Goal: Task Accomplishment & Management: Manage account settings

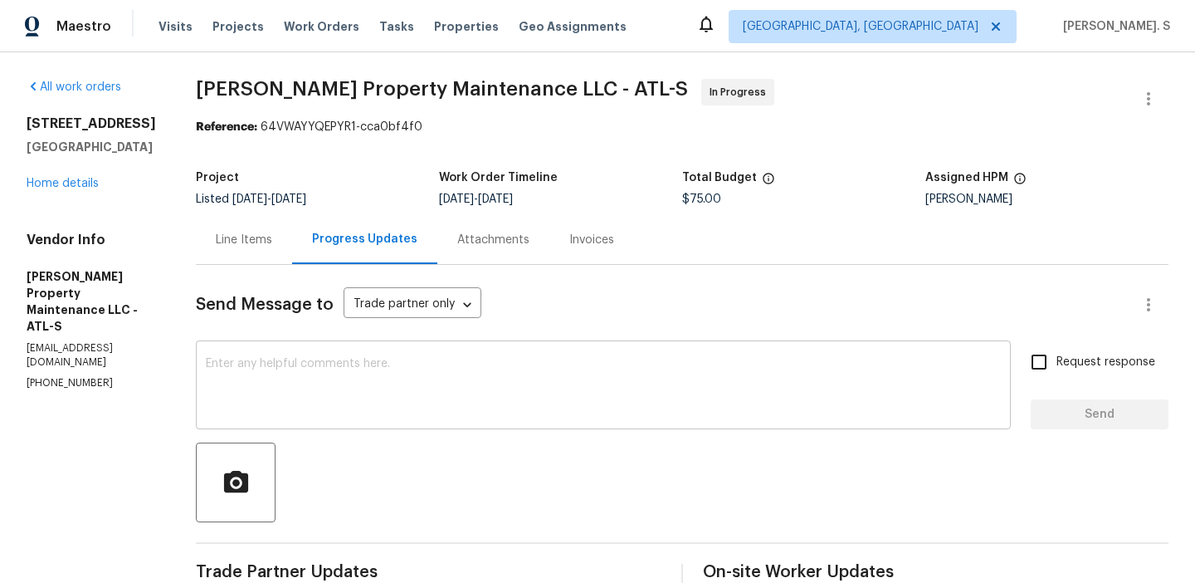
click at [666, 344] on div "x ​" at bounding box center [603, 386] width 815 height 85
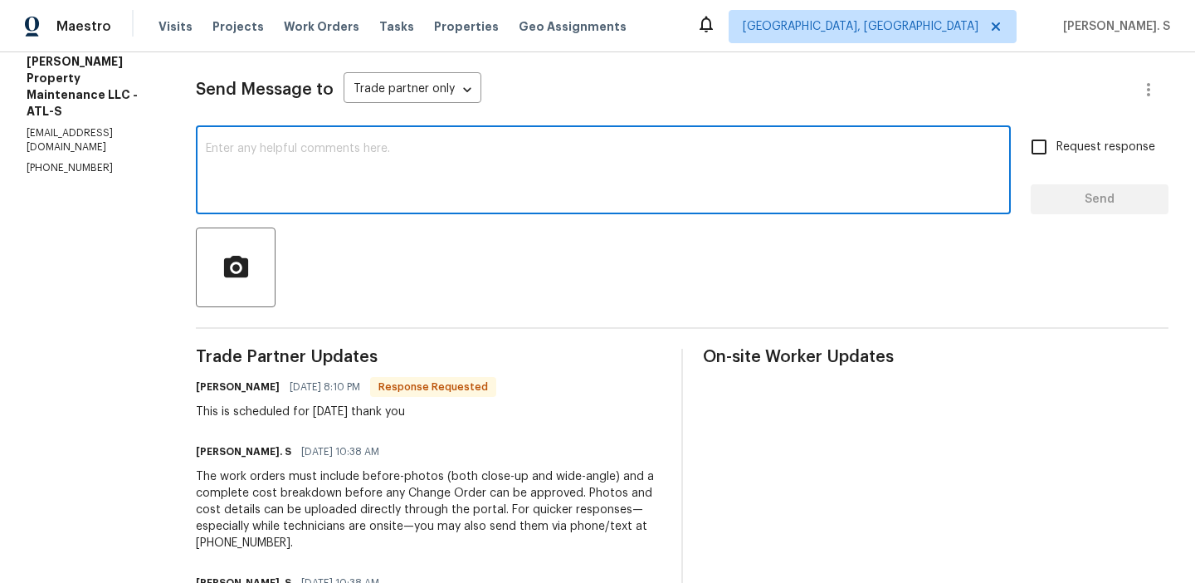
scroll to position [221, 0]
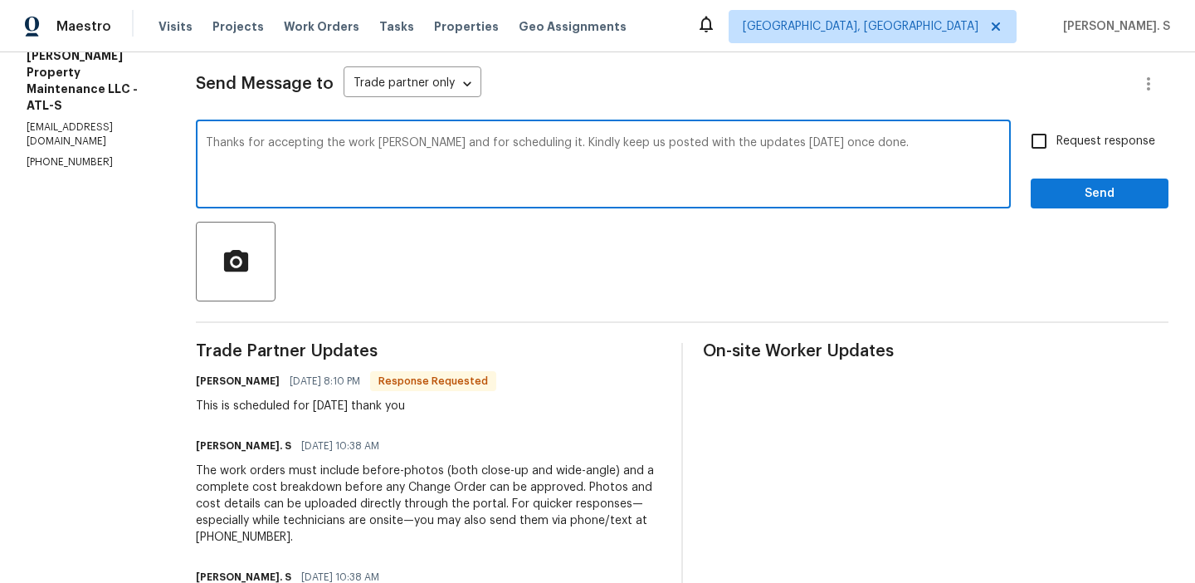
type textarea "Thanks for accepting the work roder and for scheduling it. Kindly keep us poste…"
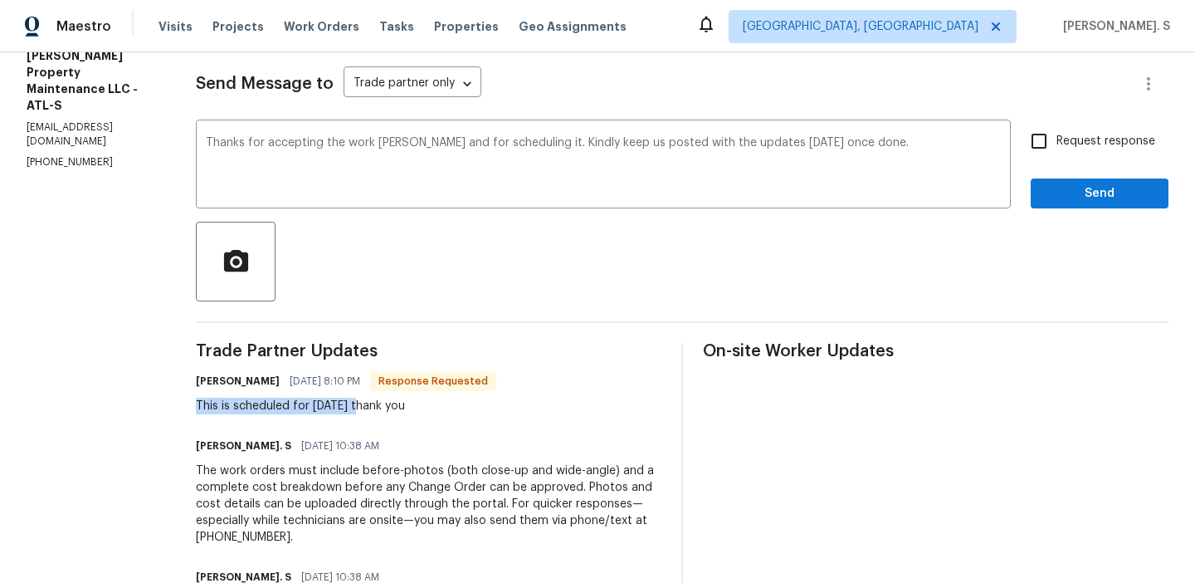
drag, startPoint x: 367, startPoint y: 406, endPoint x: 187, endPoint y: 402, distance: 180.1
click at [187, 402] on div "All work orders 6271 Hickory Lane Cir Union City, GA 30291 Home details Vendor …" at bounding box center [597, 269] width 1195 height 875
copy div "This is scheduled for tomorrow"
click at [1056, 154] on input "Request response" at bounding box center [1039, 141] width 35 height 35
checkbox input "true"
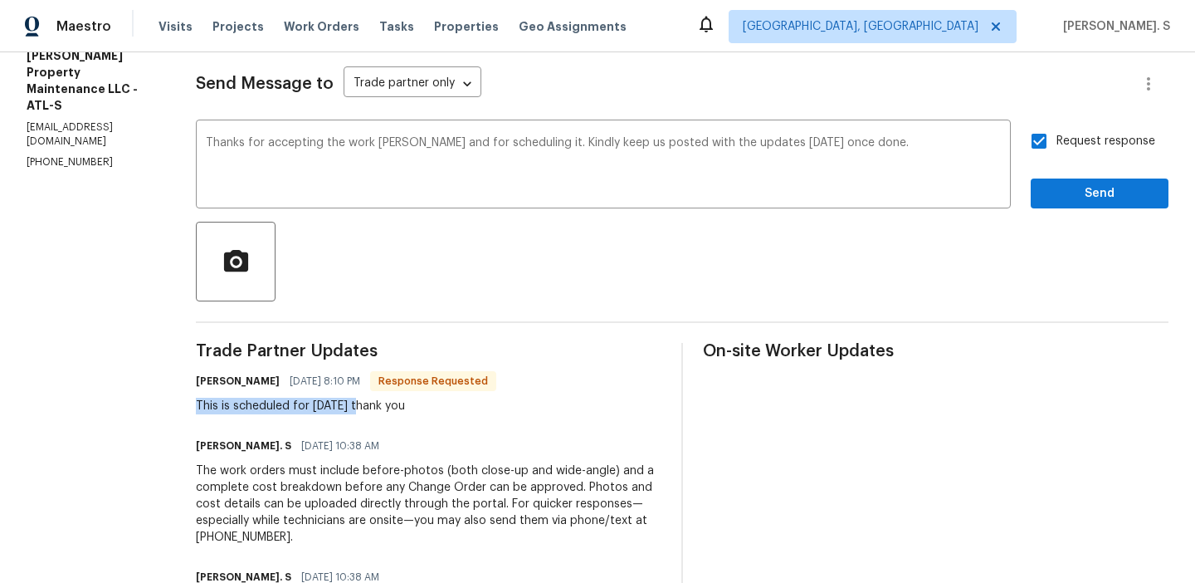
click at [0, 0] on div "order" at bounding box center [0, 0] width 0 height 0
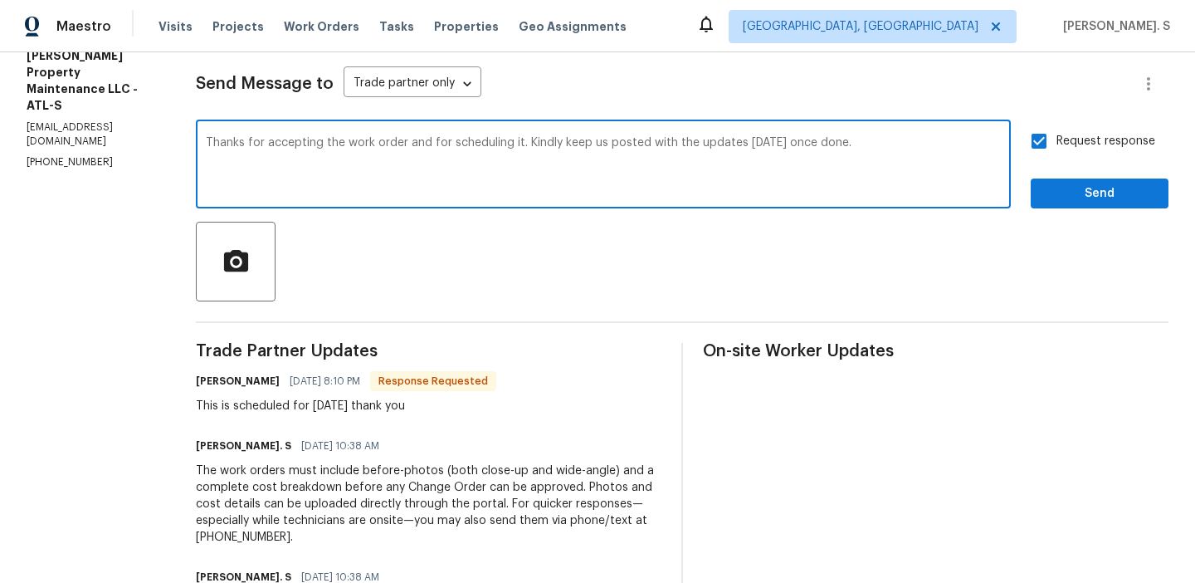
type textarea "Thanks for accepting the work order and for scheduling it. Kindly keep us poste…"
drag, startPoint x: 218, startPoint y: 146, endPoint x: 886, endPoint y: 151, distance: 668.0
click at [886, 151] on textarea "Thanks for accepting the work order and for scheduling it. Kindly keep us poste…" at bounding box center [603, 166] width 795 height 58
click at [1063, 178] on button "Send" at bounding box center [1100, 193] width 138 height 31
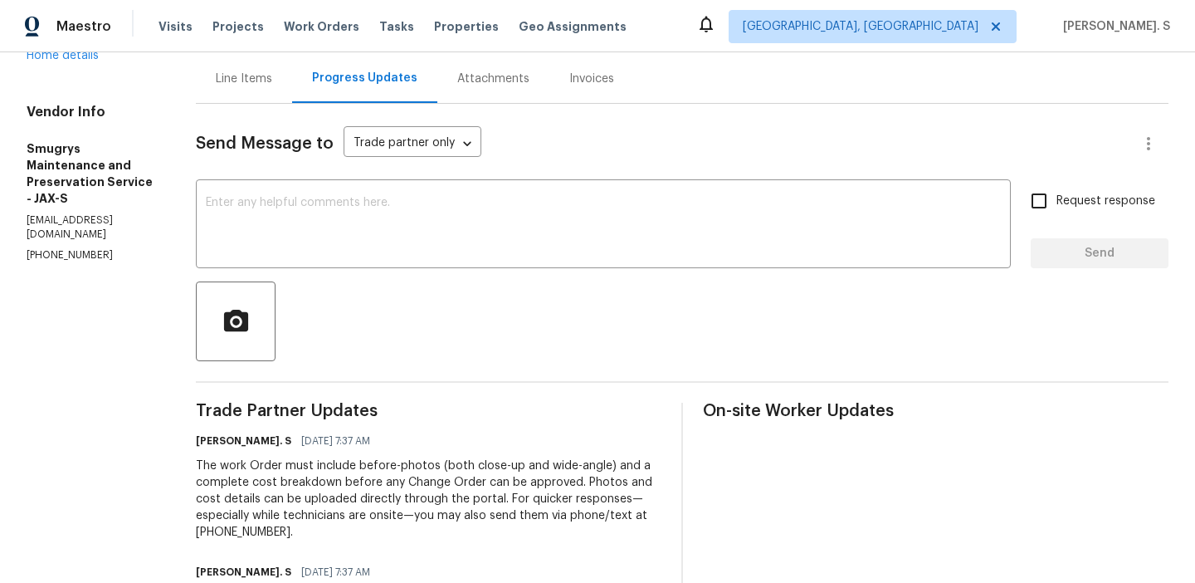
scroll to position [176, 0]
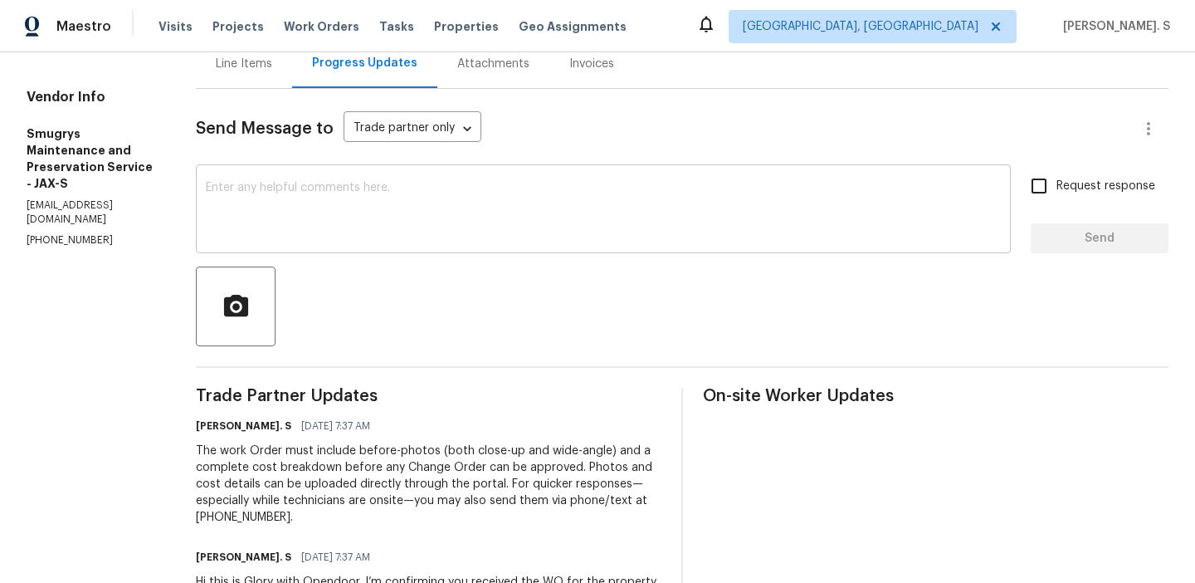
click at [299, 222] on textarea at bounding box center [603, 211] width 795 height 58
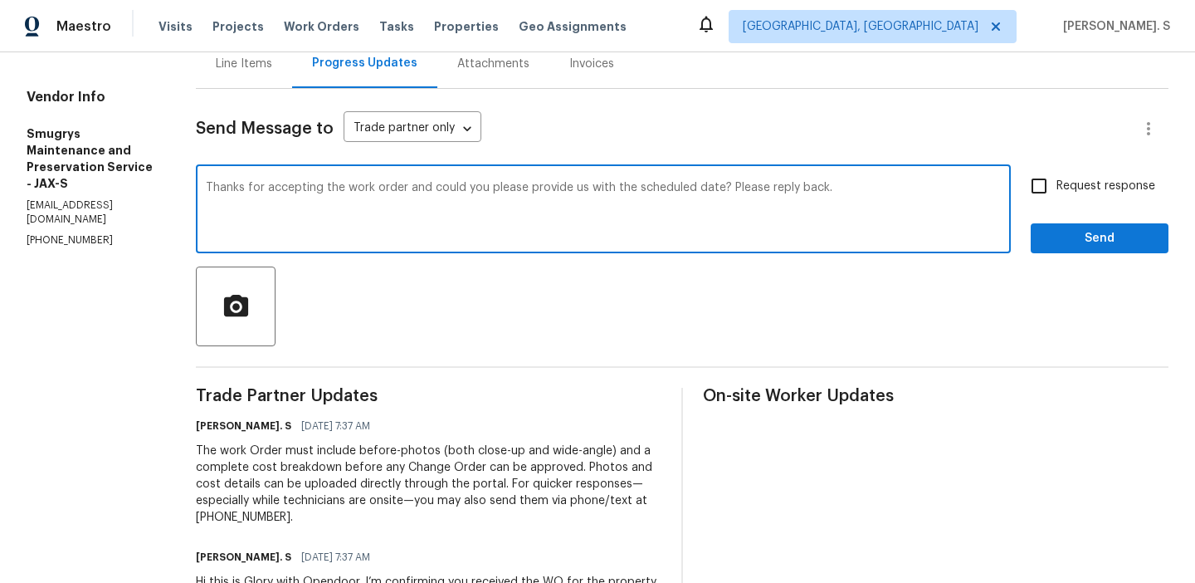
type textarea "Thanks for accepting the work order and could you please provide us with the sc…"
click at [1080, 206] on div "Request response Send" at bounding box center [1100, 210] width 138 height 85
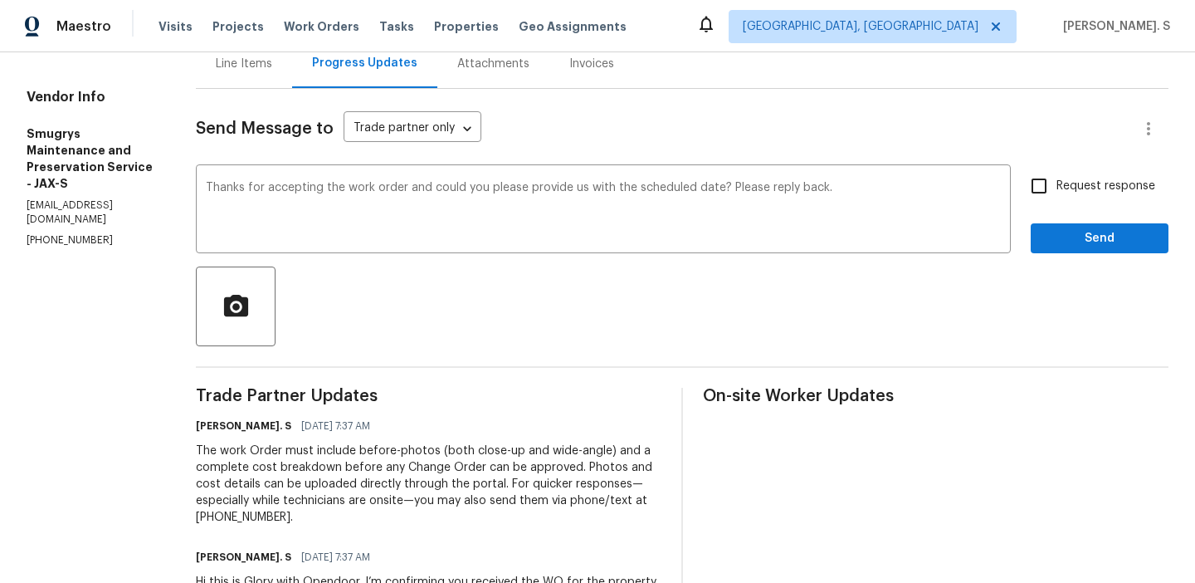
click at [1080, 201] on label "Request response" at bounding box center [1089, 185] width 134 height 35
click at [1056, 201] on input "Request response" at bounding box center [1039, 185] width 35 height 35
checkbox input "true"
click at [1073, 243] on span "Send" at bounding box center [1099, 238] width 111 height 21
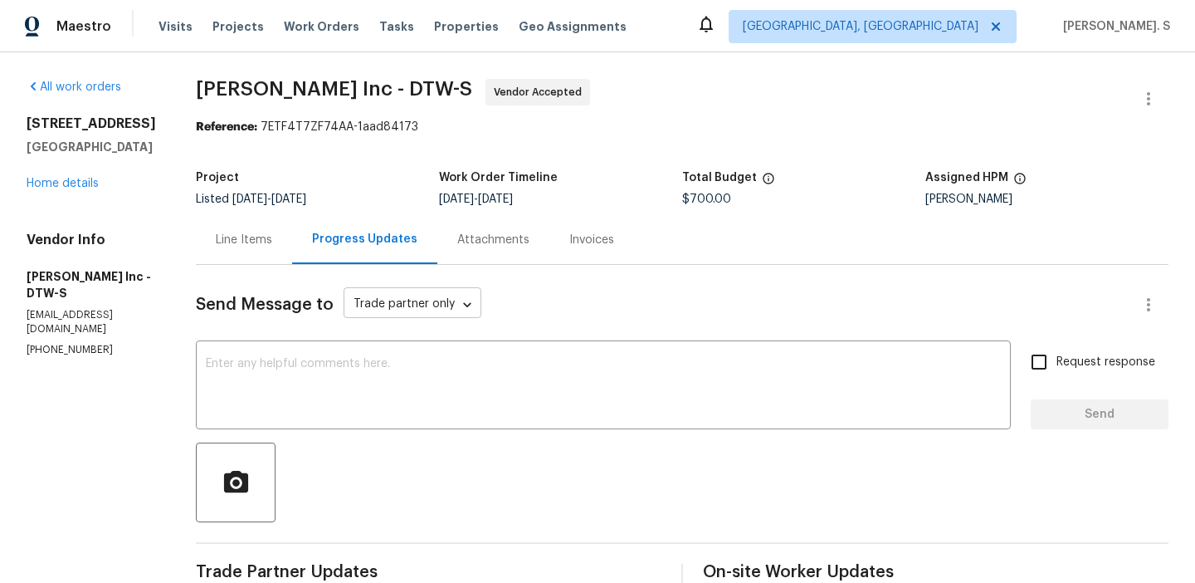
scroll to position [251, 0]
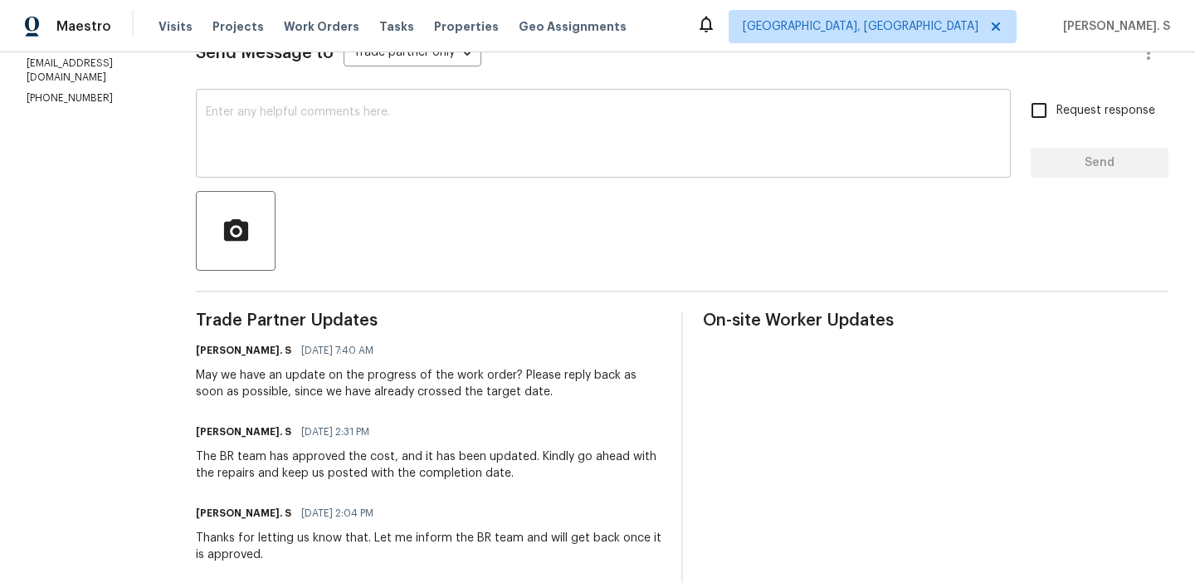
click at [384, 137] on textarea at bounding box center [603, 135] width 795 height 58
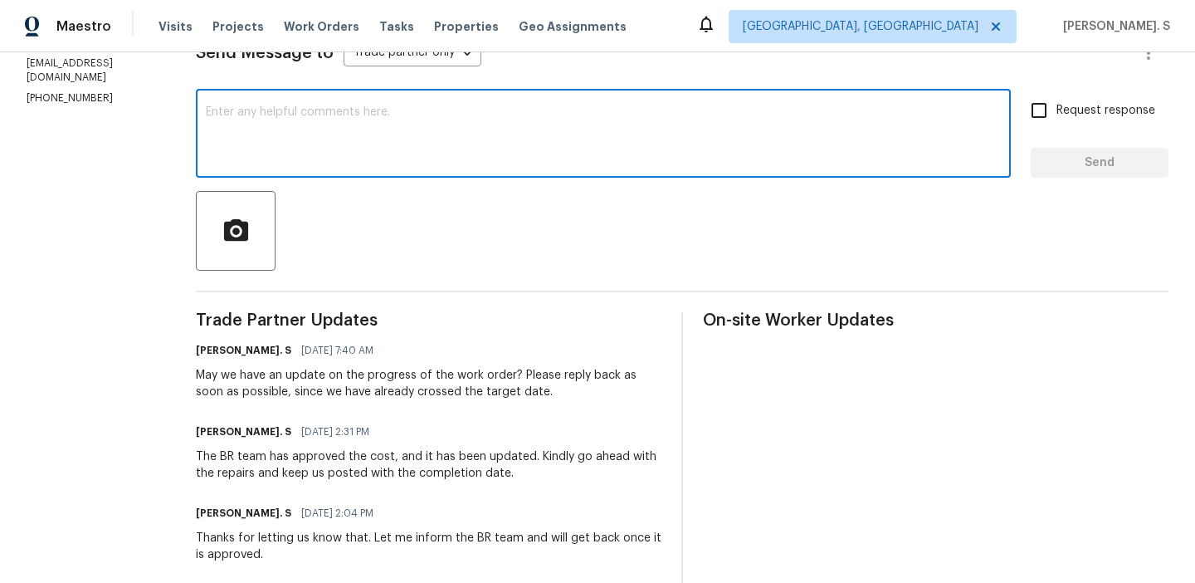
paste textarea "Hello, It's important that this work order is completed within the designated t…"
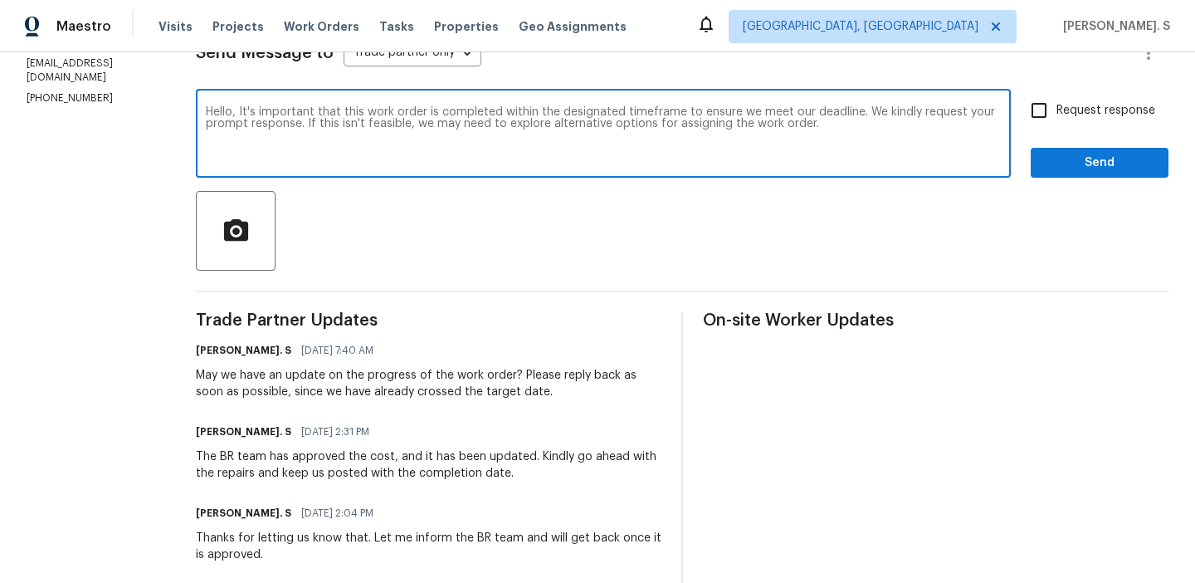
type textarea "Hello, It's important that this work order is completed within the designated t…"
click at [78, 91] on p "[PHONE_NUMBER]" at bounding box center [91, 98] width 129 height 14
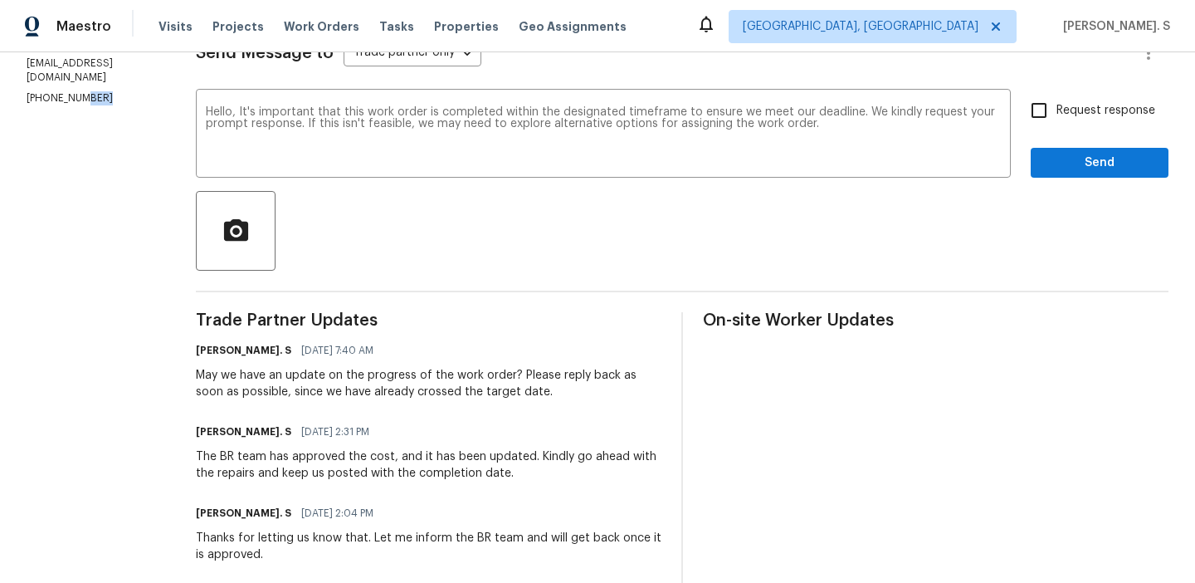
click at [78, 91] on p "(313) 308-7400" at bounding box center [91, 98] width 129 height 14
copy p "(313) 308-7400"
click at [246, 125] on textarea "Hello, It's important that this work order is completed within the designated t…" at bounding box center [603, 135] width 795 height 58
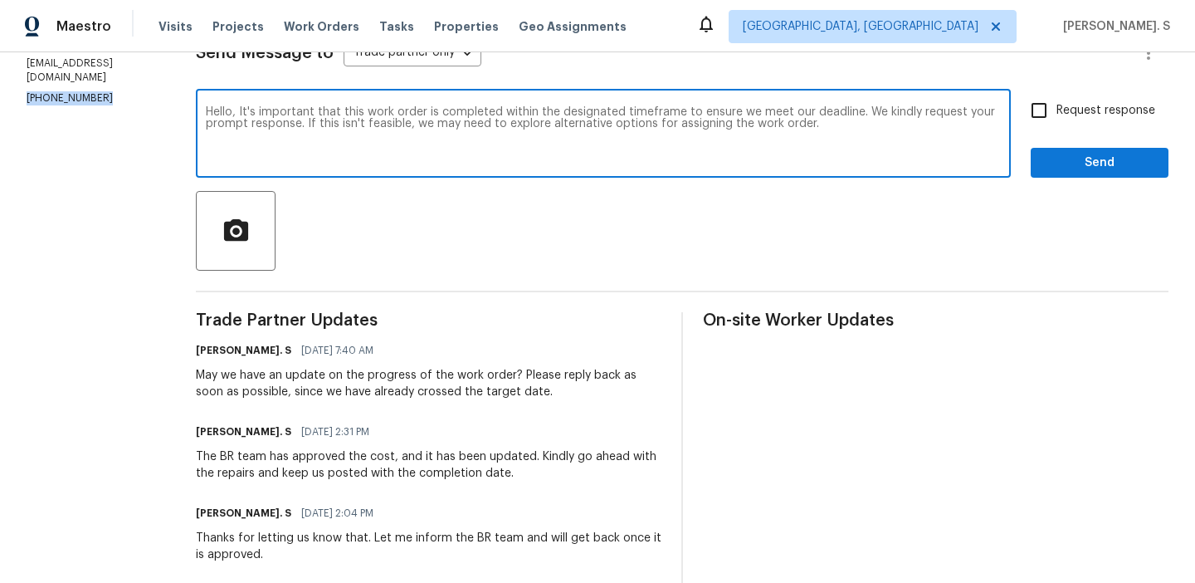
click at [246, 125] on textarea "Hello, It's important that this work order is completed within the designated t…" at bounding box center [603, 135] width 795 height 58
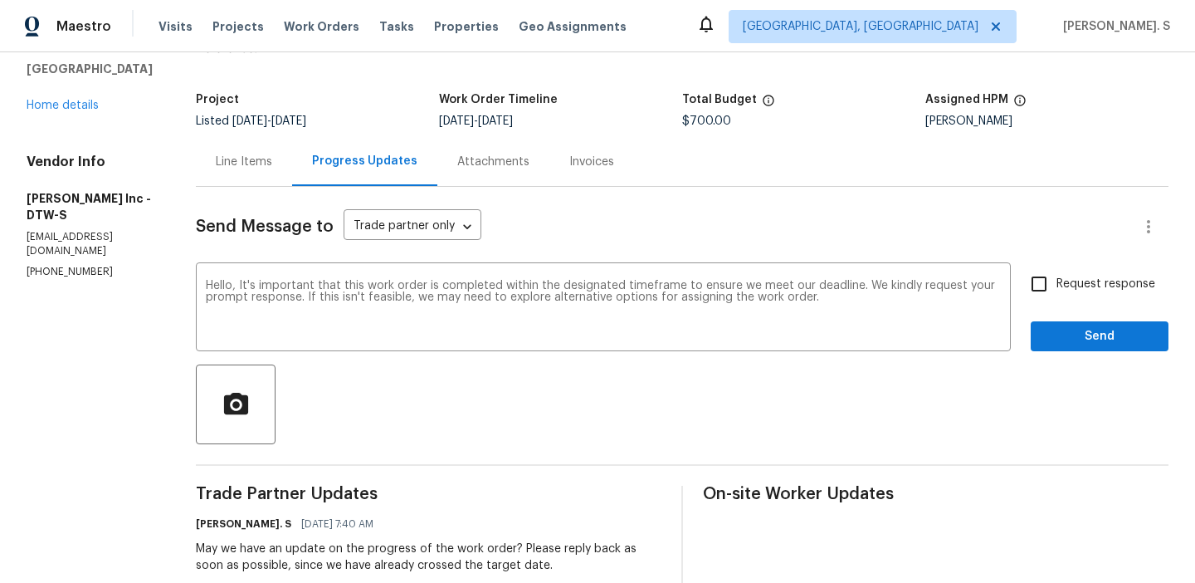
scroll to position [0, 0]
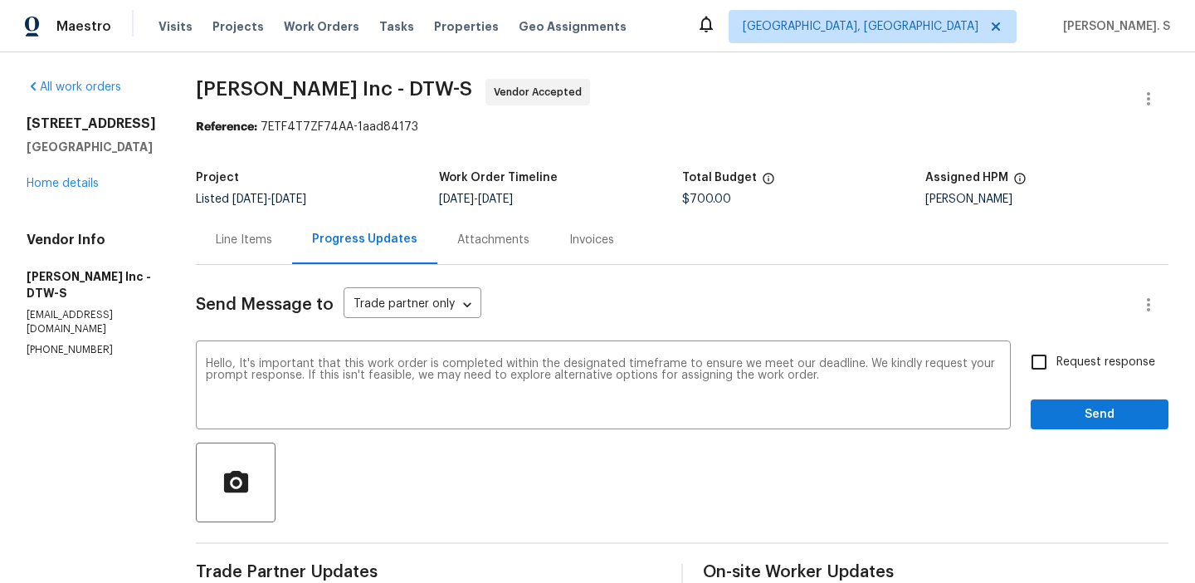
copy div "23880 Moritz St Oak Park, MI 48237"
drag, startPoint x: 23, startPoint y: 123, endPoint x: 168, endPoint y: 140, distance: 145.4
click at [124, 325] on div "Vendor Info Michael Radney Inc - DTW-S mikeradneyinc@gmail.com (313) 308-7400" at bounding box center [91, 294] width 129 height 125
click at [1069, 371] on label "Request response" at bounding box center [1089, 361] width 134 height 35
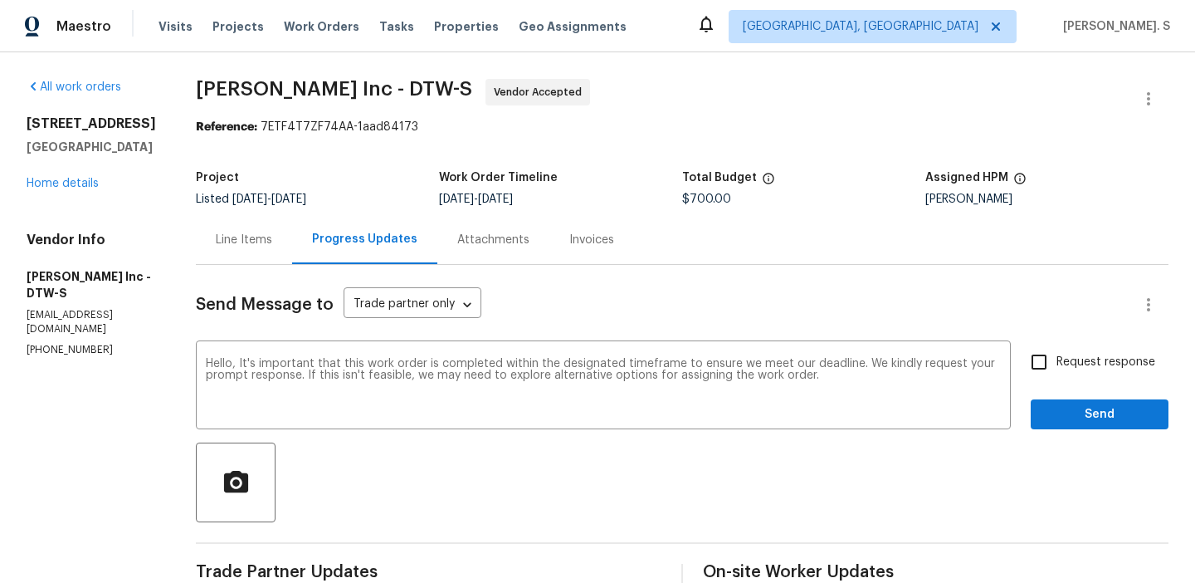
click at [1056, 371] on input "Request response" at bounding box center [1039, 361] width 35 height 35
checkbox input "true"
click at [1066, 420] on span "Send" at bounding box center [1099, 414] width 111 height 21
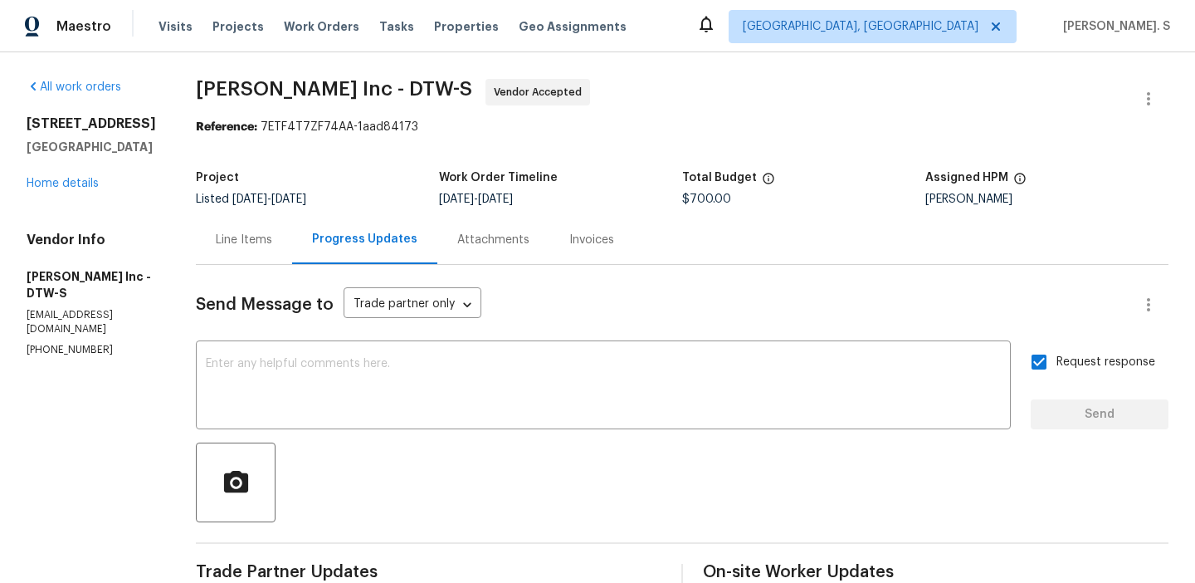
click at [88, 308] on p "mikeradneyinc@gmail.com" at bounding box center [91, 322] width 129 height 28
copy p "mikeradneyinc@gmail.com"
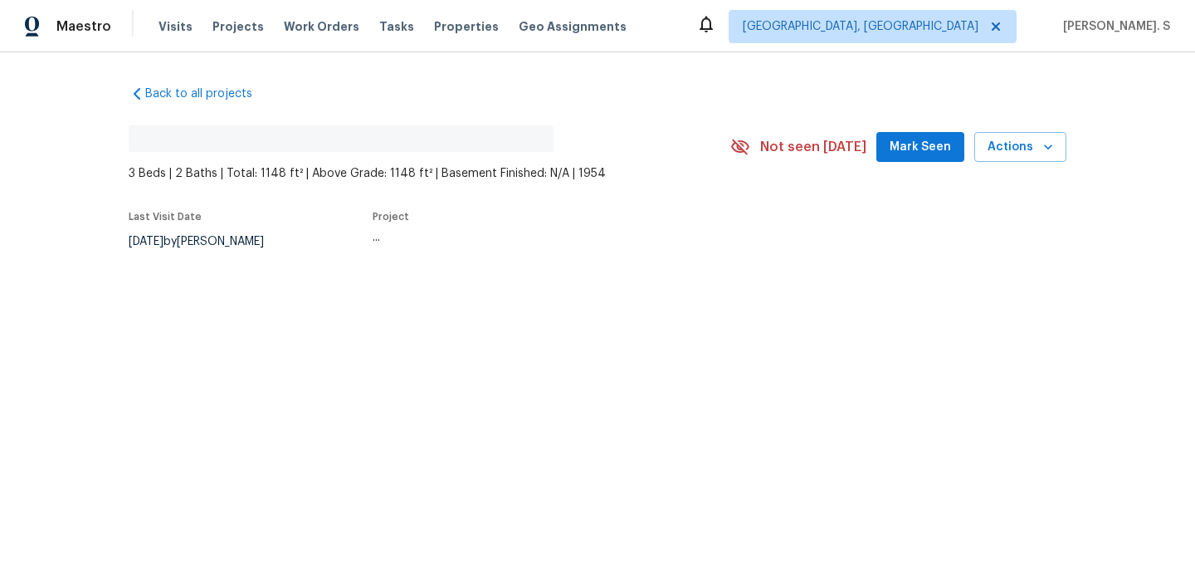
click at [224, 280] on div "Back to all projects No address found 3 Beds | 2 Baths | Total: 1148 ft² | Abov…" at bounding box center [597, 206] width 1195 height 309
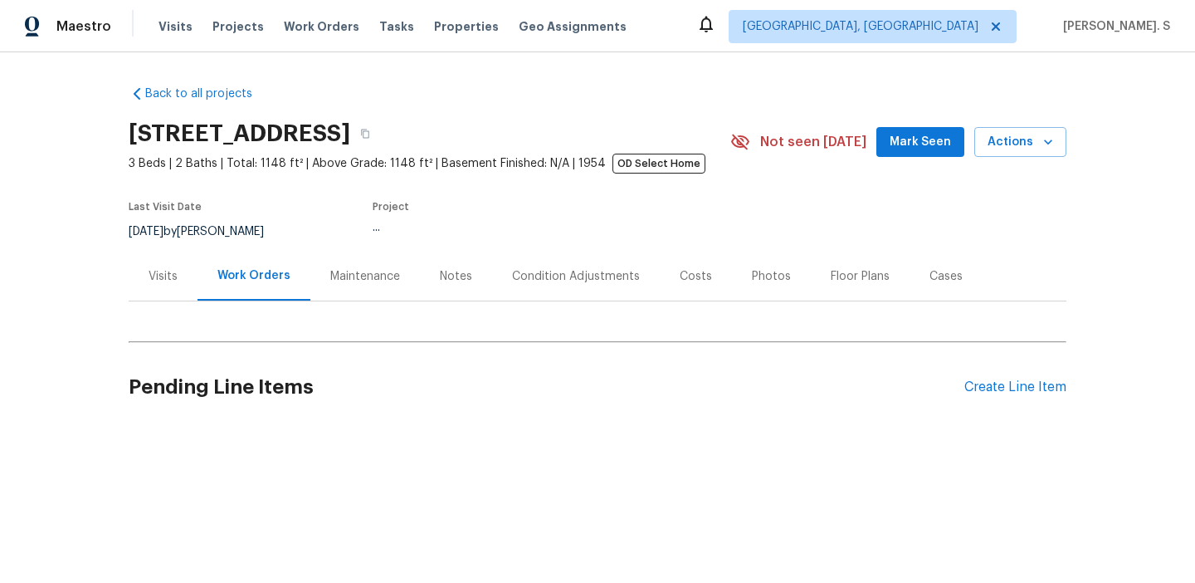
click at [224, 280] on div "Work Orders" at bounding box center [253, 275] width 73 height 17
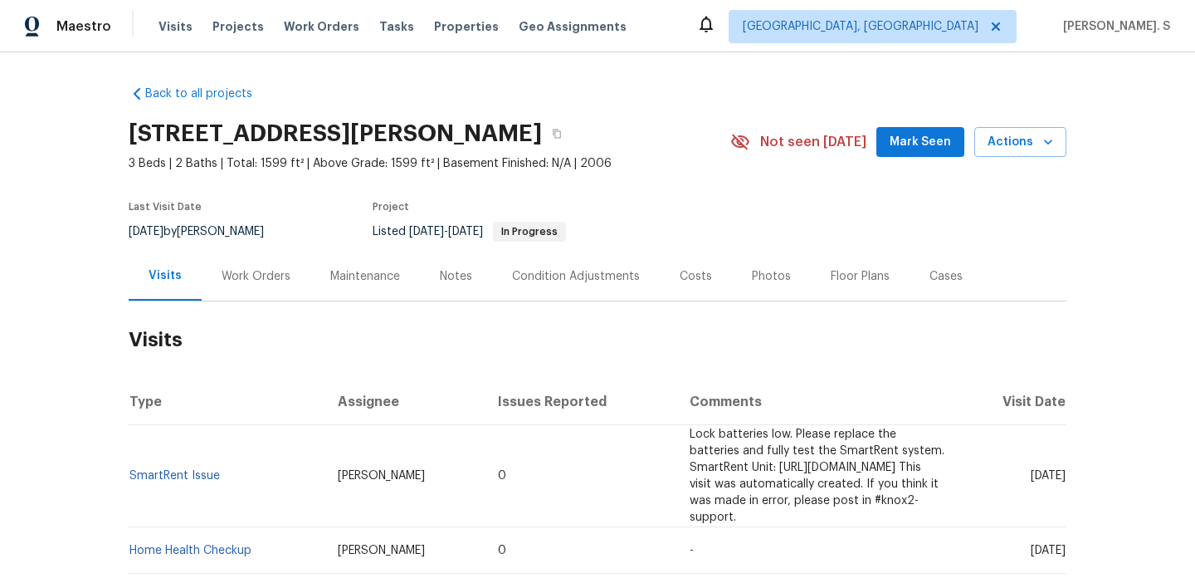
click at [256, 280] on div "Work Orders" at bounding box center [256, 276] width 69 height 17
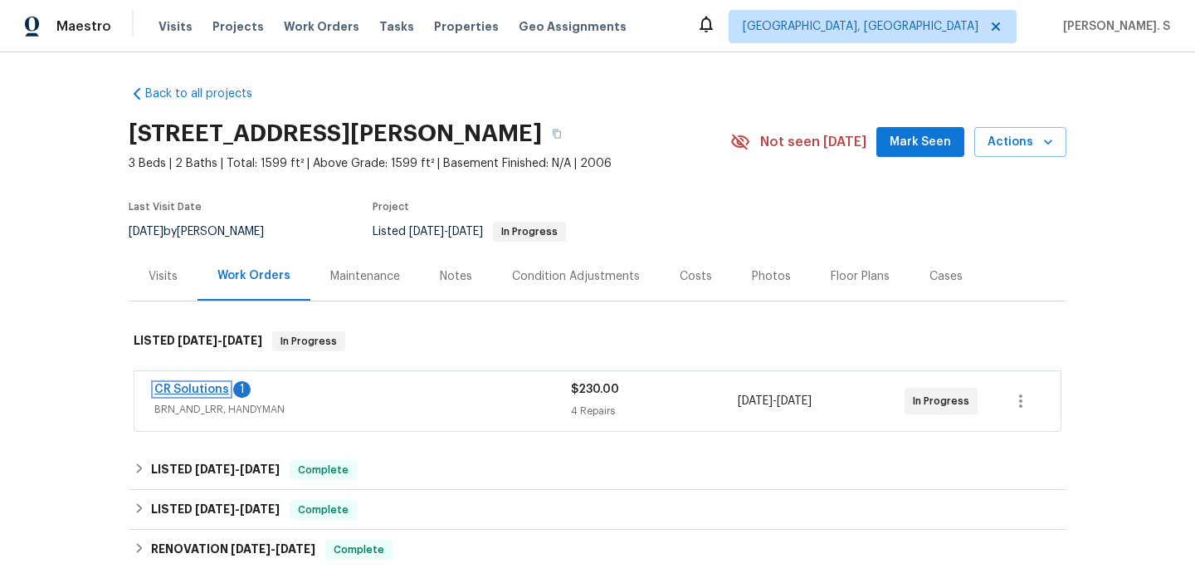
click at [202, 393] on link "CR Solutions" at bounding box center [191, 389] width 75 height 12
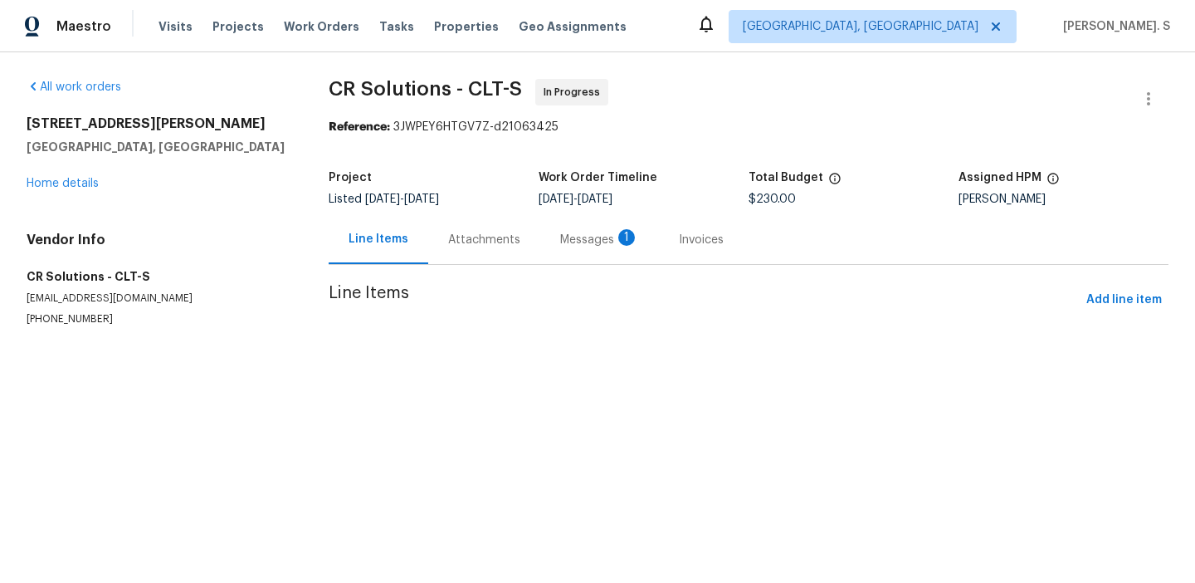
click at [448, 243] on div "Attachments" at bounding box center [484, 240] width 72 height 17
click at [560, 243] on div "Messages 1" at bounding box center [599, 240] width 79 height 17
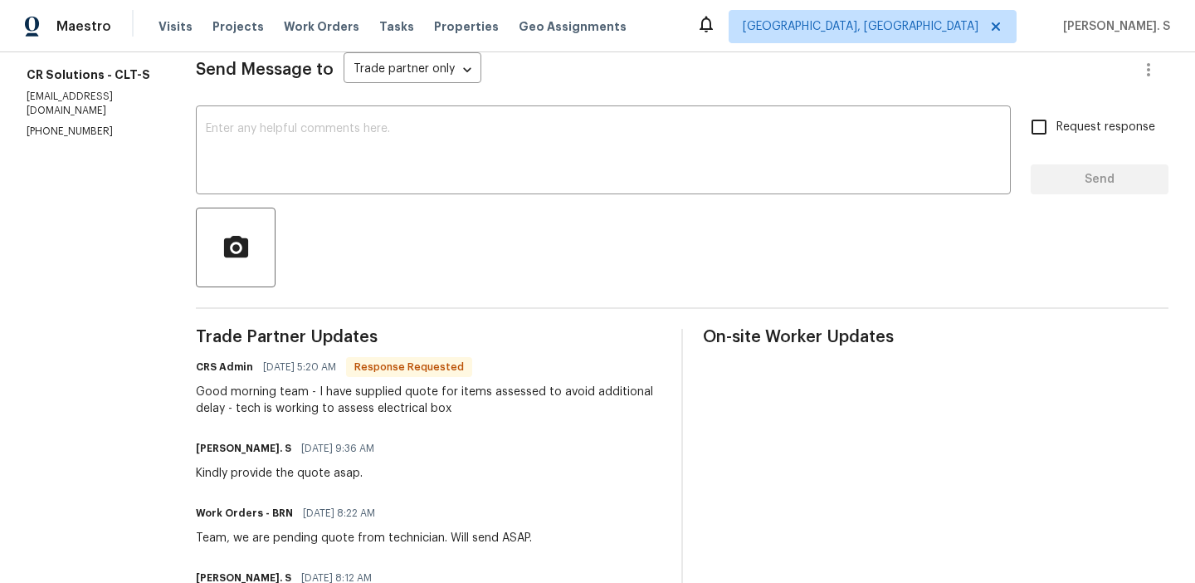
scroll to position [239, 0]
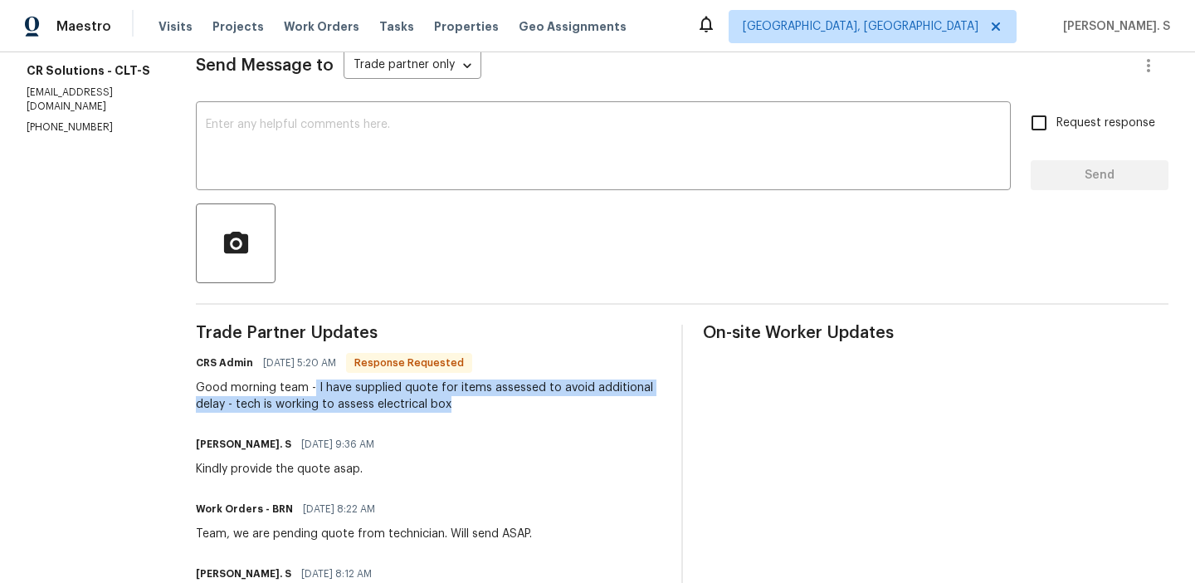
drag, startPoint x: 308, startPoint y: 388, endPoint x: 451, endPoint y: 401, distance: 143.3
click at [451, 401] on div "Good morning team - I have supplied quote for items assessed to avoid additiona…" at bounding box center [429, 395] width 466 height 33
copy div "I have supplied quote for items assessed to avoid additional delay - tech is wo…"
click at [51, 120] on p "[PHONE_NUMBER]" at bounding box center [91, 127] width 129 height 14
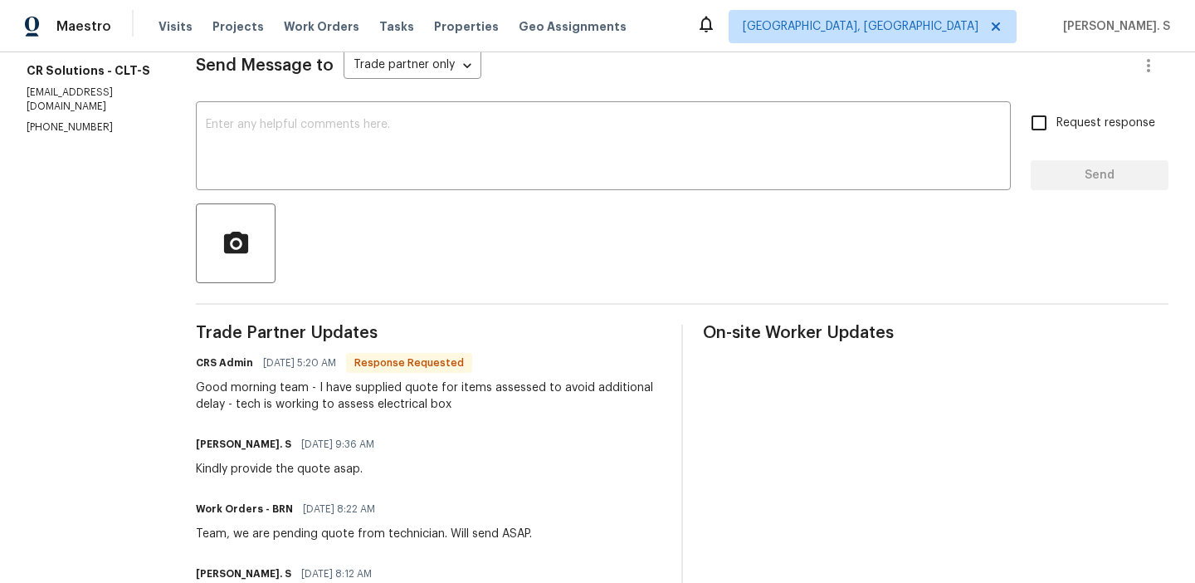
click at [51, 120] on p "[PHONE_NUMBER]" at bounding box center [91, 127] width 129 height 14
copy p "[PHONE_NUMBER]"
click at [307, 139] on textarea at bounding box center [603, 148] width 795 height 58
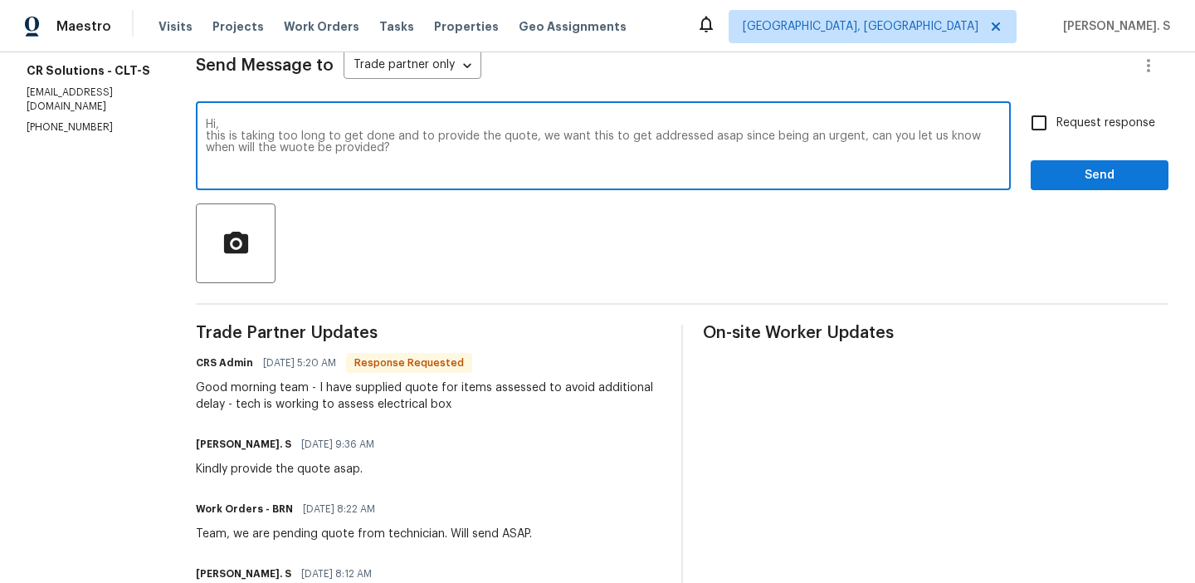
click at [307, 139] on textarea "Hi, this is taking too long to get done and to provide the quote, we want this …" at bounding box center [603, 148] width 795 height 58
paste textarea "This is taking longer than expected to complete and to provide the quote. Since…"
type textarea "Hi, This is taking longer than expected to complete and to provide the quote. S…"
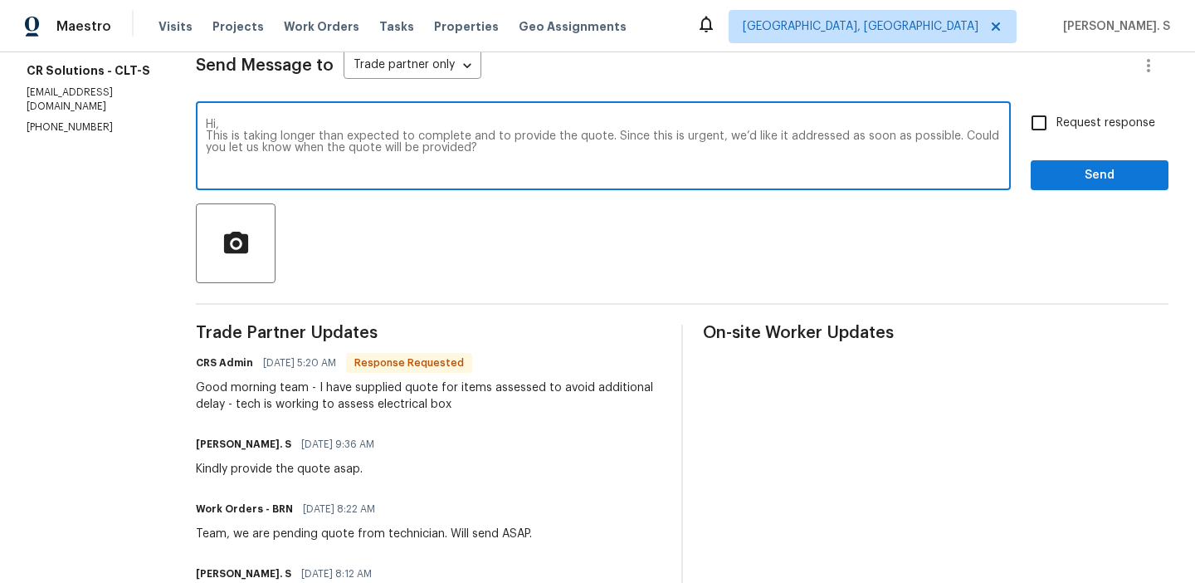
click at [1098, 126] on span "Request response" at bounding box center [1105, 123] width 99 height 17
click at [1056, 126] on input "Request response" at bounding box center [1039, 122] width 35 height 35
checkbox input "true"
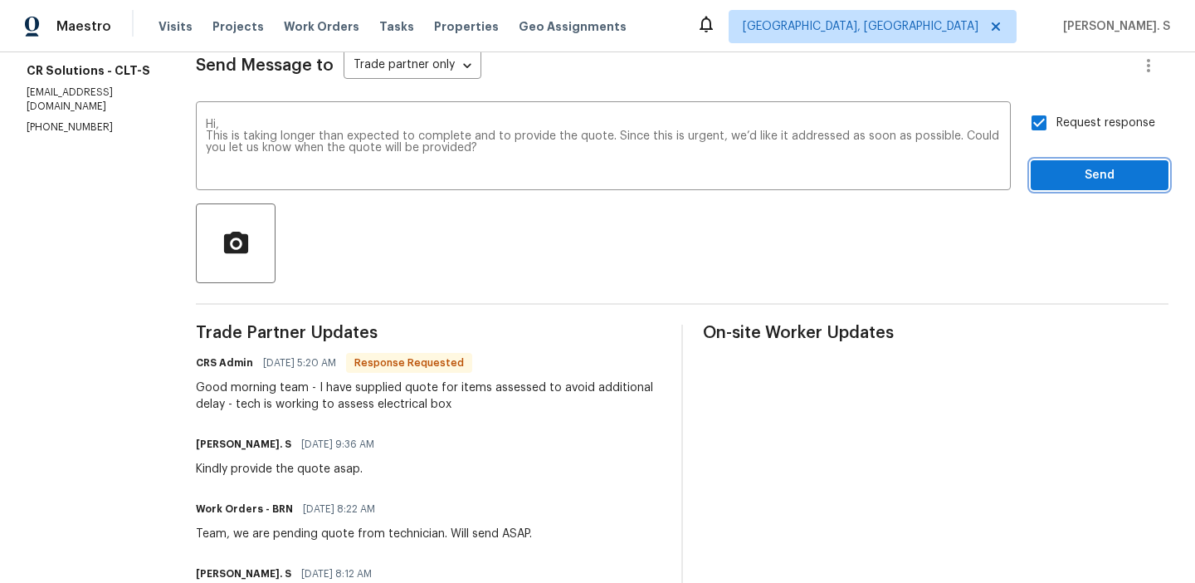
click at [1075, 172] on span "Send" at bounding box center [1099, 175] width 111 height 21
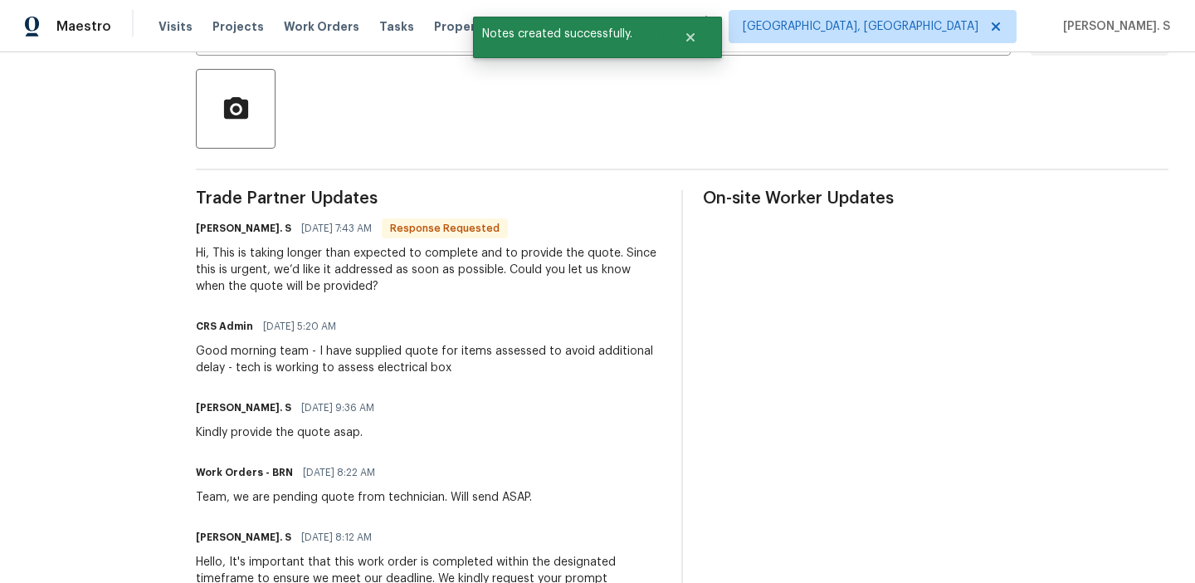
scroll to position [382, 0]
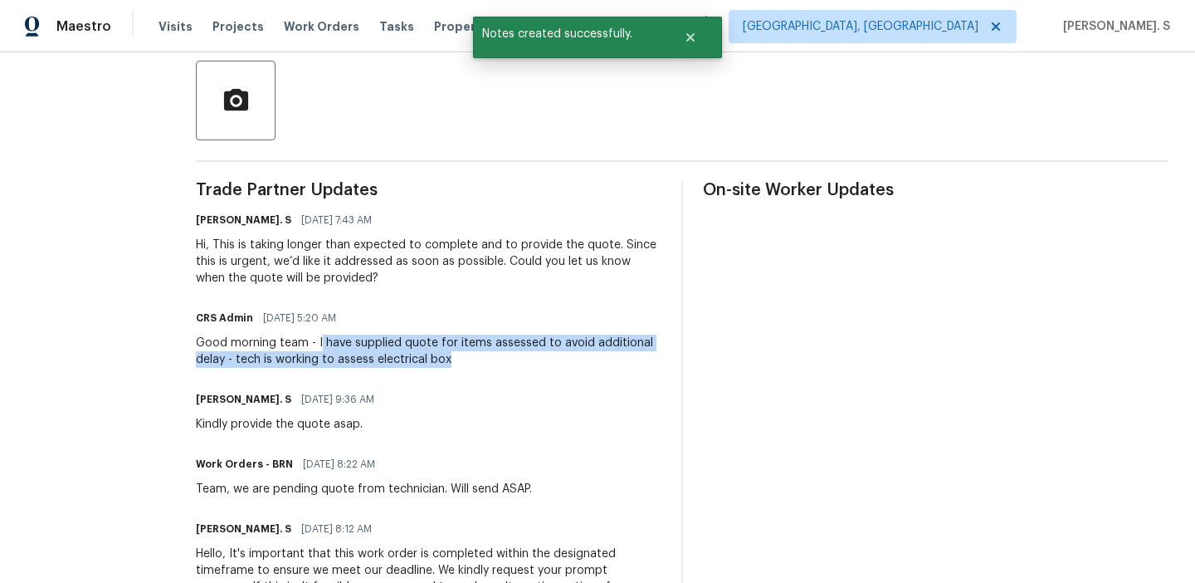
drag, startPoint x: 312, startPoint y: 345, endPoint x: 490, endPoint y: 363, distance: 178.5
click at [490, 363] on div "Good morning team - I have supplied quote for items assessed to avoid additiona…" at bounding box center [429, 350] width 466 height 33
copy div "have supplied quote for items assessed to avoid additional delay - tech is work…"
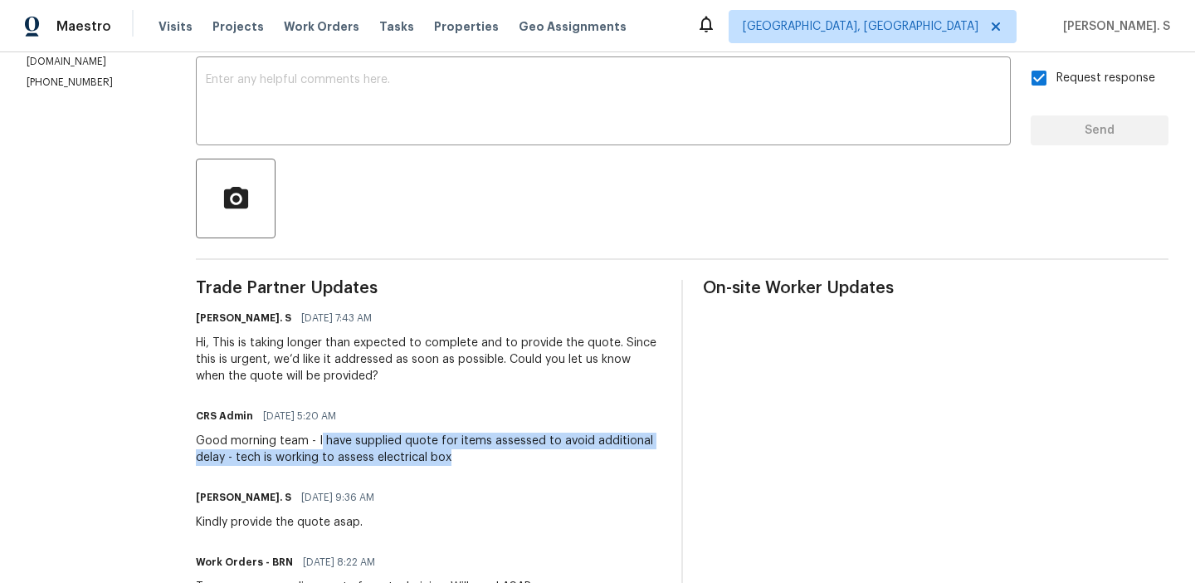
scroll to position [263, 0]
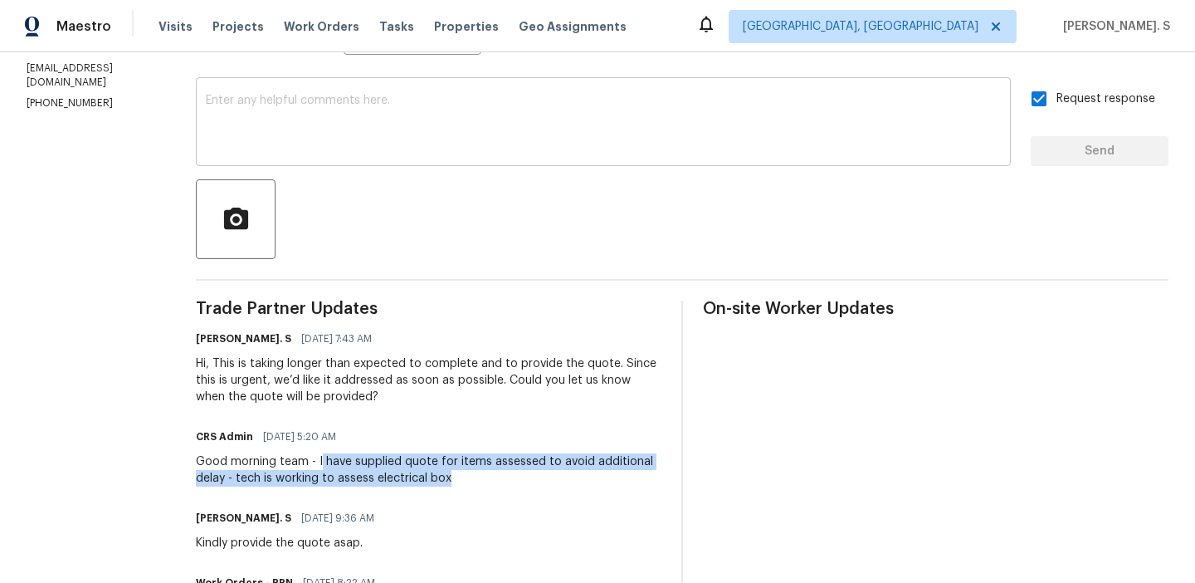
click at [315, 101] on textarea at bounding box center [603, 124] width 795 height 58
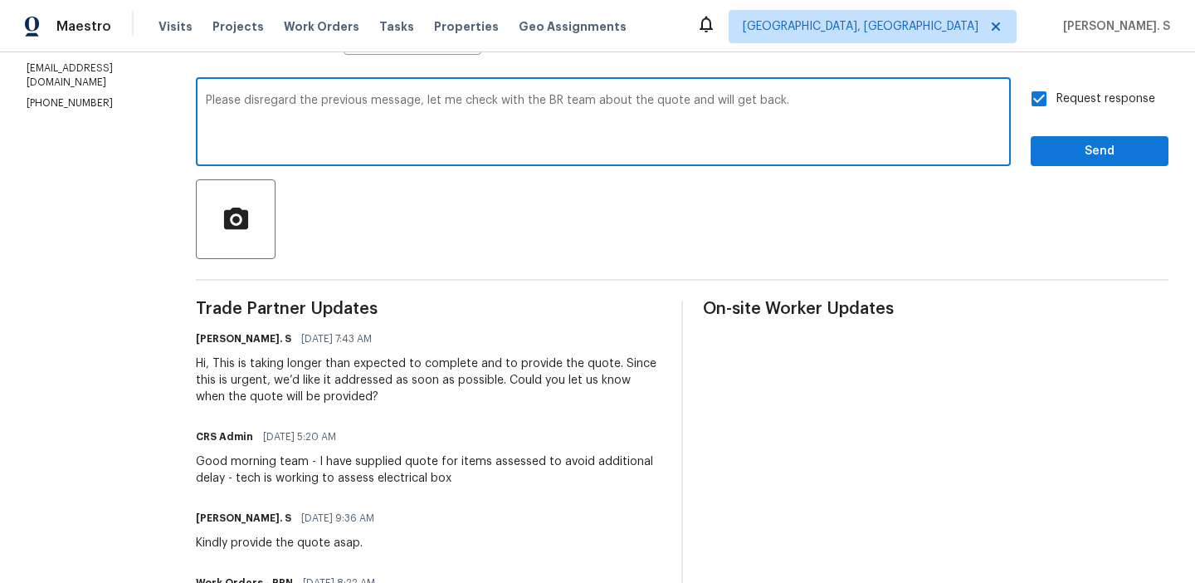
type textarea "Please disregard the previous message, let me check with the BR team about the …"
click at [1085, 134] on div "Request response Send" at bounding box center [1100, 123] width 138 height 85
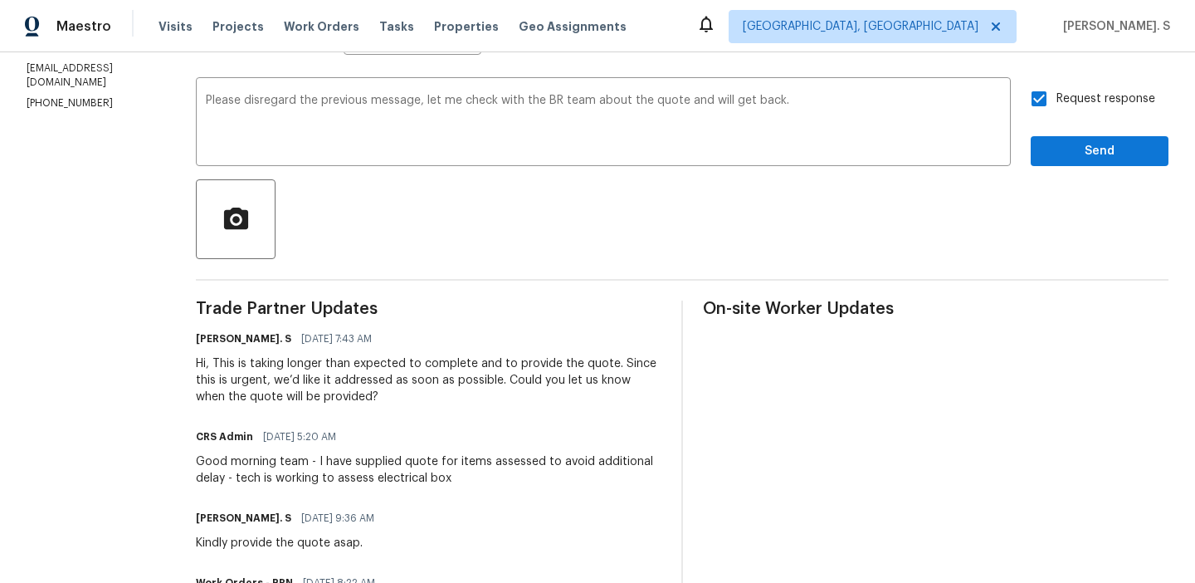
click at [1085, 134] on div "Request response Send" at bounding box center [1100, 123] width 138 height 85
click at [1085, 139] on button "Send" at bounding box center [1100, 151] width 138 height 31
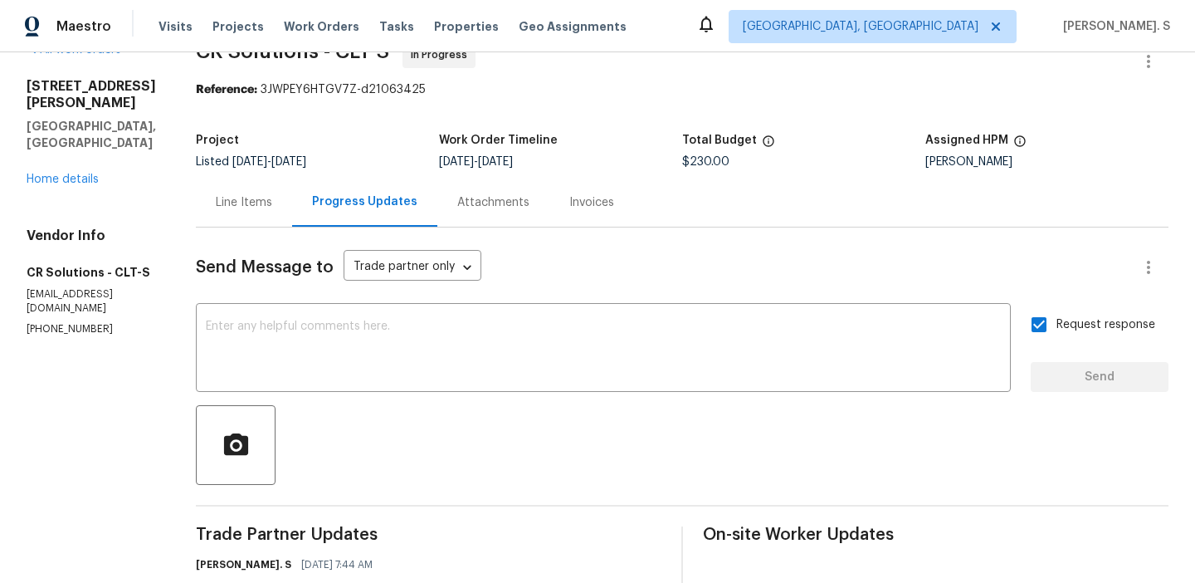
scroll to position [0, 0]
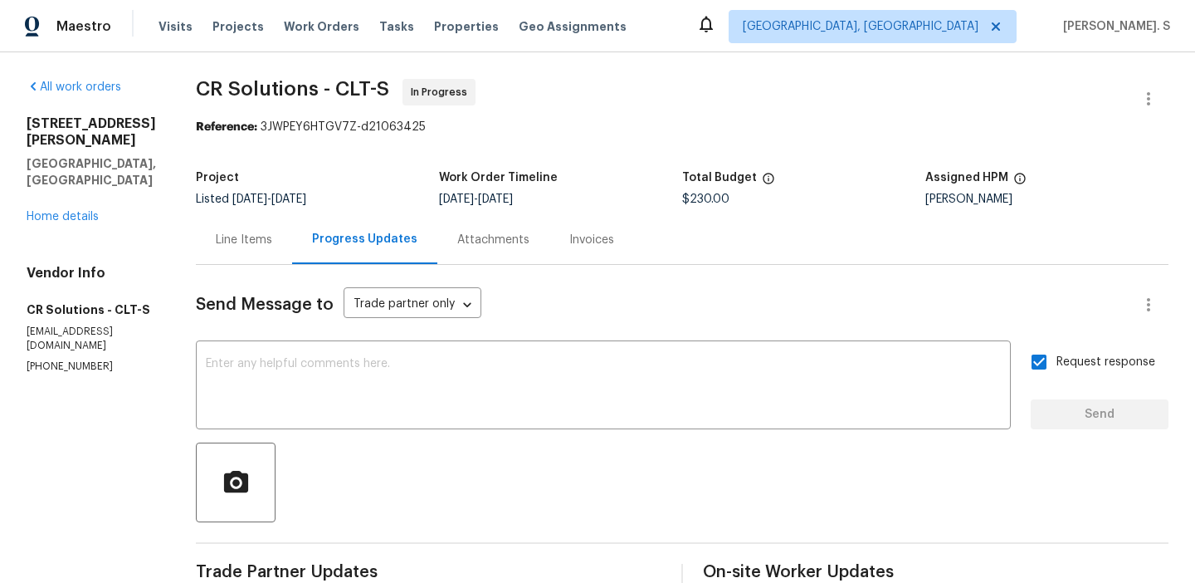
copy span "CR Solutions - CLT-S"
click at [270, 225] on div "Line Items" at bounding box center [244, 239] width 96 height 49
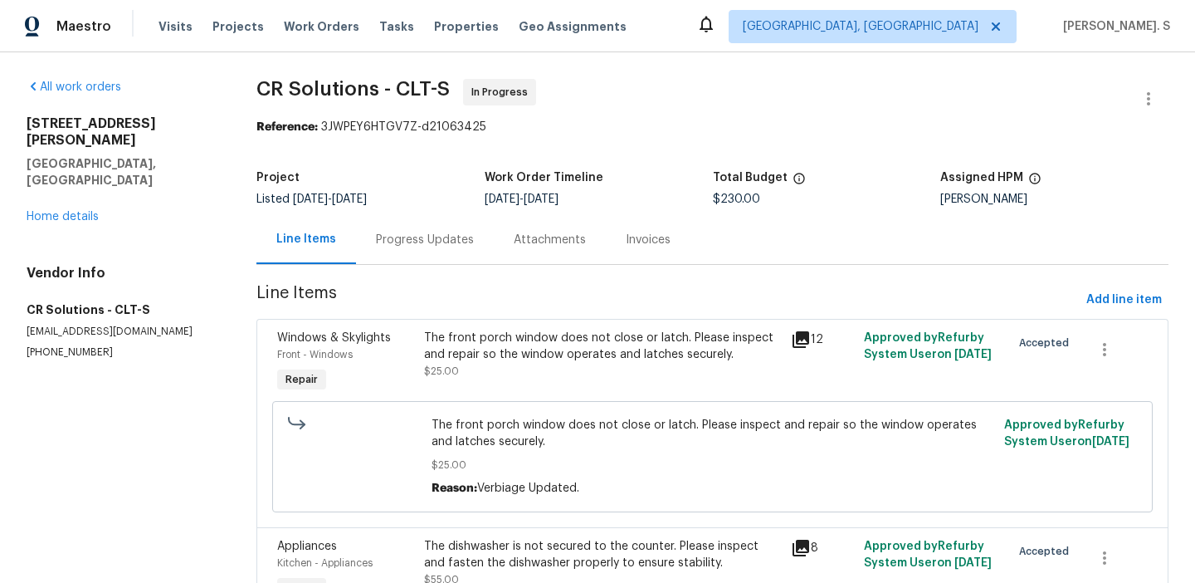
click at [547, 417] on span "The front porch window does not close or latch. Please inspect and repair so th…" at bounding box center [713, 433] width 563 height 33
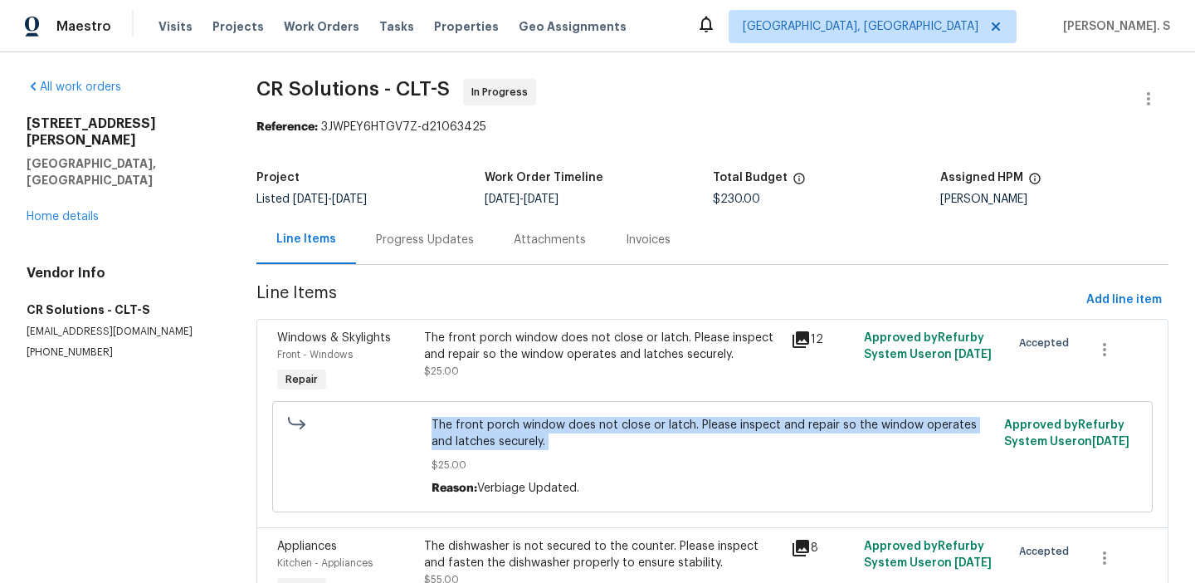
copy span "The front porch window does not close or latch. Please inspect and repair so th…"
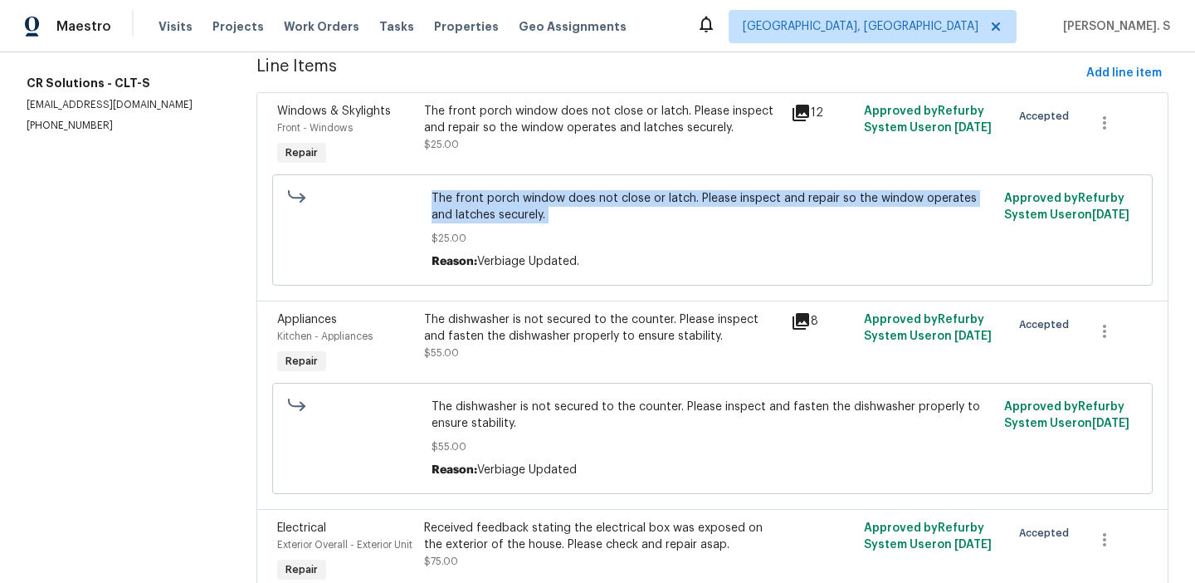
click at [541, 408] on span "The dishwasher is not secured to the counter. Please inspect and fasten the dis…" at bounding box center [713, 414] width 563 height 33
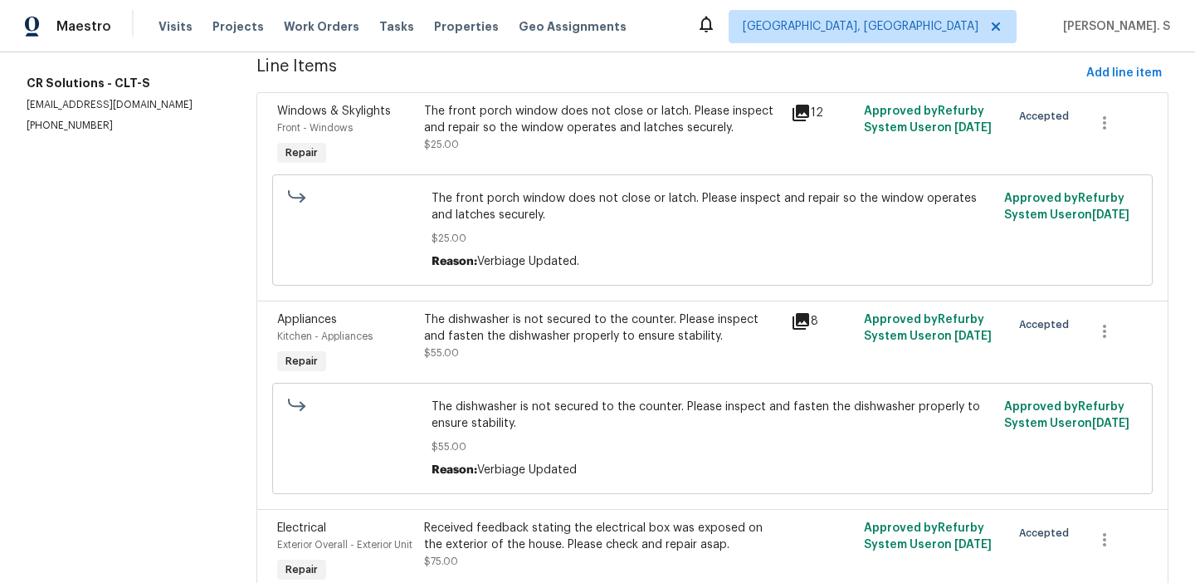
click at [541, 408] on span "The dishwasher is not secured to the counter. Please inspect and fasten the dis…" at bounding box center [713, 414] width 563 height 33
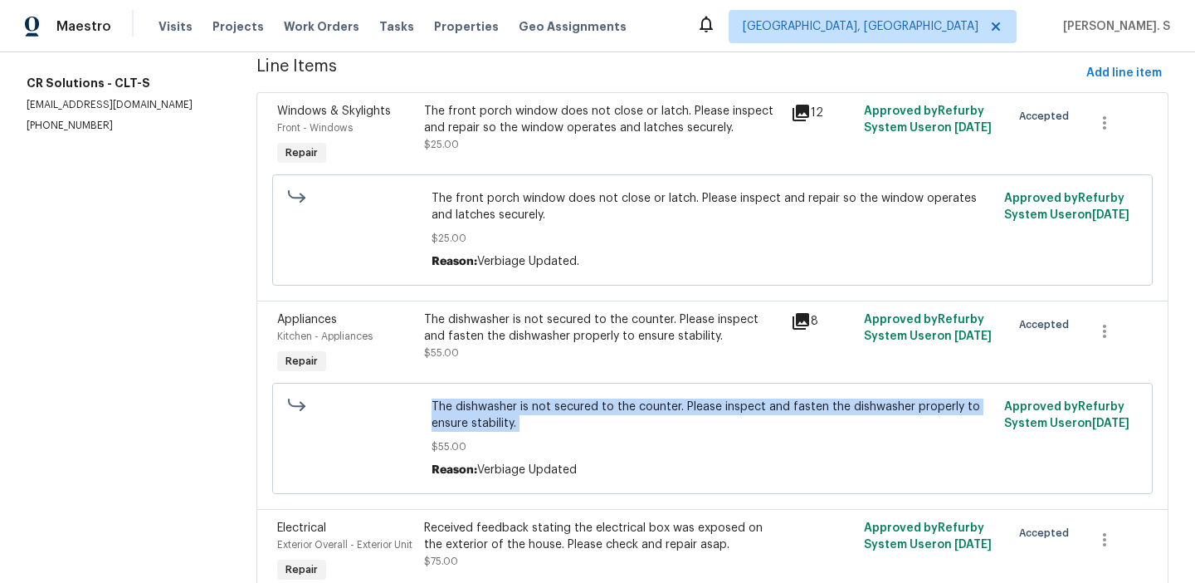
copy span "The dishwasher is not secured to the counter. Please inspect and fasten the dis…"
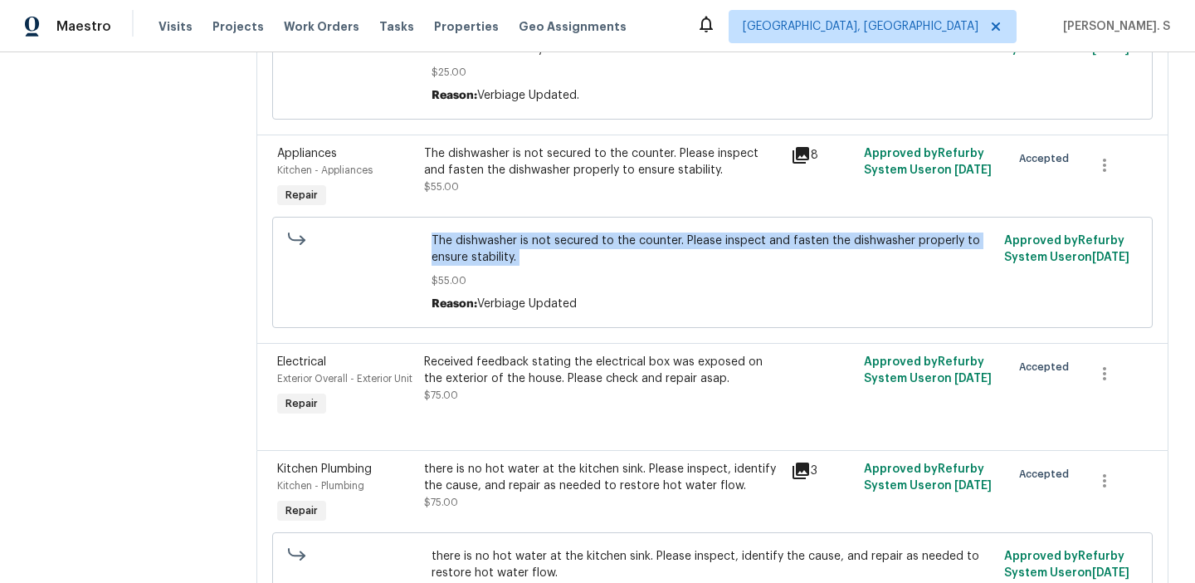
scroll to position [427, 0]
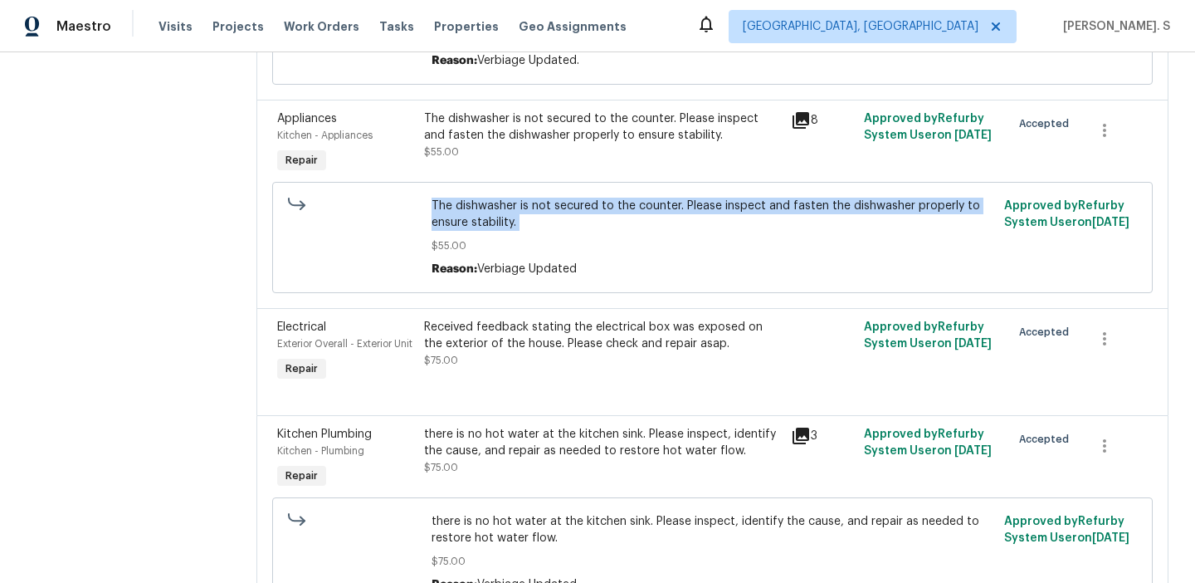
click at [588, 459] on div "there is no hot water at the kitchen sink. Please inspect, identify the cause, …" at bounding box center [602, 442] width 357 height 33
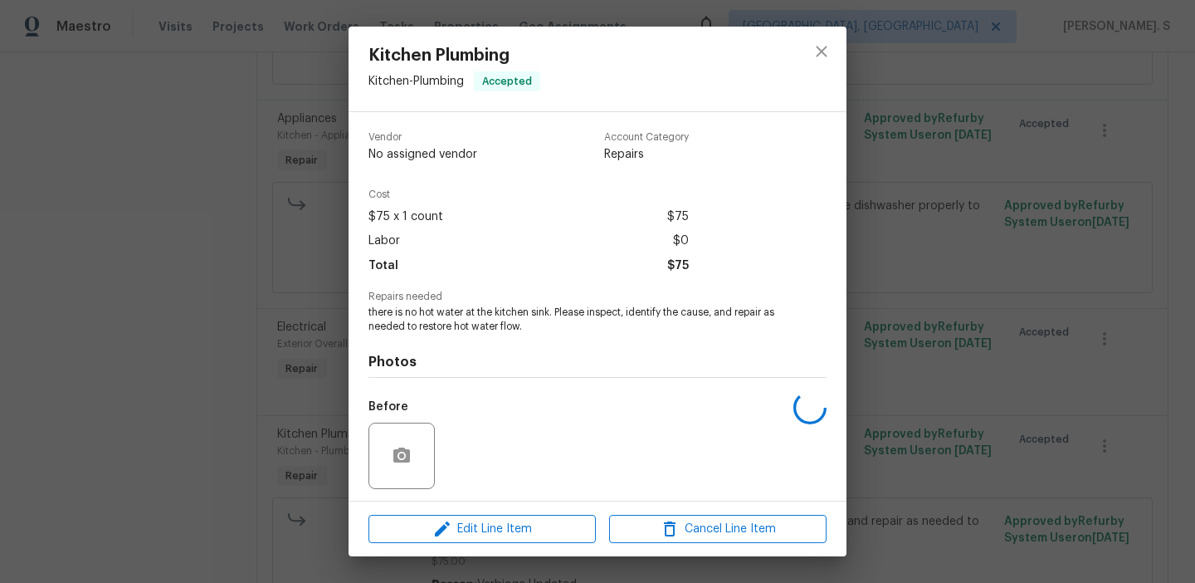
click at [588, 465] on div "Before" at bounding box center [597, 445] width 458 height 108
click at [548, 315] on span "there is no hot water at the kitchen sink. Please inspect, identify the cause, …" at bounding box center [574, 319] width 412 height 28
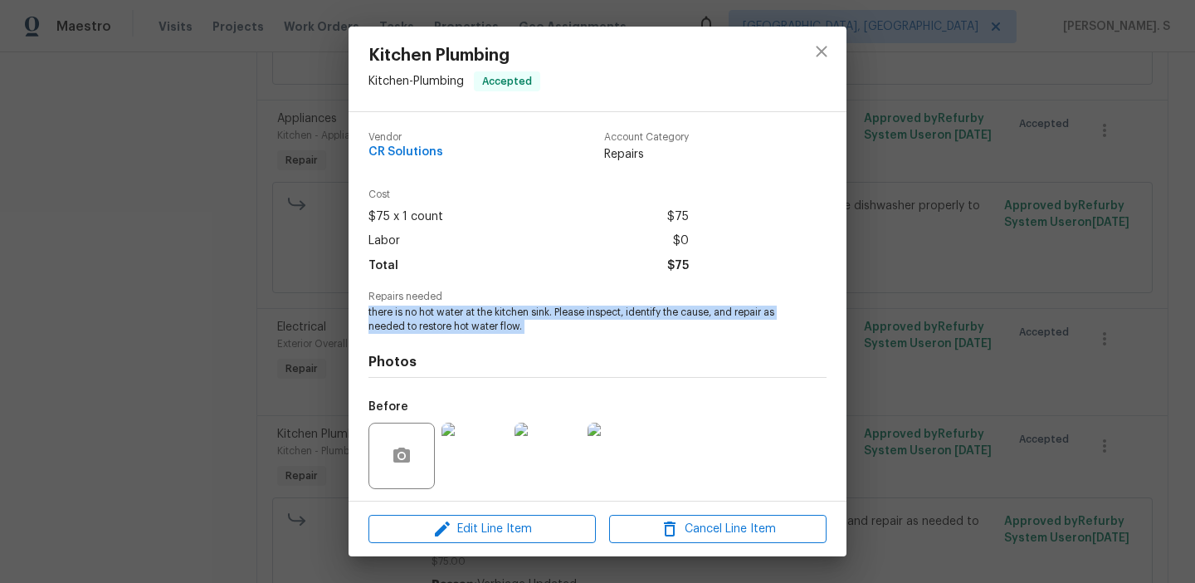
copy span "there is no hot water at the kitchen sink. Please inspect, identify the cause, …"
click at [825, 44] on icon "close" at bounding box center [822, 51] width 20 height 20
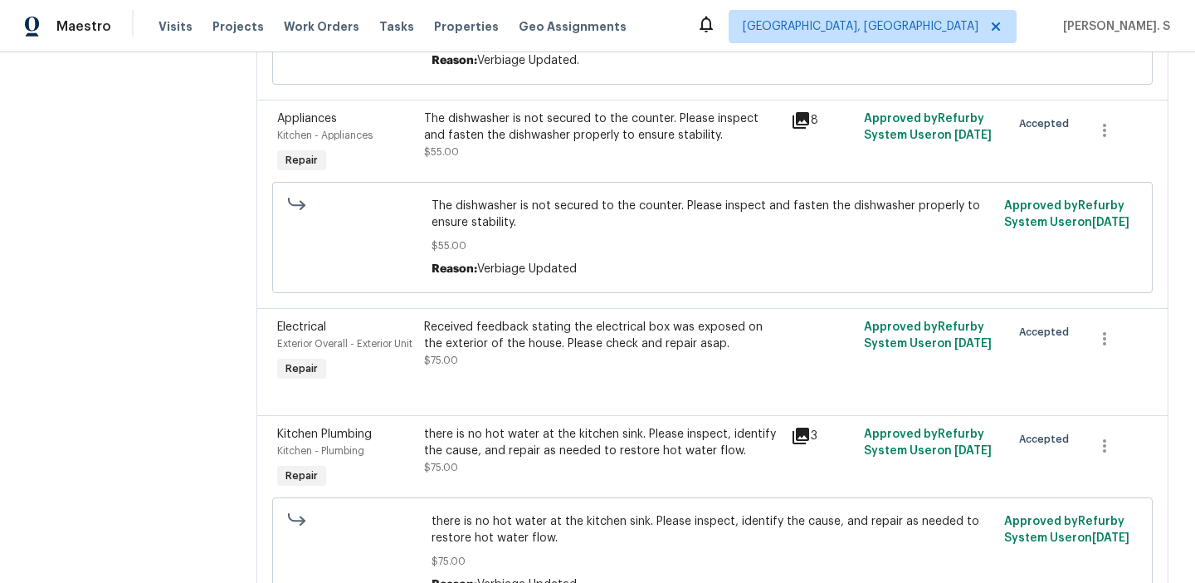
click at [580, 328] on div "Received feedback stating the electrical box was exposed on the exterior of the…" at bounding box center [602, 335] width 357 height 33
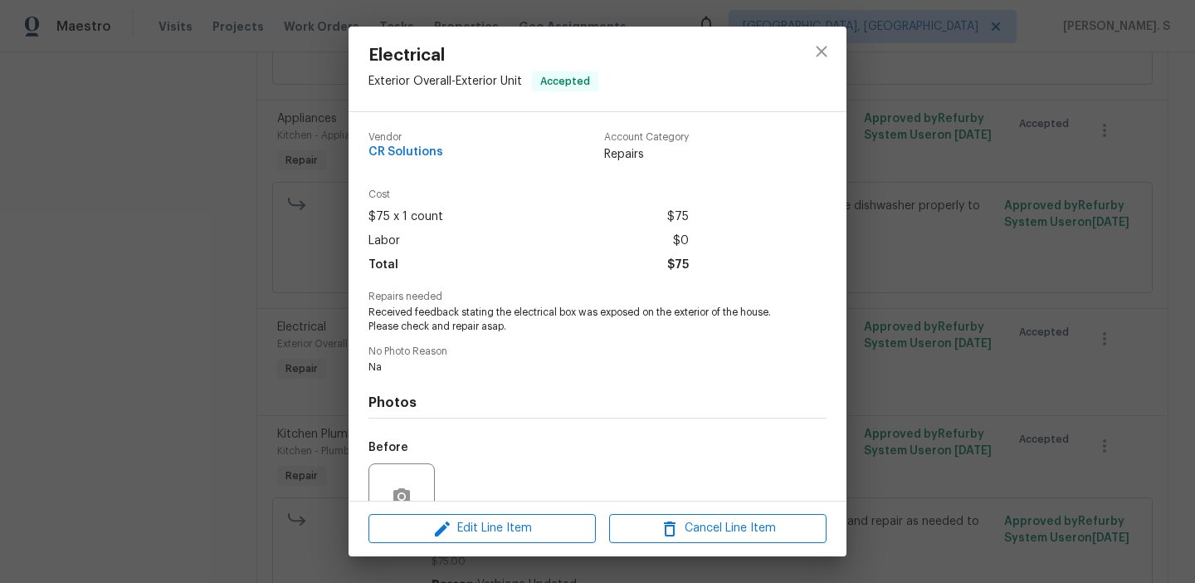
click at [586, 318] on span "Received feedback stating the electrical box was exposed on the exterior of the…" at bounding box center [574, 319] width 412 height 28
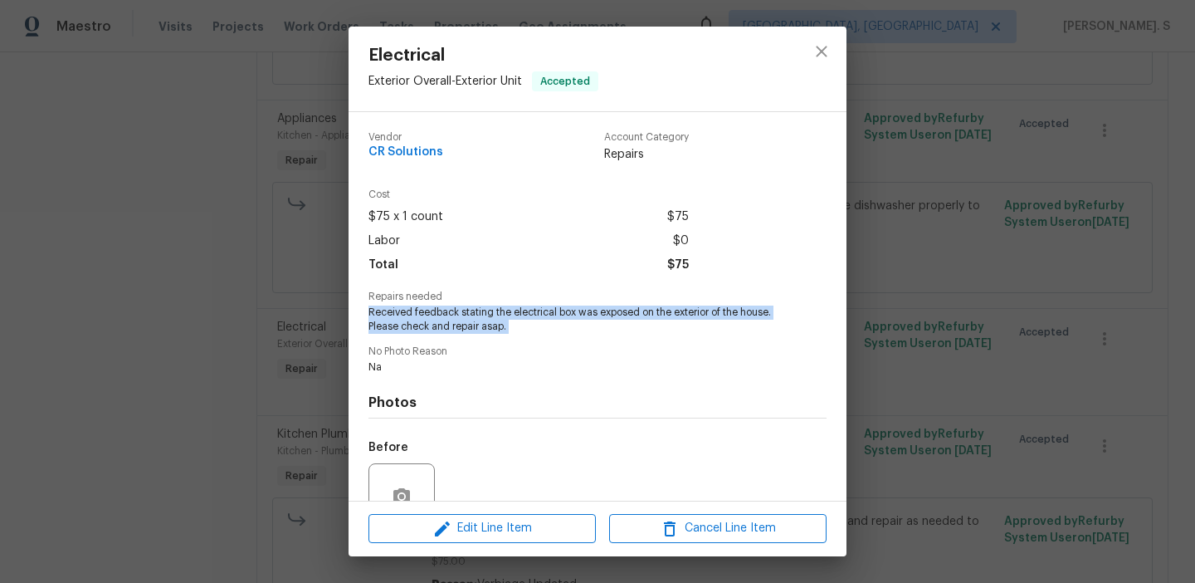
copy span "Received feedback stating the electrical box was exposed on the exterior of the…"
click at [811, 57] on button "close" at bounding box center [822, 52] width 40 height 40
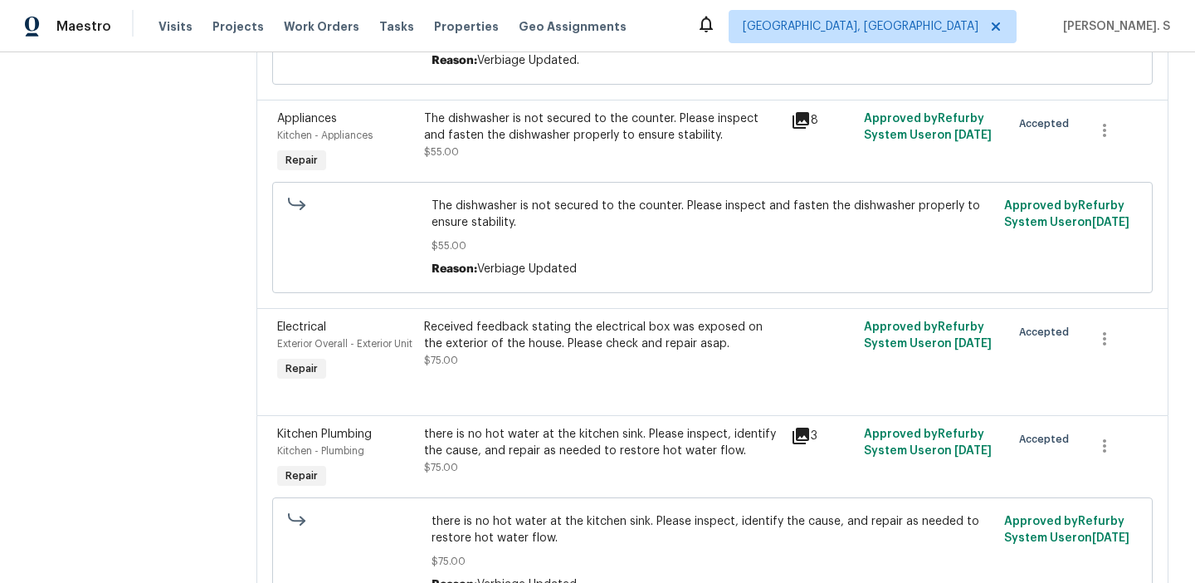
scroll to position [535, 0]
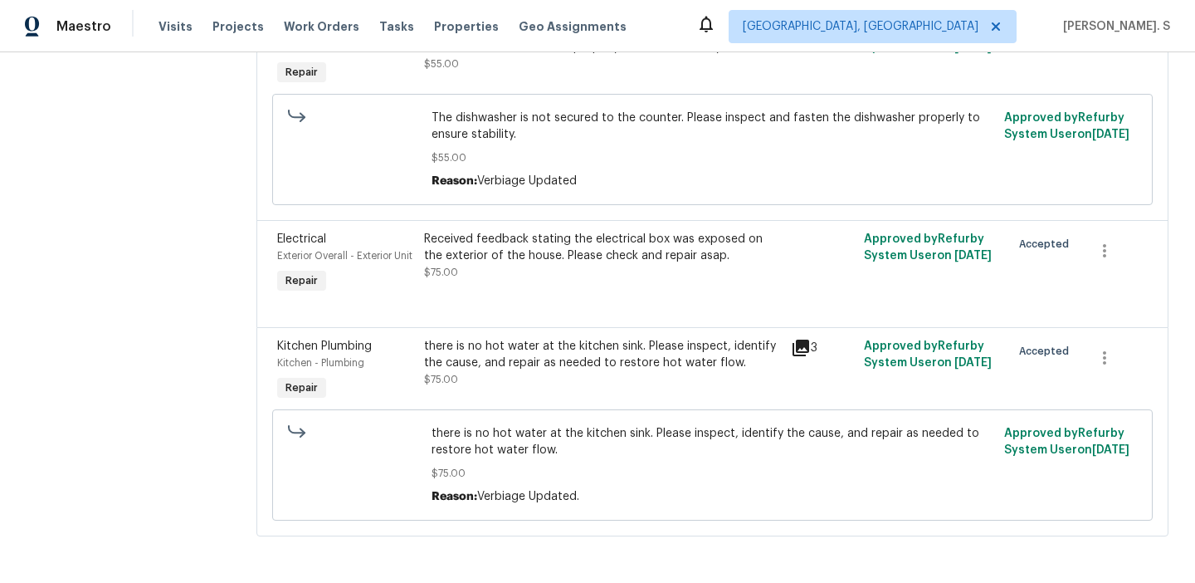
click at [574, 436] on span "there is no hot water at the kitchen sink. Please inspect, identify the cause, …" at bounding box center [713, 441] width 563 height 33
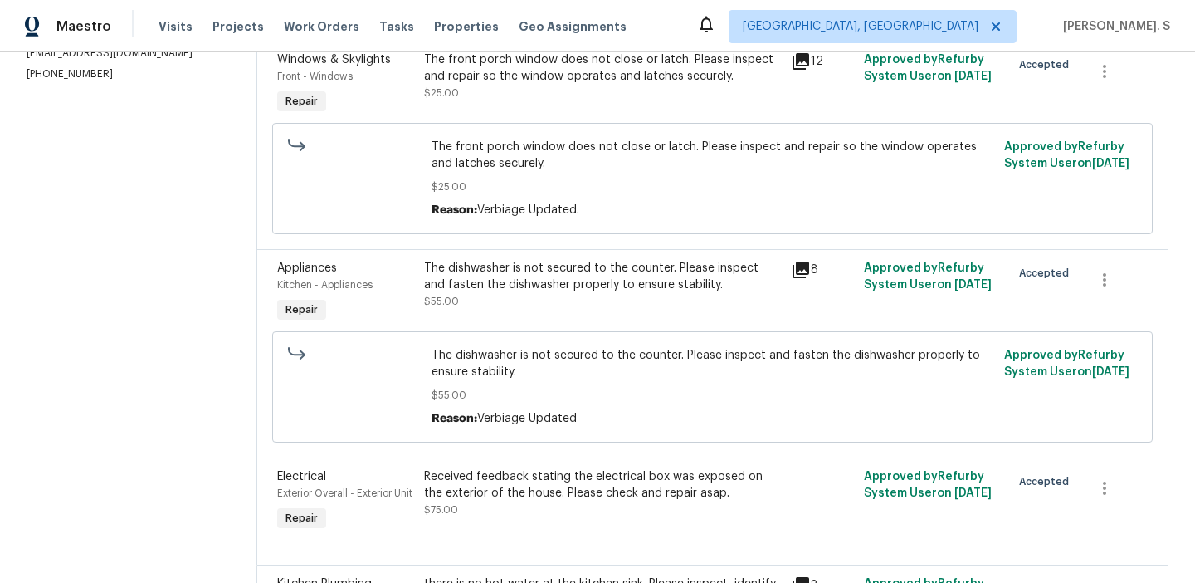
scroll to position [253, 0]
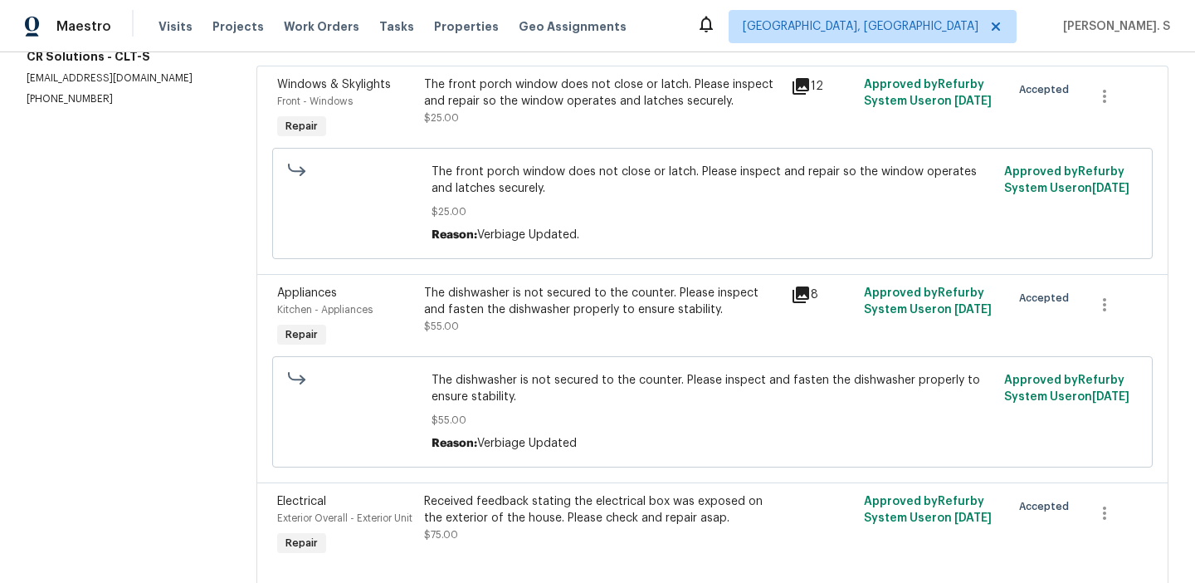
click at [594, 368] on div "The dishwasher is not secured to the counter. Please inspect and fasten the dis…" at bounding box center [713, 412] width 573 height 90
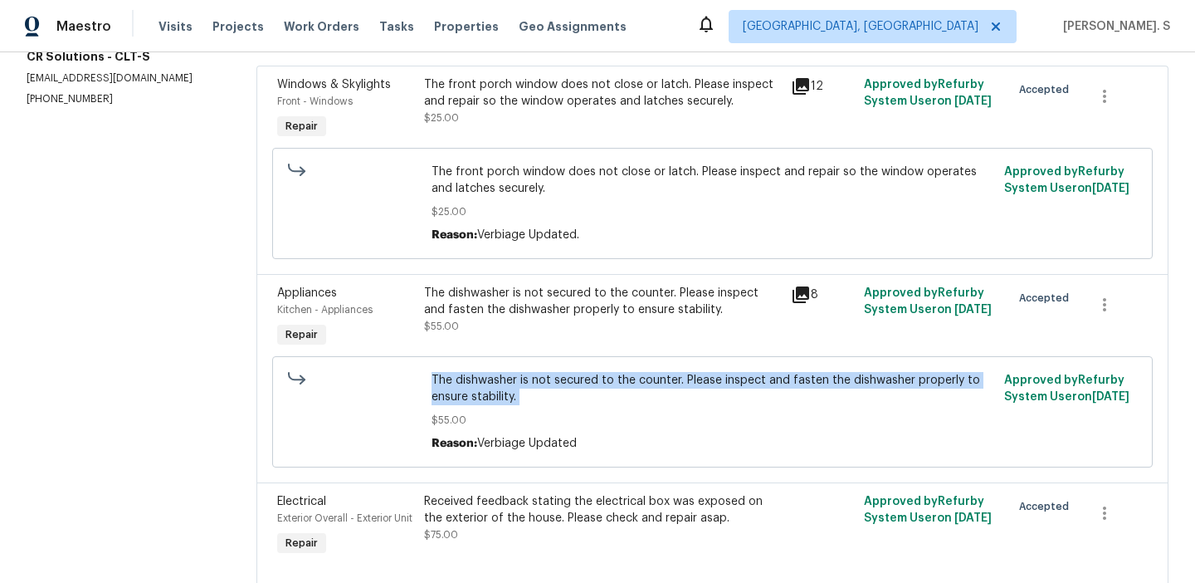
copy span "The dishwasher is not secured to the counter. Please inspect and fasten the dis…"
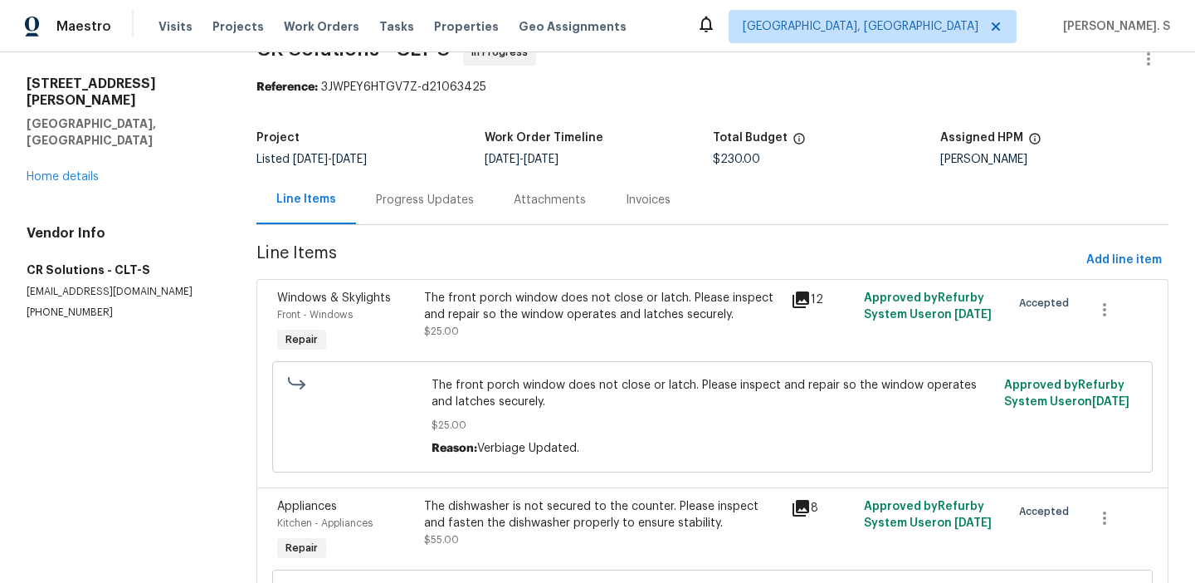
scroll to position [0, 0]
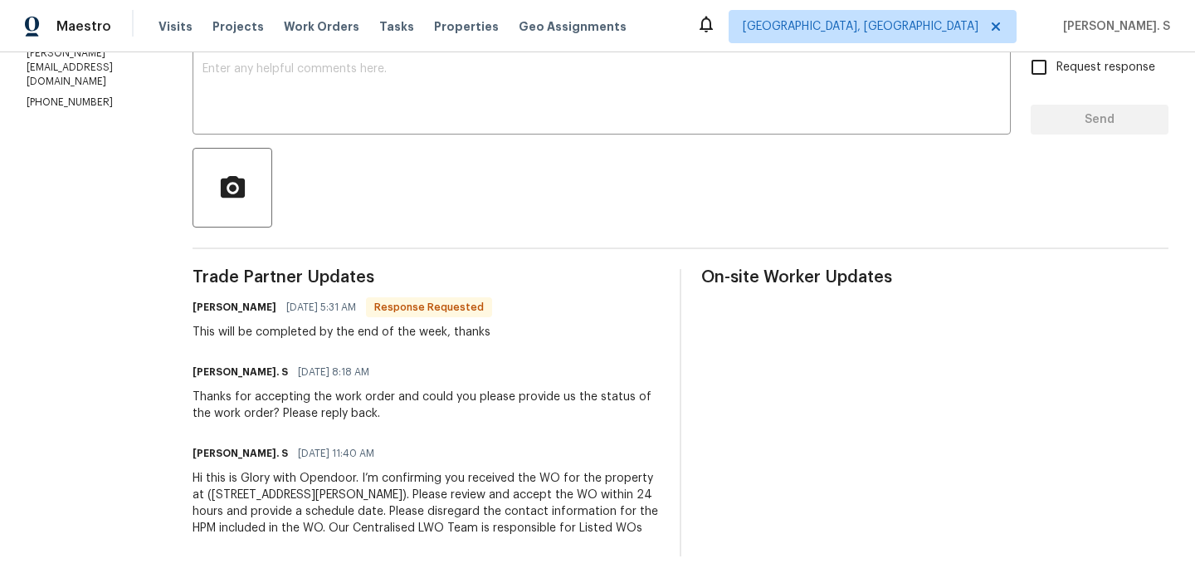
scroll to position [53, 0]
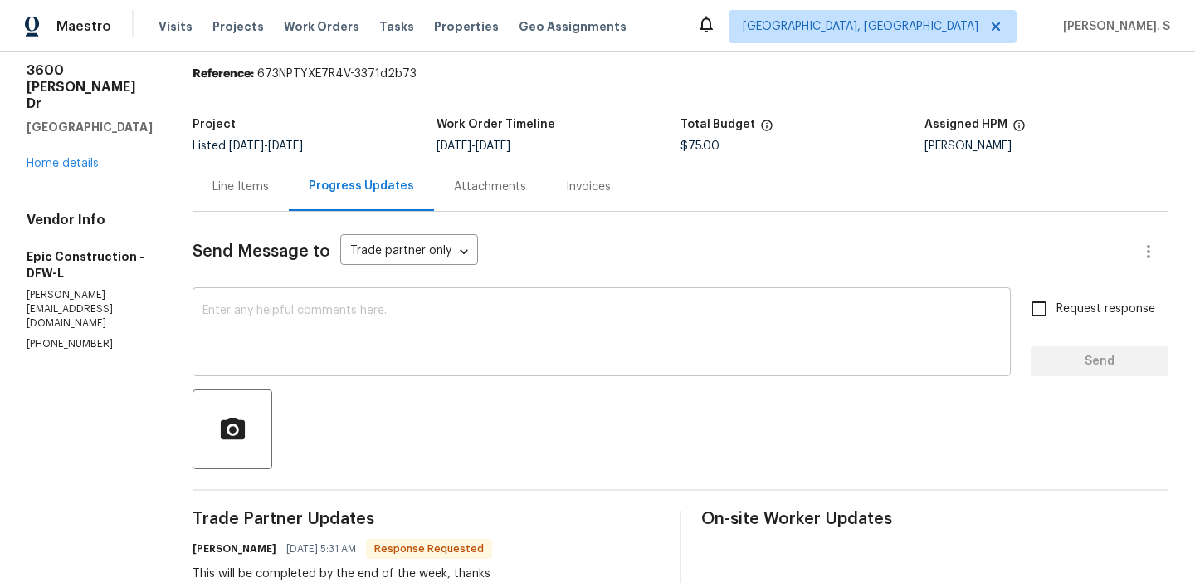
click at [266, 318] on textarea at bounding box center [601, 334] width 798 height 58
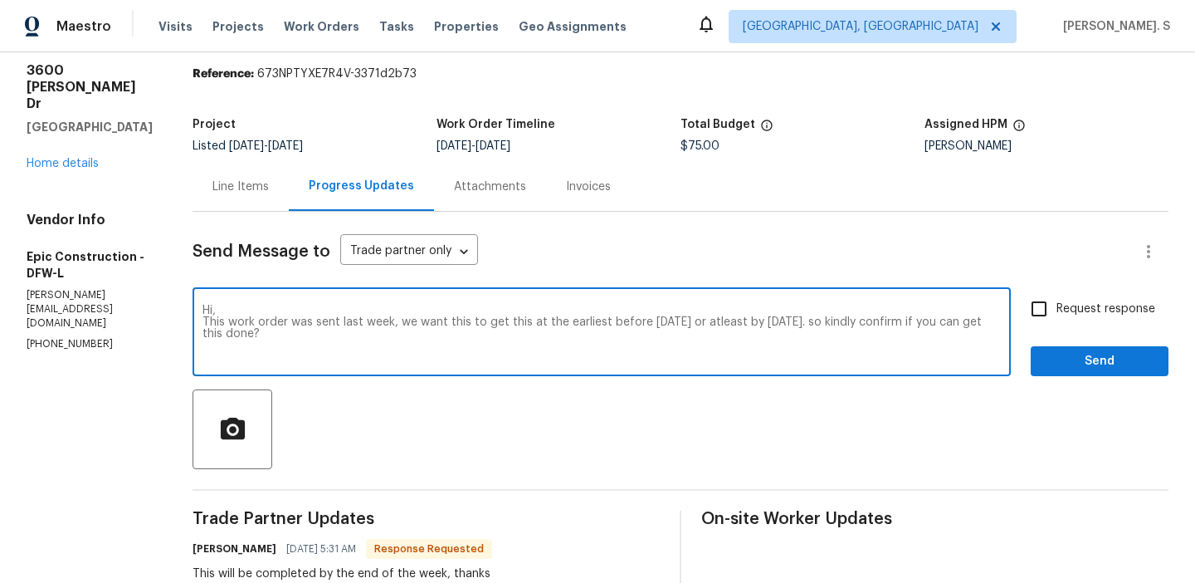
click at [266, 318] on textarea "Hi, This work order was sent last week, we want this to get this at the earlies…" at bounding box center [601, 334] width 798 height 58
paste textarea "and we need it completed at the earliest—preferably before tomorrow, or at leas…"
click at [0, 0] on div "w e e k ; ," at bounding box center [0, 0] width 0 height 0
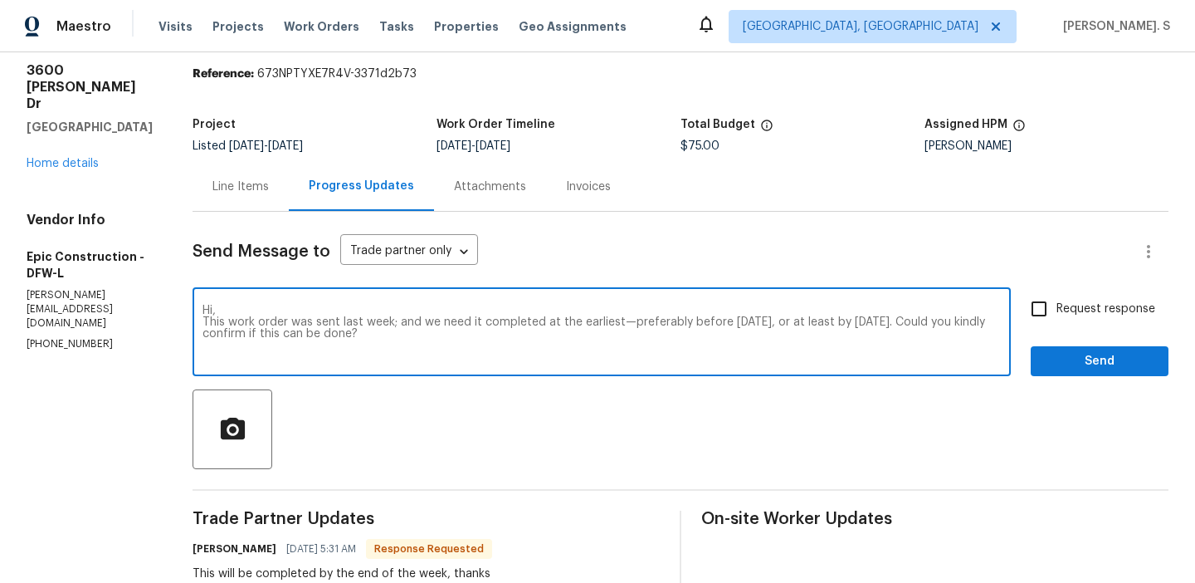
type textarea "Hi, This work order was sent last week; and we need it completed at the earlies…"
click at [1117, 314] on span "Request response" at bounding box center [1105, 308] width 99 height 17
click at [1056, 314] on input "Request response" at bounding box center [1039, 308] width 35 height 35
checkbox input "true"
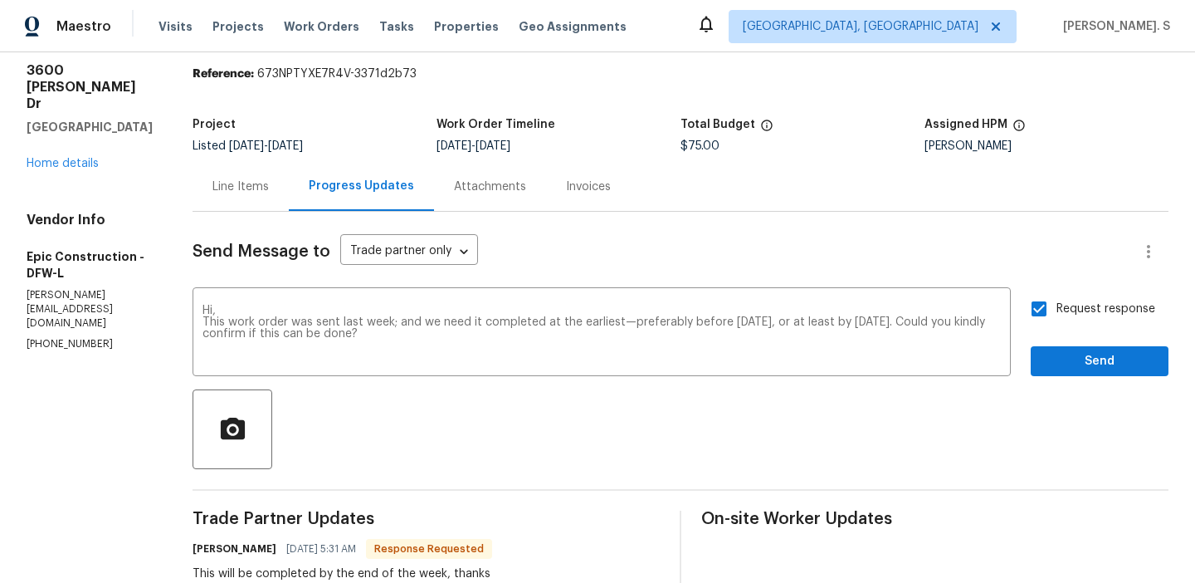
click at [1102, 335] on div "Request response Send" at bounding box center [1100, 333] width 138 height 85
click at [1090, 348] on button "Send" at bounding box center [1100, 361] width 138 height 31
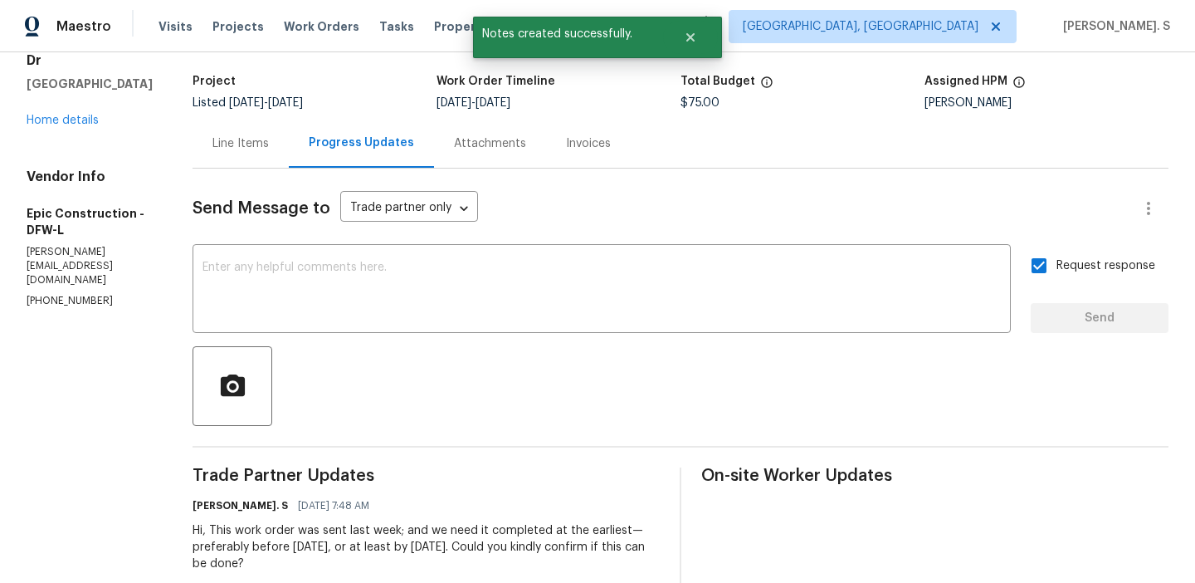
scroll to position [162, 0]
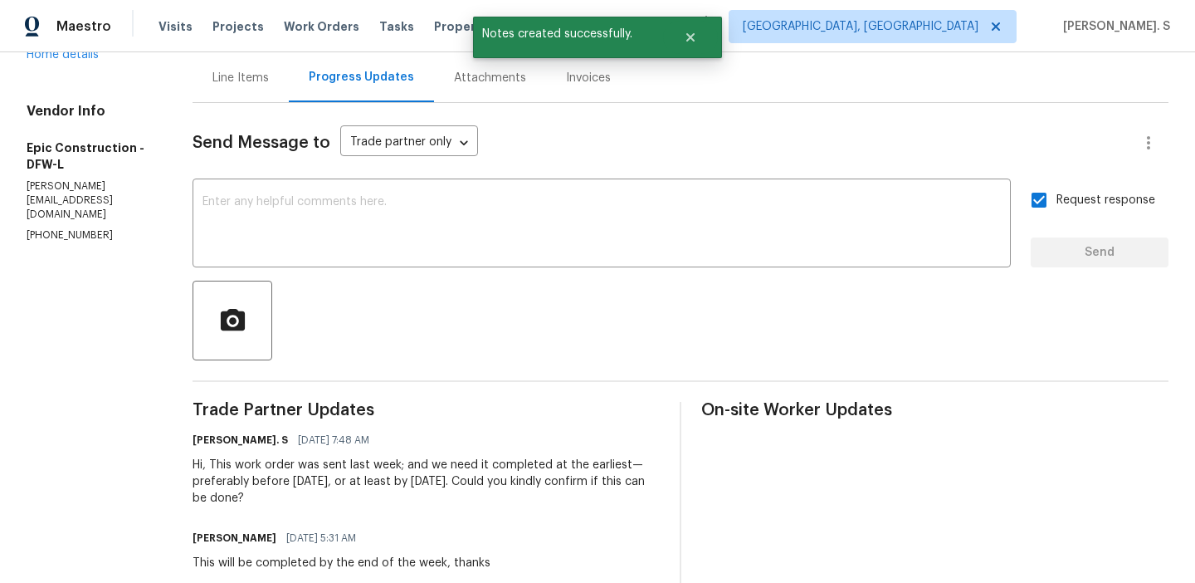
click at [264, 556] on div "This will be completed by the end of the week, thanks" at bounding box center [342, 562] width 298 height 17
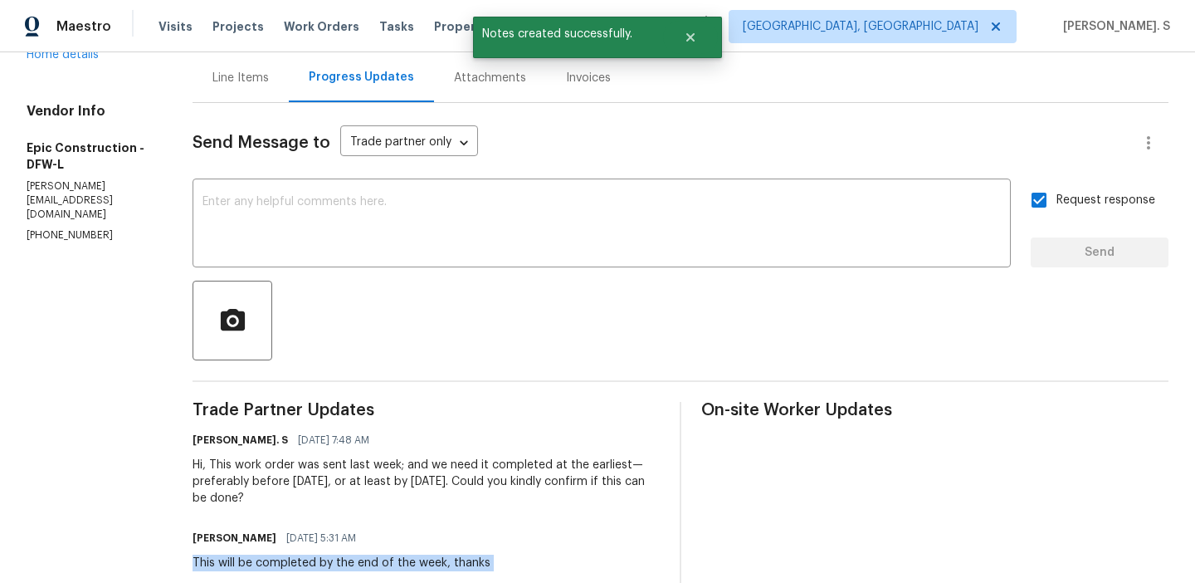
copy div "This will be completed by the end of the week, thanks"
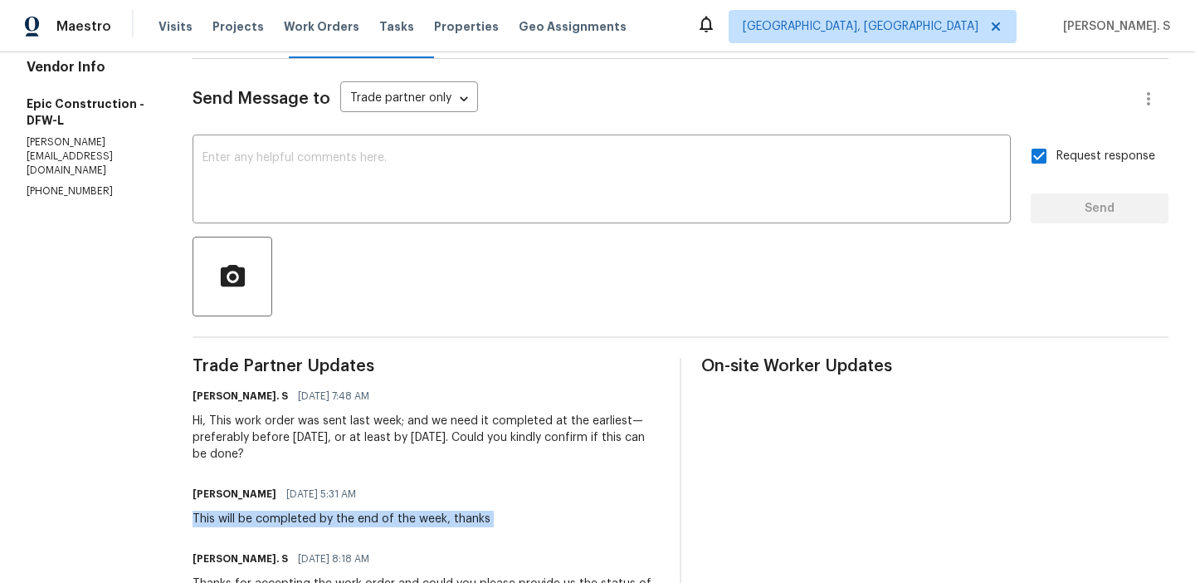
scroll to position [241, 0]
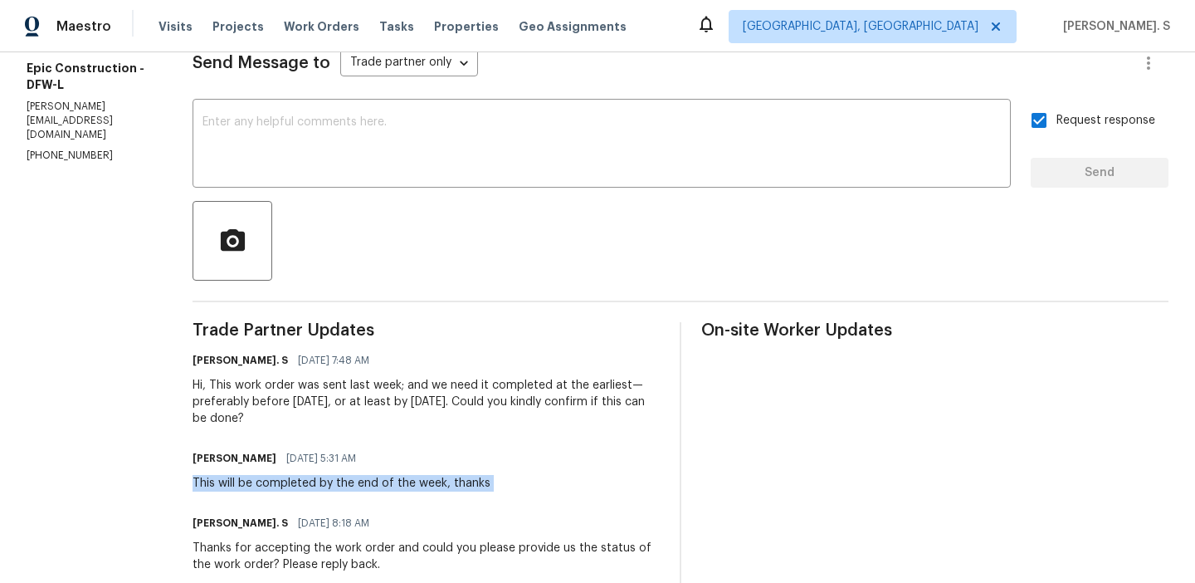
drag, startPoint x: 430, startPoint y: 388, endPoint x: 512, endPoint y: 418, distance: 87.4
click at [512, 418] on div "Hi, This work order was sent last week; and we need it completed at the earlies…" at bounding box center [426, 402] width 467 height 50
copy div "we need it completed at the earliest—preferably before tomorrow, or at least by…"
click at [81, 119] on section "All work orders 3600 Beatriz Dr Denton, TX 76207 Home details Vendor Info Epic …" at bounding box center [90, 272] width 126 height 870
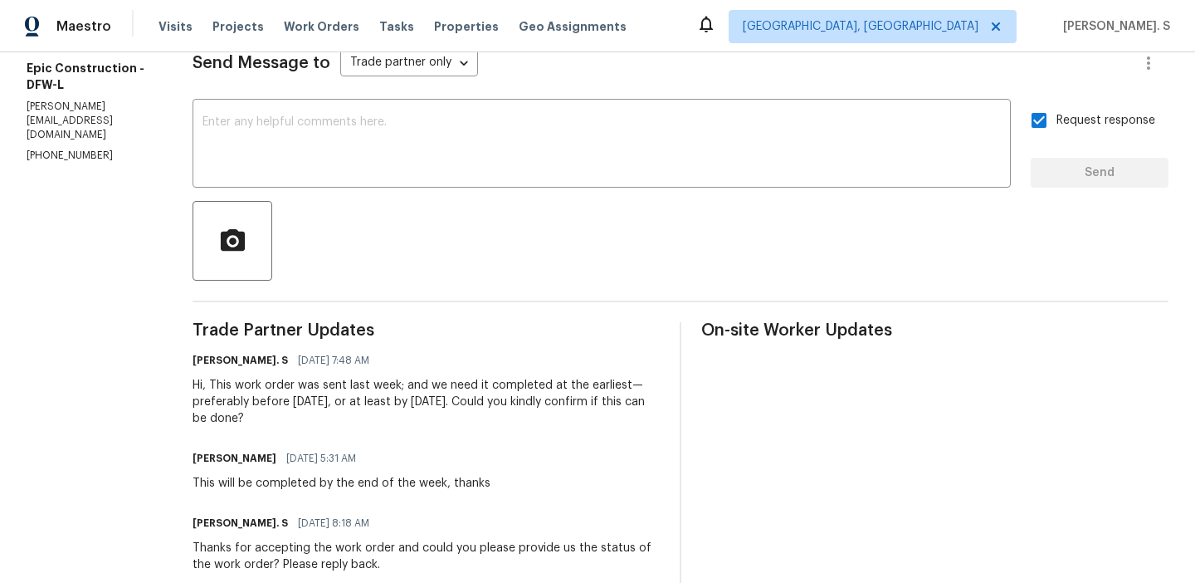
click at [81, 119] on section "All work orders 3600 Beatriz Dr Denton, TX 76207 Home details Vendor Info Epic …" at bounding box center [90, 272] width 126 height 870
copy p "(214) 208-1878"
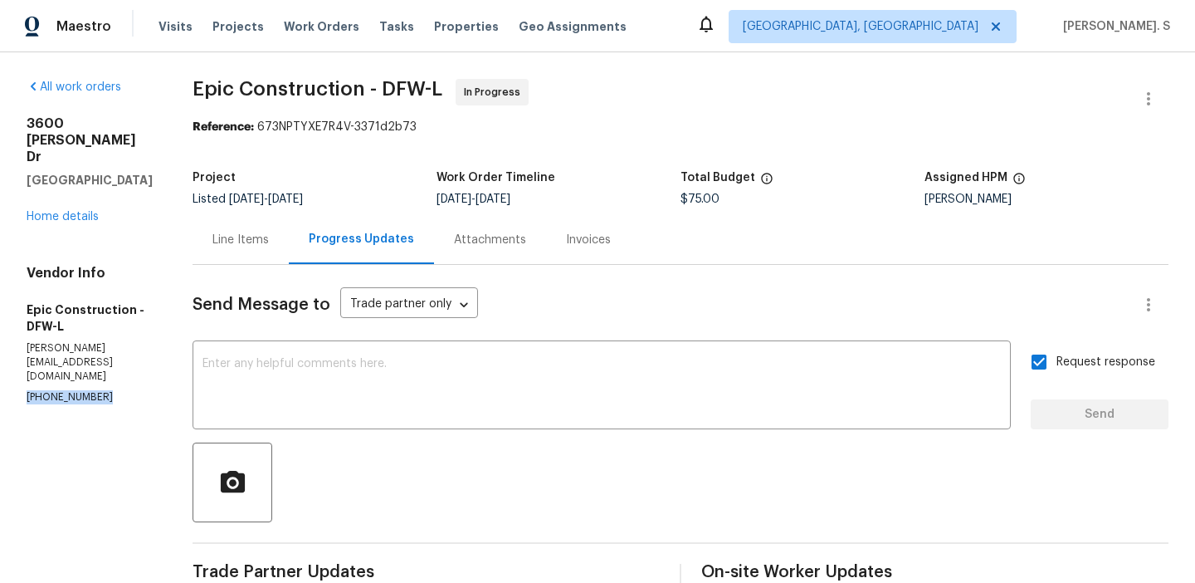
scroll to position [227, 0]
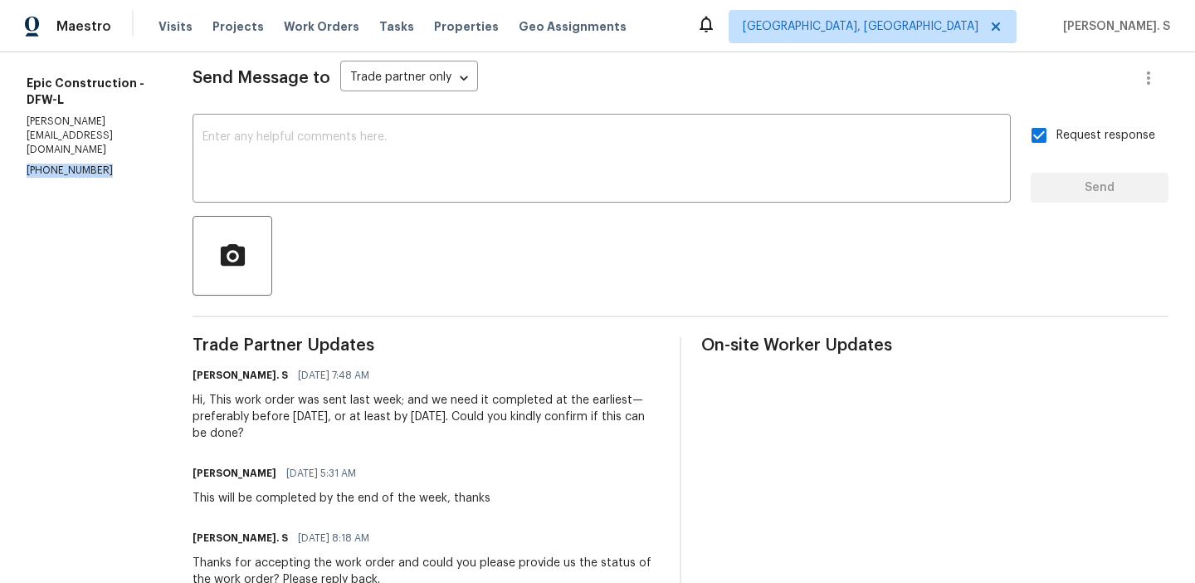
click at [261, 384] on div "Glory Joyce. S 09/09/2025 7:48 AM" at bounding box center [426, 374] width 467 height 23
click at [270, 433] on div "Hi, This work order was sent last week; and we need it completed at the earlies…" at bounding box center [426, 417] width 467 height 50
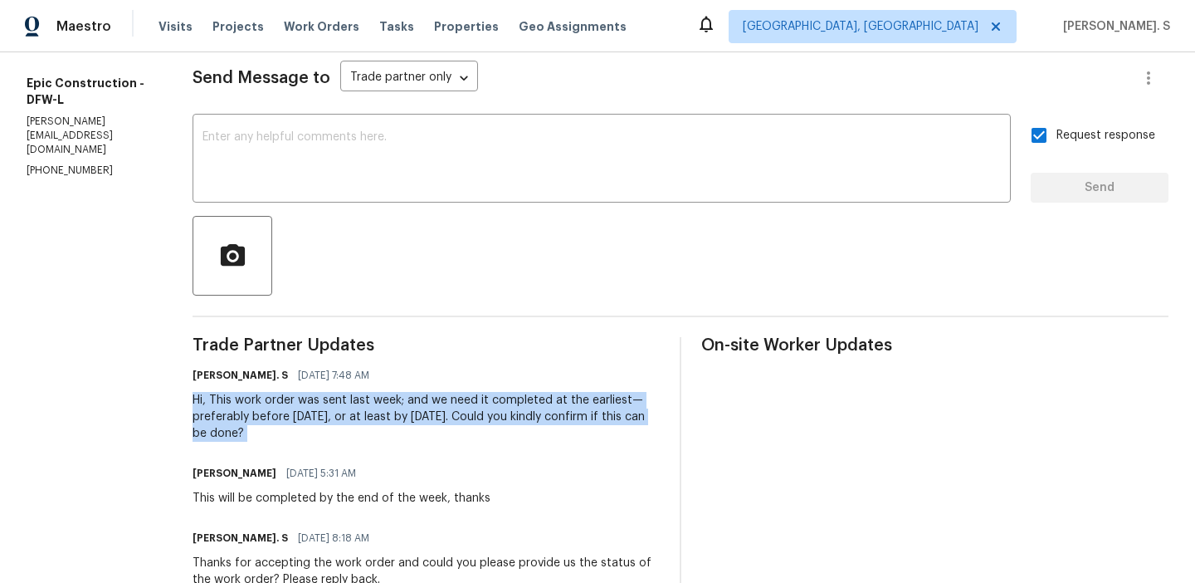
copy div "Hi, This work order was sent last week; and we need it completed at the earlies…"
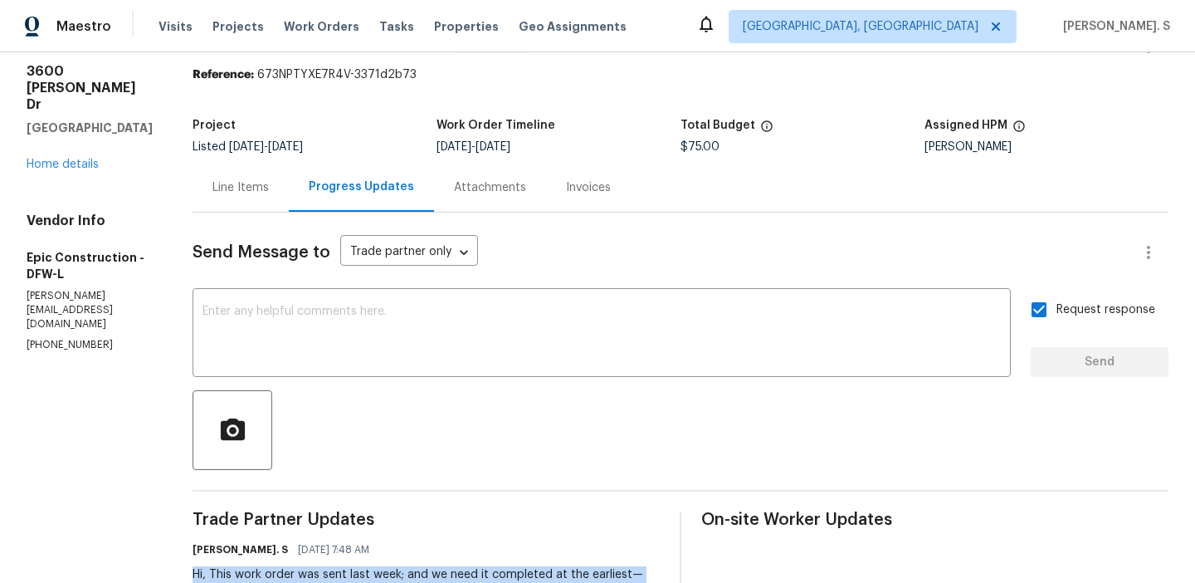
scroll to position [0, 0]
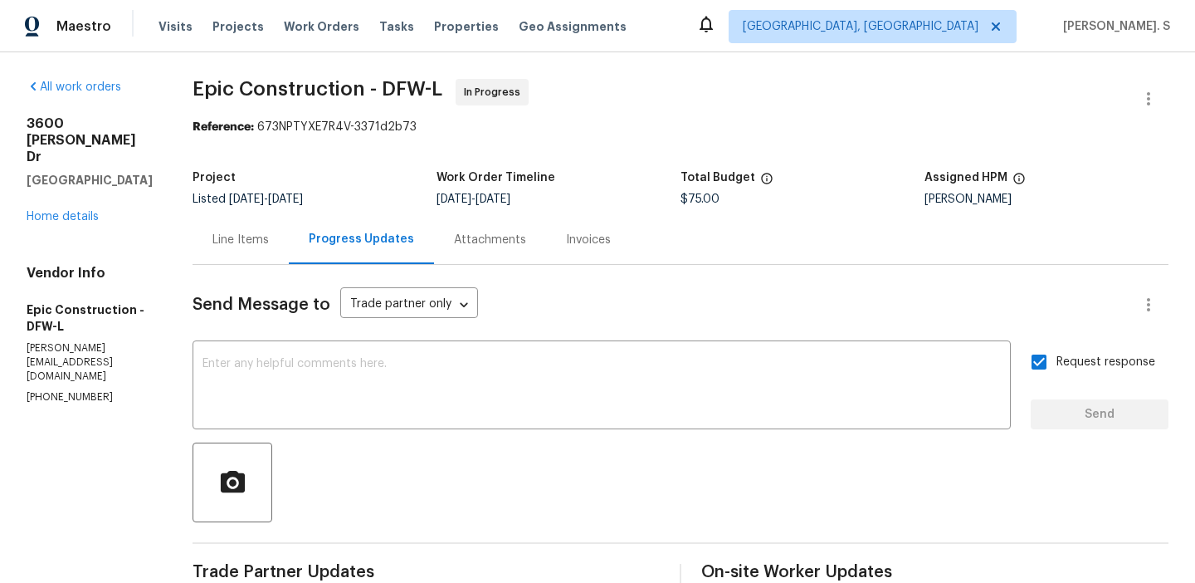
click at [86, 172] on h5 "Denton, TX 76207" at bounding box center [90, 180] width 126 height 17
click at [29, 127] on h2 "3600 Beatriz Dr" at bounding box center [90, 140] width 126 height 50
drag, startPoint x: 29, startPoint y: 127, endPoint x: 139, endPoint y: 146, distance: 112.0
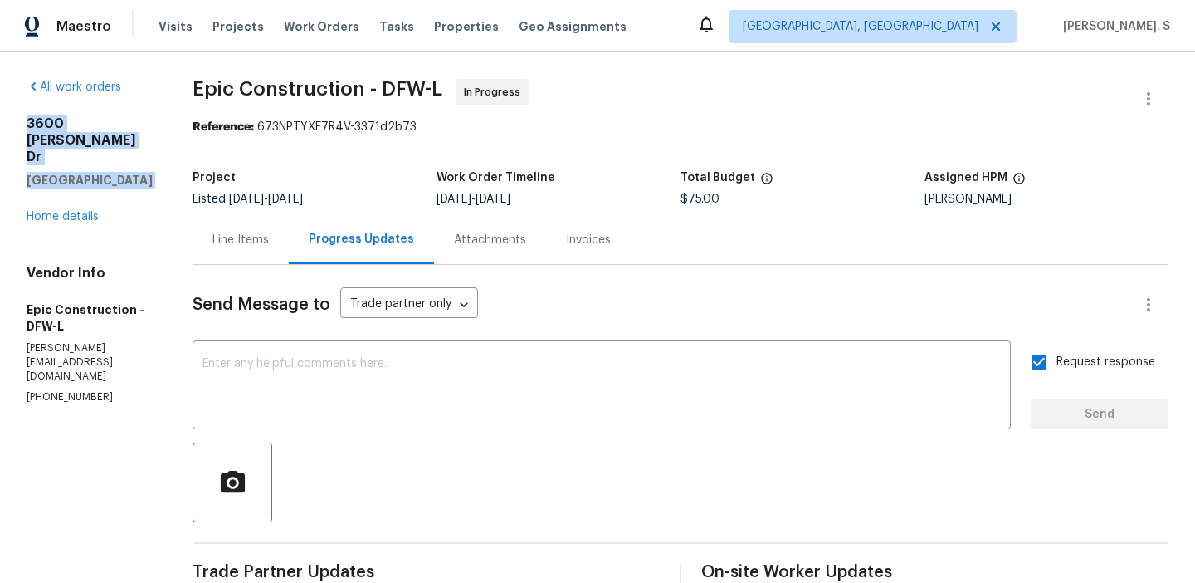
click at [139, 146] on div "3600 Beatriz Dr Denton, TX 76207" at bounding box center [90, 151] width 126 height 73
copy div "3600 Beatriz Dr Denton, TX 76207"
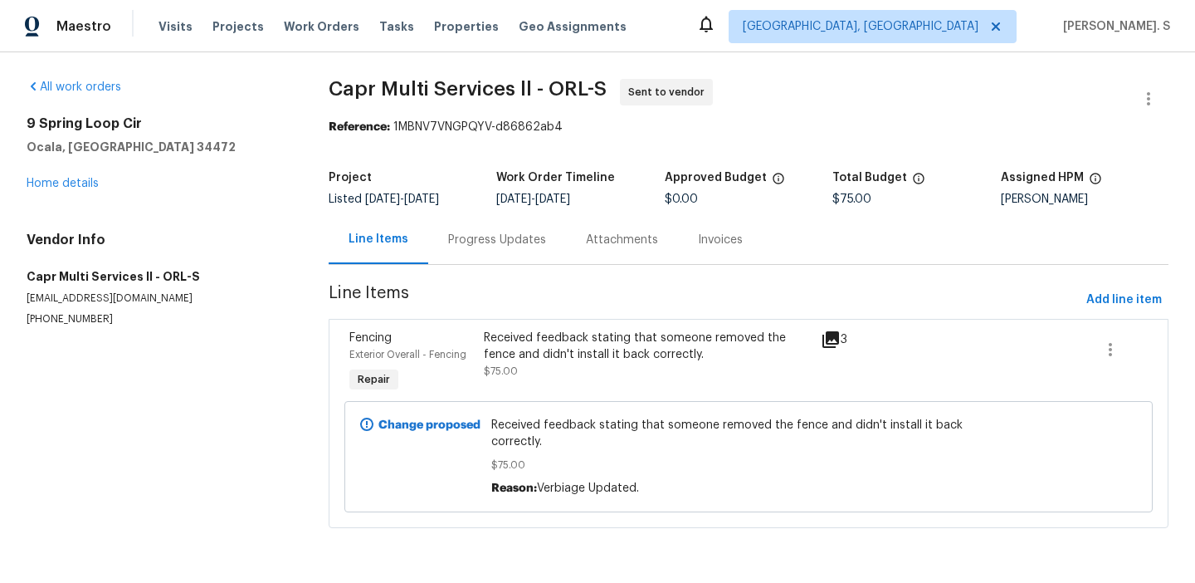
click at [480, 236] on div "Progress Updates" at bounding box center [497, 240] width 98 height 17
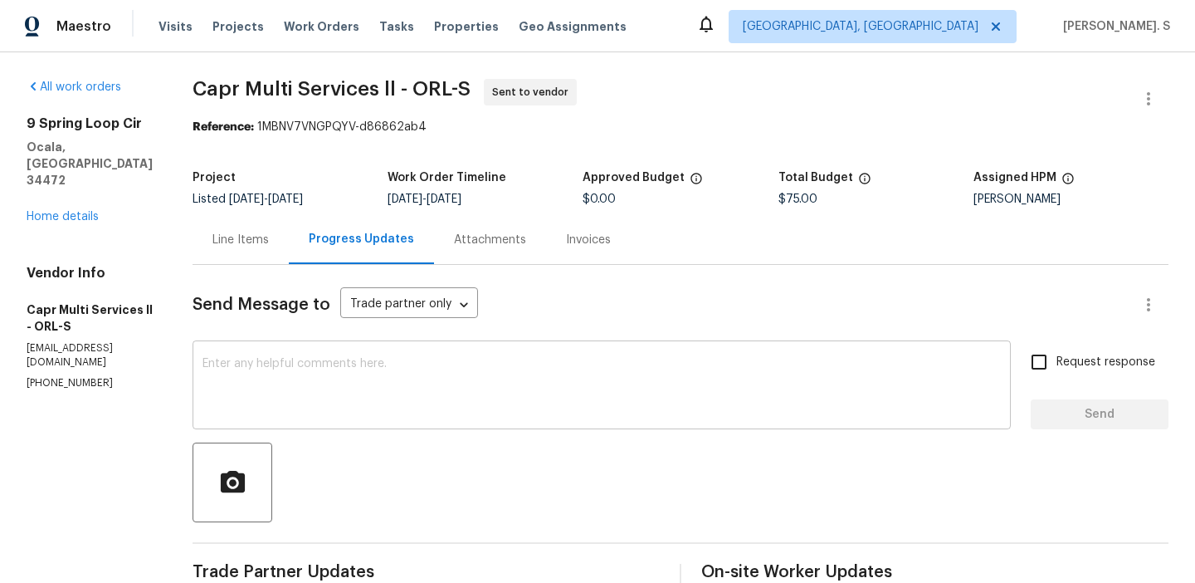
click at [415, 370] on textarea at bounding box center [601, 387] width 798 height 58
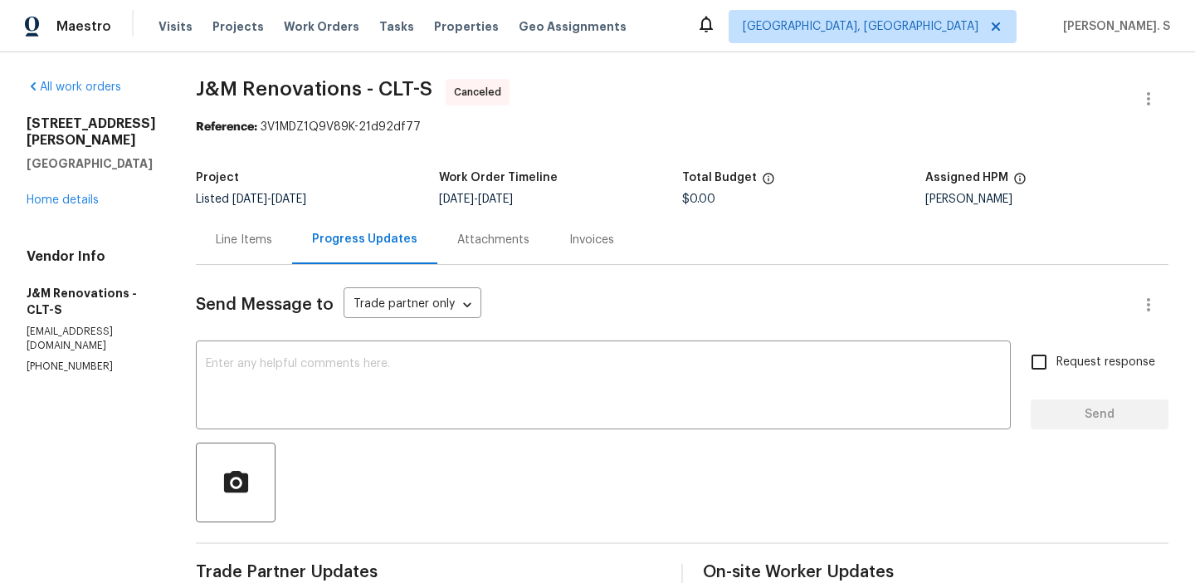
click at [75, 190] on div "[STREET_ADDRESS][PERSON_NAME] Home details" at bounding box center [91, 161] width 129 height 93
click at [58, 194] on link "Home details" at bounding box center [63, 200] width 72 height 12
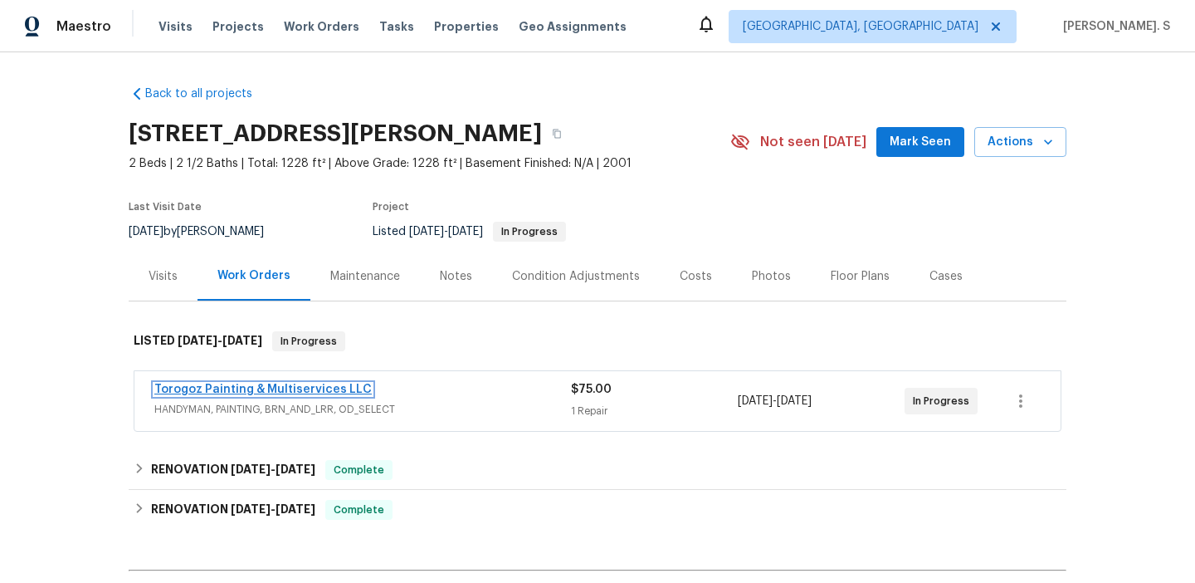
click at [247, 391] on link "Torogoz Painting & Multiservices LLC" at bounding box center [262, 389] width 217 height 12
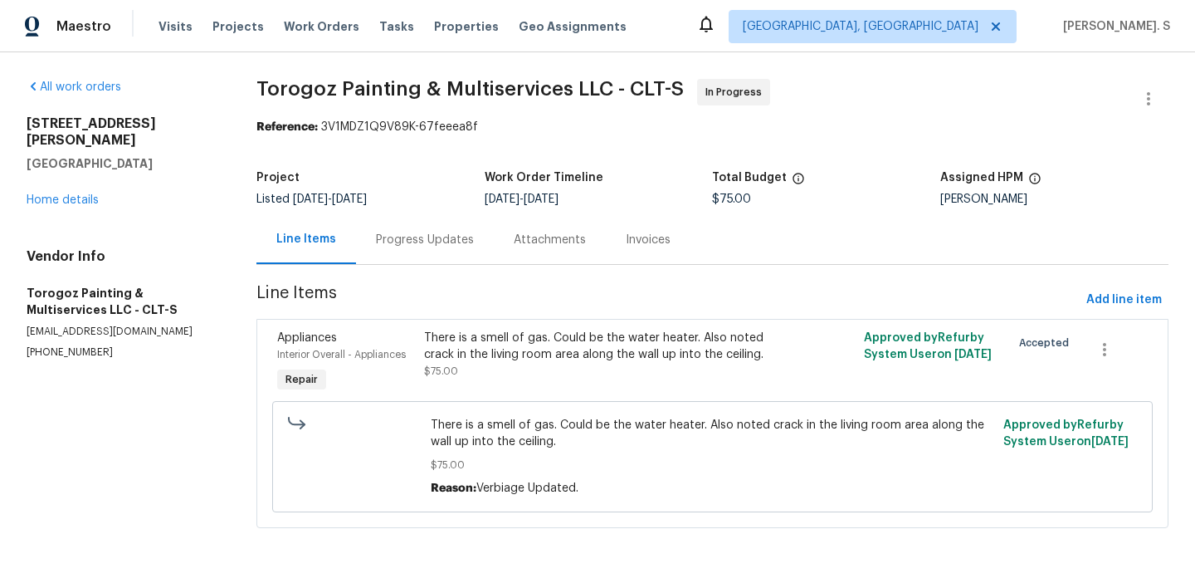
click at [476, 232] on div "Progress Updates" at bounding box center [425, 239] width 138 height 49
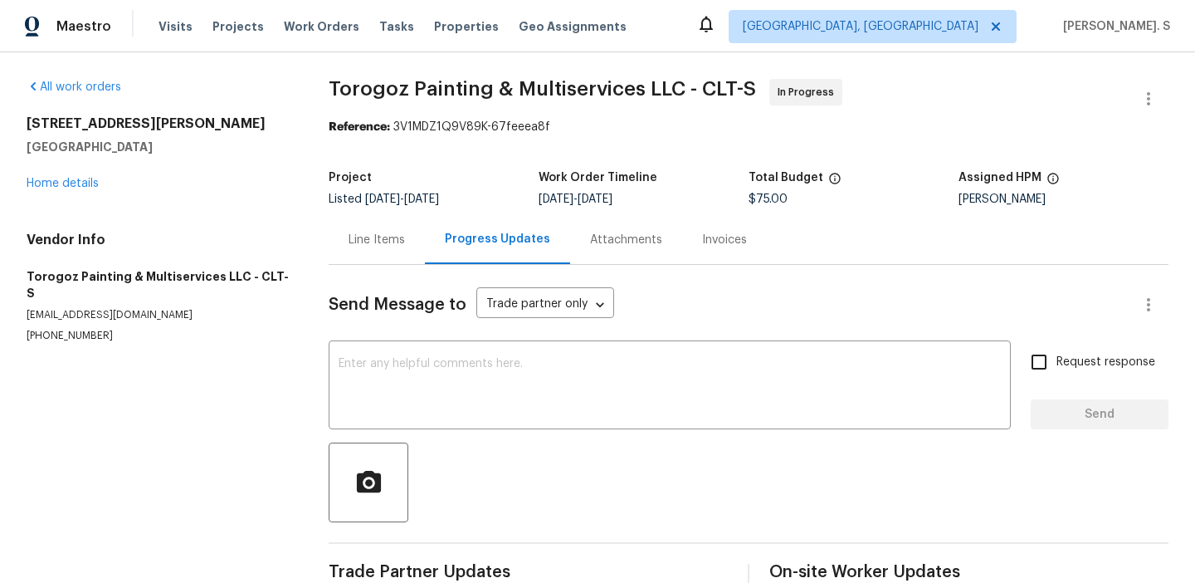
click at [476, 232] on div "Progress Updates" at bounding box center [497, 239] width 105 height 17
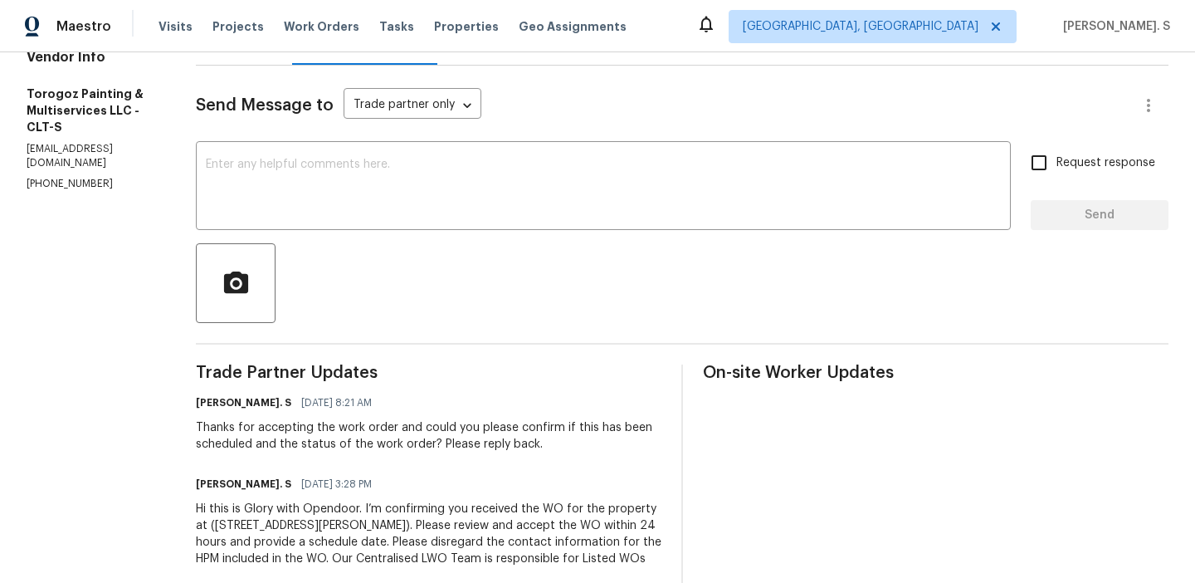
scroll to position [129, 0]
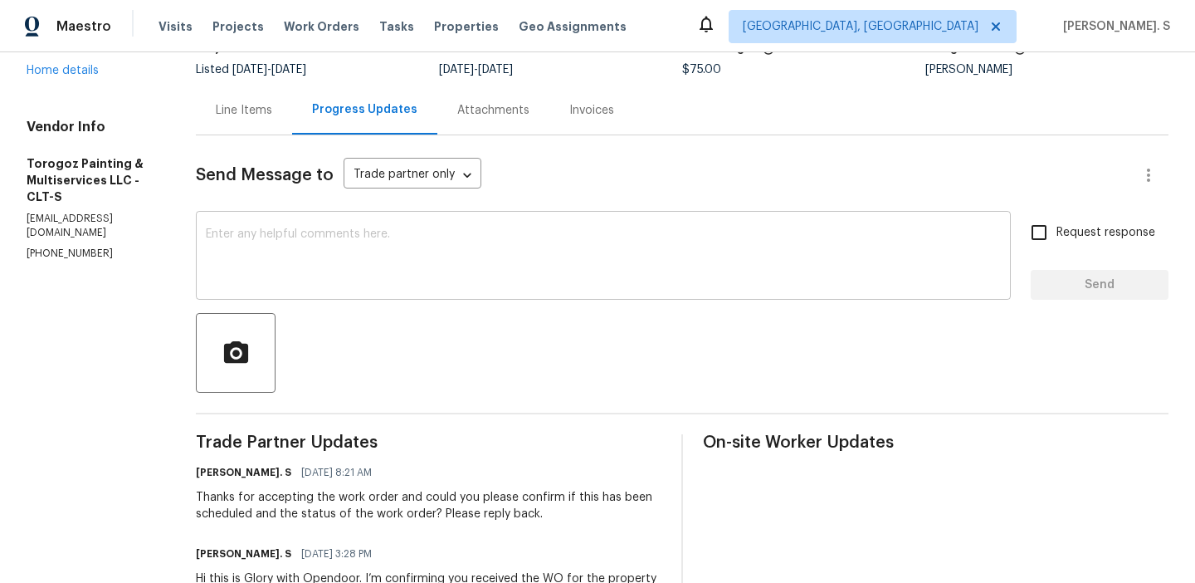
click at [374, 276] on textarea at bounding box center [603, 257] width 795 height 58
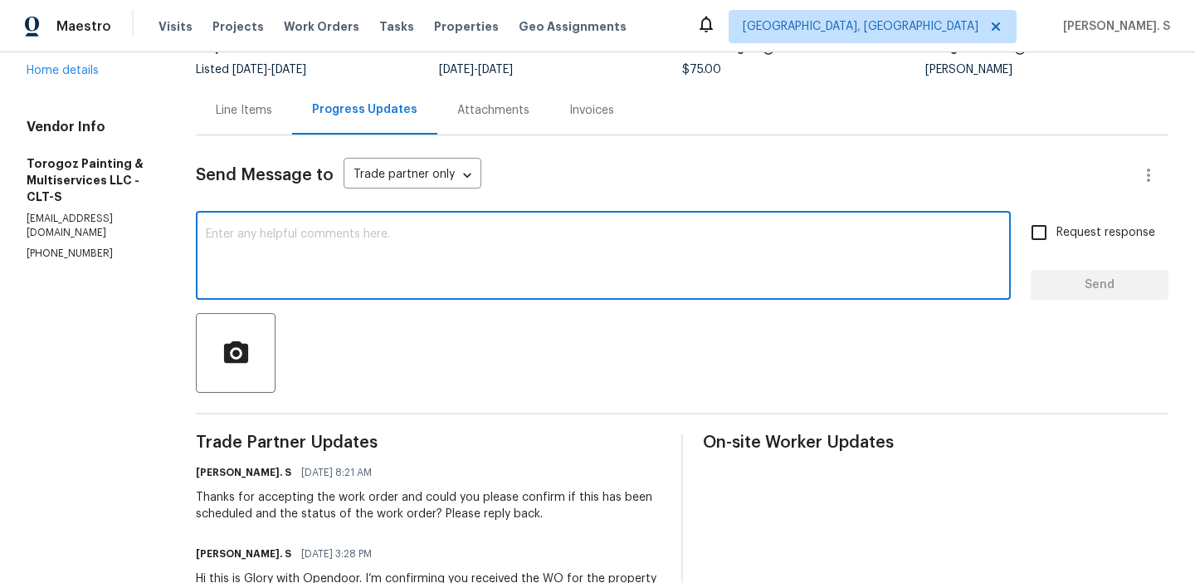
click at [266, 237] on textarea at bounding box center [603, 257] width 795 height 58
paste textarea "May we have an update on the progress of the work order?"
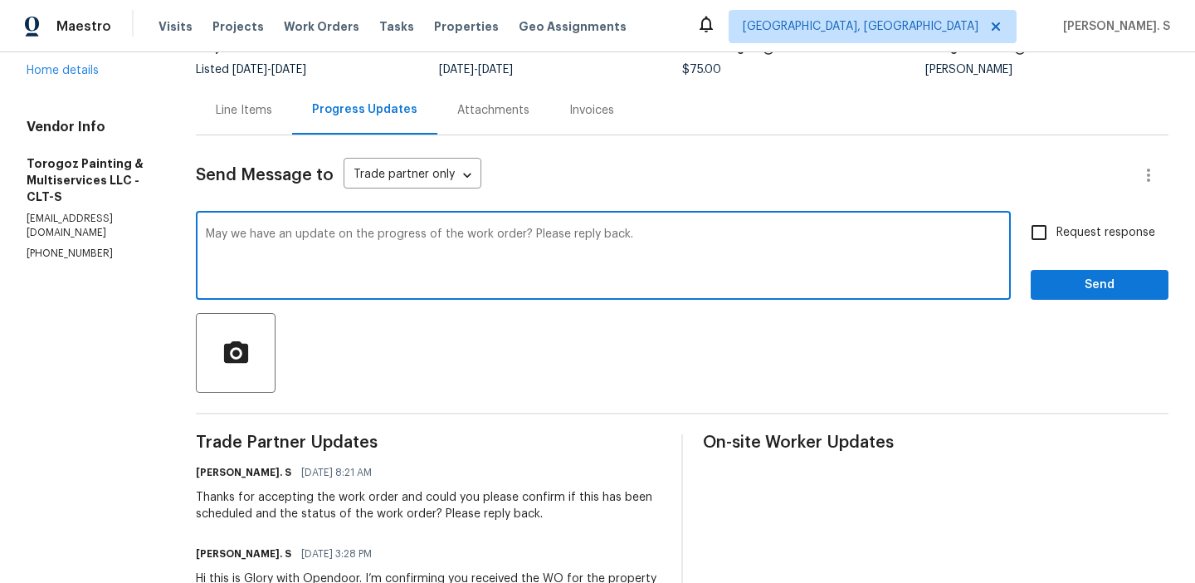
type textarea "May we have an update on the progress of the work order? Please reply back."
click at [1071, 227] on span "Request response" at bounding box center [1105, 232] width 99 height 17
click at [1056, 227] on input "Request response" at bounding box center [1039, 232] width 35 height 35
checkbox input "true"
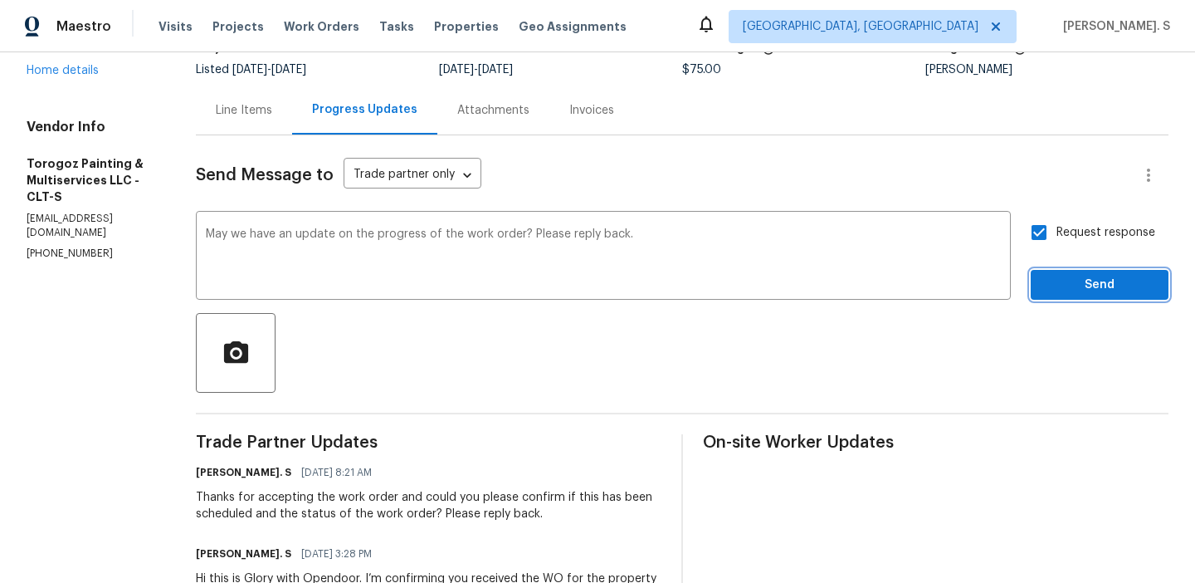
click at [1074, 290] on span "Send" at bounding box center [1099, 285] width 111 height 21
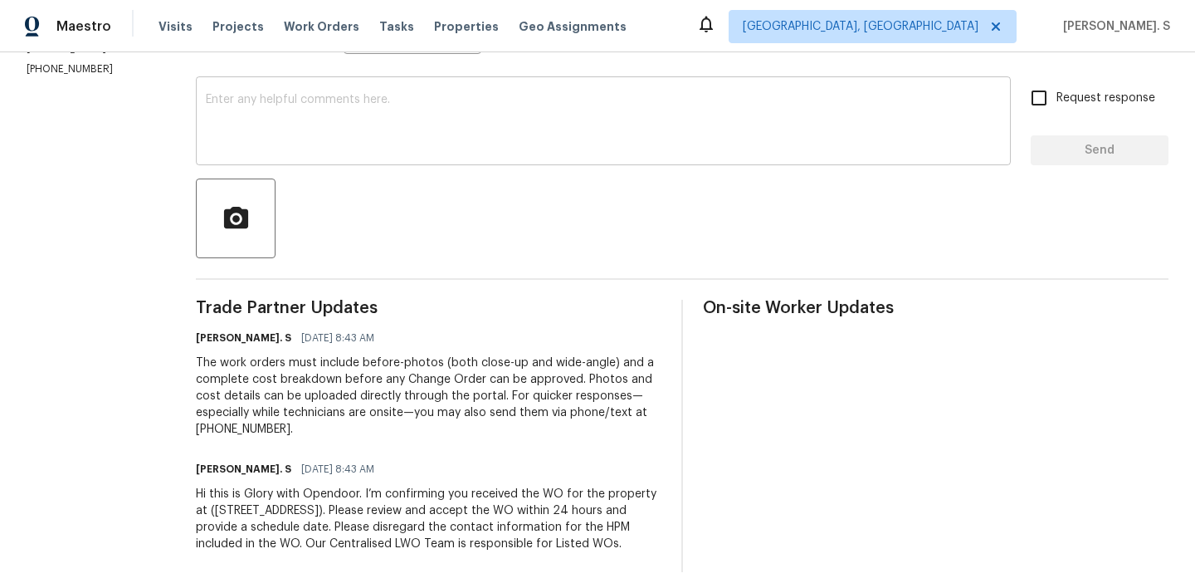
click at [442, 111] on textarea at bounding box center [603, 123] width 795 height 58
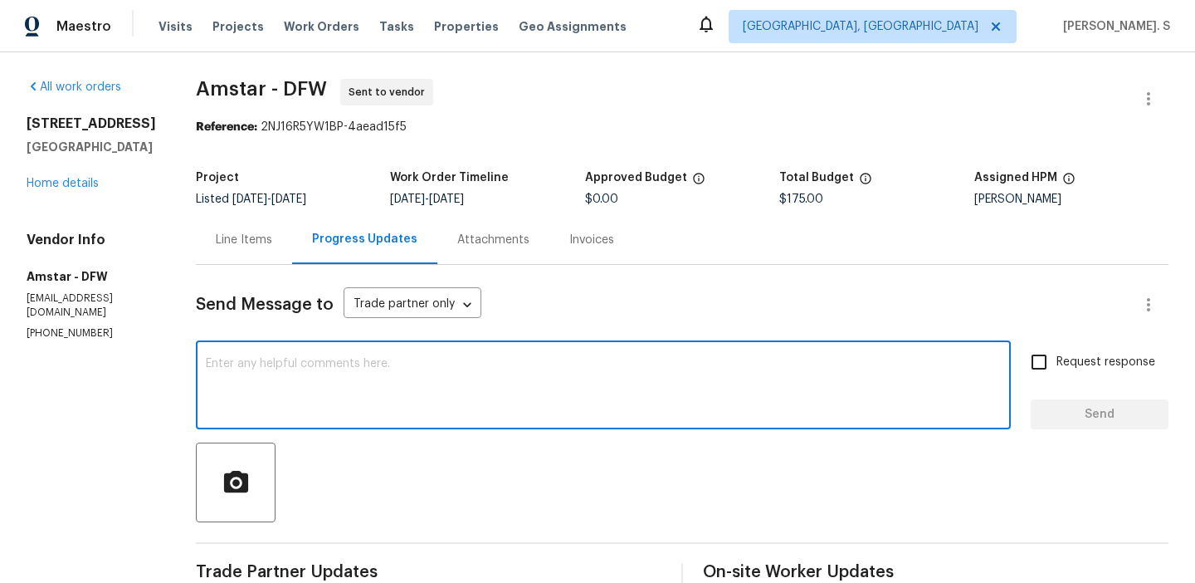
click at [375, 378] on textarea at bounding box center [603, 387] width 795 height 58
click at [66, 326] on p "(469) 499-4538" at bounding box center [91, 333] width 129 height 14
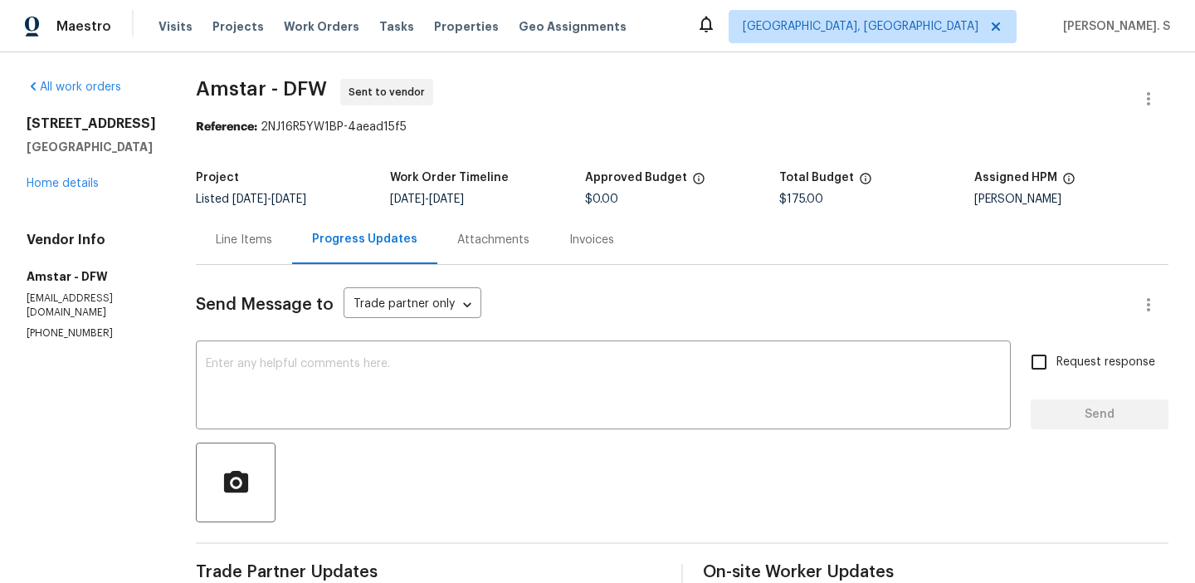
click at [66, 326] on p "(469) 499-4538" at bounding box center [91, 333] width 129 height 14
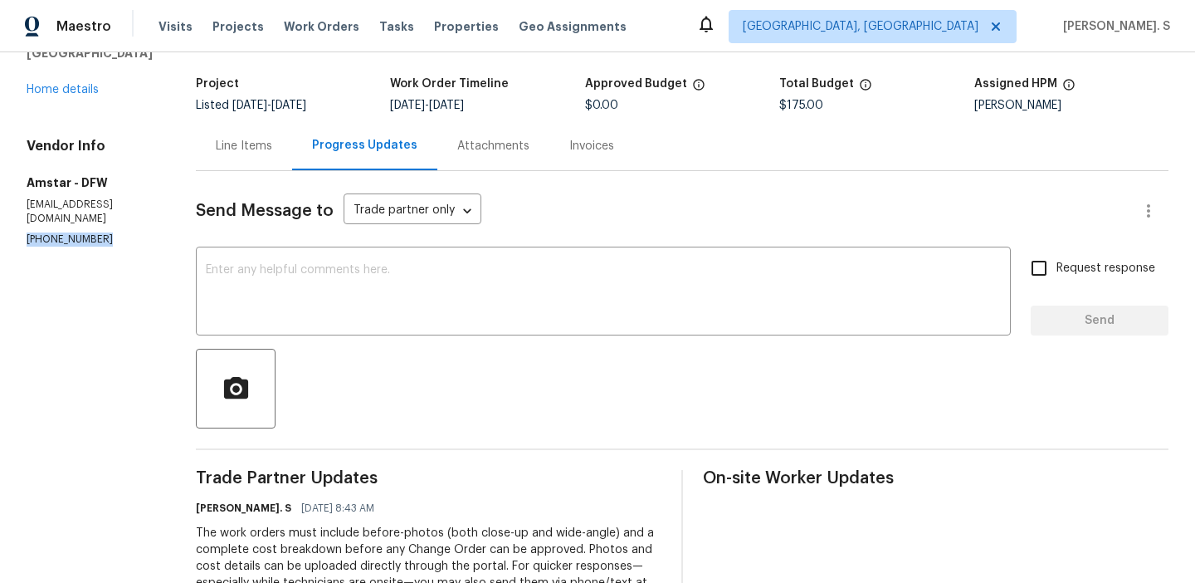
scroll to position [131, 0]
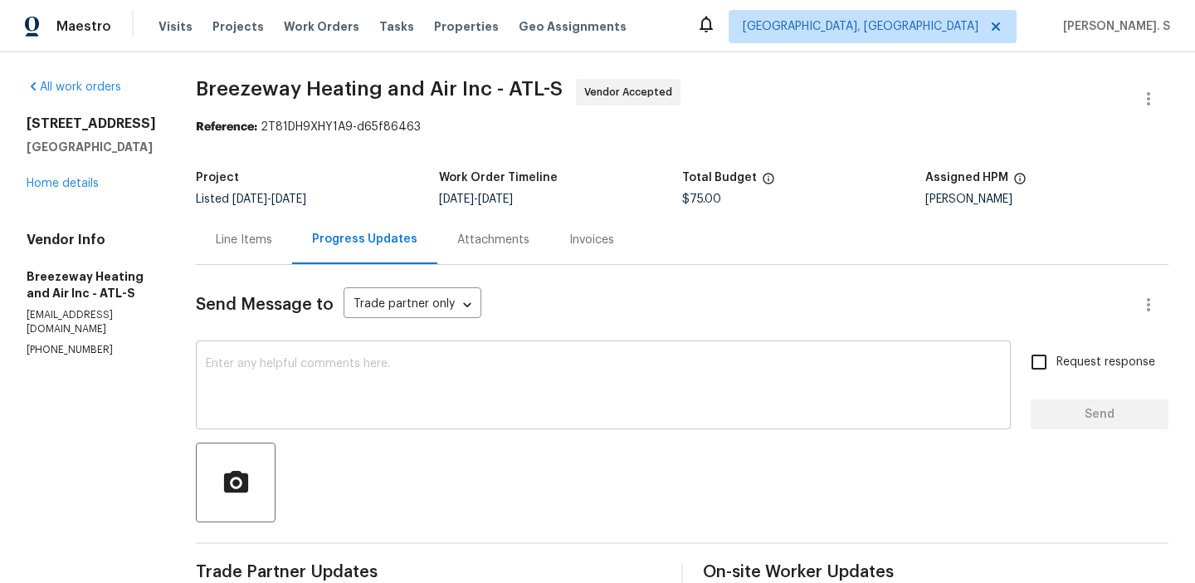
click at [556, 362] on textarea at bounding box center [603, 387] width 795 height 58
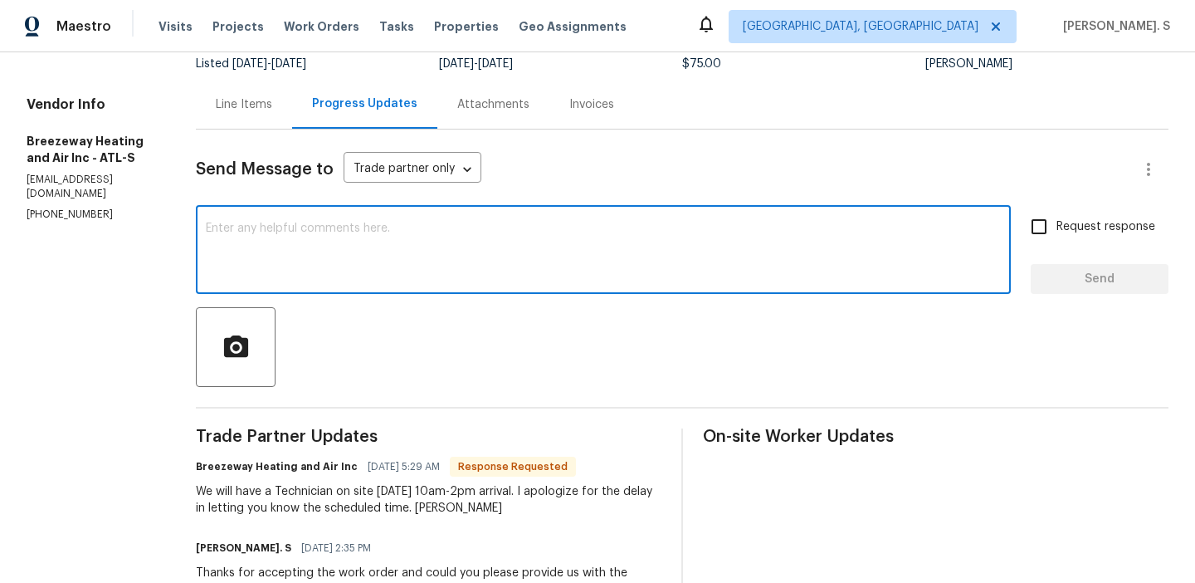
scroll to position [149, 0]
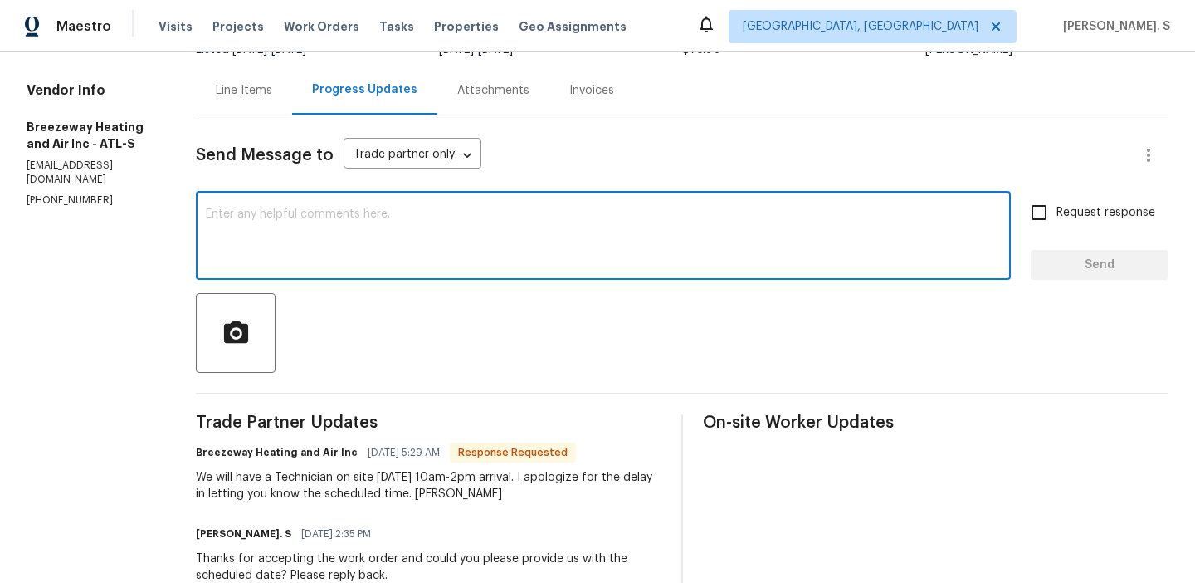
click at [350, 492] on div "We will have a Technician on site today 10am-2pm arrival. I apologize for the d…" at bounding box center [429, 485] width 466 height 33
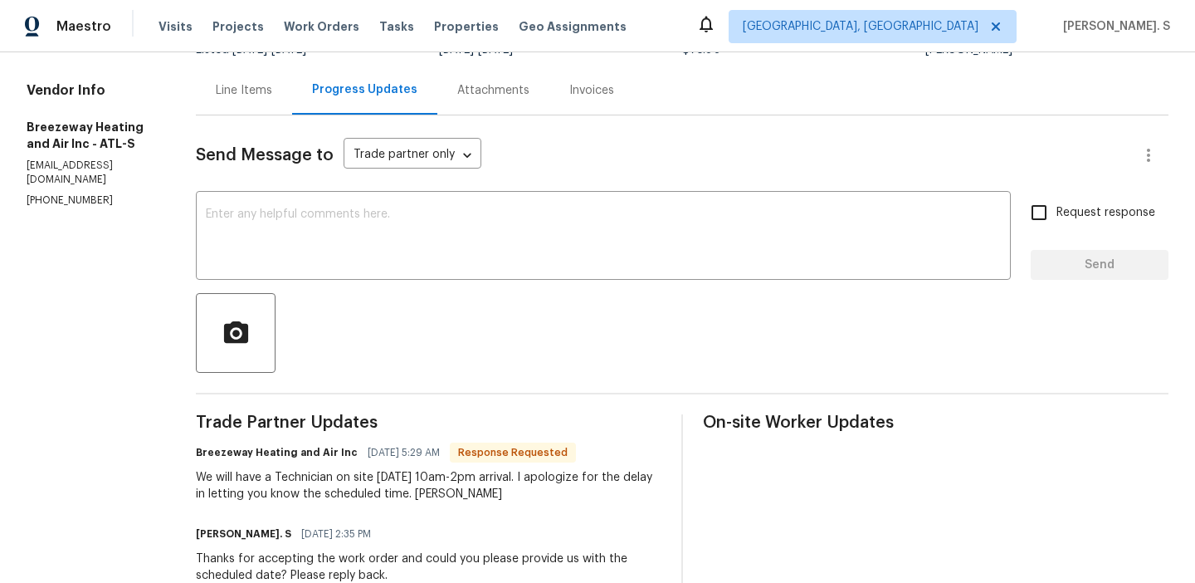
click at [350, 492] on div "We will have a Technician on site today 10am-2pm arrival. I apologize for the d…" at bounding box center [429, 485] width 466 height 33
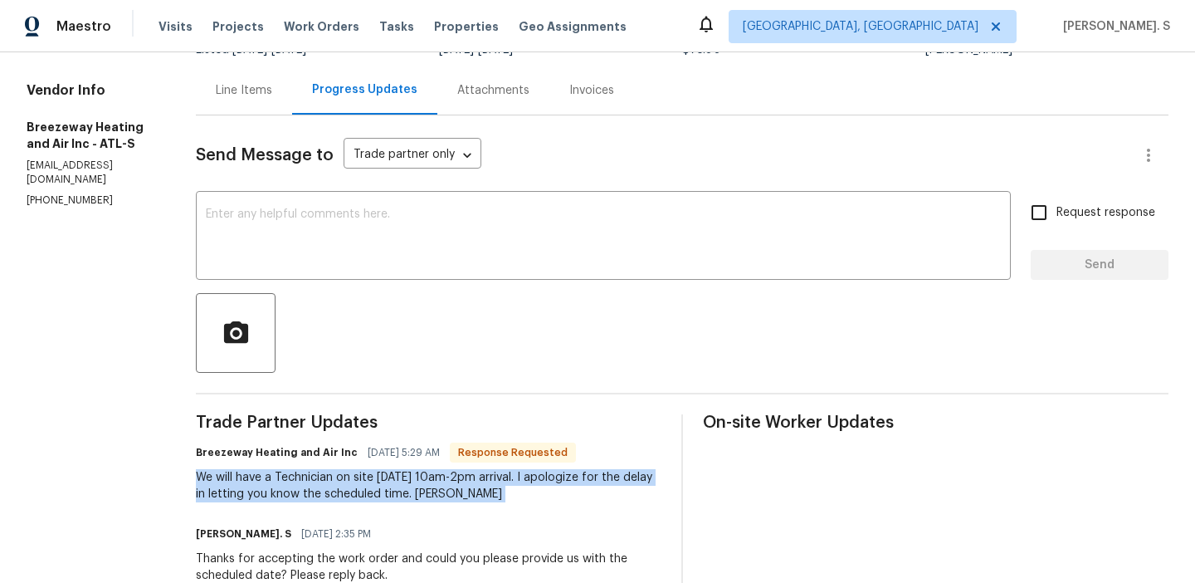
click at [350, 492] on div "We will have a Technician on site today 10am-2pm arrival. I apologize for the d…" at bounding box center [429, 485] width 466 height 33
copy div "We will have a Technician on site today 10am-2pm arrival. I apologize for the d…"
click at [429, 266] on textarea at bounding box center [603, 237] width 795 height 58
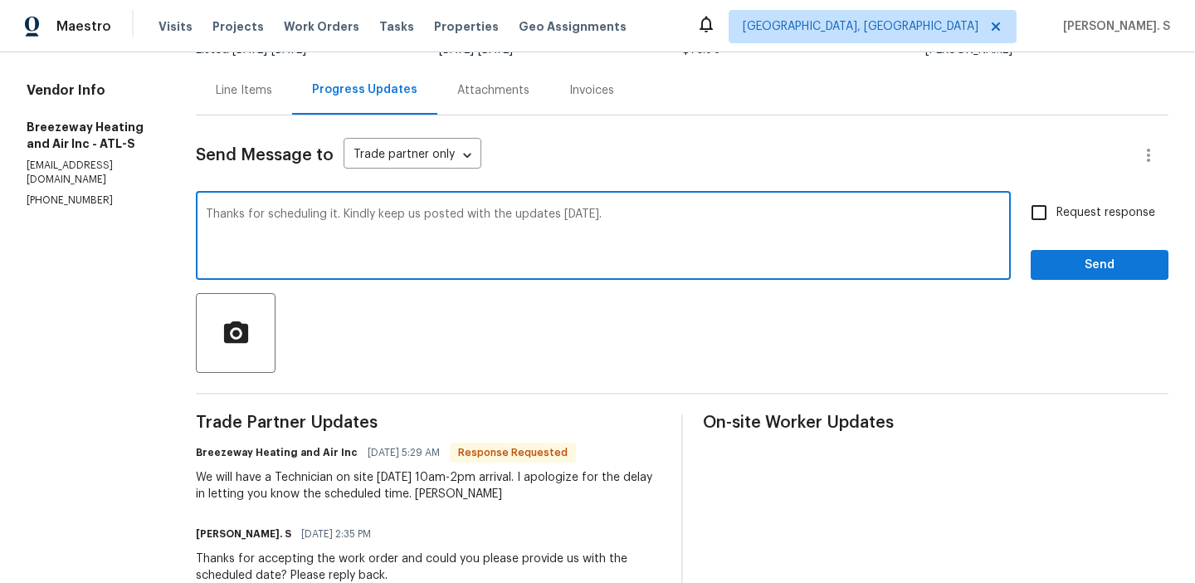
type textarea "Thanks for scheduling it. Kindly keep us posted with the updates today."
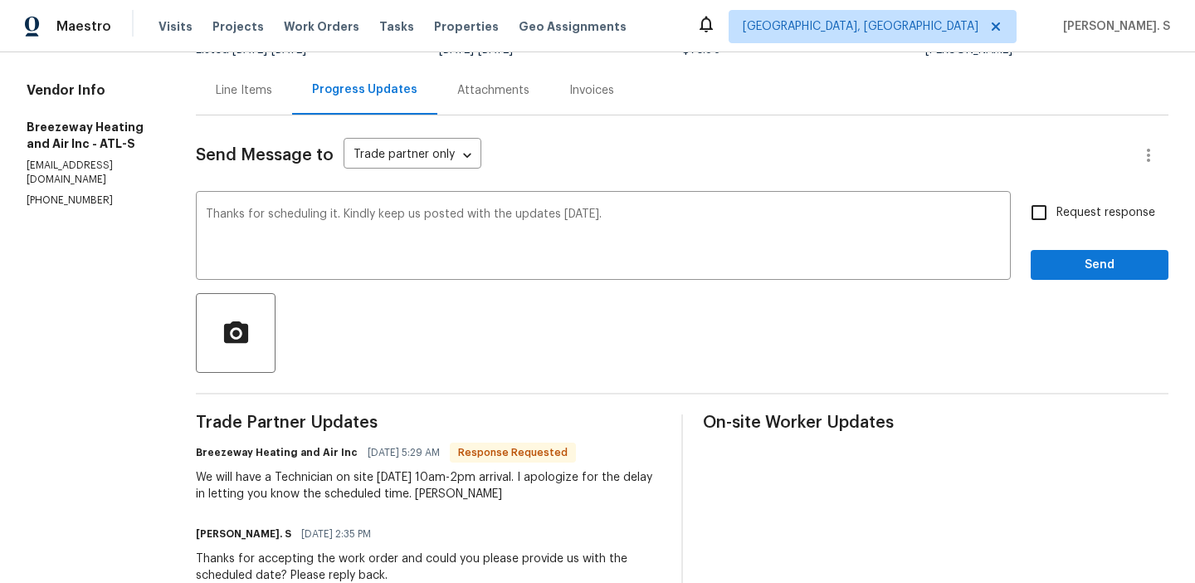
click at [272, 464] on div "Breezeway Heating and Air Inc 09/09/2025 5:29 AM Response Requested We will hav…" at bounding box center [429, 471] width 466 height 61
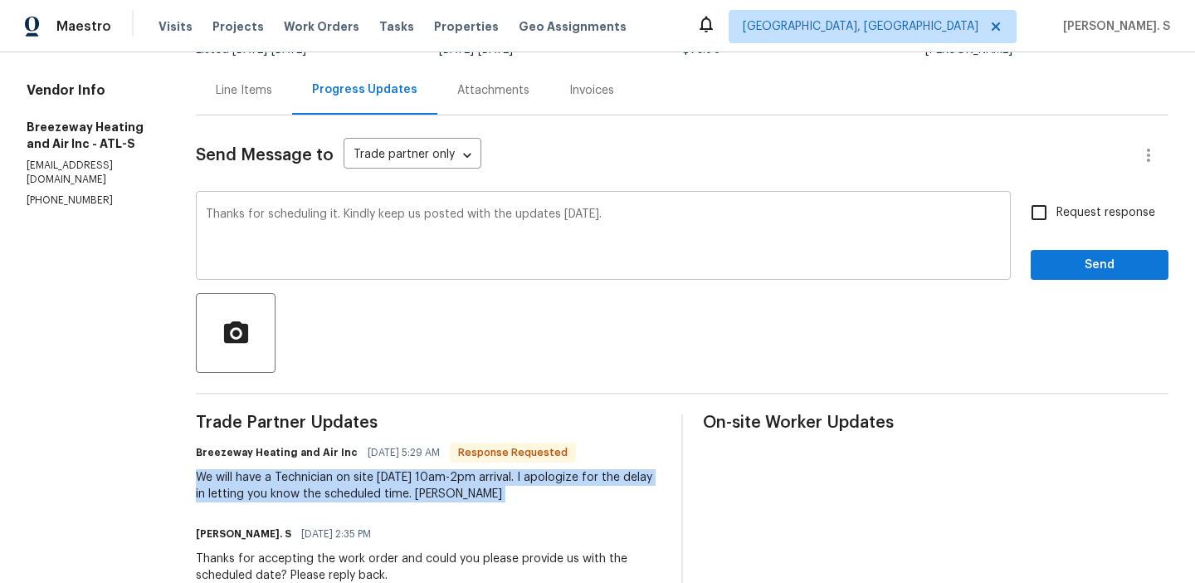
copy div "We will have a Technician on site today 10am-2pm arrival. I apologize for the d…"
click at [1068, 215] on span "Request response" at bounding box center [1105, 212] width 99 height 17
click at [1056, 215] on input "Request response" at bounding box center [1039, 212] width 35 height 35
checkbox input "true"
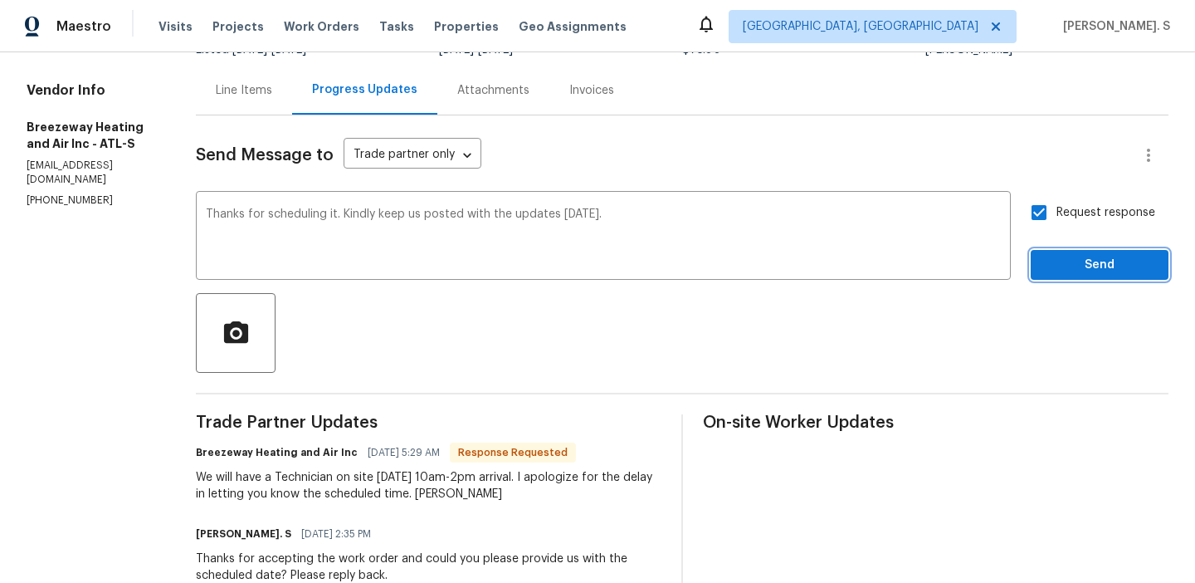
click at [1068, 265] on span "Send" at bounding box center [1099, 265] width 111 height 21
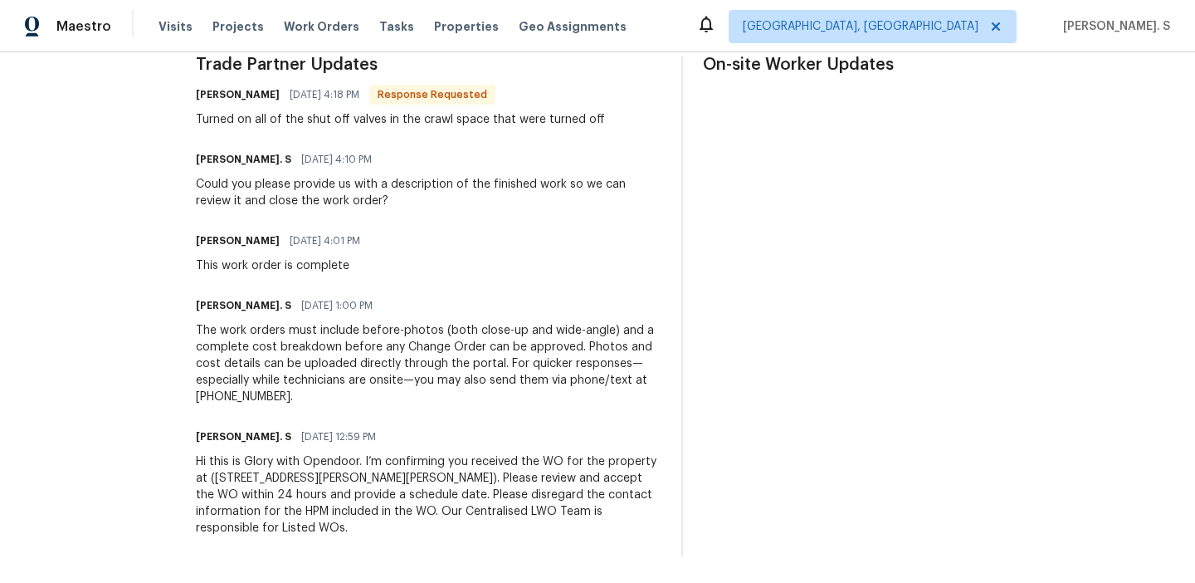
scroll to position [27, 0]
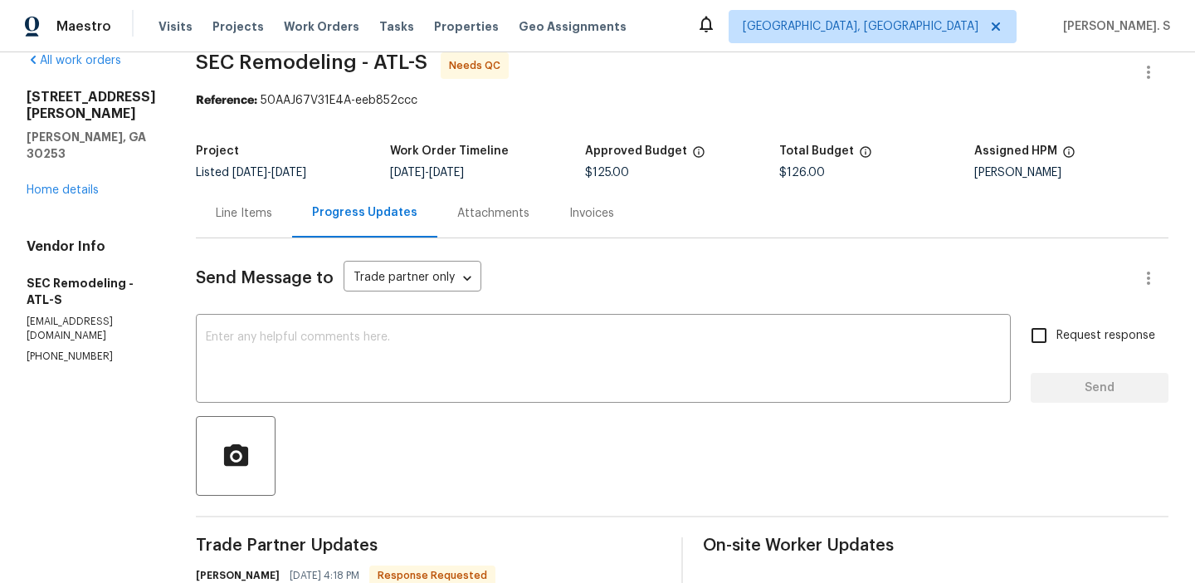
click at [251, 221] on div "Line Items" at bounding box center [244, 212] width 96 height 49
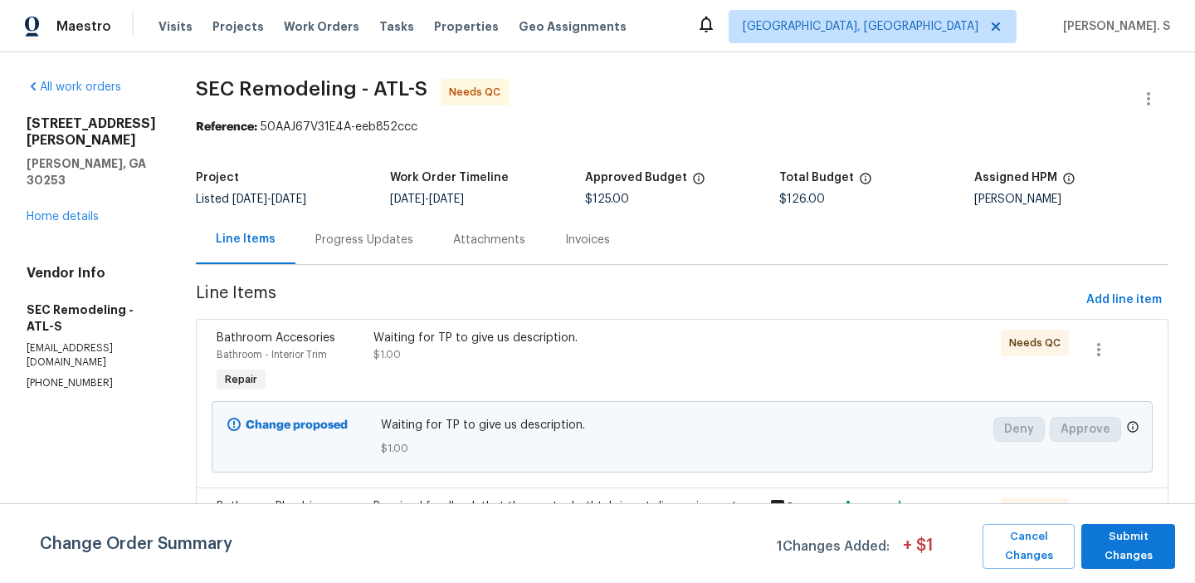
scroll to position [193, 0]
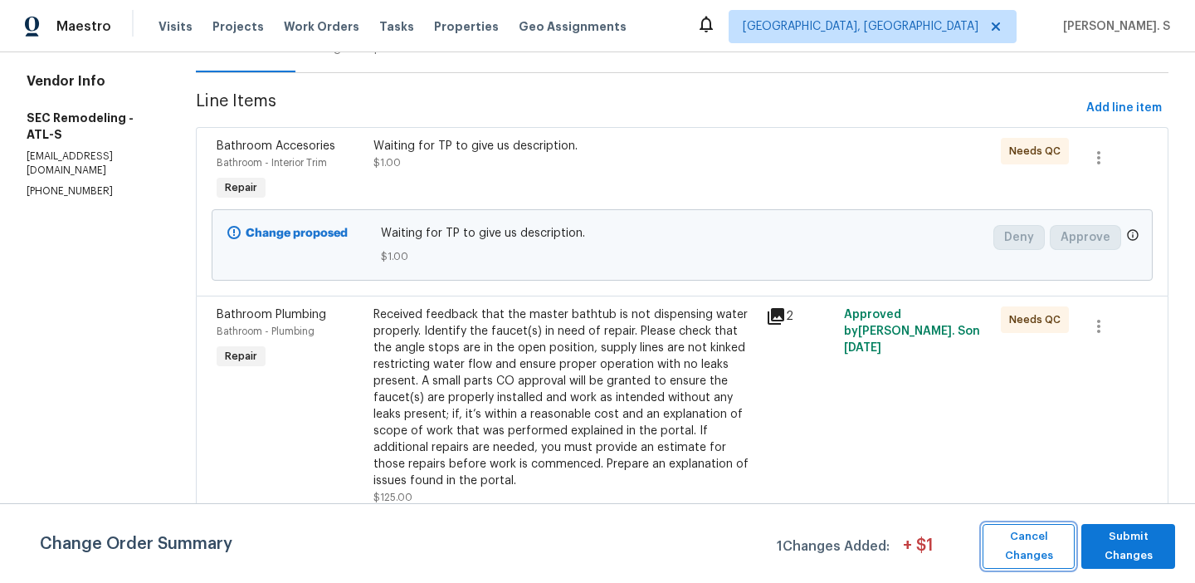
click at [1021, 537] on span "Cancel Changes" at bounding box center [1029, 546] width 76 height 38
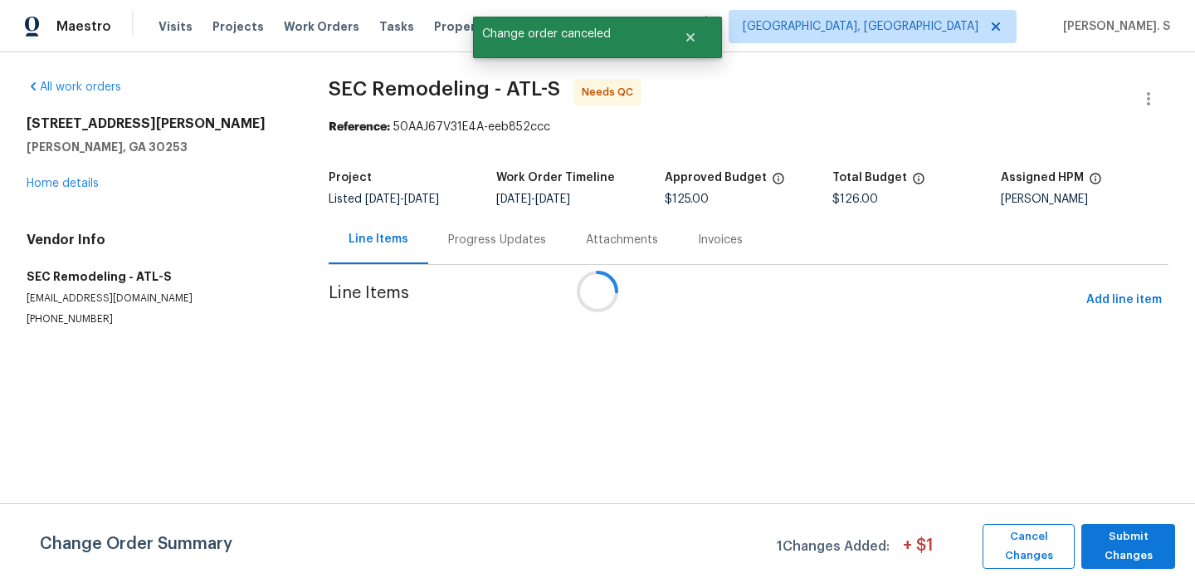
scroll to position [0, 0]
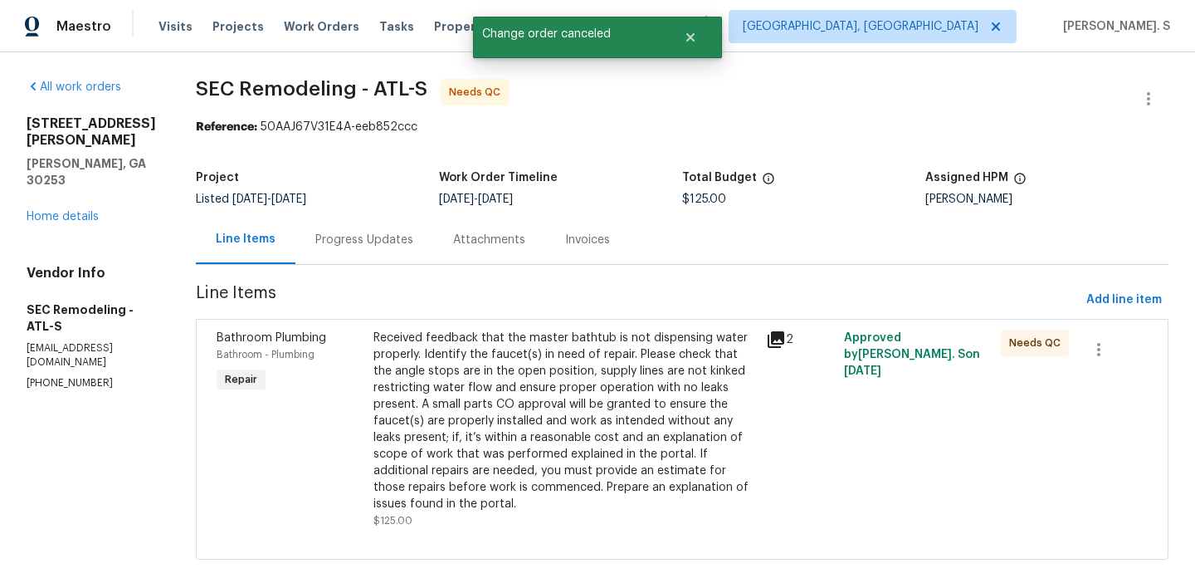
click at [355, 241] on div "Progress Updates" at bounding box center [364, 240] width 98 height 17
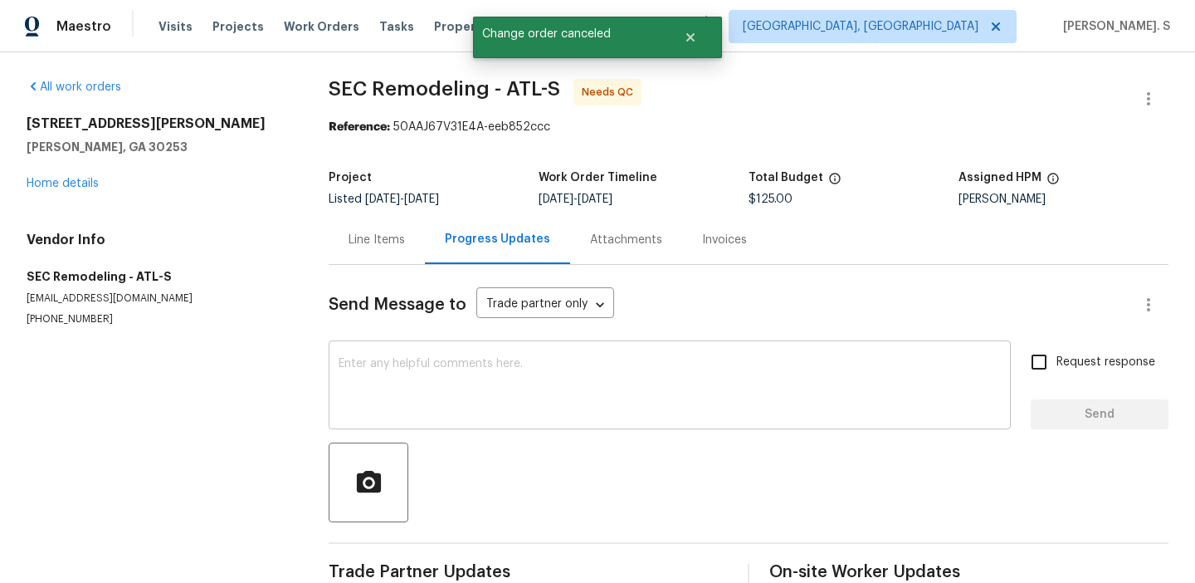
click at [525, 416] on textarea at bounding box center [670, 387] width 662 height 58
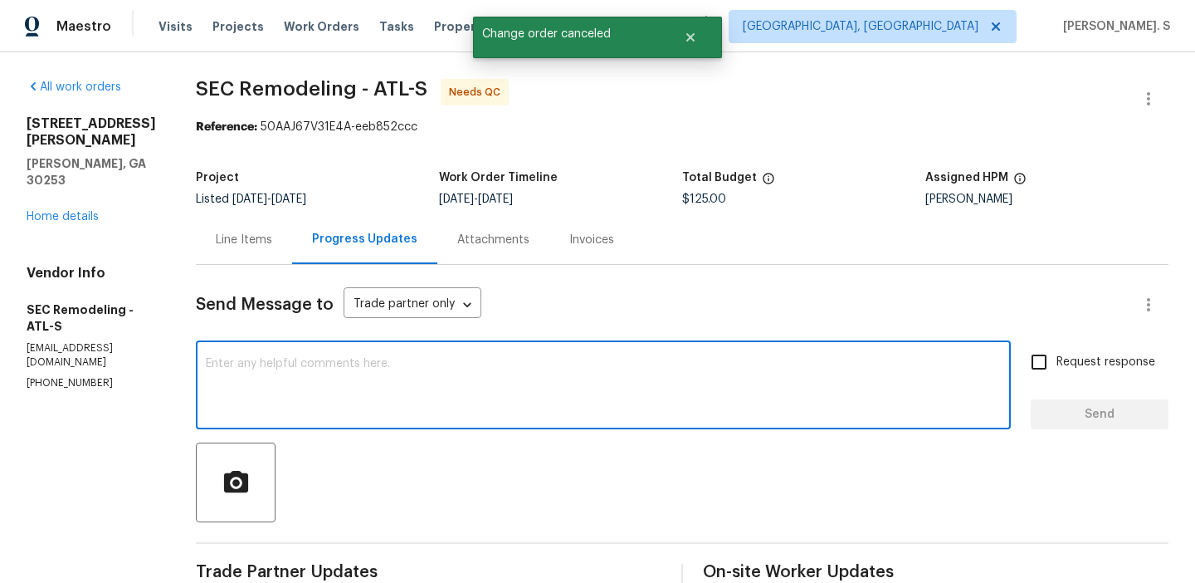
type textarea "h"
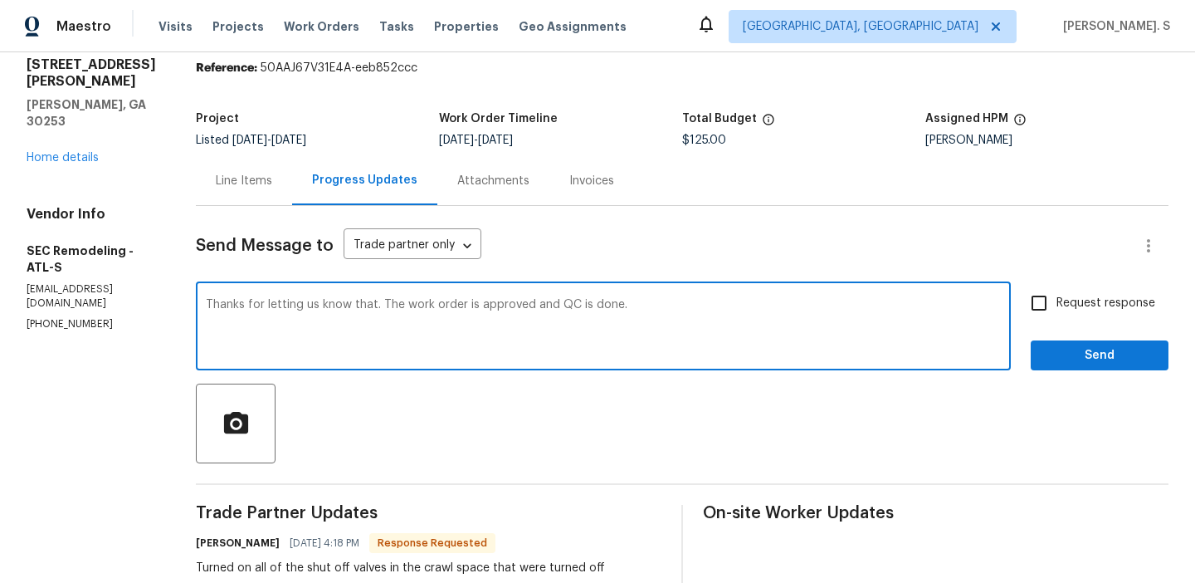
scroll to position [172, 0]
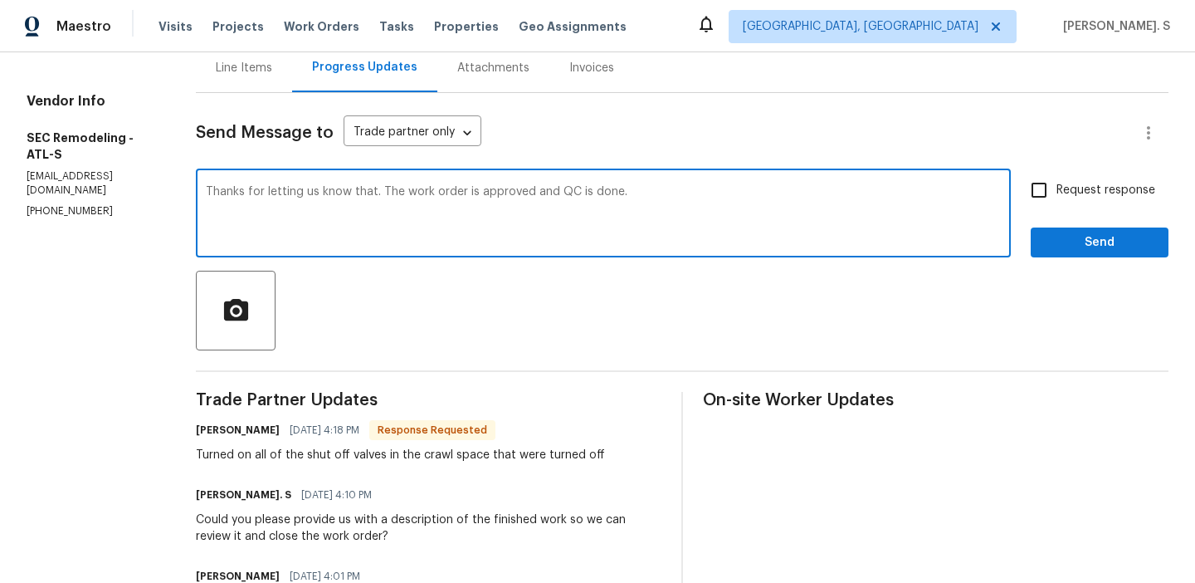
type textarea "Thanks for letting us know that. The work order is approved and QC is done."
click at [395, 441] on div "[PERSON_NAME] [DATE] 4:18 PM Response Requested" at bounding box center [400, 429] width 409 height 23
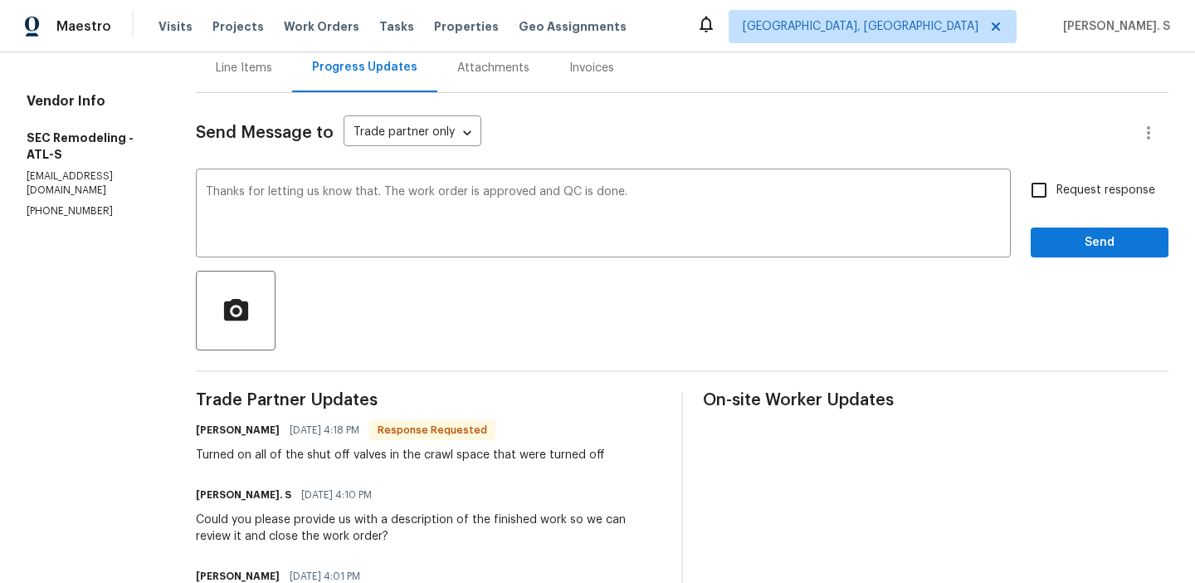
click at [395, 441] on div "[PERSON_NAME] [DATE] 4:18 PM Response Requested" at bounding box center [400, 429] width 409 height 23
click at [398, 451] on div "Turned on all of the shut off valves in the crawl space that were turned off" at bounding box center [400, 454] width 409 height 17
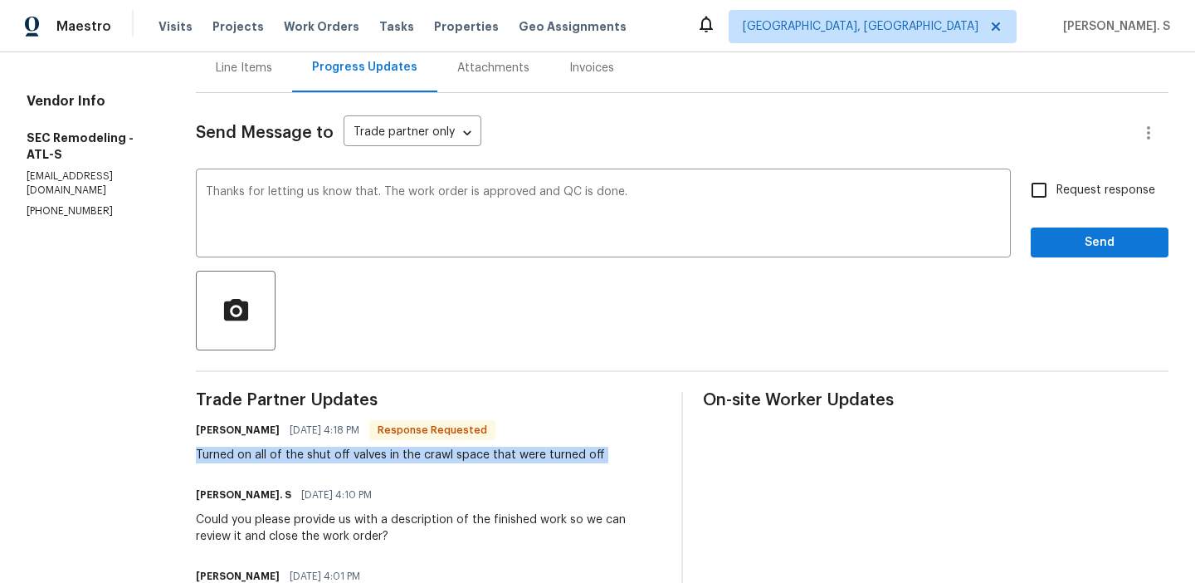
copy div "Turned on all of the shut off valves in the crawl space that were turned off"
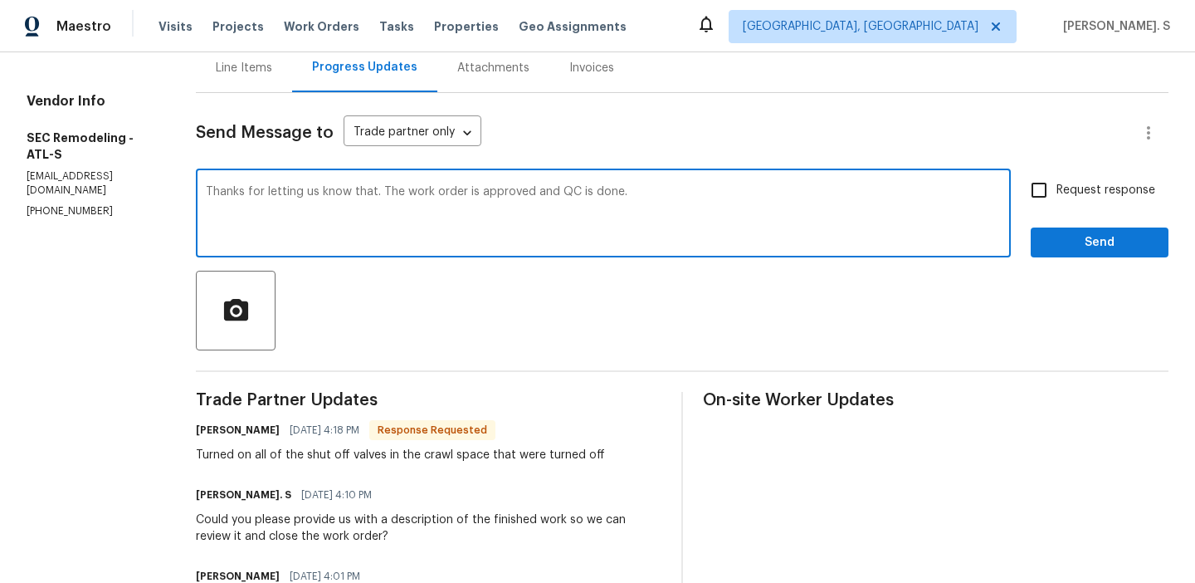
drag, startPoint x: 207, startPoint y: 192, endPoint x: 905, endPoint y: 192, distance: 697.9
click at [905, 192] on textarea "Thanks for letting us know that. The work order is approved and QC is done." at bounding box center [603, 215] width 795 height 58
click at [1116, 196] on span "Request response" at bounding box center [1105, 190] width 99 height 17
click at [1056, 196] on input "Request response" at bounding box center [1039, 190] width 35 height 35
checkbox input "true"
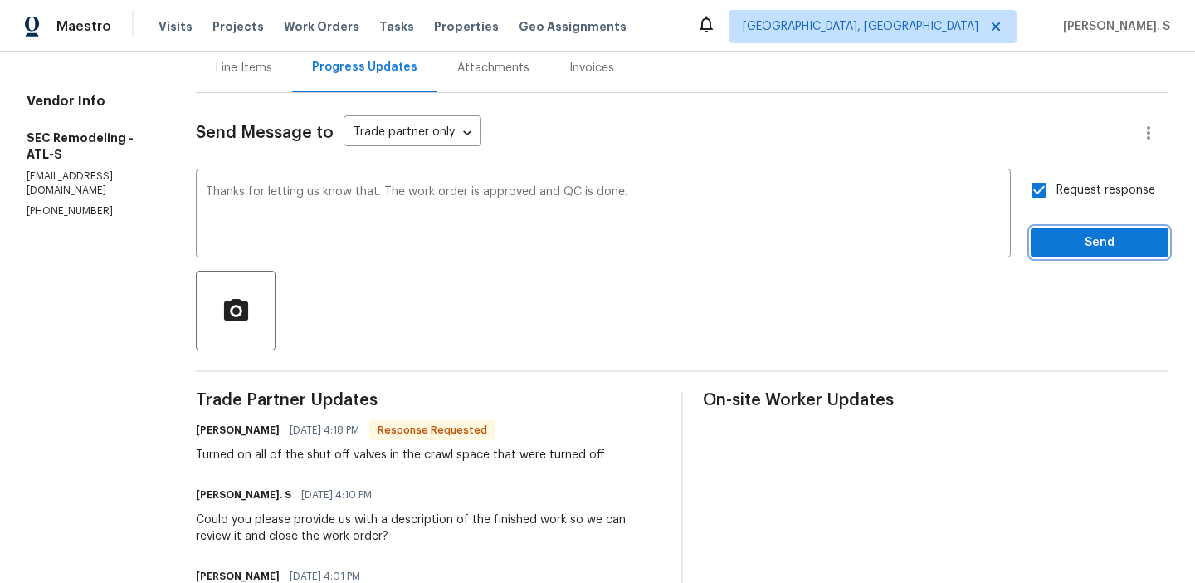
click at [1070, 251] on span "Send" at bounding box center [1099, 242] width 111 height 21
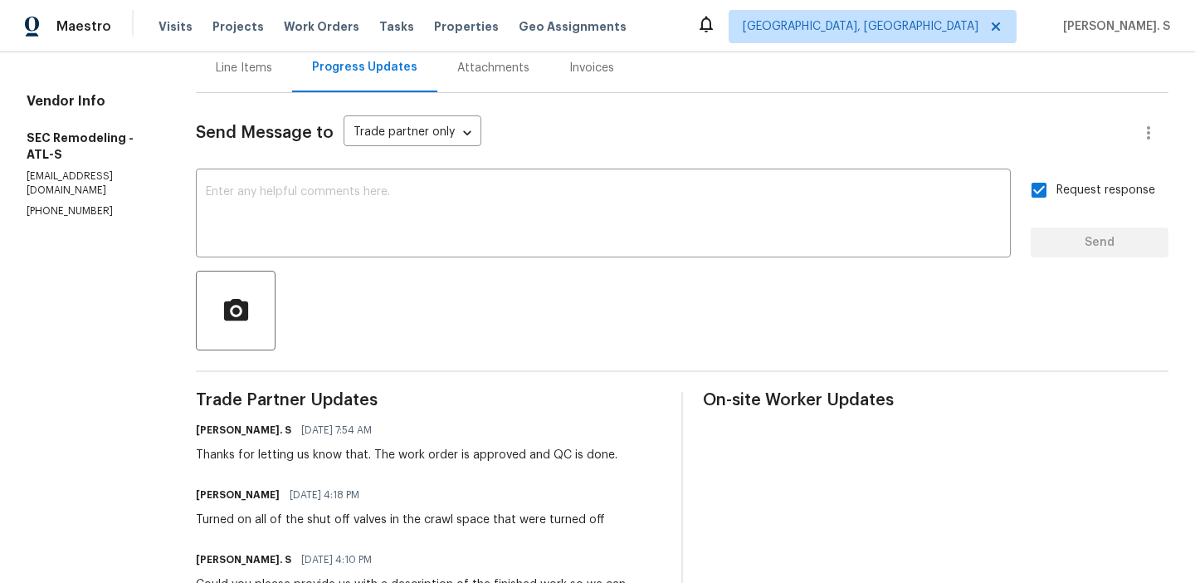
scroll to position [0, 0]
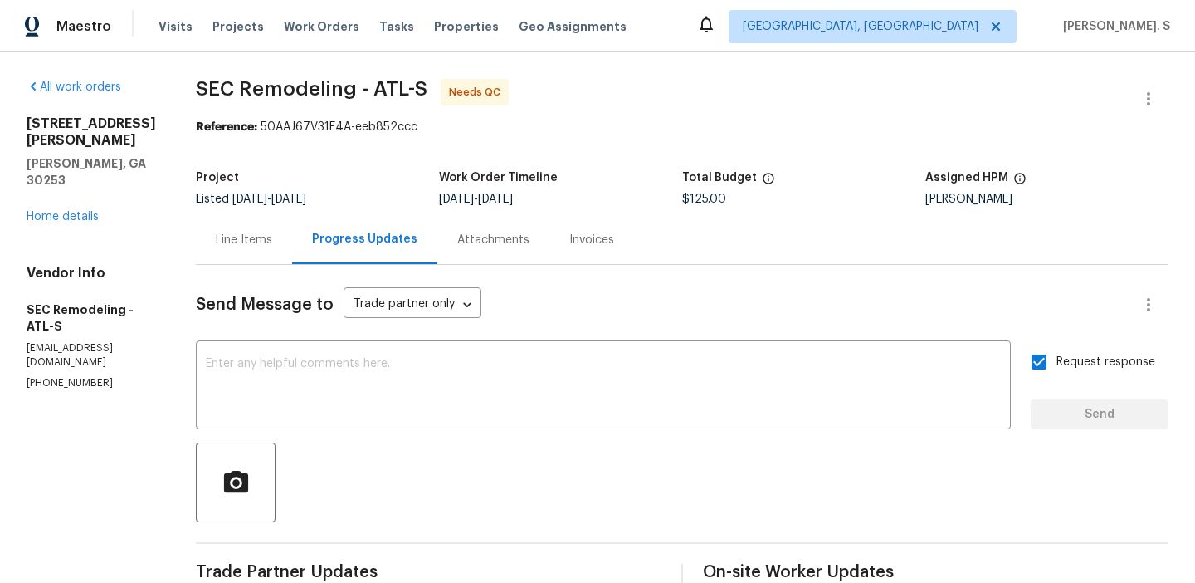
click at [280, 228] on div "Line Items" at bounding box center [244, 239] width 96 height 49
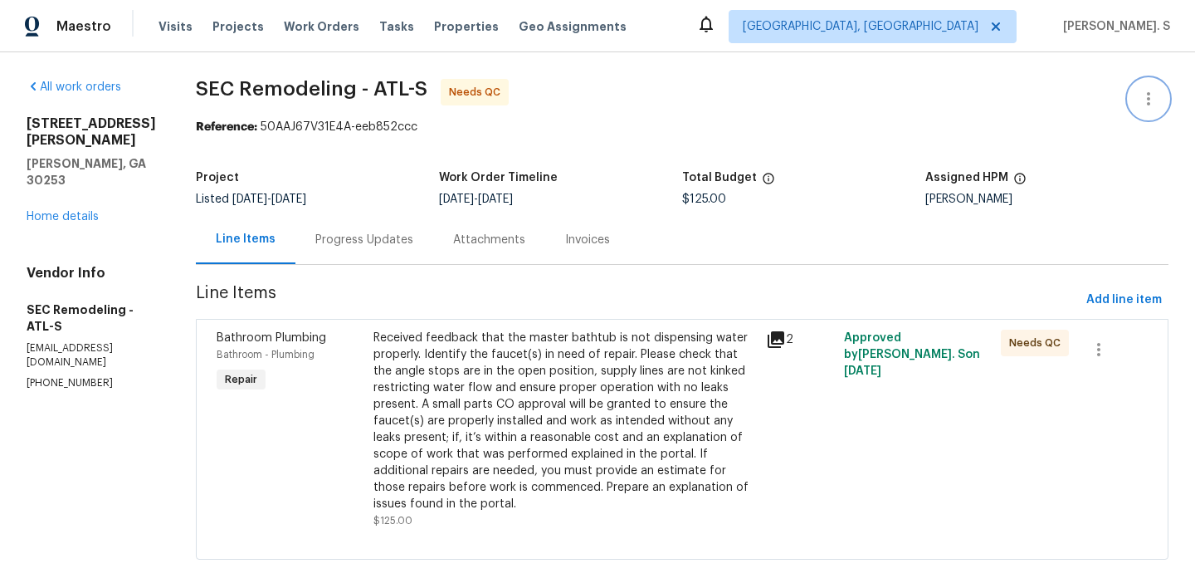
click at [1152, 95] on icon "button" at bounding box center [1149, 99] width 20 height 20
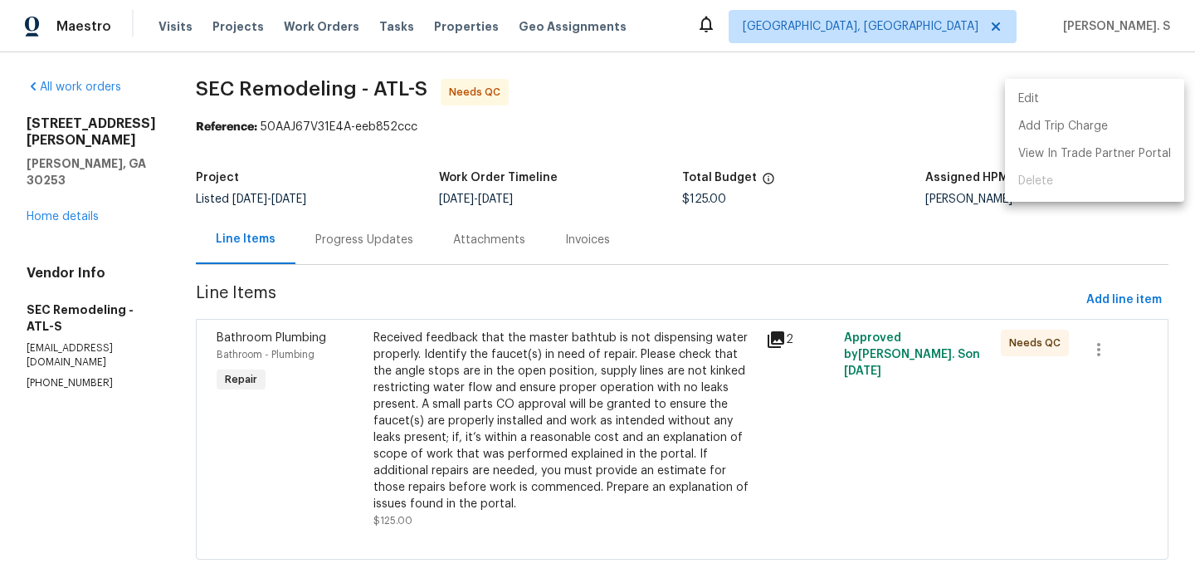
click at [1100, 93] on li "Edit" at bounding box center [1094, 98] width 179 height 27
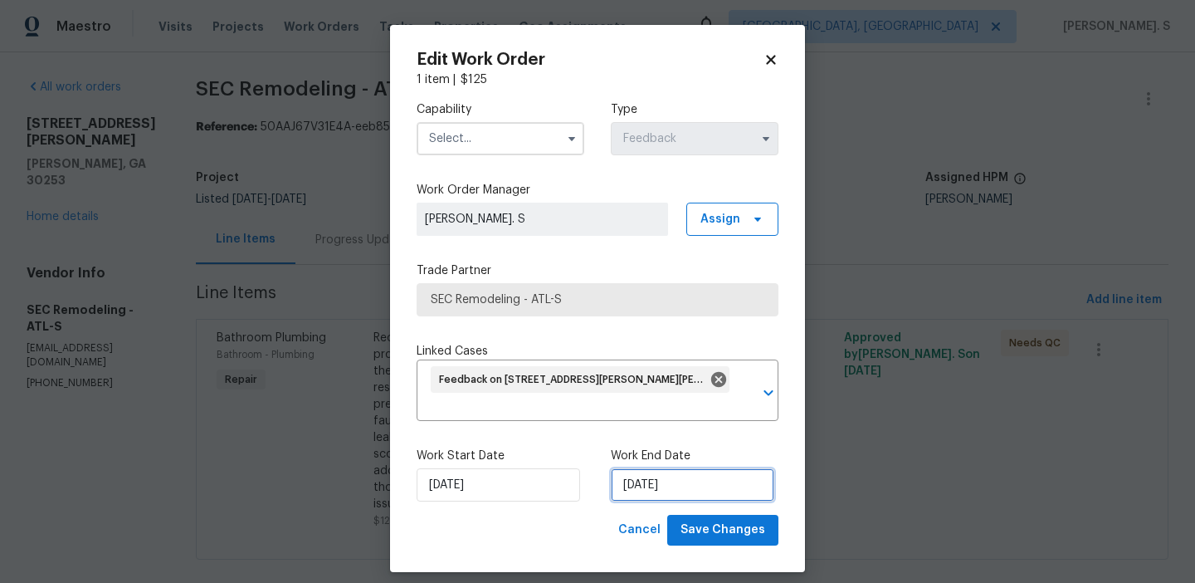
click at [638, 483] on input "9/10/2025" at bounding box center [692, 484] width 163 height 33
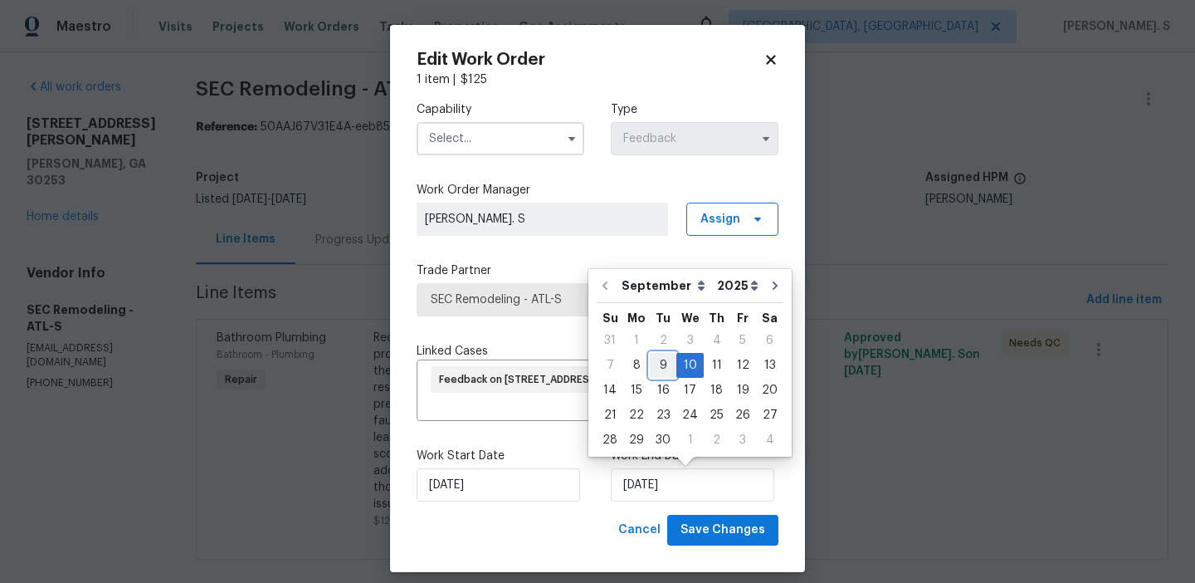
click at [665, 369] on div "9" at bounding box center [663, 365] width 27 height 23
type input "9/9/2025"
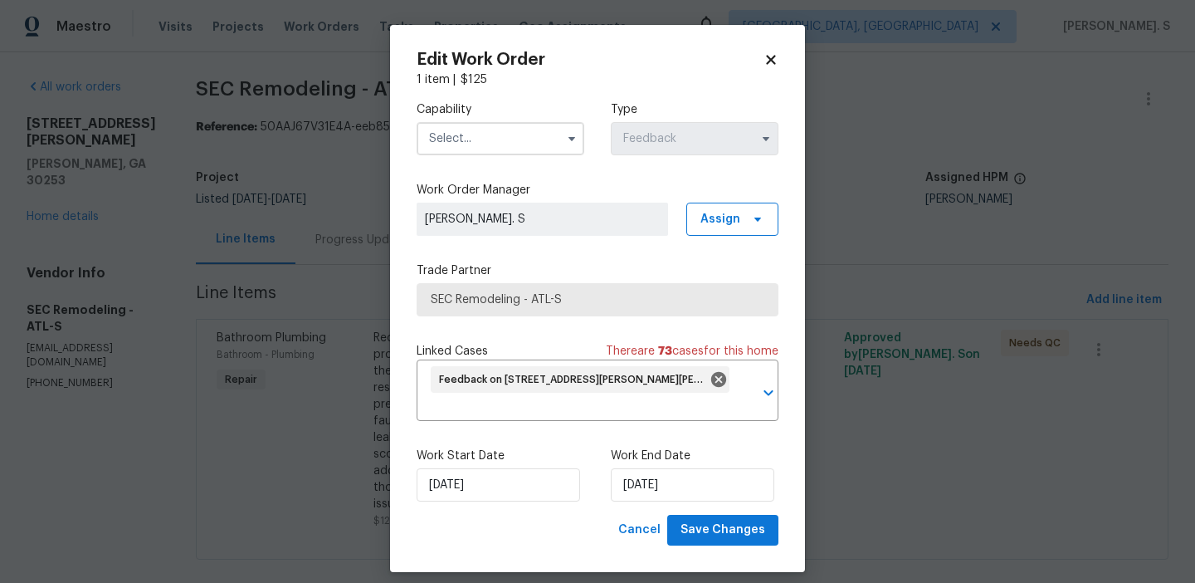
click at [473, 136] on input "text" at bounding box center [501, 138] width 168 height 33
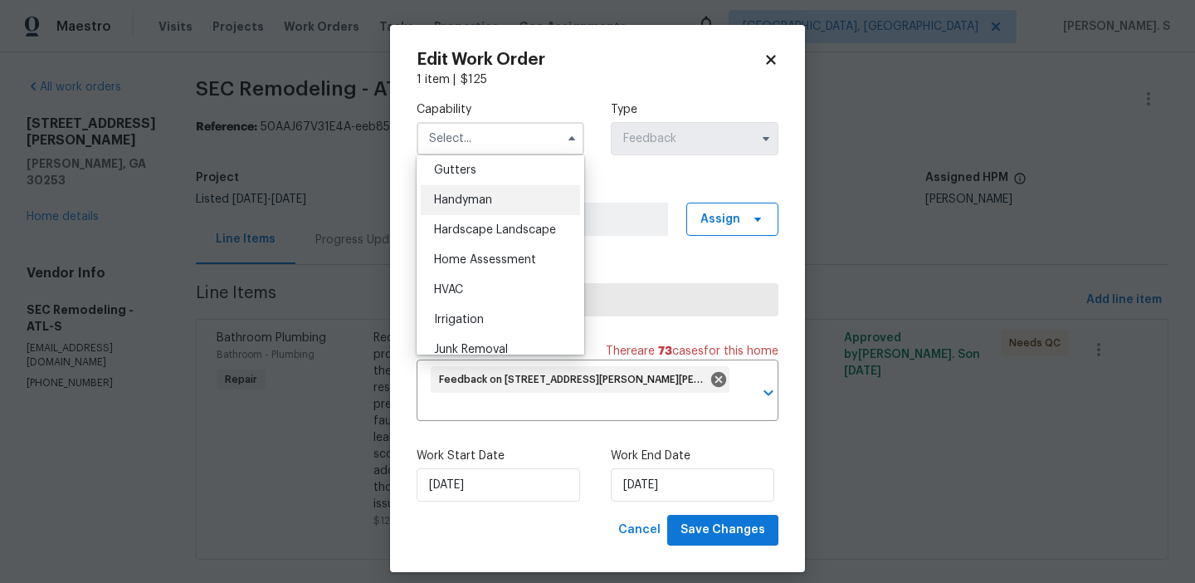
scroll to position [888, 0]
click at [469, 191] on div "Handyman" at bounding box center [500, 199] width 159 height 30
type input "Handyman"
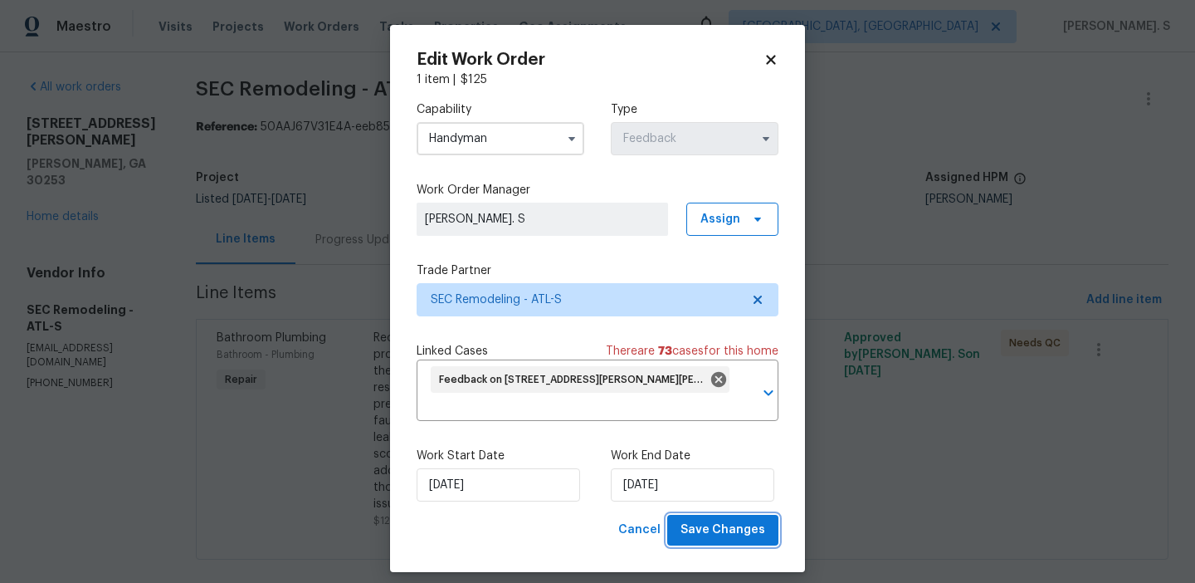
click at [722, 529] on span "Save Changes" at bounding box center [722, 529] width 85 height 21
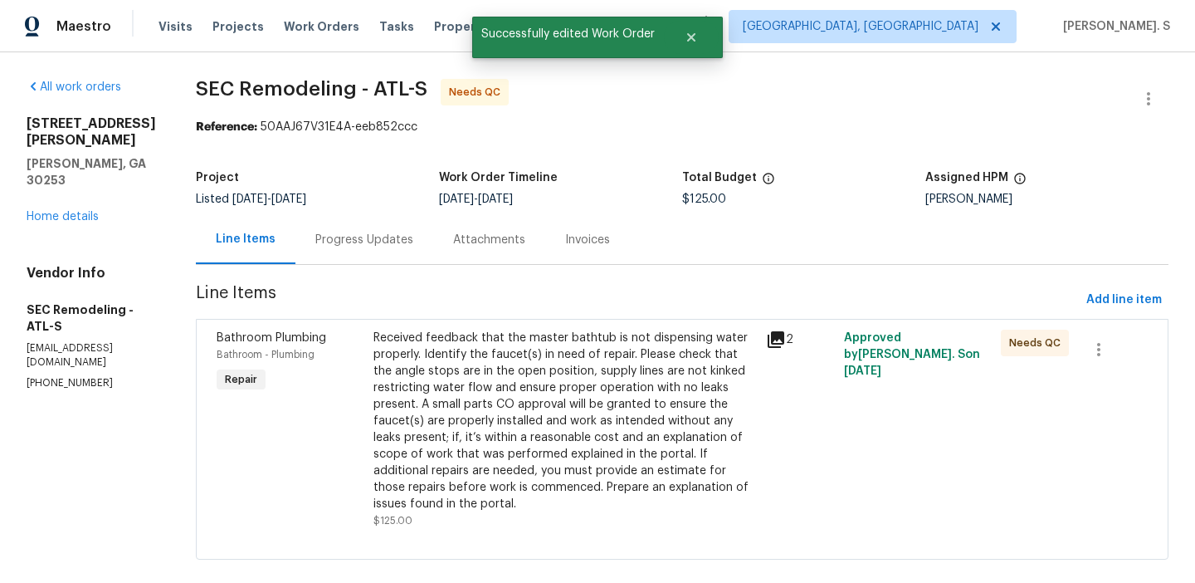
click at [446, 404] on div "Received feedback that the master bathtub is not dispensing water properly. Ide…" at bounding box center [564, 420] width 383 height 183
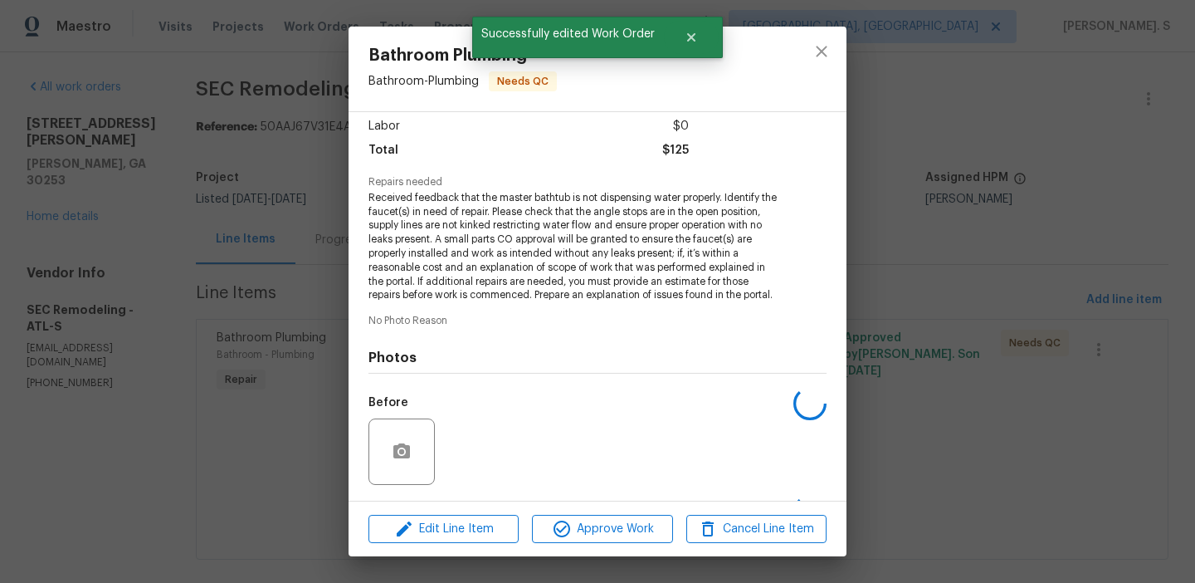
scroll to position [223, 0]
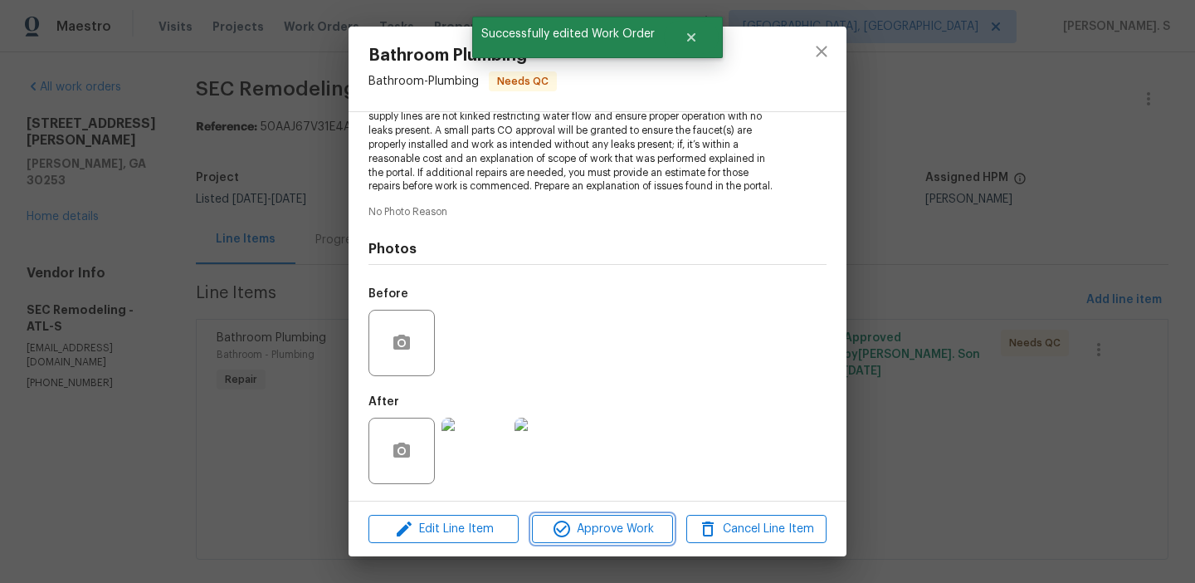
click at [571, 534] on span "Approve Work" at bounding box center [602, 529] width 130 height 21
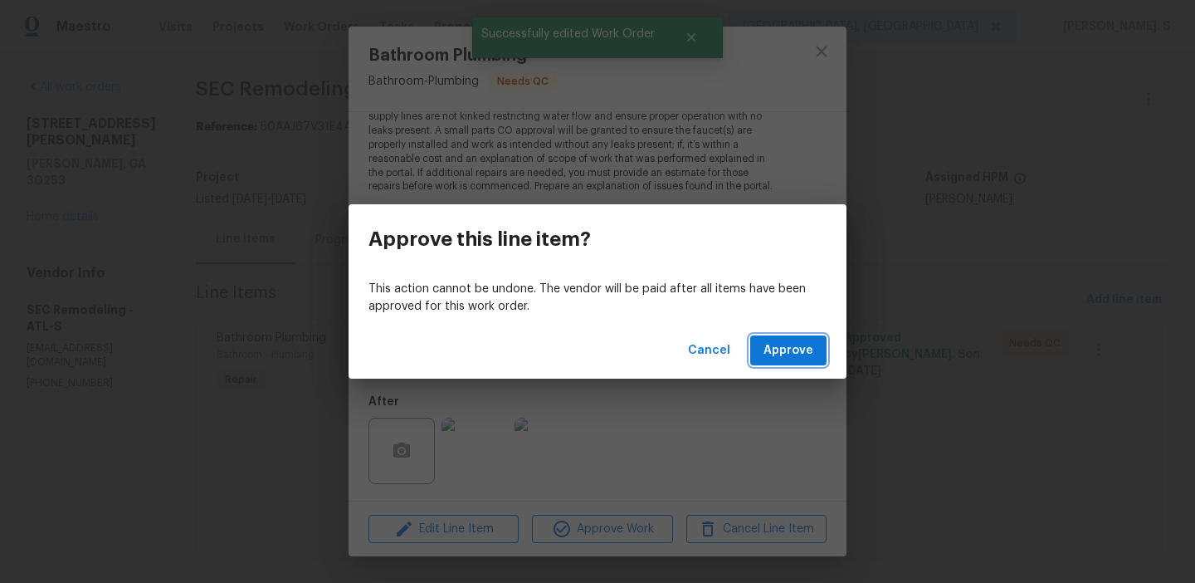
click at [781, 358] on span "Approve" at bounding box center [788, 350] width 50 height 21
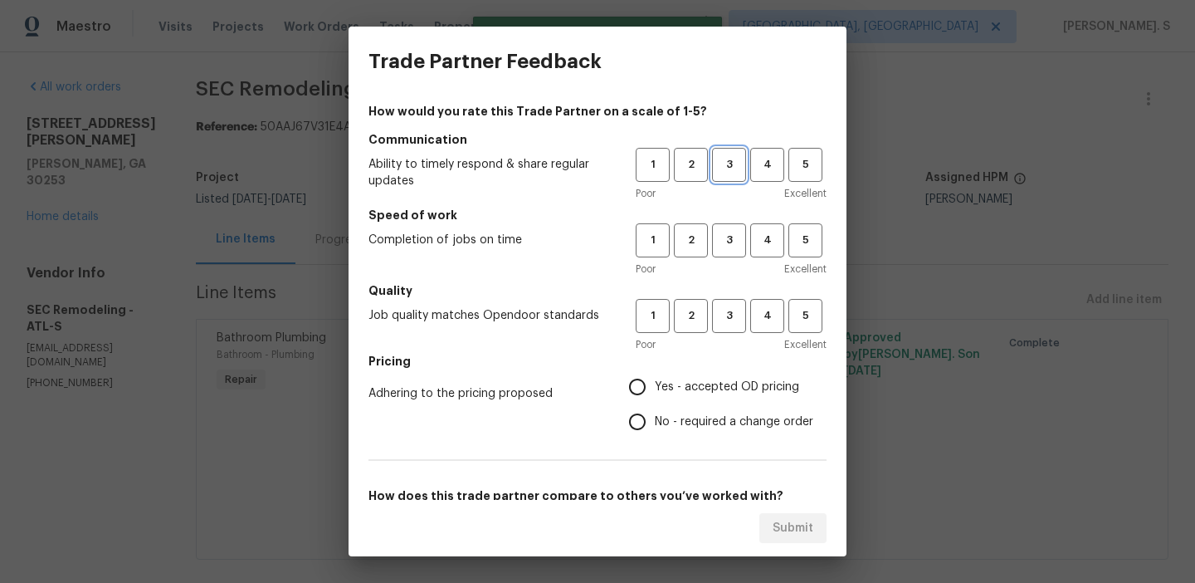
click at [728, 165] on span "3" at bounding box center [729, 164] width 31 height 19
click at [736, 257] on div "1 2 3 4 5 Poor Excellent" at bounding box center [731, 250] width 191 height 54
click at [732, 232] on span "3" at bounding box center [729, 240] width 31 height 19
click at [731, 310] on span "3" at bounding box center [729, 315] width 31 height 19
click at [730, 396] on label "Yes - accepted OD pricing" at bounding box center [716, 386] width 193 height 35
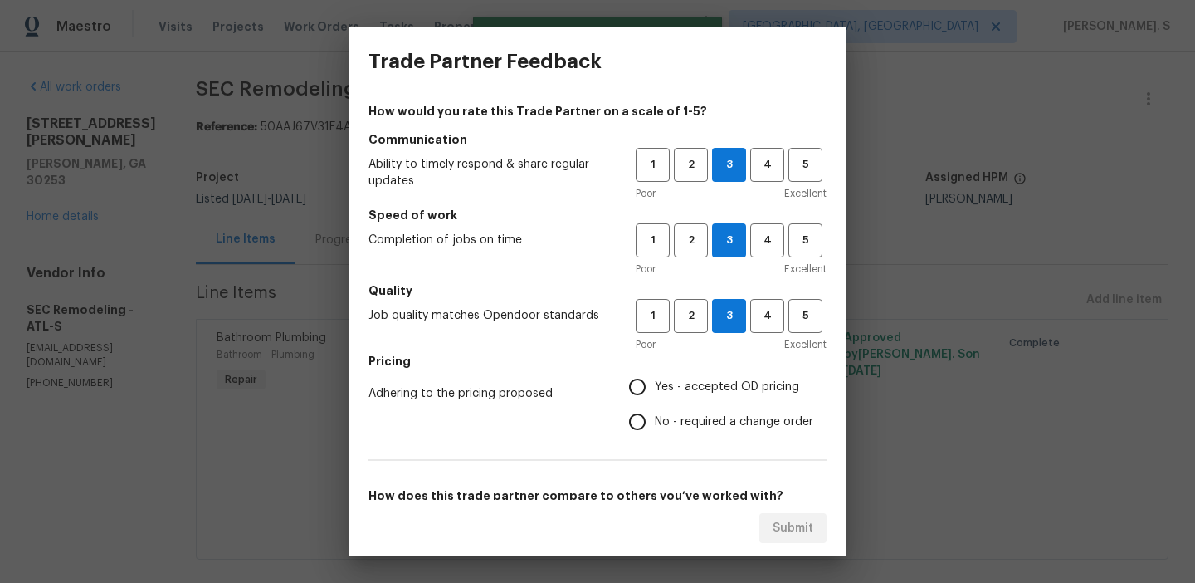
click at [655, 396] on input "Yes - accepted OD pricing" at bounding box center [637, 386] width 35 height 35
radio input "true"
click at [730, 396] on label "Yes - accepted OD pricing" at bounding box center [716, 386] width 193 height 35
click at [655, 396] on input "Yes - accepted OD pricing" at bounding box center [637, 386] width 35 height 35
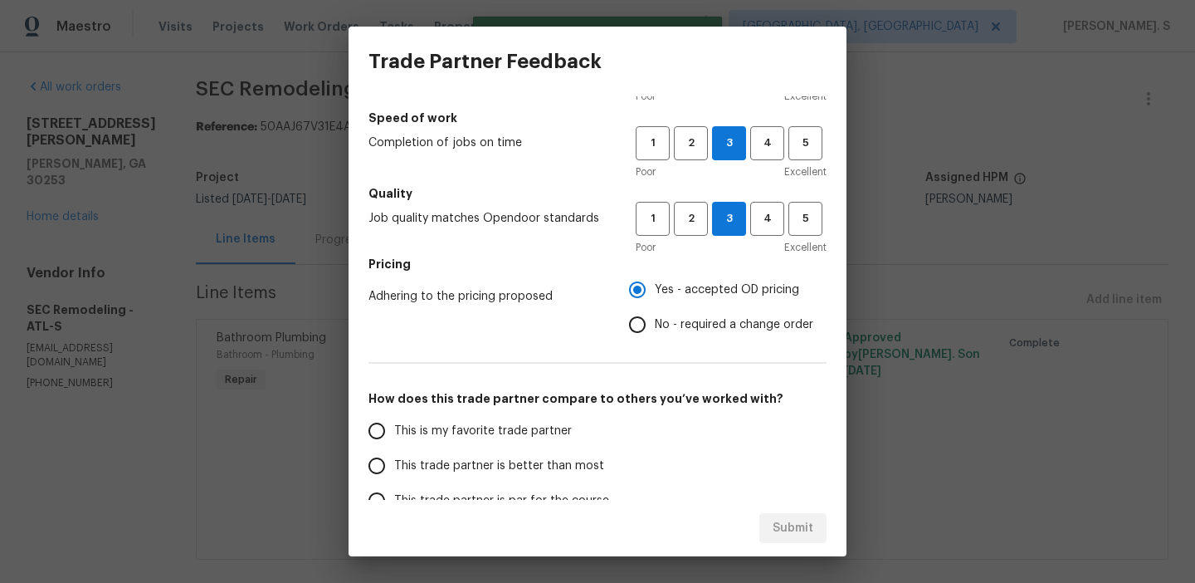
scroll to position [119, 0]
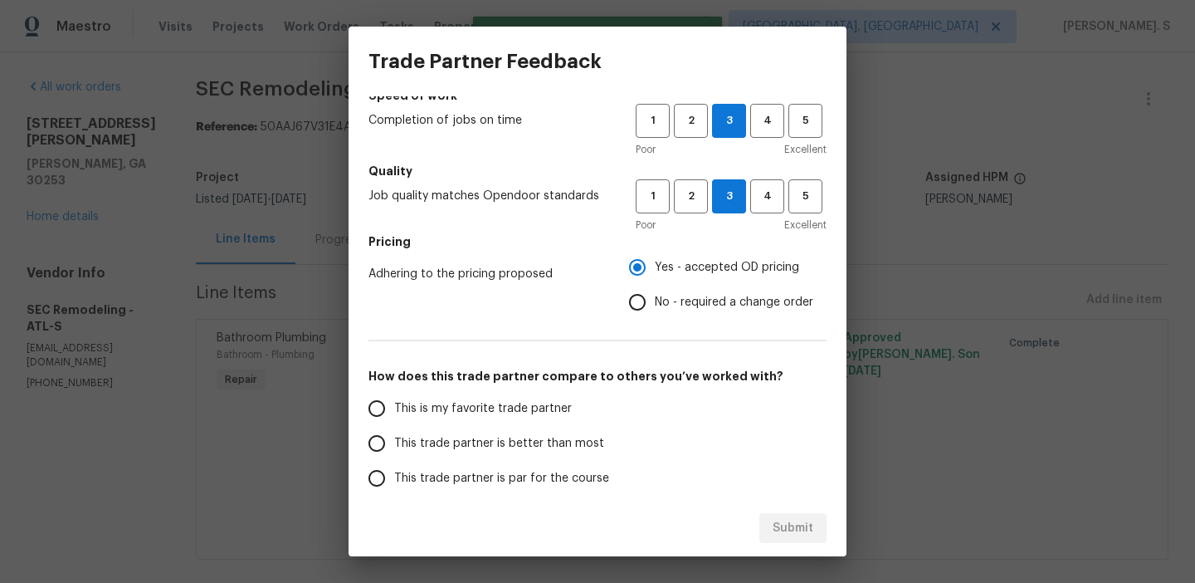
click at [549, 441] on span "This trade partner is better than most" at bounding box center [499, 443] width 210 height 17
click at [394, 441] on input "This trade partner is better than most" at bounding box center [376, 443] width 35 height 35
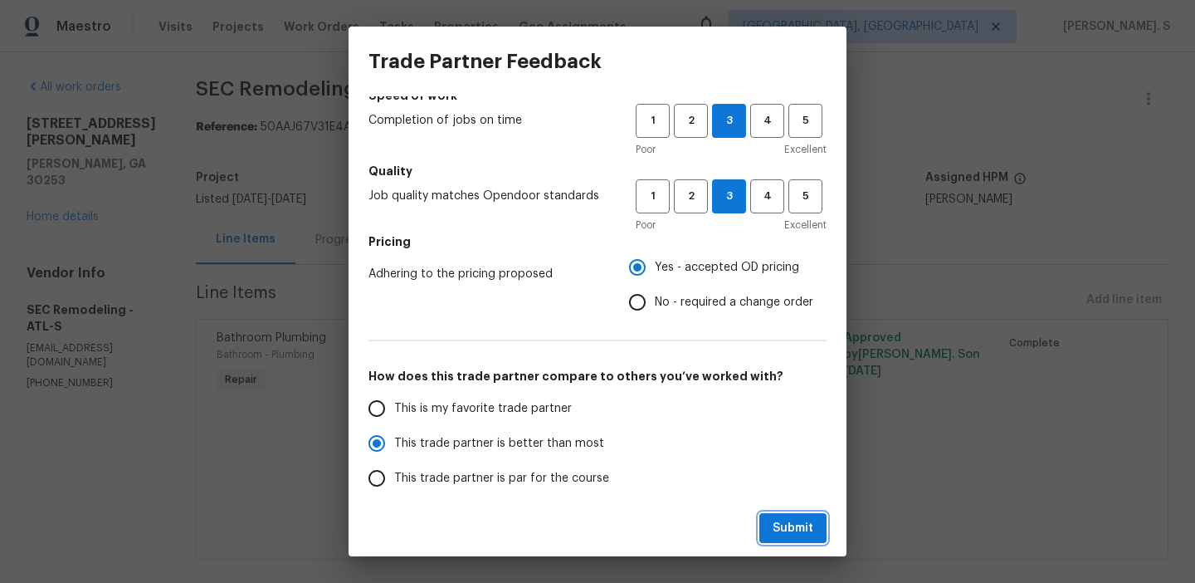
click at [808, 526] on span "Submit" at bounding box center [793, 528] width 41 height 21
radio input "true"
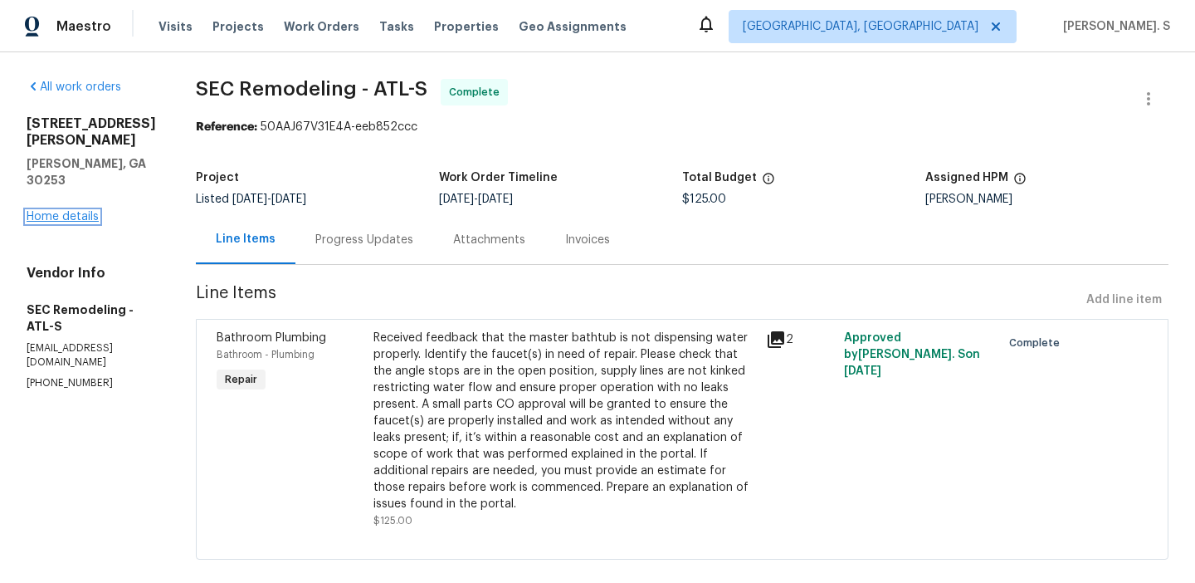
click at [36, 211] on link "Home details" at bounding box center [63, 217] width 72 height 12
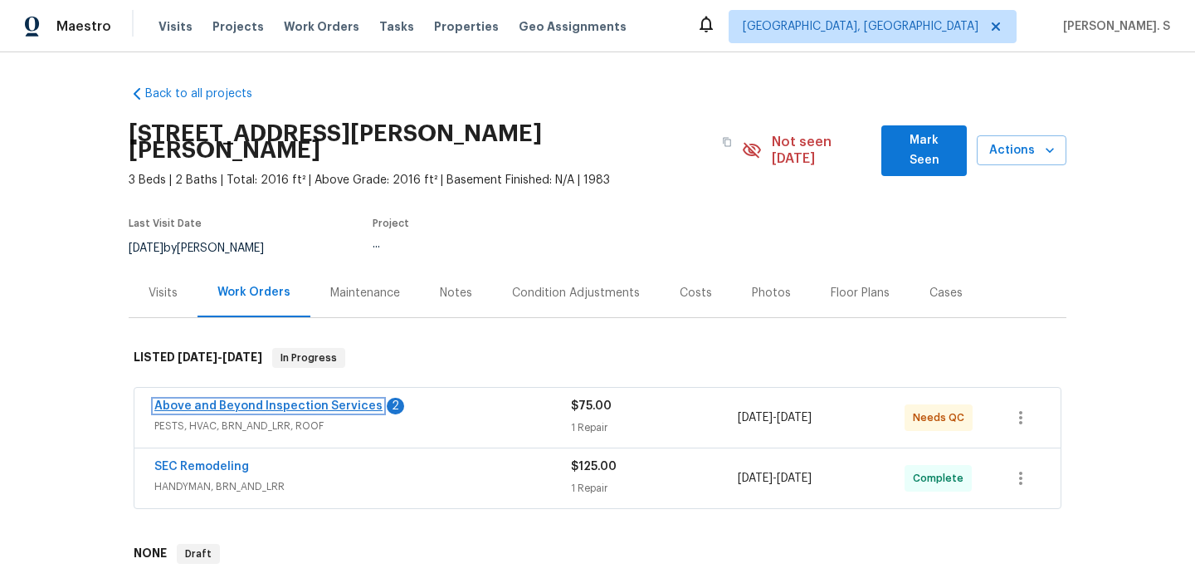
click at [221, 400] on link "Above and Beyond Inspection Services" at bounding box center [268, 406] width 228 height 12
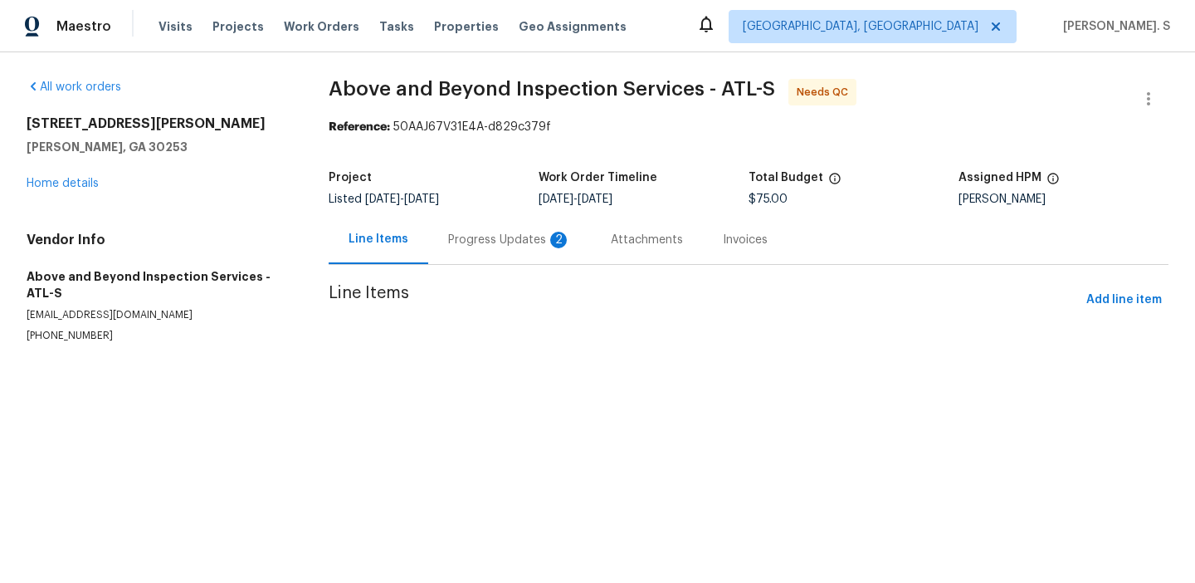
click at [454, 217] on div "Progress Updates 2" at bounding box center [509, 239] width 163 height 49
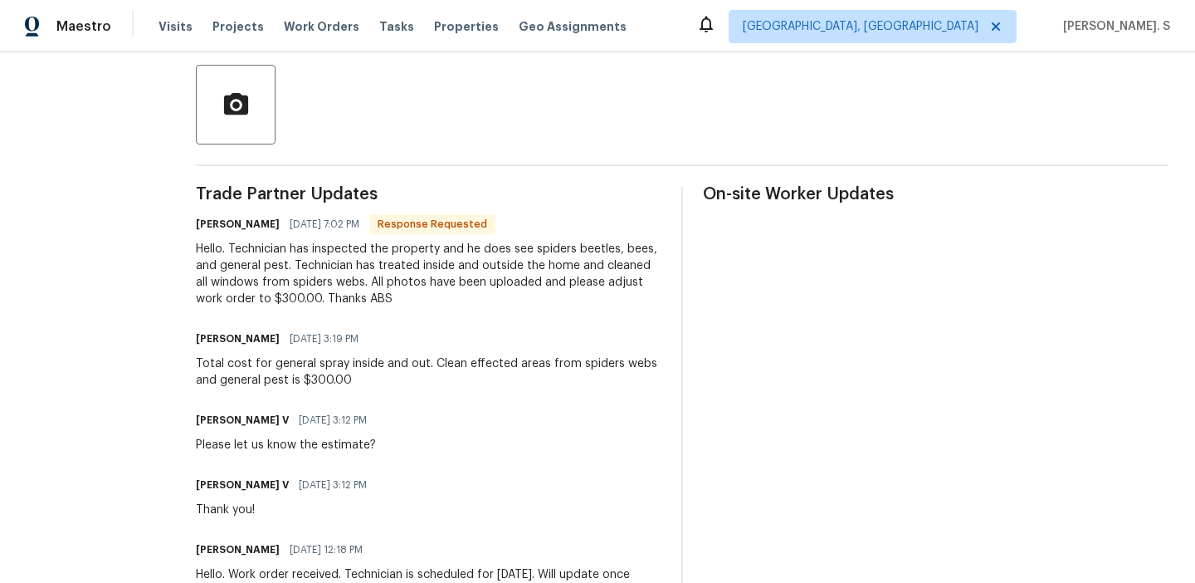
scroll to position [410, 0]
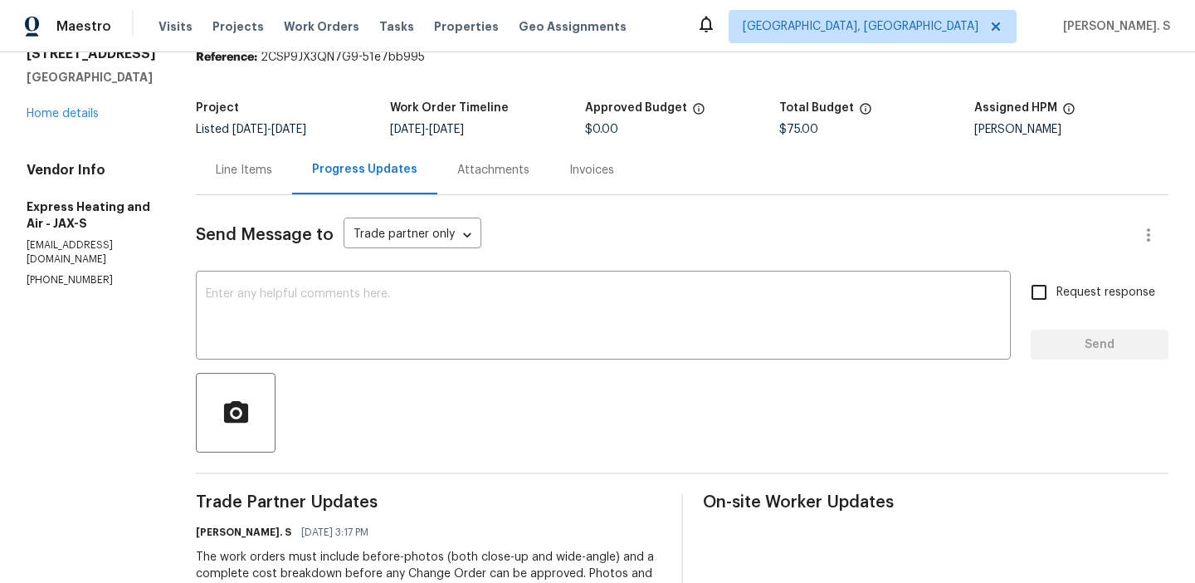
scroll to position [71, 0]
click at [63, 272] on p "[PHONE_NUMBER]" at bounding box center [91, 279] width 129 height 14
copy p "[PHONE_NUMBER]"
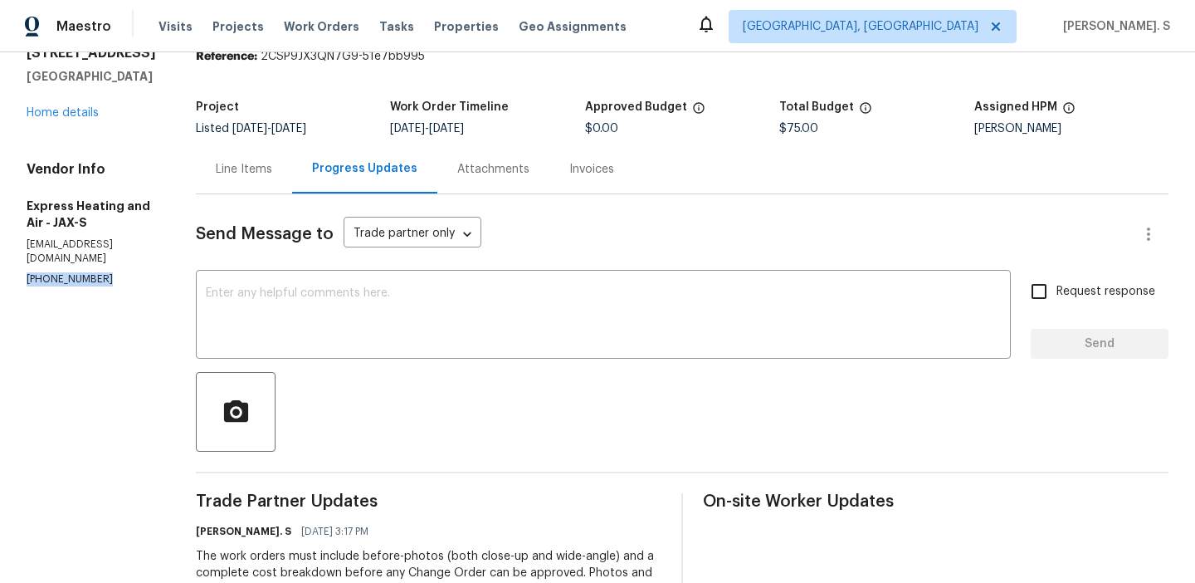
click at [915, 48] on div "Maestro Visits Projects Work Orders Tasks Properties Geo Assignments [GEOGRAPHI…" at bounding box center [597, 26] width 1195 height 52
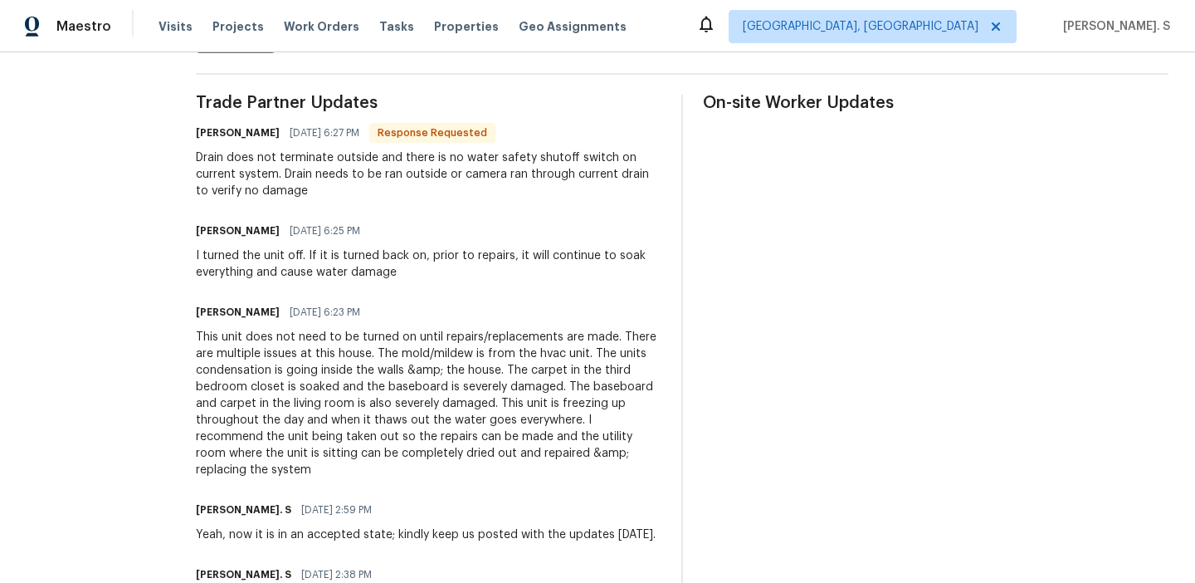
scroll to position [181, 0]
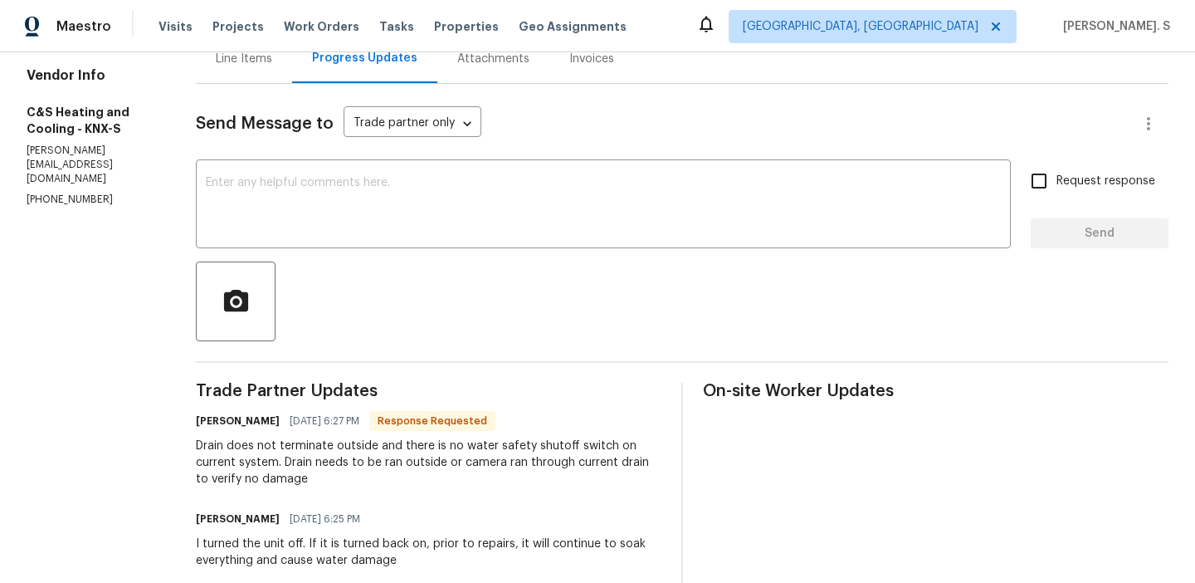
click at [71, 193] on p "(865) 724-8002" at bounding box center [91, 200] width 129 height 14
click at [71, 193] on p "[PHONE_NUMBER]" at bounding box center [91, 200] width 129 height 14
copy p "(865) 724-8002"
click at [333, 174] on div "x ​" at bounding box center [603, 205] width 815 height 85
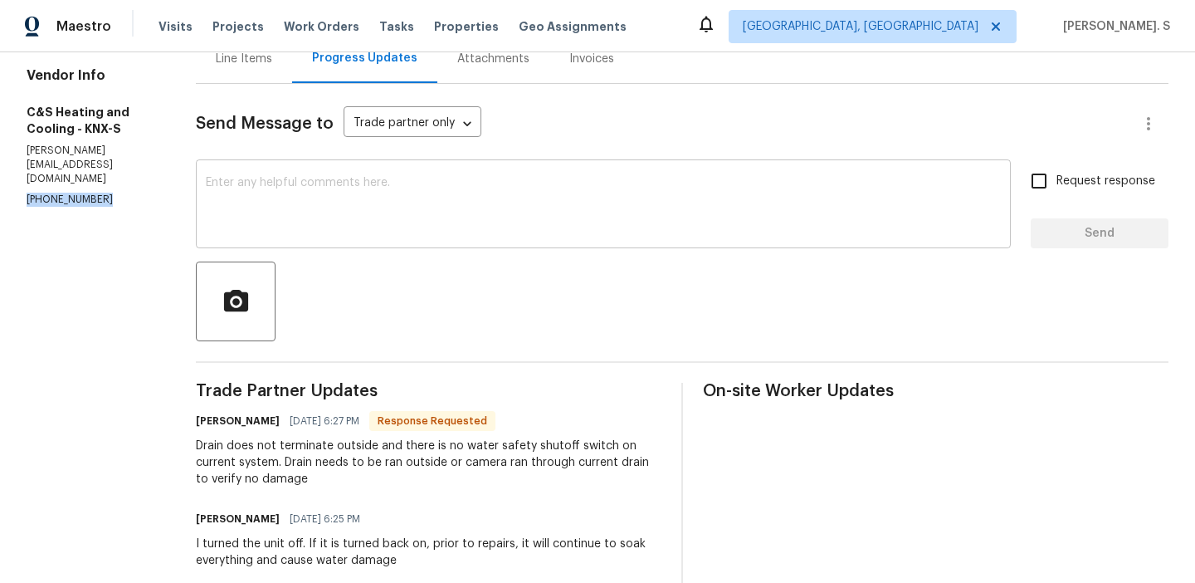
click at [333, 174] on div "x ​" at bounding box center [603, 205] width 815 height 85
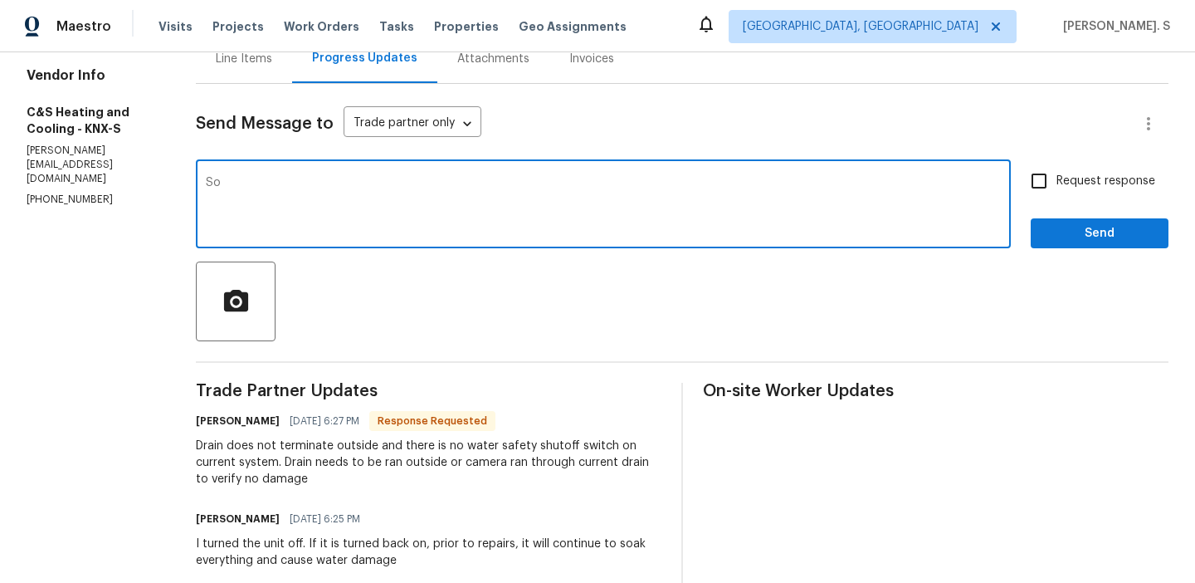
type textarea "S"
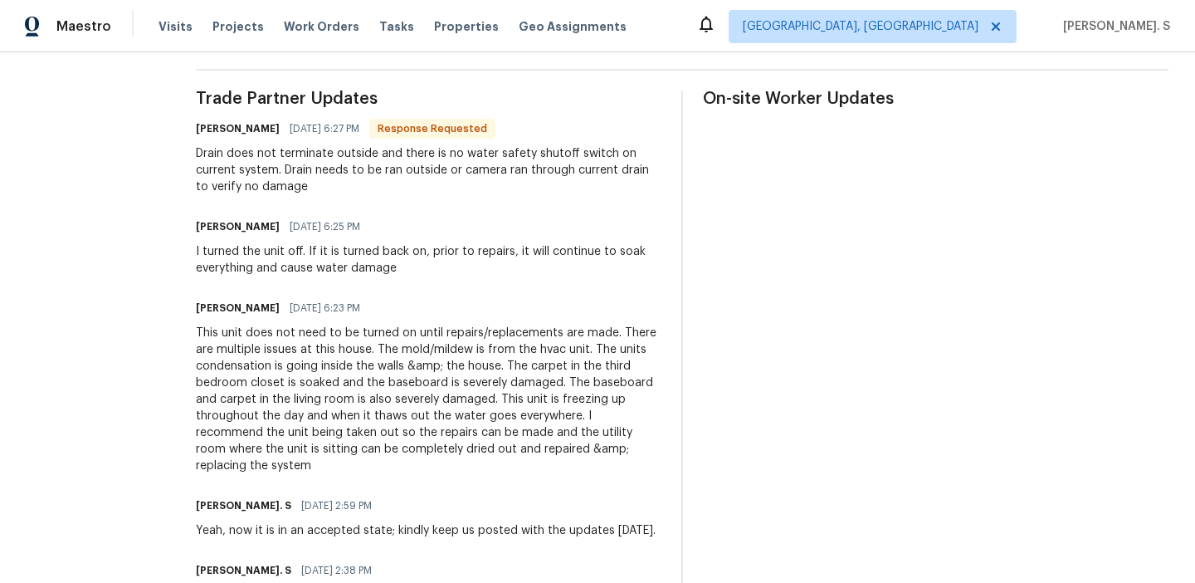
scroll to position [566, 0]
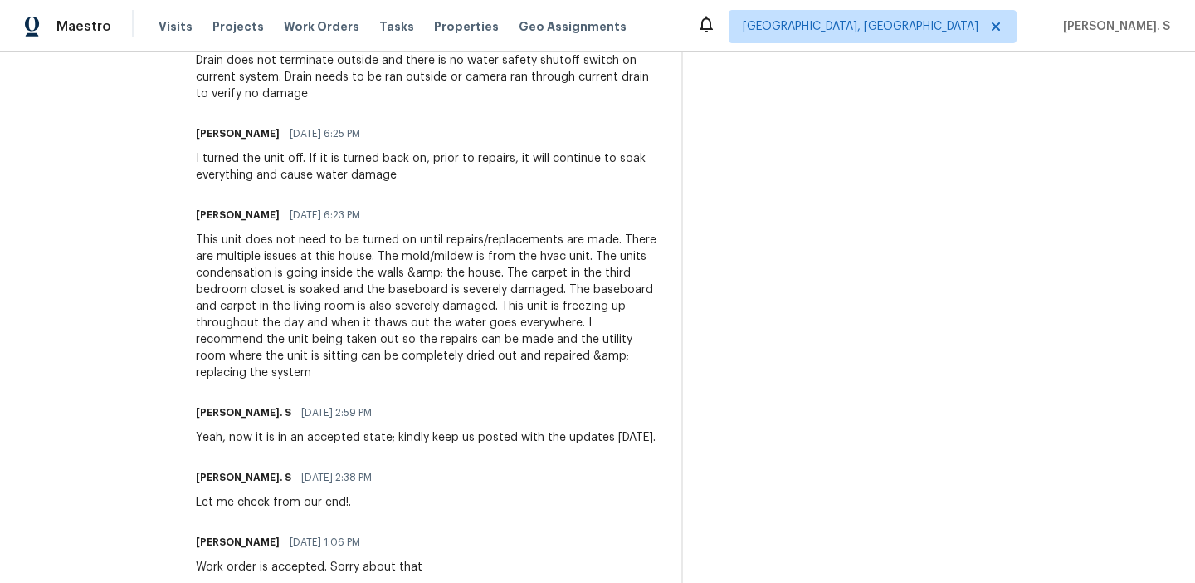
type textarea "Thanks for letting us know that. Could you please confirm if this has been comp…"
click at [317, 289] on div "This unit does not need to be turned on until repairs/replacements are made. Th…" at bounding box center [429, 306] width 466 height 149
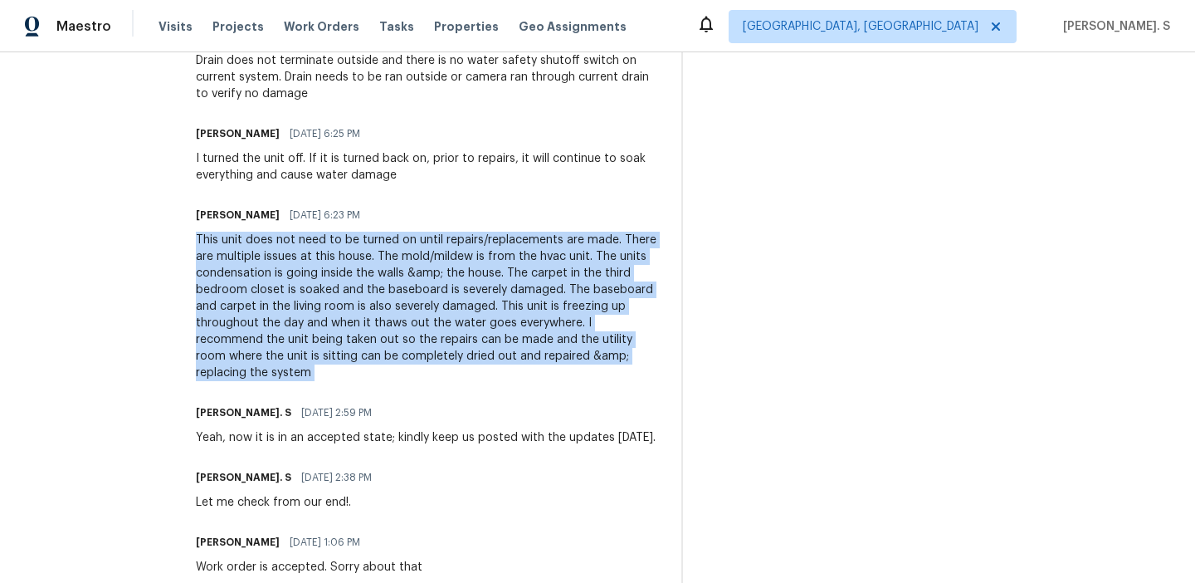
copy div "This unit does not need to be turned on until repairs/replacements are made. Th…"
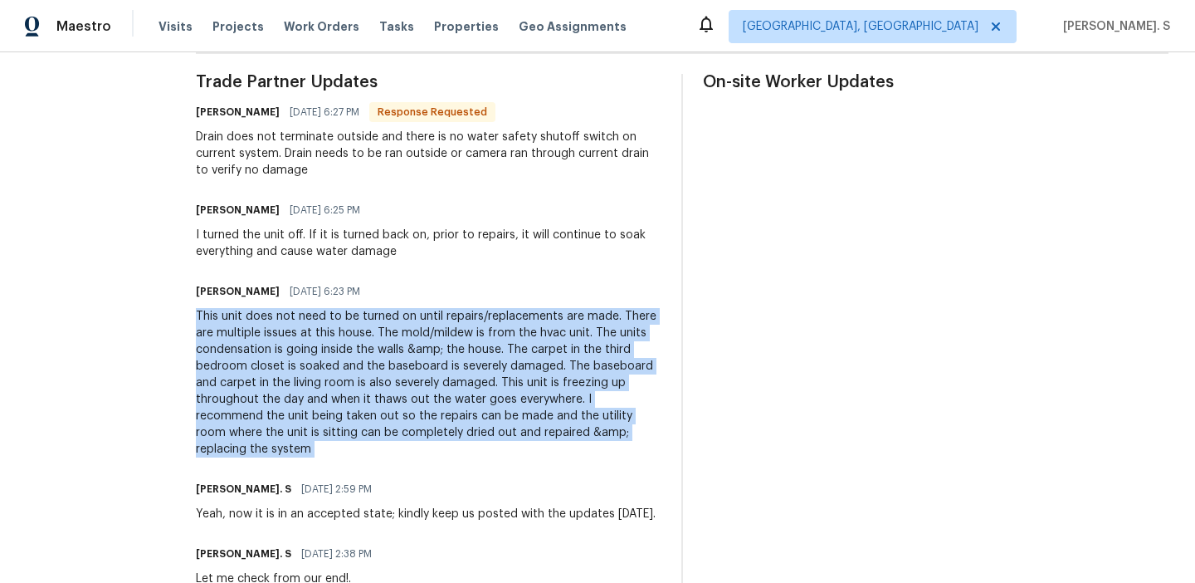
scroll to position [461, 0]
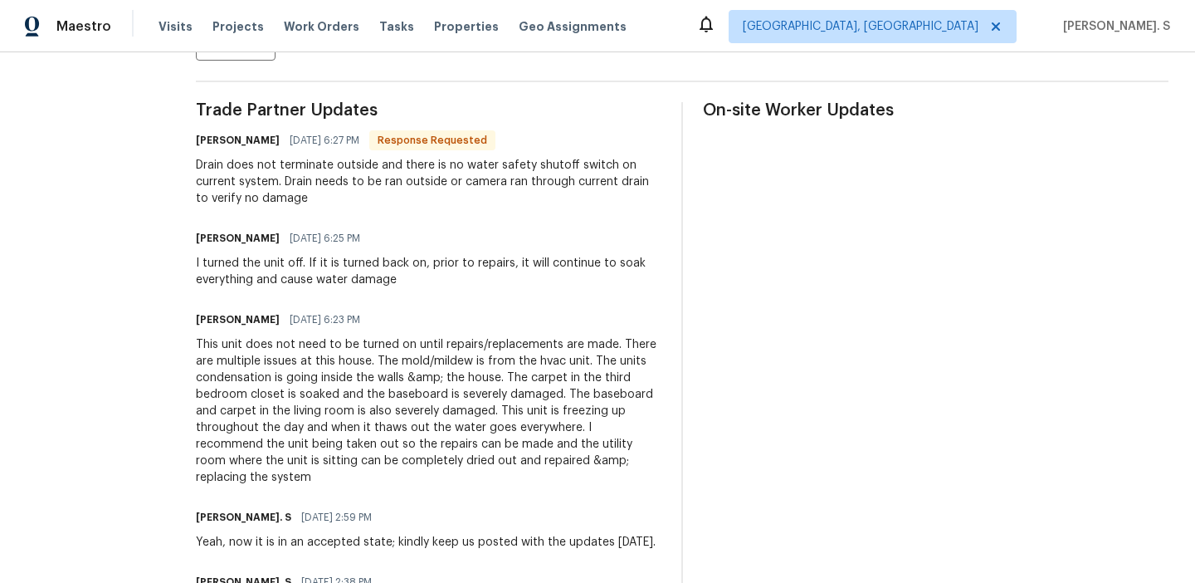
click at [467, 234] on div "Christopher Lane 09/08/2025 6:25 PM" at bounding box center [429, 238] width 466 height 23
click at [467, 268] on div "I turned the unit off. If it is turned back on, prior to repairs, it will conti…" at bounding box center [429, 271] width 466 height 33
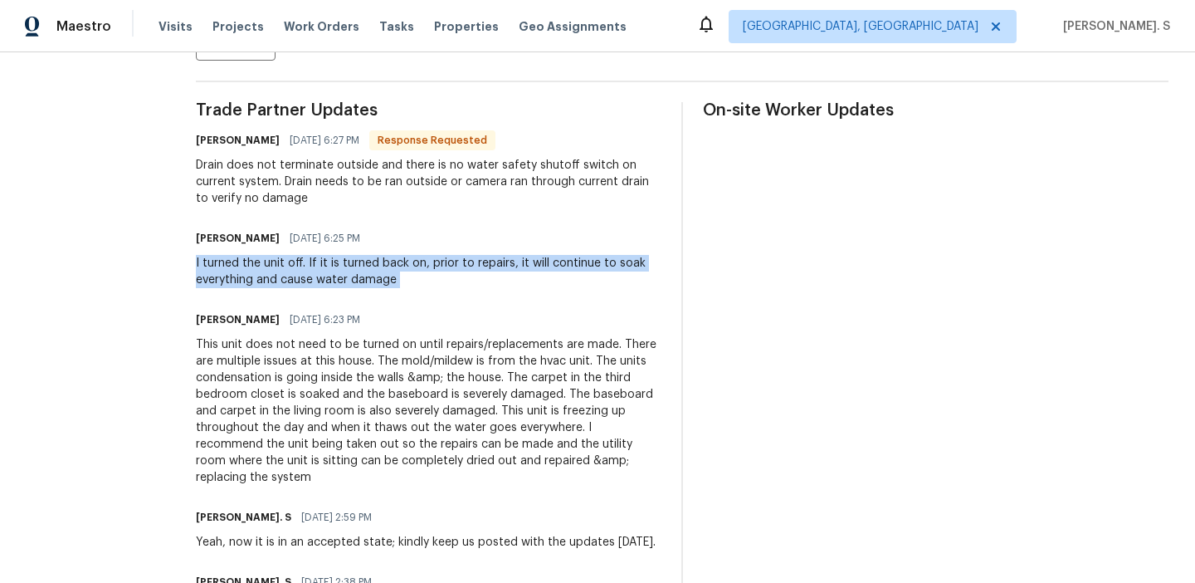
copy div "I turned the unit off. If it is turned back on, prior to repairs, it will conti…"
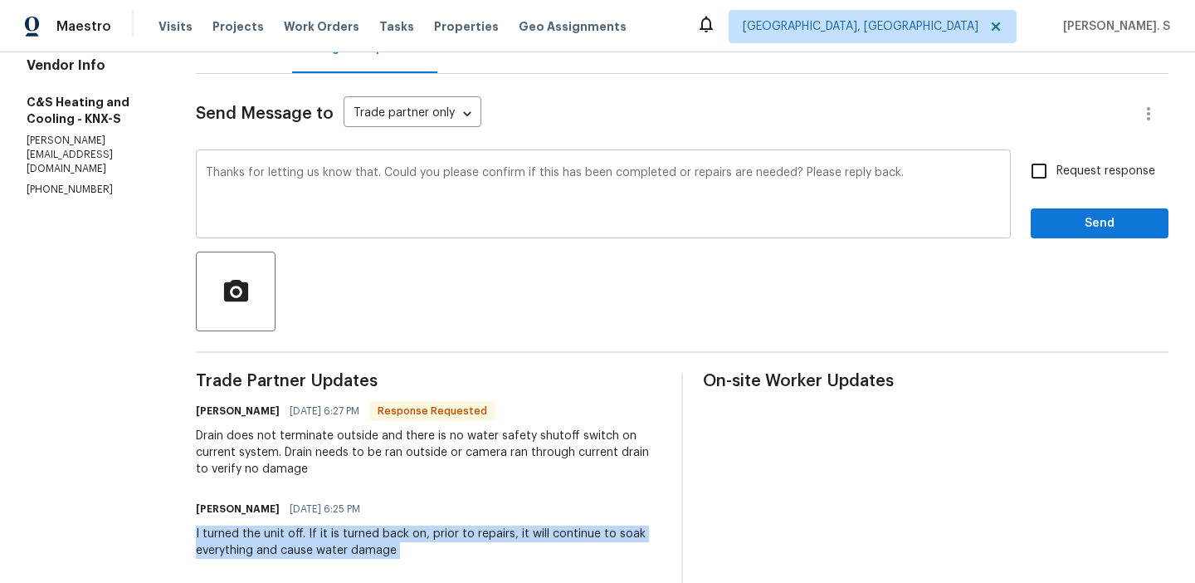
scroll to position [170, 0]
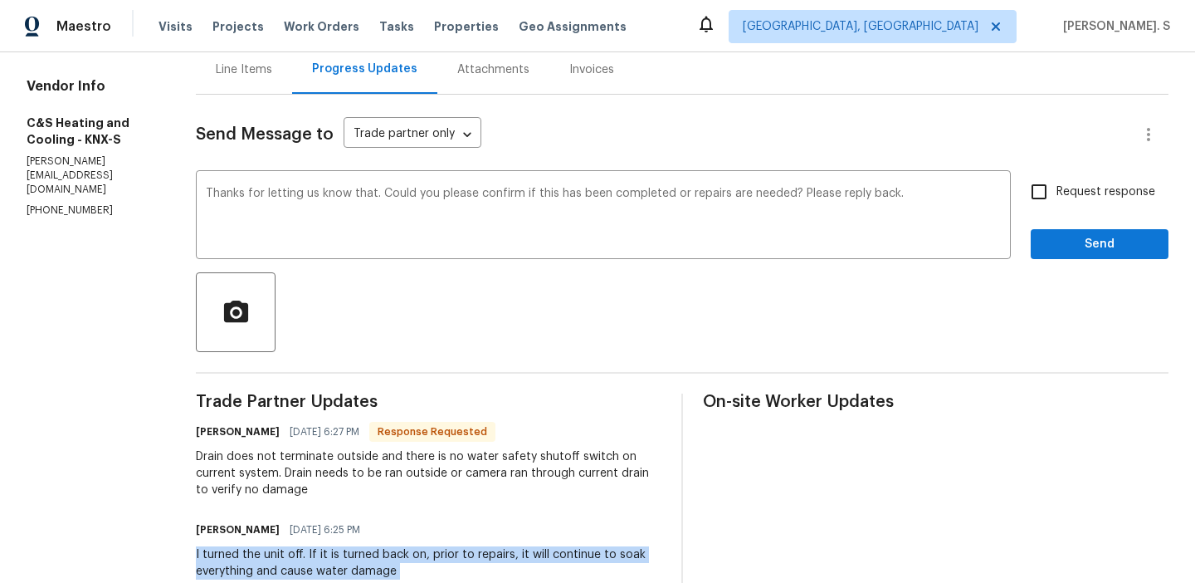
click at [1046, 208] on input "Request response" at bounding box center [1039, 191] width 35 height 35
checkbox input "true"
click at [1052, 255] on button "Send" at bounding box center [1100, 244] width 138 height 31
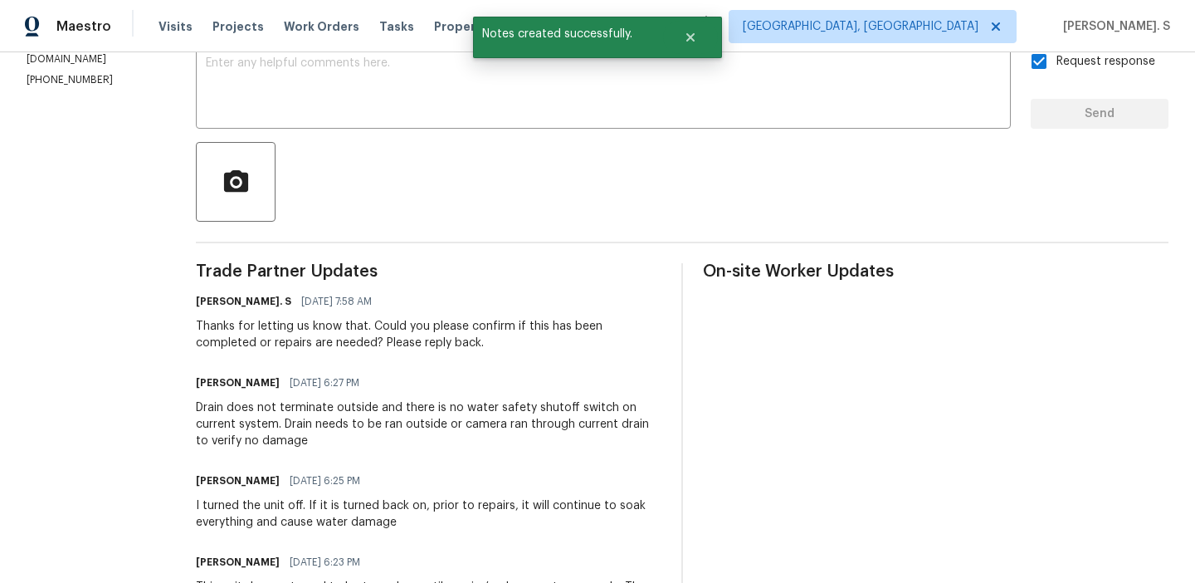
scroll to position [314, 0]
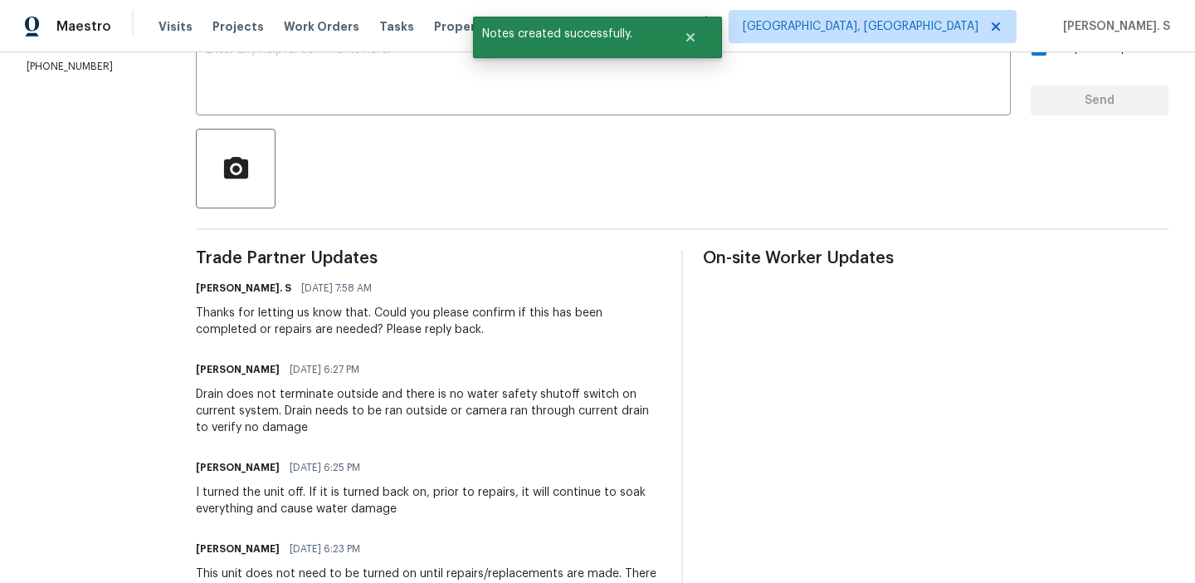
click at [356, 399] on div "Drain does not terminate outside and there is no water safety shutoff switch on…" at bounding box center [429, 411] width 466 height 50
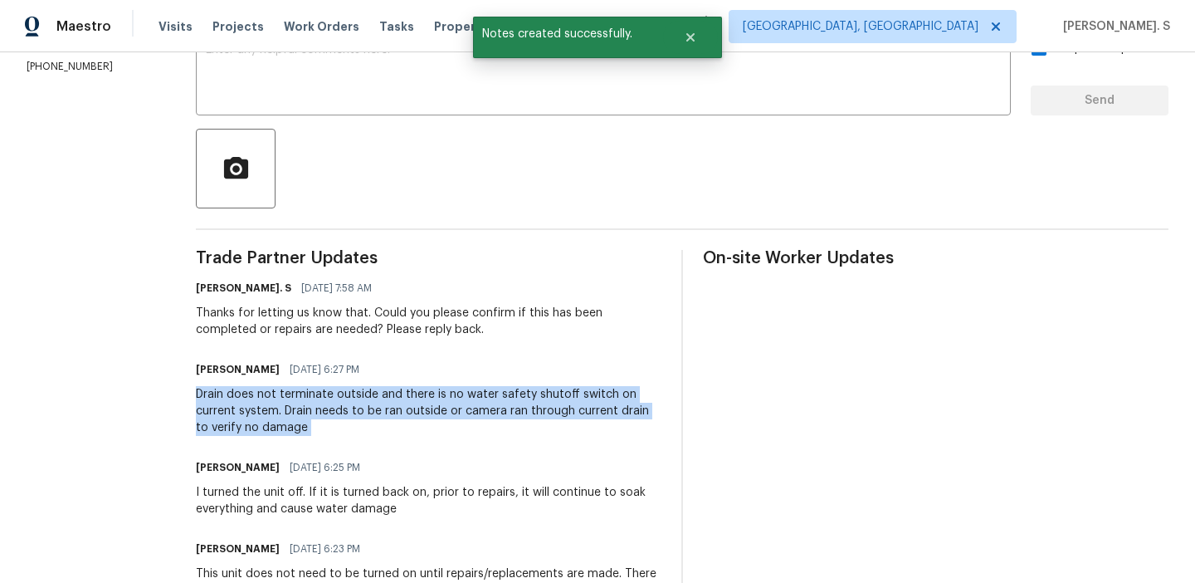
click at [356, 399] on div "Drain does not terminate outside and there is no water safety shutoff switch on…" at bounding box center [429, 411] width 466 height 50
copy div "Drain does not terminate outside and there is no water safety shutoff switch on…"
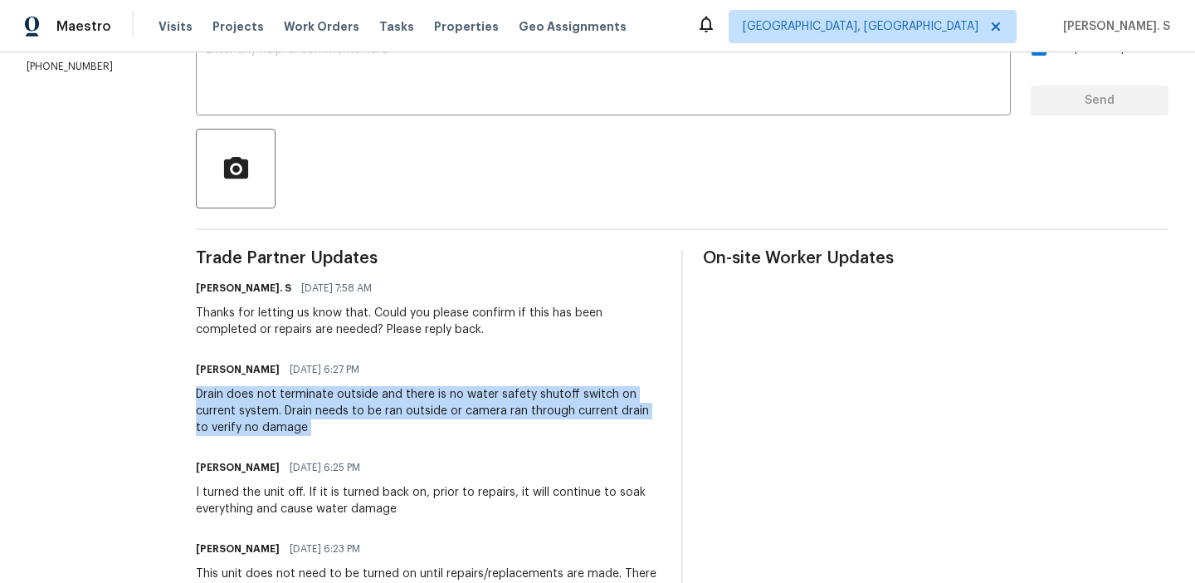
scroll to position [0, 0]
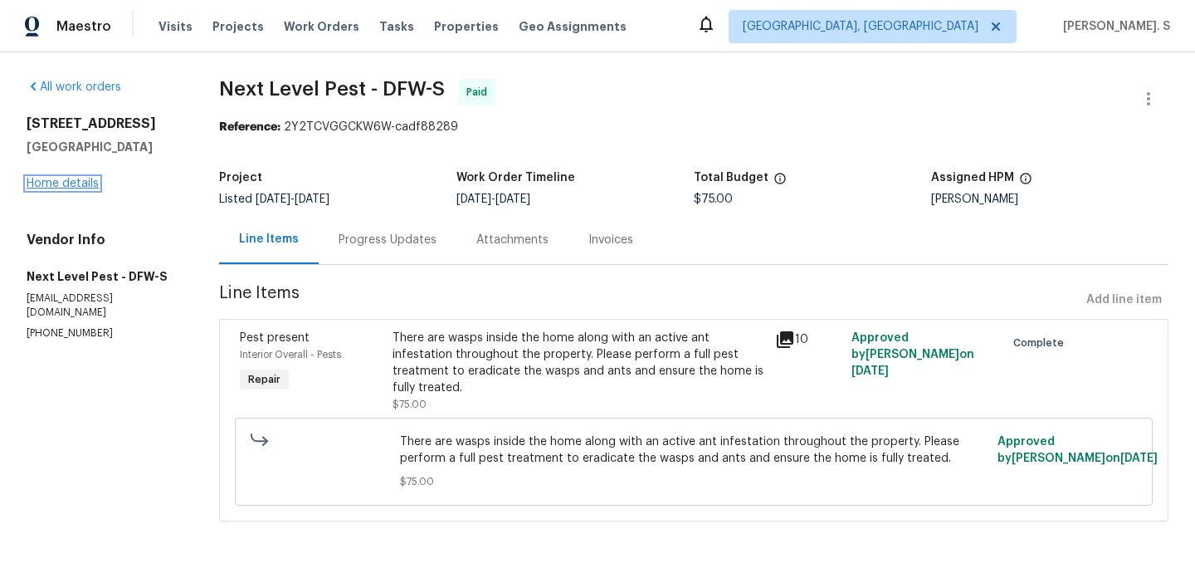
click at [69, 188] on link "Home details" at bounding box center [63, 184] width 72 height 12
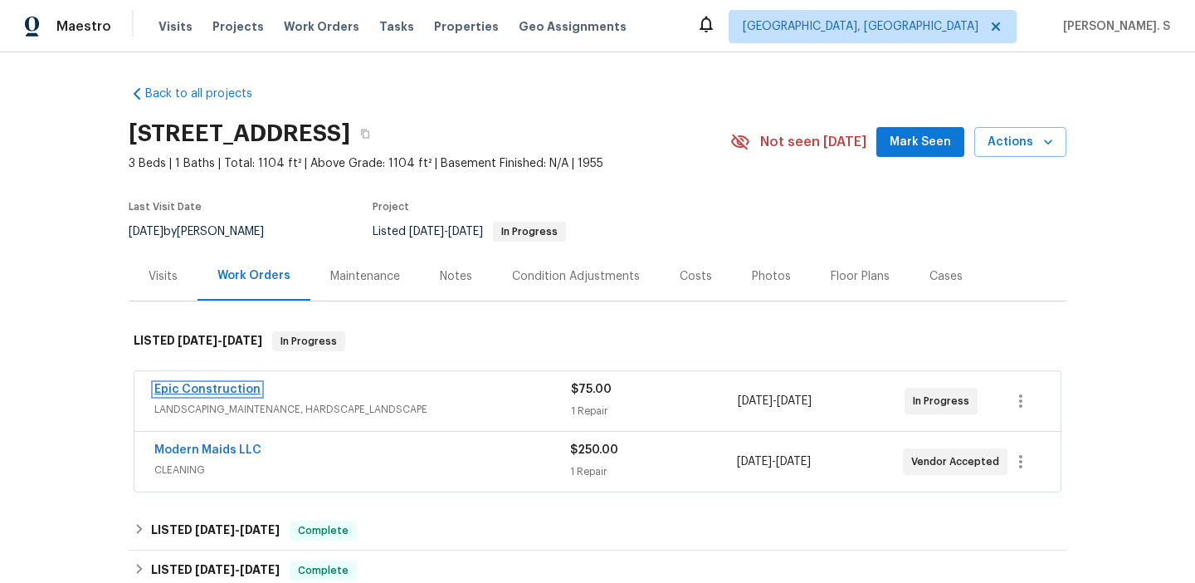
click at [231, 387] on link "Epic Construction" at bounding box center [207, 389] width 106 height 12
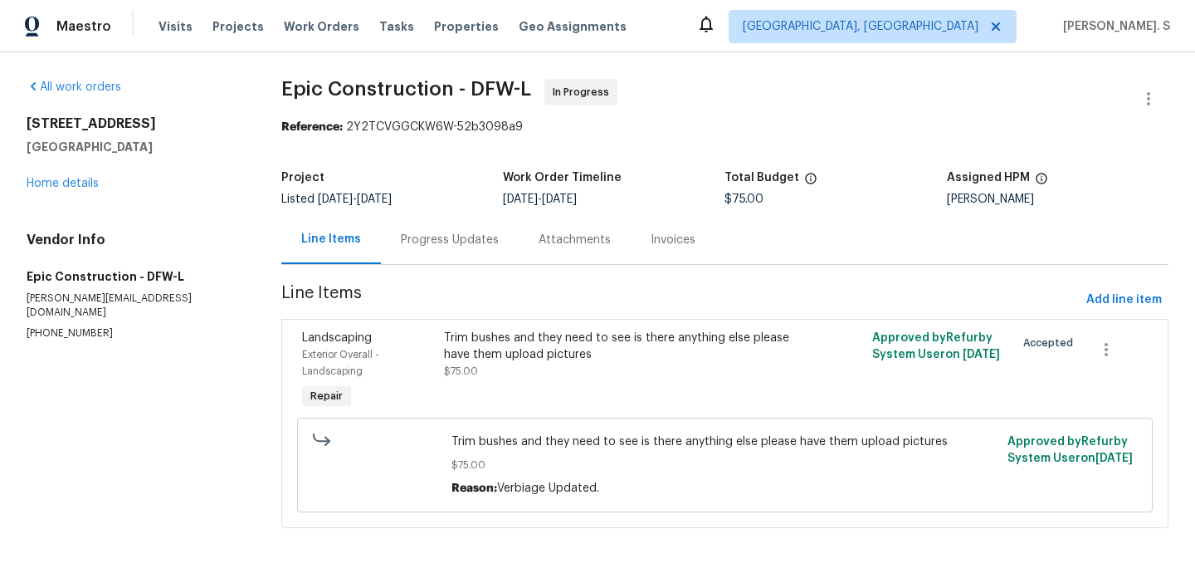
click at [88, 326] on p "[PHONE_NUMBER]" at bounding box center [134, 333] width 215 height 14
copy p "[PHONE_NUMBER]"
click at [125, 305] on p "[PERSON_NAME][EMAIL_ADDRESS][DOMAIN_NAME]" at bounding box center [134, 305] width 215 height 28
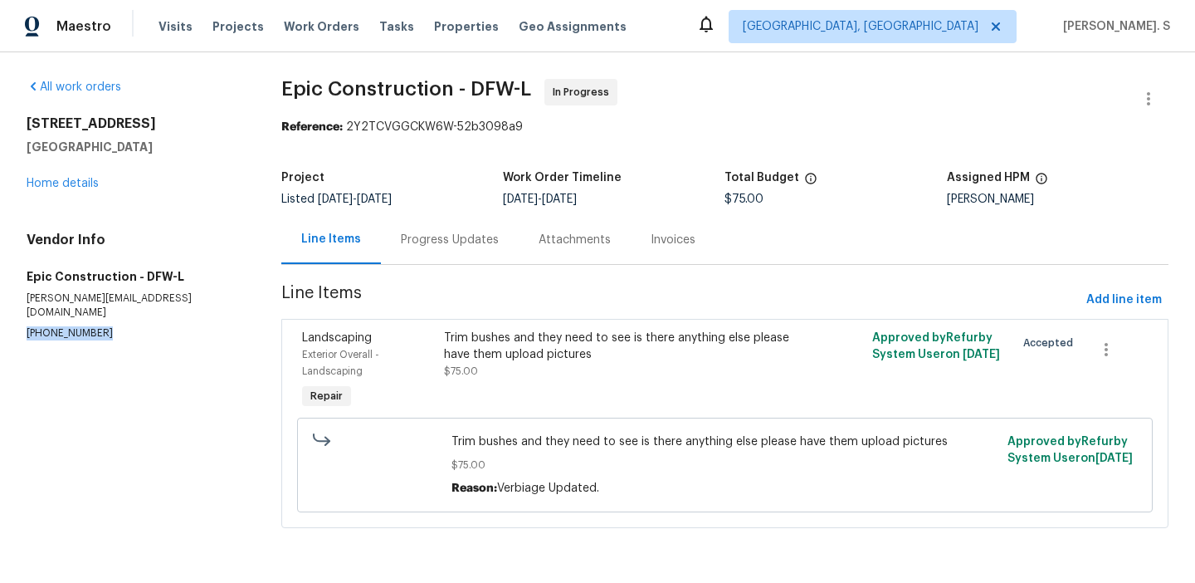
click at [435, 251] on div "Progress Updates" at bounding box center [450, 239] width 138 height 49
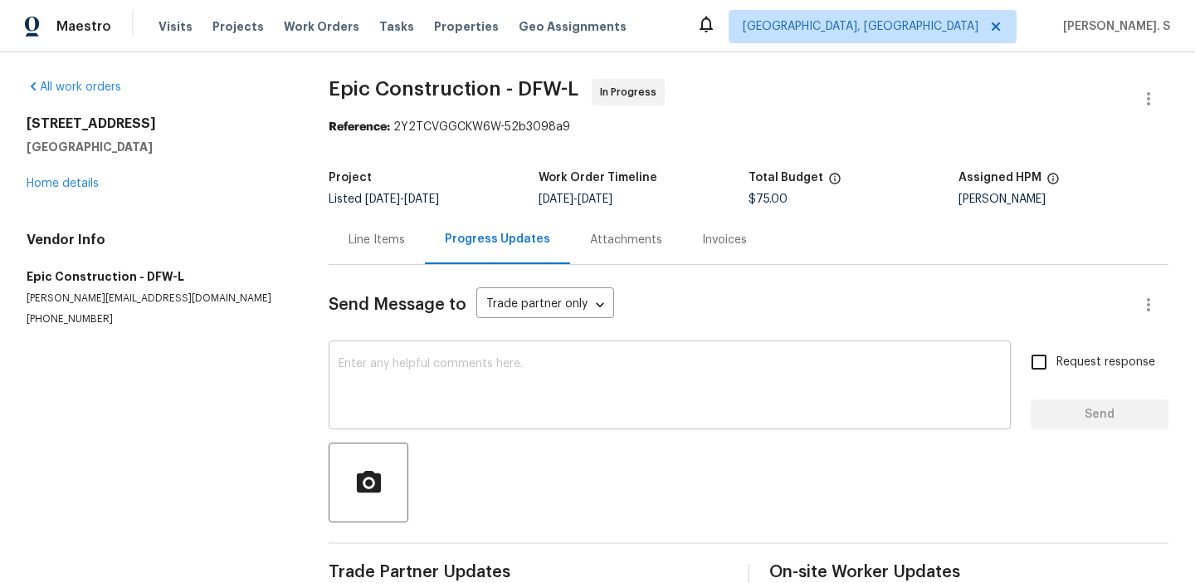
click at [451, 377] on textarea at bounding box center [670, 387] width 662 height 58
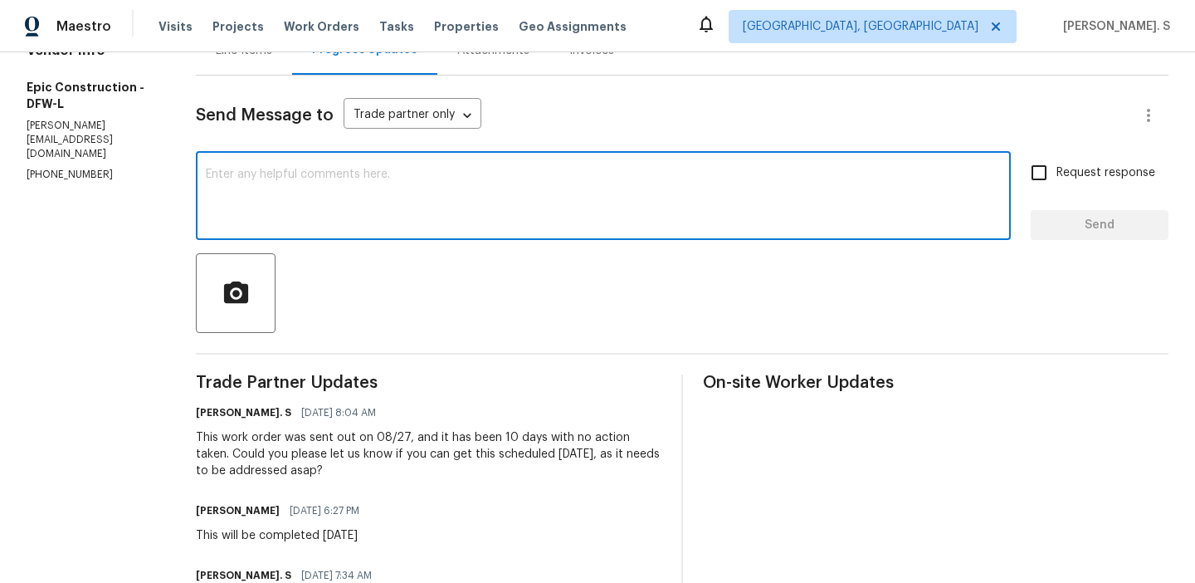
scroll to position [192, 0]
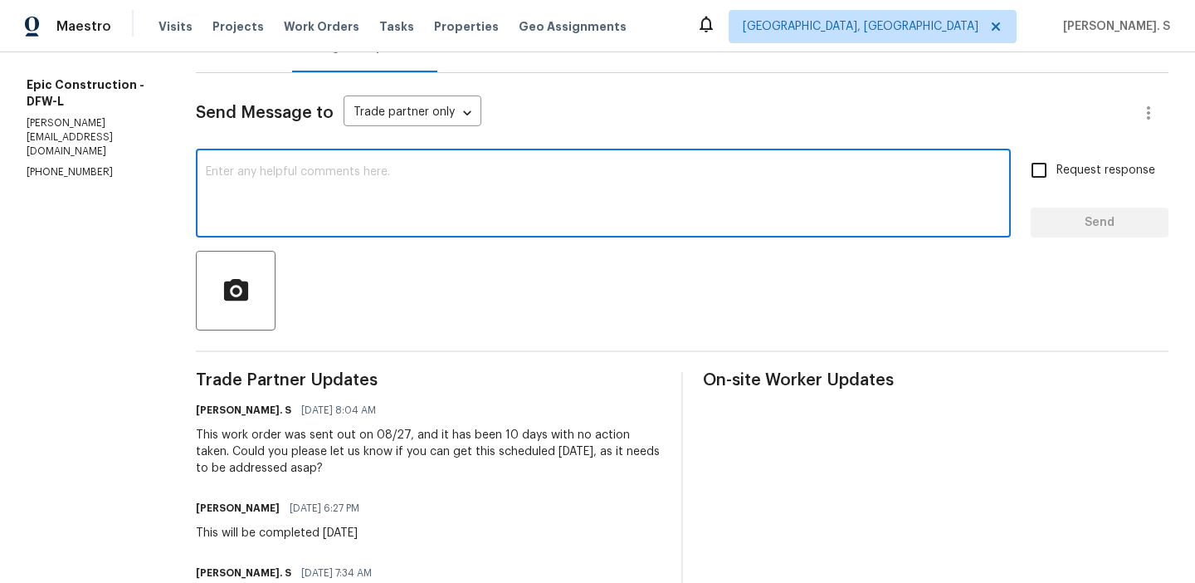
click at [345, 205] on textarea at bounding box center [603, 195] width 795 height 58
paste textarea "Hello, It's important that this work order is completed within the designated t…"
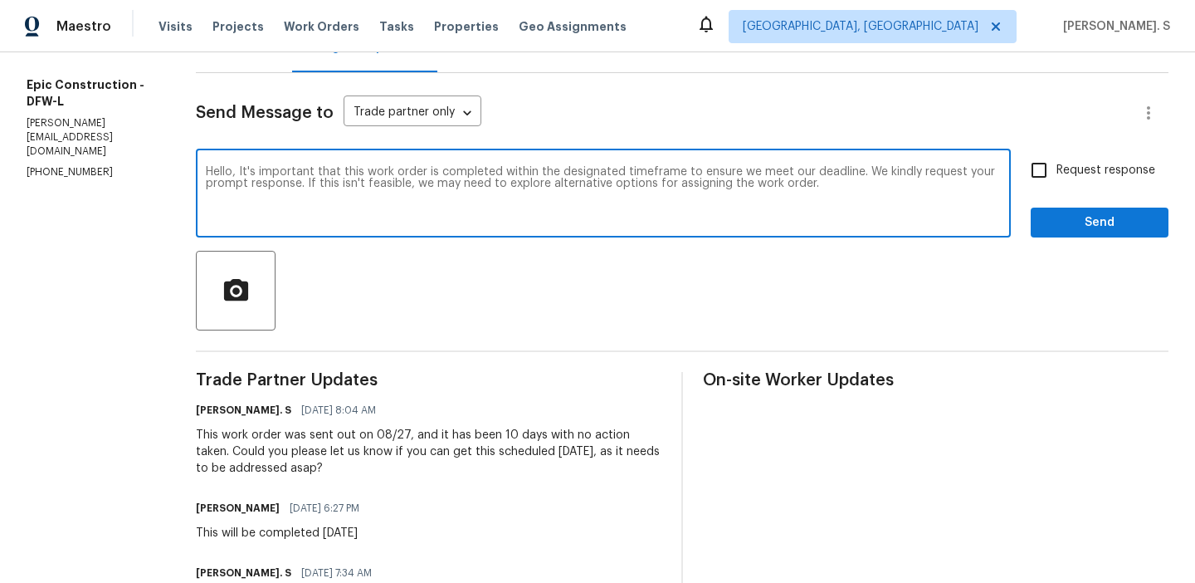
type textarea "Hello, It's important that this work order is completed within the designated t…"
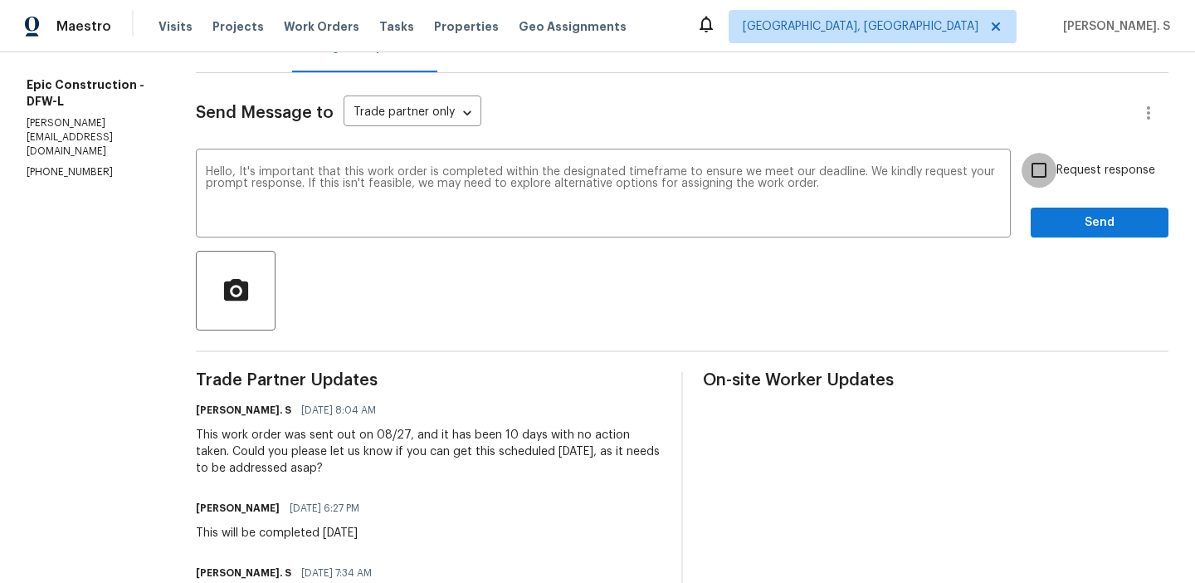
click at [1053, 172] on input "Request response" at bounding box center [1039, 170] width 35 height 35
checkbox input "true"
click at [1058, 233] on button "Send" at bounding box center [1100, 222] width 138 height 31
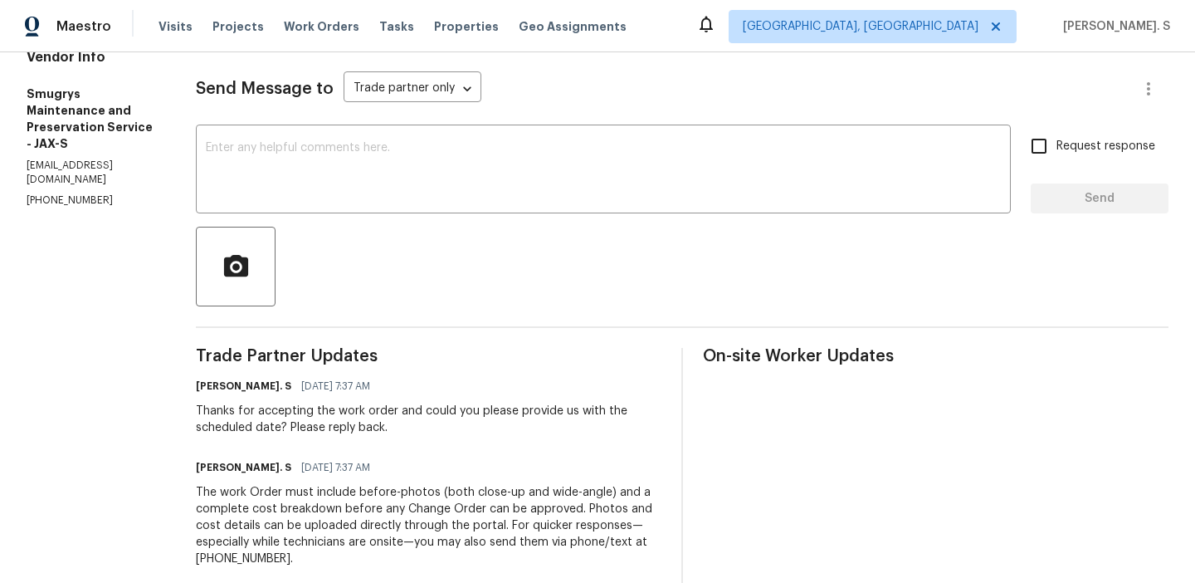
scroll to position [225, 0]
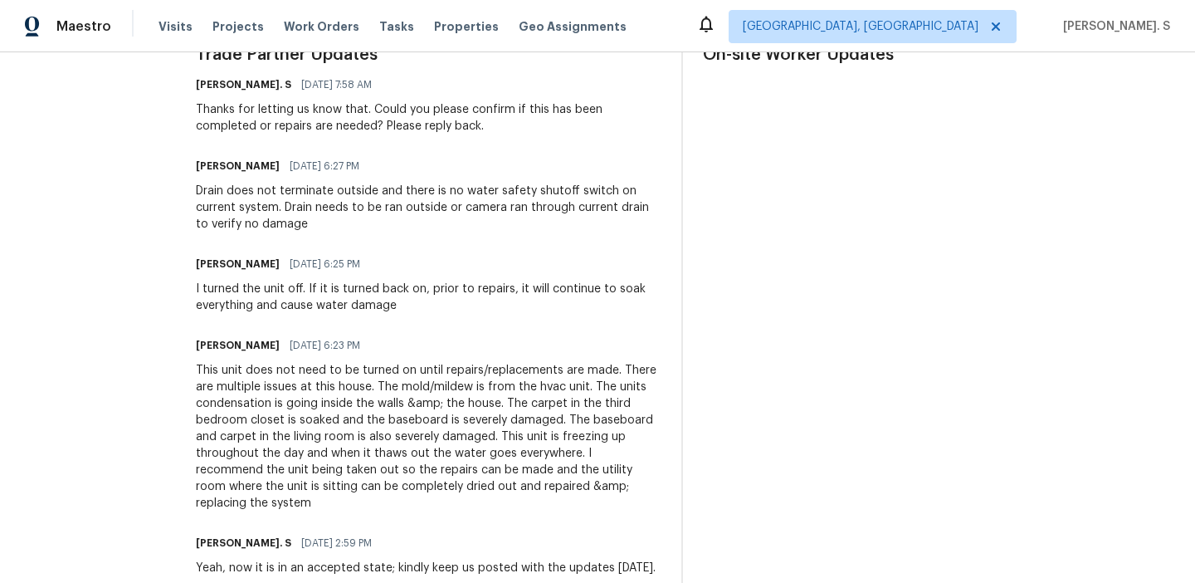
scroll to position [651, 0]
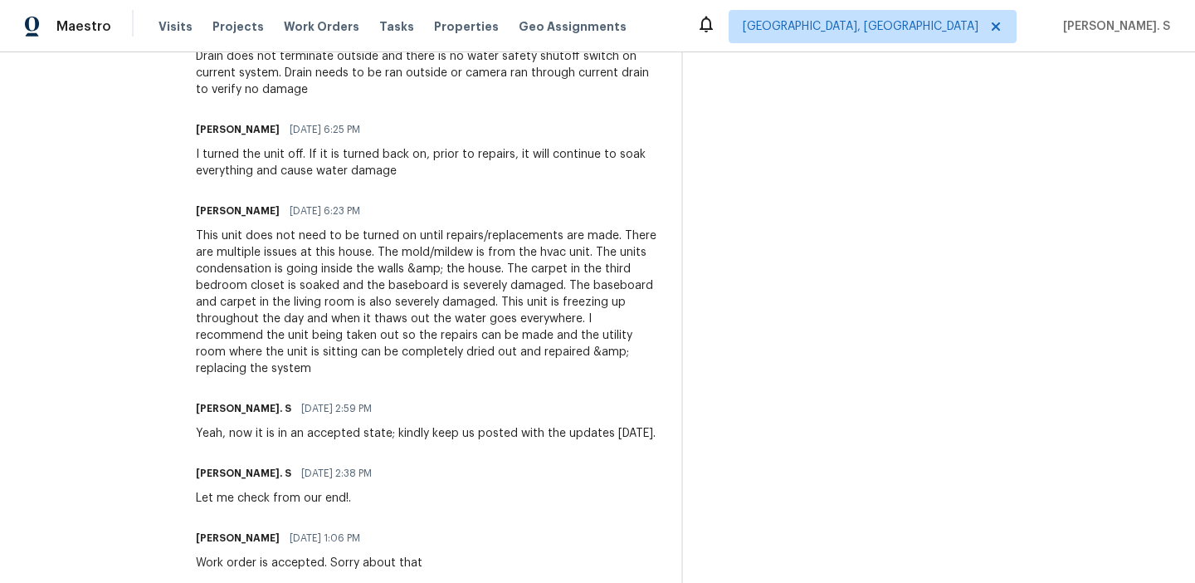
click at [427, 284] on div "This unit does not need to be turned on until repairs/replacements are made. Th…" at bounding box center [429, 301] width 466 height 149
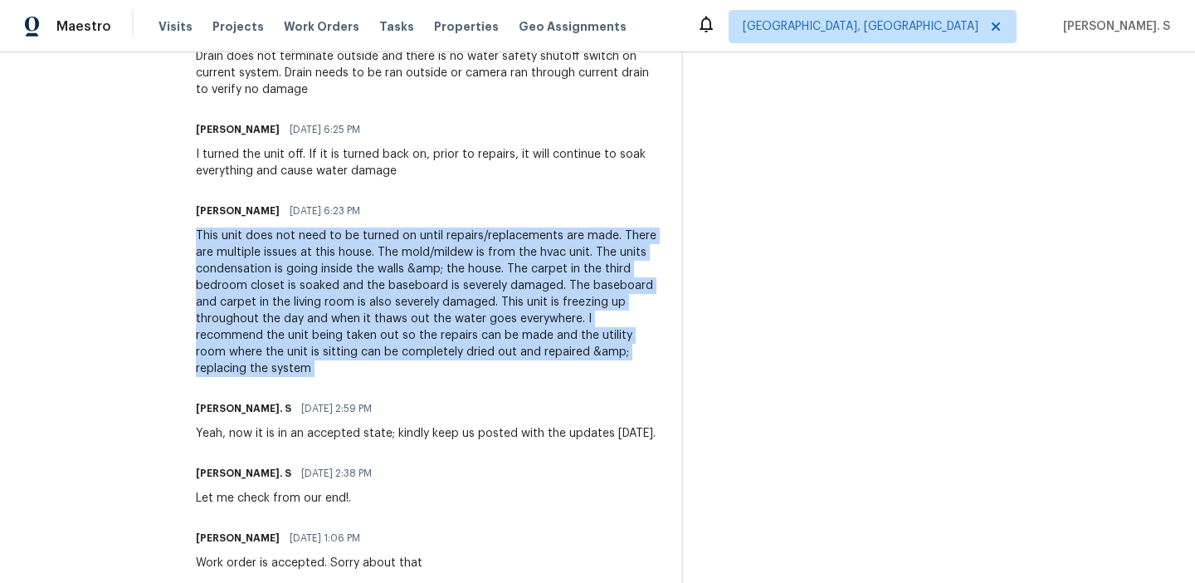
copy div "This unit does not need to be turned on until repairs/replacements are made. Th…"
click at [389, 177] on div "I turned the unit off. If it is turned back on, prior to repairs, it will conti…" at bounding box center [429, 162] width 466 height 33
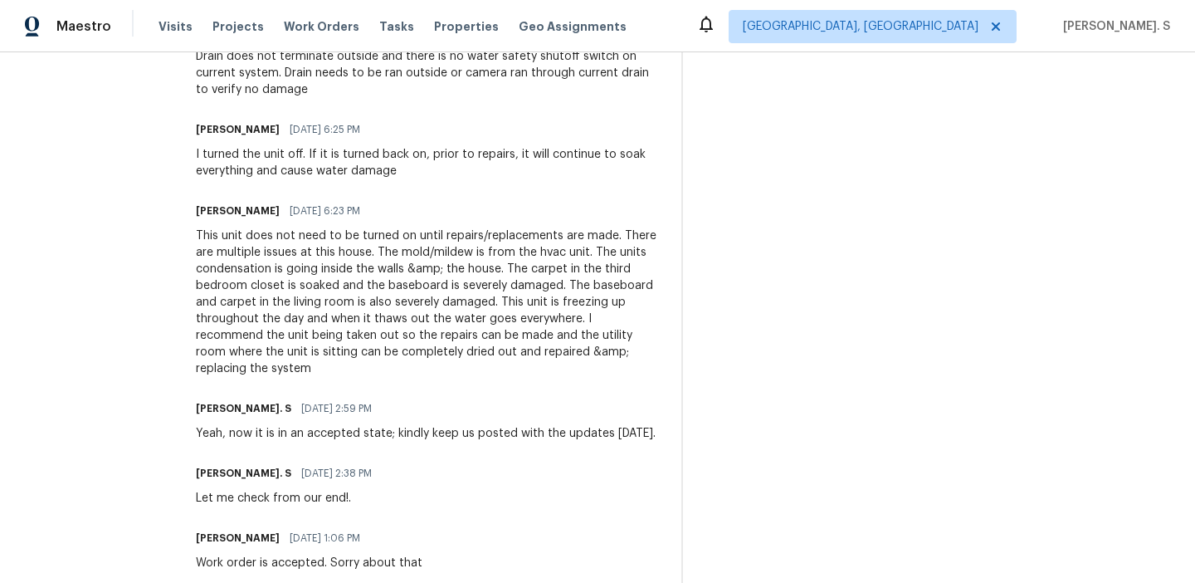
click at [389, 177] on div "I turned the unit off. If it is turned back on, prior to repairs, it will conti…" at bounding box center [429, 162] width 466 height 33
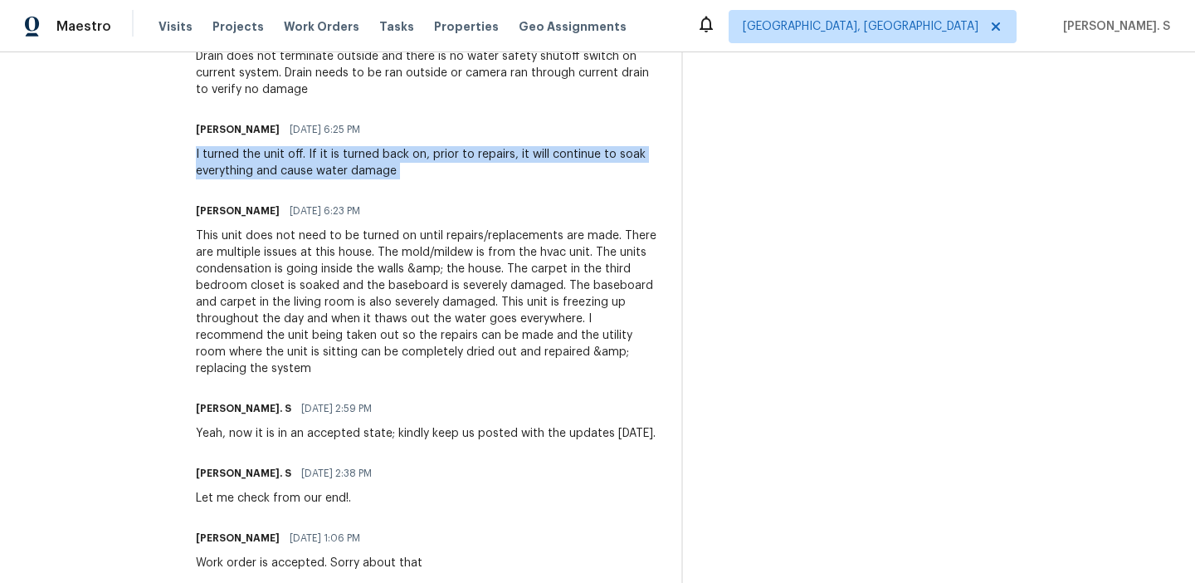
copy div "I turned the unit off. If it is turned back on, prior to repairs, it will conti…"
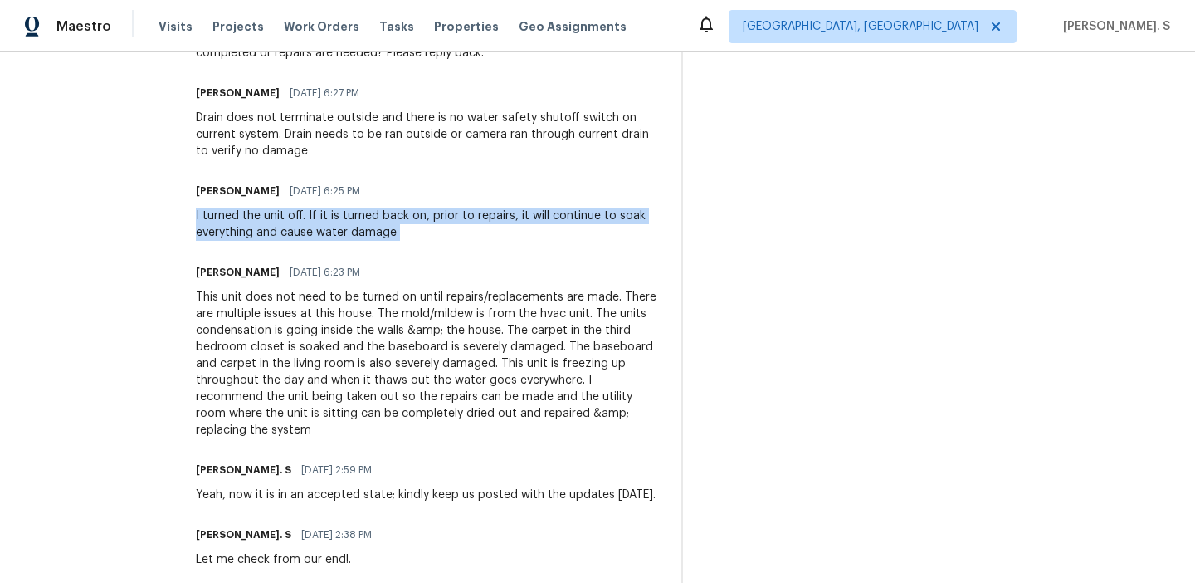
scroll to position [560, 0]
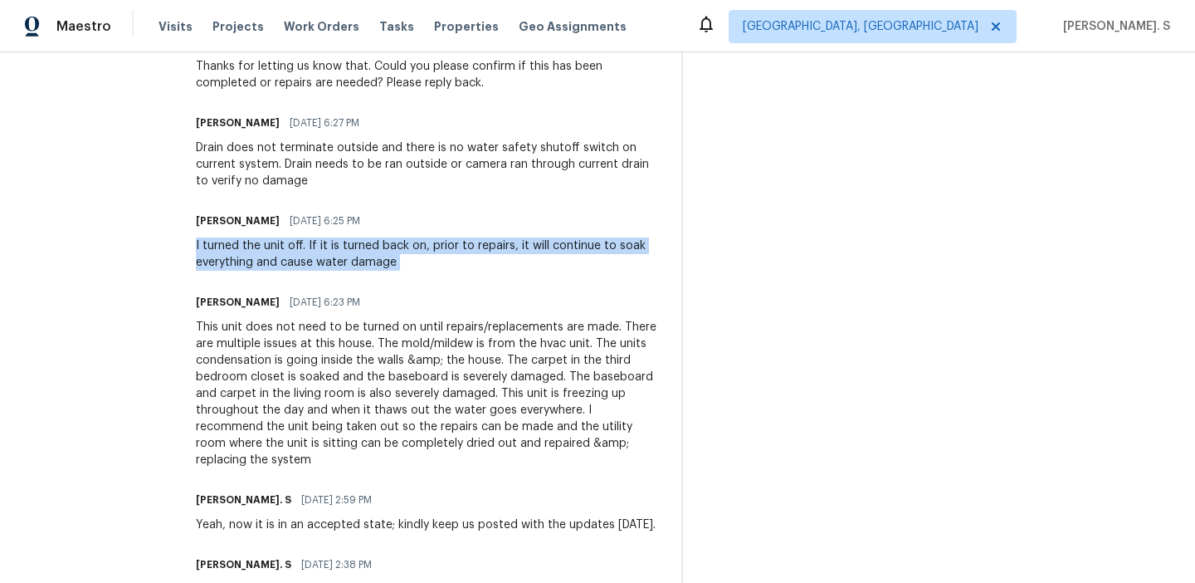
click at [399, 177] on div "Drain does not terminate outside and there is no water safety shutoff switch on…" at bounding box center [429, 164] width 466 height 50
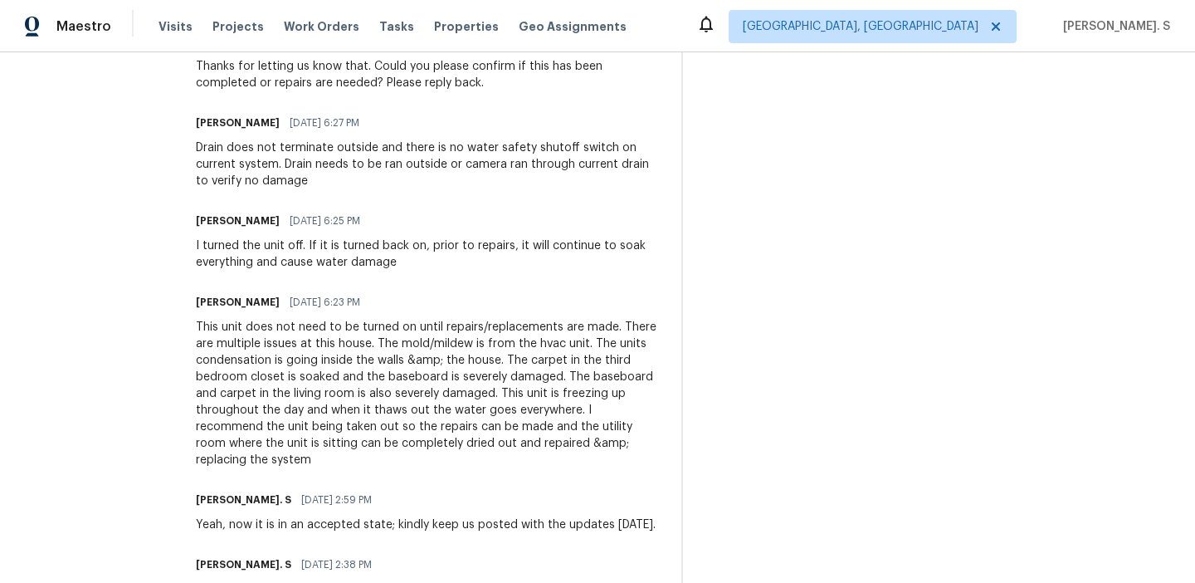
click at [399, 177] on div "Drain does not terminate outside and there is no water safety shutoff switch on…" at bounding box center [429, 164] width 466 height 50
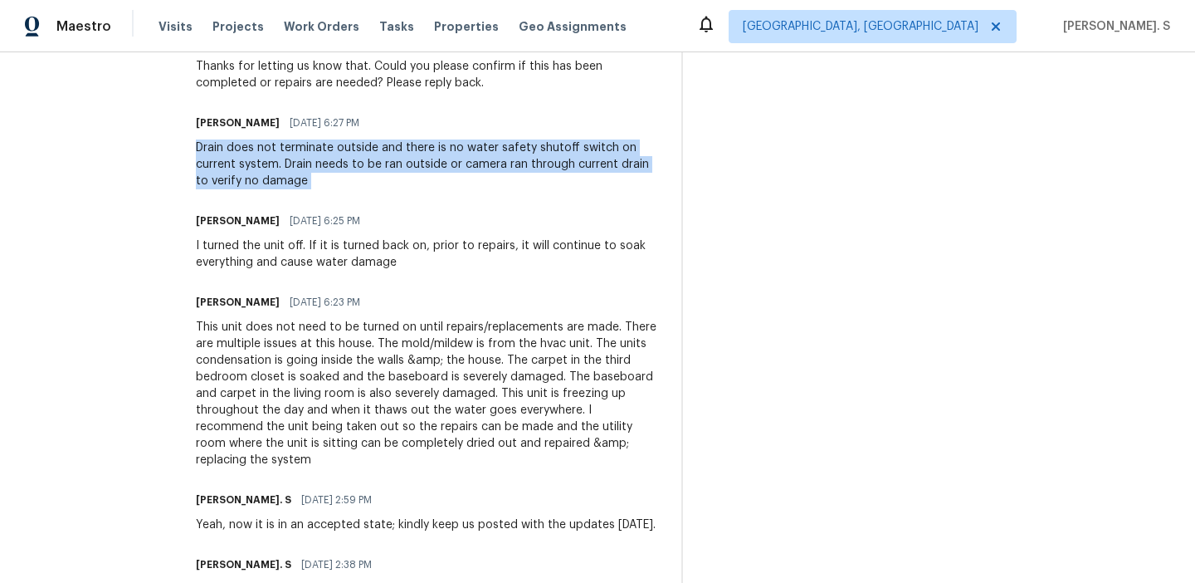
copy div "Drain does not terminate outside and there is no water safety shutoff switch on…"
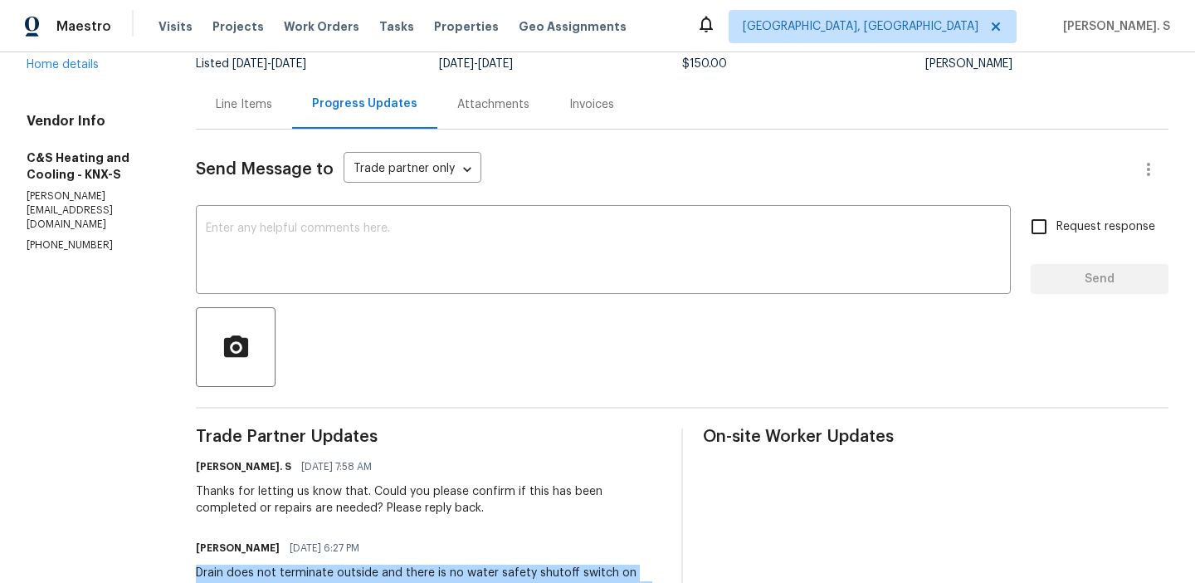
scroll to position [0, 0]
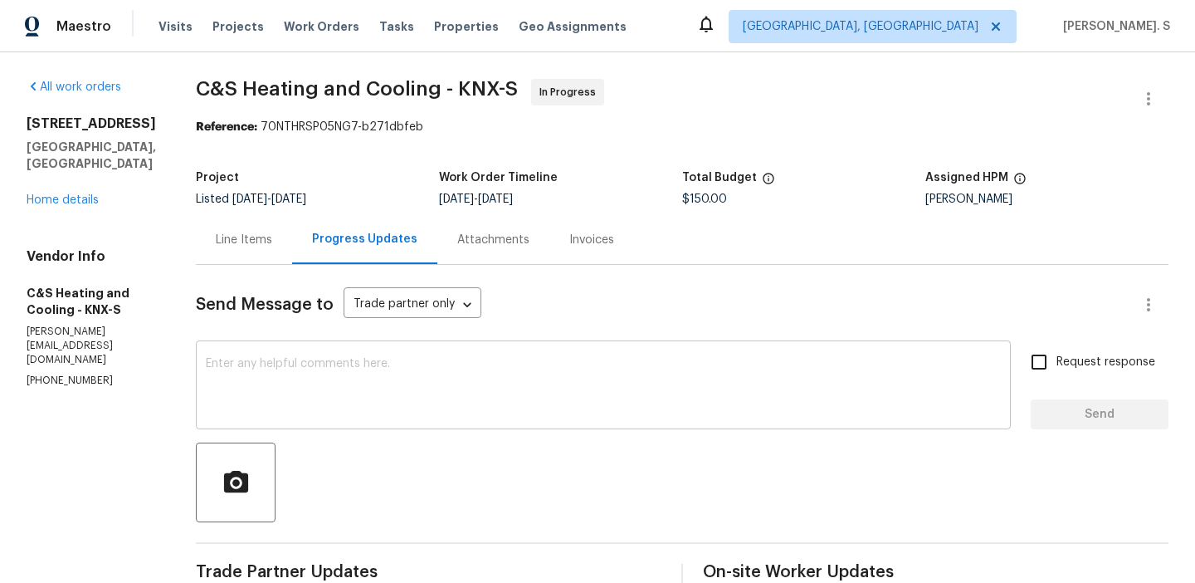
click at [344, 392] on textarea at bounding box center [603, 387] width 795 height 58
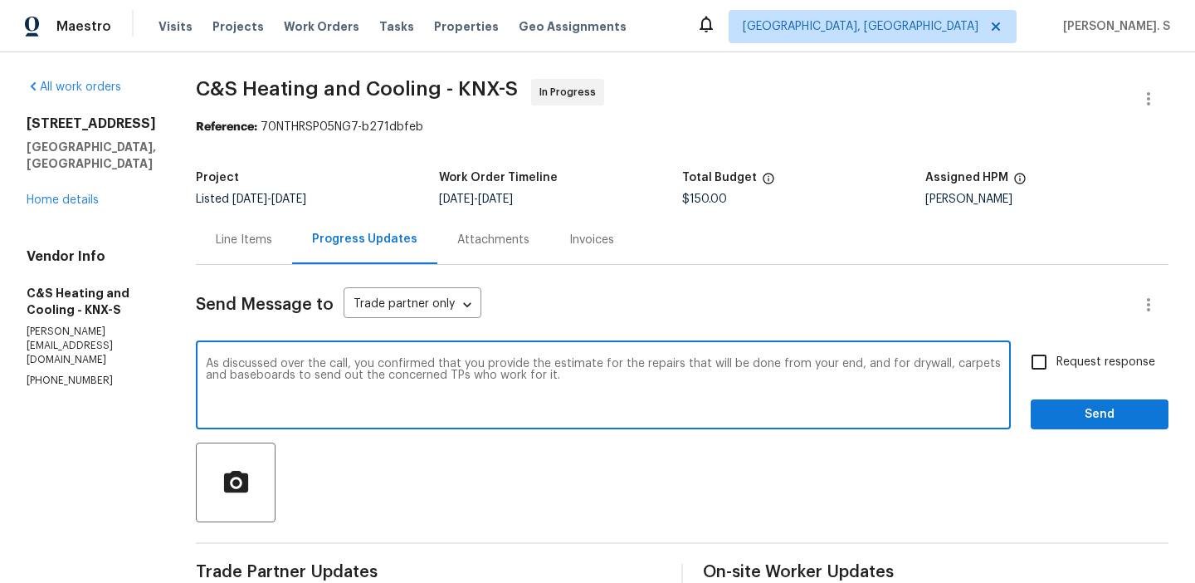
click at [344, 392] on textarea "As discussed over the call, you confirmed that you provide the estimate for the…" at bounding box center [603, 387] width 795 height 58
paste textarea "would provide the estimate for the repairs from your end, and for drywall, carp…"
click at [380, 376] on textarea "As discussed over the call, you confirmed that you would provide the estimate f…" at bounding box center [603, 387] width 795 height 58
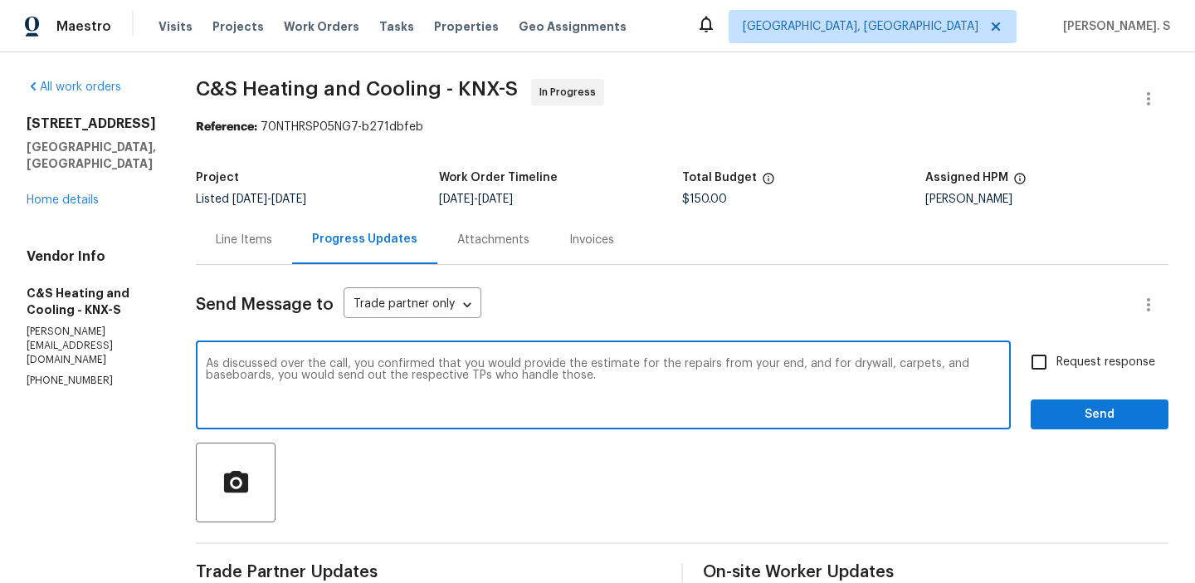
click at [380, 376] on textarea "As discussed over the call, you confirmed that you would provide the estimate f…" at bounding box center [603, 387] width 795 height 58
click at [406, 376] on textarea "As discussed over the call, you confirmed that you would provide the estimate f…" at bounding box center [603, 387] width 795 height 58
click at [716, 372] on textarea "As discussed over the call, you confirmed that you would provide the estimate f…" at bounding box center [603, 387] width 795 height 58
type textarea "As discussed over the call, you confirmed that you would provide the estimate f…"
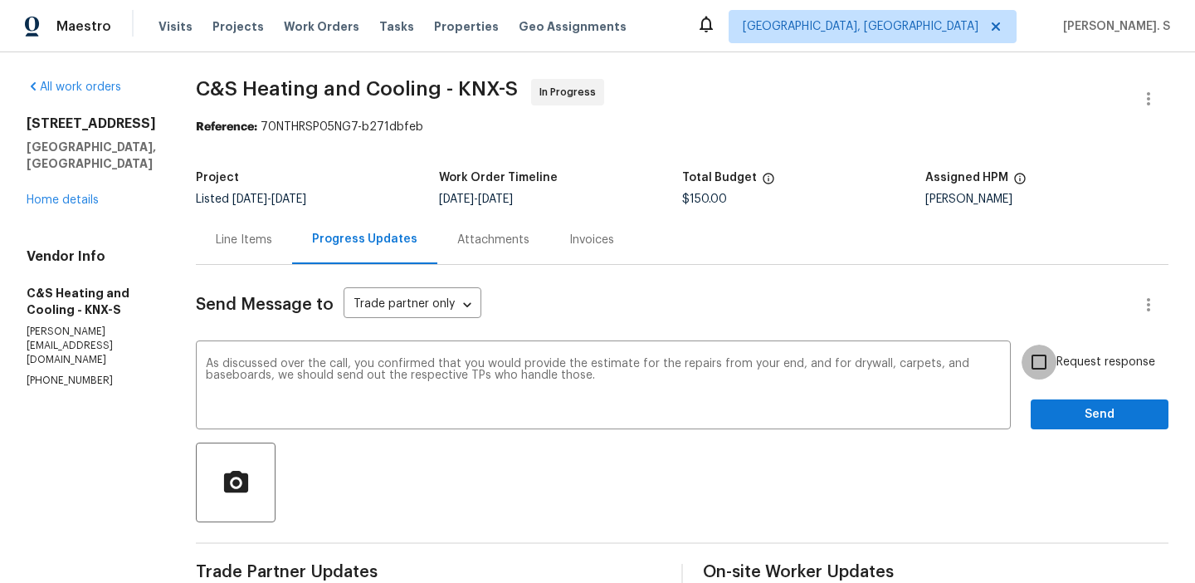
click at [1053, 349] on input "Request response" at bounding box center [1039, 361] width 35 height 35
checkbox input "true"
click at [823, 396] on textarea "As discussed over the call, you confirmed that you would provide the estimate f…" at bounding box center [603, 387] width 795 height 58
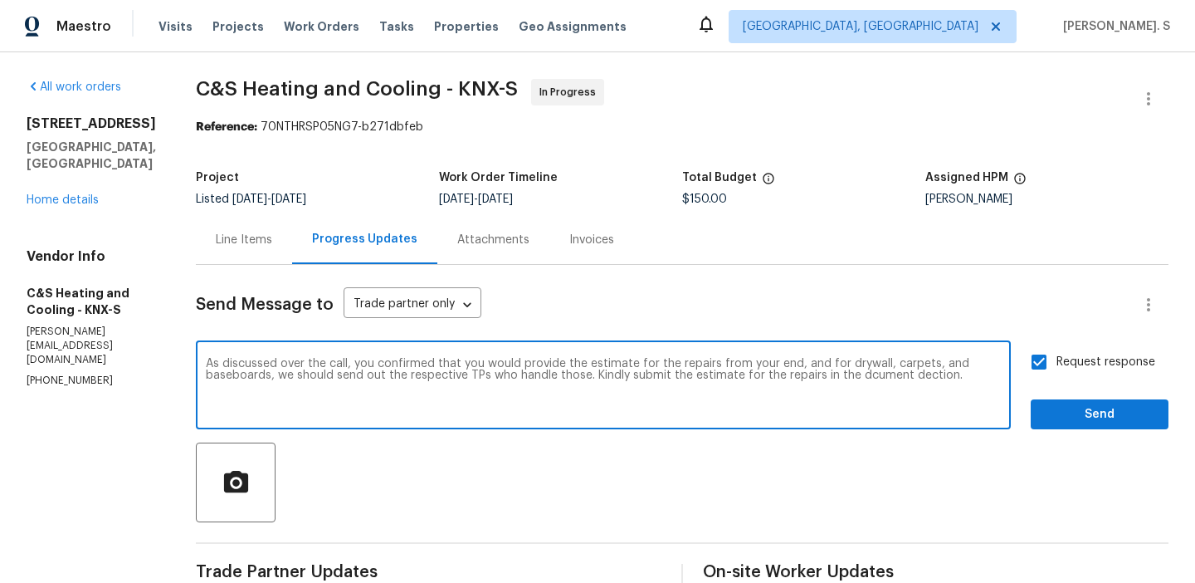
click at [823, 396] on textarea "As discussed over the call, you confirmed that you would provide the estimate f…" at bounding box center [603, 387] width 795 height 58
click at [285, 386] on textarea "As discussed over the call, you confirmed that you would provide the estimate f…" at bounding box center [603, 387] width 795 height 58
click at [949, 370] on textarea "As discussed over the call, you confirmed that you would provide the estimate f…" at bounding box center [603, 387] width 795 height 58
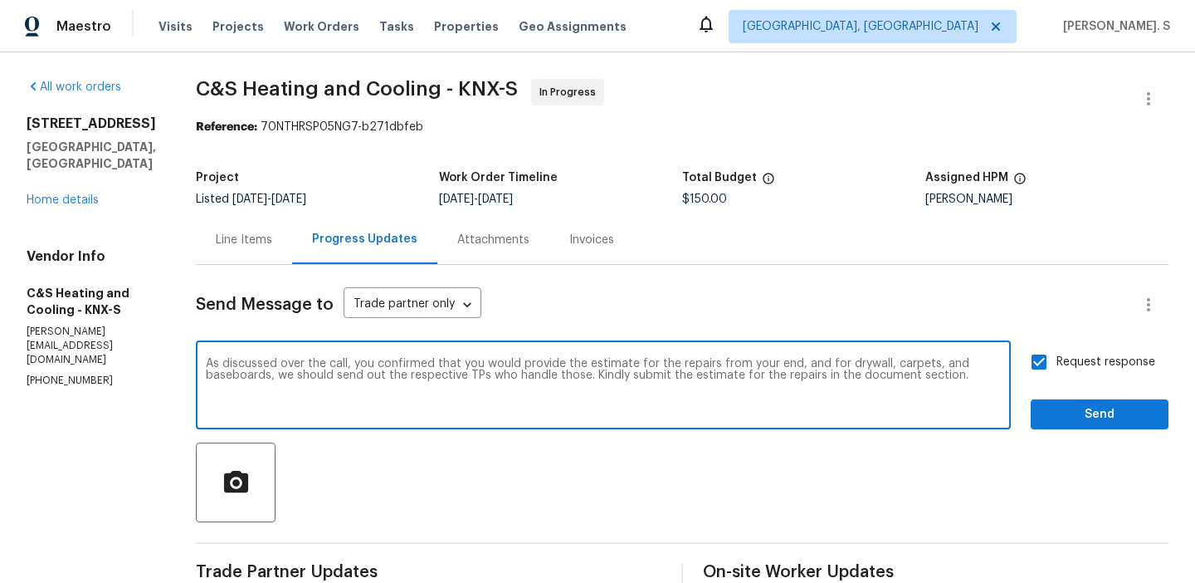
click at [949, 370] on textarea "As discussed over the call, you confirmed that you would provide the estimate f…" at bounding box center [603, 387] width 795 height 58
type textarea "As discussed over the call, you confirmed that you would provide the estimate f…"
click at [1139, 416] on span "Send" at bounding box center [1099, 414] width 111 height 21
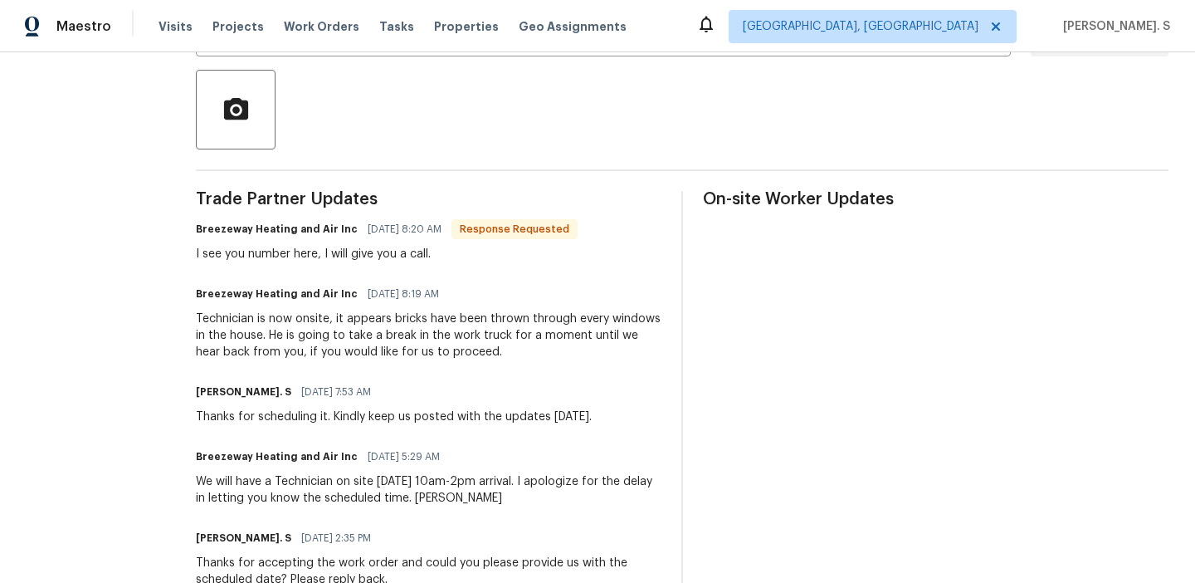
scroll to position [379, 0]
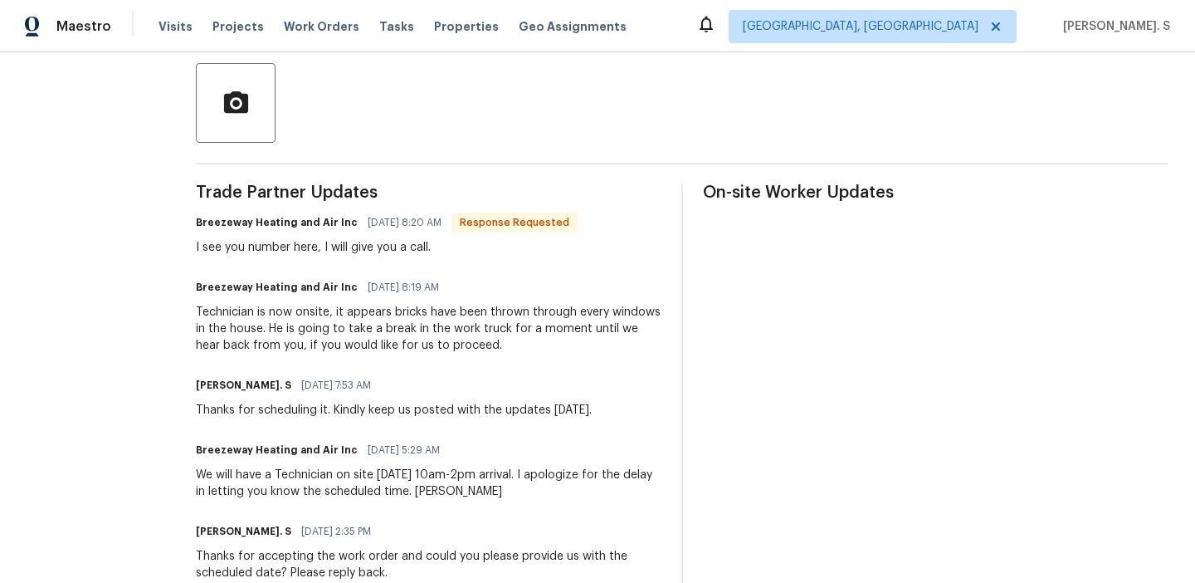
click at [328, 343] on div "Technician is now onsite, it appears bricks have been thrown through every wind…" at bounding box center [429, 329] width 466 height 50
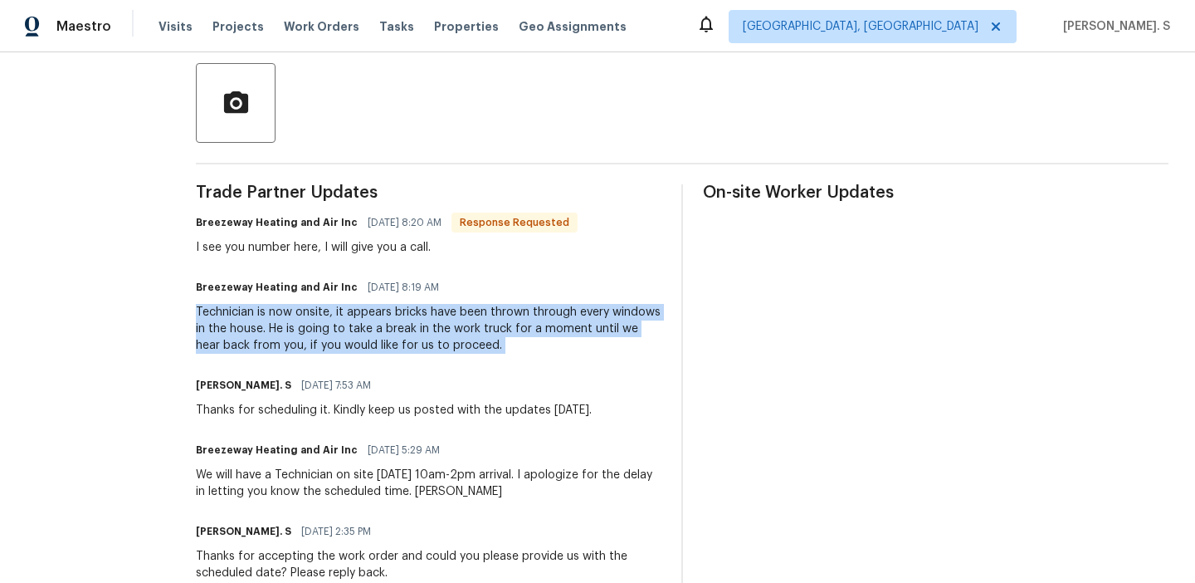
click at [328, 343] on div "Technician is now onsite, it appears bricks have been thrown through every wind…" at bounding box center [429, 329] width 466 height 50
copy div "Technician is now onsite, it appears bricks have been thrown through every wind…"
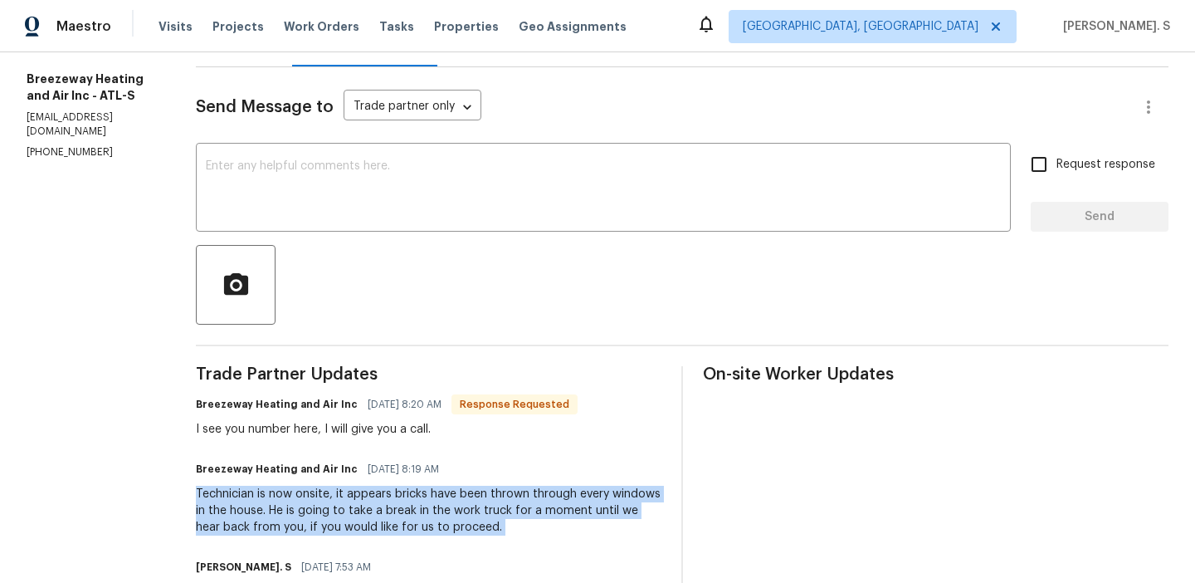
scroll to position [176, 0]
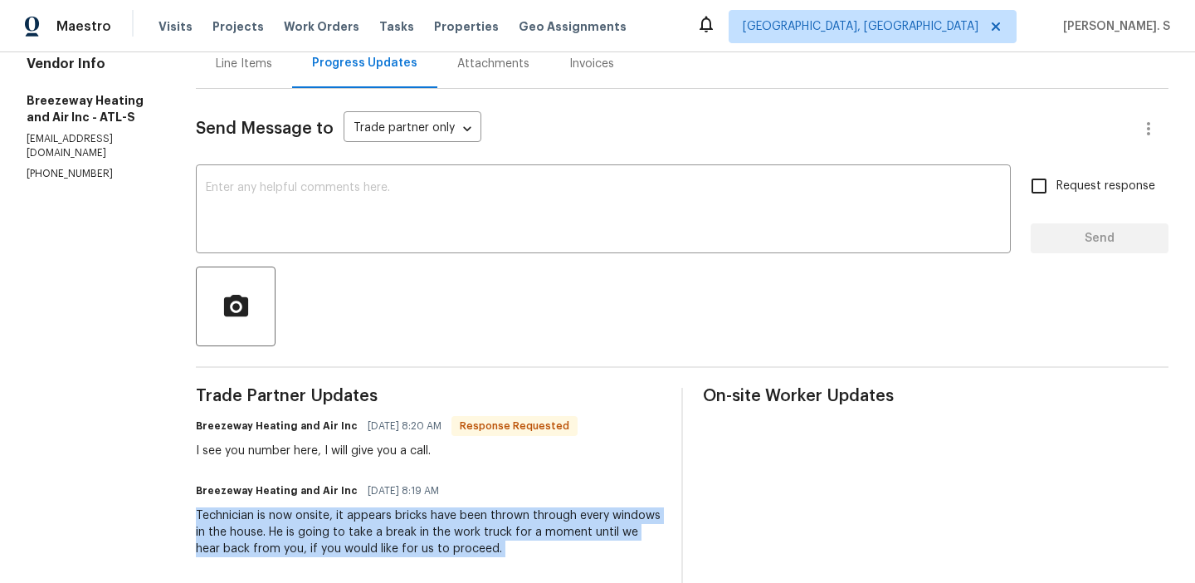
click at [65, 170] on p "[PHONE_NUMBER]" at bounding box center [91, 174] width 129 height 14
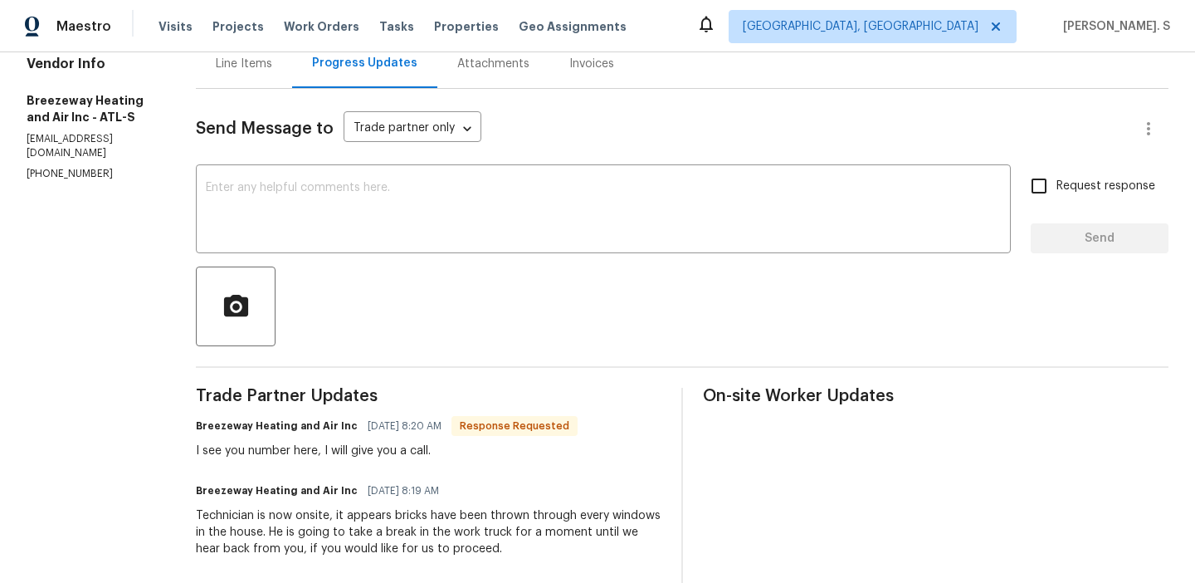
click at [65, 170] on p "[PHONE_NUMBER]" at bounding box center [91, 174] width 129 height 14
copy p "[PHONE_NUMBER]"
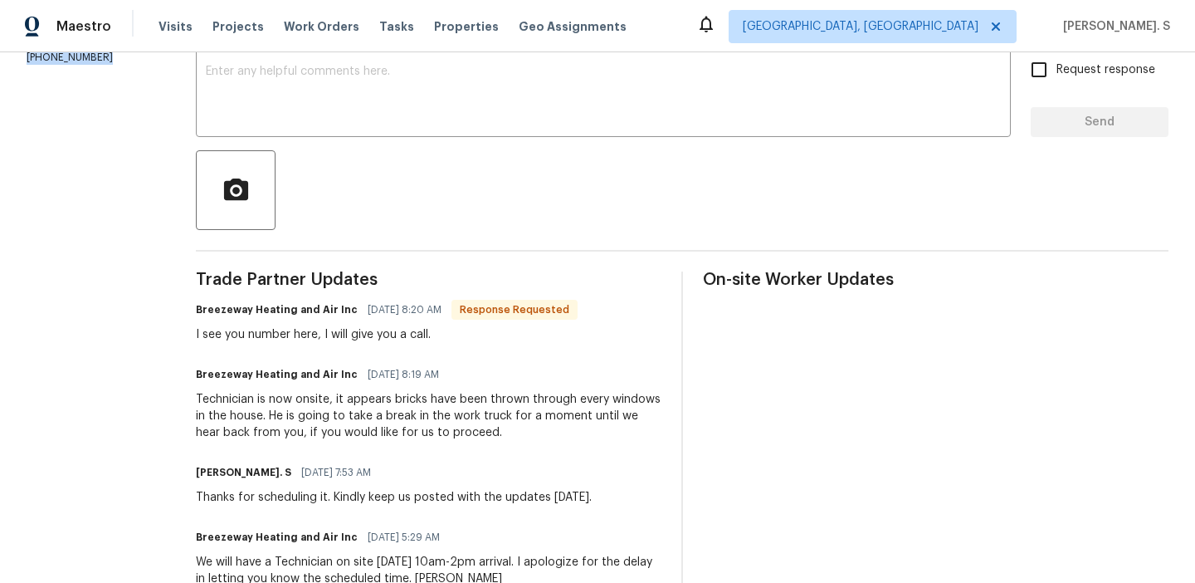
click at [278, 422] on div "Technician is now onsite, it appears bricks have been thrown through every wind…" at bounding box center [429, 416] width 466 height 50
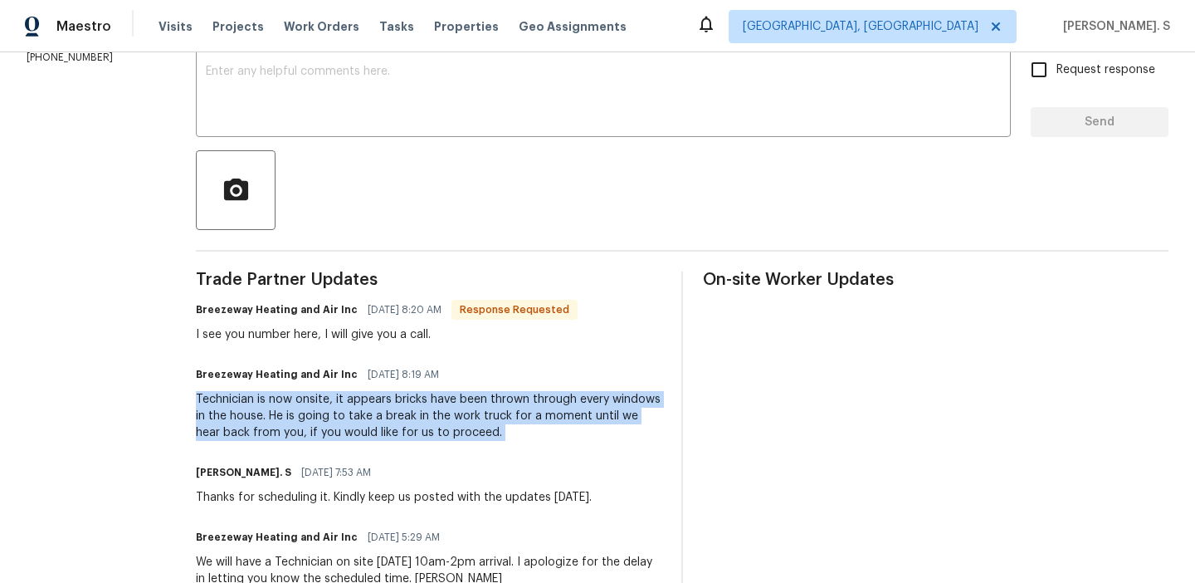
copy div "Technician is now onsite, it appears bricks have been thrown through every wind…"
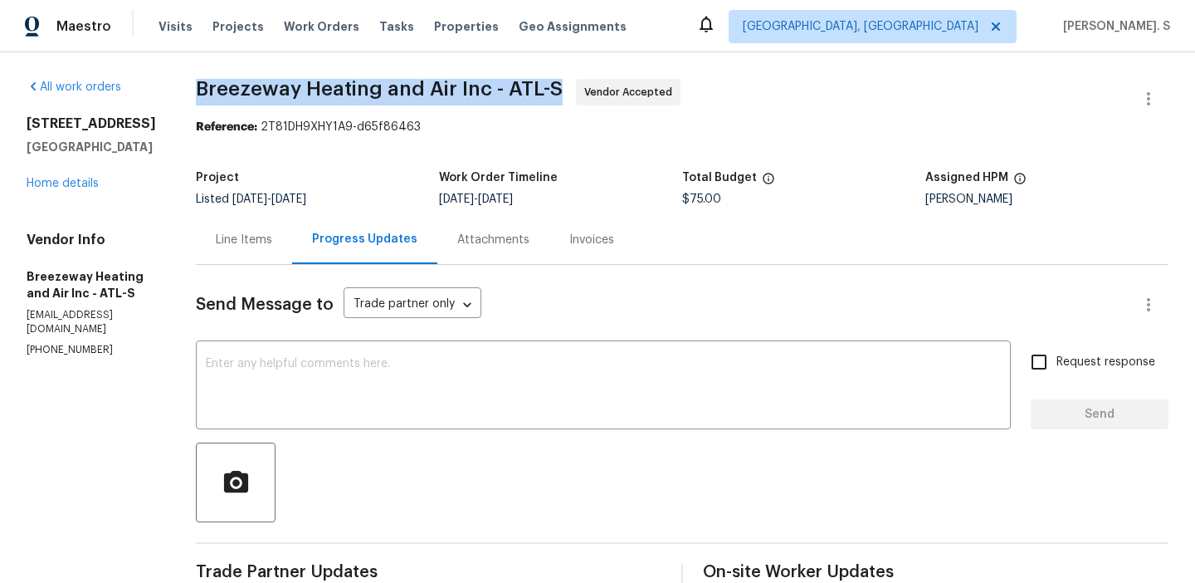
copy span "Breezeway Heating and Air Inc - ATL-S"
click at [260, 245] on div "Line Items" at bounding box center [244, 240] width 56 height 17
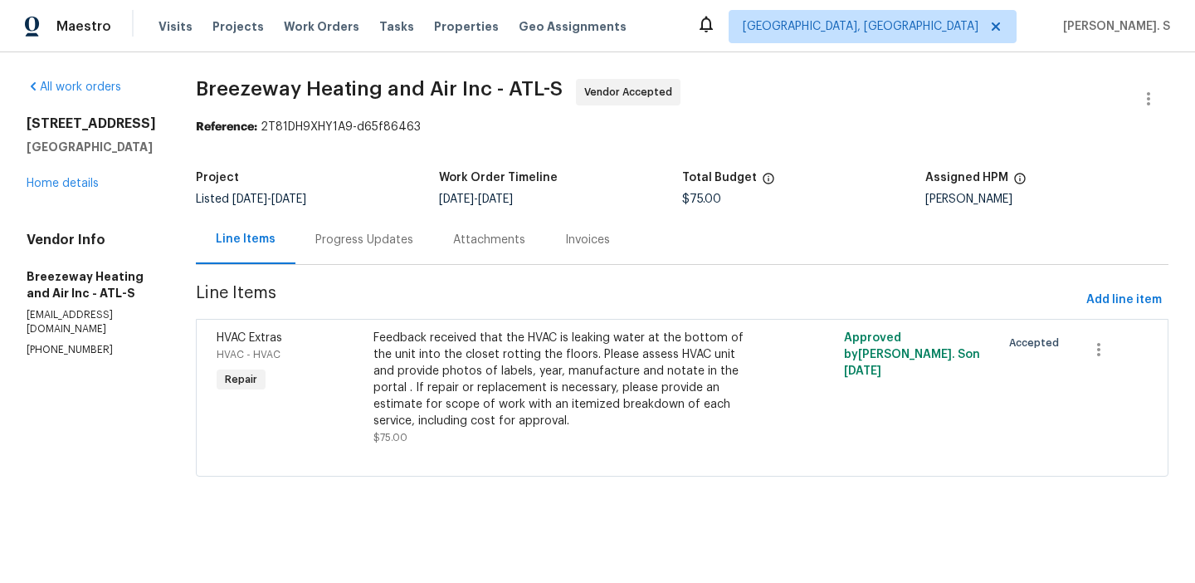
click at [476, 388] on div "Feedback received that the HVAC is leaking water at the bottom of the unit into…" at bounding box center [564, 379] width 383 height 100
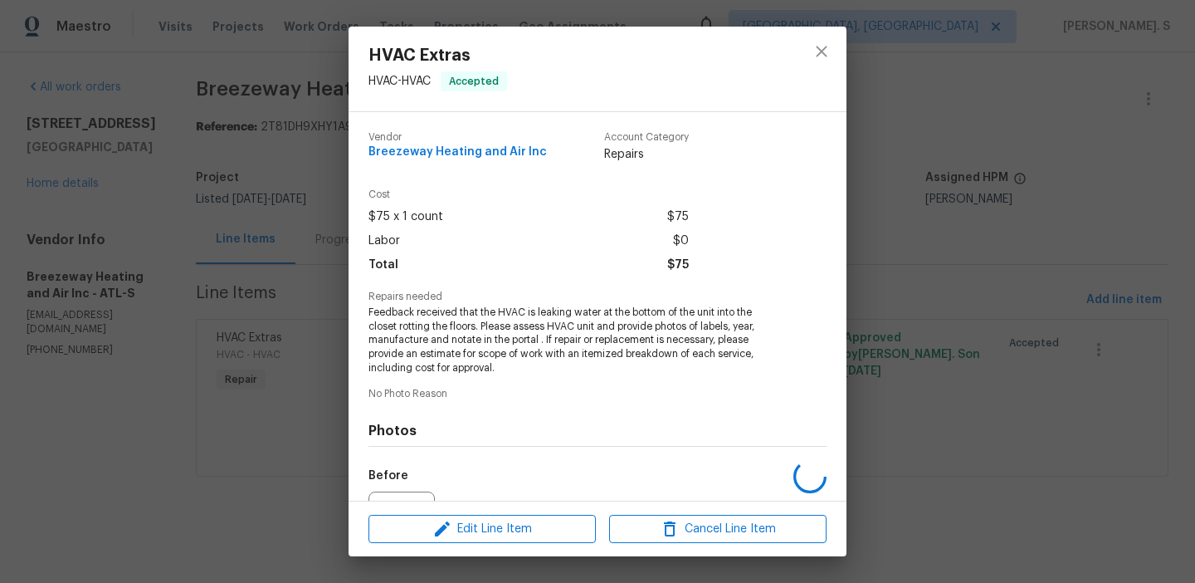
click at [500, 347] on span "Feedback received that the HVAC is leaking water at the bottom of the unit into…" at bounding box center [574, 340] width 412 height 70
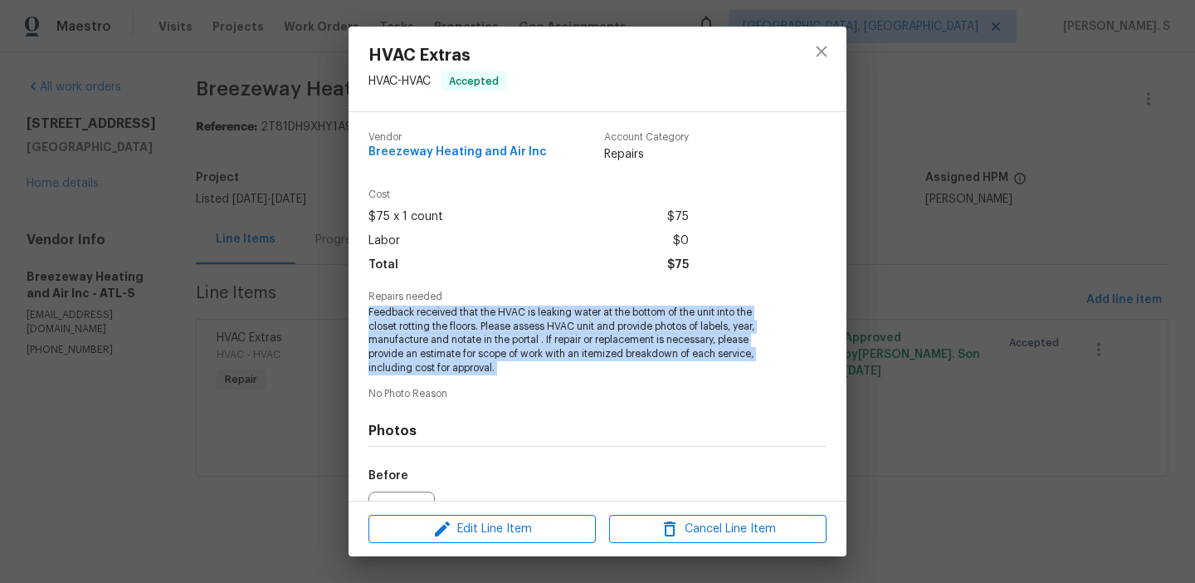
copy span "Feedback received that the HVAC is leaking water at the bottom of the unit into…"
click at [824, 46] on icon "close" at bounding box center [821, 51] width 11 height 11
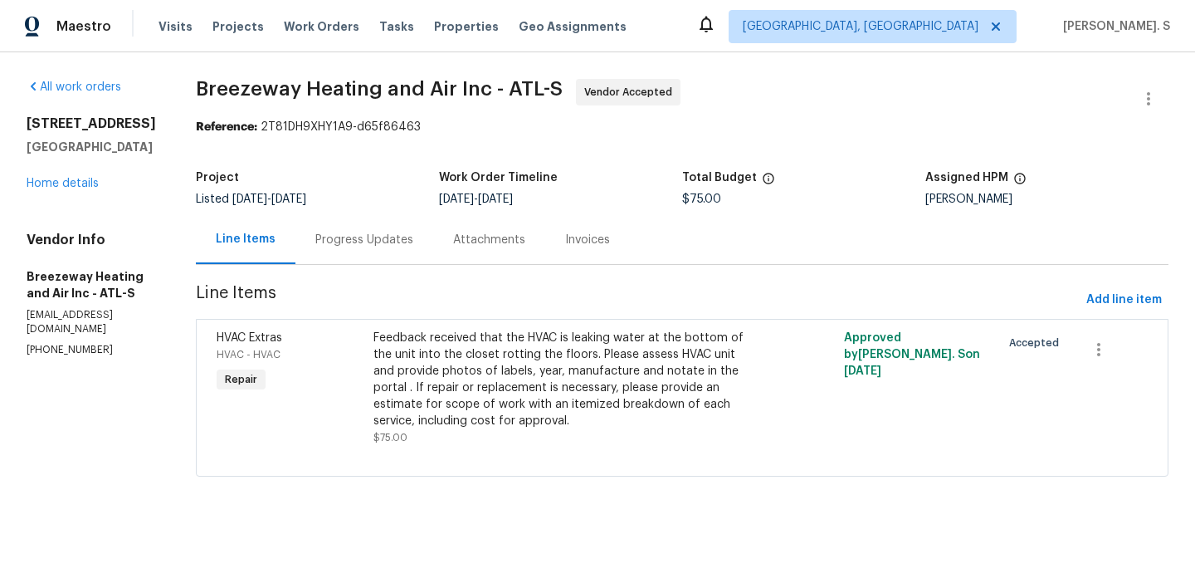
click at [371, 228] on div "Progress Updates" at bounding box center [364, 239] width 138 height 49
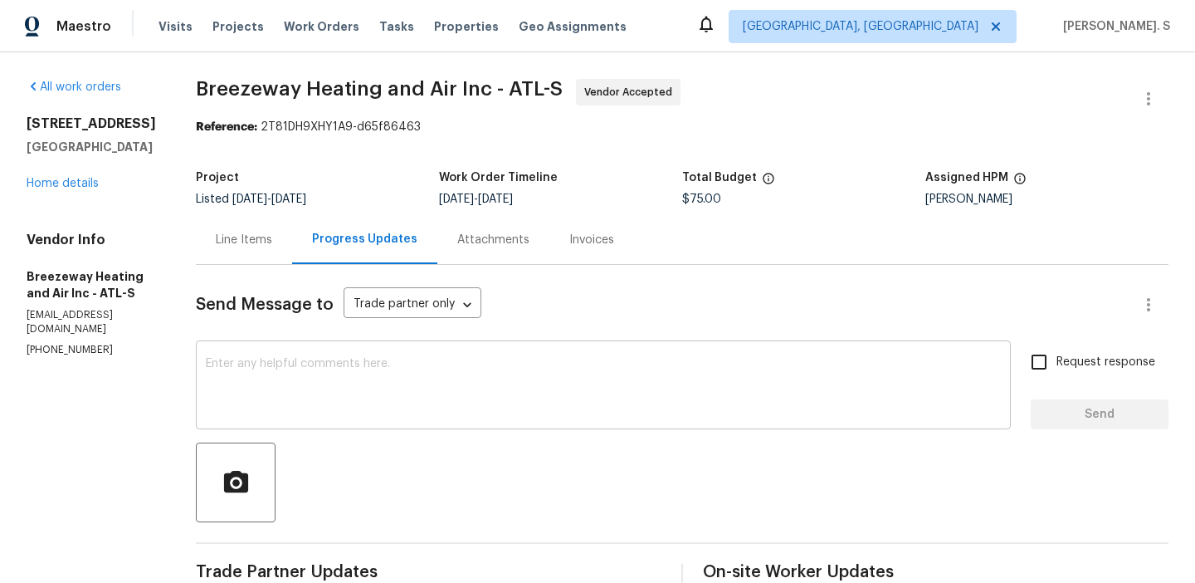
click at [413, 354] on div "x ​" at bounding box center [603, 386] width 815 height 85
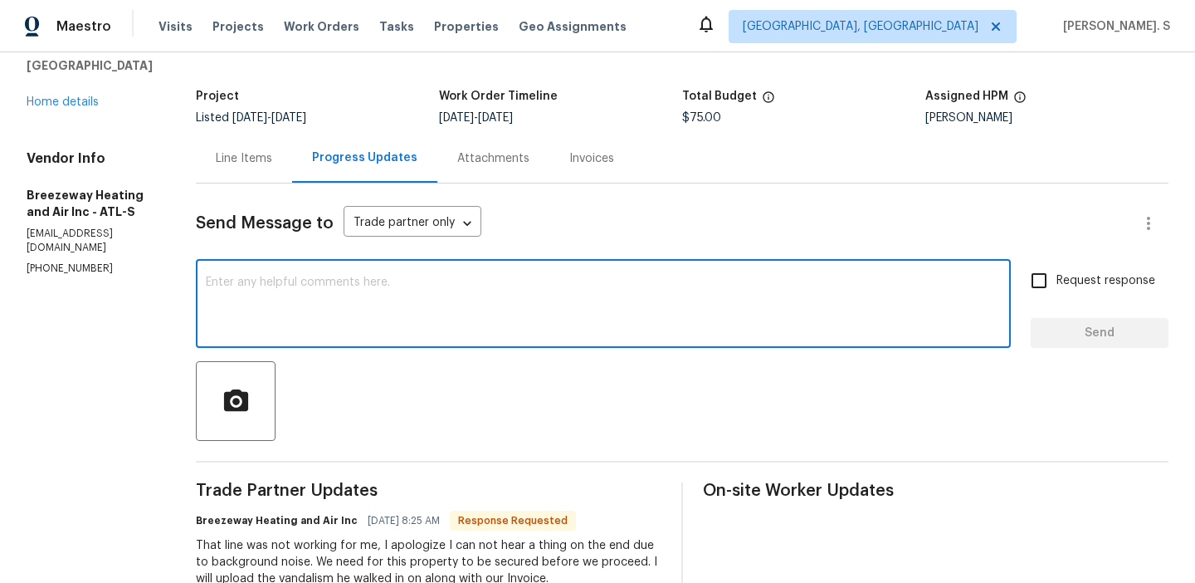
scroll to position [86, 0]
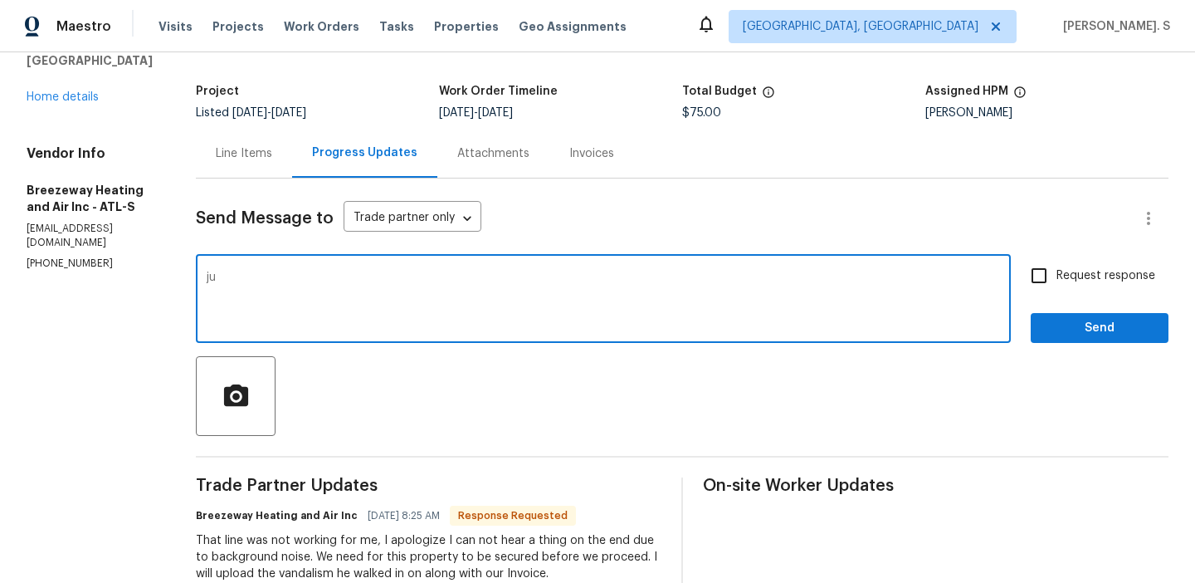
type textarea "j"
type textarea "t"
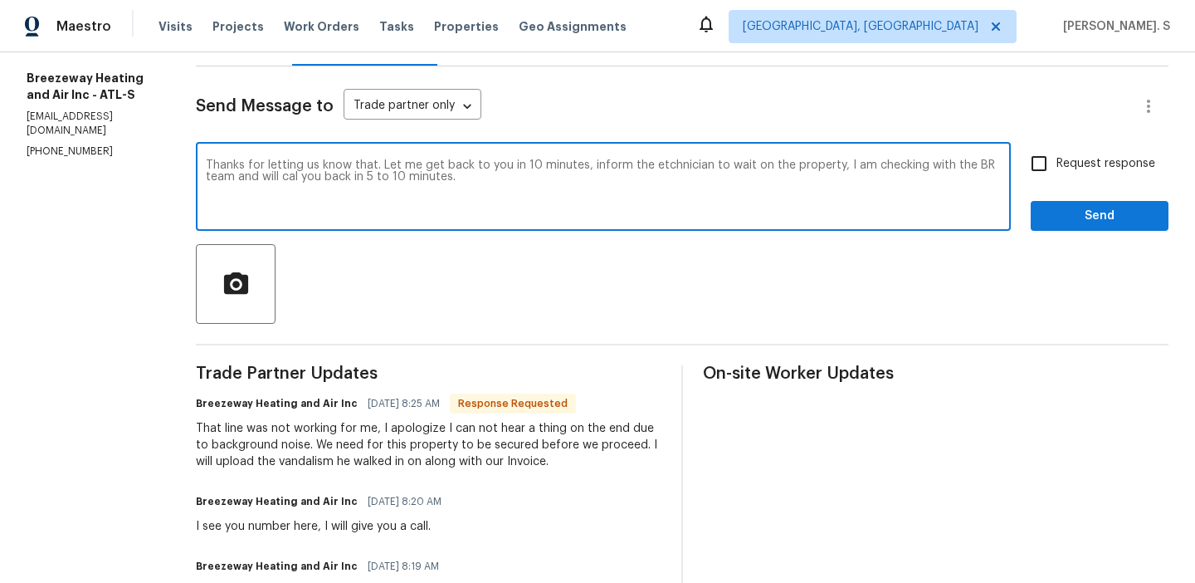
scroll to position [207, 0]
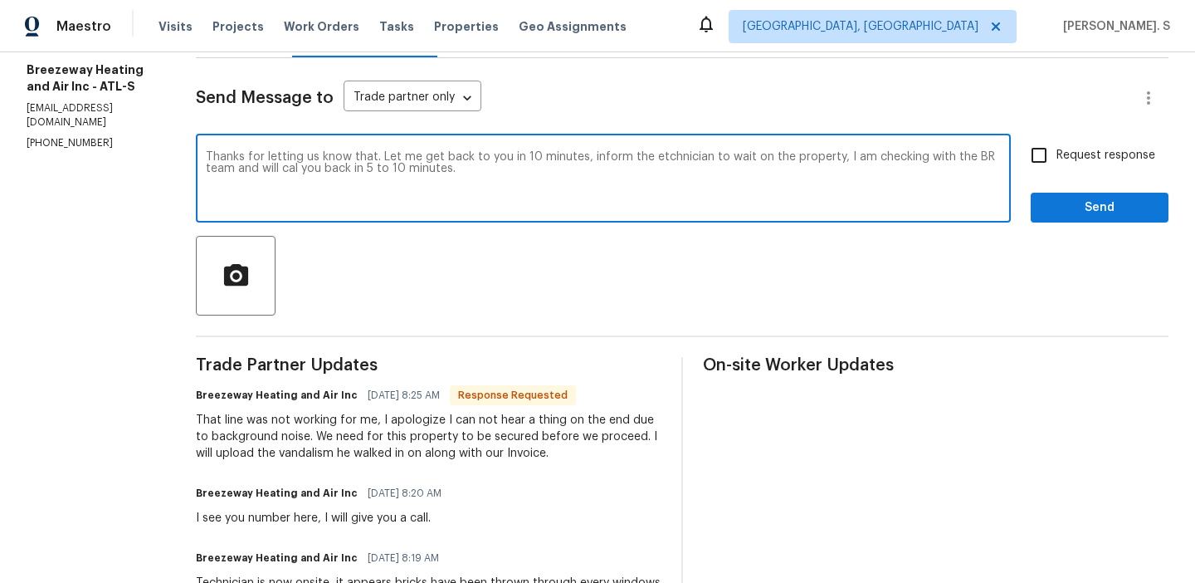
click at [298, 170] on textarea "Thanks for letting us know that. Let me get back to you in 10 minutes, inform t…" at bounding box center [603, 180] width 795 height 58
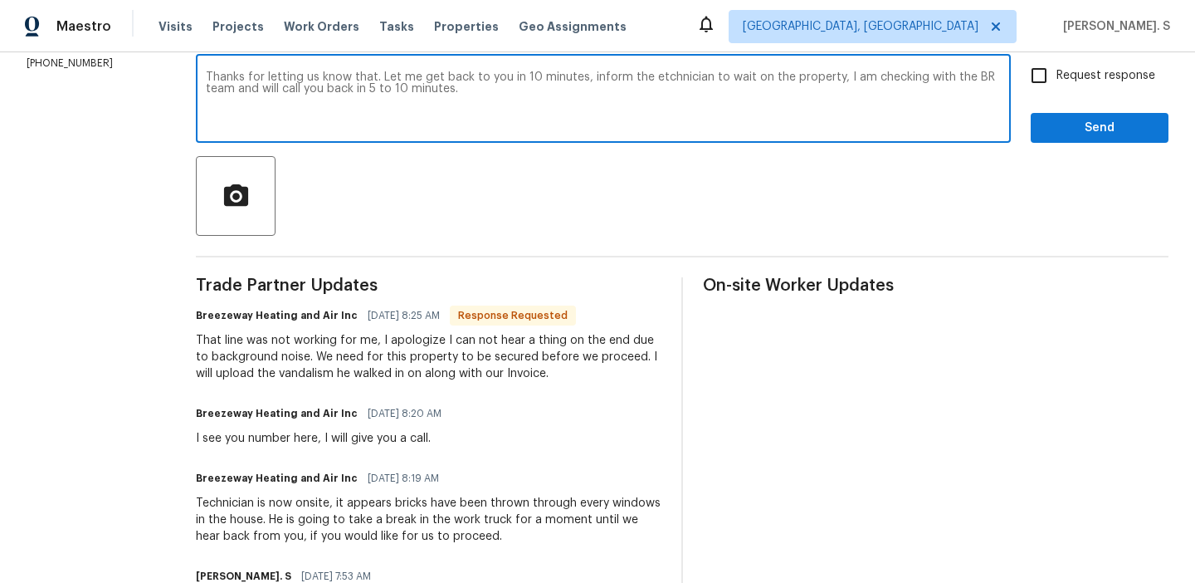
scroll to position [301, 0]
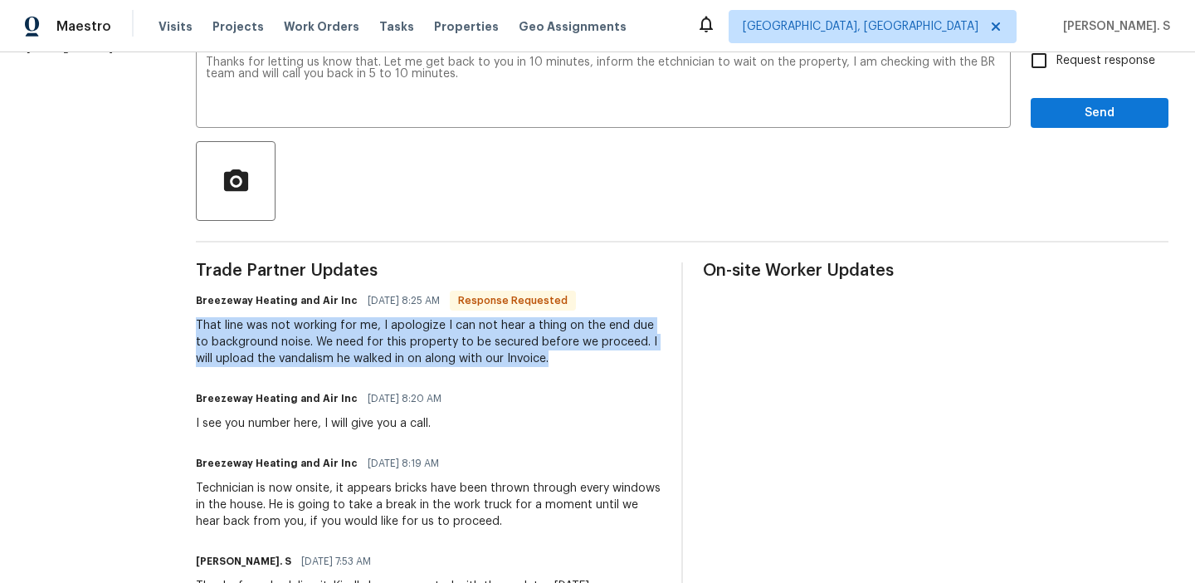
drag, startPoint x: 194, startPoint y: 323, endPoint x: 579, endPoint y: 362, distance: 387.0
click at [579, 362] on div "All work orders 4841 Santa Fe Trl SW Atlanta, GA 30331 Home details Vendor Info…" at bounding box center [597, 400] width 1195 height 1298
copy div "That line was not working for me, I apologize I can not hear a thing on the end…"
click at [435, 352] on div "That line was not working for me, I apologize I can not hear a thing on the end…" at bounding box center [429, 342] width 466 height 50
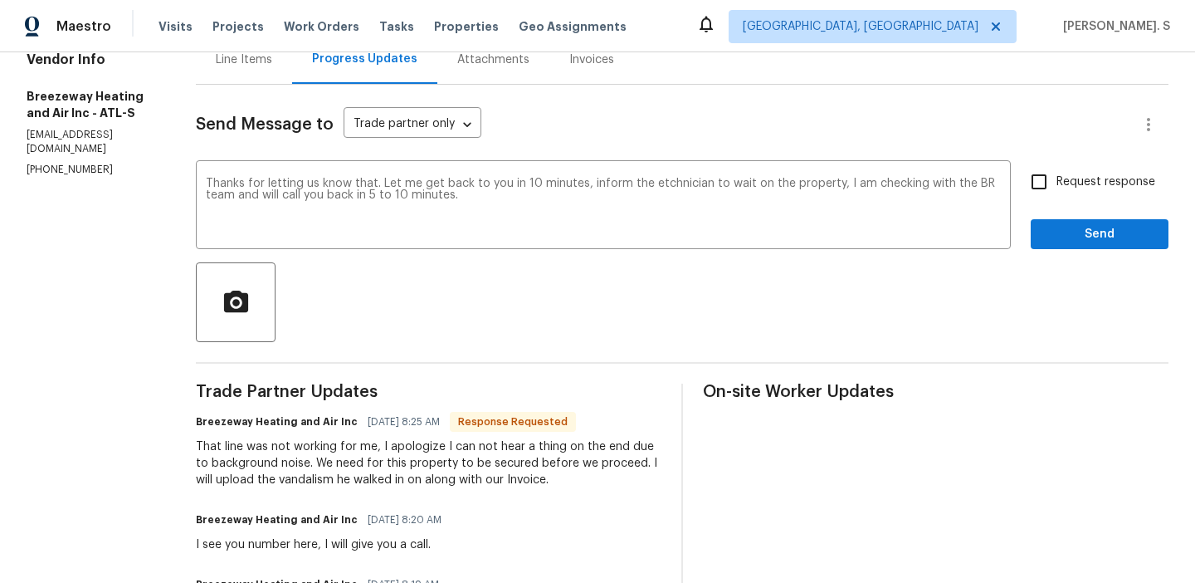
scroll to position [135, 0]
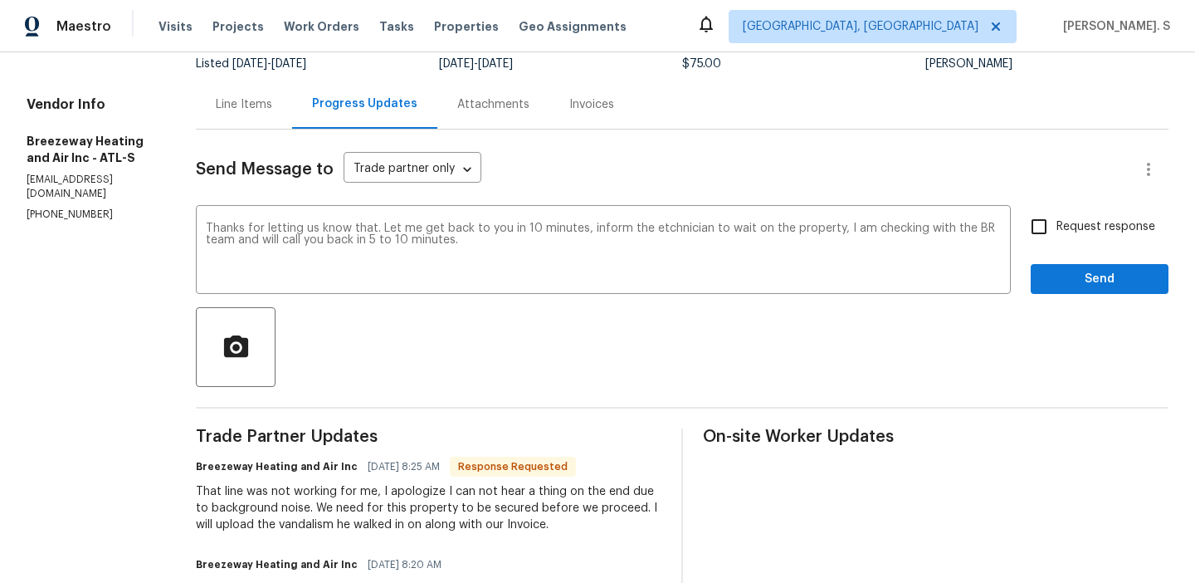
click at [0, 0] on div "Add to dictionary" at bounding box center [0, 0] width 0 height 0
click at [688, 232] on textarea "Thanks for letting us know that. Let me get back to you in 10 minutes, inform t…" at bounding box center [603, 251] width 795 height 58
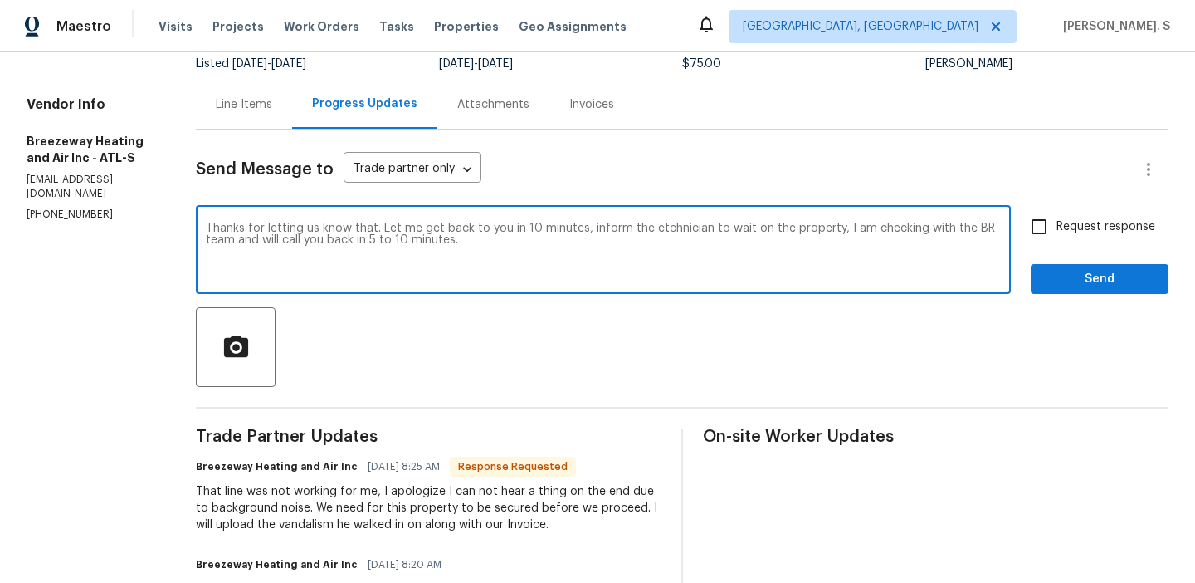
click at [688, 232] on textarea "Thanks for letting us know that. Let me get back to you in 10 minutes, inform t…" at bounding box center [603, 251] width 795 height 58
click at [0, 0] on div "Replace with" at bounding box center [0, 0] width 0 height 0
type textarea "Thanks for letting us know that. Let me get back to you in 10 minutes, inform t…"
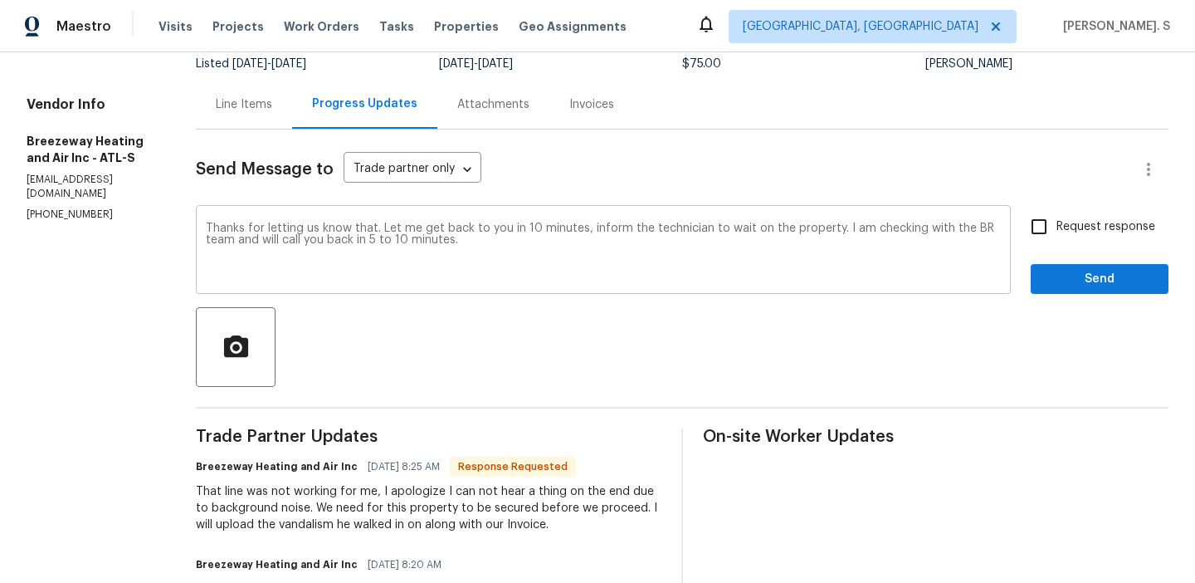
click at [778, 210] on div "Thanks for letting us know that. Let me get back to you in 10 minutes, inform t…" at bounding box center [603, 251] width 815 height 85
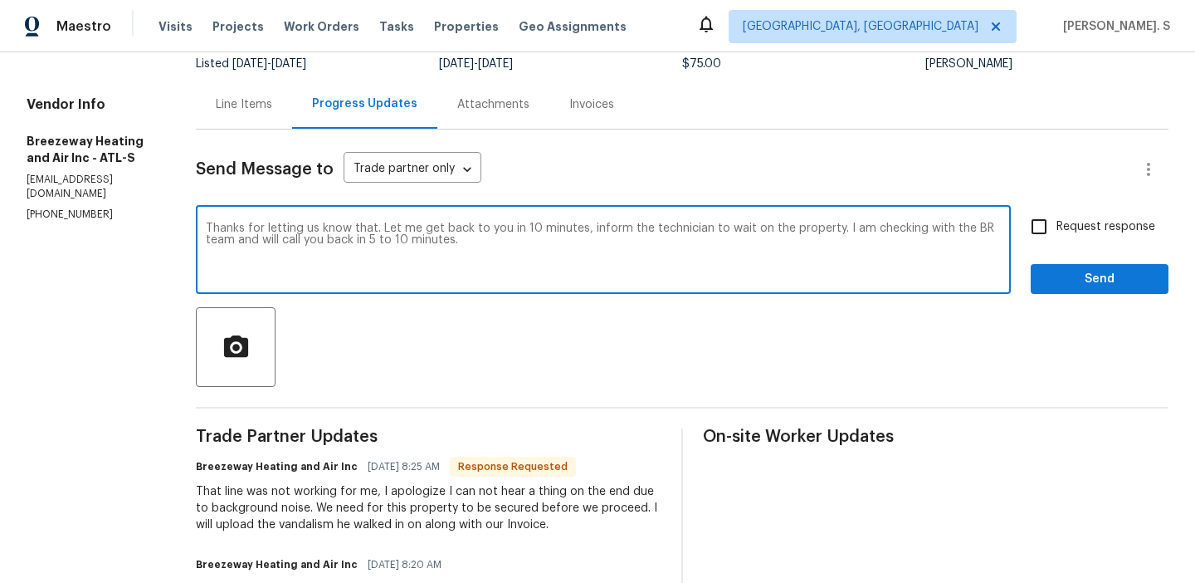
click at [768, 243] on textarea "Thanks for letting us know that. Let me get back to you in 10 minutes, inform t…" at bounding box center [603, 251] width 795 height 58
click at [1071, 236] on label "Request response" at bounding box center [1089, 226] width 134 height 35
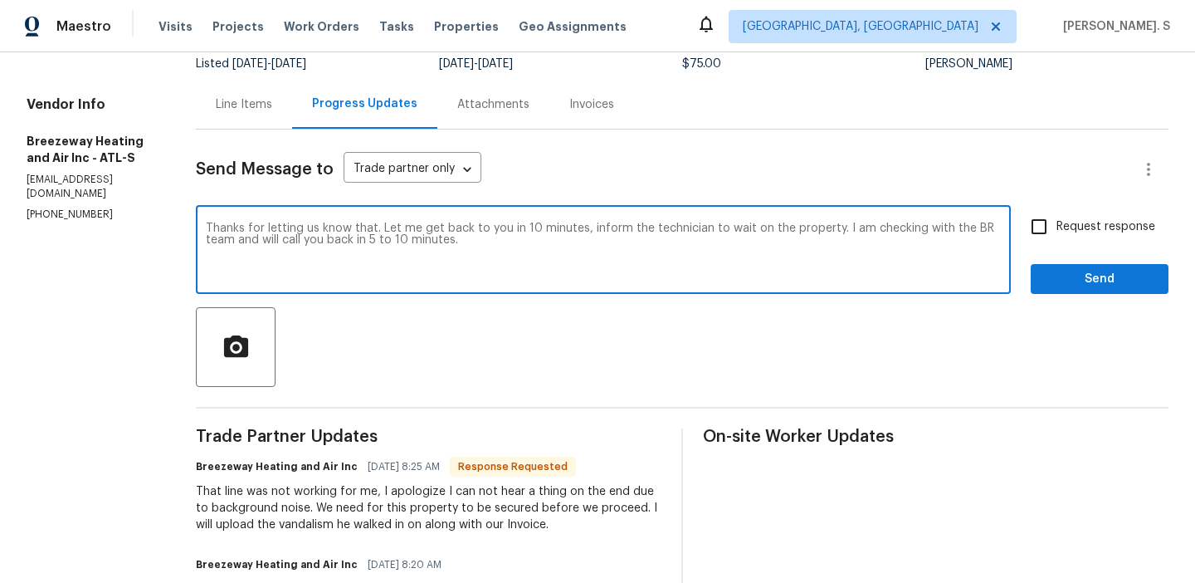
click at [1056, 236] on input "Request response" at bounding box center [1039, 226] width 35 height 35
checkbox input "true"
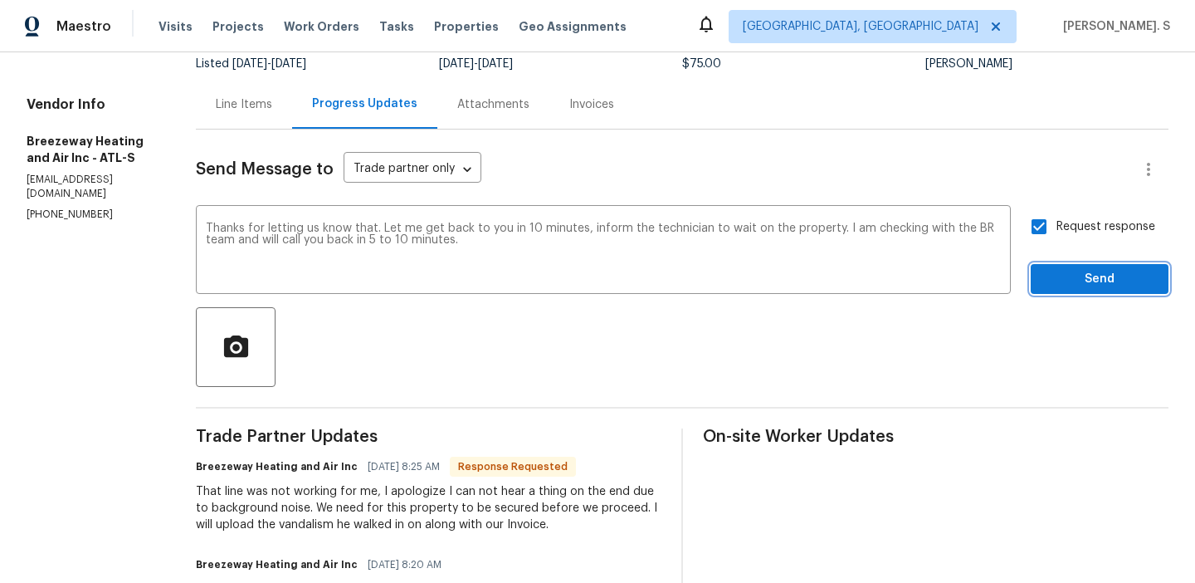
click at [1058, 268] on button "Send" at bounding box center [1100, 279] width 138 height 31
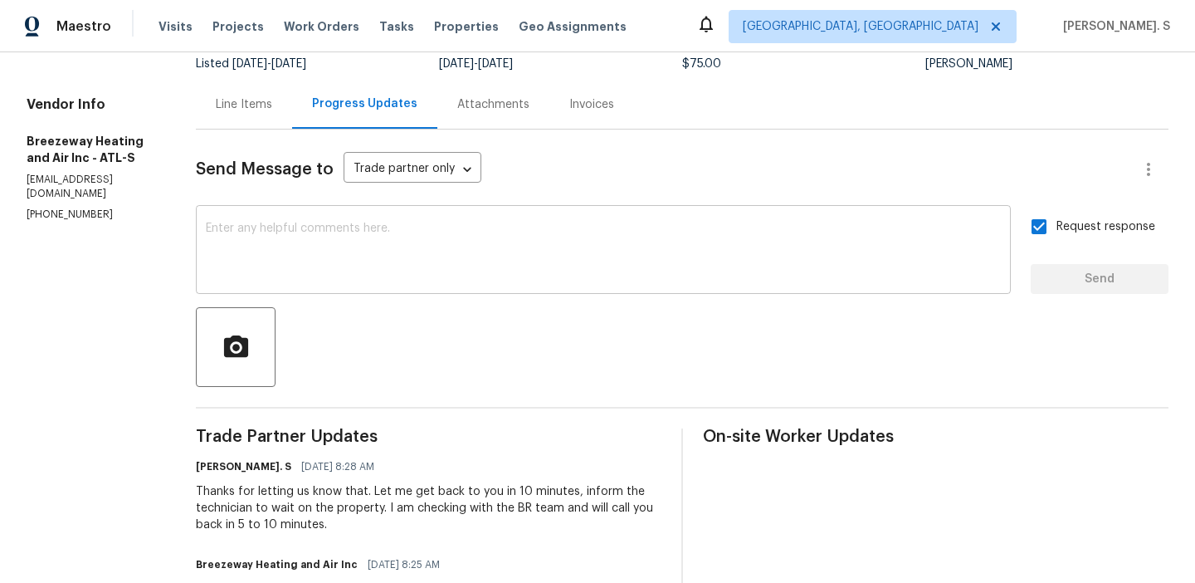
scroll to position [403, 0]
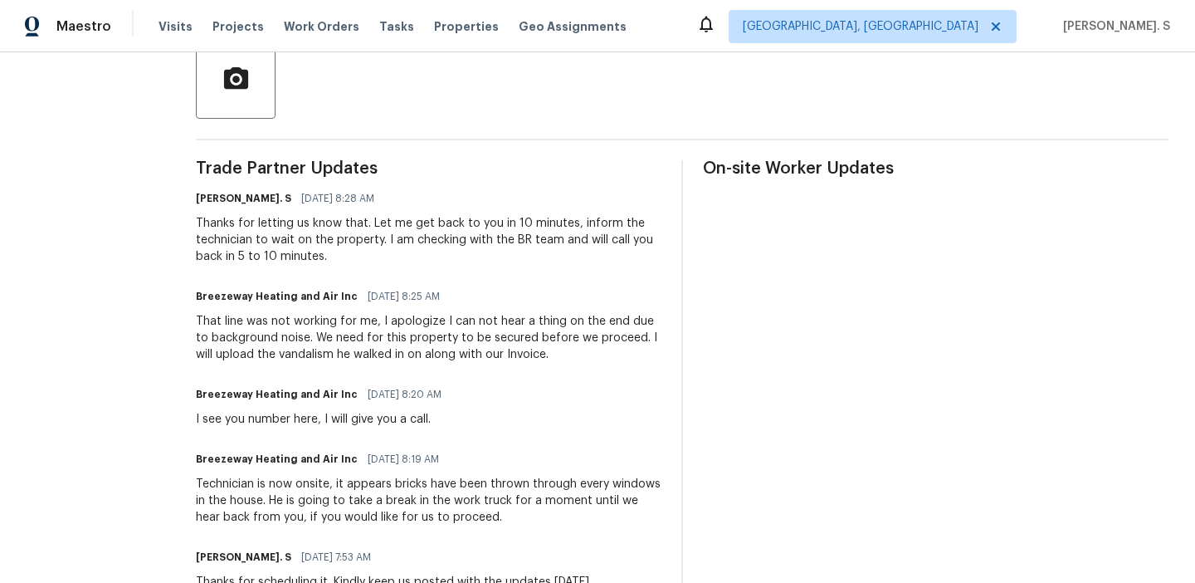
click at [366, 358] on div "That line was not working for me, I apologize I can not hear a thing on the end…" at bounding box center [429, 338] width 466 height 50
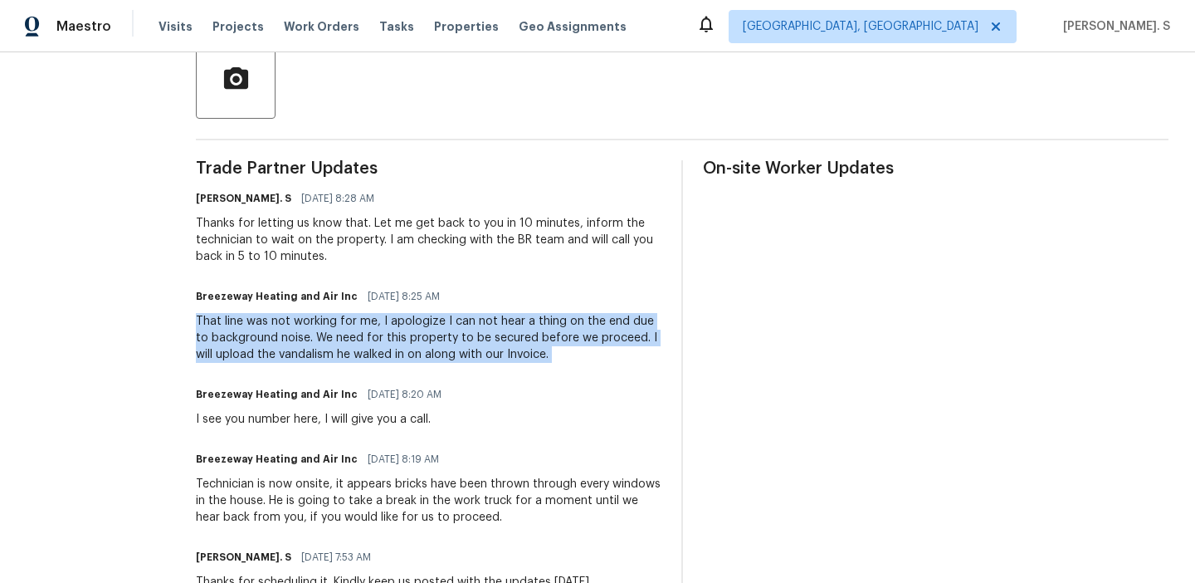
click at [366, 358] on div "That line was not working for me, I apologize I can not hear a thing on the end…" at bounding box center [429, 338] width 466 height 50
click at [323, 483] on div "Technician is now onsite, it appears bricks have been thrown through every wind…" at bounding box center [429, 501] width 466 height 50
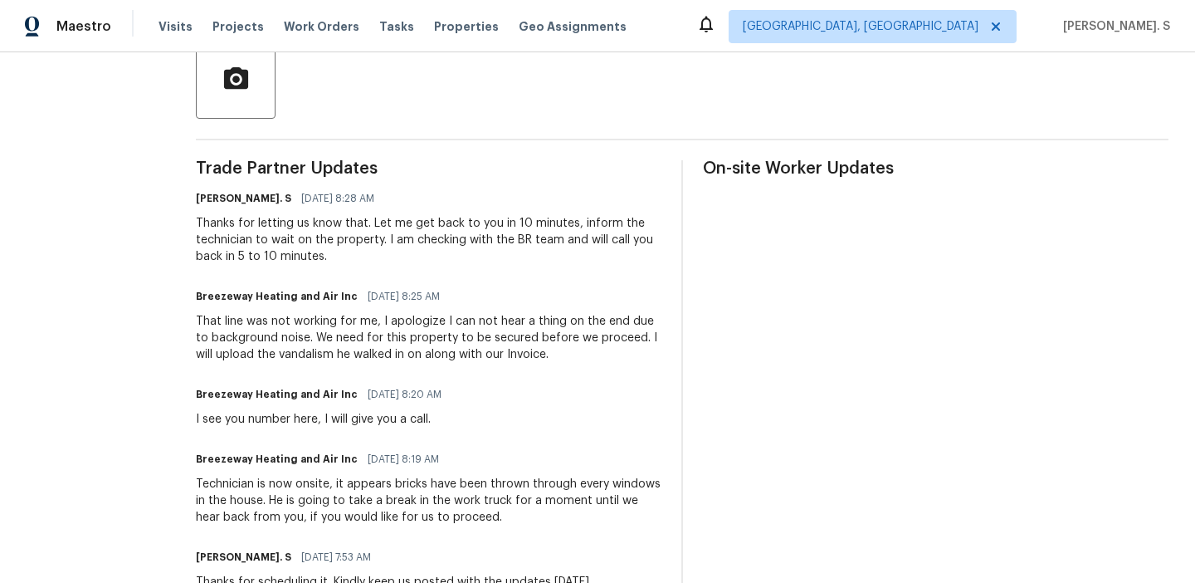
click at [323, 483] on div "Technician is now onsite, it appears bricks have been thrown through every wind…" at bounding box center [429, 501] width 466 height 50
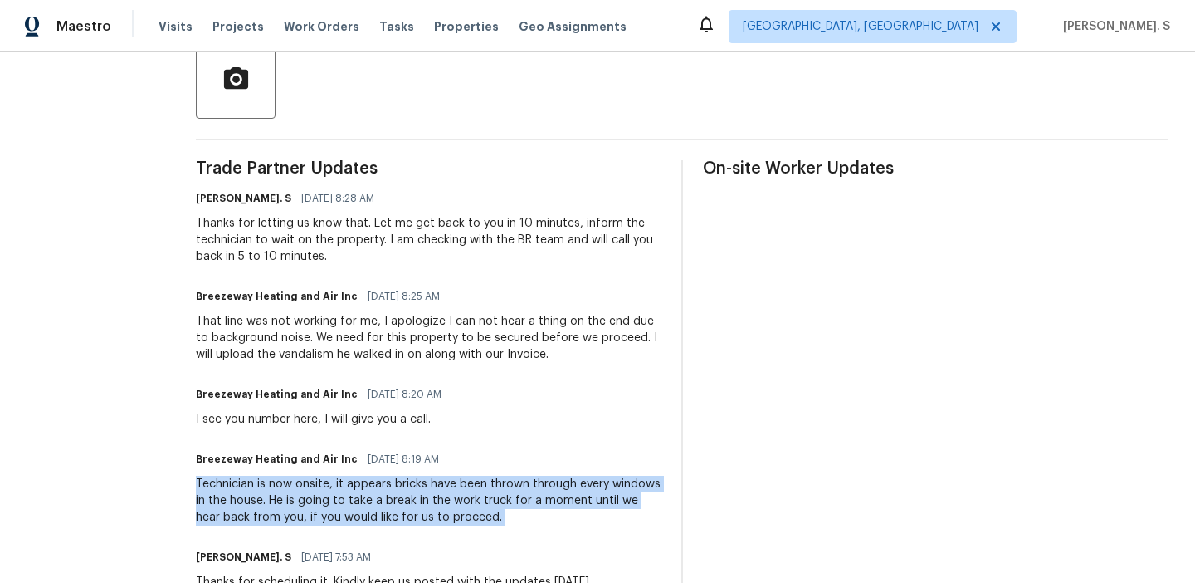
click at [323, 483] on div "Technician is now onsite, it appears bricks have been thrown through every wind…" at bounding box center [429, 501] width 466 height 50
copy div "Technician is now onsite, it appears bricks have been thrown through every wind…"
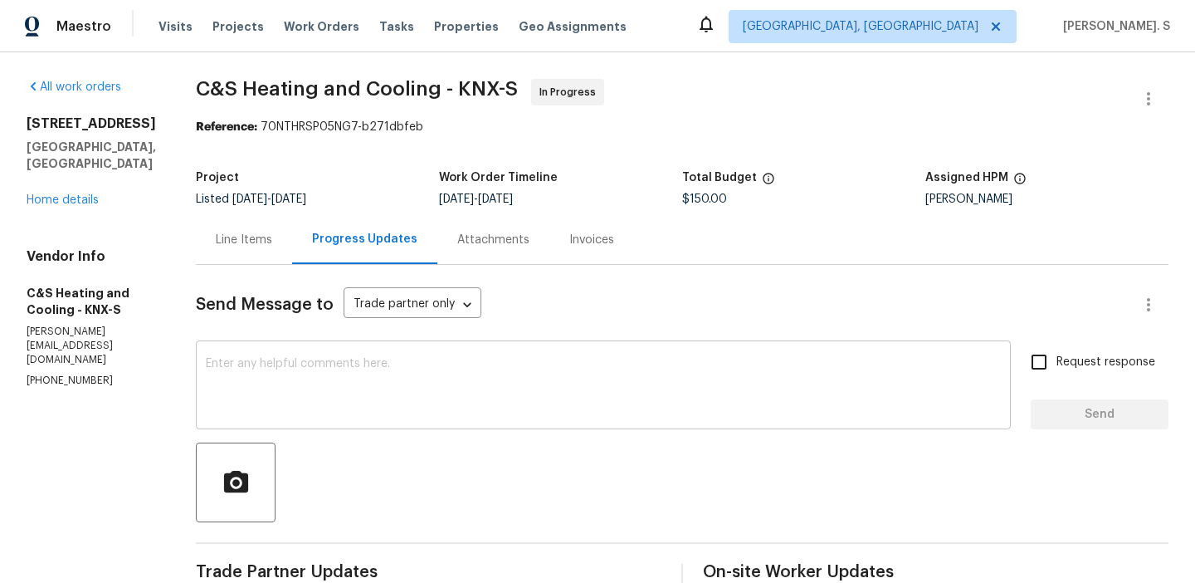
scroll to position [291, 0]
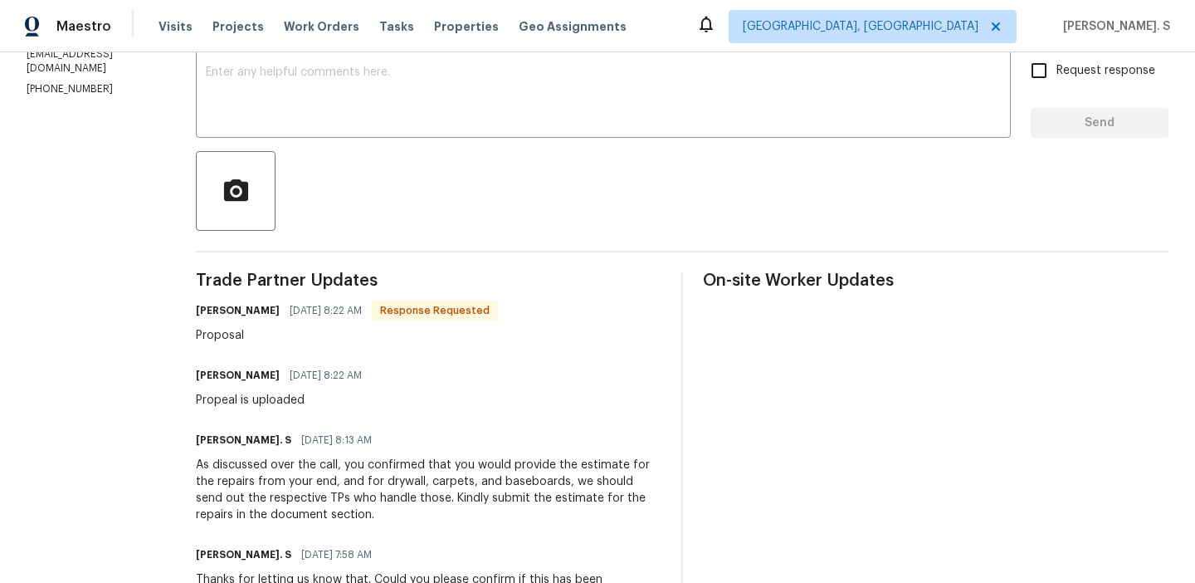
click at [362, 316] on span "[DATE] 8:22 AM" at bounding box center [326, 310] width 72 height 17
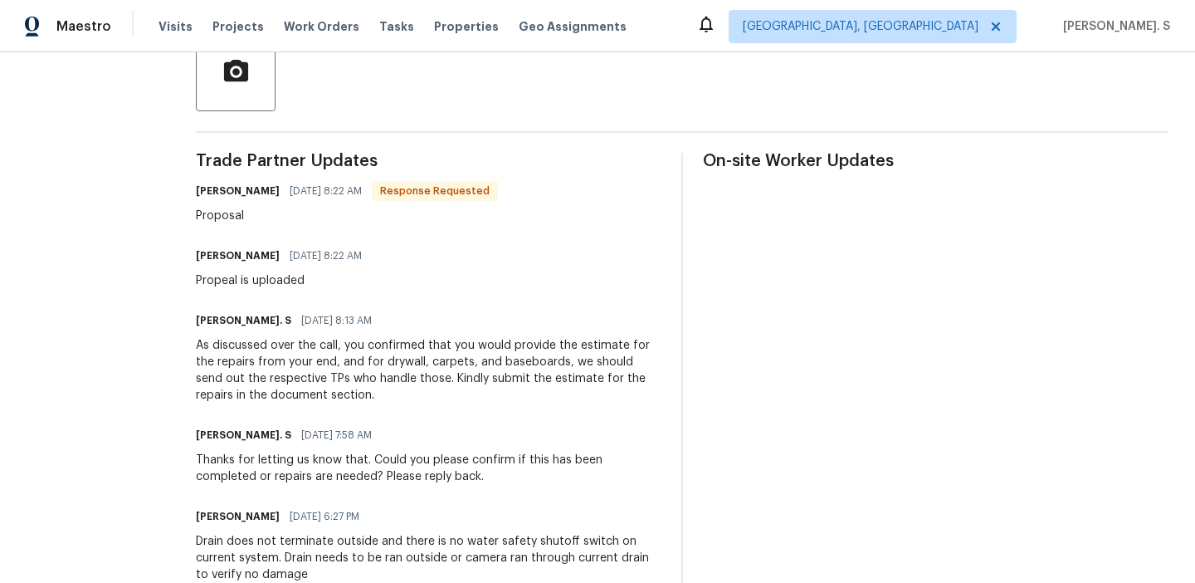
scroll to position [0, 0]
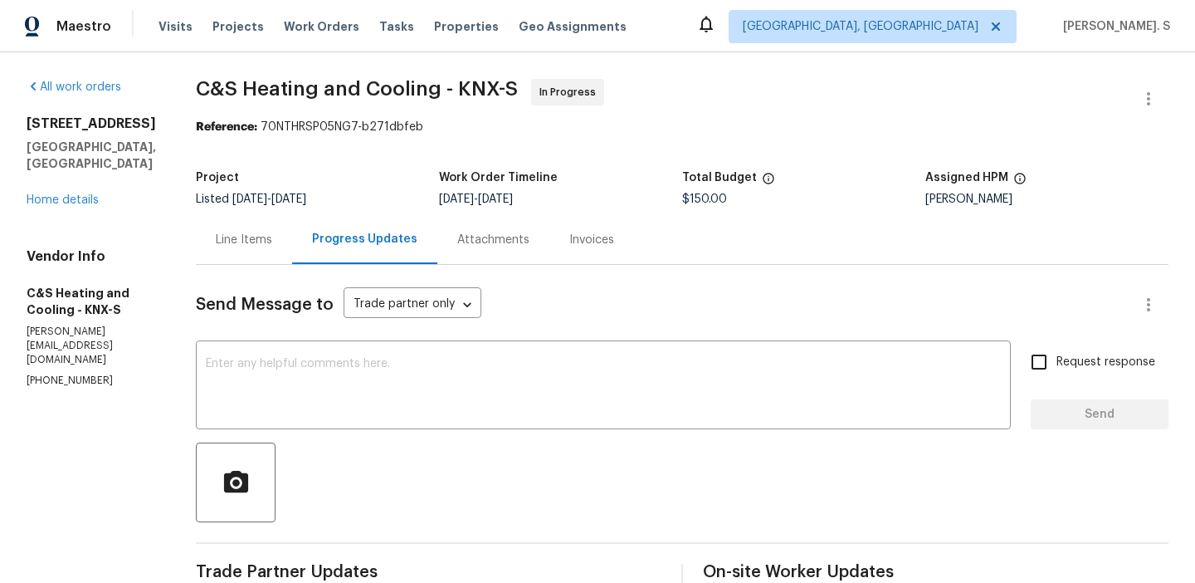
click at [292, 249] on div "Line Items" at bounding box center [244, 239] width 96 height 49
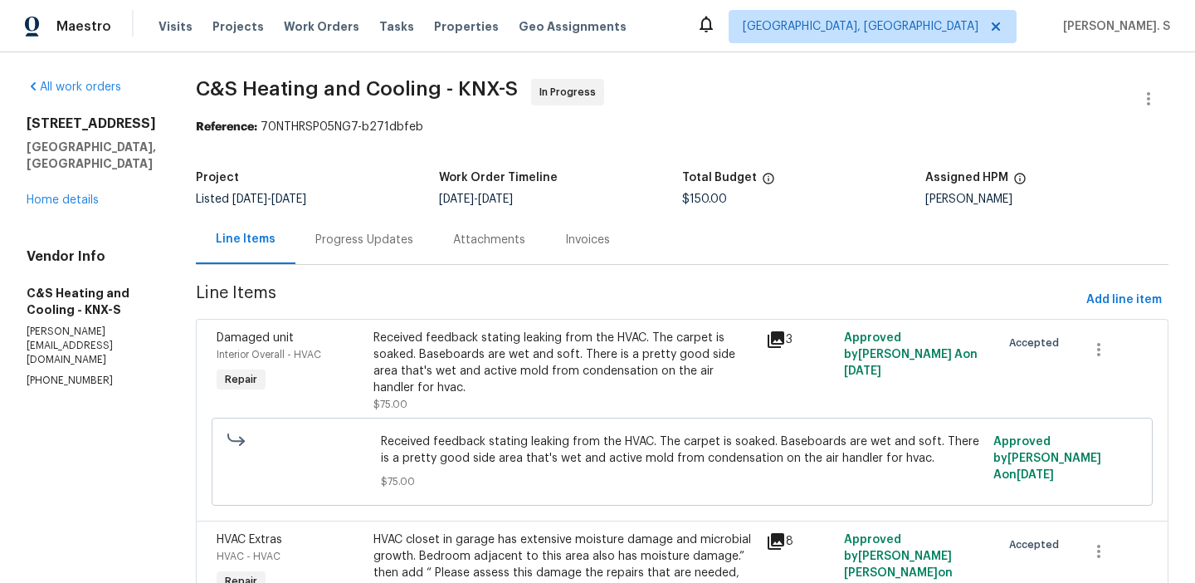
click at [483, 79] on span "C&S Heating and Cooling - KNX-S" at bounding box center [357, 89] width 322 height 20
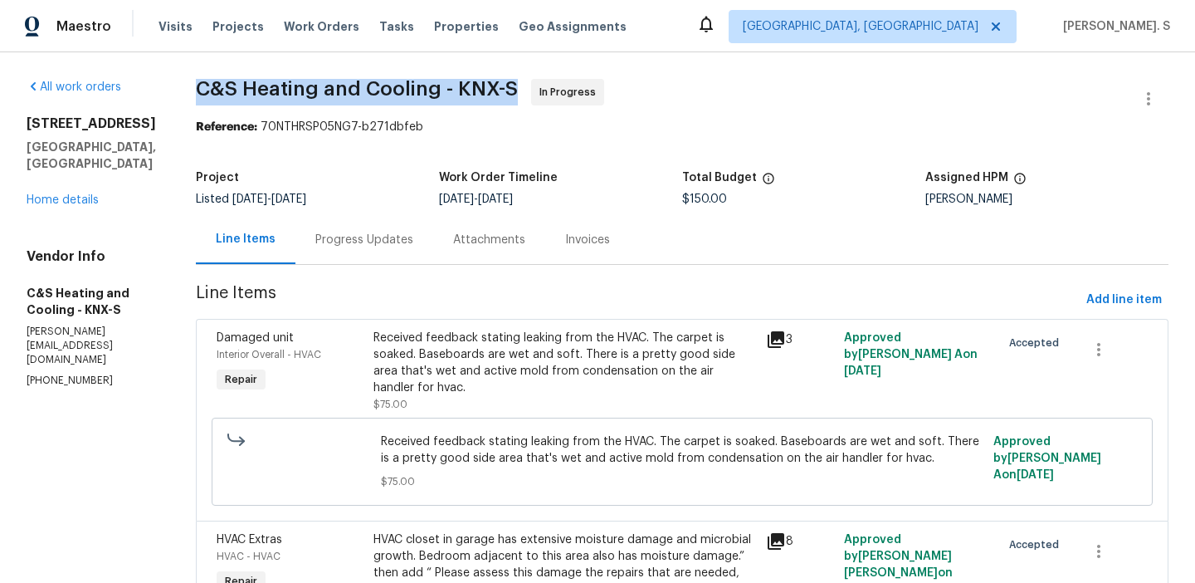
copy span "C&S Heating and Cooling - KNX-S"
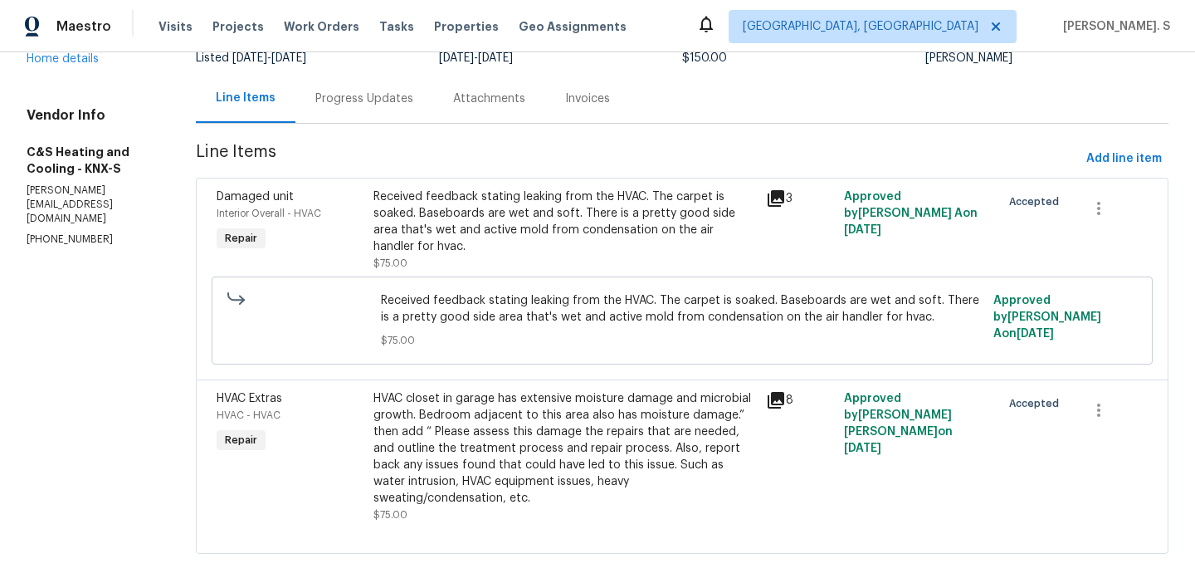
click at [503, 290] on div "Received feedback stating leaking from the HVAC. The carpet is soaked. Baseboar…" at bounding box center [682, 320] width 613 height 66
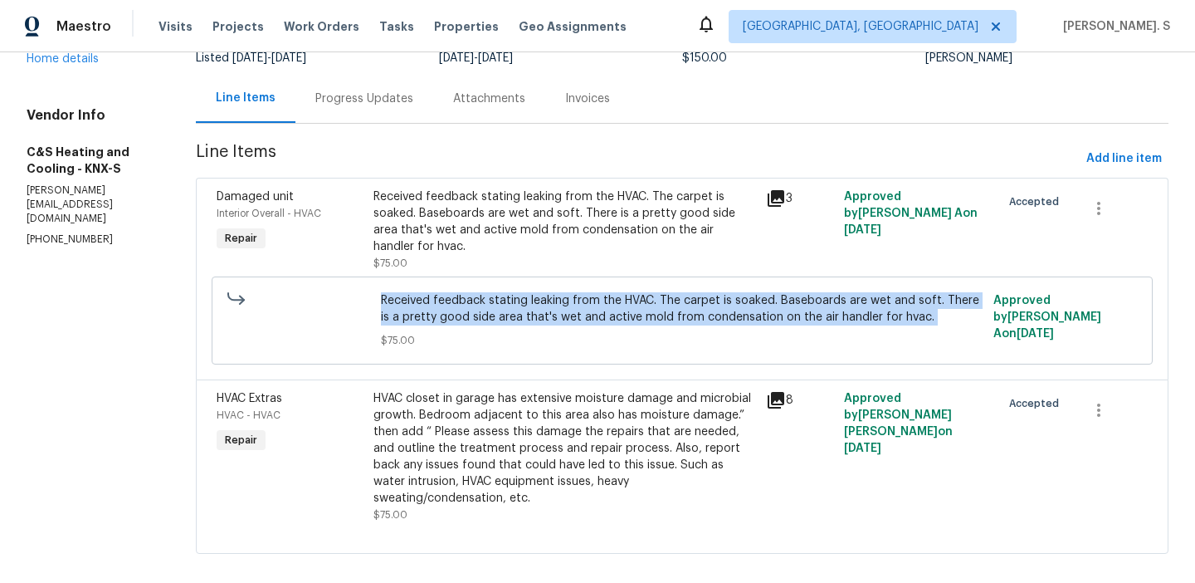
copy span "Received feedback stating leaking from the HVAC. The carpet is soaked. Baseboar…"
click at [573, 500] on div "HVAC closet in garage has extensive moisture damage and microbial growth. Bedro…" at bounding box center [564, 448] width 383 height 116
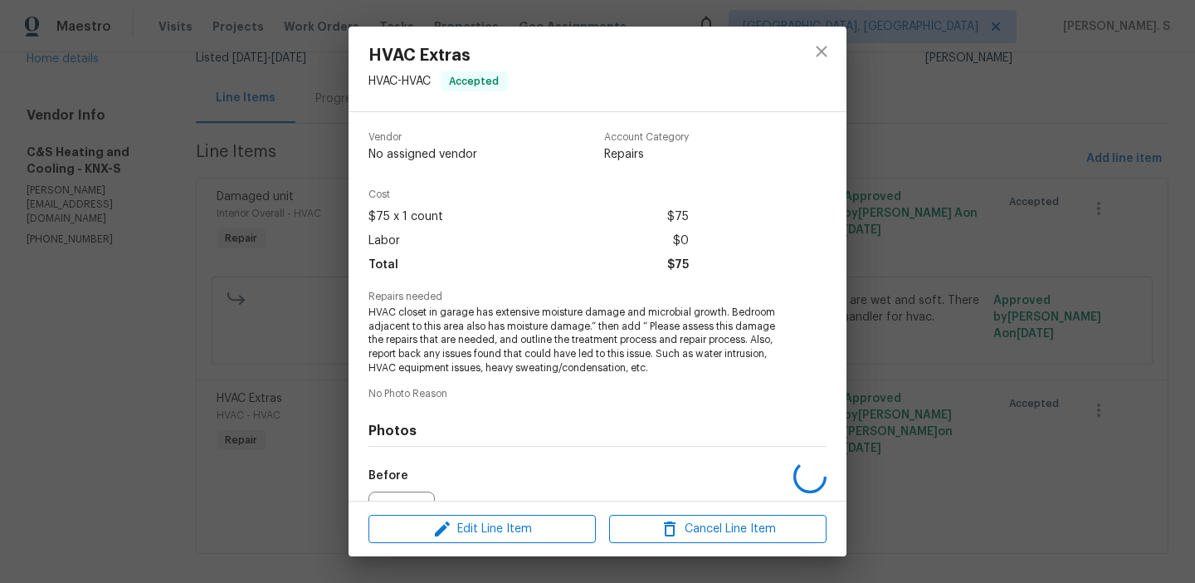
click at [573, 500] on div at bounding box center [598, 500] width 498 height 1
click at [576, 291] on span "Repairs needed" at bounding box center [597, 296] width 458 height 11
click at [579, 320] on span "HVAC closet in garage has extensive moisture damage and microbial growth. Bedro…" at bounding box center [574, 340] width 412 height 70
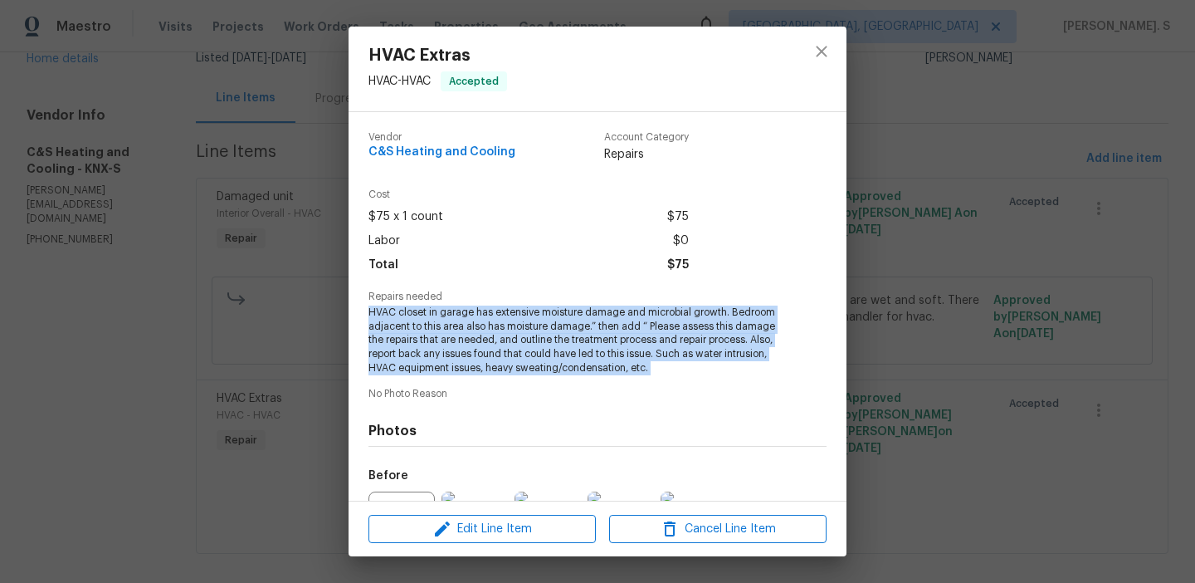
copy span "HVAC closet in garage has extensive moisture damage and microbial growth. Bedro…"
click at [832, 39] on button "close" at bounding box center [822, 52] width 40 height 40
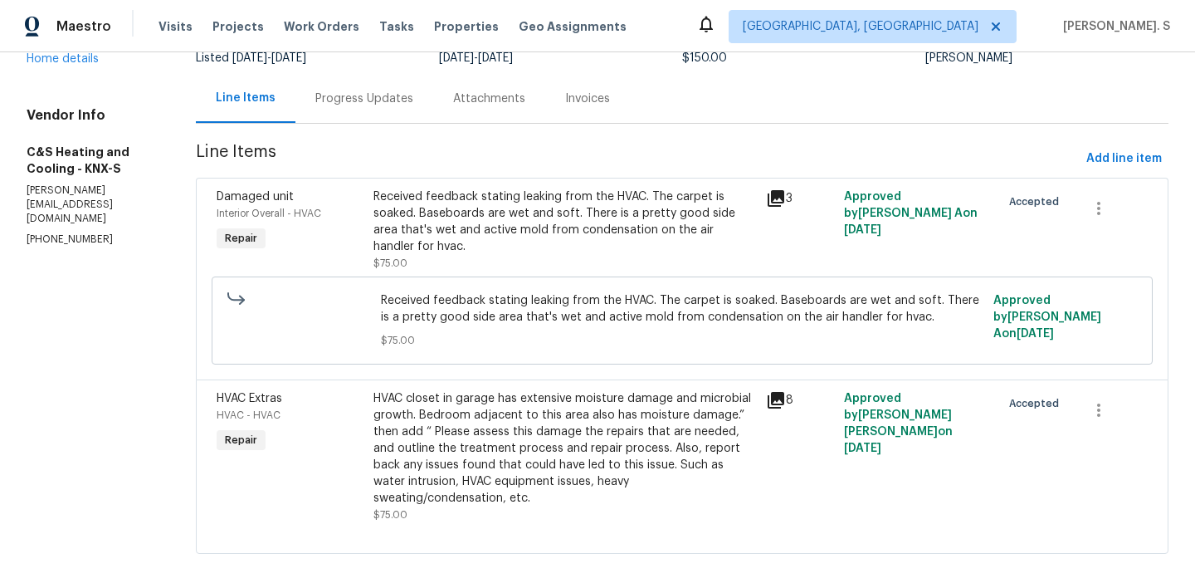
scroll to position [0, 0]
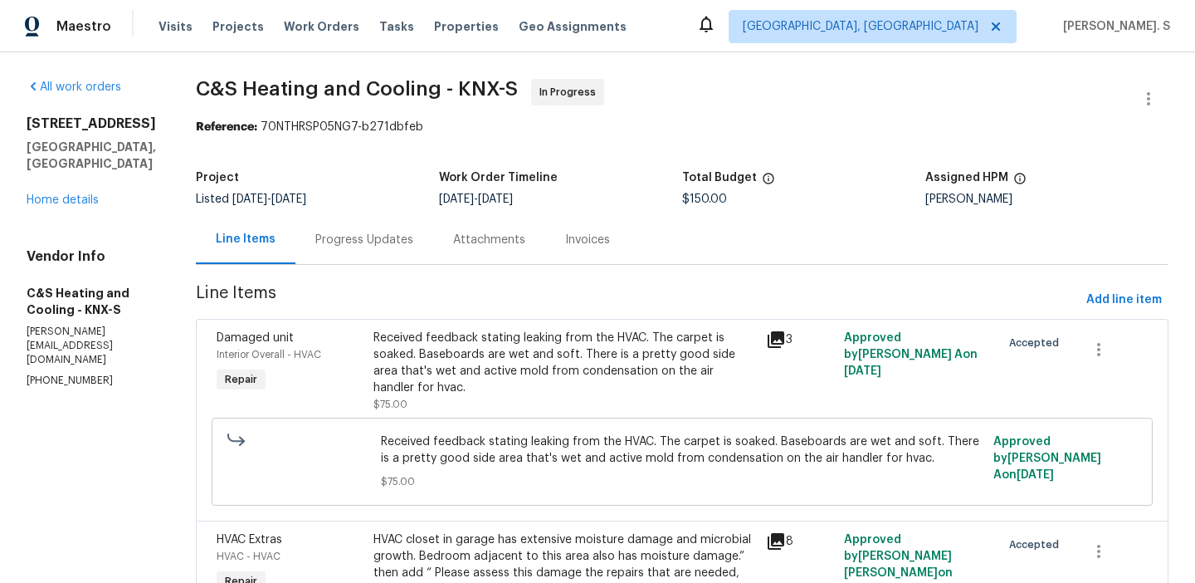
click at [412, 216] on div "Progress Updates" at bounding box center [364, 239] width 138 height 49
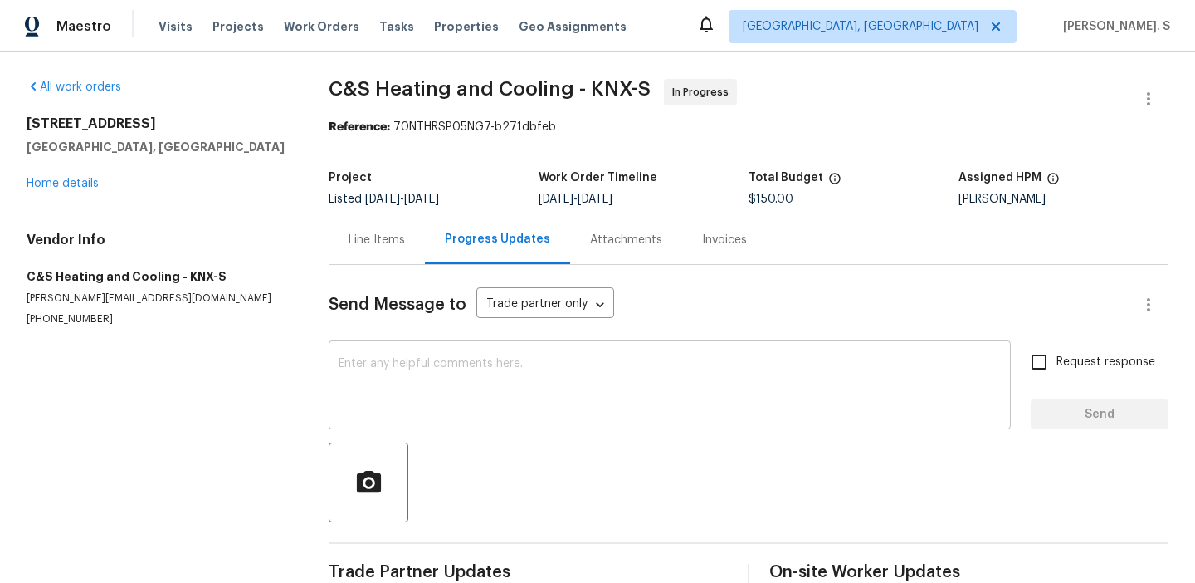
click at [439, 415] on textarea at bounding box center [670, 387] width 662 height 58
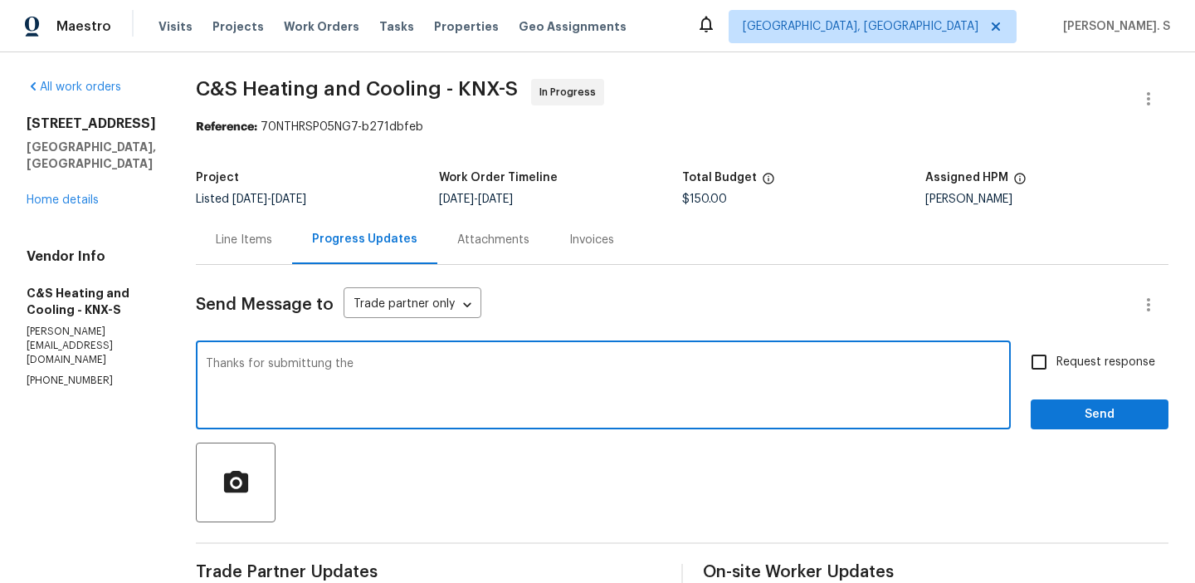
click at [0, 0] on div "Rechtschreibfehler" at bounding box center [0, 0] width 0 height 0
click at [444, 371] on textarea "Thanks for submitting the" at bounding box center [603, 387] width 795 height 58
type textarea "Thanks for submitting the proposal. Let me check with the BR team and will get …"
click at [1075, 354] on span "Request response" at bounding box center [1105, 362] width 99 height 17
click at [1056, 353] on input "Request response" at bounding box center [1039, 361] width 35 height 35
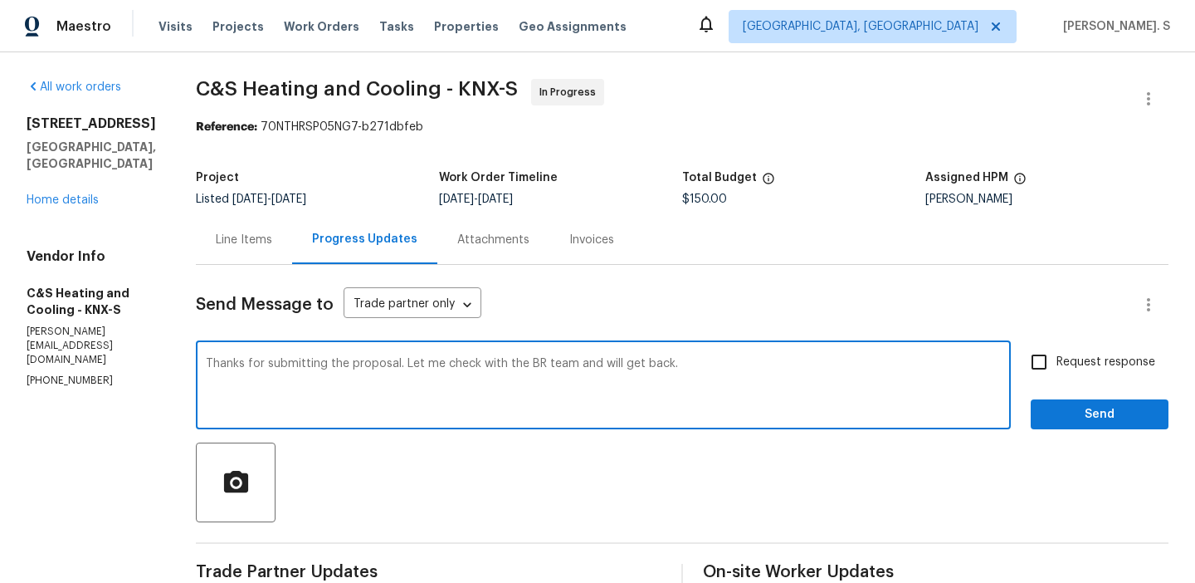
checkbox input "true"
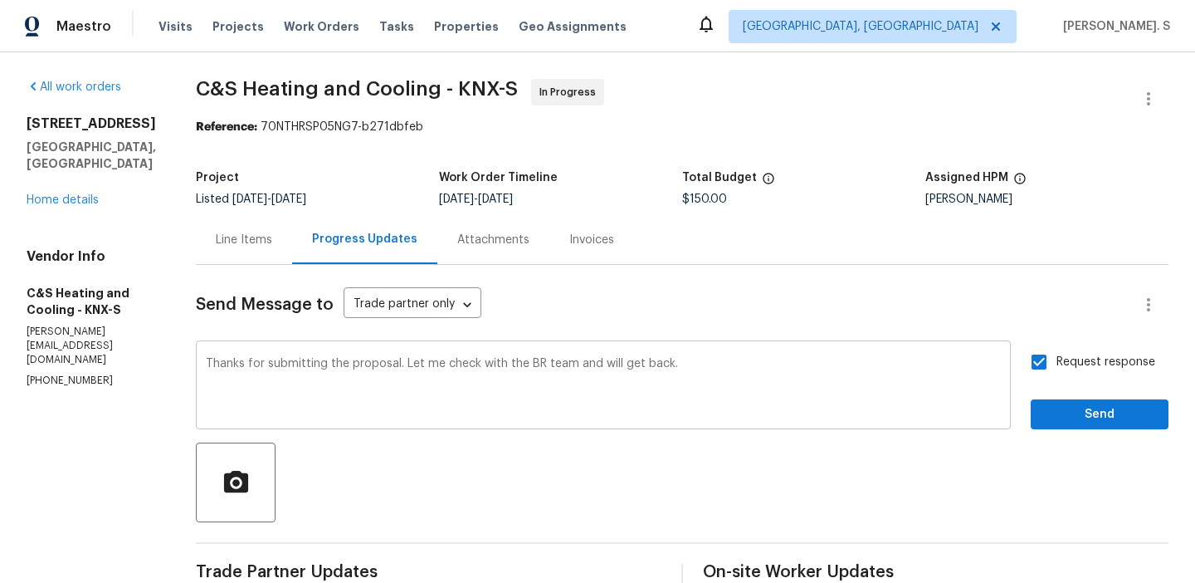
scroll to position [164, 0]
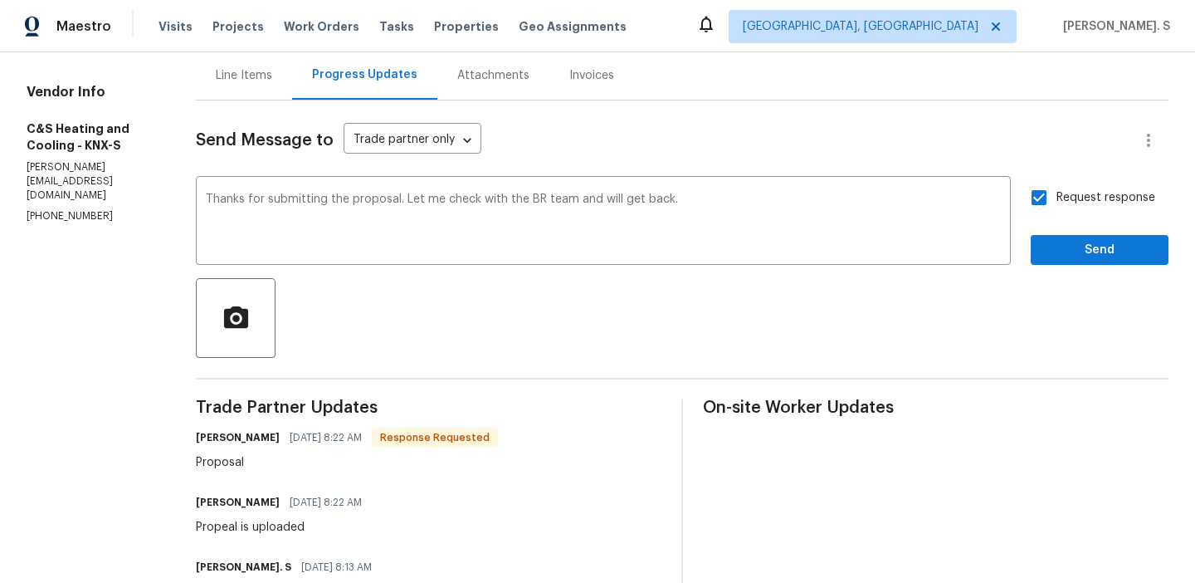
click at [310, 461] on div "Proposal" at bounding box center [347, 462] width 302 height 17
copy div "Proposal"
click at [1067, 240] on span "Send" at bounding box center [1099, 250] width 111 height 21
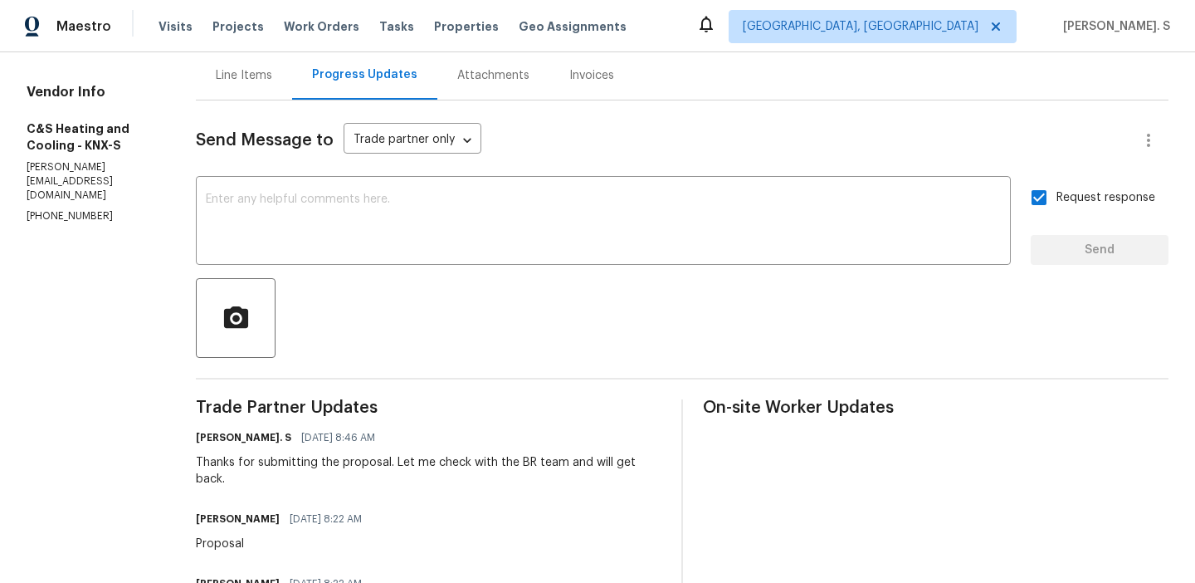
scroll to position [207, 0]
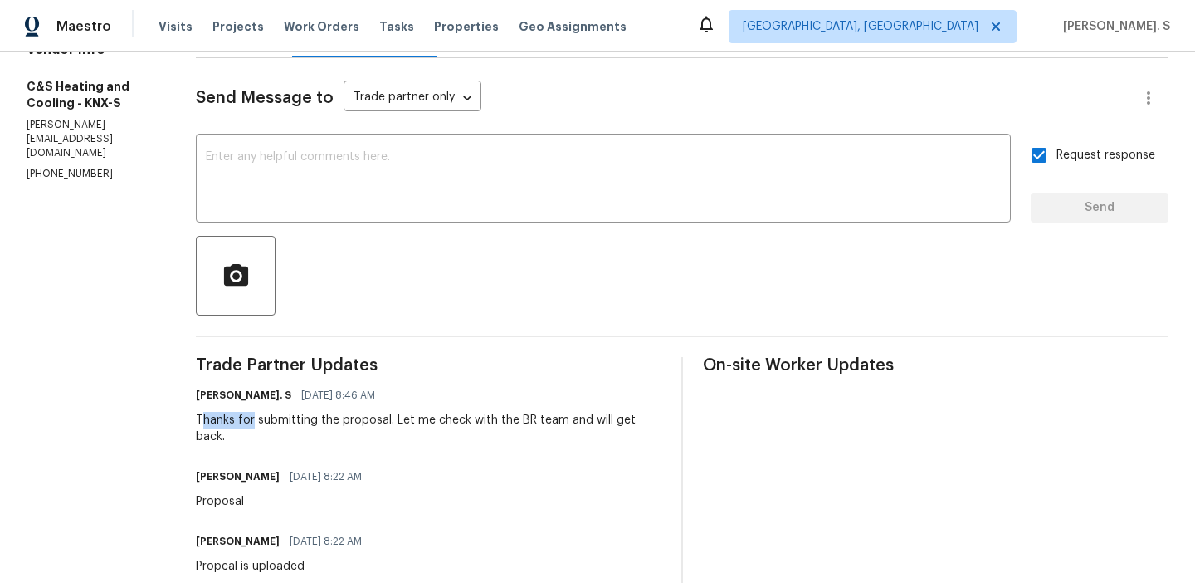
drag, startPoint x: 271, startPoint y: 416, endPoint x: 320, endPoint y: 425, distance: 50.6
click at [320, 425] on div "Thanks for submitting the proposal. Let me check with the BR team and will get …" at bounding box center [429, 428] width 466 height 33
copy div "hanks for"
click at [323, 429] on div "Thanks for submitting the proposal. Let me check with the BR team and will get …" at bounding box center [429, 428] width 466 height 33
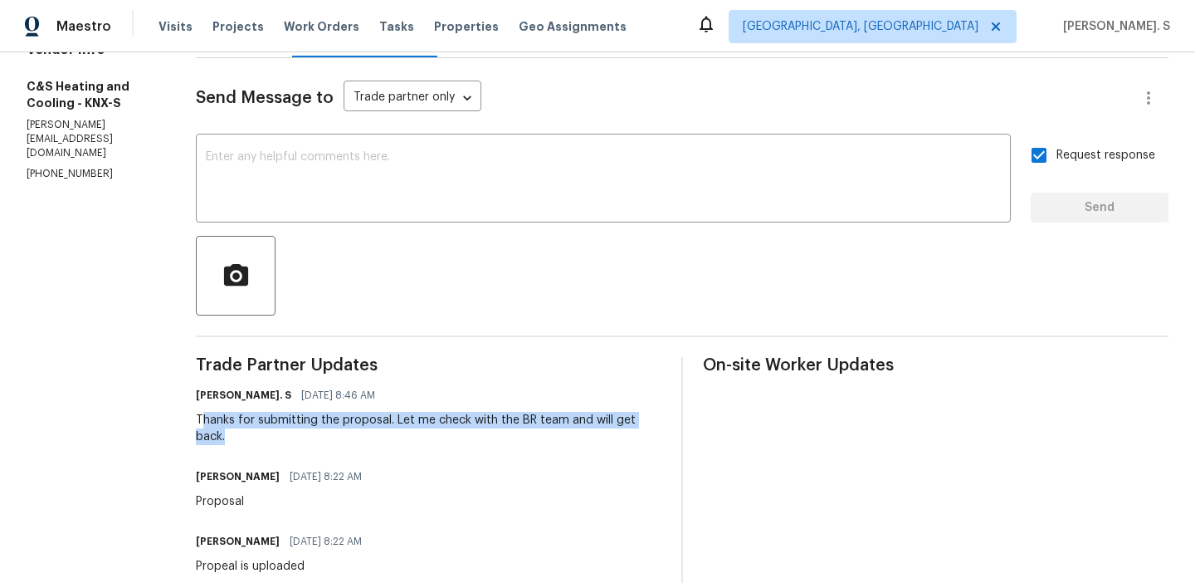
drag, startPoint x: 273, startPoint y: 427, endPoint x: 319, endPoint y: 443, distance: 49.3
click at [319, 443] on div "Thanks for submitting the proposal. Let me check with the BR team and will get …" at bounding box center [429, 428] width 466 height 33
copy div "hanks for submitting the proposal. Let me check with the BR team and will get b…"
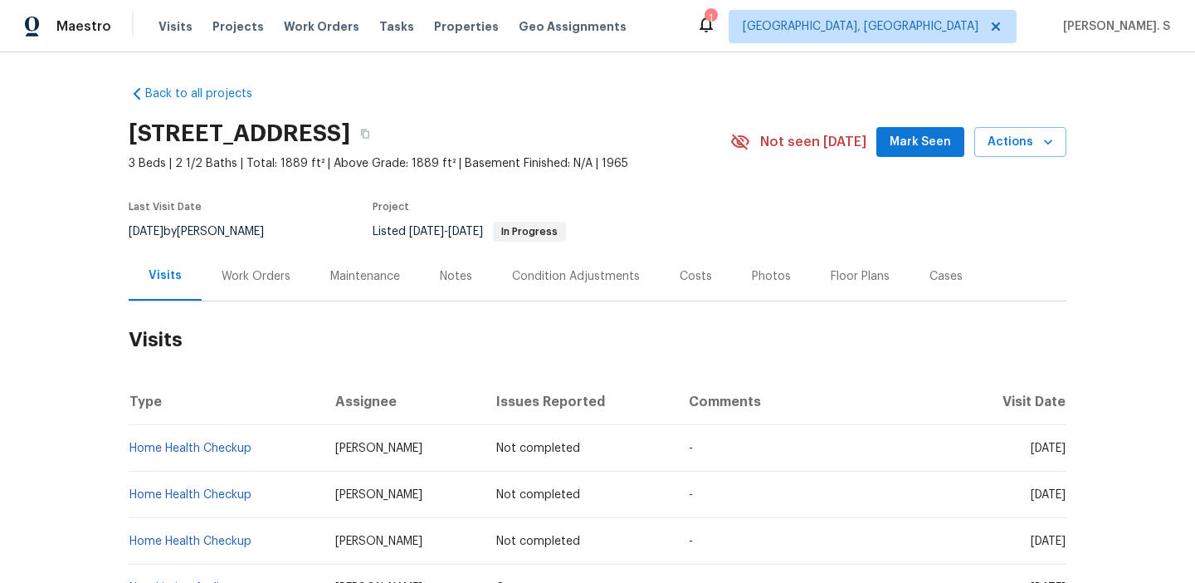
click at [253, 282] on div "Work Orders" at bounding box center [256, 276] width 69 height 17
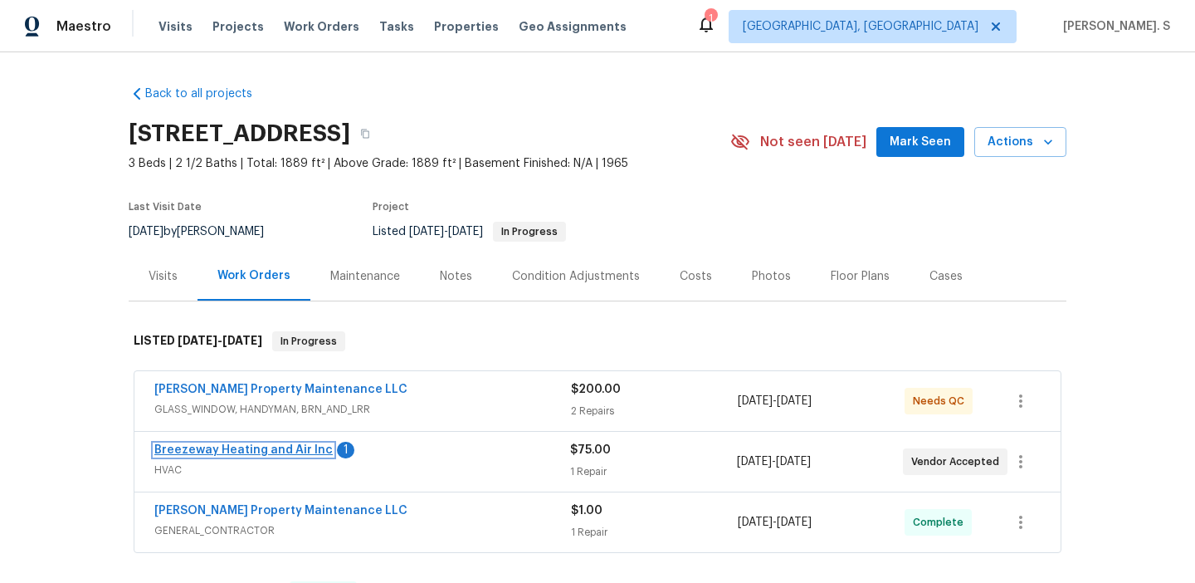
click at [286, 454] on link "Breezeway Heating and Air Inc" at bounding box center [243, 450] width 178 height 12
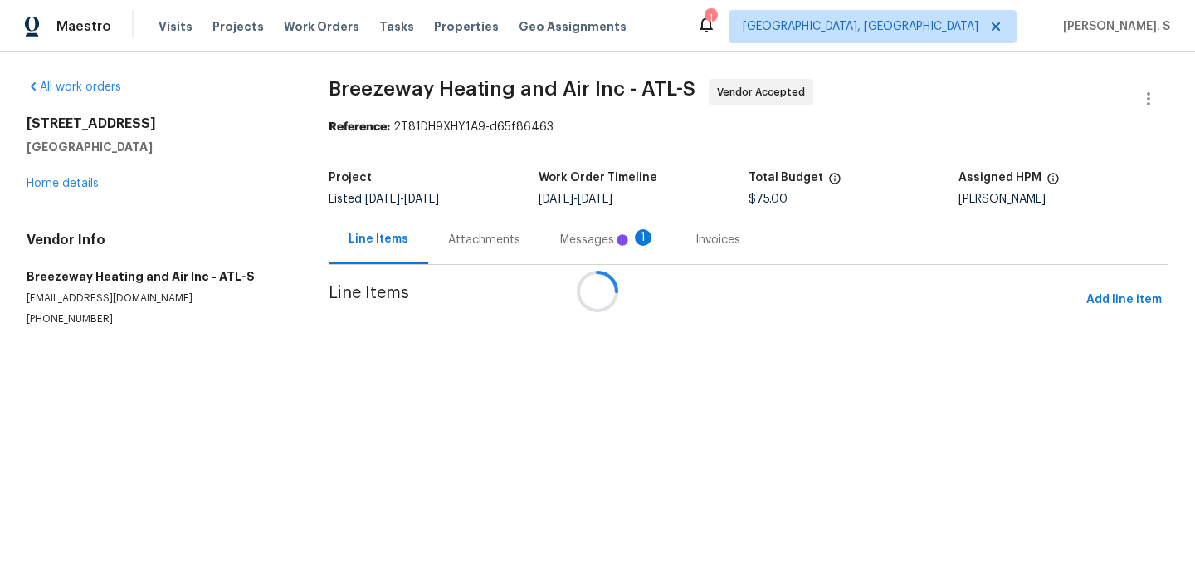
click at [540, 221] on div "Messages 1" at bounding box center [607, 239] width 135 height 49
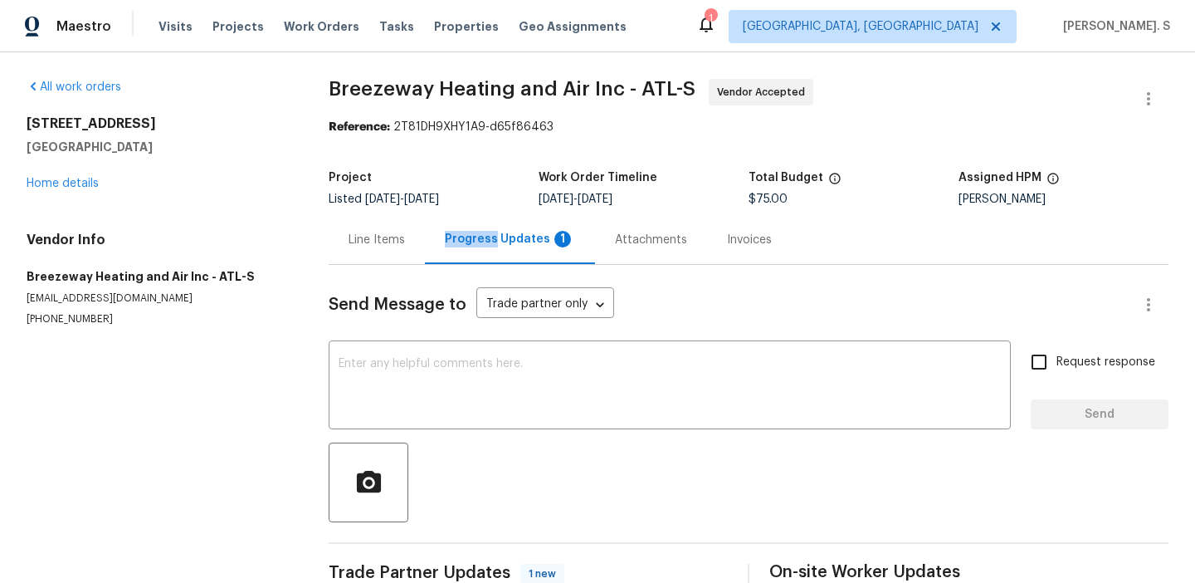
click at [495, 221] on div "Progress Updates 1" at bounding box center [510, 239] width 170 height 49
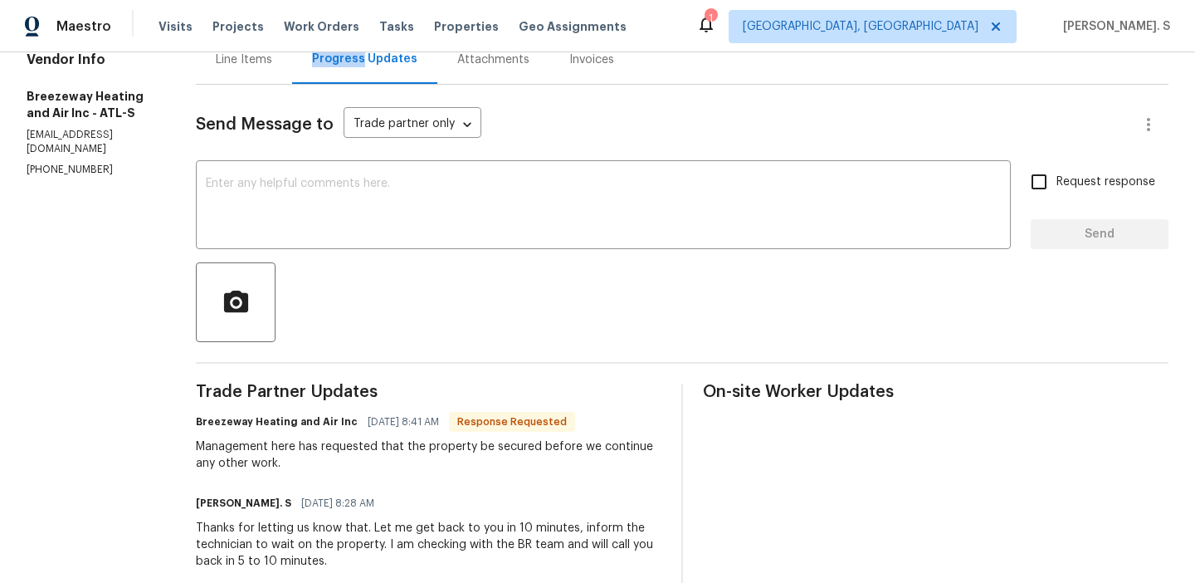
scroll to position [230, 0]
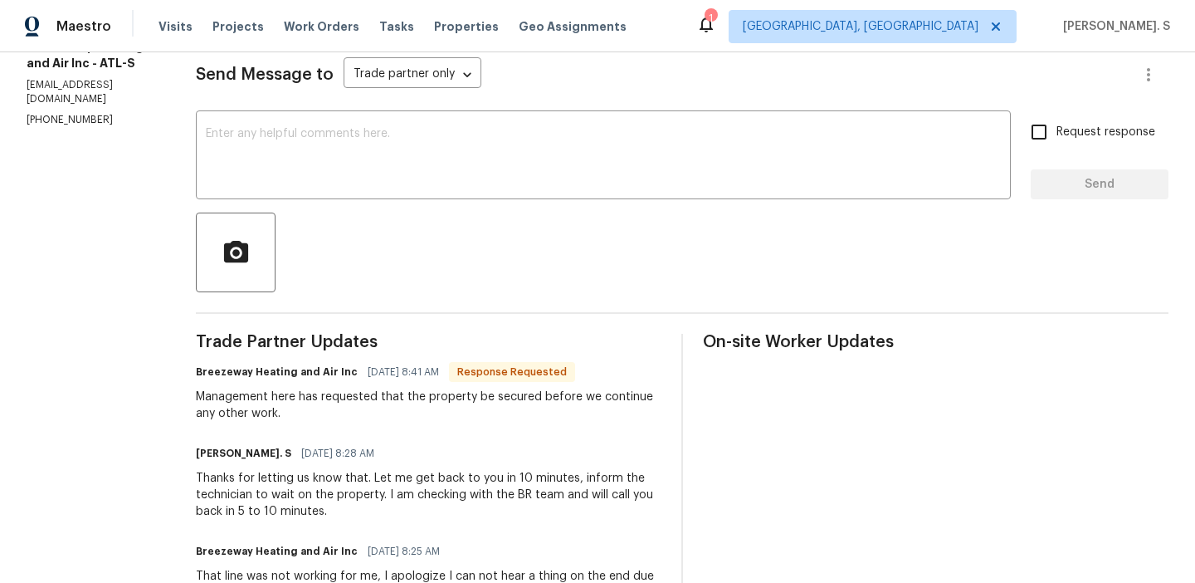
click at [354, 401] on div "Management here has requested that the property be secured before we continue a…" at bounding box center [429, 404] width 466 height 33
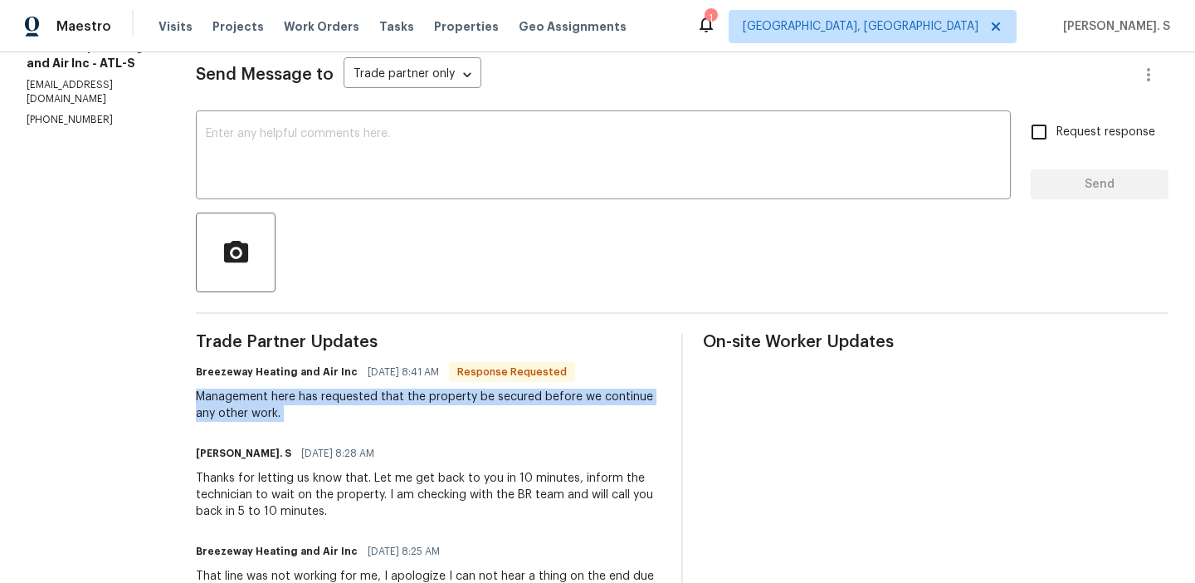
click at [354, 401] on div "Management here has requested that the property be secured before we continue a…" at bounding box center [429, 404] width 466 height 33
copy div "Management here has requested that the property be secured before we continue a…"
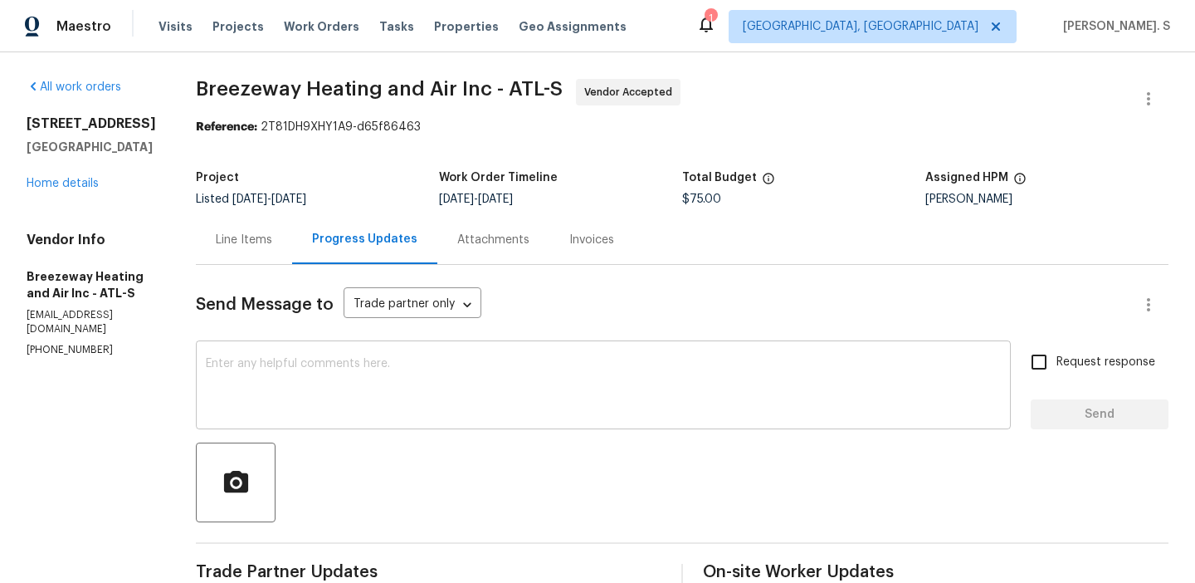
click at [270, 364] on textarea at bounding box center [603, 387] width 795 height 58
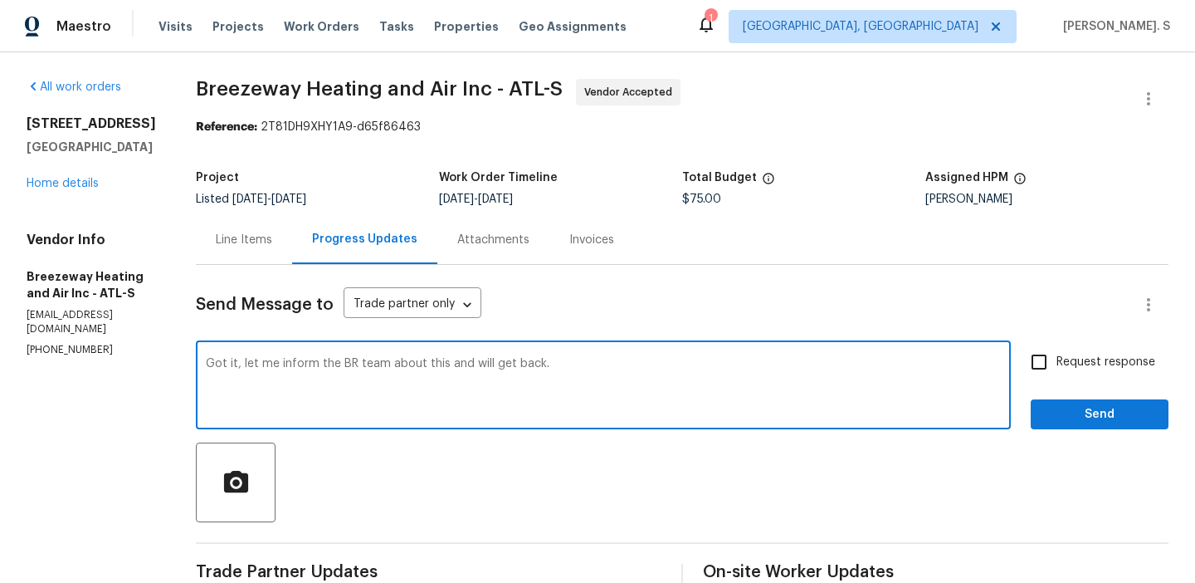
scroll to position [140, 0]
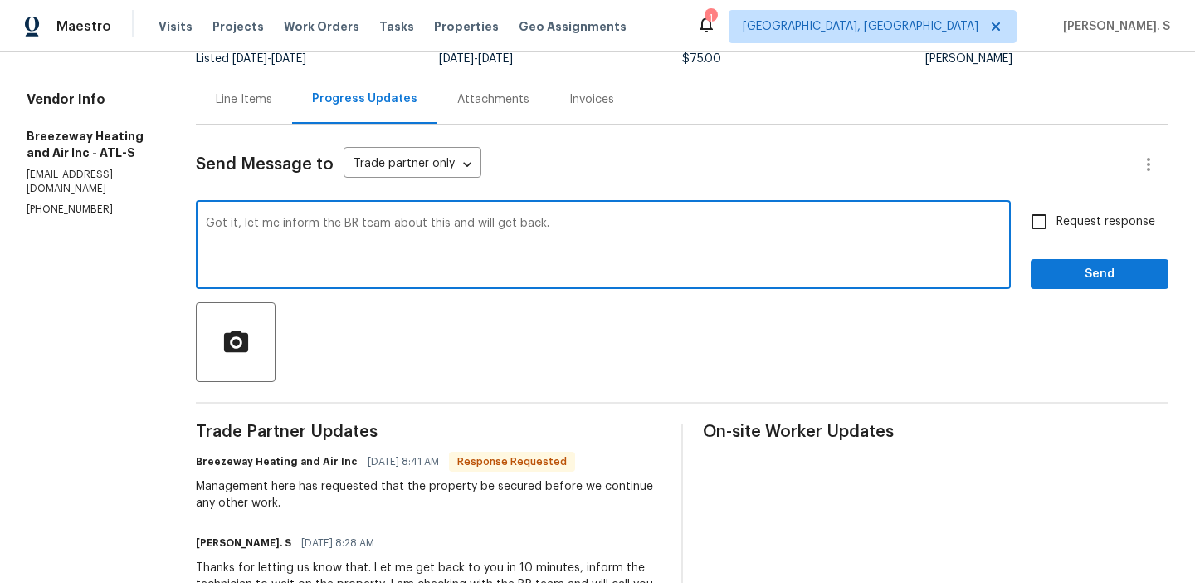
type textarea "Got it, let me inform the BR team about this and will get back."
click at [293, 480] on div "Management here has requested that the property be secured before we continue a…" at bounding box center [429, 494] width 466 height 33
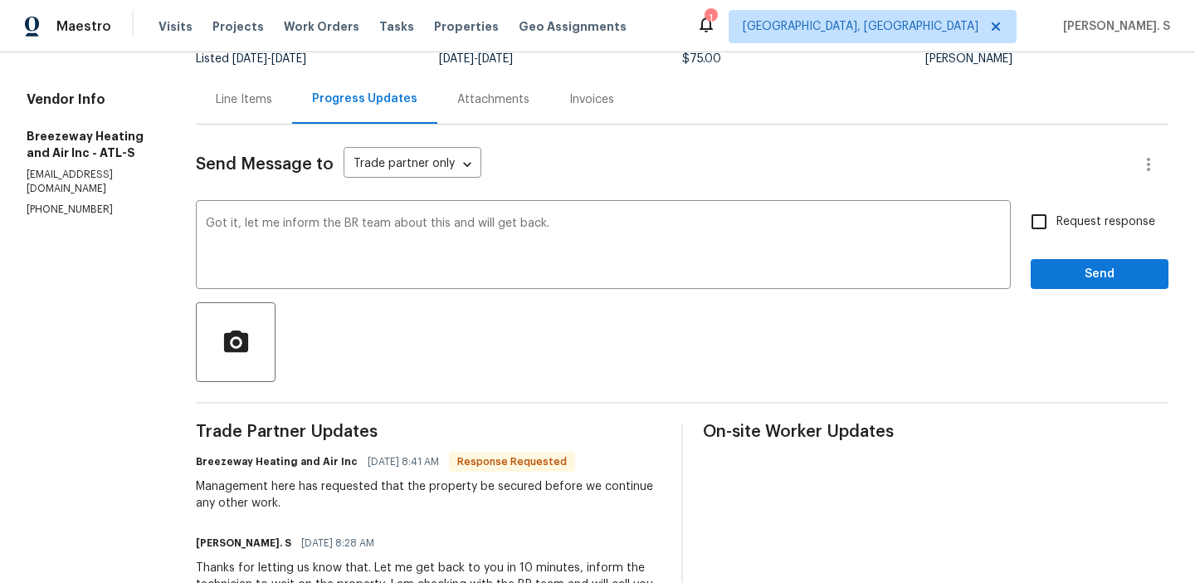
click at [293, 480] on div "Management here has requested that the property be secured before we continue a…" at bounding box center [429, 494] width 466 height 33
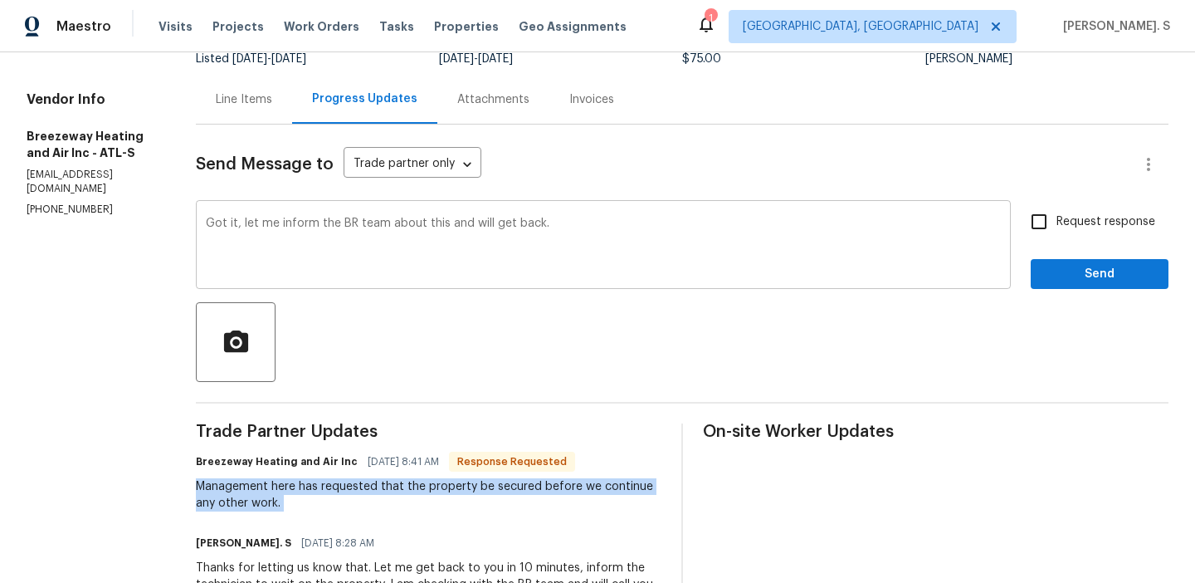
copy div "Management here has requested that the property be secured before we continue a…"
click at [1051, 217] on input "Request response" at bounding box center [1039, 221] width 35 height 35
checkbox input "true"
click at [1064, 261] on button "Send" at bounding box center [1100, 274] width 138 height 31
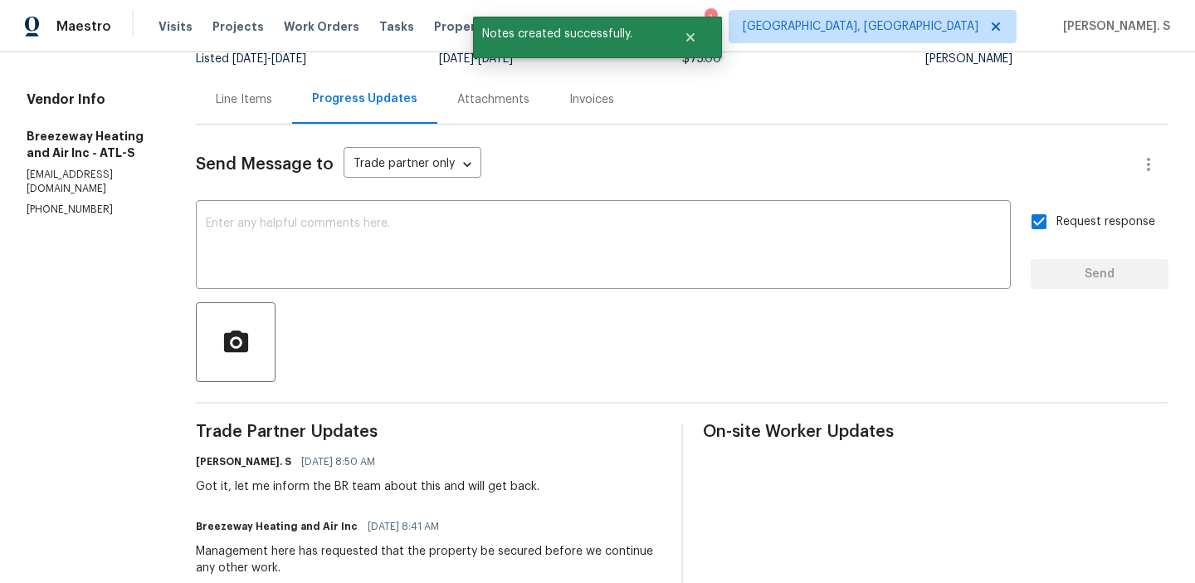
click at [66, 49] on link "Home details" at bounding box center [63, 43] width 72 height 12
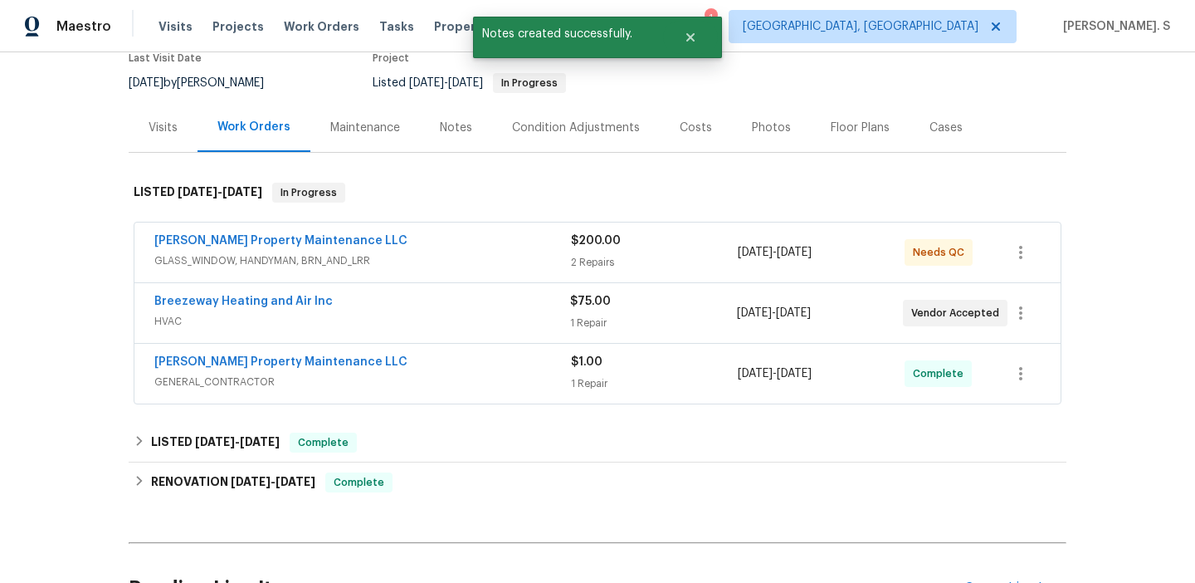
scroll to position [160, 0]
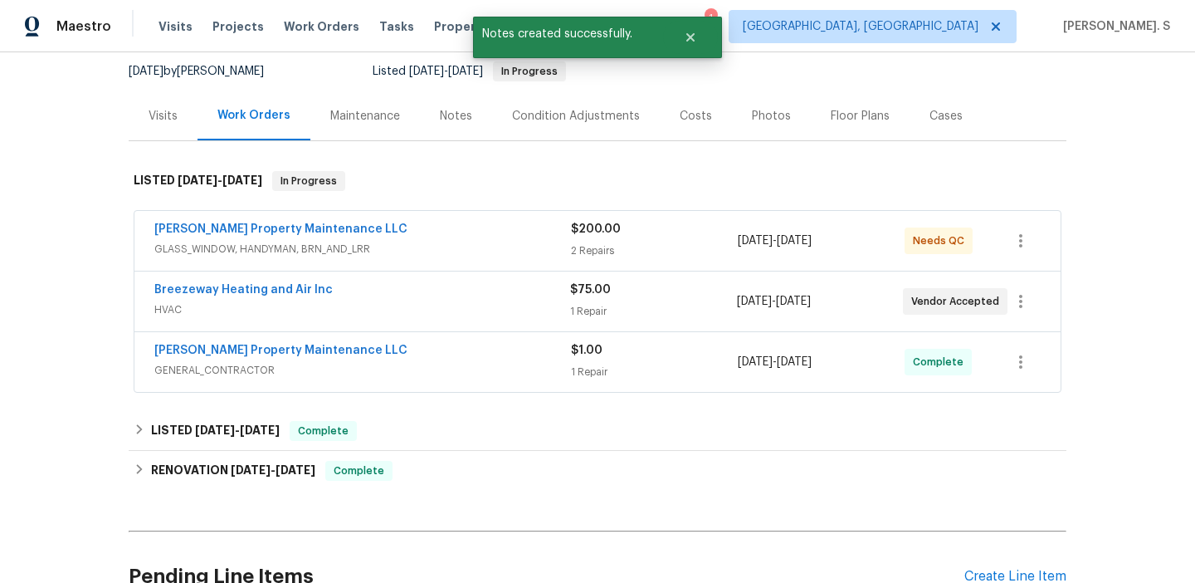
click at [228, 247] on span "GLASS_WINDOW, HANDYMAN, BRN_AND_LRR" at bounding box center [362, 249] width 417 height 17
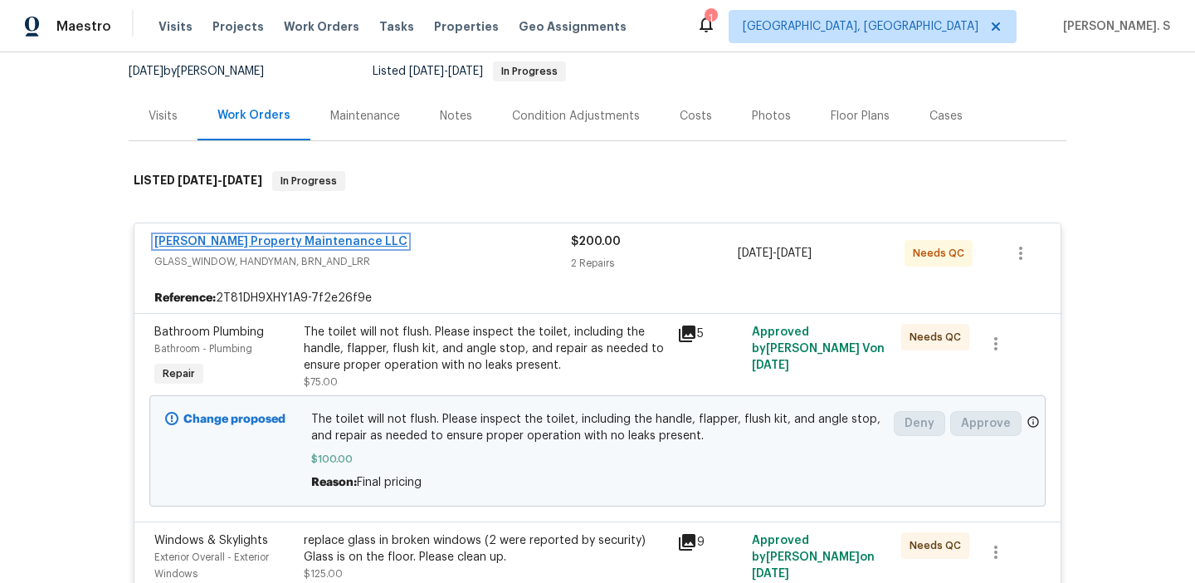
click at [252, 245] on link "[PERSON_NAME] Property Maintenance LLC" at bounding box center [280, 242] width 253 height 12
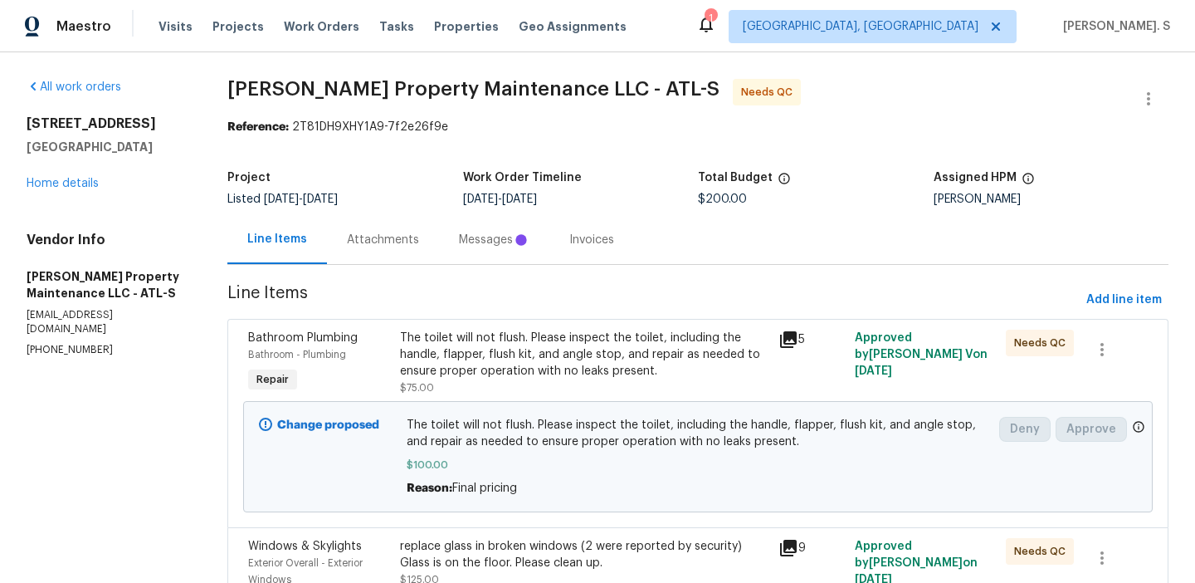
click at [420, 207] on div "Project Listed [DATE] - [DATE] Work Order Timeline [DATE] - [DATE] Total Budget…" at bounding box center [697, 188] width 941 height 53
click at [420, 241] on div "Progress Updates" at bounding box center [396, 240] width 98 height 17
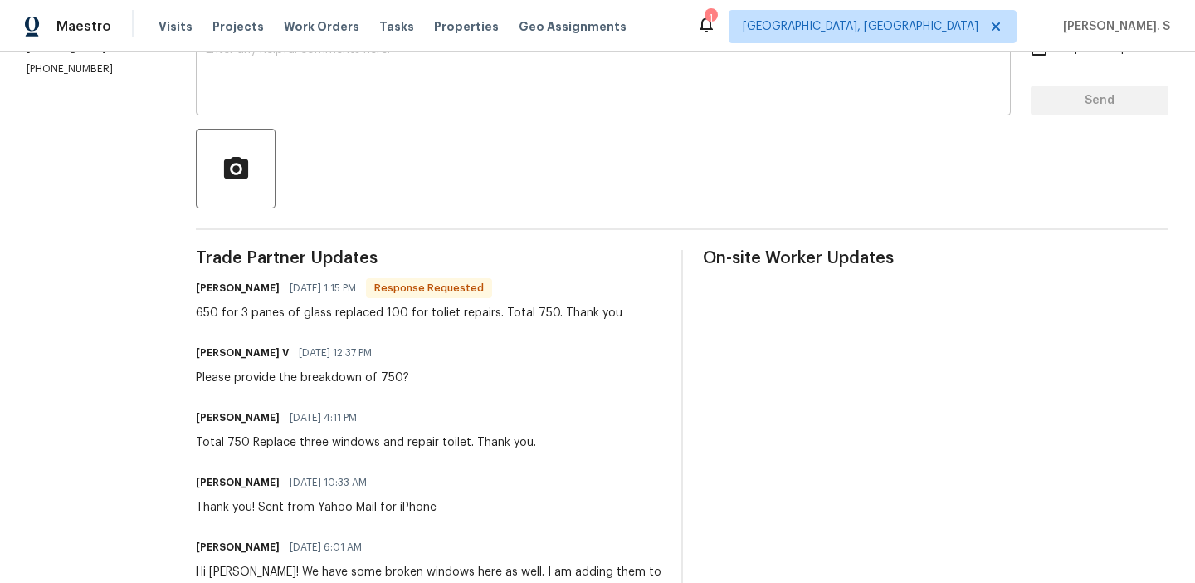
scroll to position [365, 0]
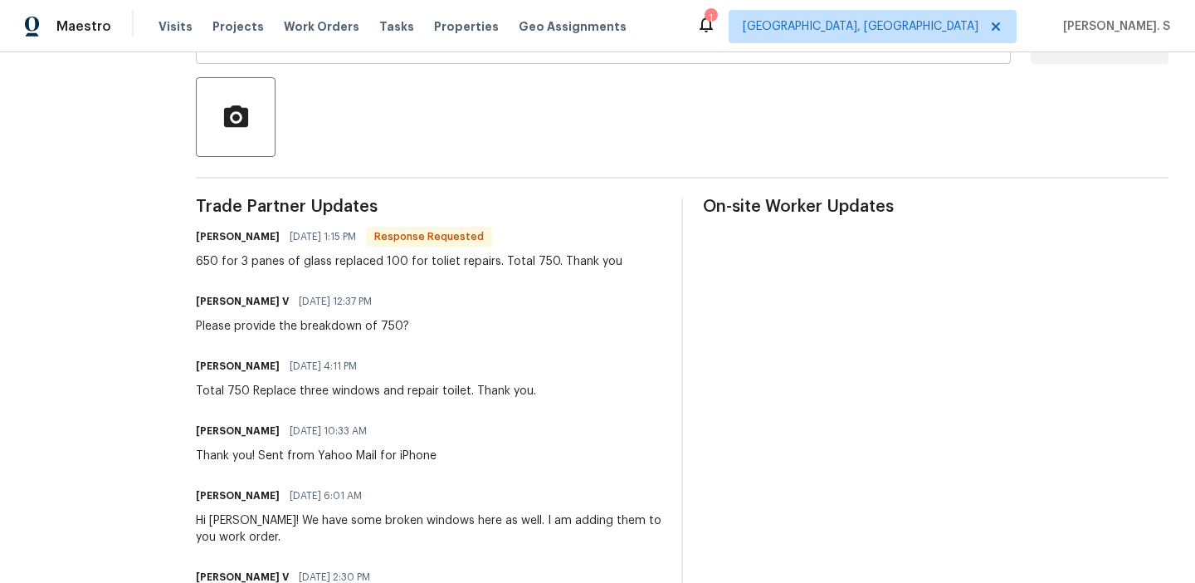
click at [385, 160] on div "Send Message to Trade partner only Trade partner only ​ x ​ Request response Se…" at bounding box center [682, 355] width 973 height 911
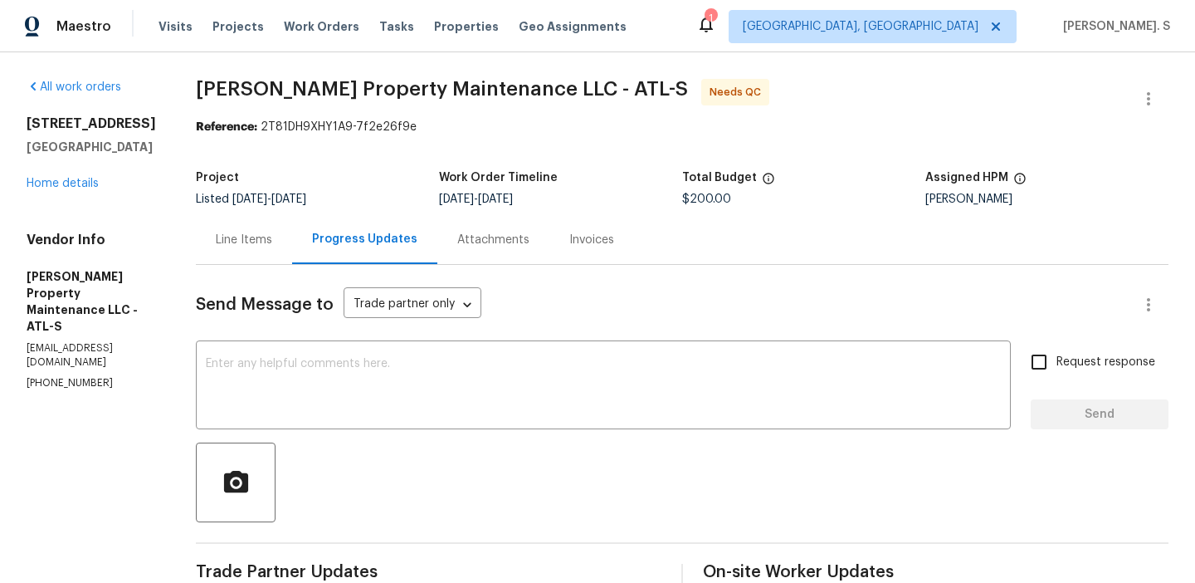
scroll to position [164, 0]
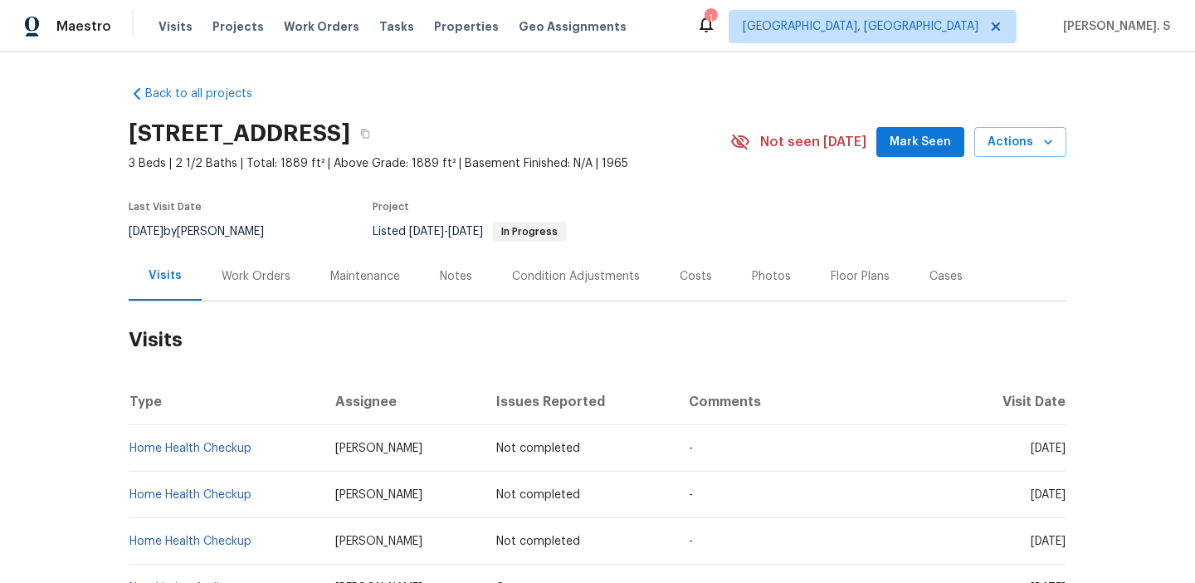
click at [265, 249] on div "Last Visit Date [DATE] by [PERSON_NAME] Project Listed [DATE] - [DATE] In Progr…" at bounding box center [410, 222] width 563 height 60
click at [243, 283] on div "Work Orders" at bounding box center [256, 276] width 69 height 17
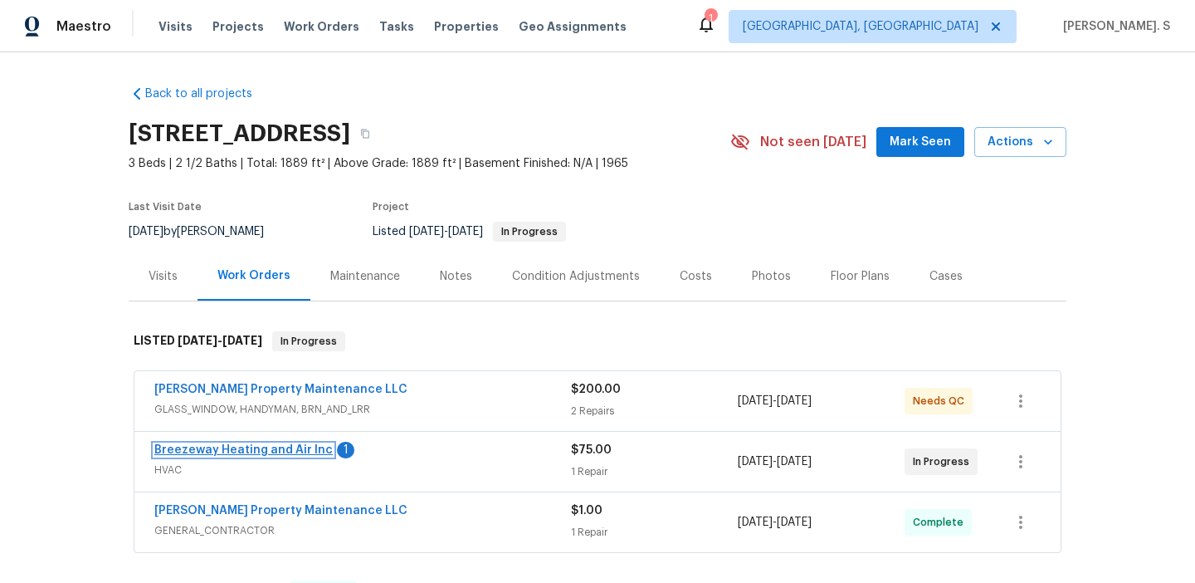
click at [240, 447] on link "Breezeway Heating and Air Inc" at bounding box center [243, 450] width 178 height 12
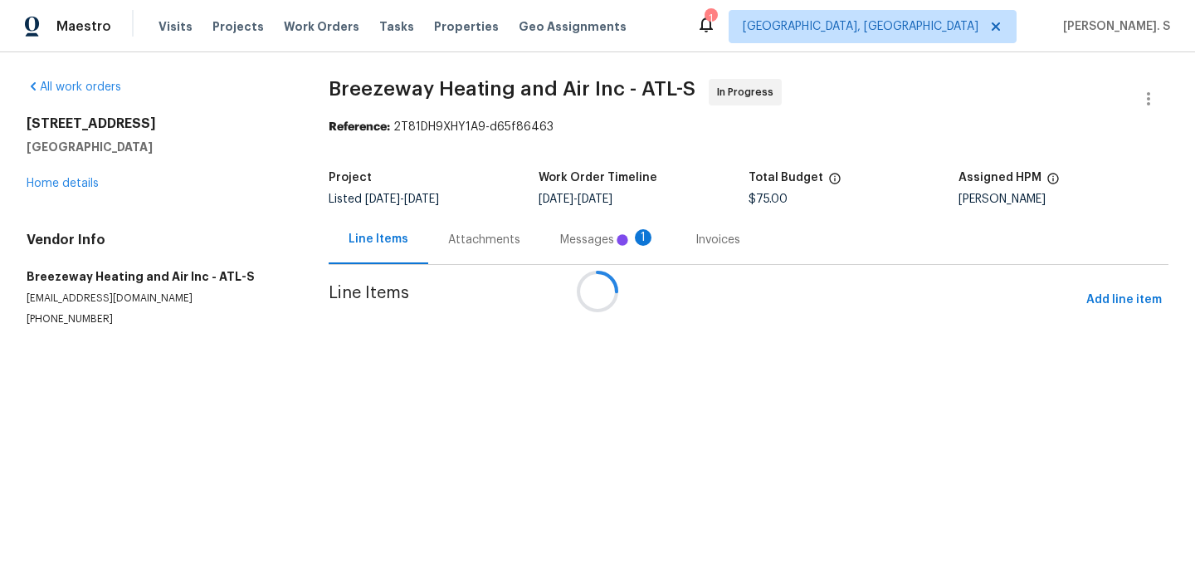
click at [456, 271] on div at bounding box center [597, 291] width 1195 height 583
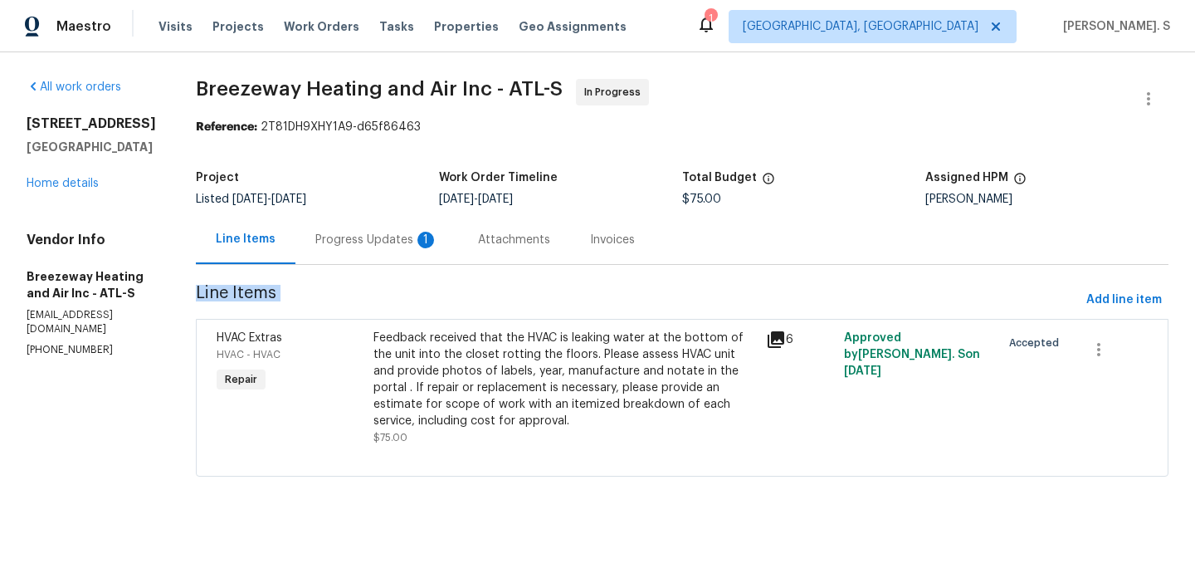
click at [456, 271] on section "Breezeway Heating and Air Inc - ATL-S In Progress Reference: 2T81DH9XHY1A9-d65f…" at bounding box center [682, 287] width 973 height 417
click at [429, 259] on div "Progress Updates 1" at bounding box center [376, 239] width 163 height 49
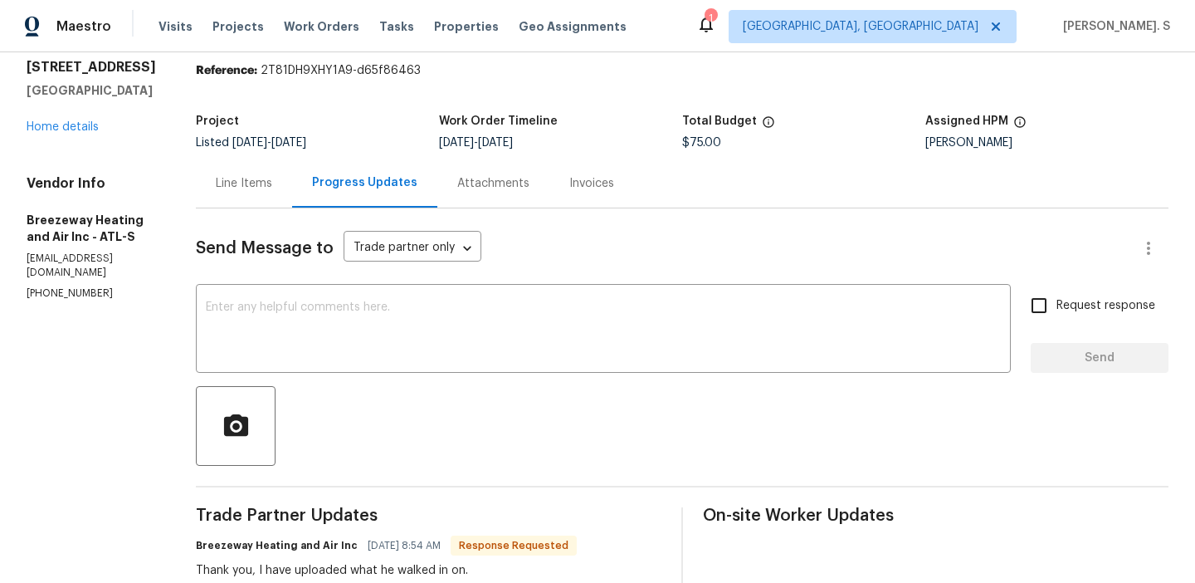
scroll to position [57, 0]
click at [363, 315] on textarea at bounding box center [603, 329] width 795 height 58
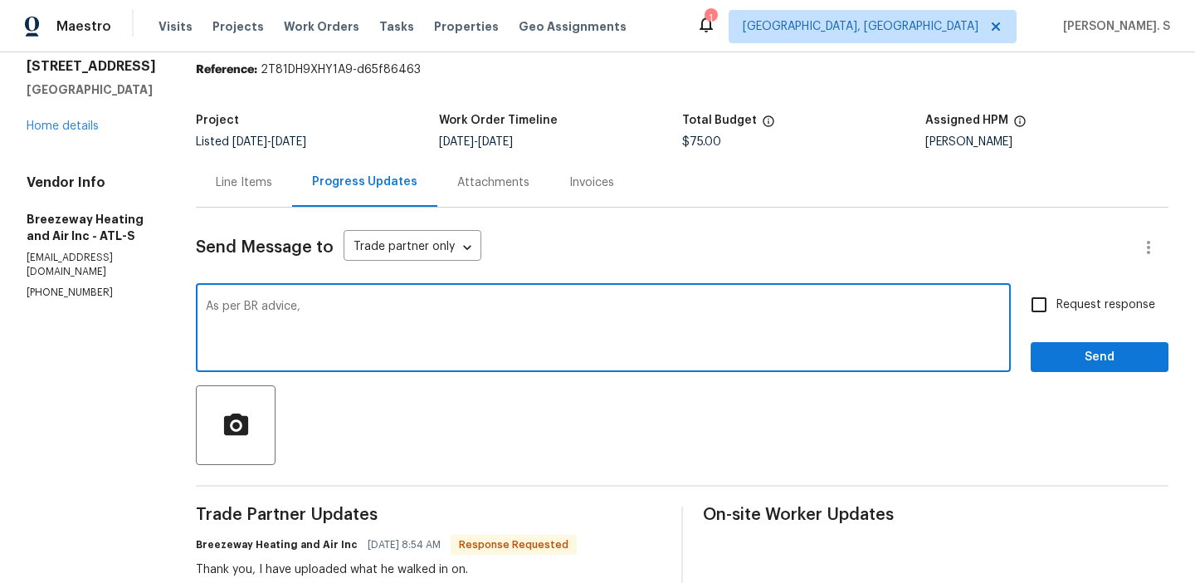
paste textarea "T&S is sending out Securitas again as the TP stated a brick was thrown through …"
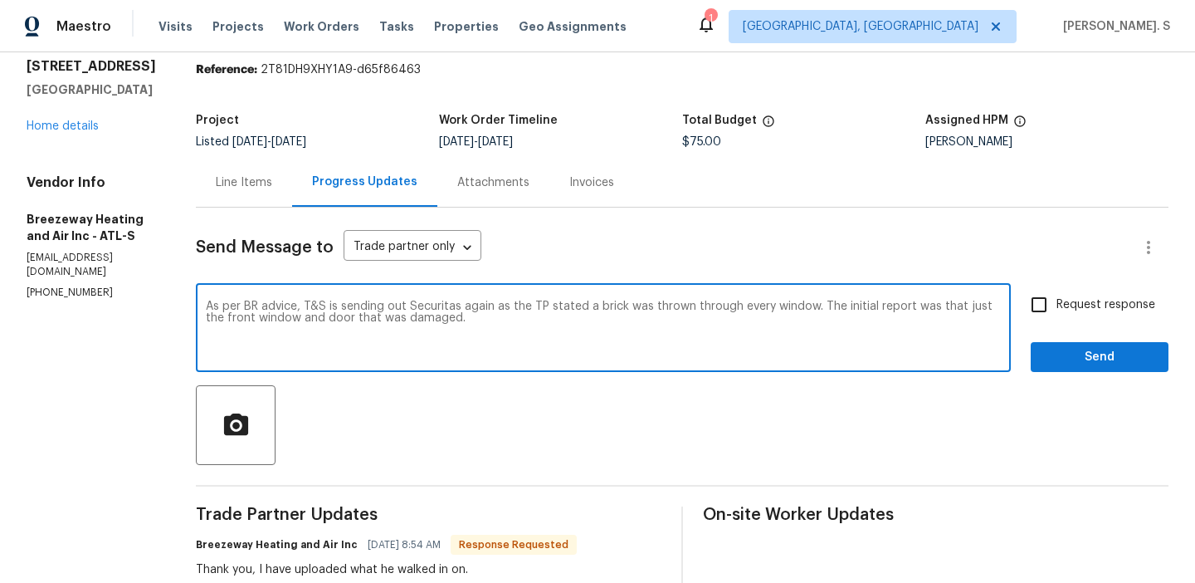
drag, startPoint x: 301, startPoint y: 302, endPoint x: 338, endPoint y: 304, distance: 36.6
click at [338, 304] on textarea "As per BR advice, T&S is sending out Securitas again as the TP stated a brick w…" at bounding box center [603, 329] width 795 height 58
click at [0, 0] on div "Add a comma" at bounding box center [0, 0] width 0 height 0
click at [563, 302] on textarea "As per BR advice,our team is sending out Securitas again, as the TP stated a br…" at bounding box center [603, 329] width 795 height 58
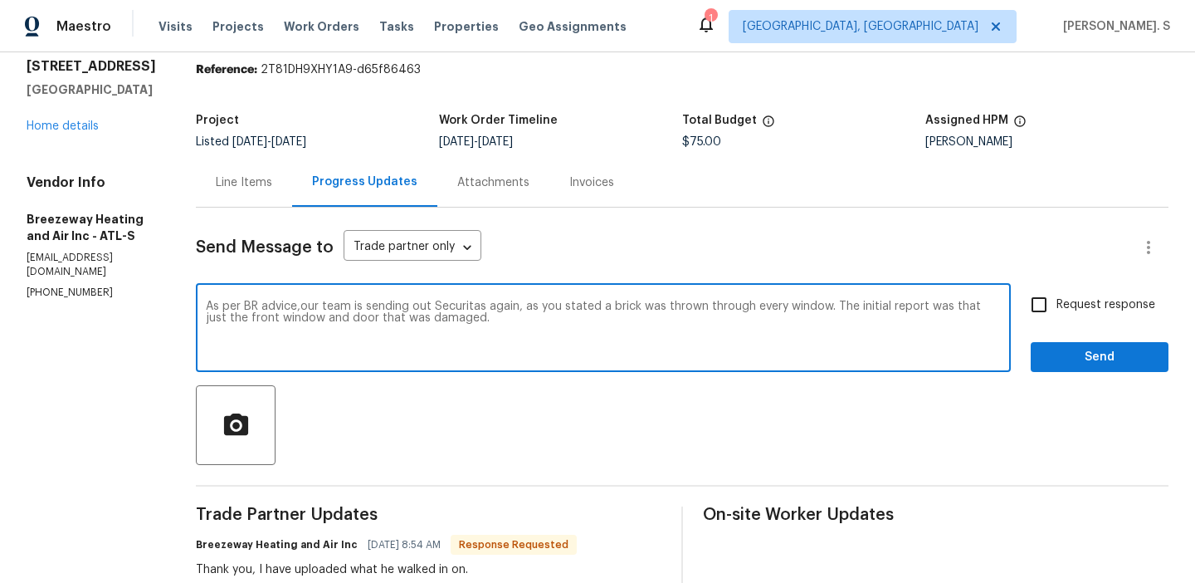
click at [0, 0] on div "Replace with" at bounding box center [0, 0] width 0 height 0
click at [447, 321] on textarea "As per BR advice,our team is sending out Securitas again, as you stated a brick…" at bounding box center [603, 329] width 795 height 58
click at [0, 0] on span "o" at bounding box center [0, 0] width 0 height 0
click at [338, 310] on textarea "As per BR advice, our team is sending out Securitas again, as you stated a bric…" at bounding box center [603, 329] width 795 height 58
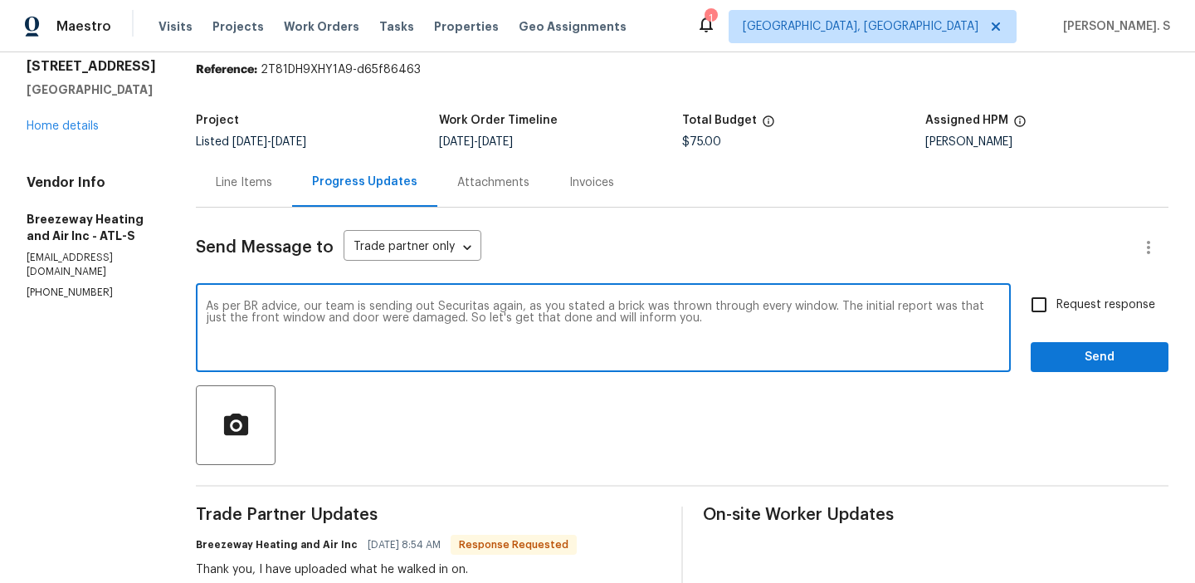
click at [338, 310] on textarea "As per BR advice, our team is sending out Securitas again, as you stated a bric…" at bounding box center [603, 329] width 795 height 58
type textarea "As per BR advice, our team is sending out Securitas again, as you stated a bric…"
click at [1081, 308] on span "Request response" at bounding box center [1105, 304] width 99 height 17
click at [1056, 308] on input "Request response" at bounding box center [1039, 304] width 35 height 35
checkbox input "true"
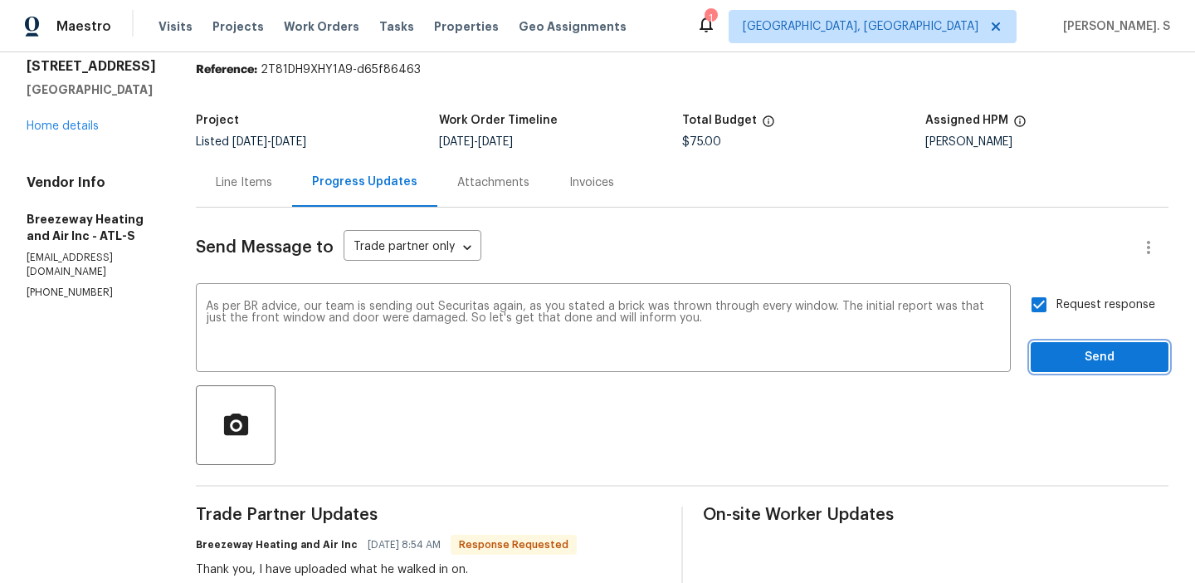
click at [1068, 362] on span "Send" at bounding box center [1099, 357] width 111 height 21
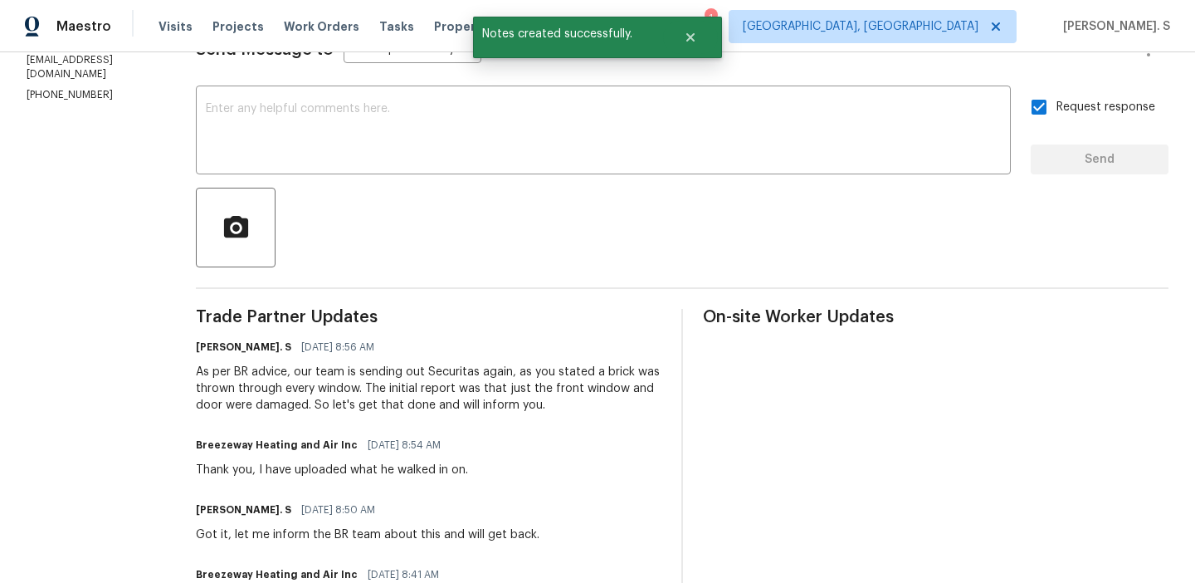
scroll to position [279, 0]
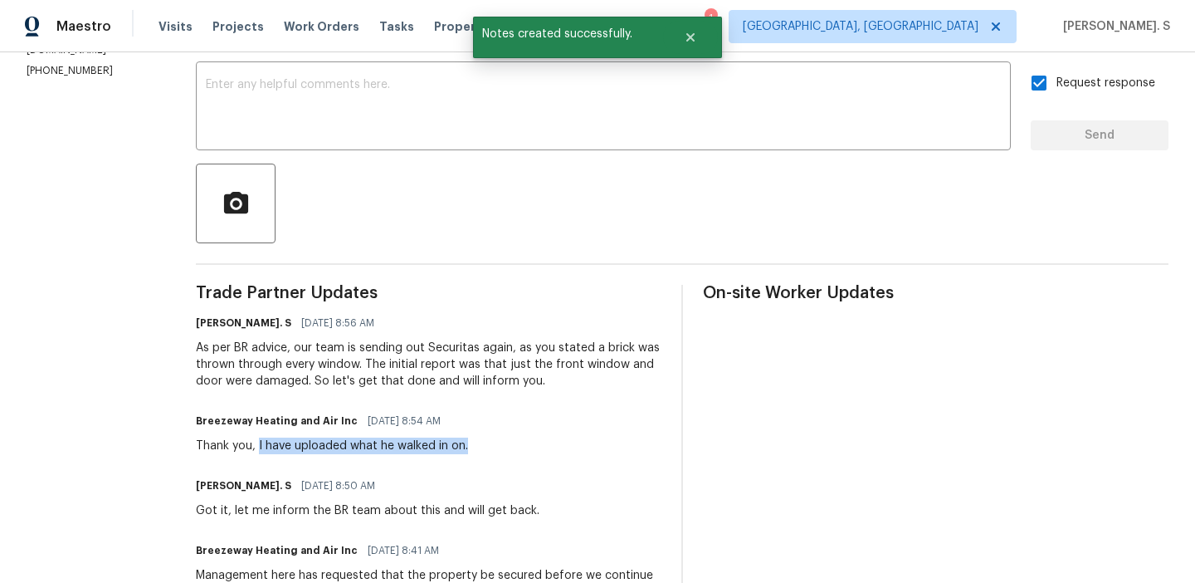
drag, startPoint x: 267, startPoint y: 447, endPoint x: 507, endPoint y: 447, distance: 239.8
click at [507, 447] on div "Breezeway Heating and Air Inc 09/09/2025 8:54 AM Thank you, I have uploaded wha…" at bounding box center [429, 431] width 466 height 45
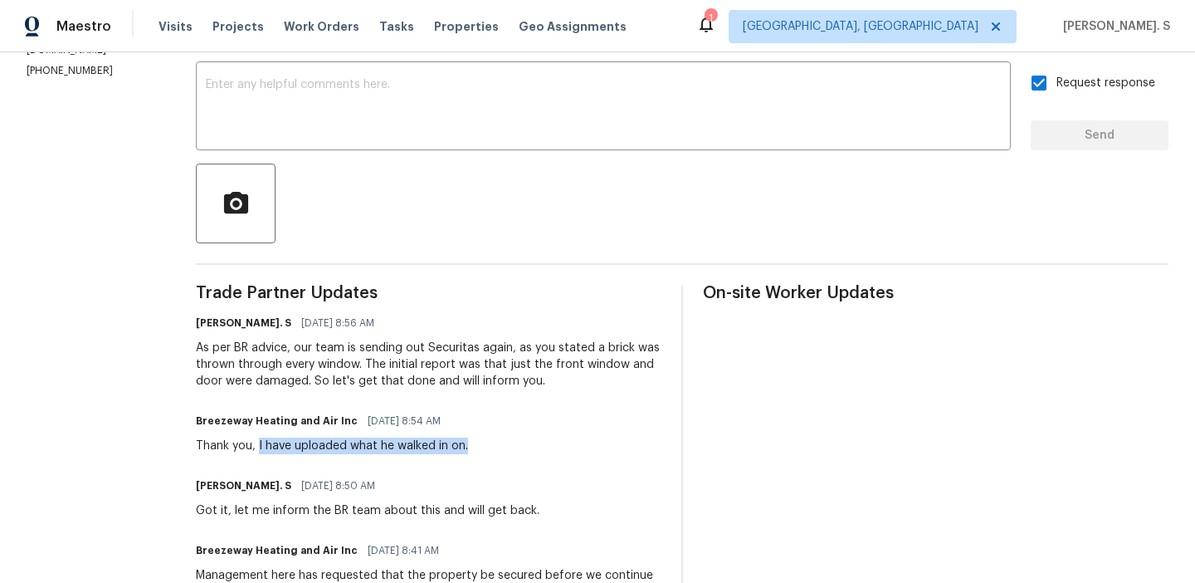
copy div "I have uploaded what he walked in on."
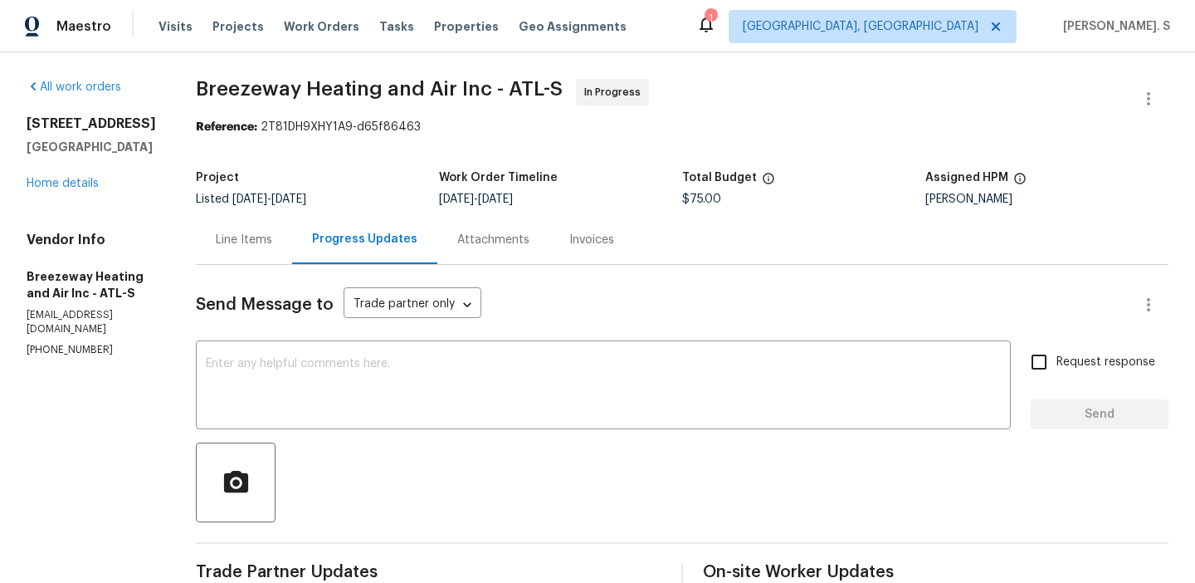
click at [346, 88] on span "Breezeway Heating and Air Inc - ATL-S" at bounding box center [379, 89] width 367 height 20
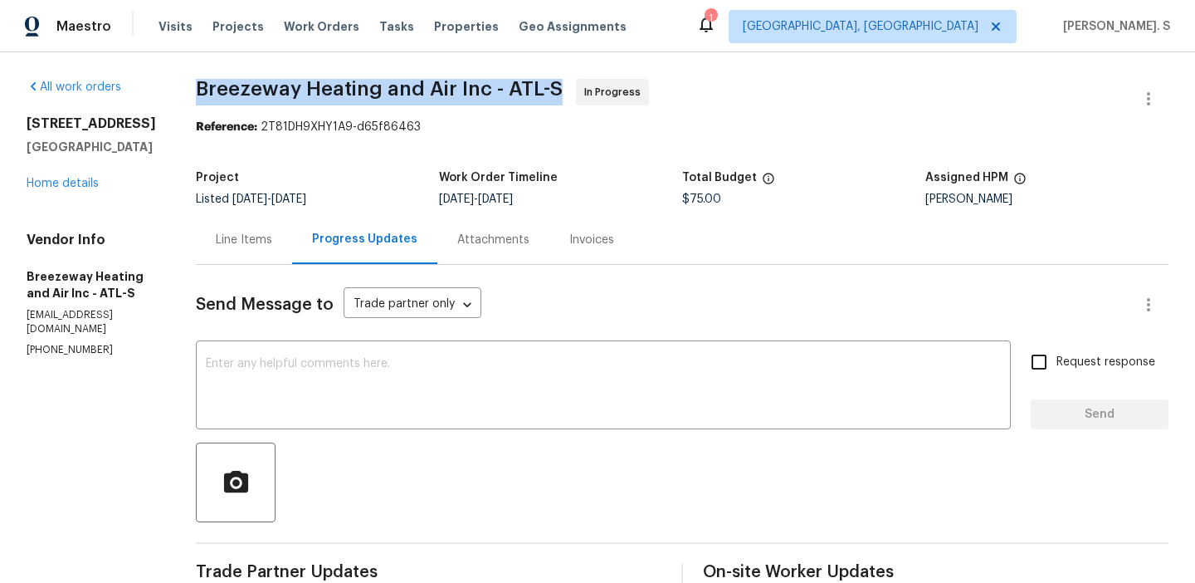
copy span "Breezeway Heating and Air Inc - ATL-S"
click at [90, 321] on div "Vendor Info Breezeway Heating and Air Inc - ATL-S breezewayhvac@gmail.com (678)…" at bounding box center [91, 294] width 129 height 125
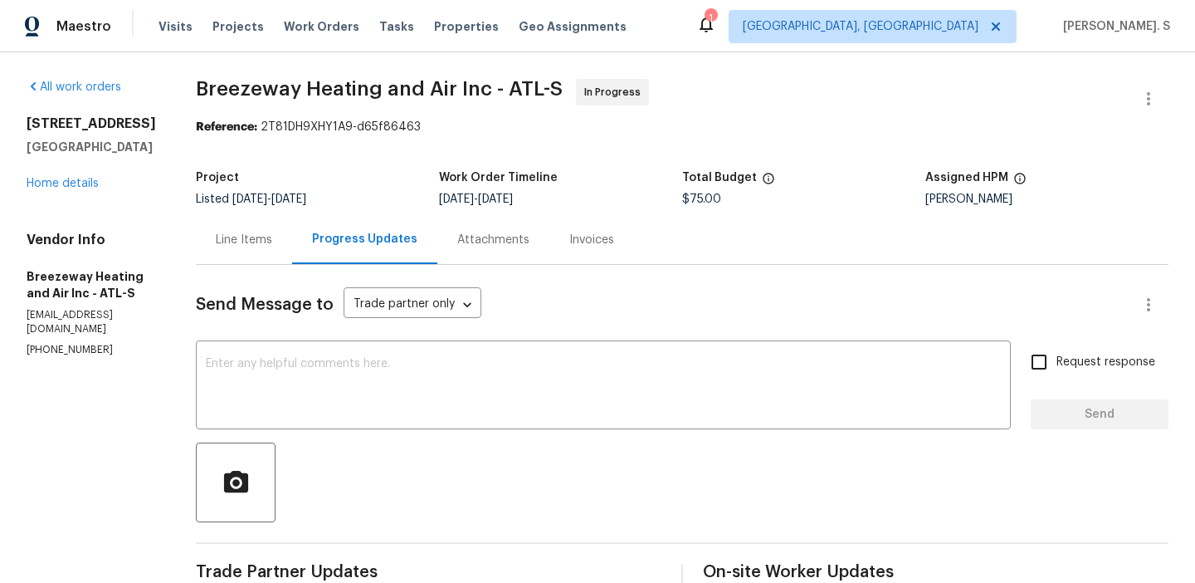
click at [90, 321] on div "Vendor Info Breezeway Heating and Air Inc - ATL-S breezewayhvac@gmail.com (678)…" at bounding box center [91, 294] width 129 height 125
copy p "[EMAIL_ADDRESS][DOMAIN_NAME]"
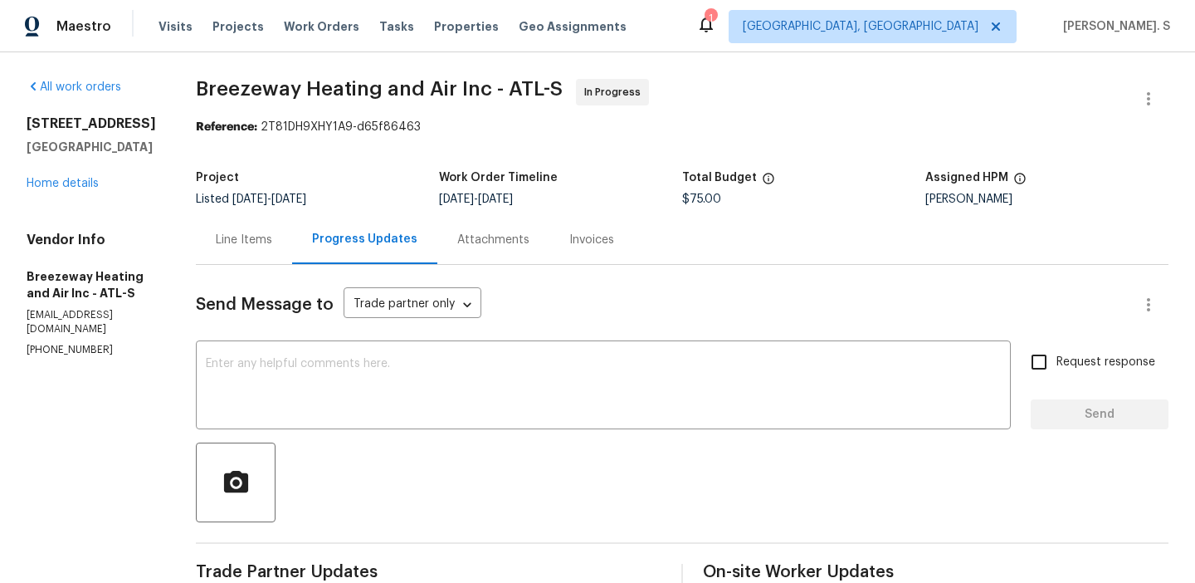
copy p "[PHONE_NUMBER]"
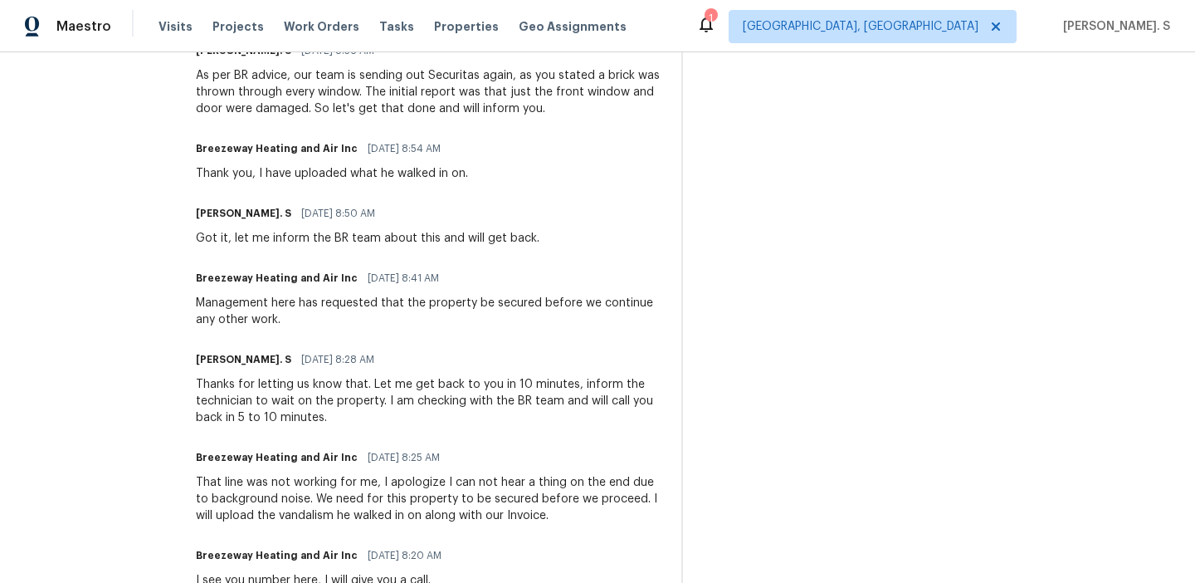
scroll to position [663, 0]
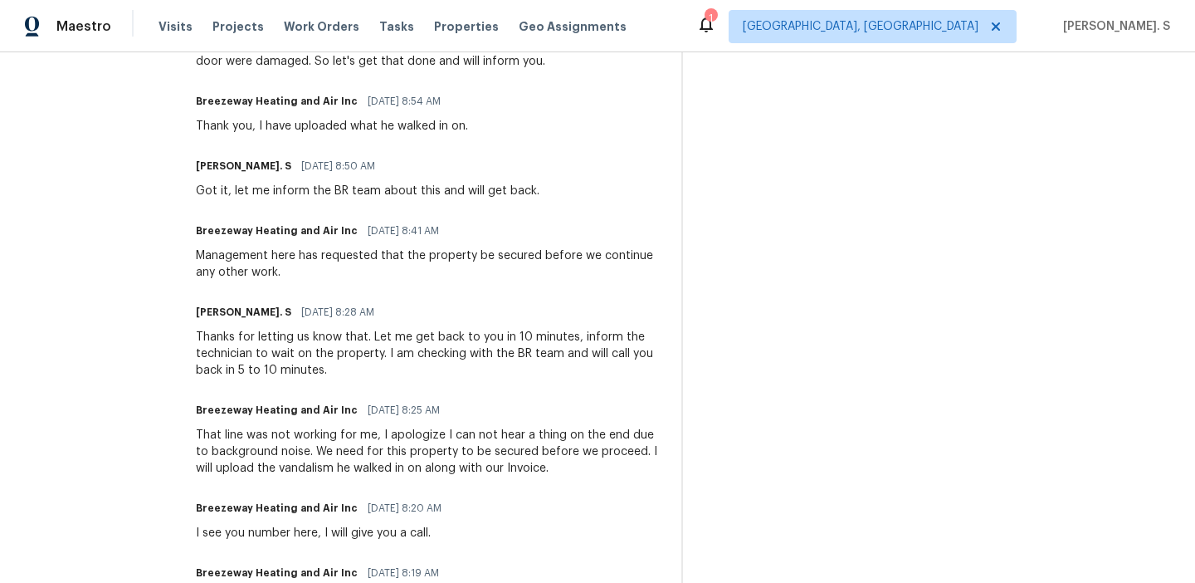
click at [304, 465] on div "That line was not working for me, I apologize I can not hear a thing on the end…" at bounding box center [429, 452] width 466 height 50
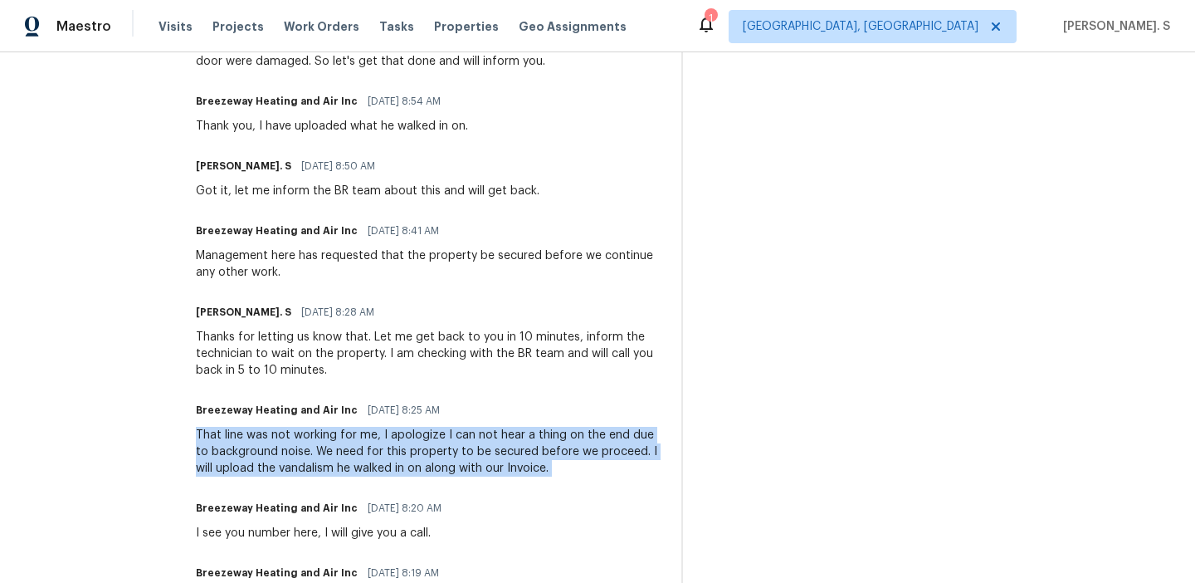
click at [304, 465] on div "That line was not working for me, I apologize I can not hear a thing on the end…" at bounding box center [429, 452] width 466 height 50
copy div "That line was not working for me, I apologize I can not hear a thing on the end…"
click at [479, 426] on div "Breezeway Heating and Air Inc 09/09/2025 8:25 AM That line was not working for …" at bounding box center [429, 437] width 466 height 78
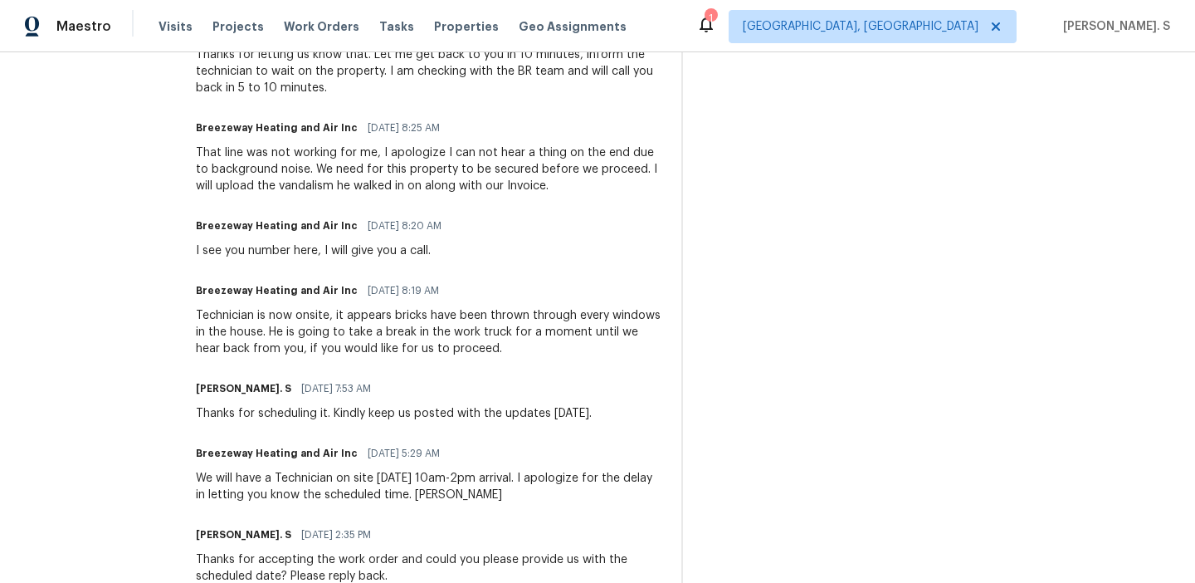
scroll to position [961, 0]
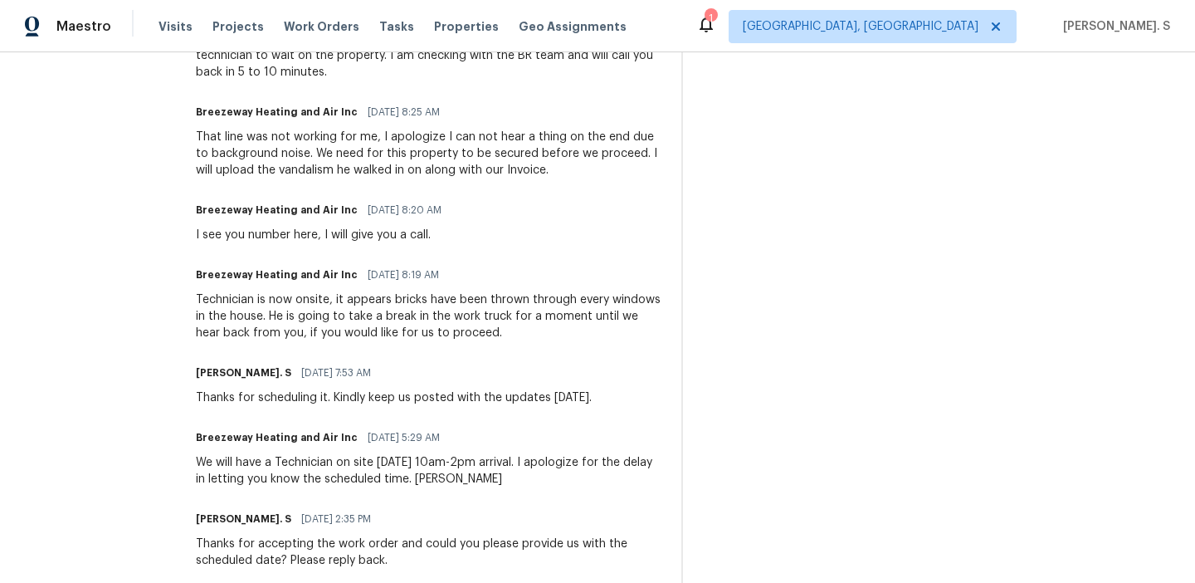
click at [200, 296] on div "Technician is now onsite, it appears bricks have been thrown through every wind…" at bounding box center [429, 316] width 466 height 50
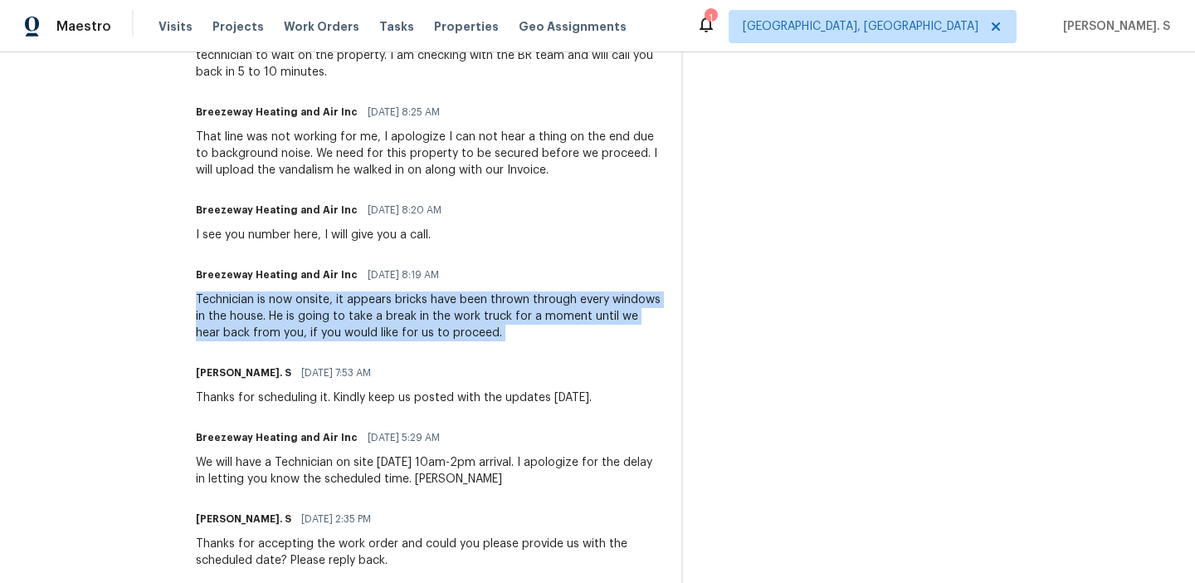
click at [200, 296] on div "Technician is now onsite, it appears bricks have been thrown through every wind…" at bounding box center [429, 316] width 466 height 50
copy div "Technician is now onsite, it appears bricks have been thrown through every wind…"
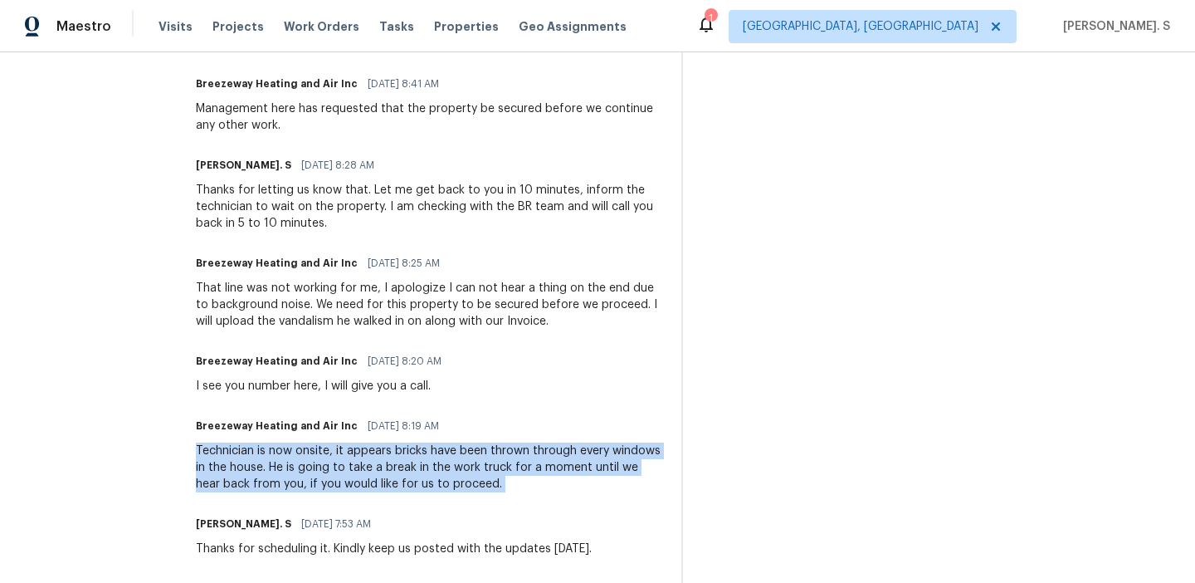
scroll to position [823, 0]
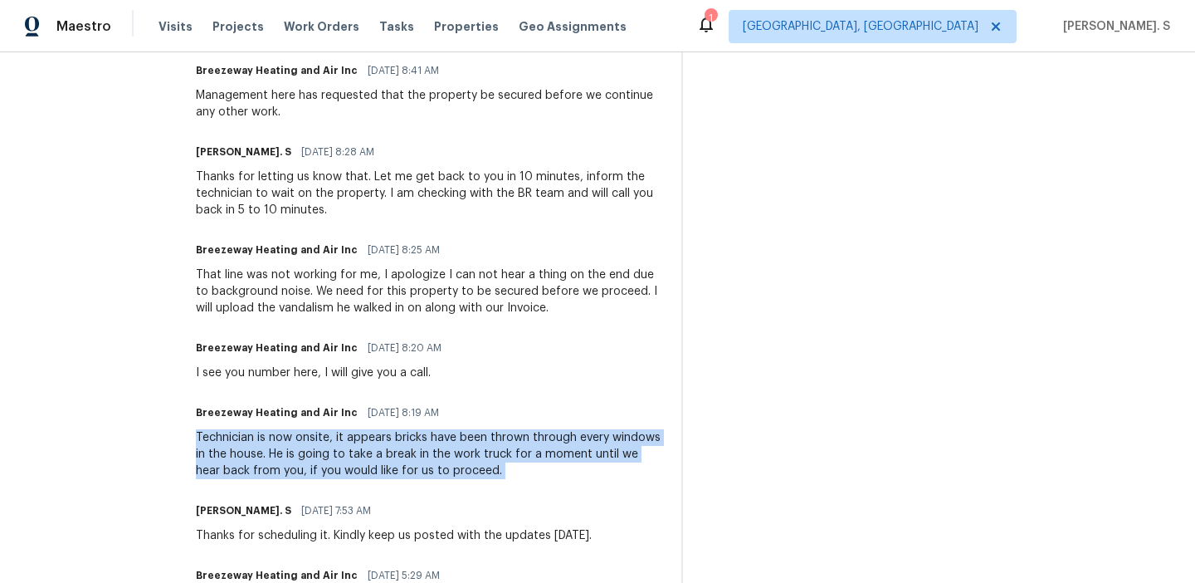
click at [285, 305] on div "That line was not working for me, I apologize I can not hear a thing on the end…" at bounding box center [429, 291] width 466 height 50
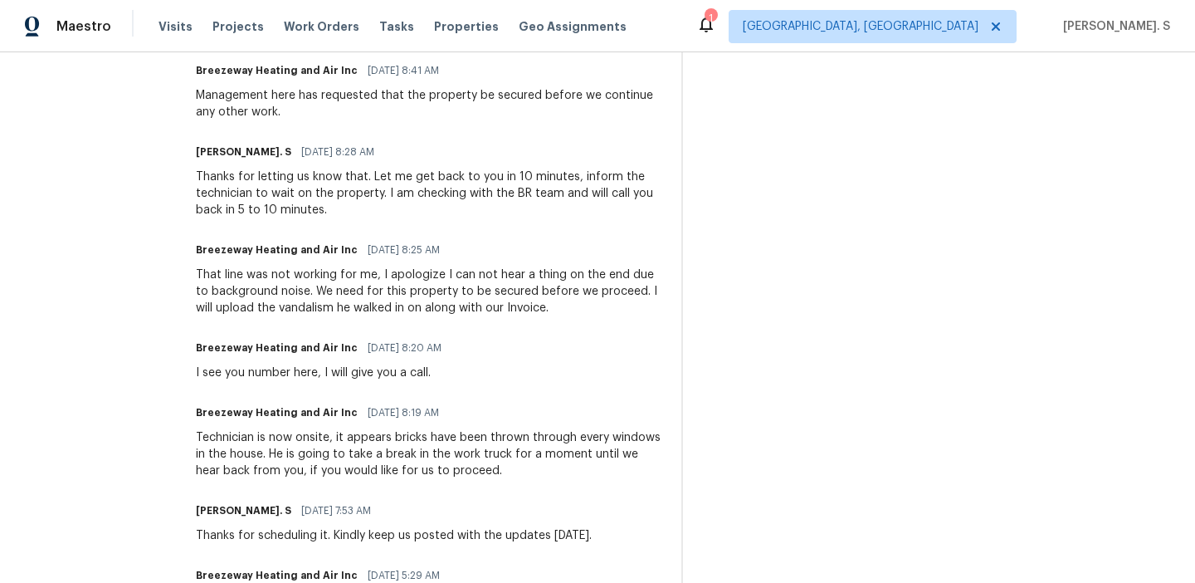
click at [285, 305] on div "That line was not working for me, I apologize I can not hear a thing on the end…" at bounding box center [429, 291] width 466 height 50
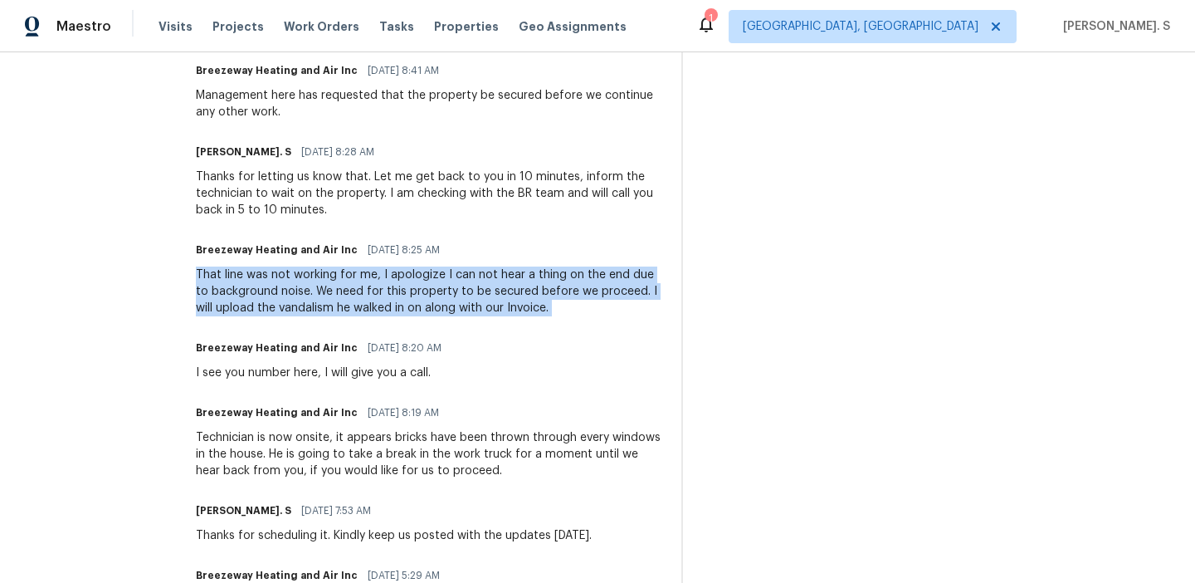
click at [285, 305] on div "That line was not working for me, I apologize I can not hear a thing on the end…" at bounding box center [429, 291] width 466 height 50
click at [409, 310] on div "That line was not working for me, I apologize I can not hear a thing on the end…" at bounding box center [429, 291] width 466 height 50
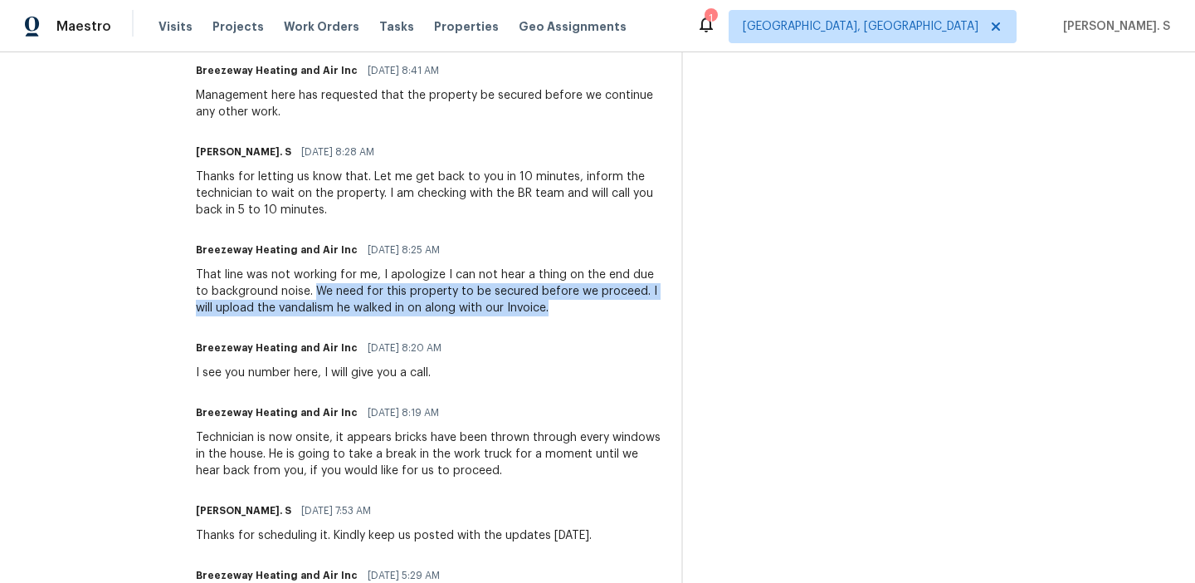
drag, startPoint x: 304, startPoint y: 291, endPoint x: 559, endPoint y: 303, distance: 255.9
click at [559, 303] on div "That line was not working for me, I apologize I can not hear a thing on the end…" at bounding box center [429, 291] width 466 height 50
copy div "We need for this property to be secured before we proceed. I will upload the va…"
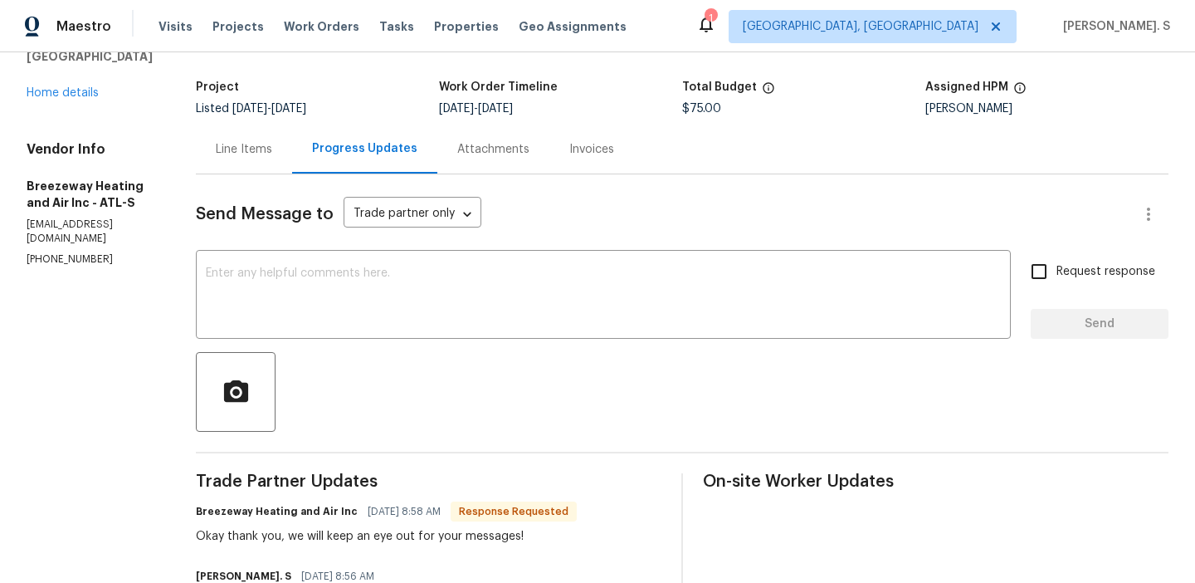
scroll to position [41, 0]
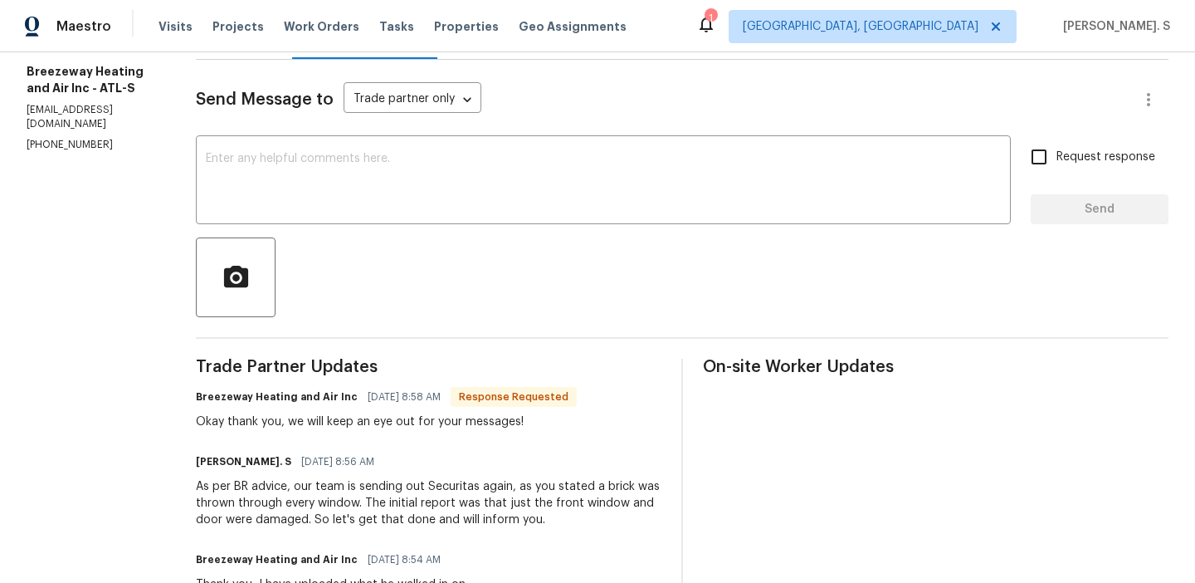
scroll to position [209, 0]
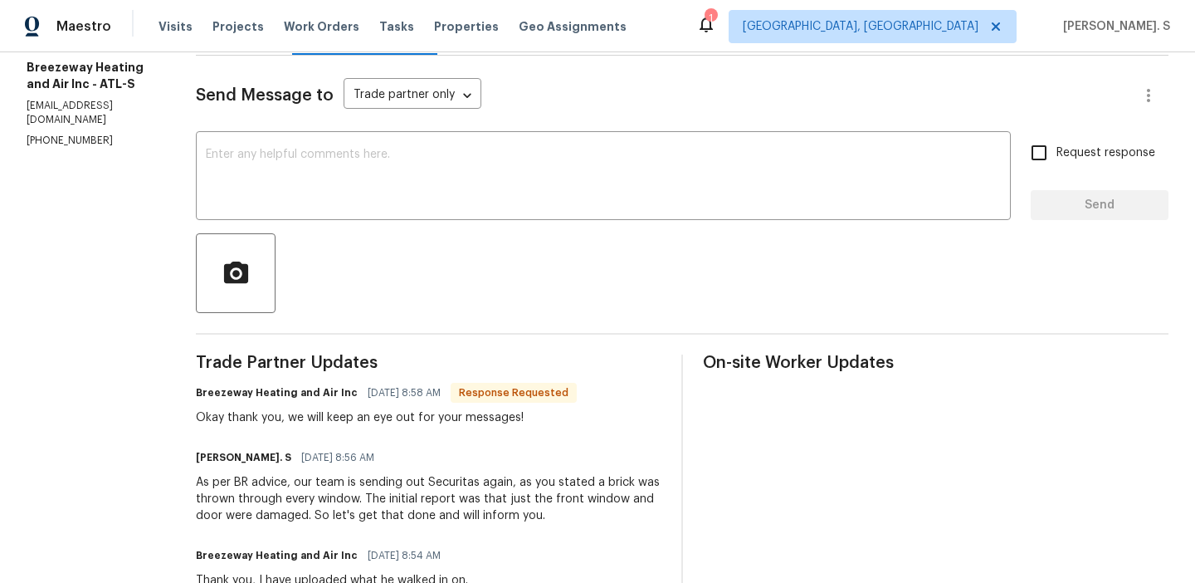
click at [356, 177] on textarea at bounding box center [603, 178] width 795 height 58
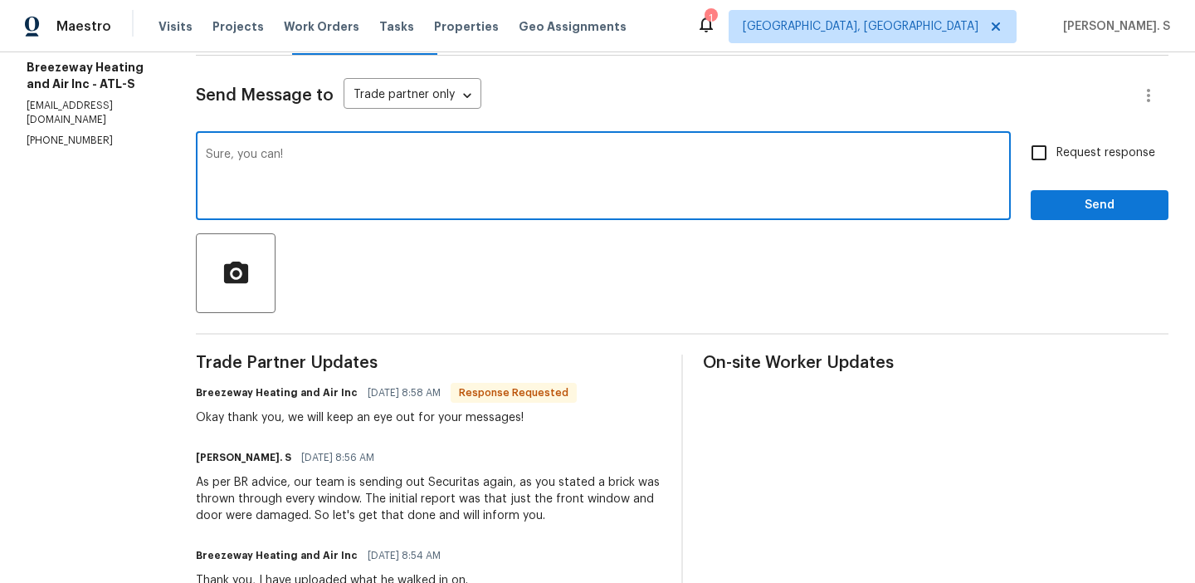
type textarea "Sure, you can!"
click at [1071, 138] on label "Request response" at bounding box center [1089, 152] width 134 height 35
click at [1056, 138] on input "Request response" at bounding box center [1039, 152] width 35 height 35
checkbox input "true"
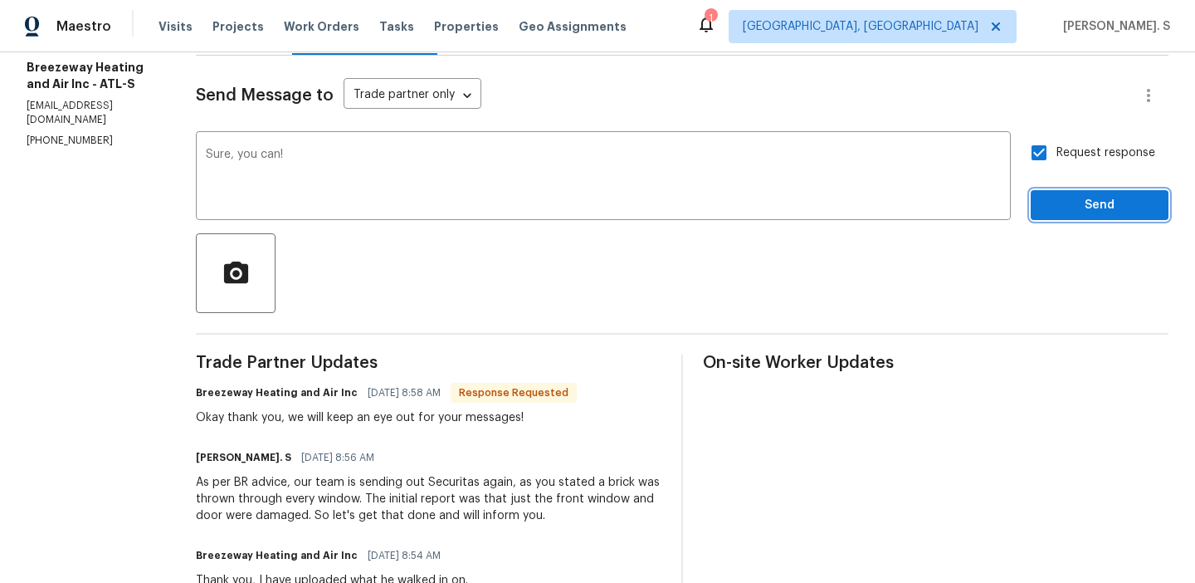
click at [1061, 209] on span "Send" at bounding box center [1099, 205] width 111 height 21
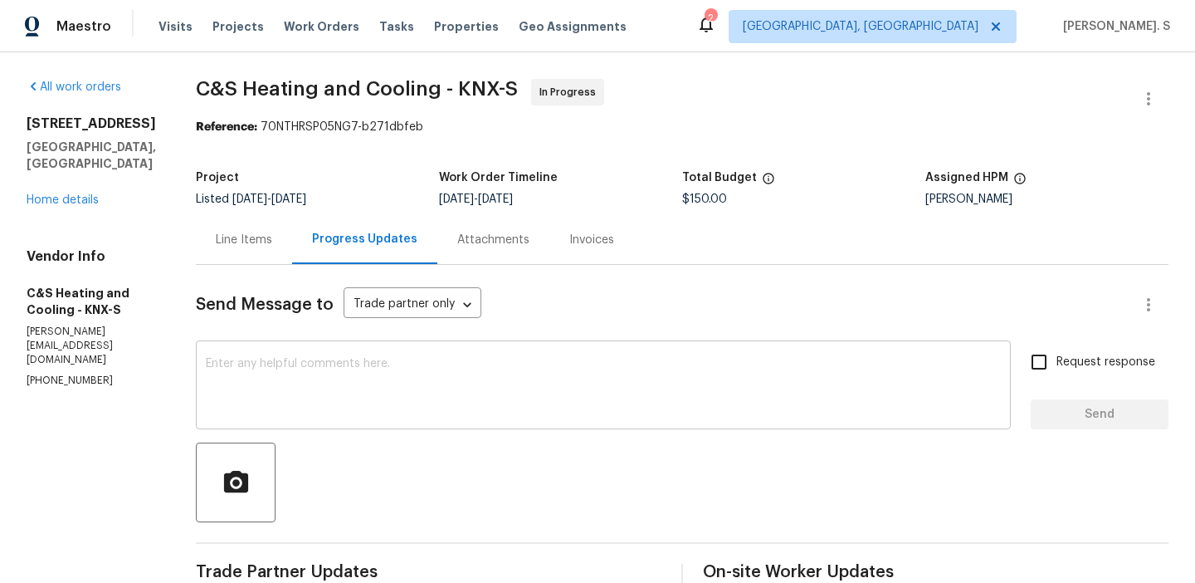
click at [349, 407] on textarea at bounding box center [603, 387] width 795 height 58
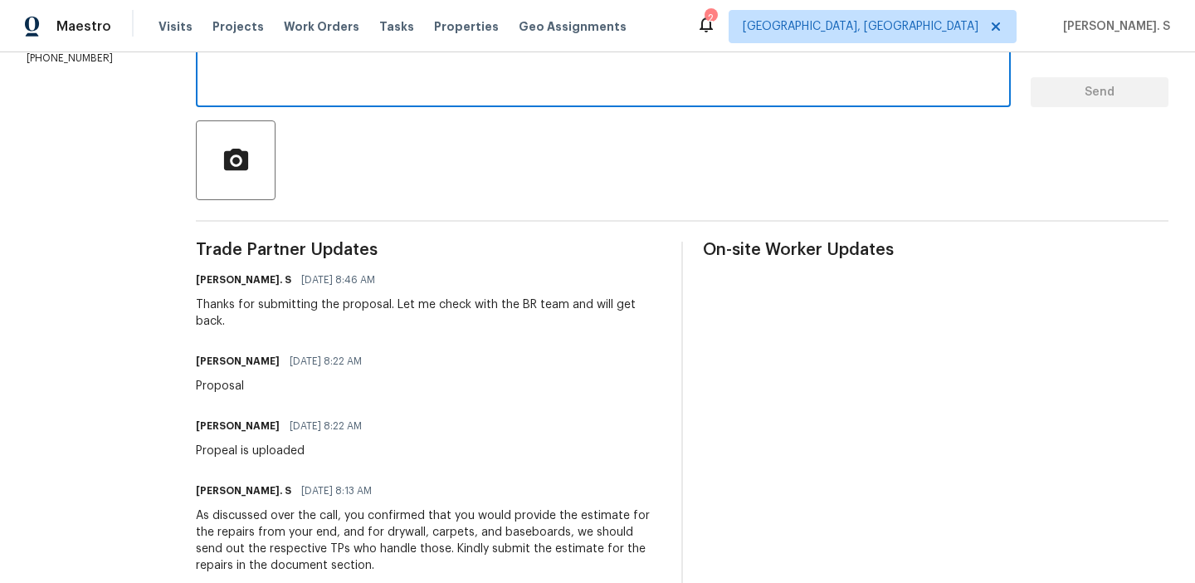
paste textarea "$8126 is approved for the replacement and water extraction. Please send another…"
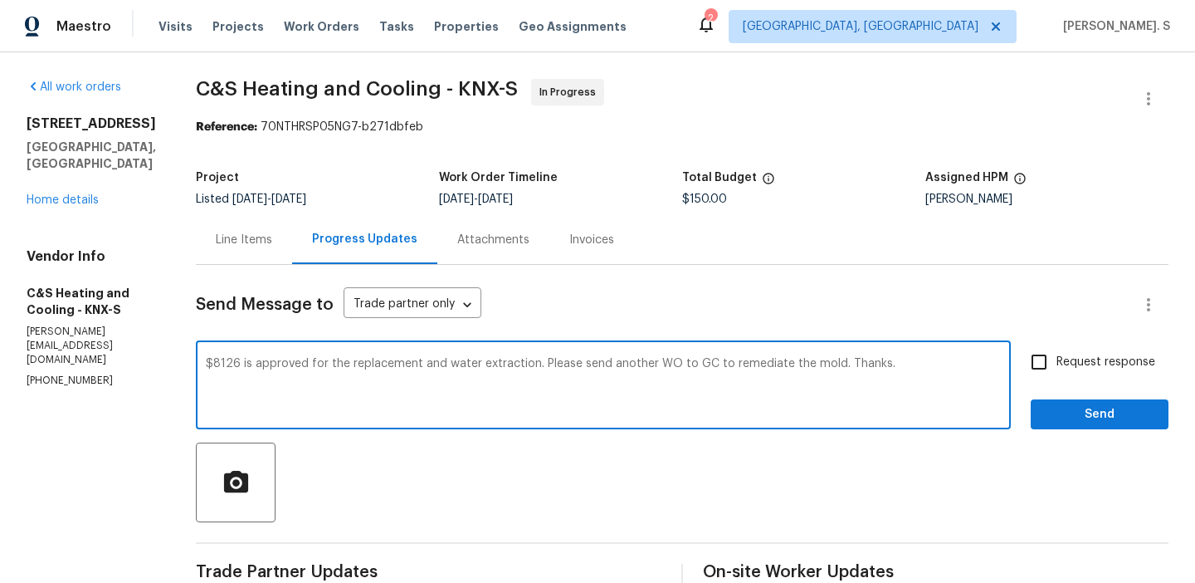
click at [271, 362] on div "$8126 is approved for the replacement and water extraction. Please send another…" at bounding box center [603, 386] width 815 height 85
click at [271, 358] on div "$8126 is approved for the replacement and water extraction. Please send another…" at bounding box center [603, 386] width 815 height 85
paste textarea "The BR team has approved the cost, and it has been updated."
click at [271, 358] on div "$8126 is approved for the replacement and water extraction. Please send another…" at bounding box center [603, 386] width 815 height 85
click at [274, 359] on div "$8126 is approved for the replacement and water extraction. Please send another…" at bounding box center [603, 386] width 815 height 85
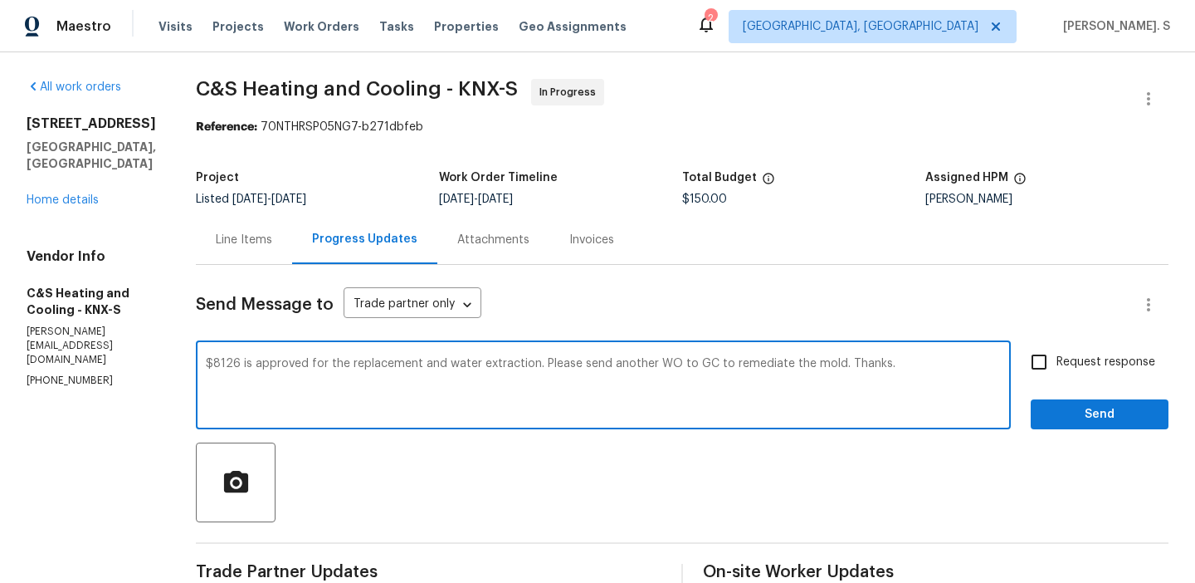
click at [274, 359] on div "$8126 is approved for the replacement and water extraction. Please send another…" at bounding box center [603, 386] width 815 height 85
click at [277, 359] on textarea "$8126 is approved for the replacement and water extraction. Please send another…" at bounding box center [603, 387] width 795 height 58
paste textarea "The BR team has approved the cost, and it has been updated."
drag, startPoint x: 730, startPoint y: 360, endPoint x: 771, endPoint y: 367, distance: 41.2
click at [771, 367] on textarea "The BR team has approved the cost, and it has been updated for $8126 is approve…" at bounding box center [603, 387] width 795 height 58
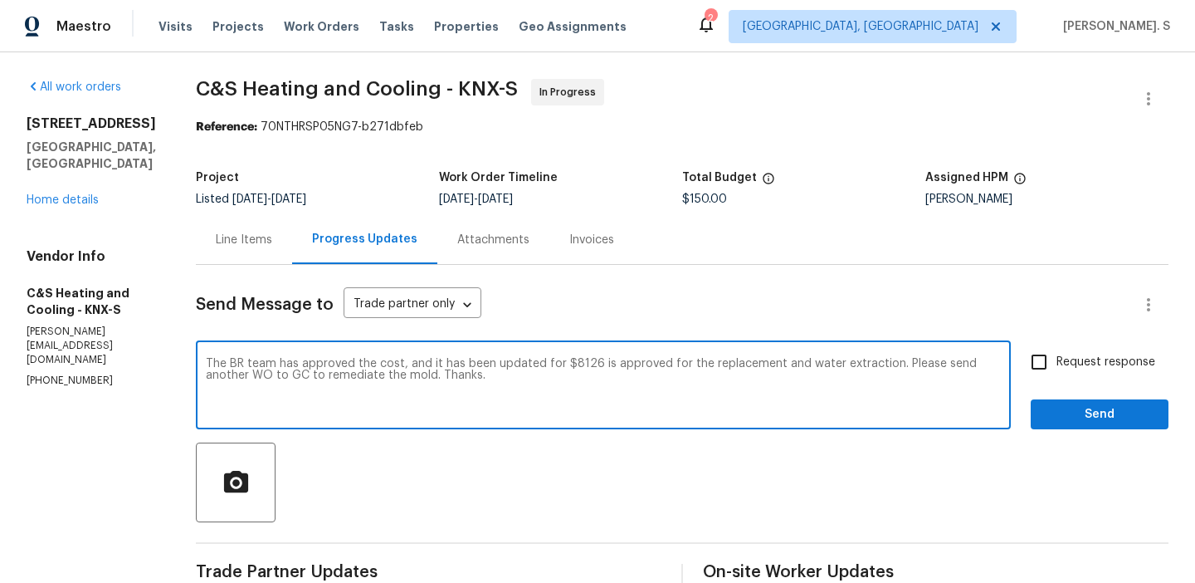
click at [914, 363] on textarea "The BR team has approved the cost, and it has been updated for $8126 is approve…" at bounding box center [603, 387] width 795 height 58
drag, startPoint x: 958, startPoint y: 361, endPoint x: 965, endPoint y: 388, distance: 28.4
click at [965, 388] on textarea "The BR team has approved the cost, and it has been updated for $8126 is approve…" at bounding box center [603, 387] width 795 height 58
click at [0, 0] on div "to" at bounding box center [0, 0] width 0 height 0
click at [352, 319] on div "Send Message to Trade partner only Trade partner only ​" at bounding box center [662, 305] width 933 height 40
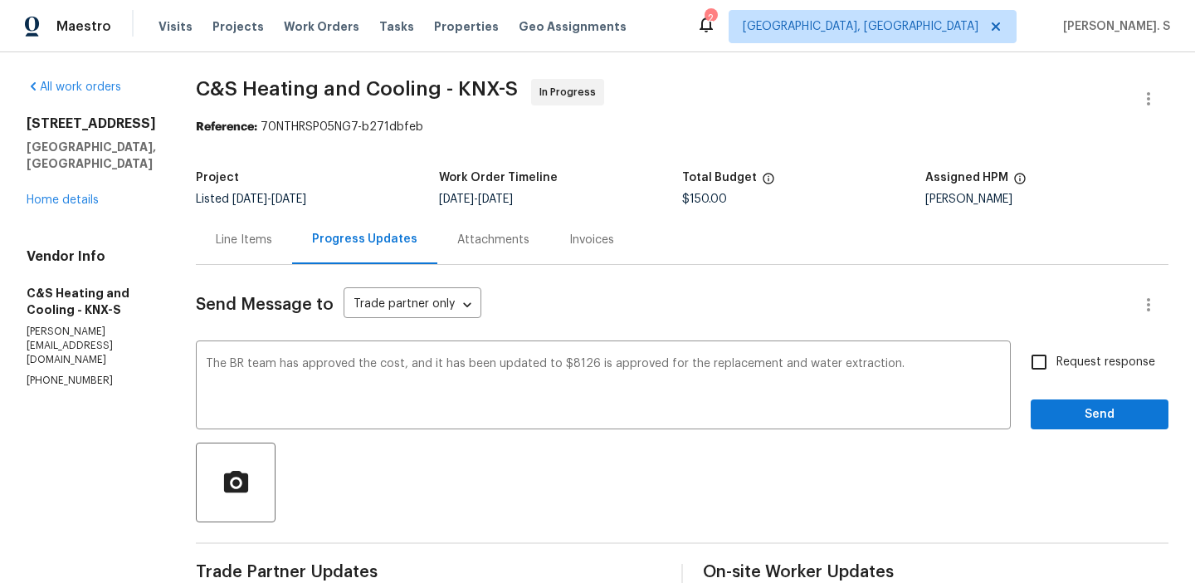
click at [352, 319] on div "Send Message to Trade partner only Trade partner only ​" at bounding box center [662, 305] width 933 height 40
click at [0, 0] on div "Remove" at bounding box center [0, 0] width 0 height 0
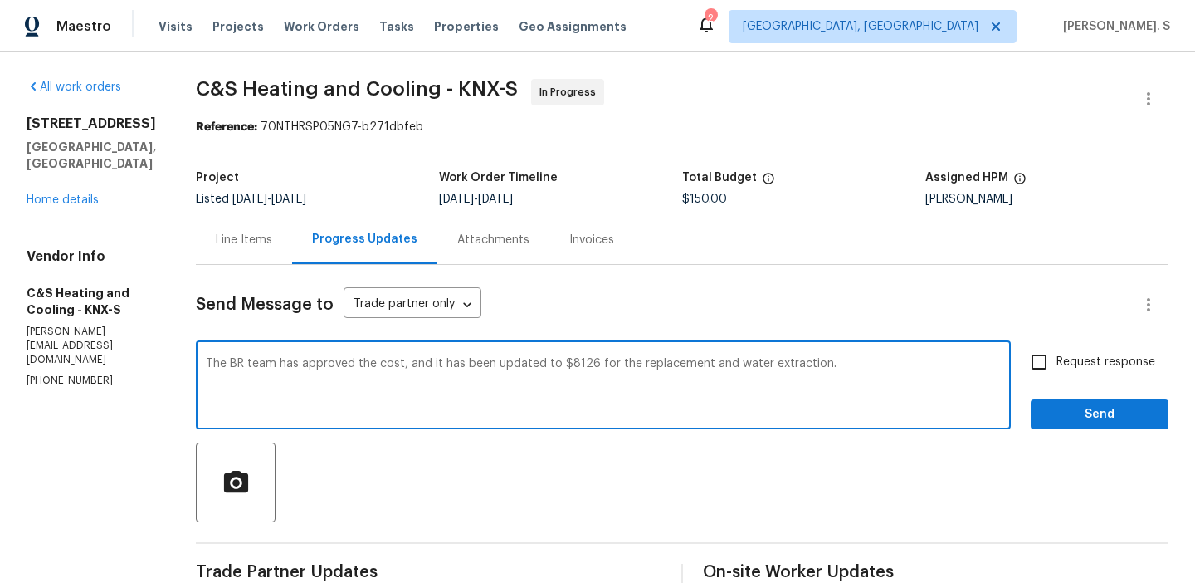
click at [607, 354] on div "The BR team has approved the cost, and it has been updated to $8126 for the rep…" at bounding box center [603, 386] width 815 height 85
click at [903, 361] on textarea "The BR team has approved the cost, and it has been updated to $8126 for the rep…" at bounding box center [603, 387] width 795 height 58
click at [583, 372] on textarea "The BR team has approved the cost, and it has been updated to $8126 for the rep…" at bounding box center [603, 387] width 795 height 58
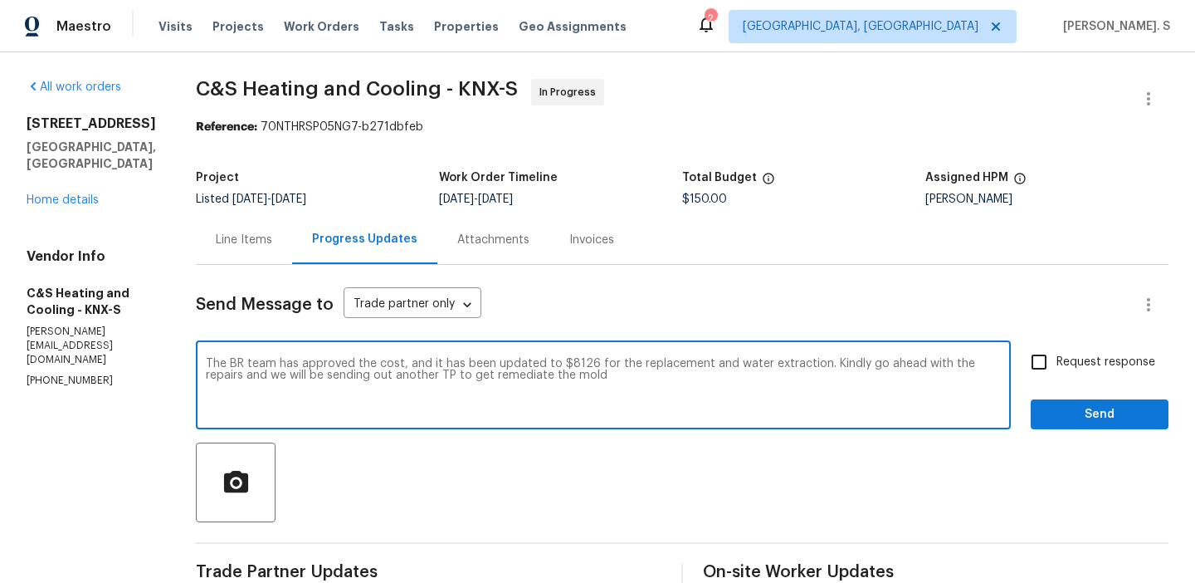
click at [704, 371] on textarea "The BR team has approved the cost, and it has been updated to $8126 for the rep…" at bounding box center [603, 387] width 795 height 58
type textarea "The BR team has approved the cost, and it has been updated to $8126 for the rep…"
click at [669, 422] on div "The BR team has approved the cost, and it has been updated to $8126 for the rep…" at bounding box center [603, 386] width 815 height 85
click at [678, 363] on textarea "The BR team has approved the cost, and it has been updated to $8126 for the rep…" at bounding box center [603, 387] width 795 height 58
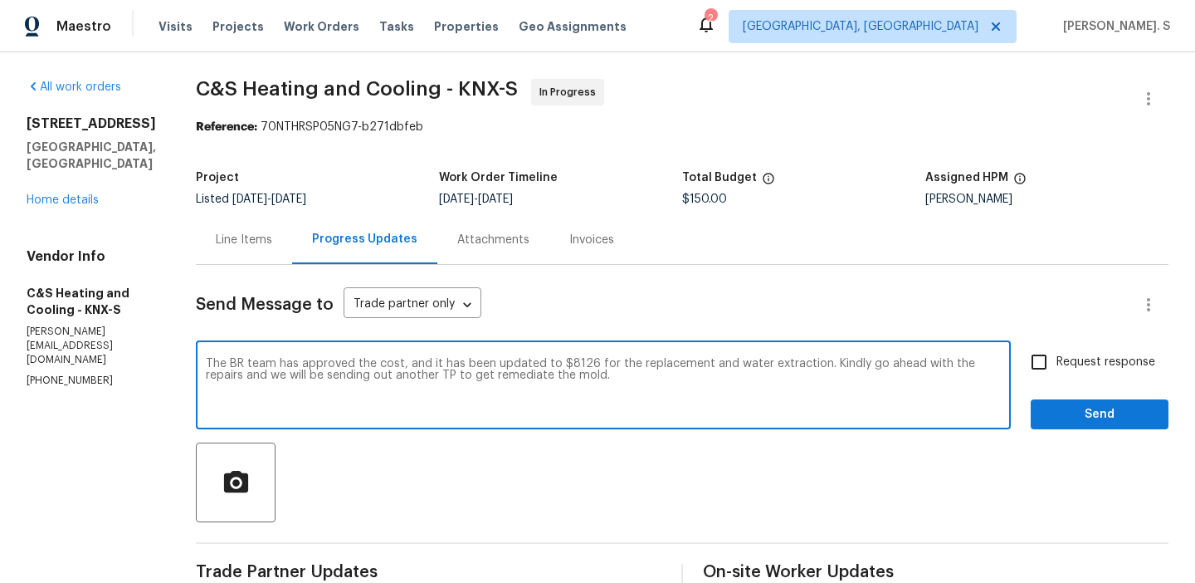
click at [678, 363] on textarea "The BR team has approved the cost, and it has been updated to $8126 for the rep…" at bounding box center [603, 387] width 795 height 58
click at [1048, 374] on input "Request response" at bounding box center [1039, 361] width 35 height 35
checkbox input "true"
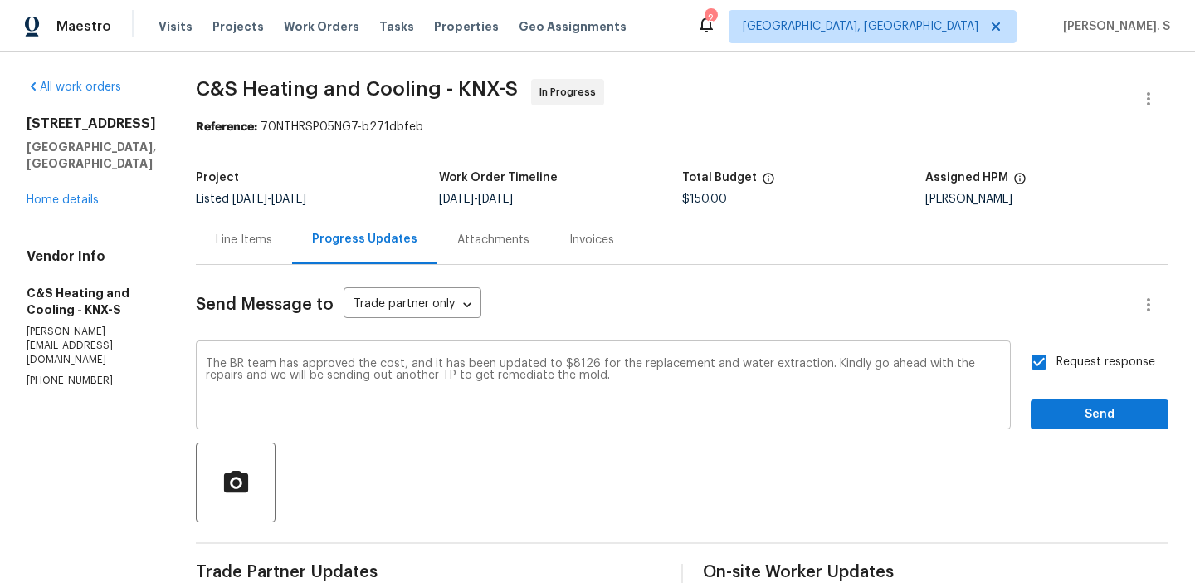
click at [0, 0] on div "get" at bounding box center [0, 0] width 0 height 0
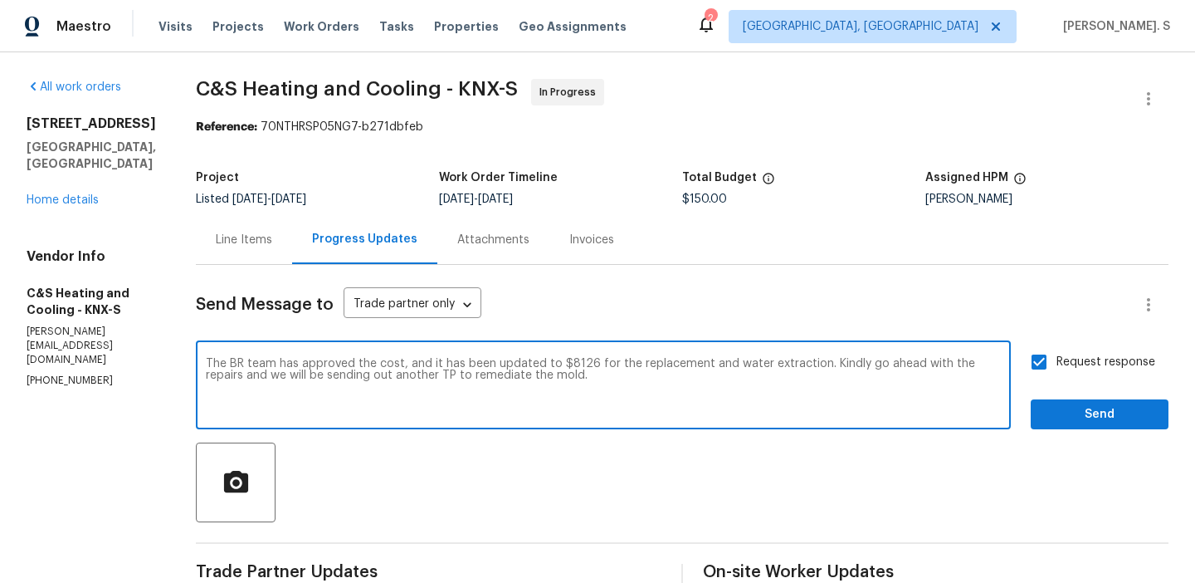
click at [0, 0] on div "mould." at bounding box center [0, 0] width 0 height 0
click at [660, 377] on textarea "The BR team has approved the cost, and it has been updated to $8126 for the rep…" at bounding box center [603, 387] width 795 height 58
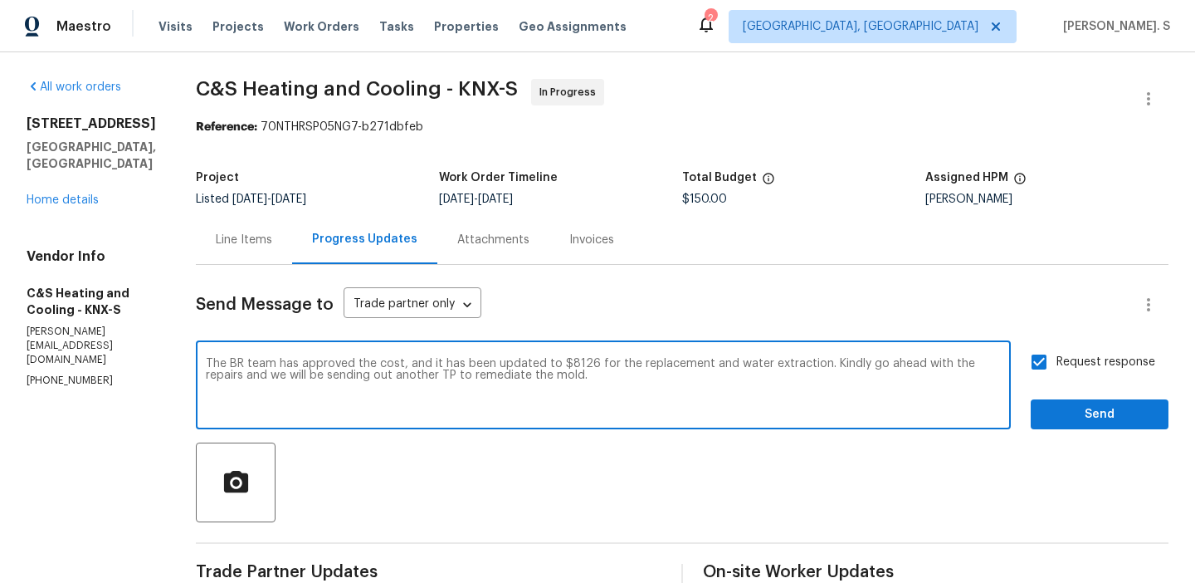
type textarea "The BR team has approved the cost, and it has been updated to $8126 for the rep…"
click at [1106, 409] on span "Send" at bounding box center [1099, 414] width 111 height 21
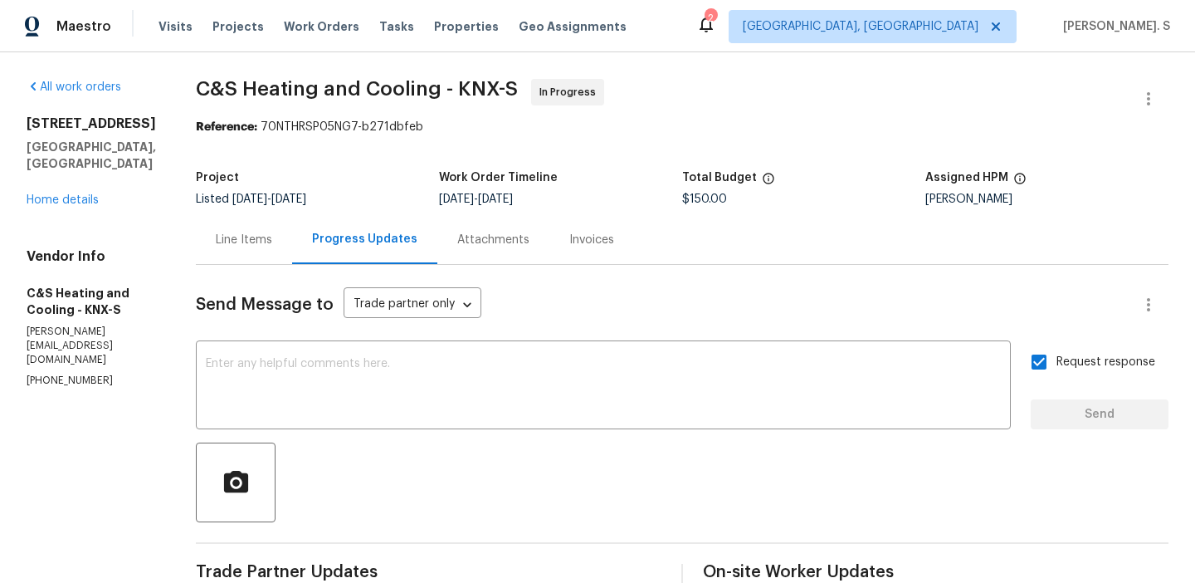
click at [283, 237] on div "Line Items" at bounding box center [244, 239] width 96 height 49
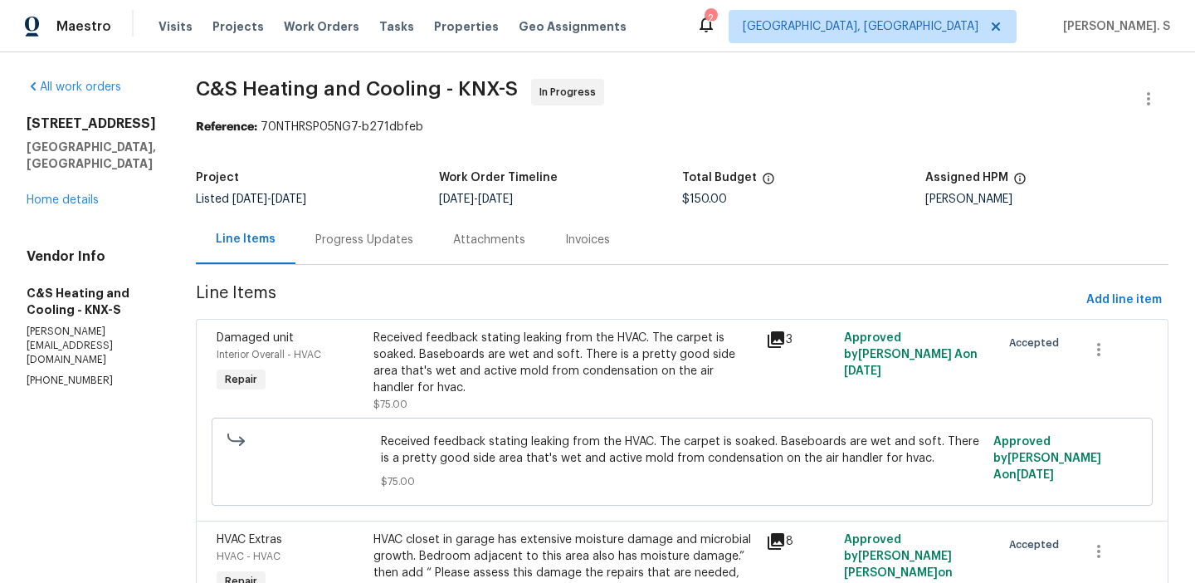
click at [443, 344] on div "Received feedback stating leaking from the HVAC. The carpet is soaked. Baseboar…" at bounding box center [564, 362] width 383 height 66
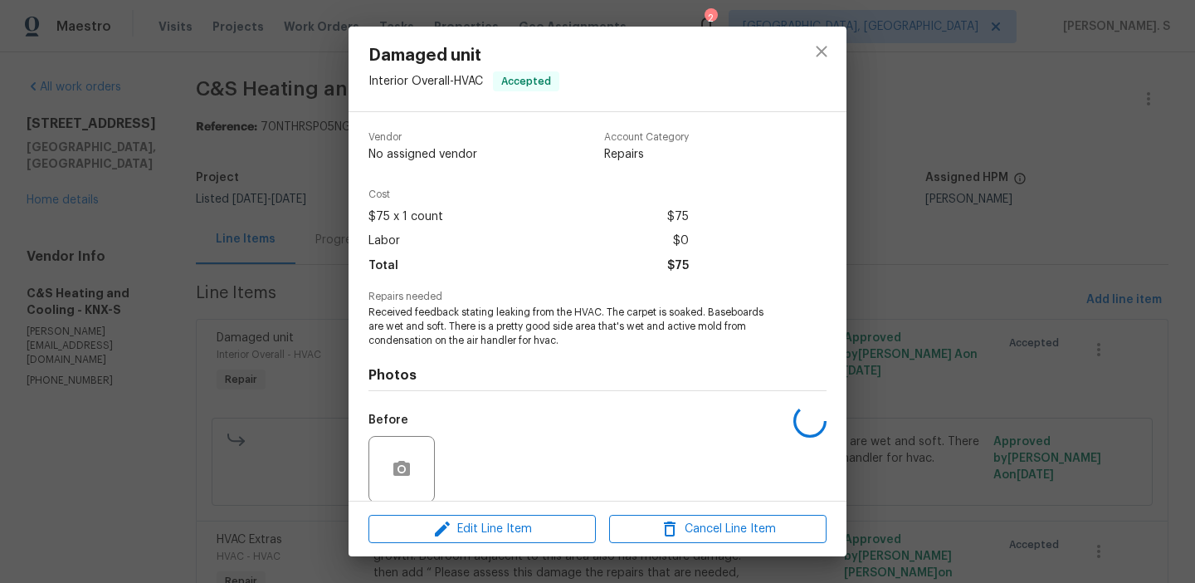
click at [443, 344] on span "Received feedback stating leaking from the HVAC. The carpet is soaked. Baseboar…" at bounding box center [574, 325] width 412 height 41
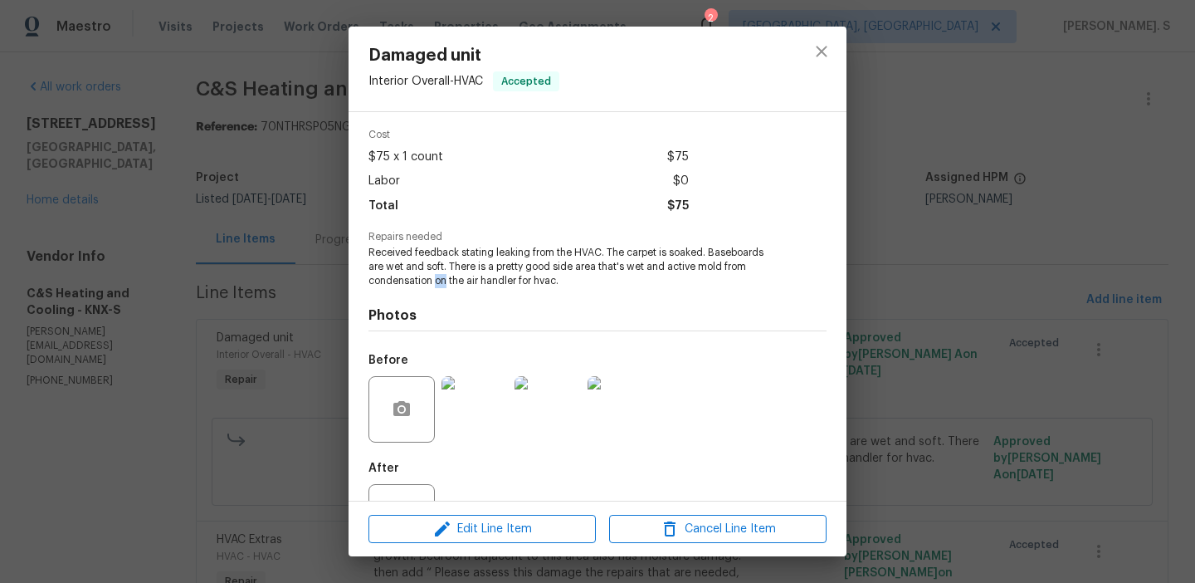
scroll to position [126, 0]
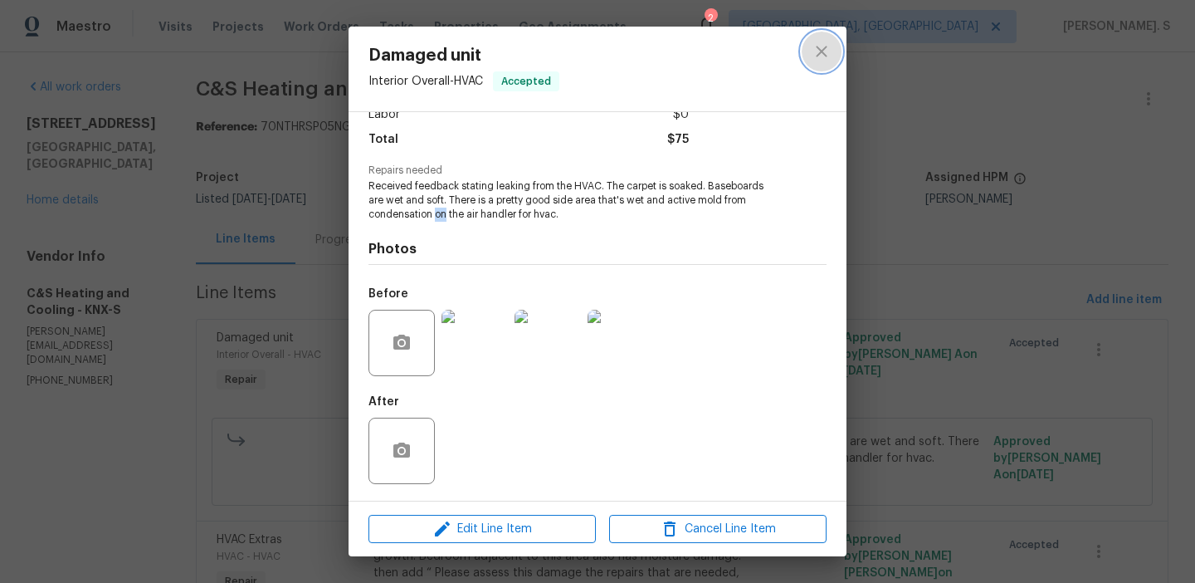
click at [815, 52] on icon "close" at bounding box center [822, 51] width 20 height 20
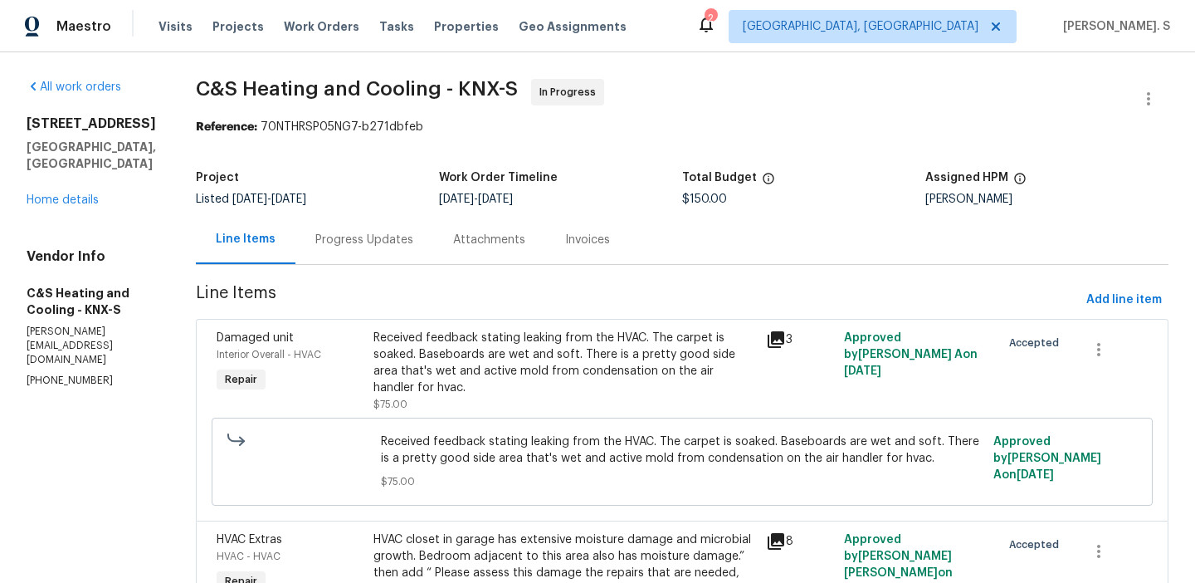
scroll to position [176, 0]
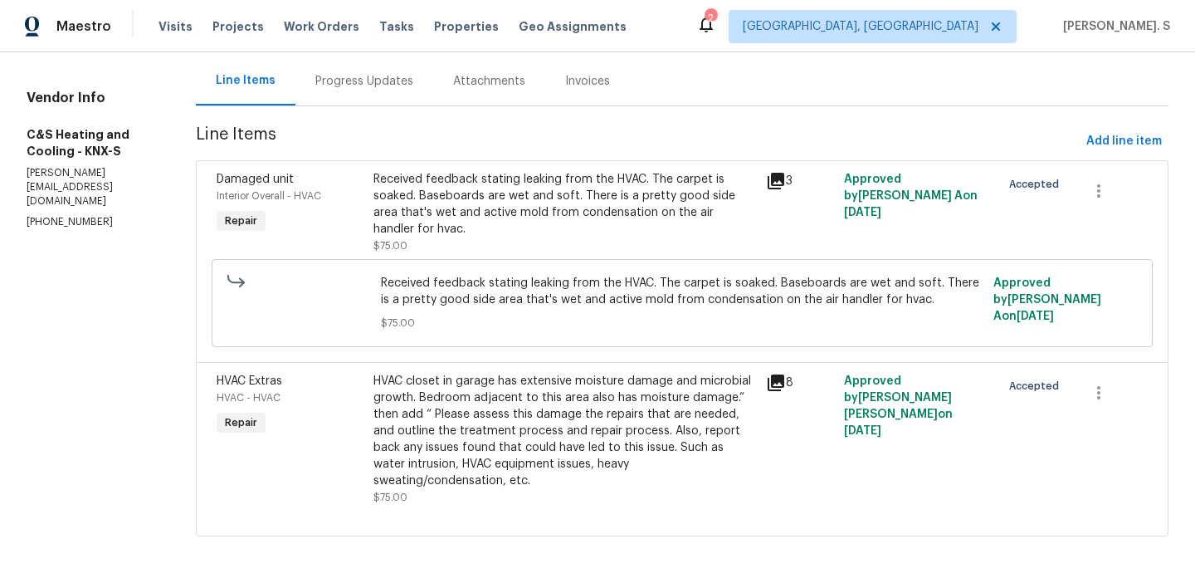
click at [574, 419] on div "HVAC closet in garage has extensive moisture damage and microbial growth. Bedro…" at bounding box center [564, 431] width 383 height 116
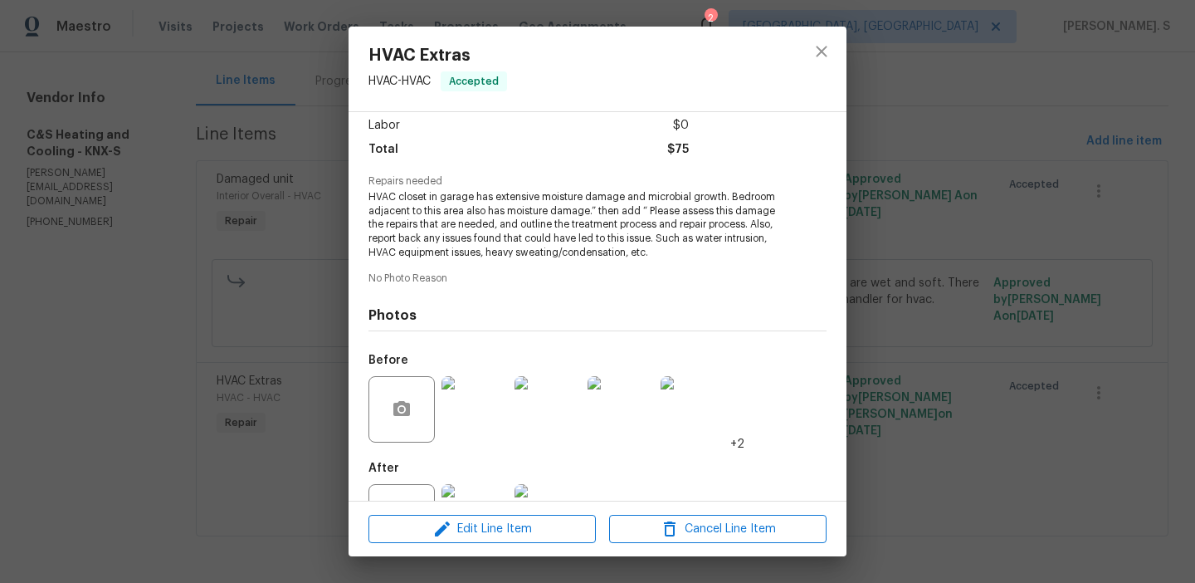
scroll to position [154, 0]
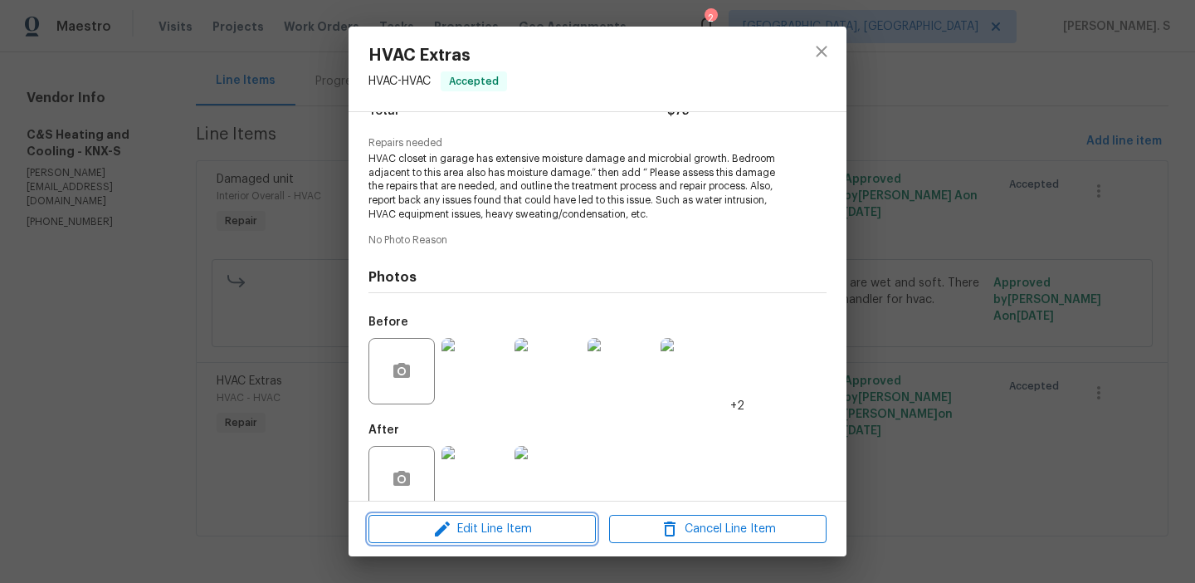
click at [510, 519] on span "Edit Line Item" at bounding box center [481, 529] width 217 height 21
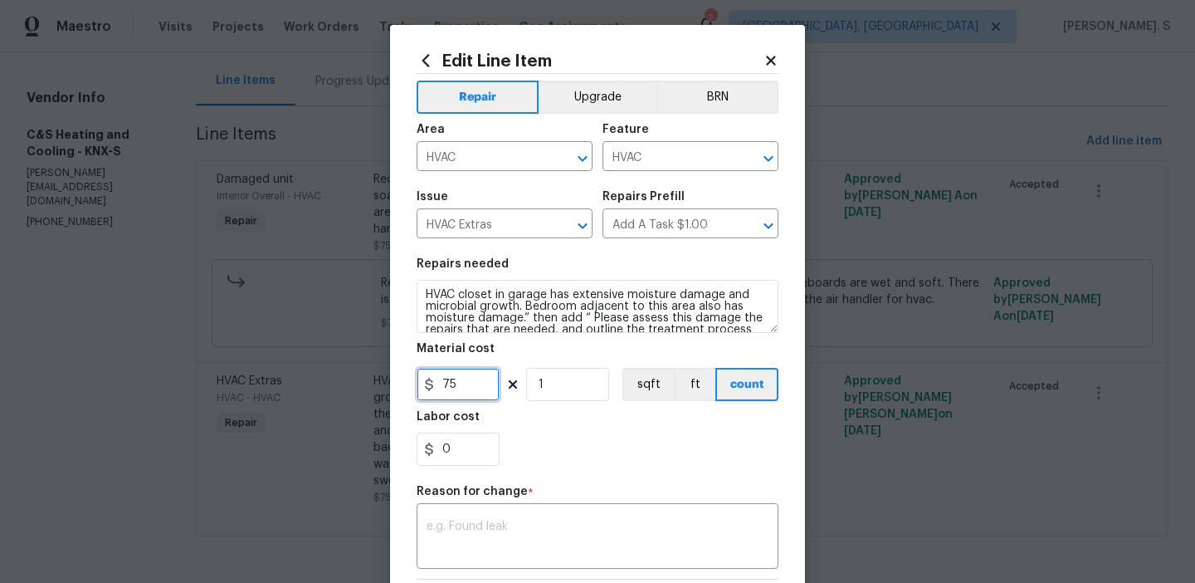
click at [460, 393] on input "75" at bounding box center [458, 384] width 83 height 33
type input "8126"
click at [573, 558] on div "x ​" at bounding box center [598, 537] width 362 height 61
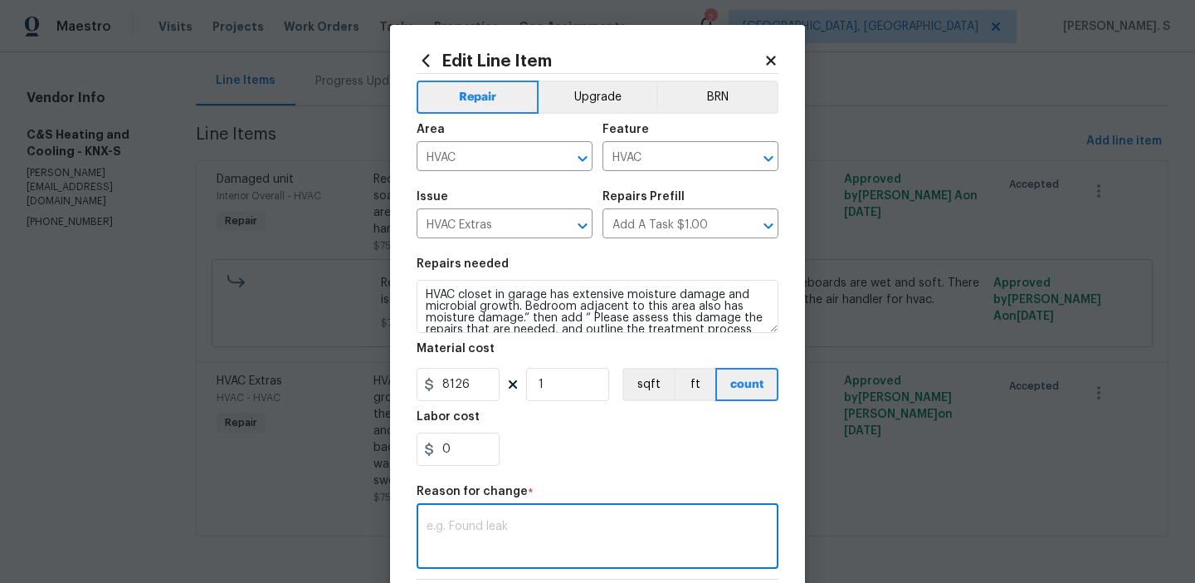
paste textarea "(GJ) Updated cost per BR team approval."
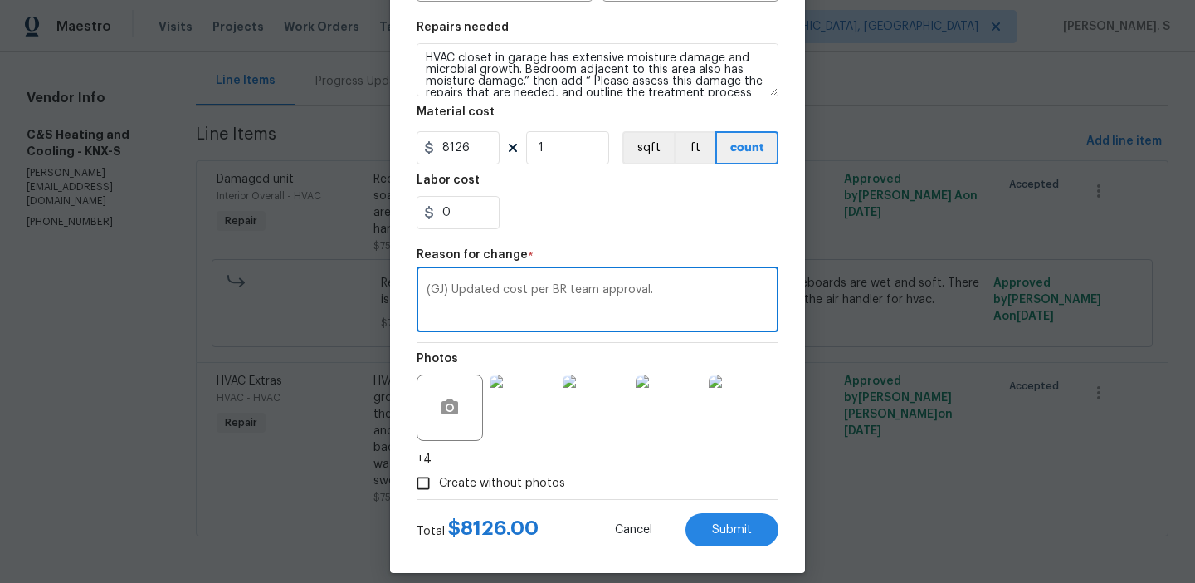
scroll to position [252, 0]
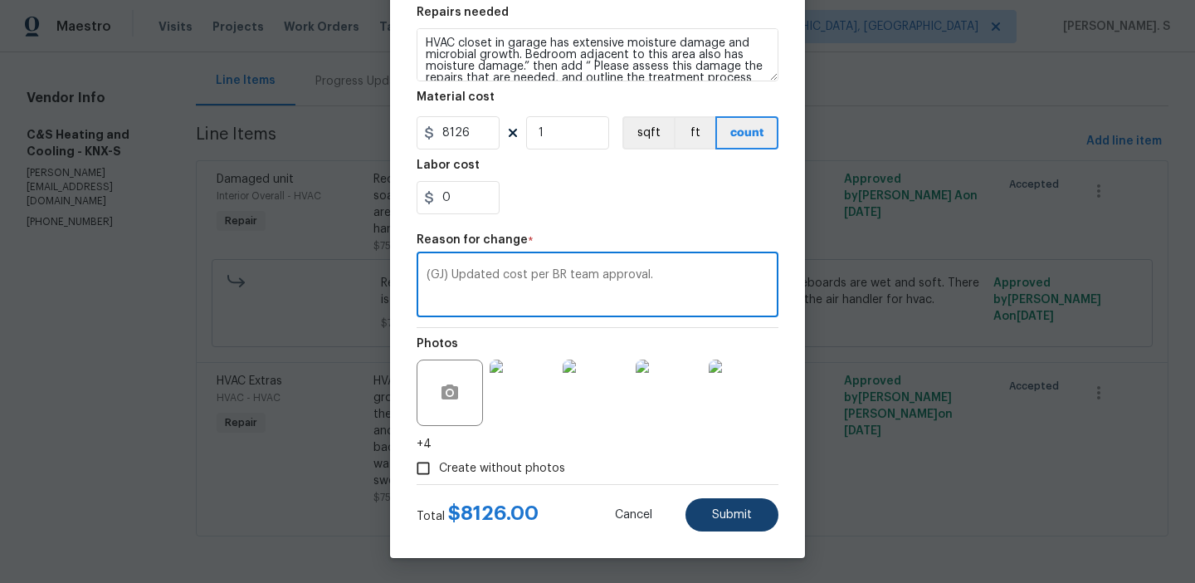
type textarea "(GJ) Updated cost per BR team approval."
click at [704, 516] on button "Submit" at bounding box center [731, 514] width 93 height 33
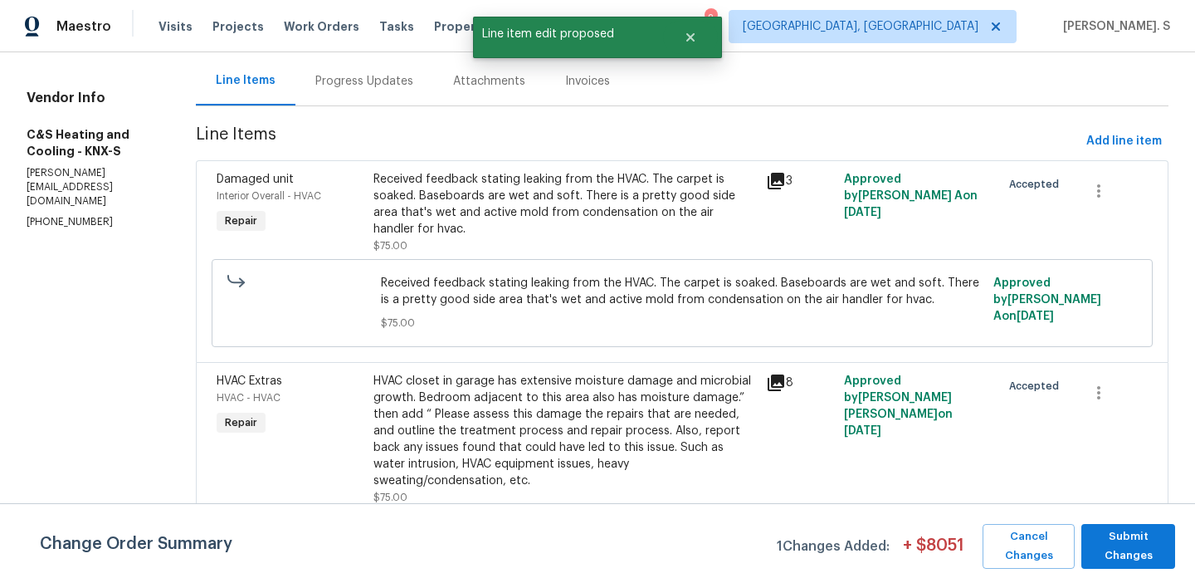
scroll to position [0, 0]
click at [1142, 553] on span "Submit Changes" at bounding box center [1128, 546] width 77 height 38
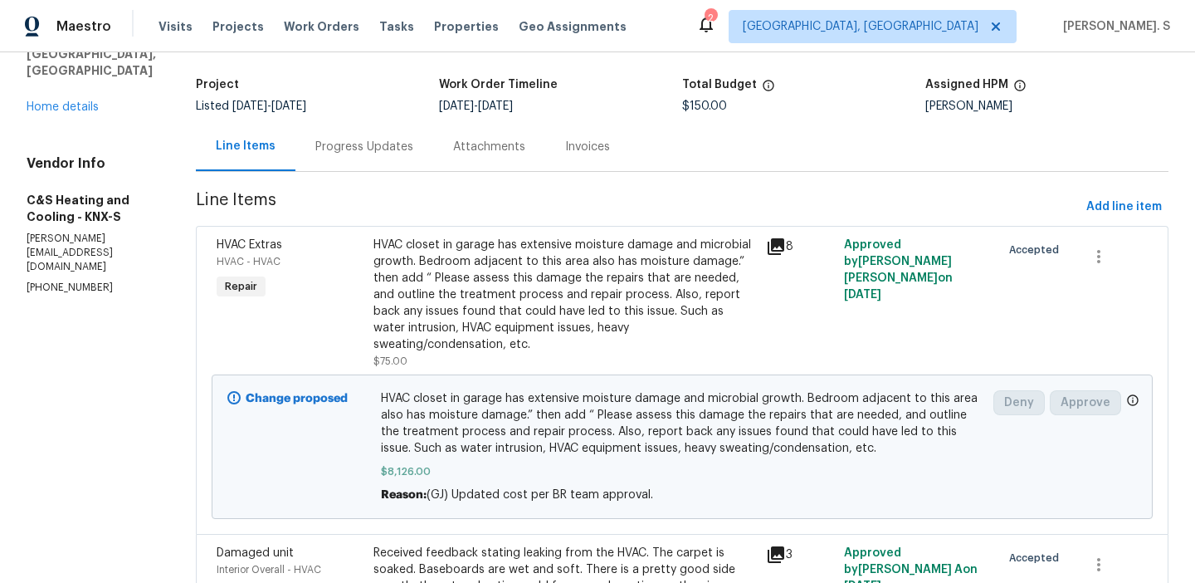
scroll to position [230, 0]
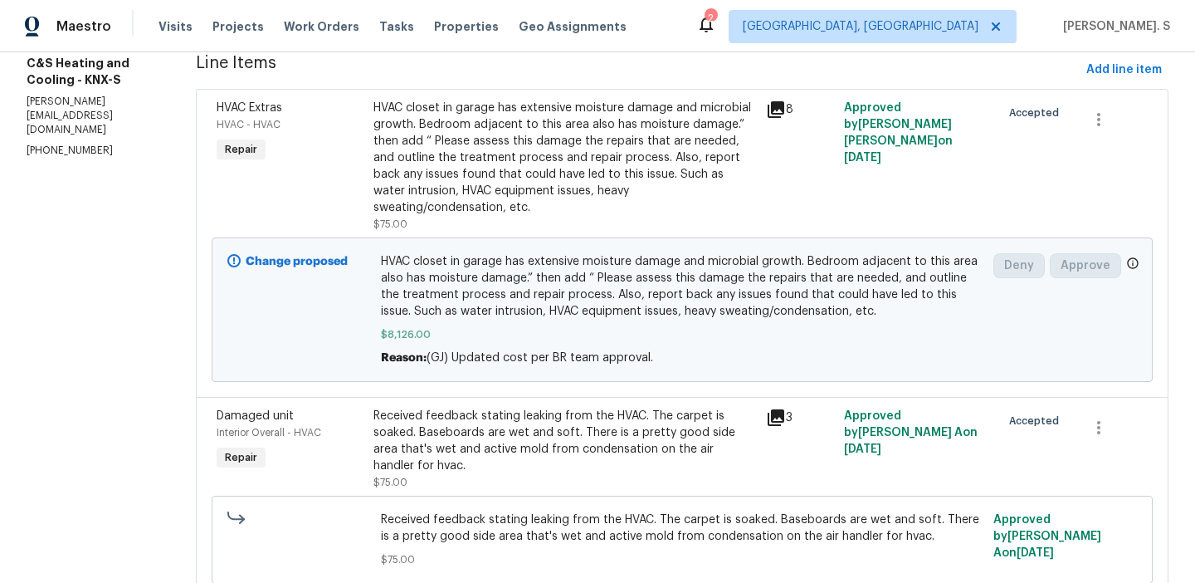
click at [505, 544] on span "Received feedback stating leaking from the HVAC. The carpet is soaked. Baseboar…" at bounding box center [682, 527] width 603 height 33
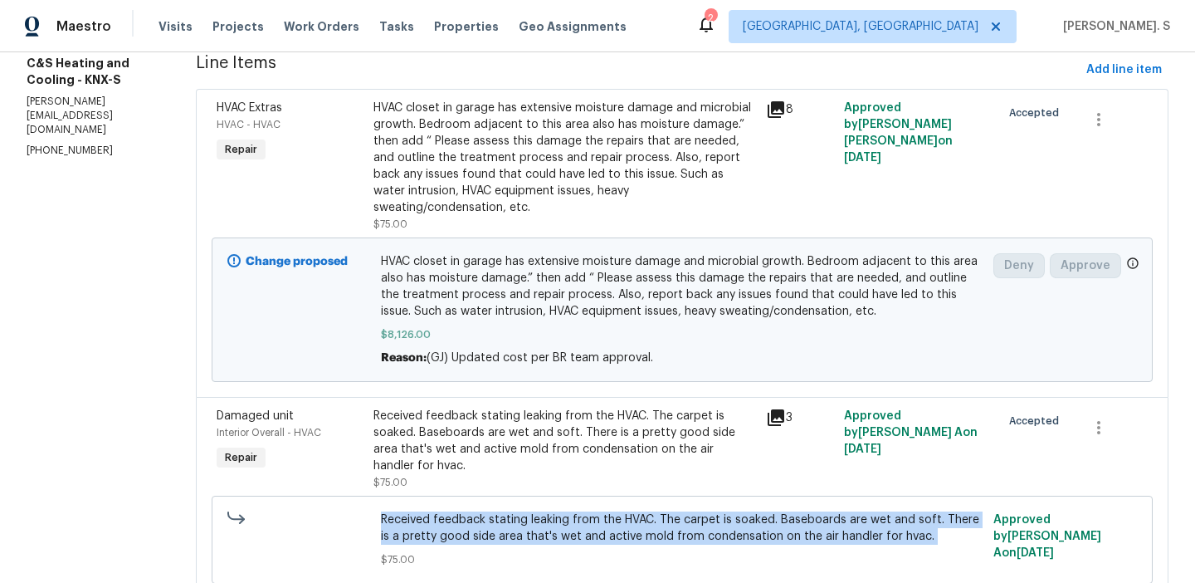
click at [505, 544] on span "Received feedback stating leaking from the HVAC. The carpet is soaked. Baseboar…" at bounding box center [682, 527] width 603 height 33
copy span "Received feedback stating leaking from the HVAC. The carpet is soaked. Baseboar…"
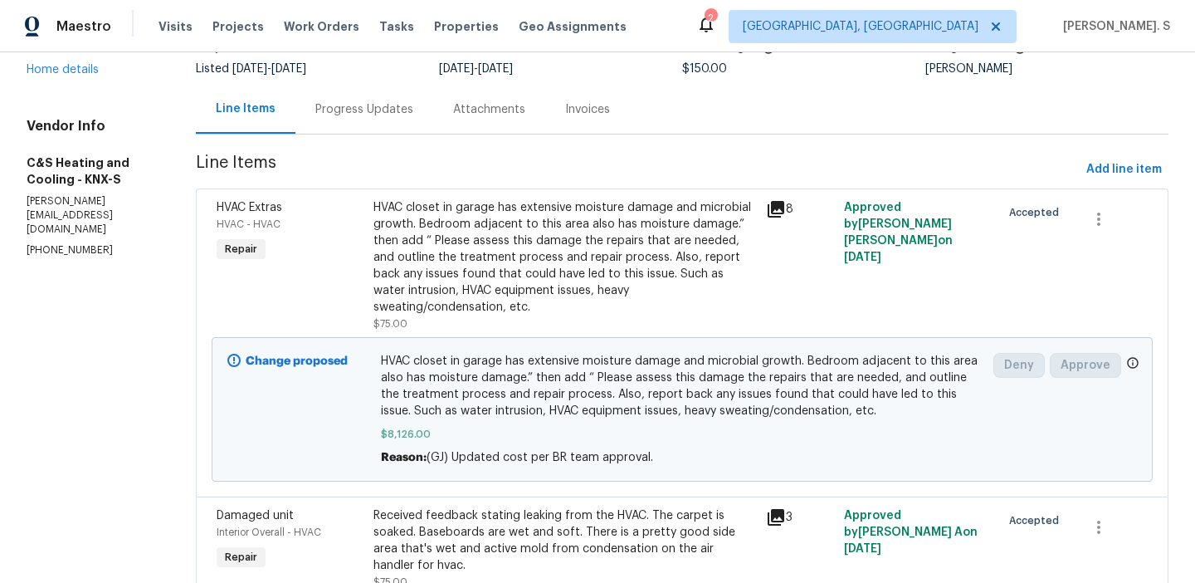
scroll to position [0, 0]
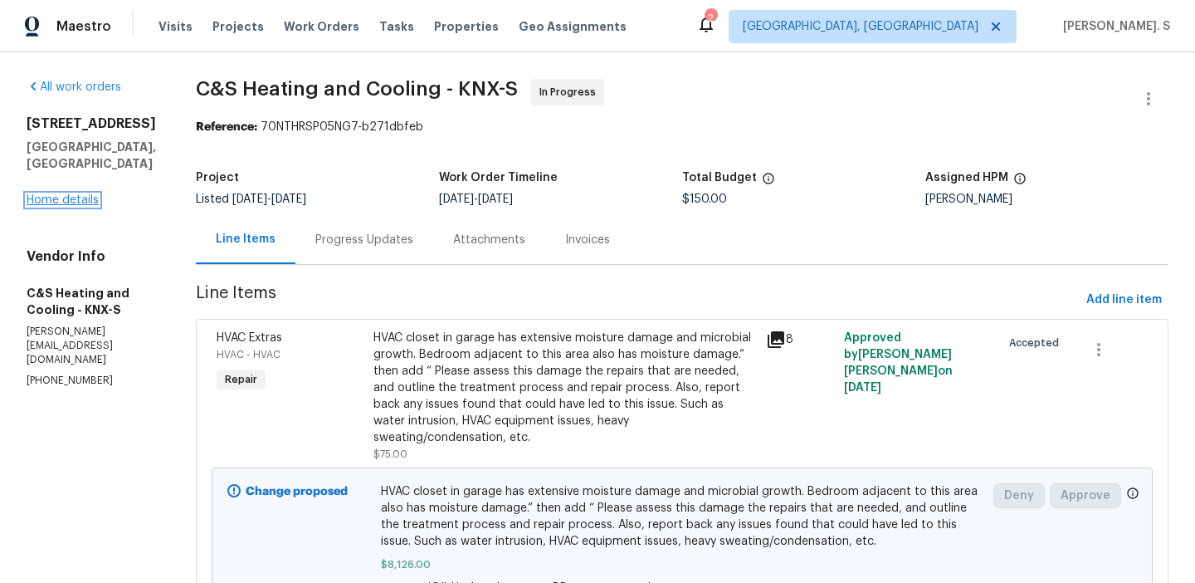
click at [78, 194] on link "Home details" at bounding box center [63, 200] width 72 height 12
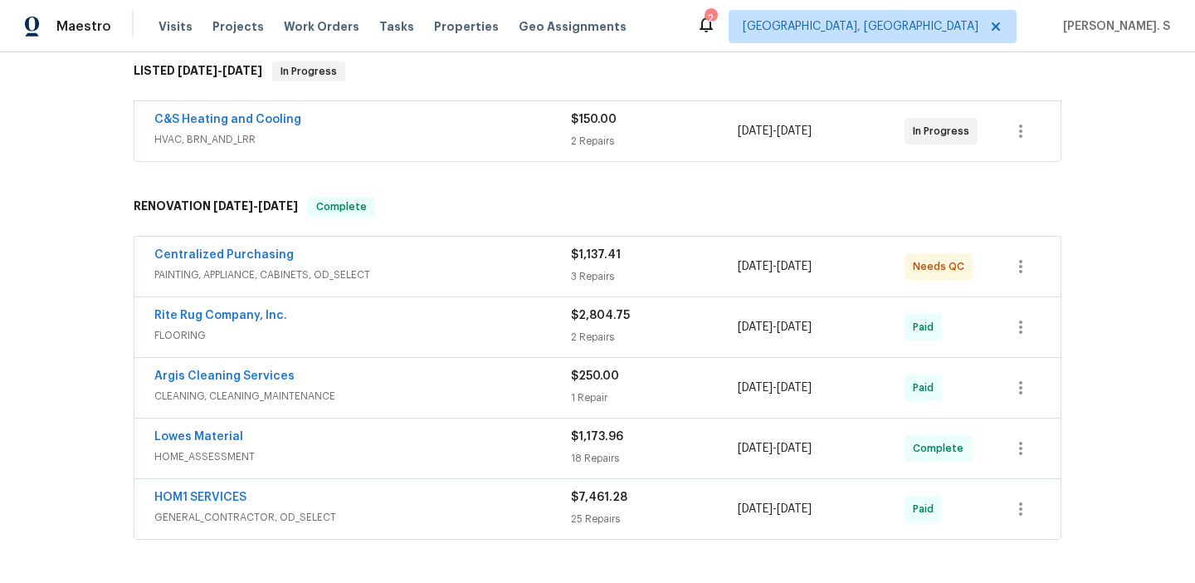
scroll to position [485, 0]
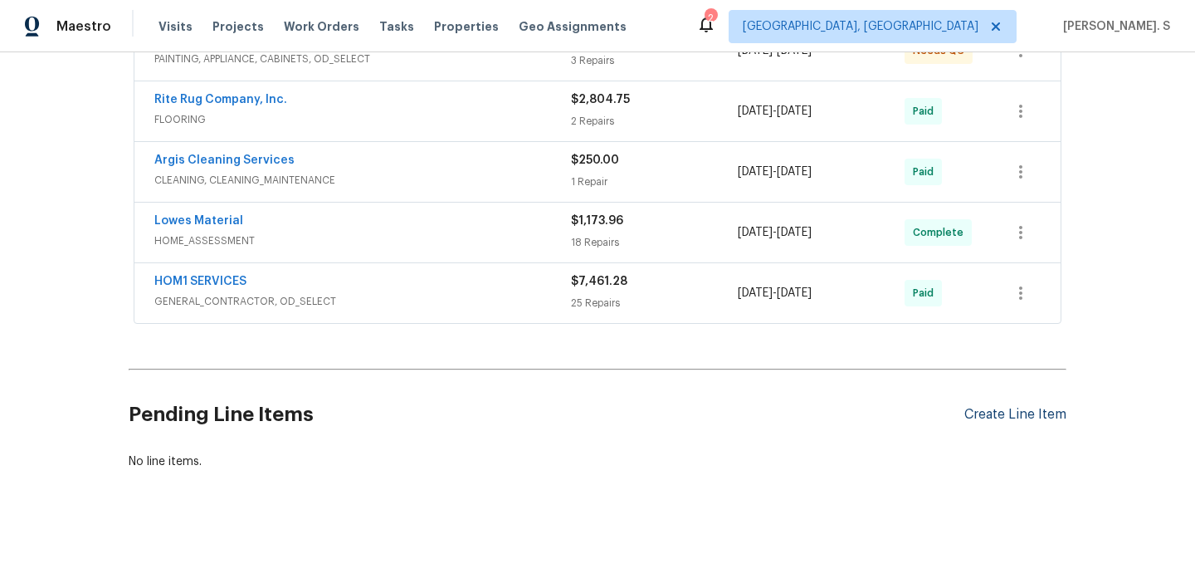
click at [1047, 418] on div "Create Line Item" at bounding box center [1015, 415] width 102 height 16
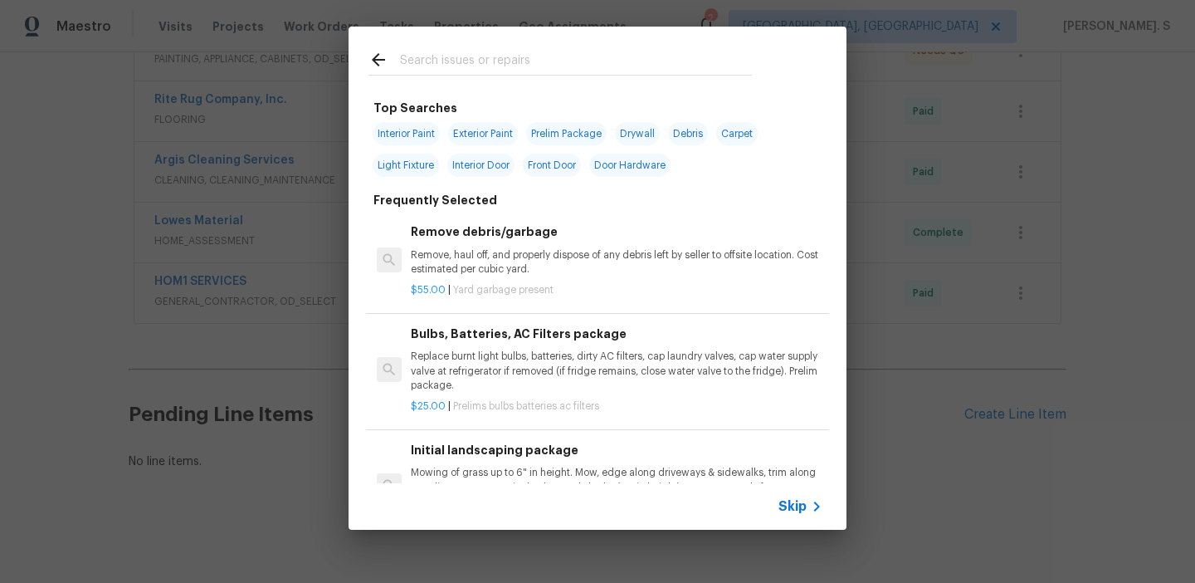
click at [536, 355] on p "Replace burnt light bulbs, batteries, dirty AC filters, cap laundry valves, cap…" at bounding box center [617, 370] width 412 height 42
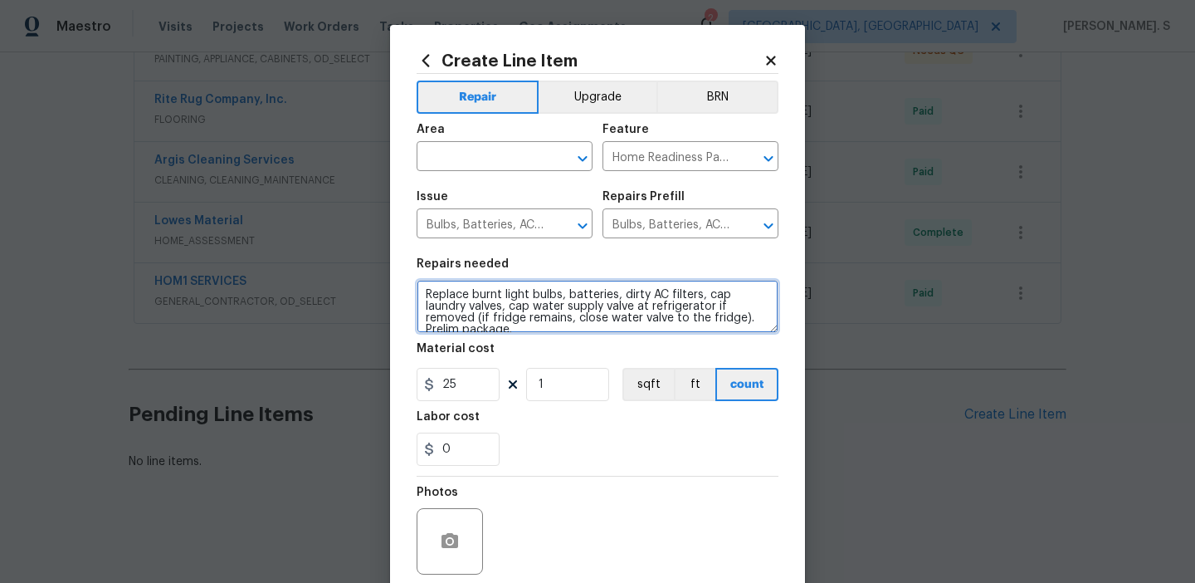
click at [596, 305] on textarea "Replace burnt light bulbs, batteries, dirty AC filters, cap laundry valves, cap…" at bounding box center [598, 306] width 362 height 53
paste textarea "ceived feedback stating leaking from the HVAC. The carpet is soaked. Baseboards…"
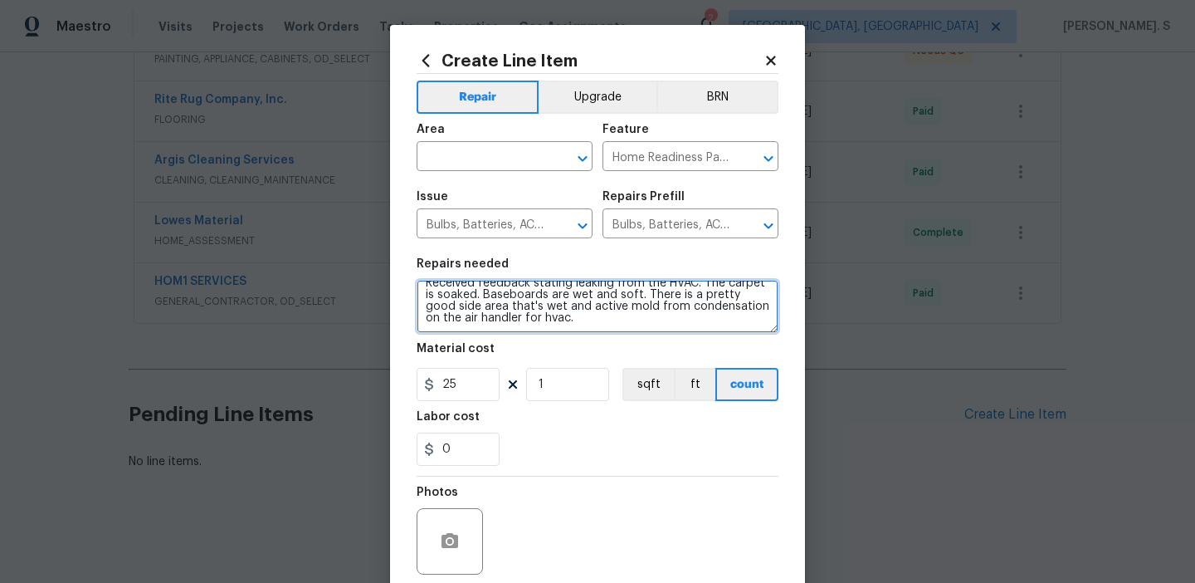
scroll to position [0, 0]
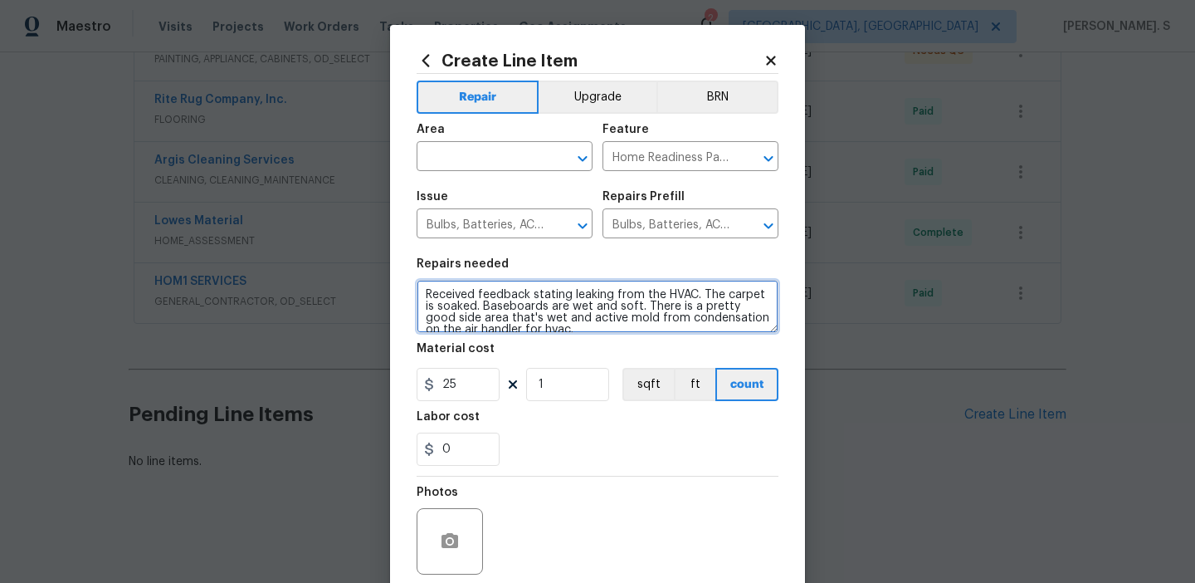
drag, startPoint x: 427, startPoint y: 297, endPoint x: 699, endPoint y: 298, distance: 272.2
click at [699, 298] on textarea "Received feedback stating leaking from the HVAC. The carpet is soaked. Baseboar…" at bounding box center [598, 306] width 362 height 53
click at [0, 0] on span "has" at bounding box center [0, 0] width 0 height 0
click at [0, 0] on div "Consider using regional language" at bounding box center [0, 0] width 0 height 0
click at [668, 319] on textarea "The carpet is soaked. Baseboards are wet and soft. There is a pretty good side …" at bounding box center [598, 306] width 362 height 53
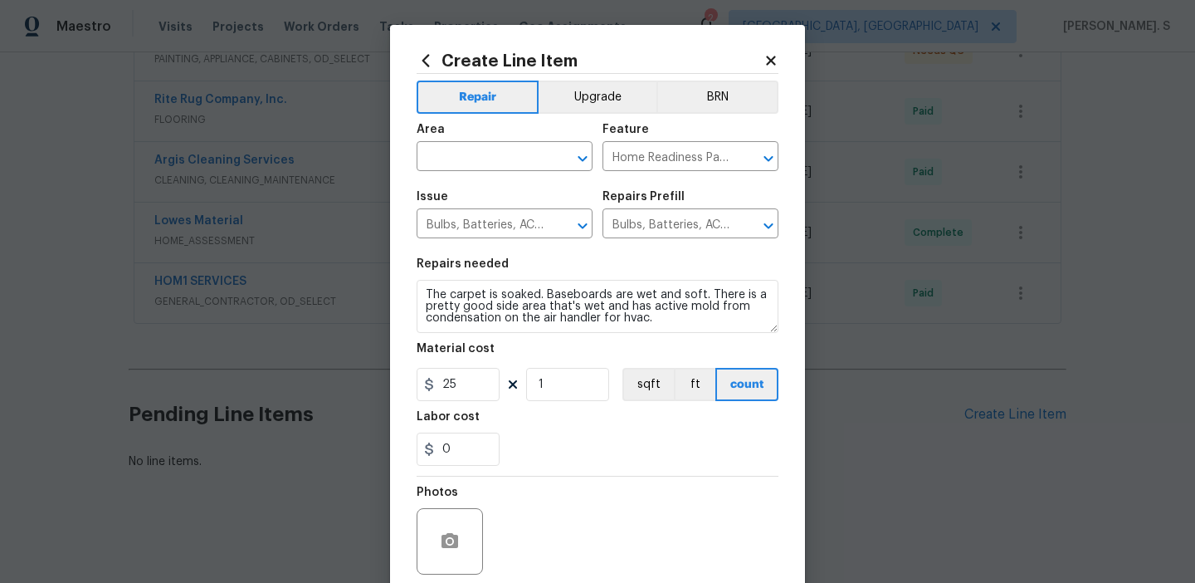
drag, startPoint x: 454, startPoint y: 320, endPoint x: 734, endPoint y: 315, distance: 279.7
click at [739, 316] on div "Create Line Item Repair Upgrade BRN Area ​ Feature Home Readiness Packages ​ Is…" at bounding box center [597, 357] width 415 height 665
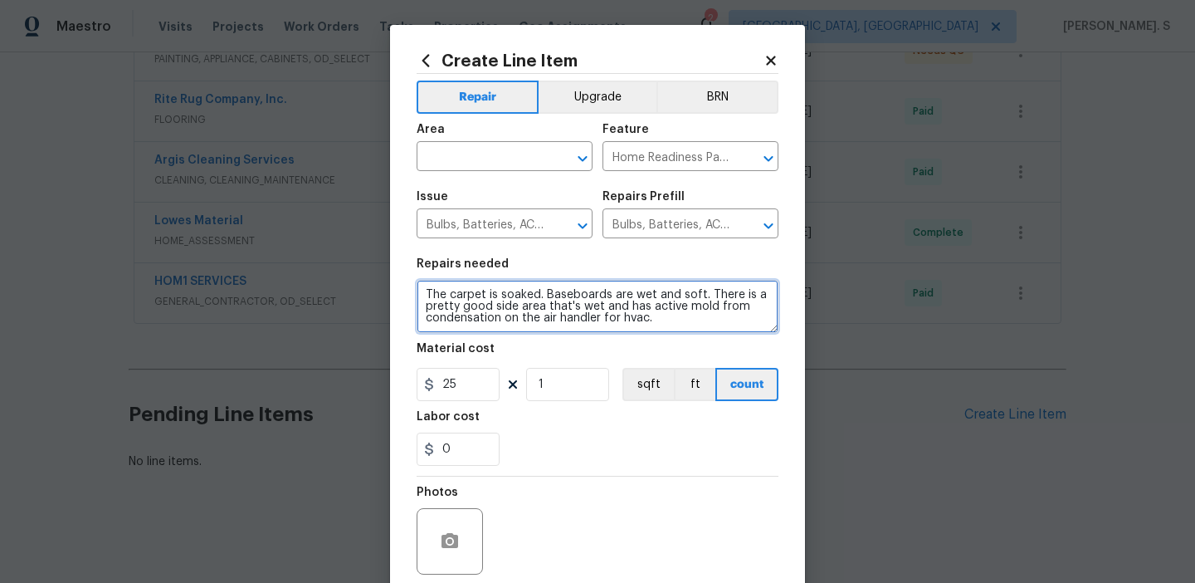
drag, startPoint x: 656, startPoint y: 320, endPoint x: 354, endPoint y: 322, distance: 302.1
click at [354, 322] on div "Create Line Item Repair Upgrade BRN Area ​ Feature Home Readiness Packages ​ Is…" at bounding box center [597, 291] width 1195 height 583
paste textarea "remediate the mold."
click at [429, 294] on textarea "The carpet is soaked. Baseboards are wet and soft. There is a pretty good side …" at bounding box center [598, 306] width 362 height 53
click at [574, 149] on icon "Open" at bounding box center [583, 159] width 20 height 20
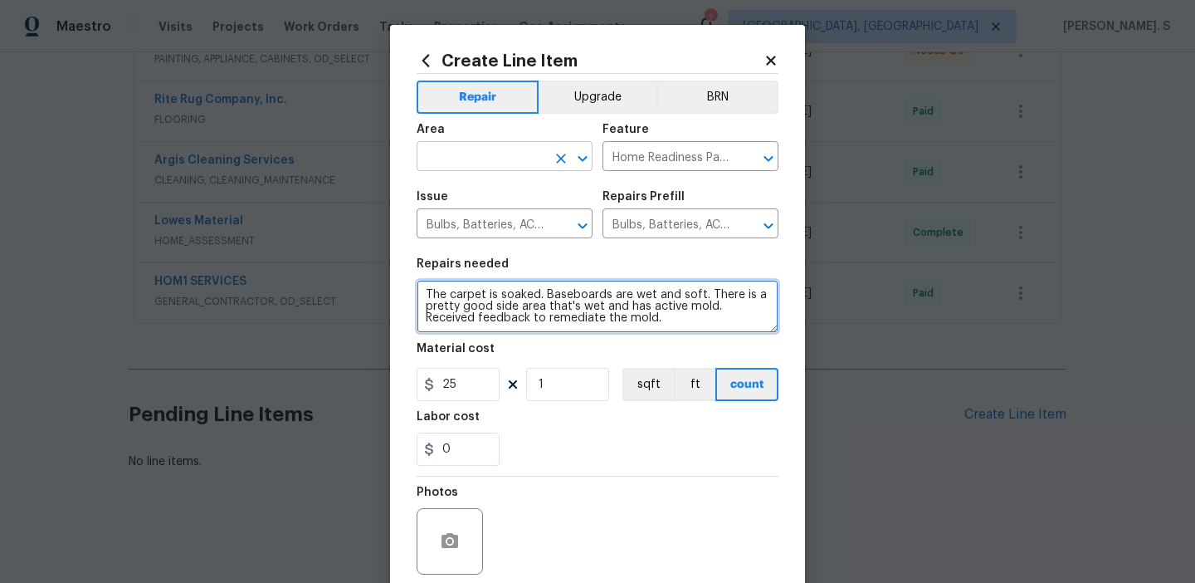
type textarea "The carpet is soaked. Baseboards are wet and soft. There is a pretty good side …"
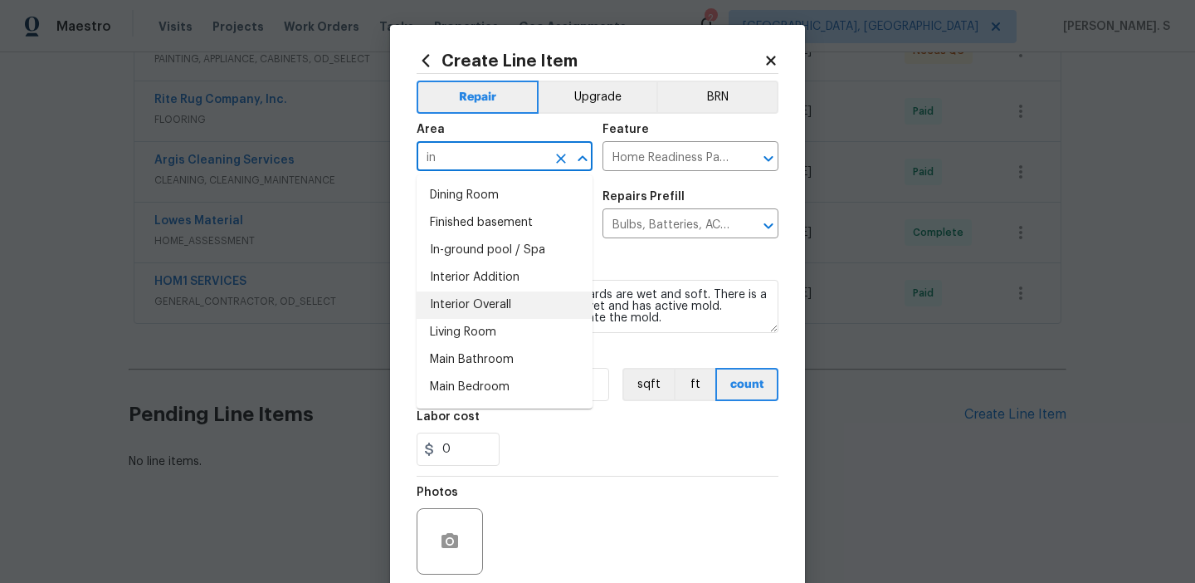
click at [534, 304] on li "Interior Overall" at bounding box center [505, 304] width 176 height 27
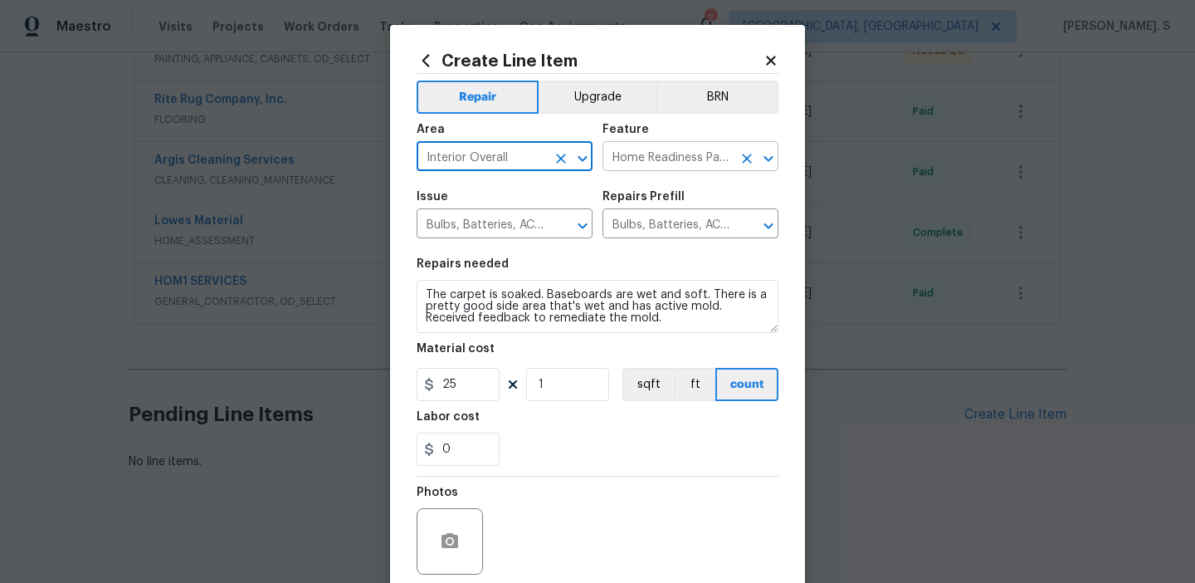
click at [771, 160] on icon "Open" at bounding box center [768, 159] width 20 height 20
type input "Interior Overall"
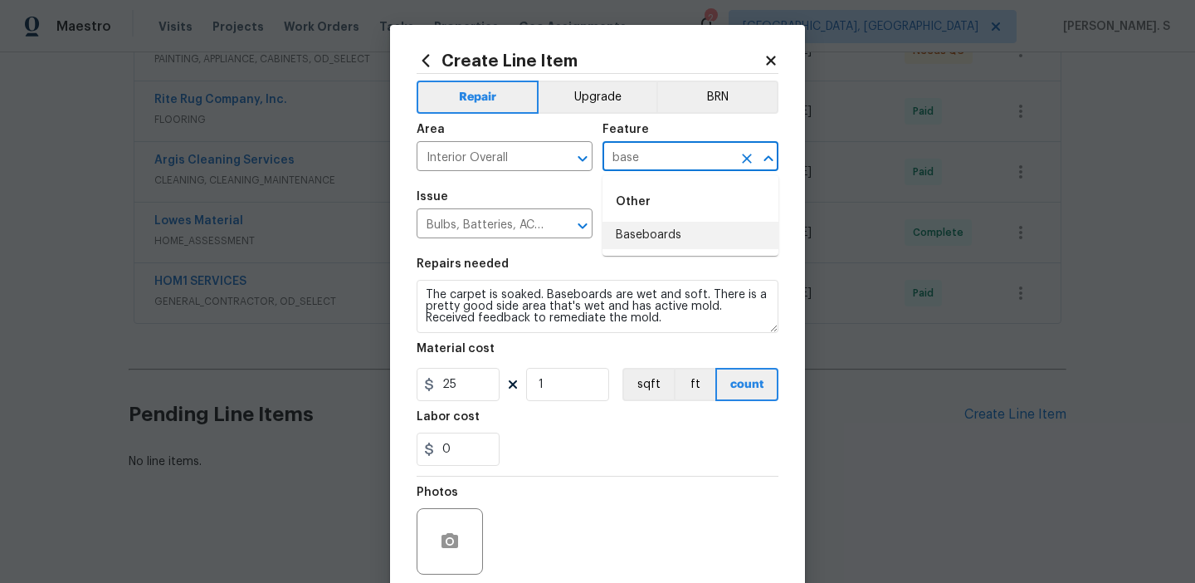
click at [720, 237] on li "Baseboards" at bounding box center [690, 235] width 176 height 27
click at [588, 231] on icon "Open" at bounding box center [583, 226] width 20 height 20
type input "Baseboards"
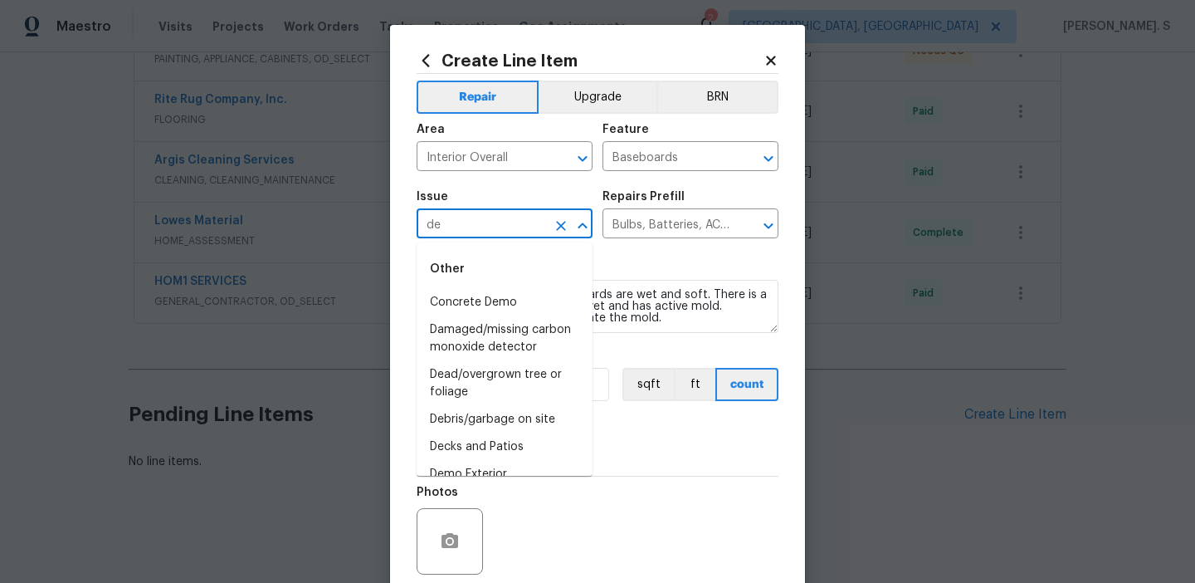
type input "d"
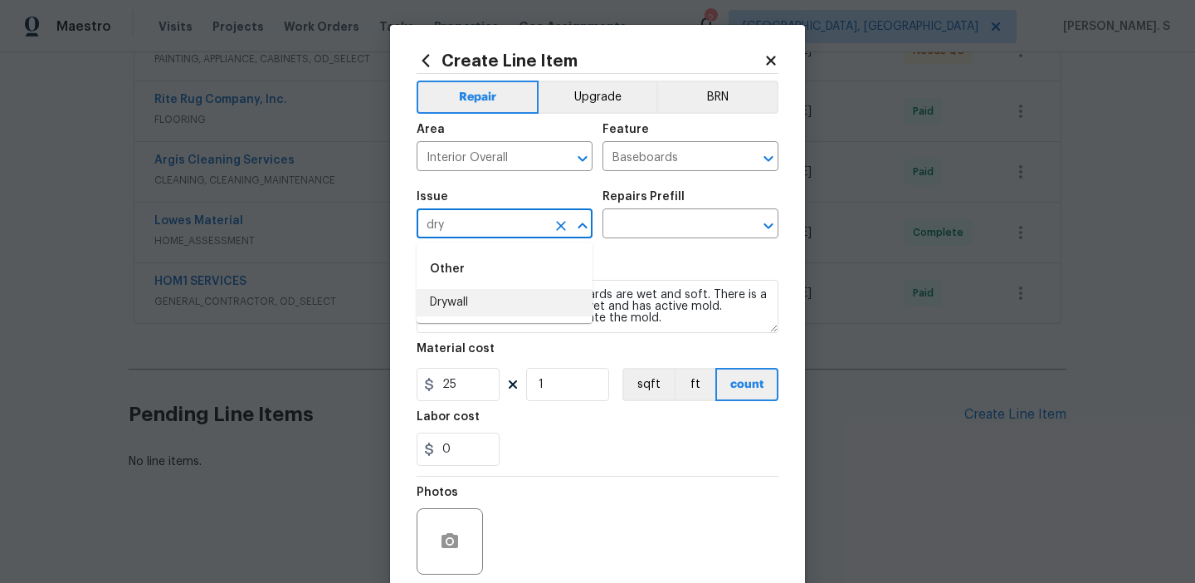
click at [556, 310] on li "Drywall" at bounding box center [505, 302] width 176 height 27
click at [775, 232] on icon "Open" at bounding box center [768, 226] width 20 height 20
type input "Drywall"
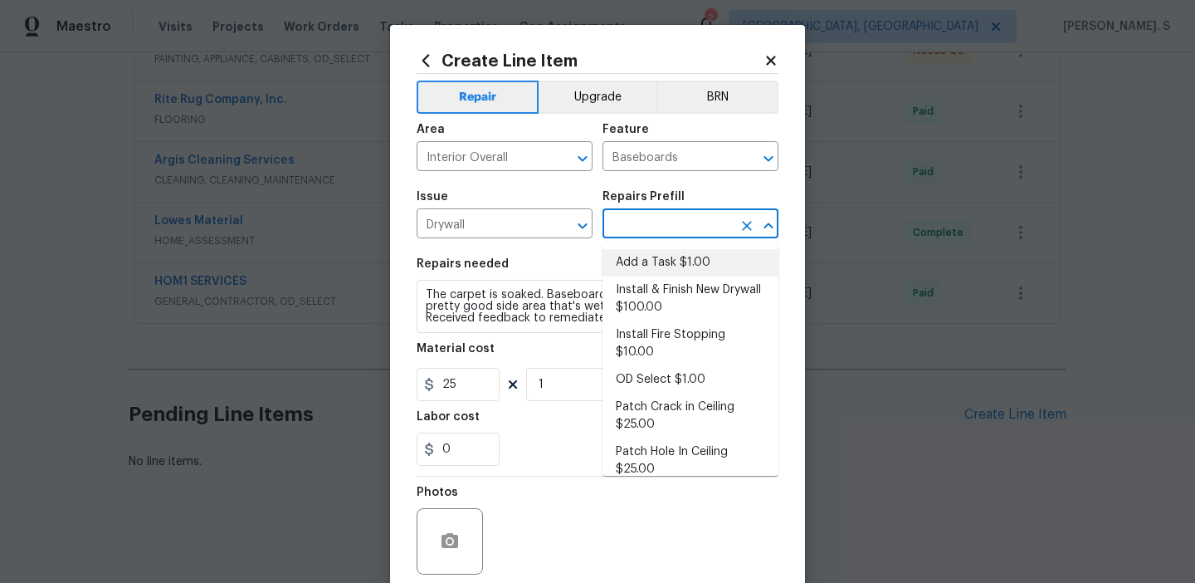
click at [660, 272] on li "Add a Task $1.00" at bounding box center [690, 262] width 176 height 27
type input "Walls and Ceiling"
type input "Add a Task $1.00"
type textarea "HPM to detail"
type input "1"
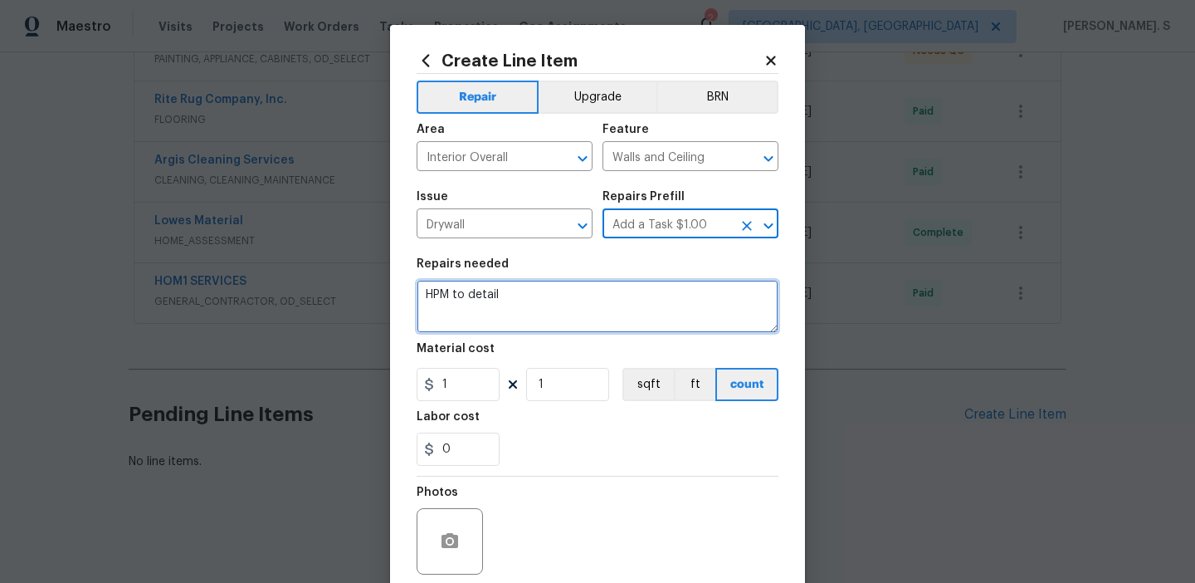
click at [502, 323] on textarea "HPM to detail" at bounding box center [598, 306] width 362 height 53
paste textarea "remediate the mold."
paste textarea "VAC closet in garage has extensive moisture damage and microbial growth. Bedroo…"
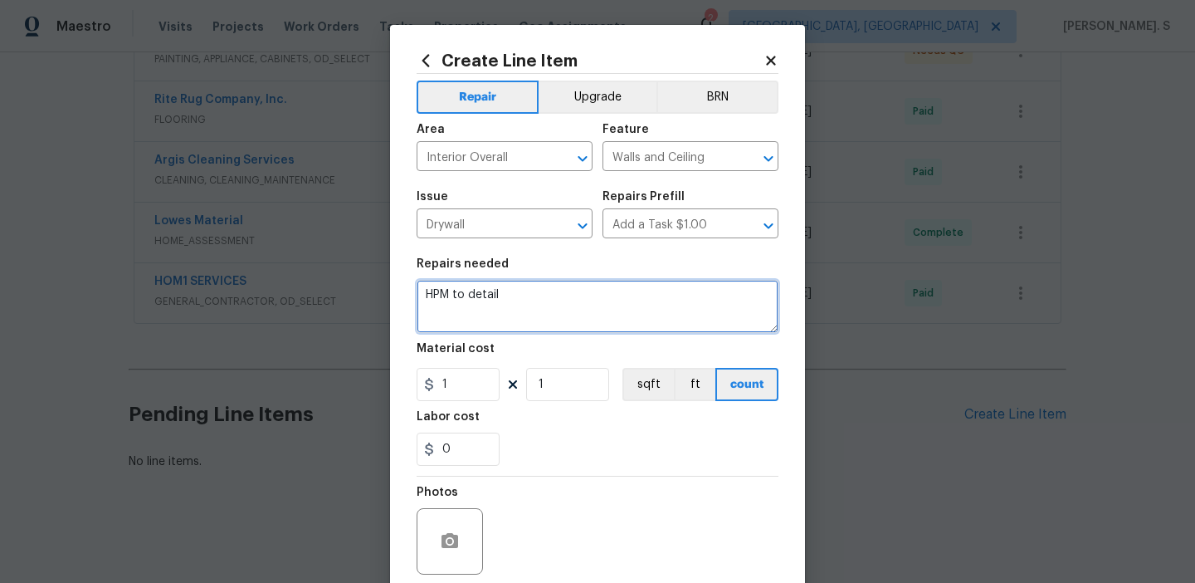
type textarea "HVAC closet in garage has extensive moisture damage and microbial growth. Bedro…"
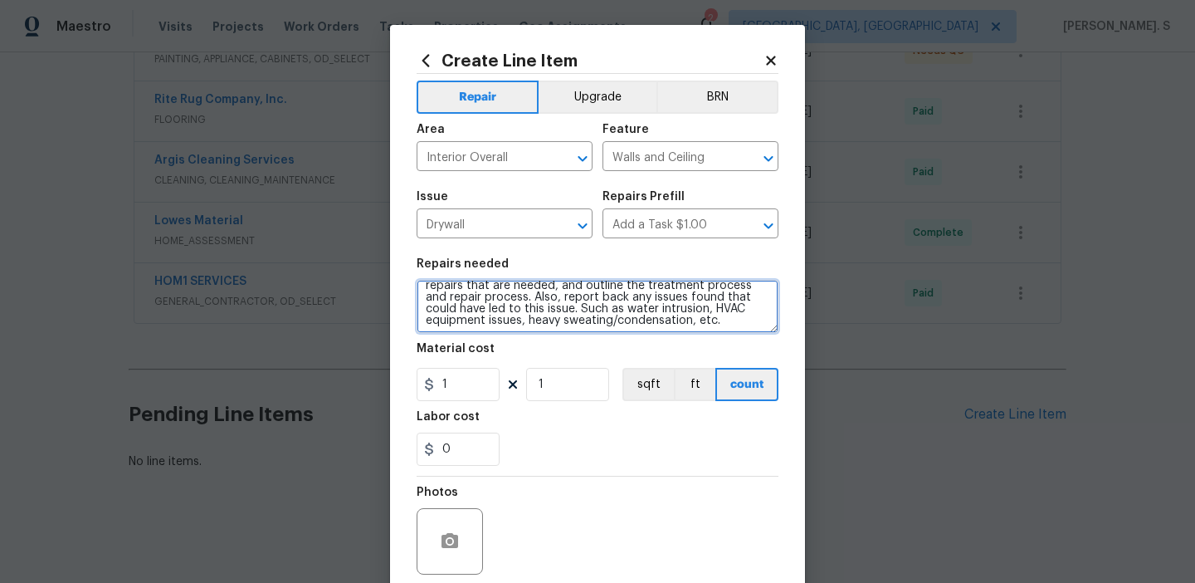
scroll to position [46, 0]
click at [602, 316] on textarea "HVAC closet in garage has extensive moisture damage and microbial growth. Bedro…" at bounding box center [598, 306] width 362 height 53
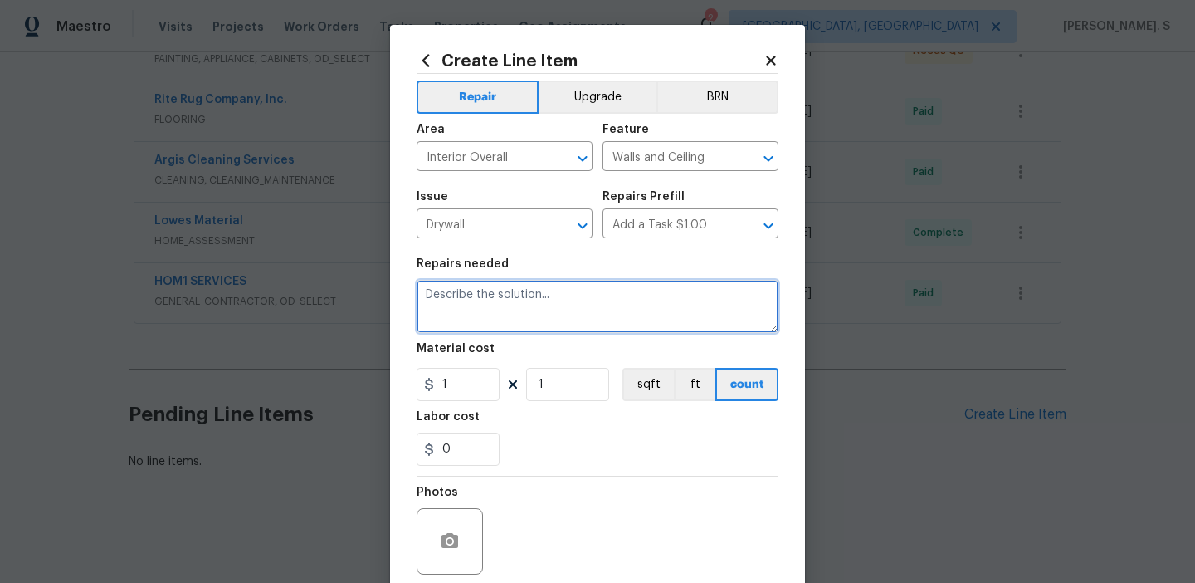
scroll to position [0, 0]
click at [473, 312] on textarea at bounding box center [598, 306] width 362 height 53
paste textarea "Received feedback stating leaking from the HVAC. The carpet is soaked. Baseboar…"
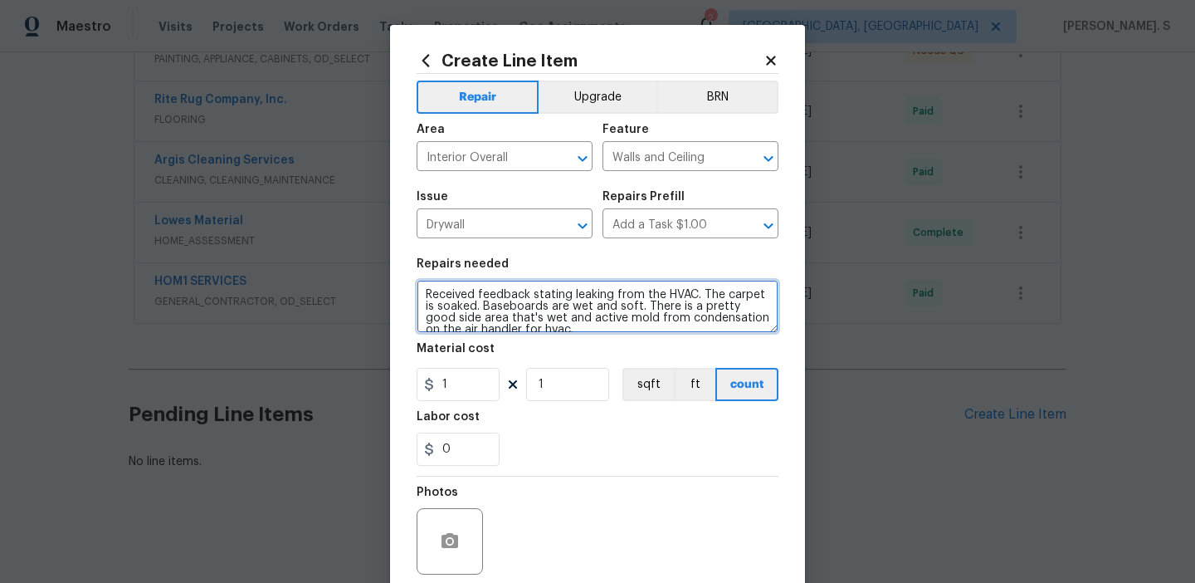
drag, startPoint x: 422, startPoint y: 294, endPoint x: 701, endPoint y: 293, distance: 278.8
click at [701, 293] on textarea "Received feedback stating leaking from the HVAC. The carpet is soaked. Baseboar…" at bounding box center [598, 306] width 362 height 53
click at [663, 325] on textarea "The carpet is soaked. Baseboards are wet and soft. There is a pretty good side …" at bounding box center [598, 306] width 362 height 53
type textarea "The carpet is soaked. Baseboards are wet and soft. There is a pretty good side …"
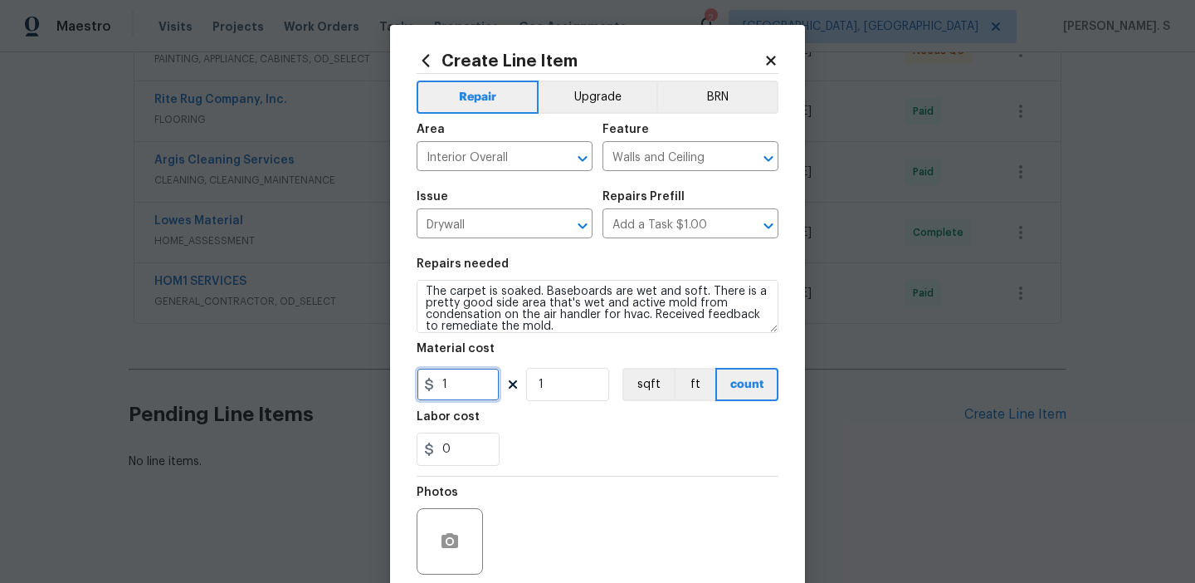
click at [450, 393] on input "1" at bounding box center [458, 384] width 83 height 33
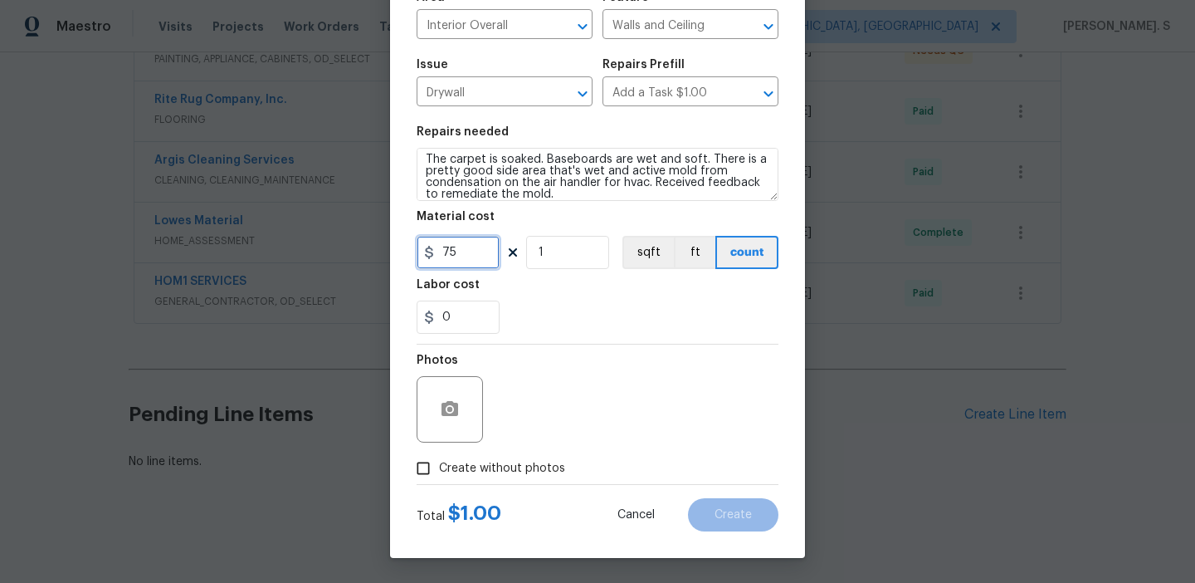
type input "75"
click at [448, 402] on icon "button" at bounding box center [449, 408] width 17 height 15
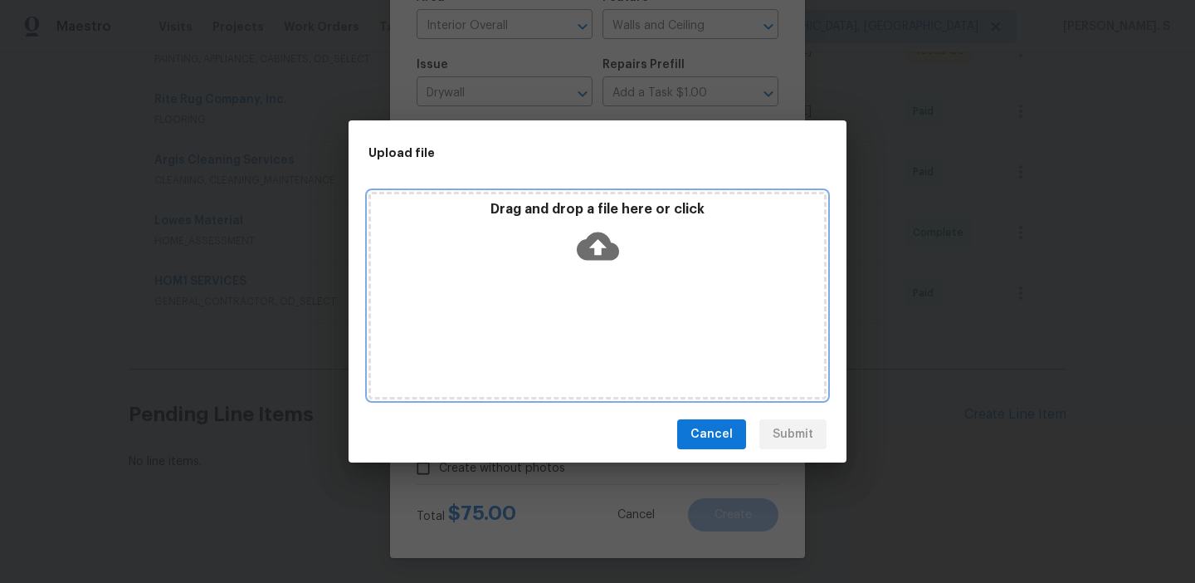
click at [591, 247] on icon at bounding box center [598, 246] width 42 height 28
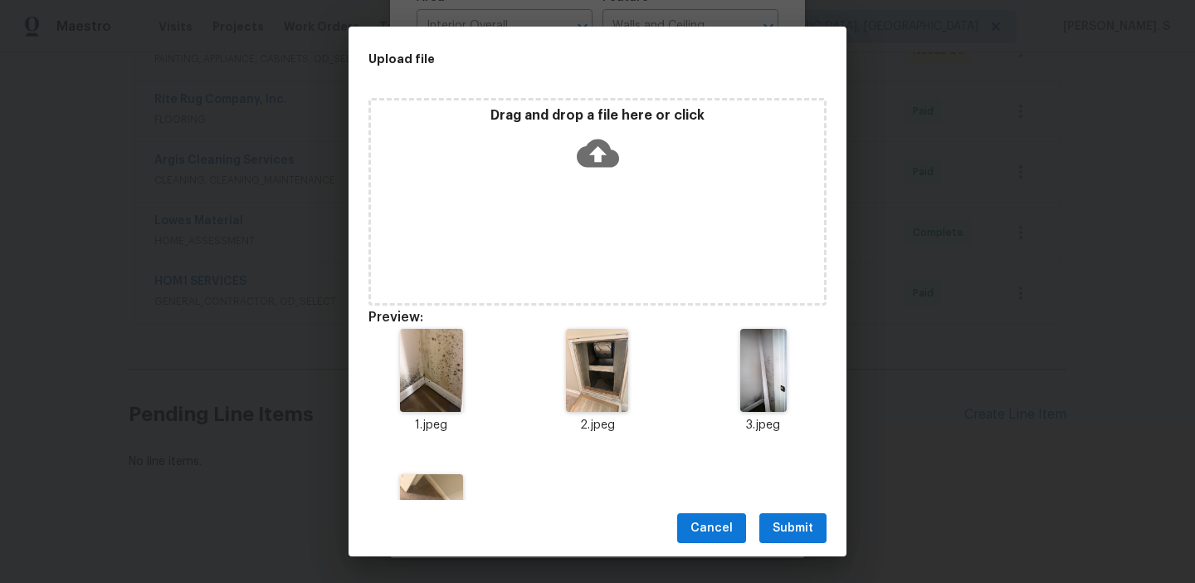
click at [791, 514] on button "Submit" at bounding box center [792, 528] width 67 height 31
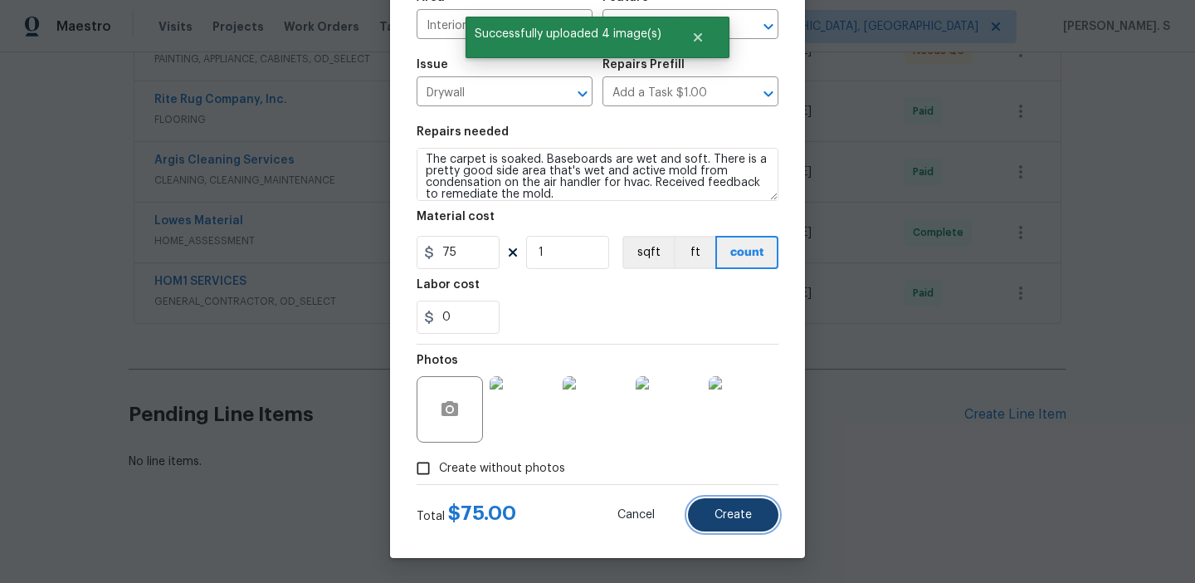
click at [756, 522] on button "Create" at bounding box center [733, 514] width 90 height 33
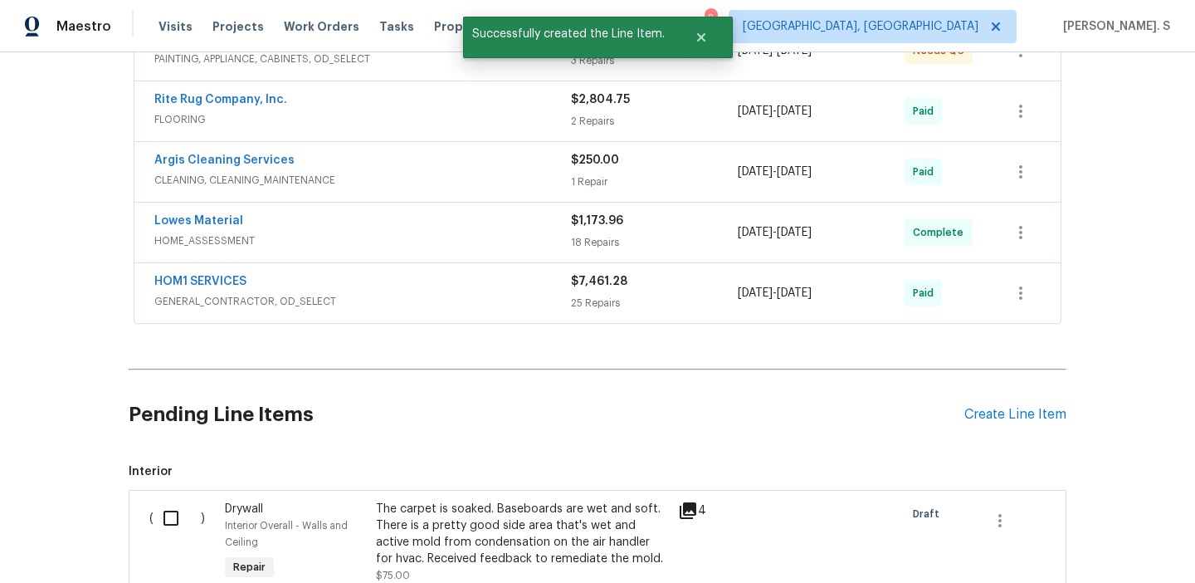
click at [196, 494] on div "( ) Drywall Interior Overall - Walls and Ceiling Repair The carpet is soaked. B…" at bounding box center [598, 591] width 938 height 202
click at [184, 517] on input "checkbox" at bounding box center [177, 517] width 47 height 35
checkbox input "true"
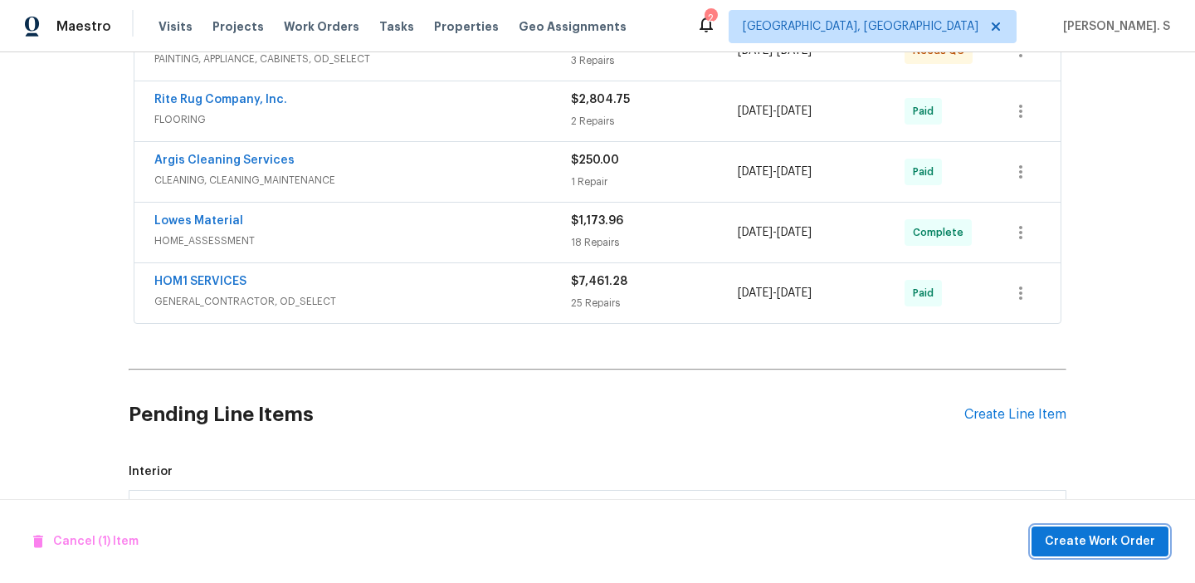
click at [1129, 529] on button "Create Work Order" at bounding box center [1099, 541] width 137 height 31
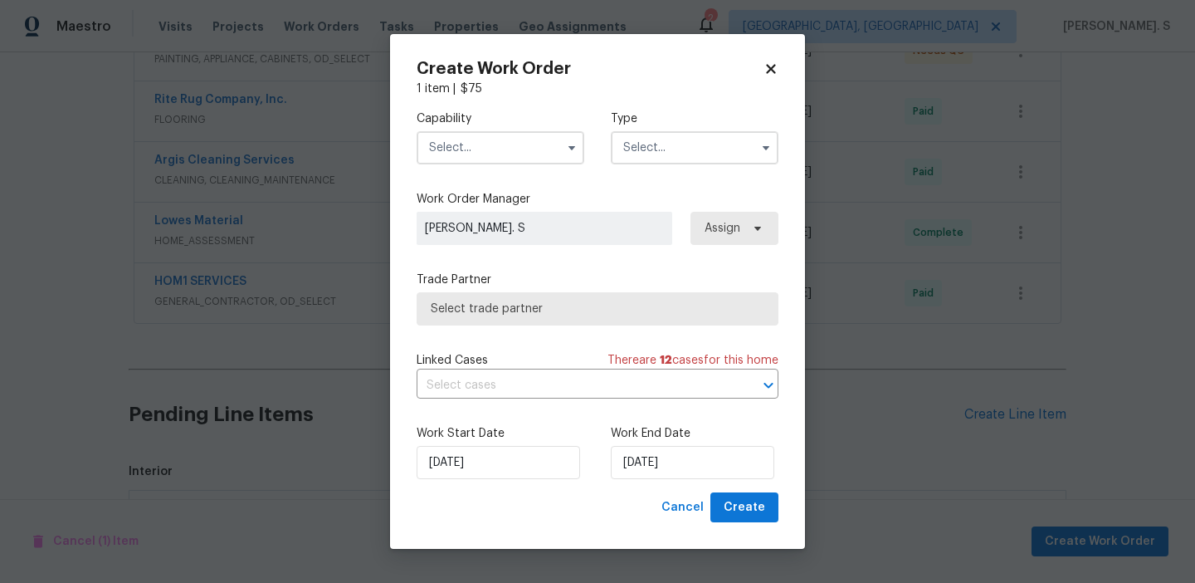
click at [499, 139] on input "text" at bounding box center [501, 147] width 168 height 33
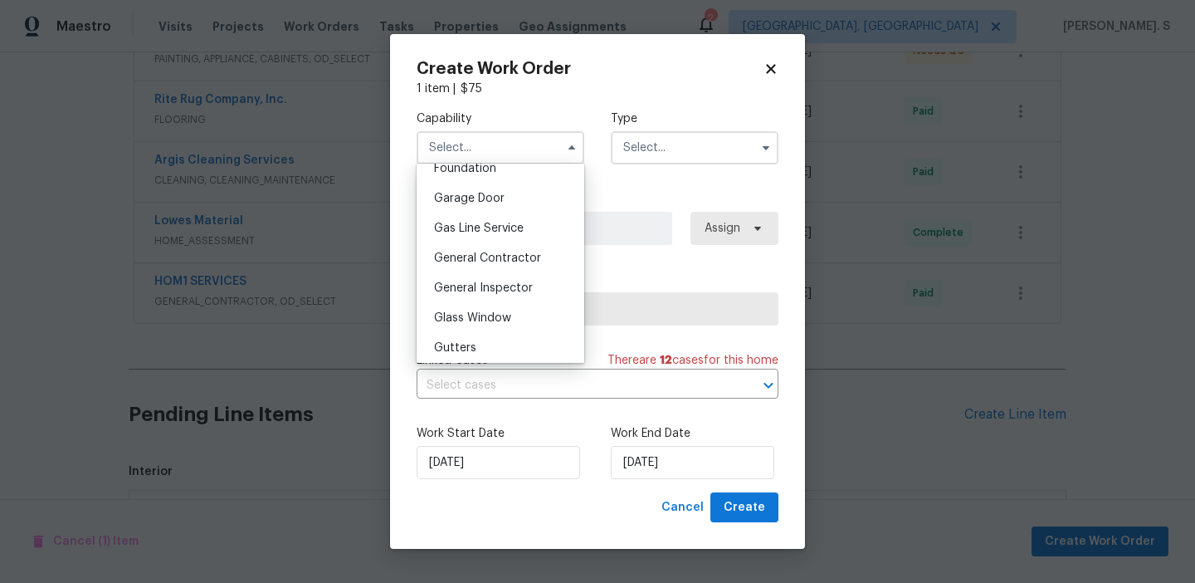
scroll to position [754, 0]
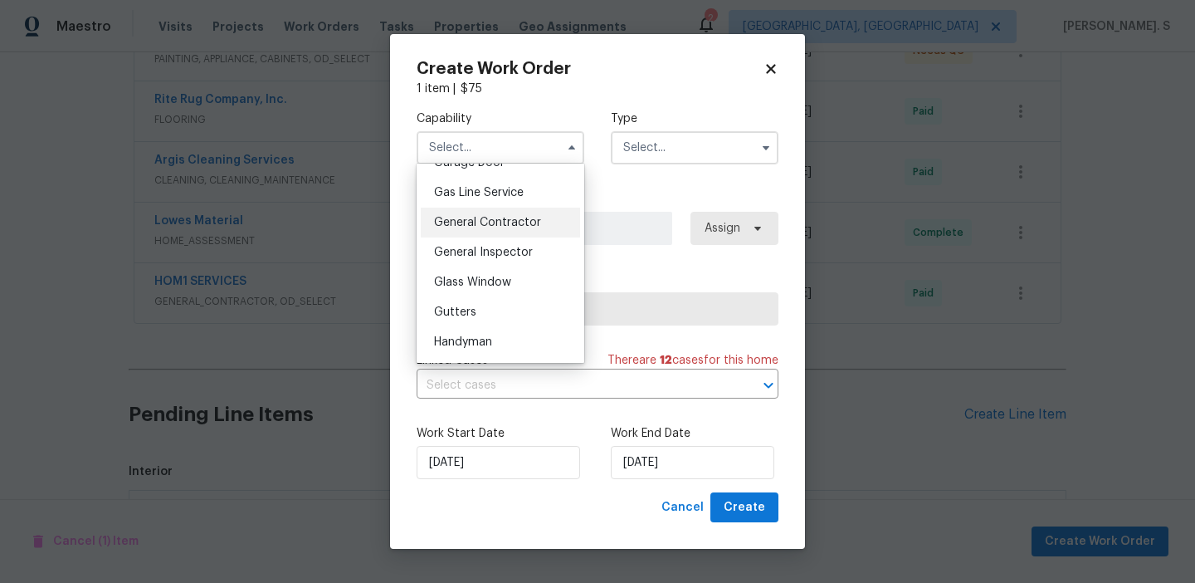
click at [498, 227] on span "General Contractor" at bounding box center [487, 223] width 107 height 12
type input "General Contractor"
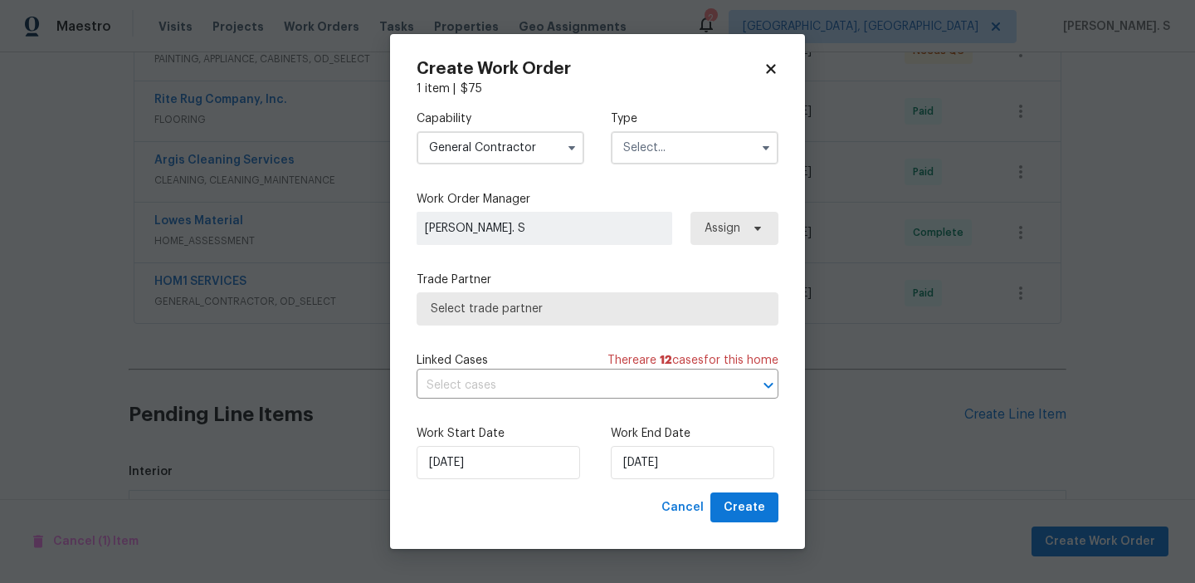
click at [694, 146] on input "text" at bounding box center [695, 147] width 168 height 33
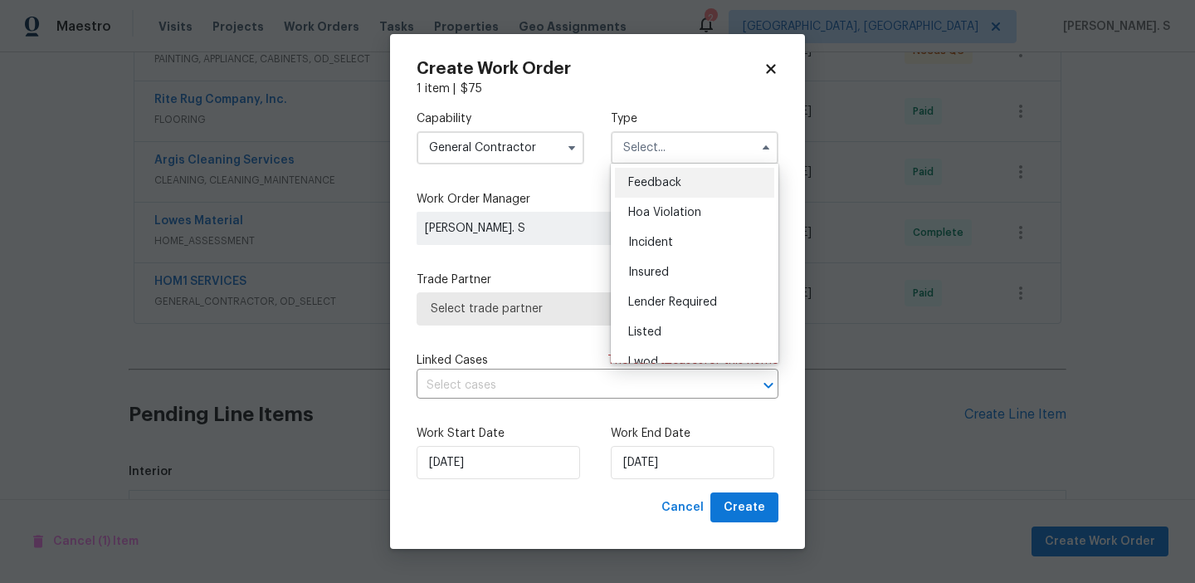
click at [688, 173] on div "Feedback" at bounding box center [694, 183] width 159 height 30
type input "Feedback"
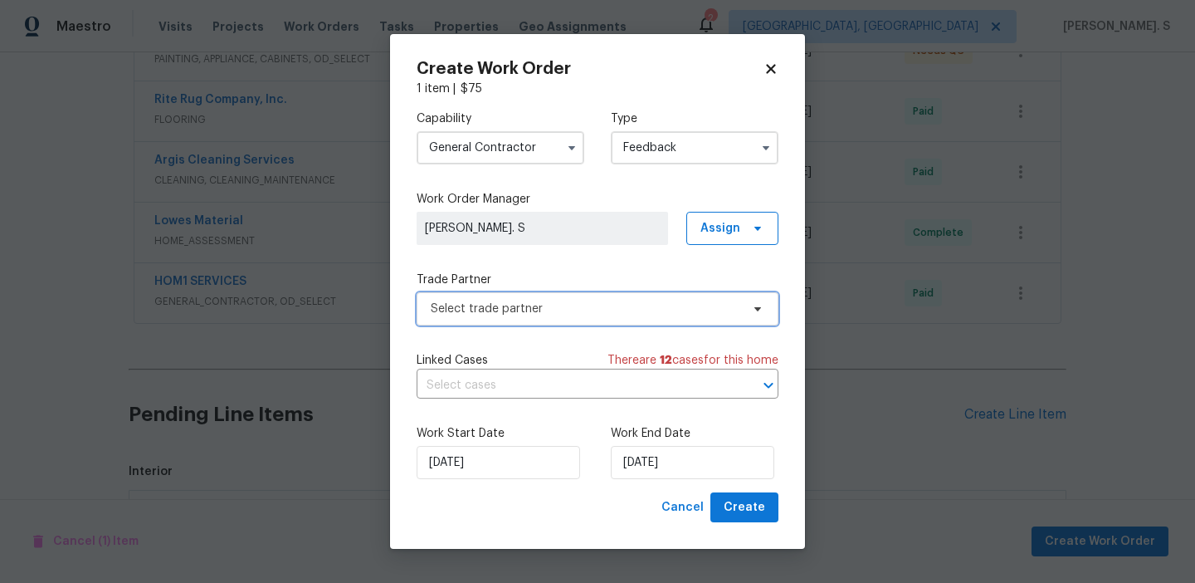
click at [566, 317] on span "Select trade partner" at bounding box center [598, 308] width 362 height 33
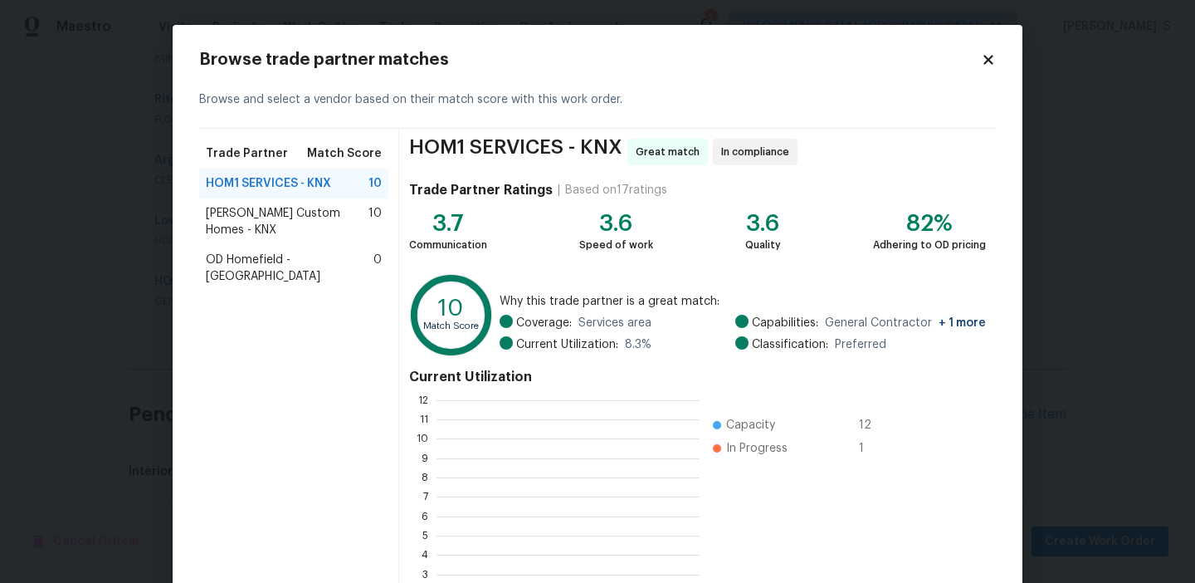
scroll to position [232, 263]
click at [275, 199] on div "Rappa Custom Homes - KNX 10" at bounding box center [293, 221] width 189 height 46
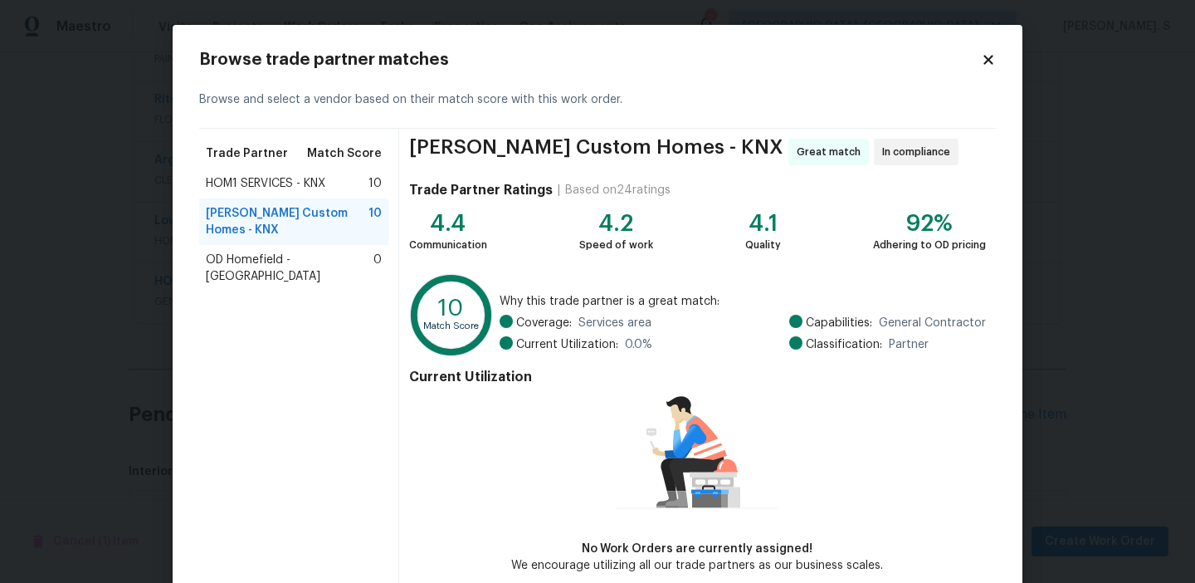
scroll to position [81, 0]
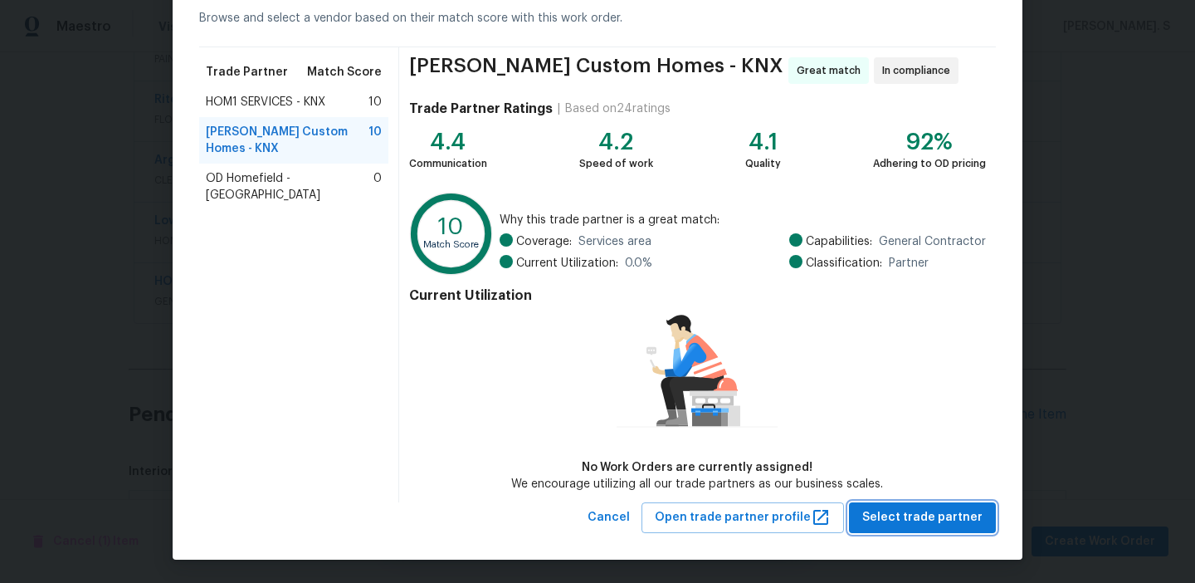
click at [964, 529] on button "Select trade partner" at bounding box center [922, 517] width 147 height 31
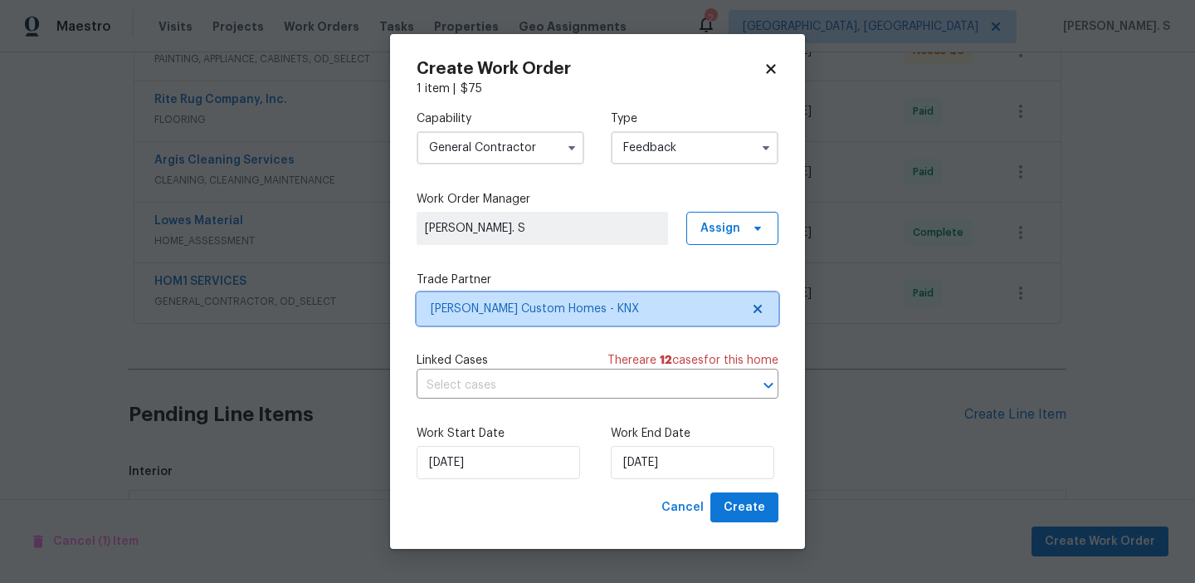
scroll to position [0, 0]
click at [532, 391] on input "text" at bounding box center [574, 386] width 315 height 26
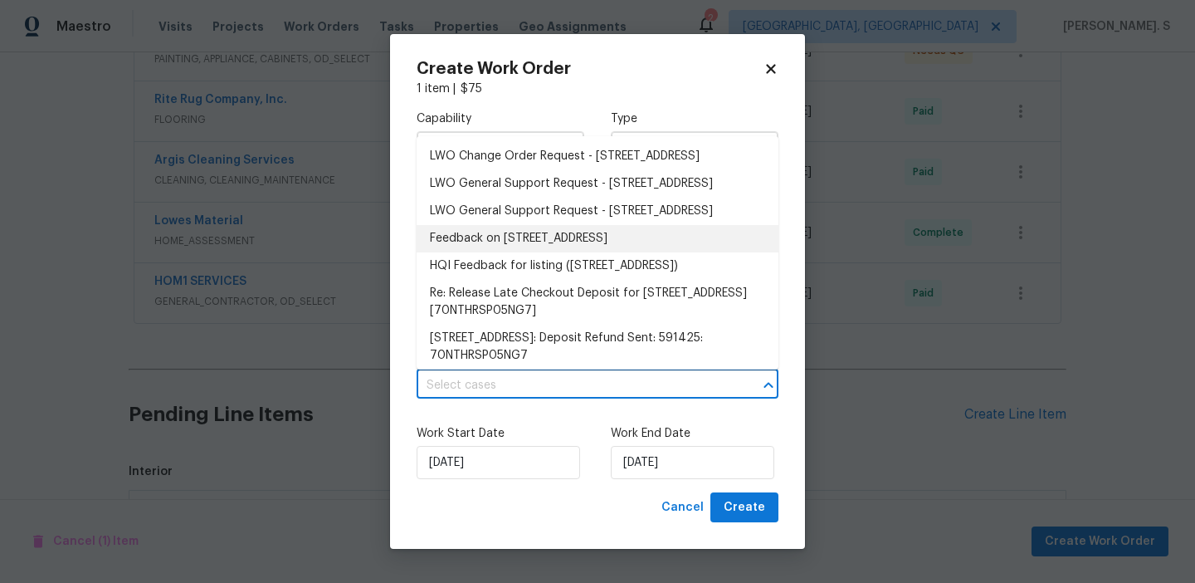
click at [515, 252] on li "Feedback on 4228 Miracle Ln, Knoxville, TN 37938" at bounding box center [598, 238] width 362 height 27
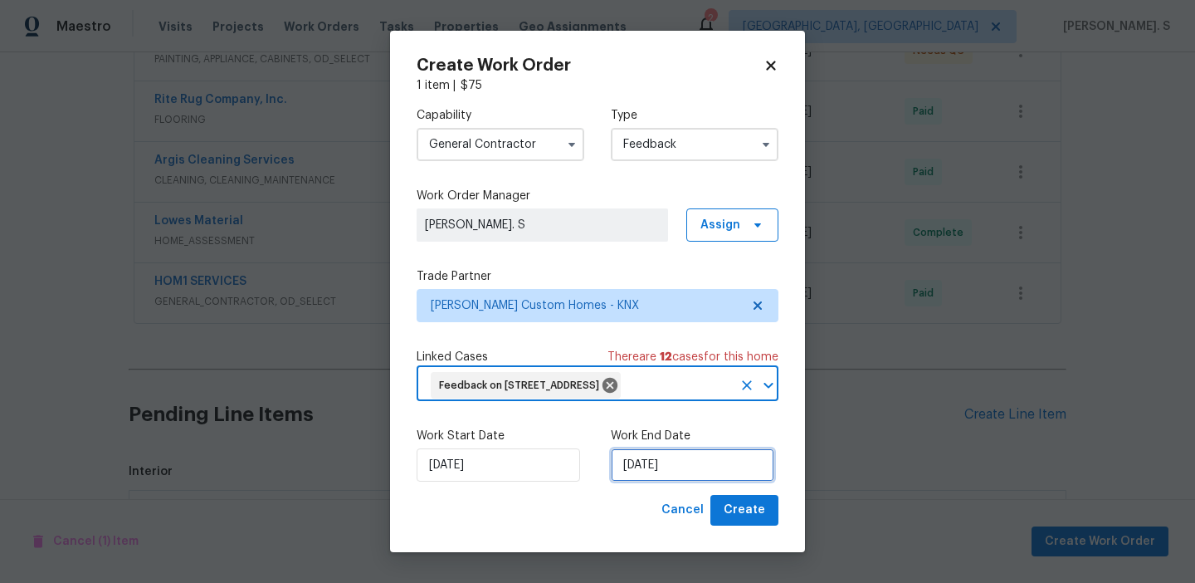
click at [687, 471] on input "[DATE]" at bounding box center [692, 464] width 163 height 33
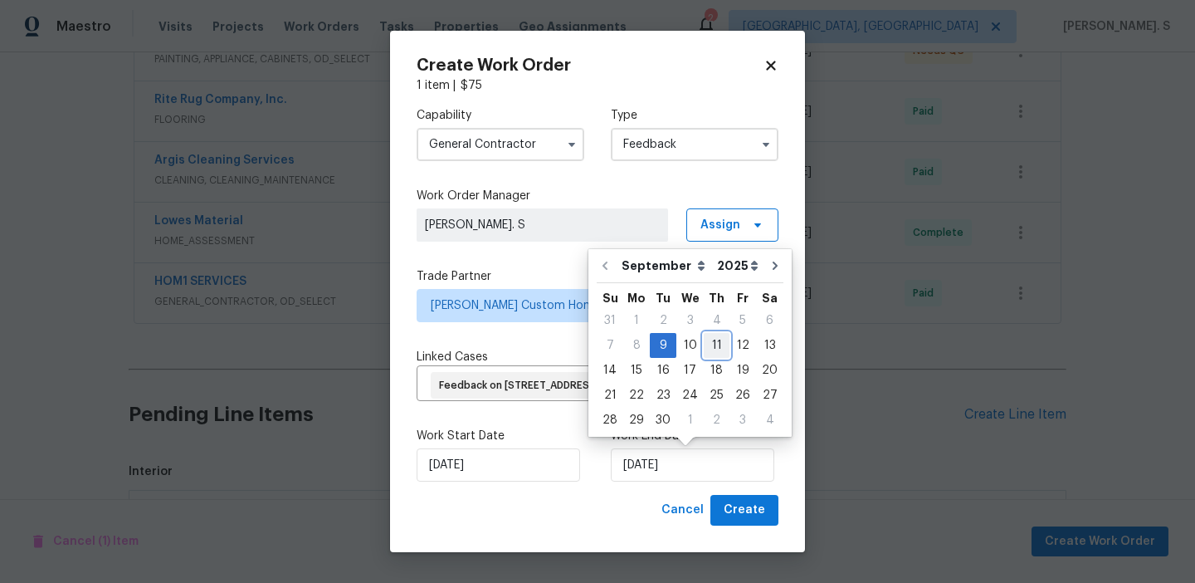
click at [706, 345] on div "11" at bounding box center [717, 345] width 26 height 23
type input "[DATE]"
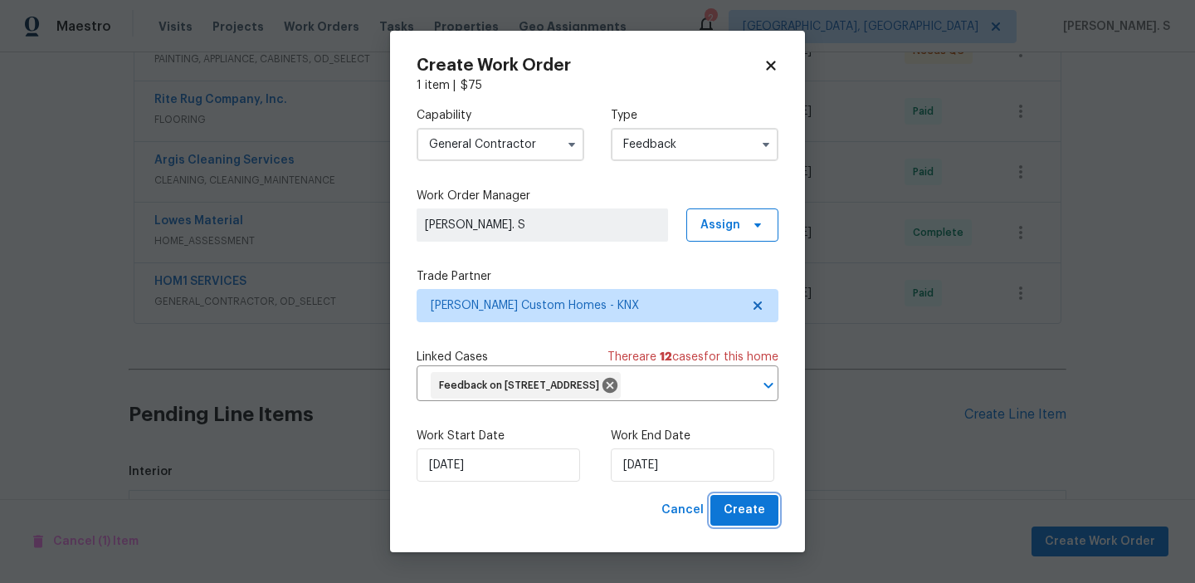
click at [749, 519] on span "Create" at bounding box center [744, 510] width 41 height 21
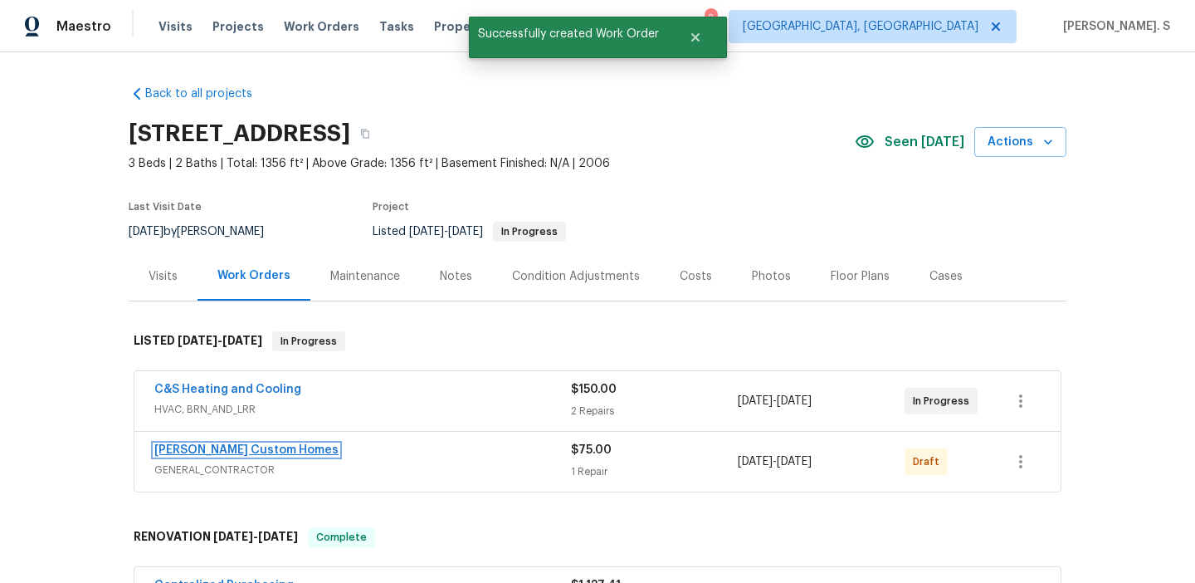
click at [233, 454] on link "Rappa Custom Homes" at bounding box center [246, 450] width 184 height 12
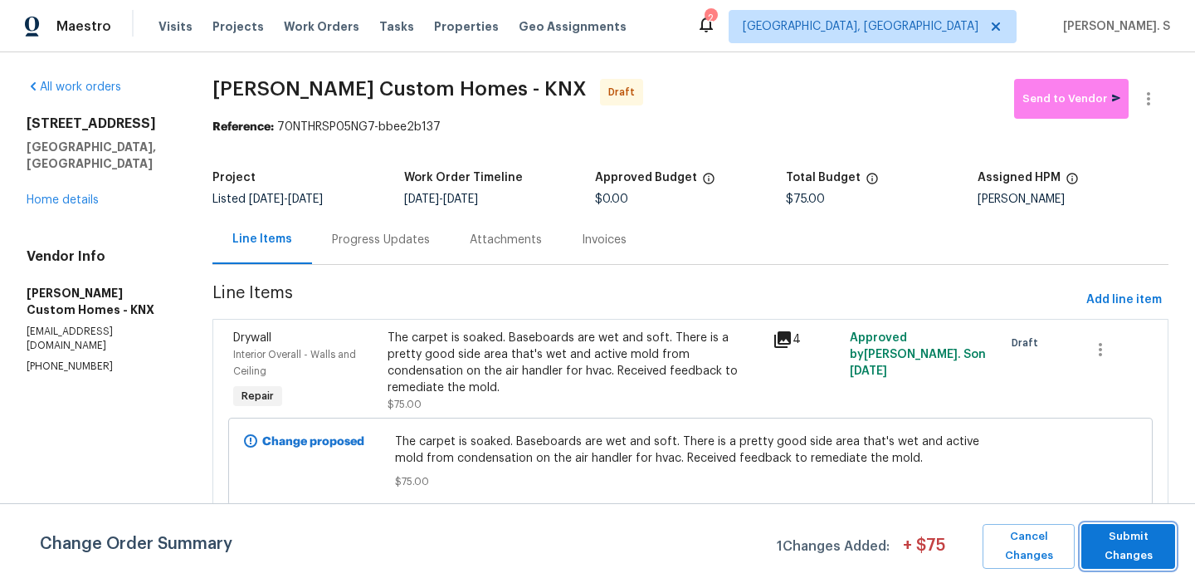
click at [1164, 550] on span "Submit Changes" at bounding box center [1128, 546] width 77 height 38
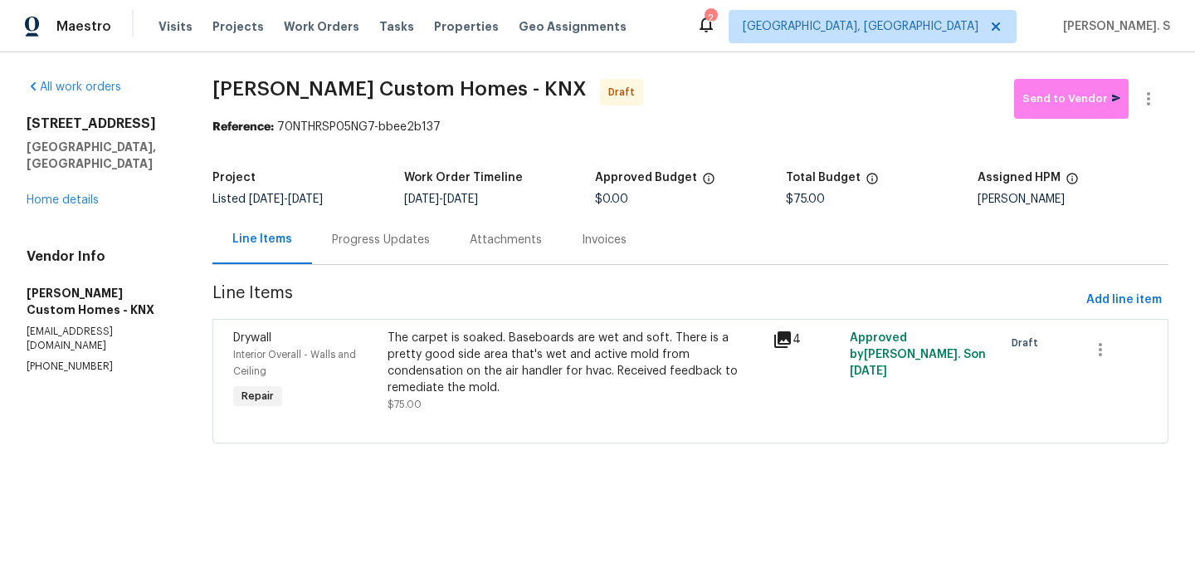
click at [376, 225] on div "Progress Updates" at bounding box center [381, 239] width 138 height 49
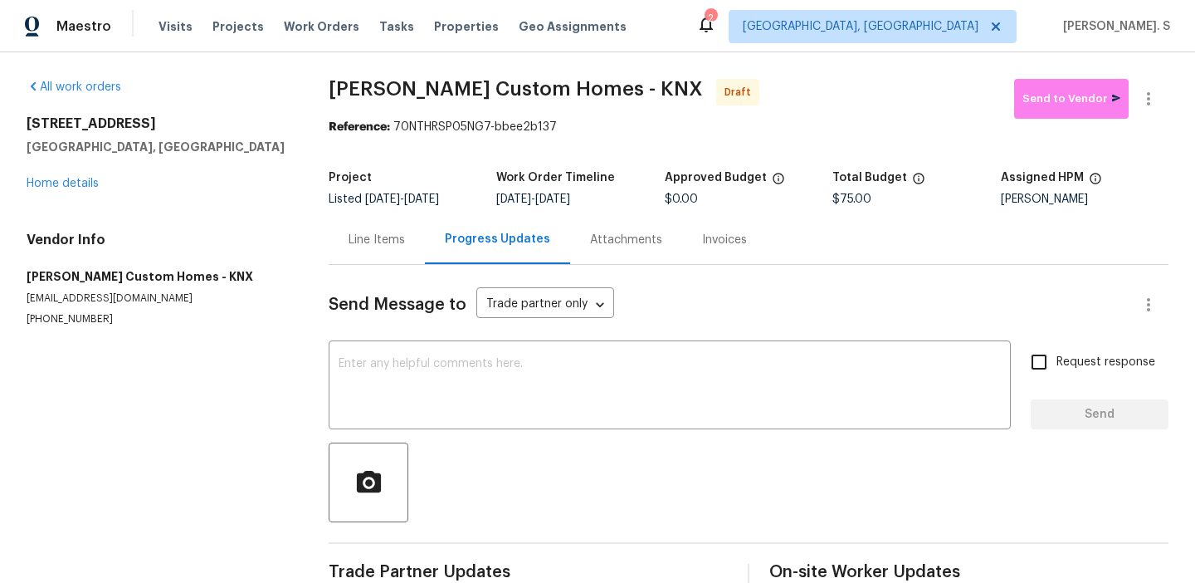
click at [406, 343] on div "Send Message to Trade partner only Trade partner only ​ x ​ Request response Se…" at bounding box center [749, 429] width 840 height 329
click at [416, 373] on textarea at bounding box center [670, 387] width 662 height 58
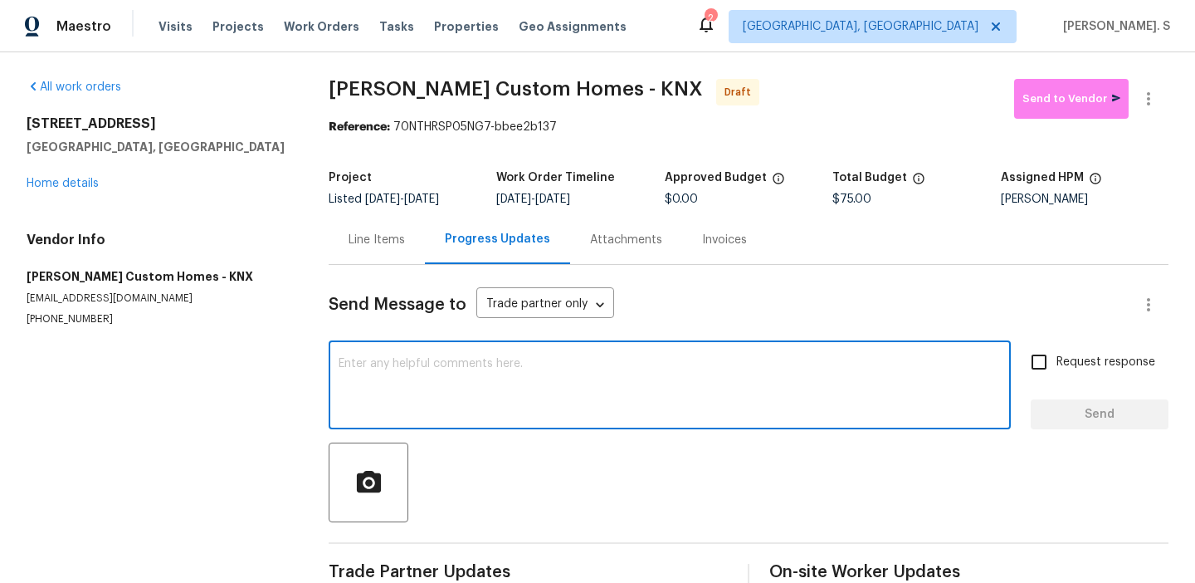
paste textarea "Hi this is Glory with Opendoor. I’m confirming you received the WO for the prop…"
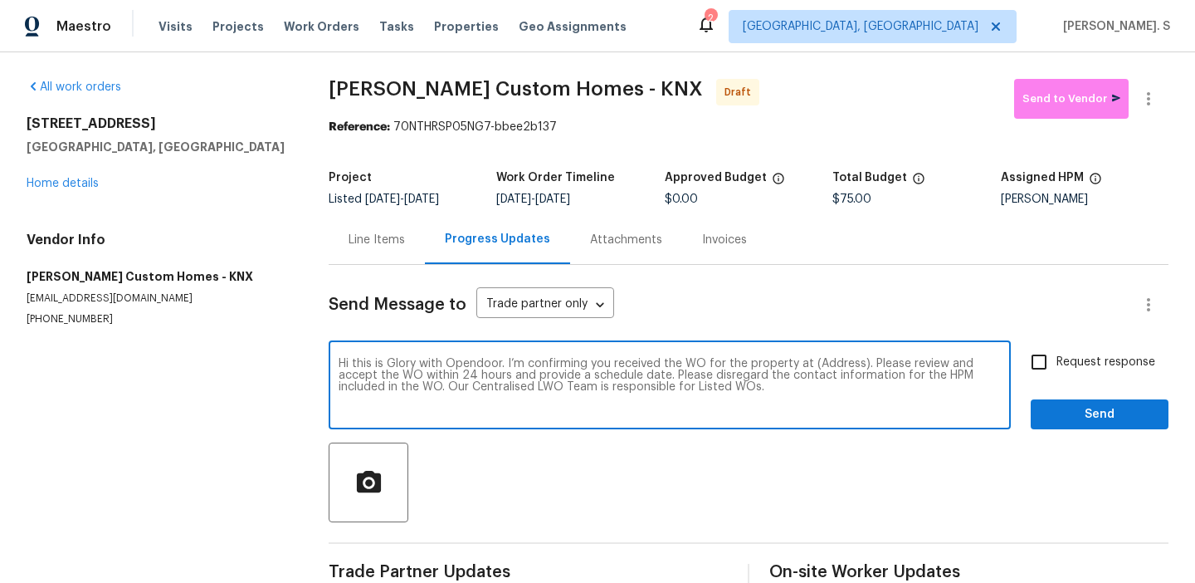
click at [831, 370] on textarea "Hi this is Glory with Opendoor. I’m confirming you received the WO for the prop…" at bounding box center [670, 387] width 662 height 58
click at [833, 366] on textarea "Hi this is Glory with Opendoor. I’m confirming you received the WO for the prop…" at bounding box center [670, 387] width 662 height 58
paste textarea "4228 Miracle Ln, Knoxville, TN 37938"
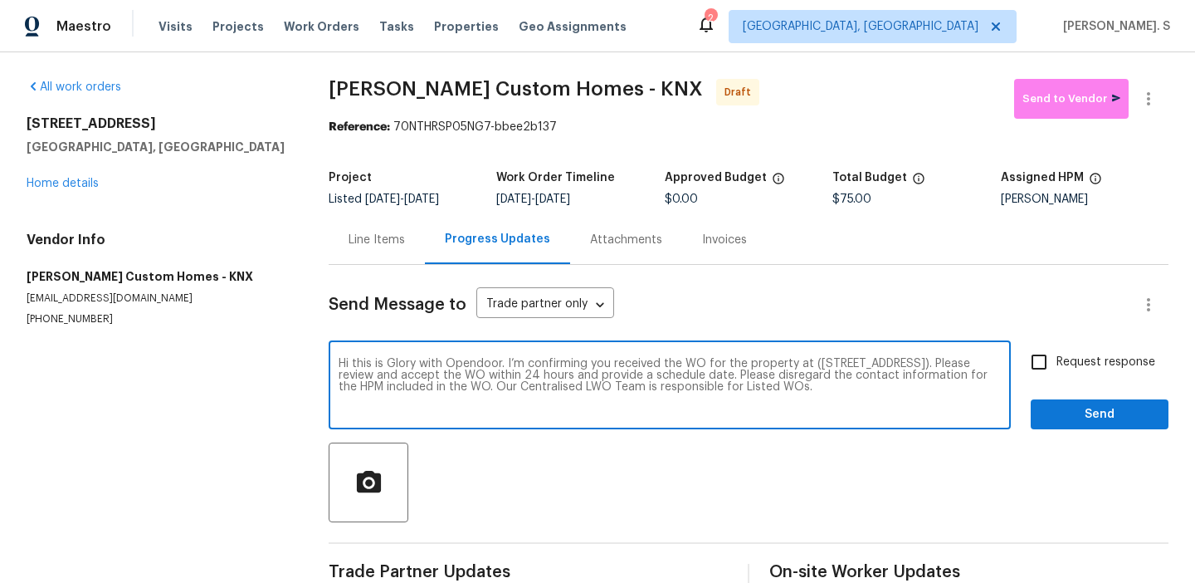
type textarea "Hi this is Glory with Opendoor. I’m confirming you received the WO for the prop…"
click at [1170, 105] on div "All work orders 4228 Miracle Ln Knoxville, TN 37938 Home details Vendor Info Ra…" at bounding box center [597, 334] width 1195 height 564
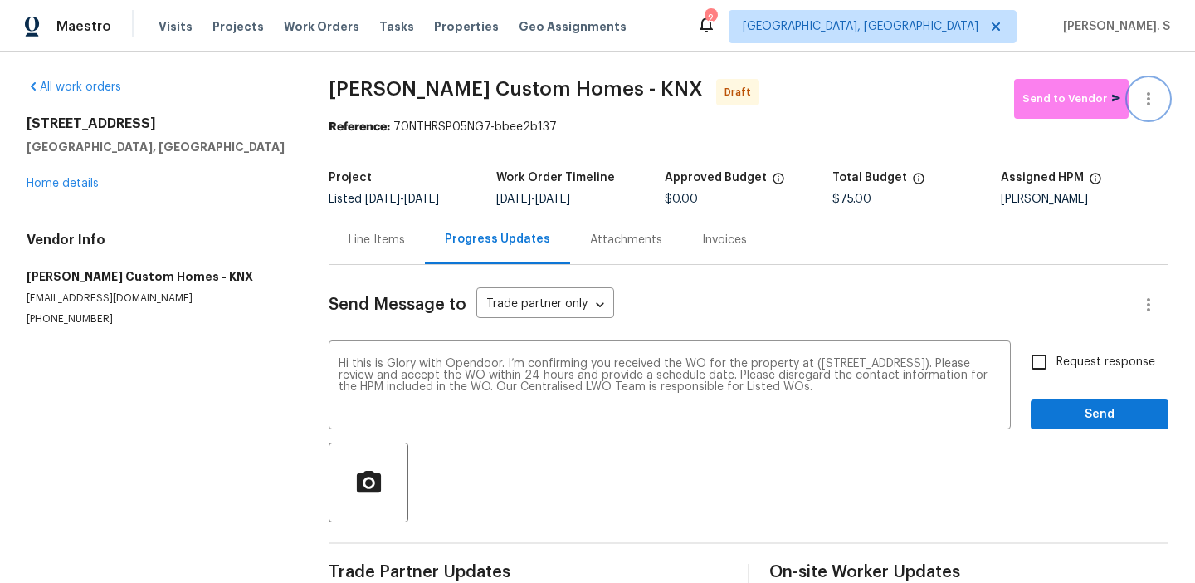
click at [1163, 104] on button "button" at bounding box center [1149, 99] width 40 height 40
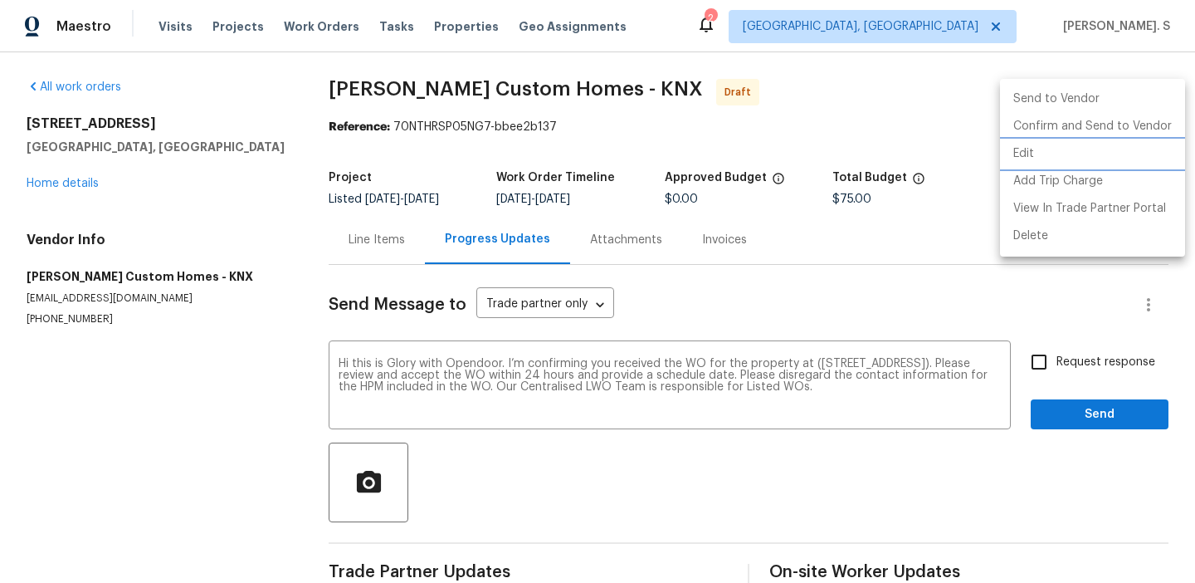
click at [1116, 149] on li "Edit" at bounding box center [1092, 153] width 185 height 27
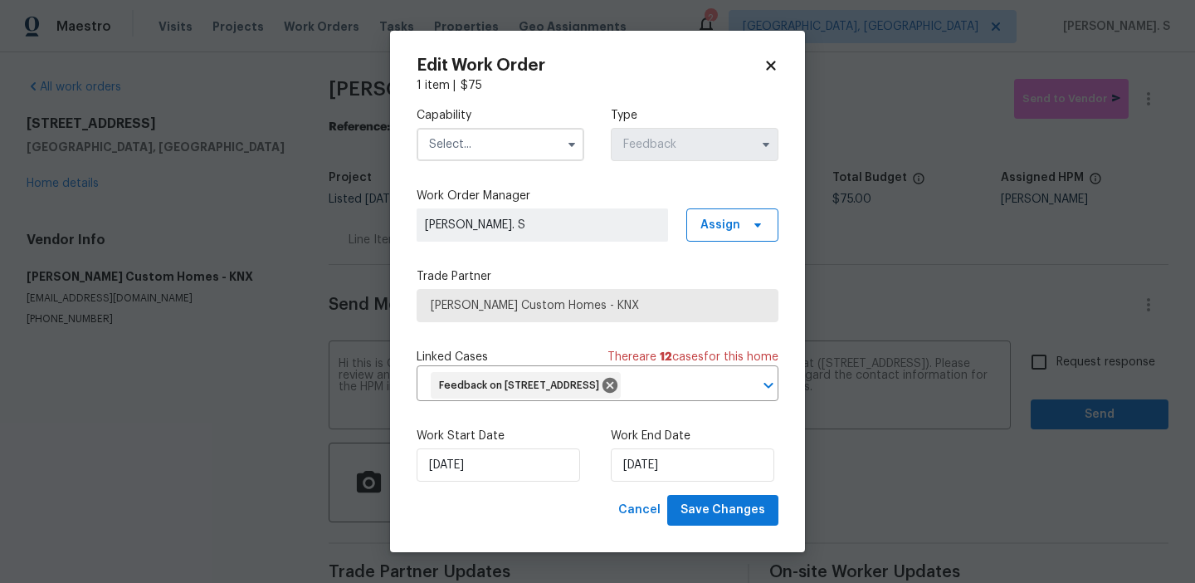
click at [518, 152] on input "text" at bounding box center [501, 144] width 168 height 33
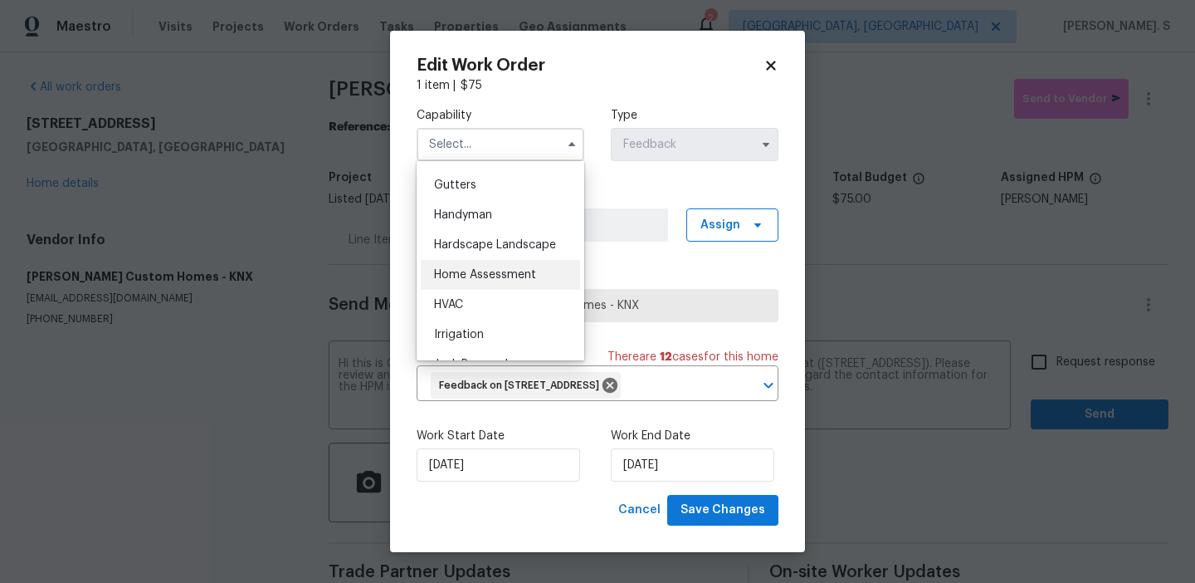
scroll to position [933, 0]
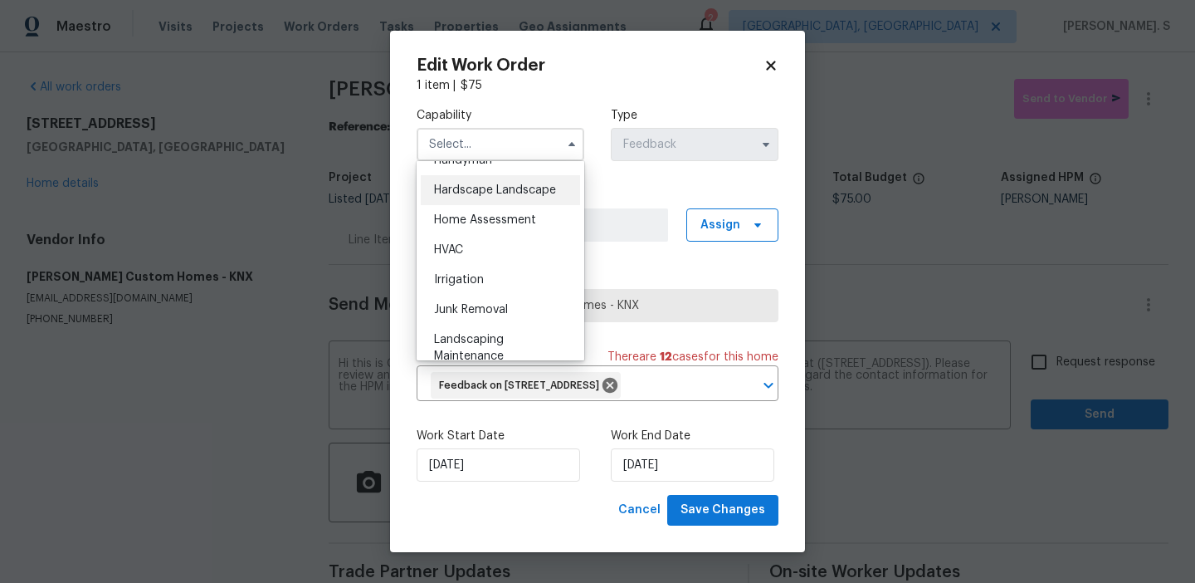
click at [471, 200] on div "Hardscape Landscape" at bounding box center [500, 190] width 159 height 30
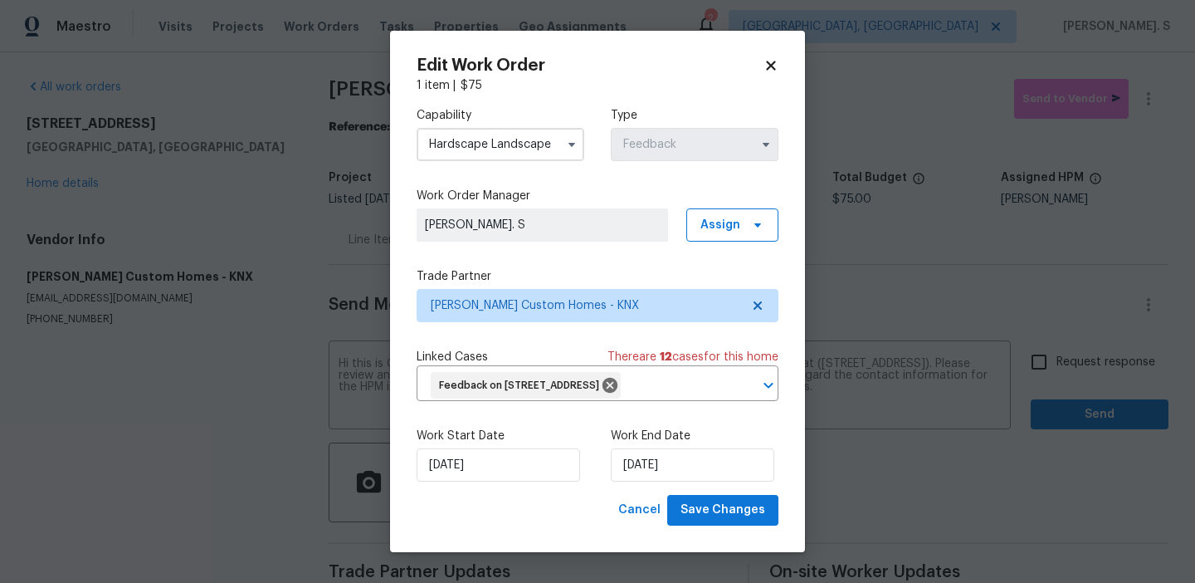
click at [510, 148] on input "Hardscape Landscape" at bounding box center [501, 144] width 168 height 33
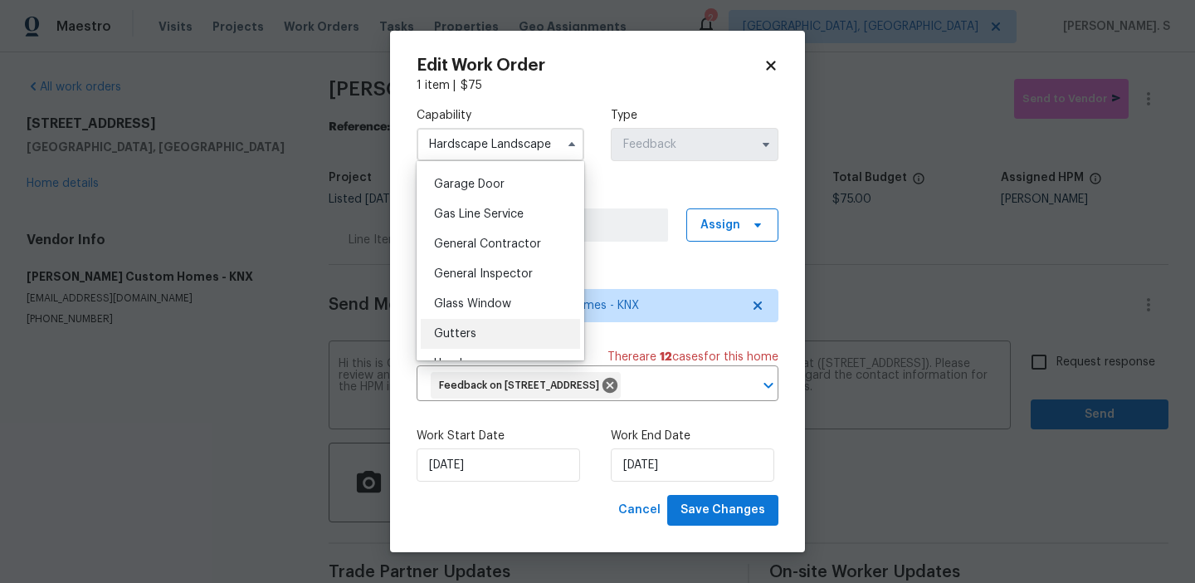
scroll to position [882, 0]
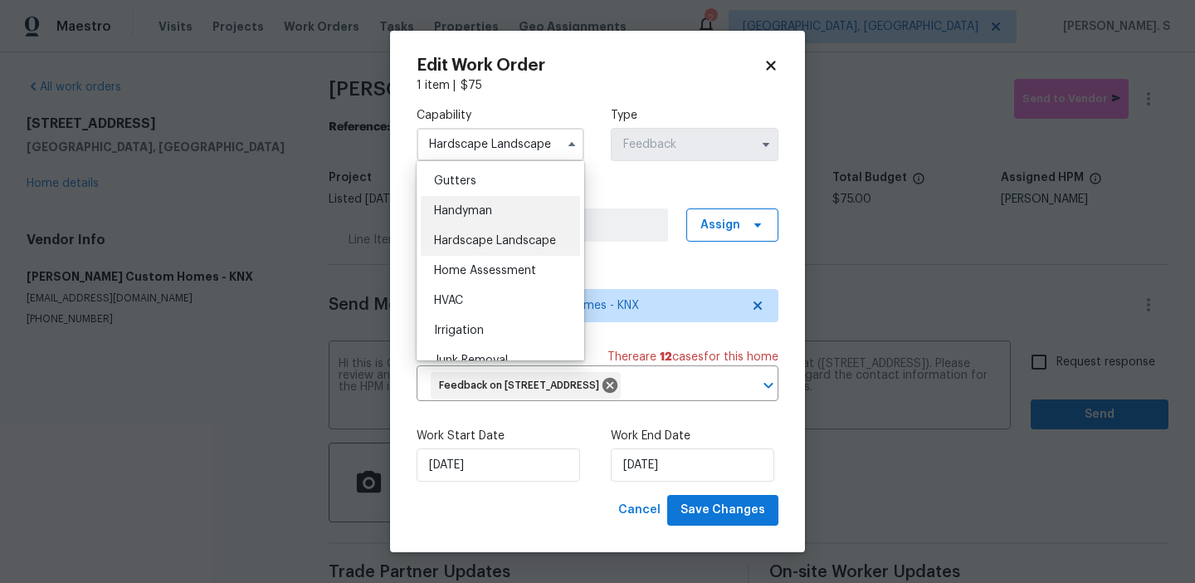
click at [485, 214] on span "Handyman" at bounding box center [463, 211] width 58 height 12
type input "Handyman"
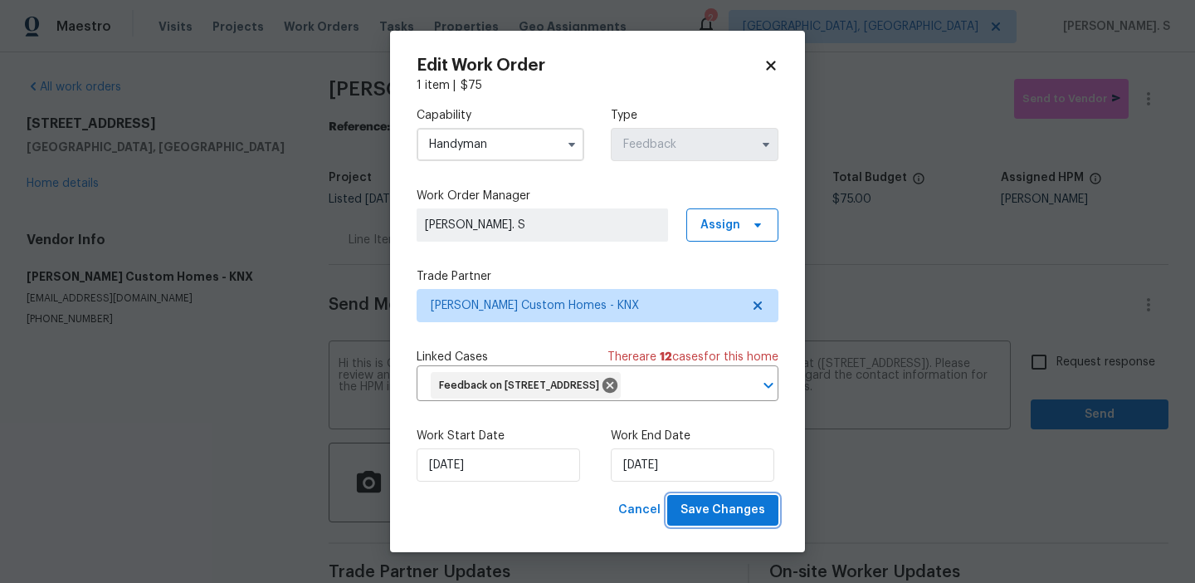
click at [733, 504] on span "Save Changes" at bounding box center [722, 510] width 85 height 21
click at [1063, 377] on body "Maestro Visits Projects Work Orders Tasks Properties Geo Assignments 2 Albuquer…" at bounding box center [597, 291] width 1195 height 583
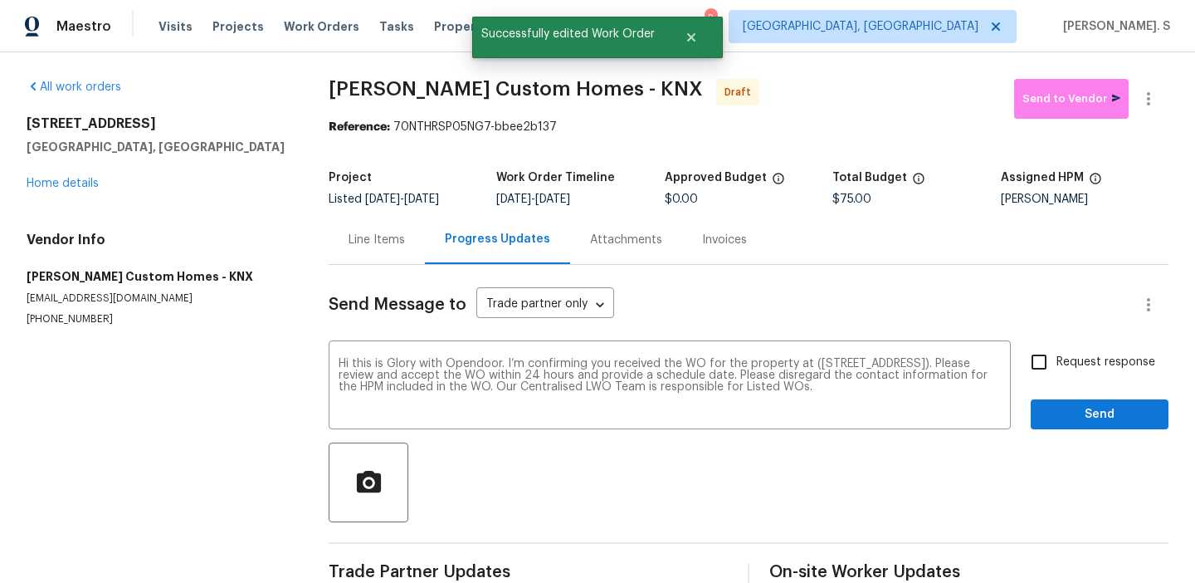
click at [1063, 377] on label "Request response" at bounding box center [1089, 361] width 134 height 35
click at [1056, 377] on input "Request response" at bounding box center [1039, 361] width 35 height 35
checkbox input "true"
click at [1068, 405] on span "Send" at bounding box center [1099, 414] width 111 height 21
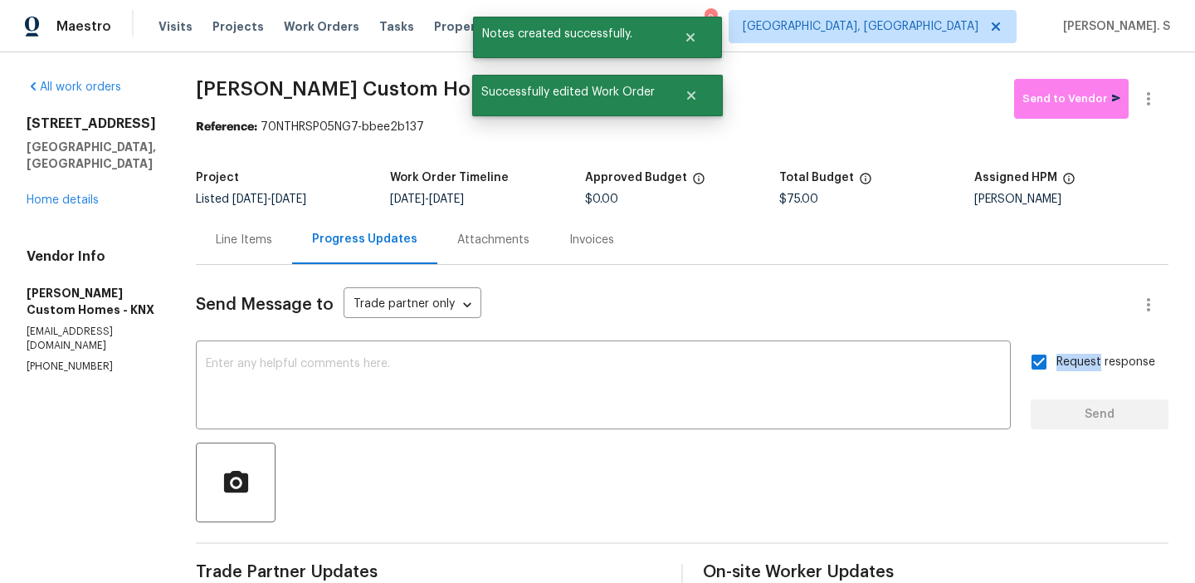
click at [1163, 111] on div at bounding box center [1149, 99] width 40 height 40
click at [1152, 87] on button "button" at bounding box center [1149, 99] width 40 height 40
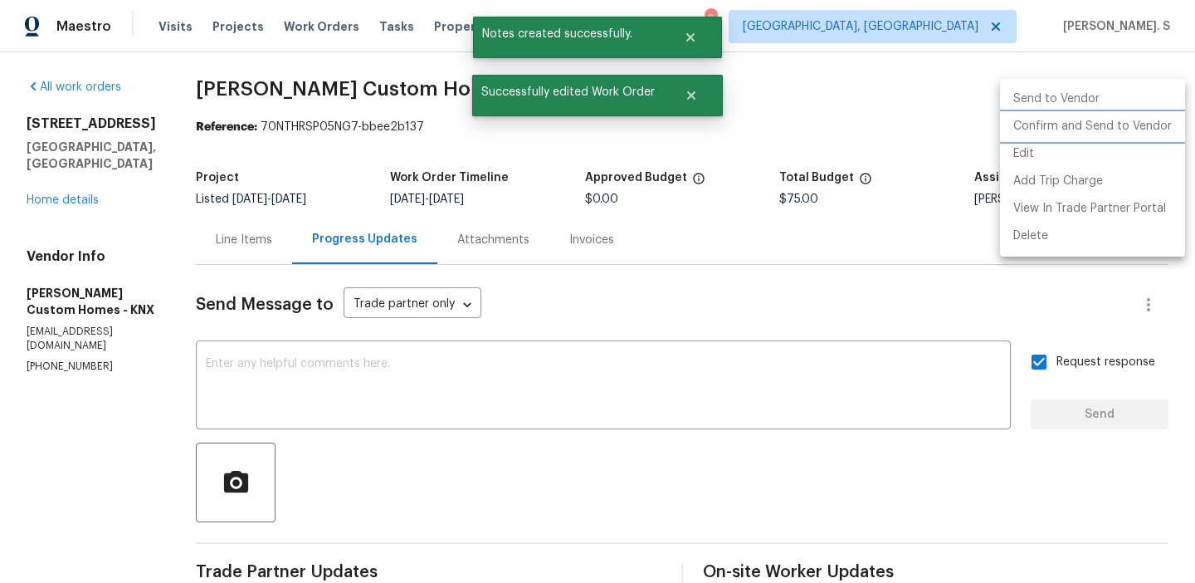
click at [1148, 126] on li "Confirm and Send to Vendor" at bounding box center [1092, 126] width 185 height 27
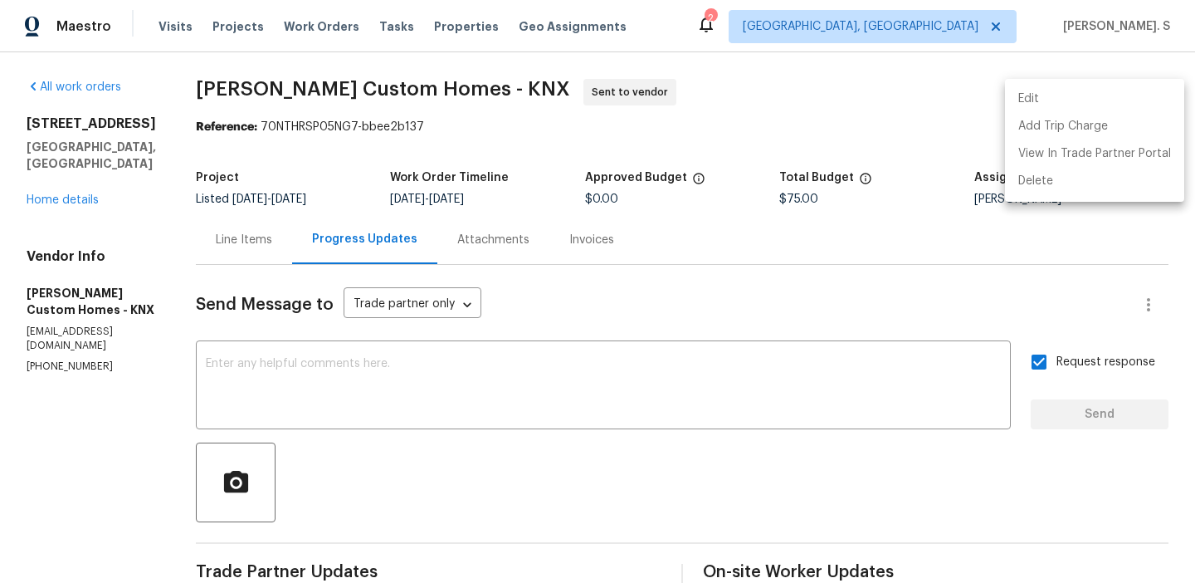
click at [649, 408] on div at bounding box center [597, 291] width 1195 height 583
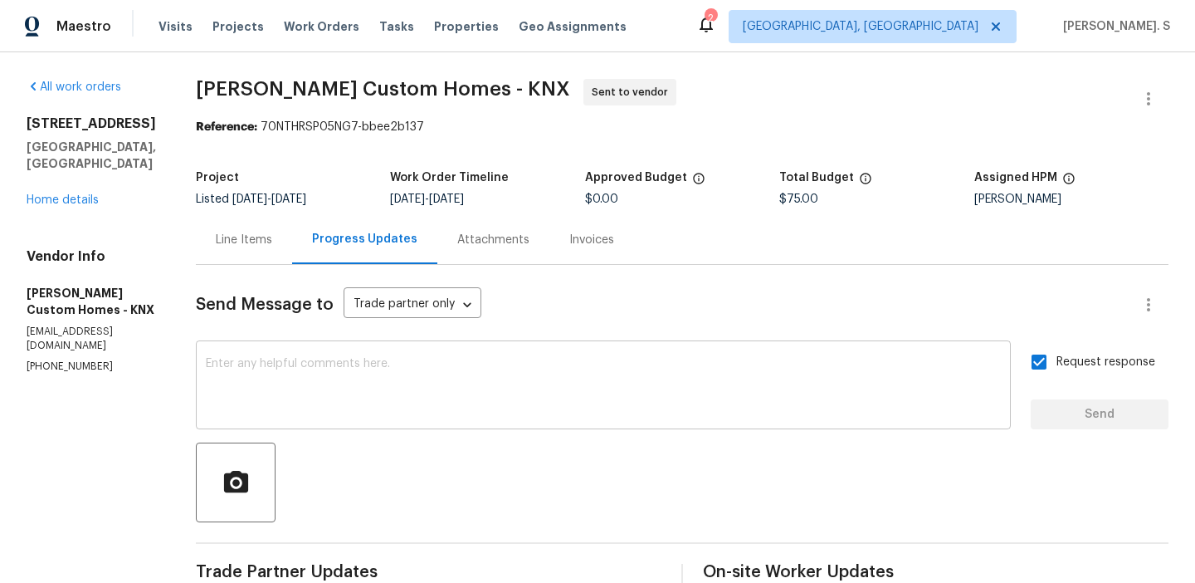
click at [650, 397] on textarea at bounding box center [603, 387] width 795 height 58
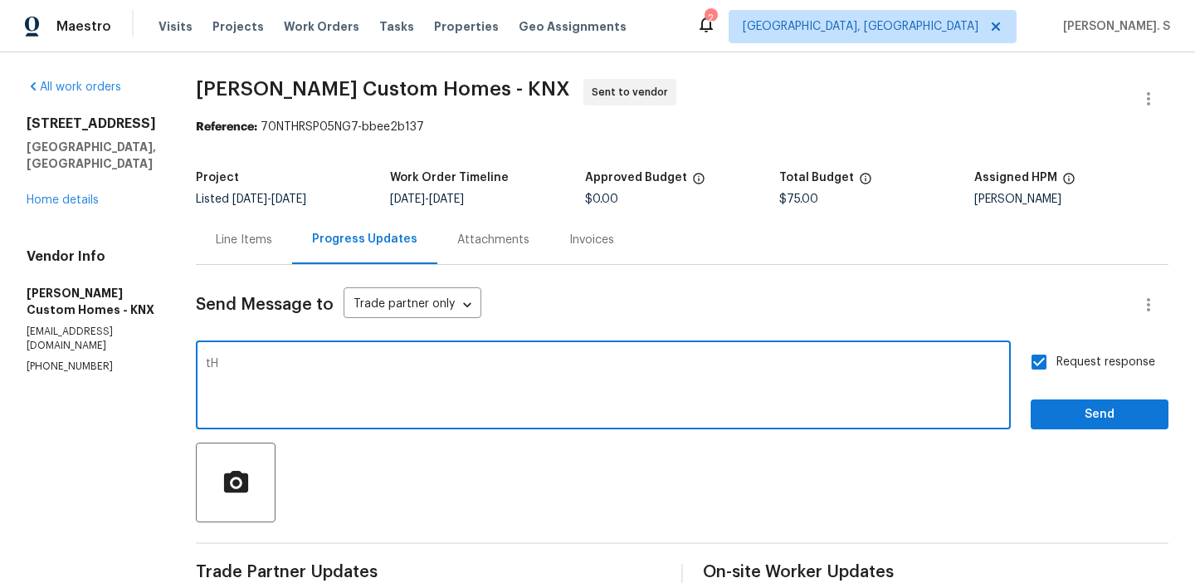
type textarea "t"
paste textarea "k Orders must include before-photos (both close-up and wide-angle) and a comple…"
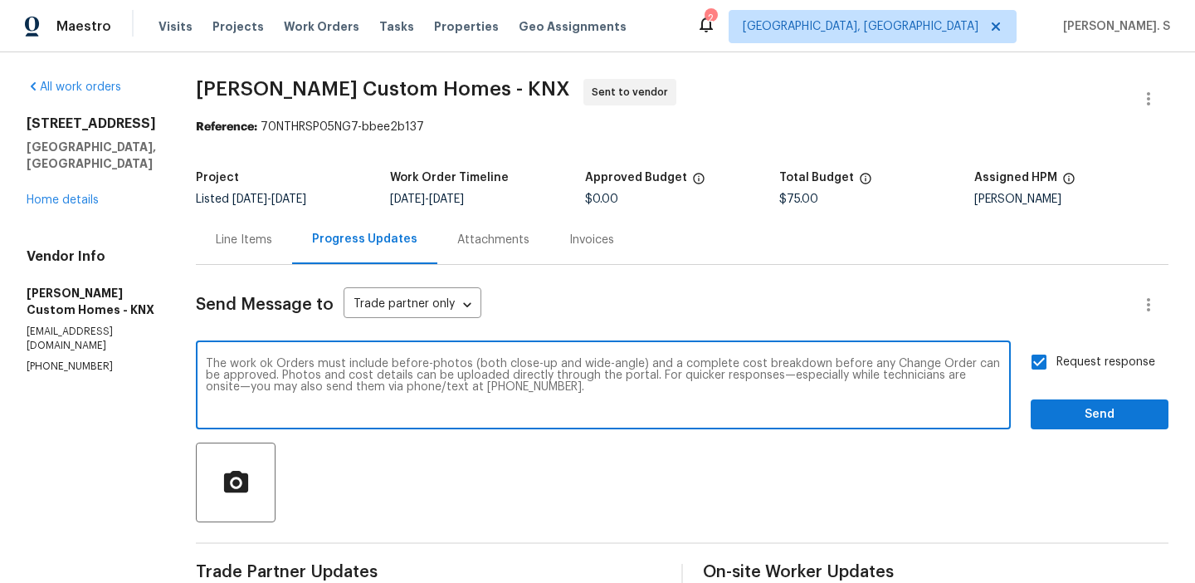
click at [293, 361] on textarea "The work ok Orders must include before-photos (both close-up and wide-angle) an…" at bounding box center [603, 387] width 795 height 58
click at [290, 360] on textarea "The work Orders must include before-photos (both close-up and wide-angle) and a…" at bounding box center [603, 387] width 795 height 58
type textarea "The work orders must include before-photos (both close-up and wide-angle) and a…"
click at [1042, 417] on button "Send" at bounding box center [1100, 414] width 138 height 31
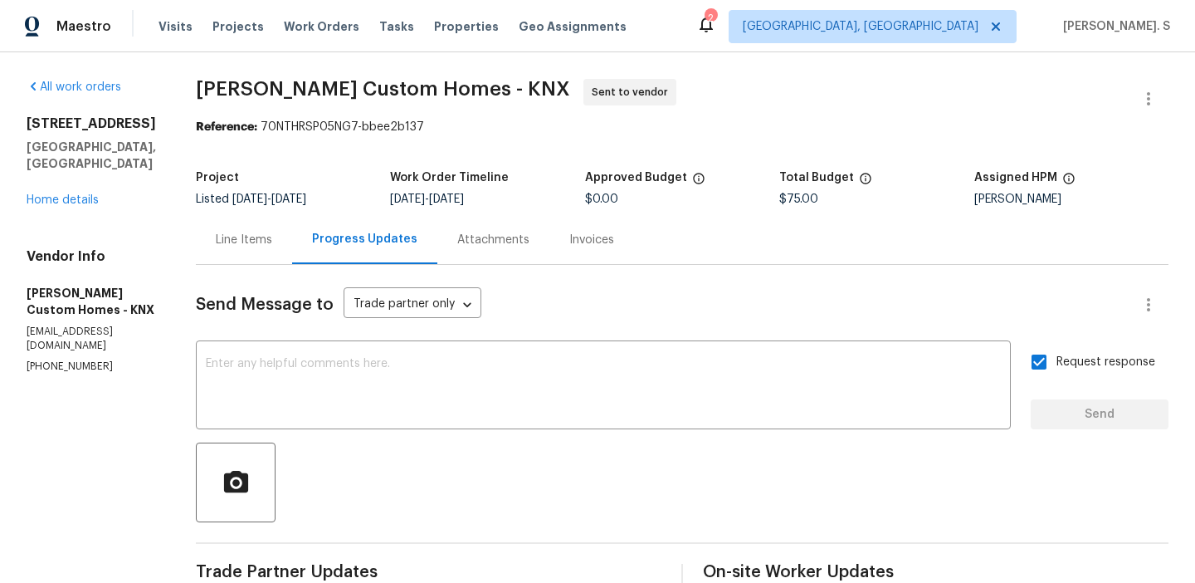
click at [340, 94] on span "Rappa Custom Homes - KNX" at bounding box center [383, 89] width 374 height 20
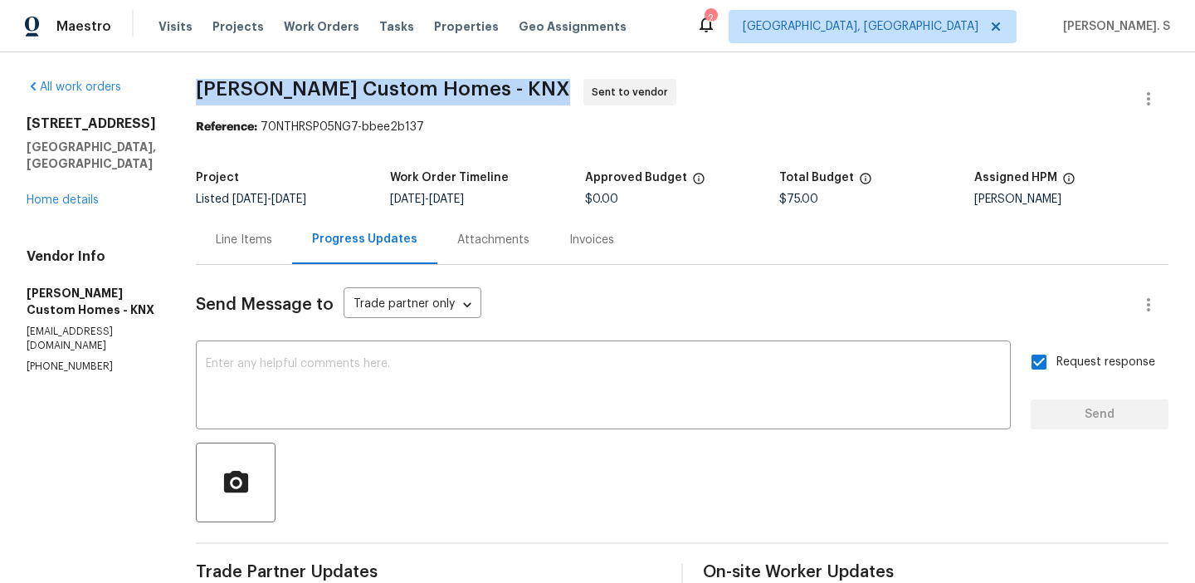
copy span "Rappa Custom Homes - KNX"
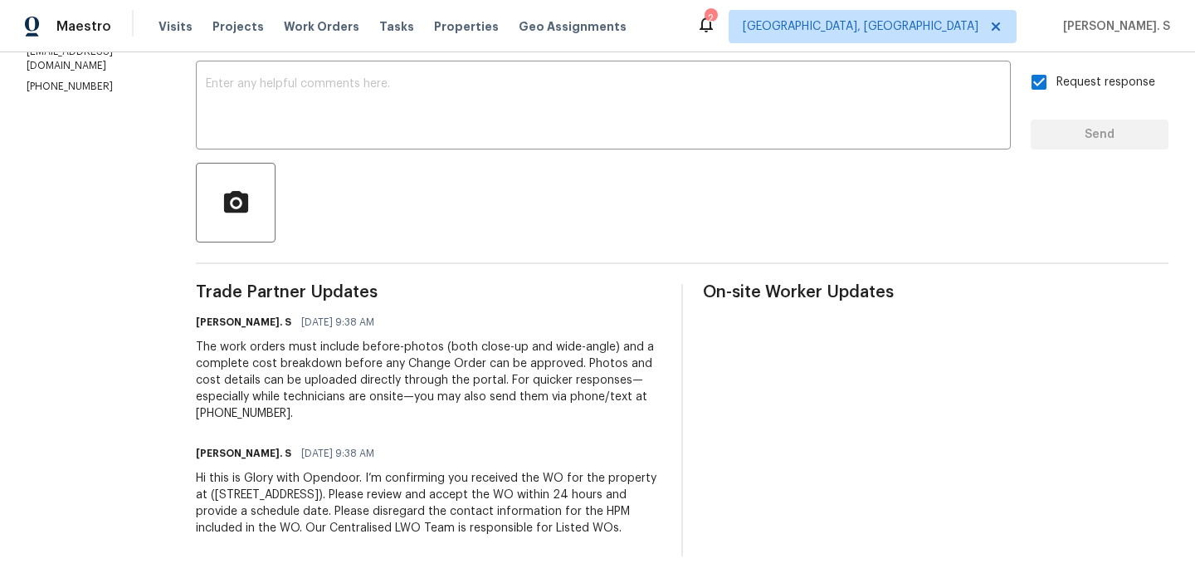
scroll to position [0, 0]
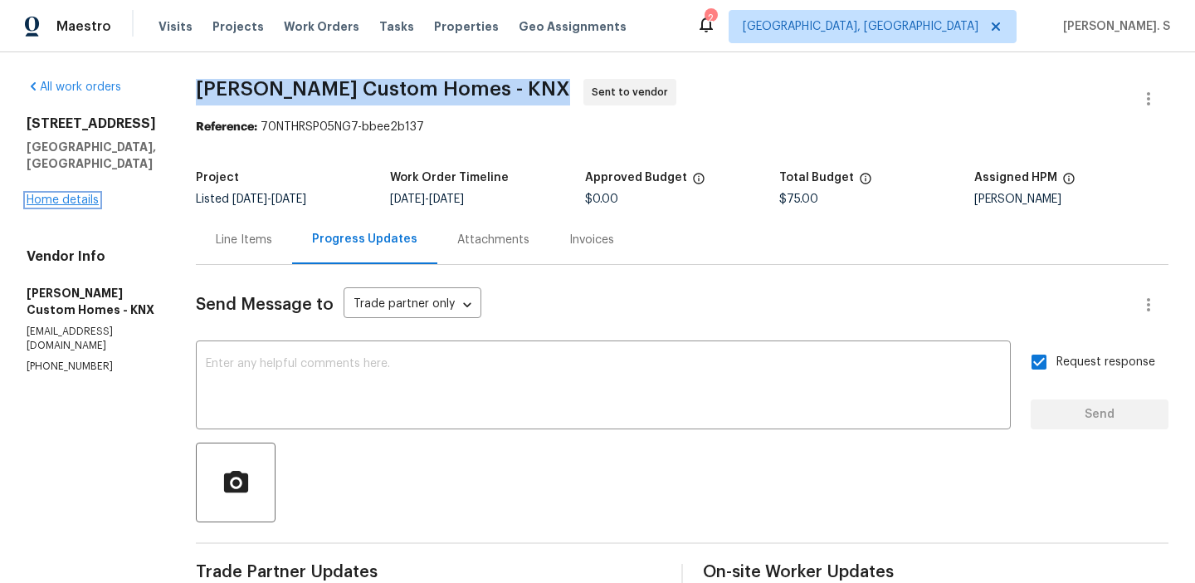
click at [51, 194] on link "Home details" at bounding box center [63, 200] width 72 height 12
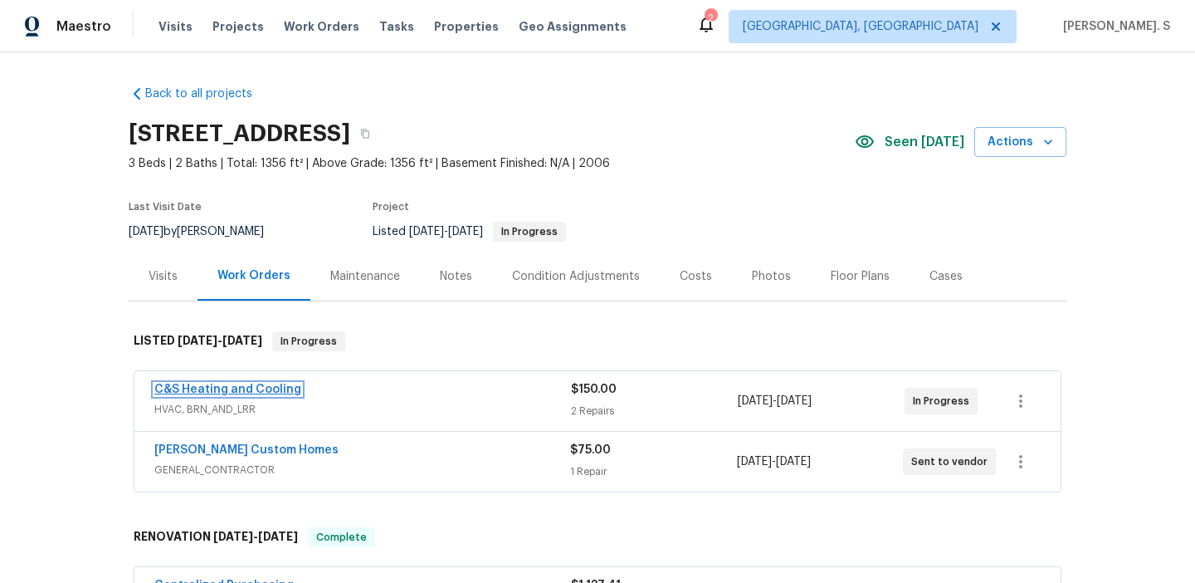
click at [218, 388] on link "C&S Heating and Cooling" at bounding box center [227, 389] width 147 height 12
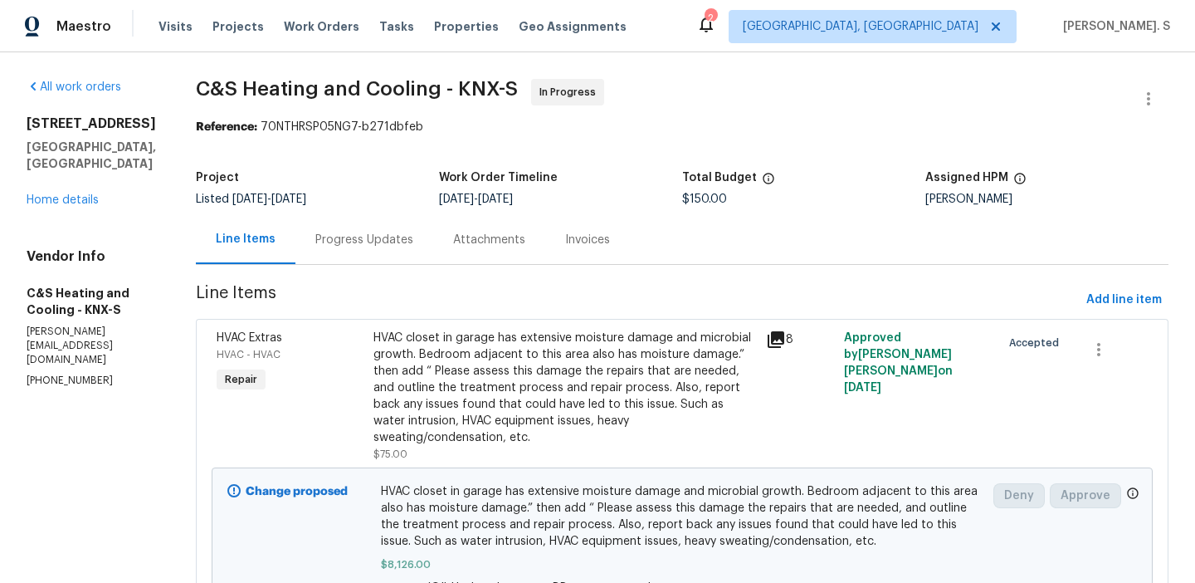
click at [413, 237] on div "Progress Updates" at bounding box center [364, 240] width 98 height 17
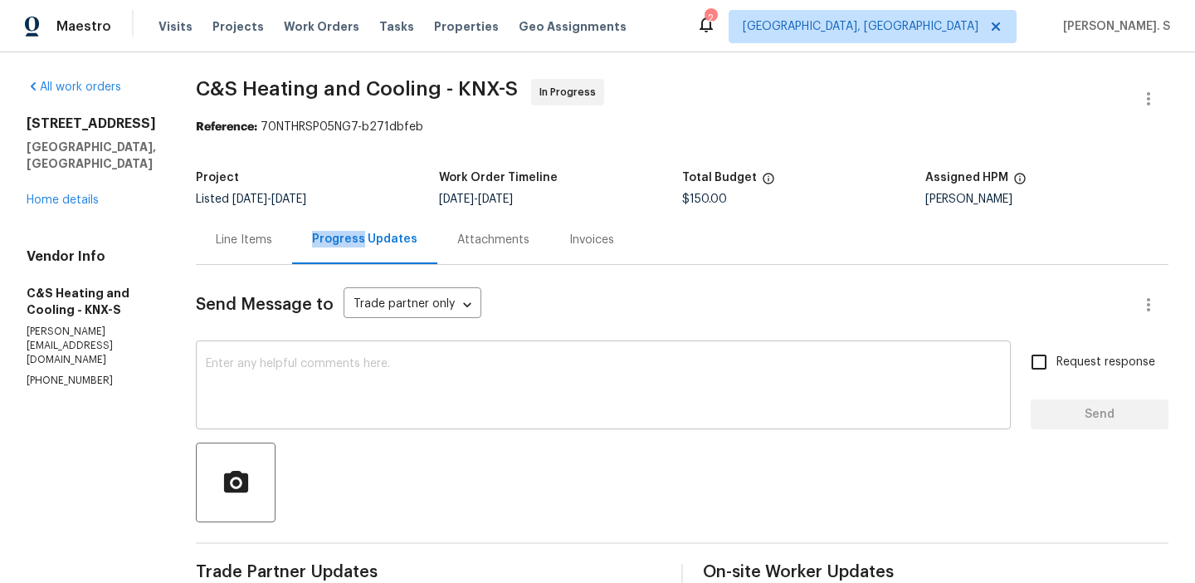
click at [404, 416] on textarea at bounding box center [603, 387] width 795 height 58
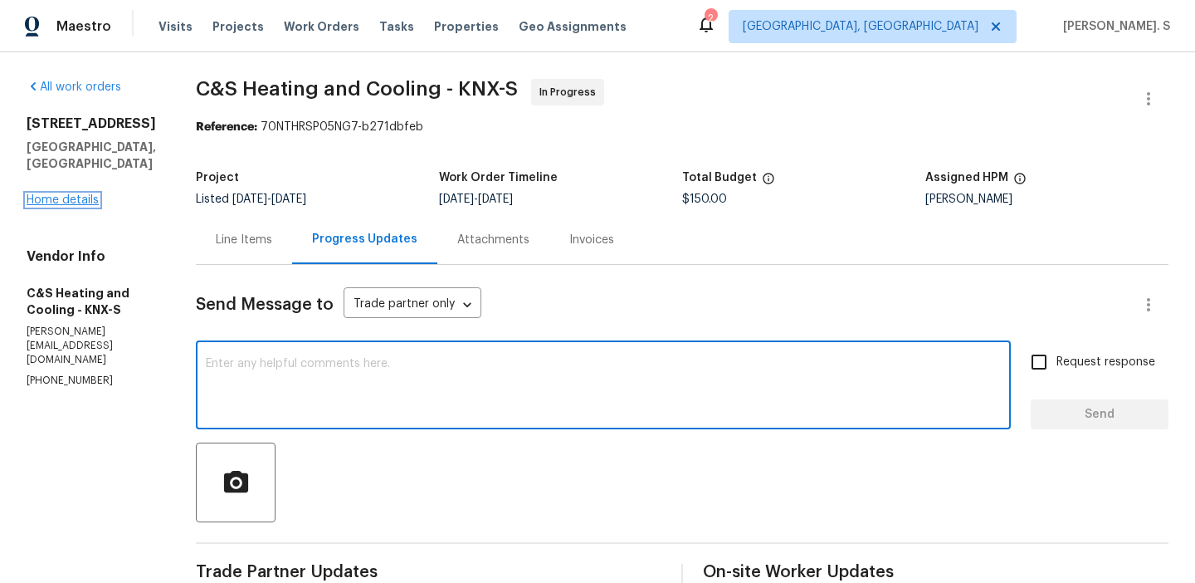
click at [80, 194] on link "Home details" at bounding box center [63, 200] width 72 height 12
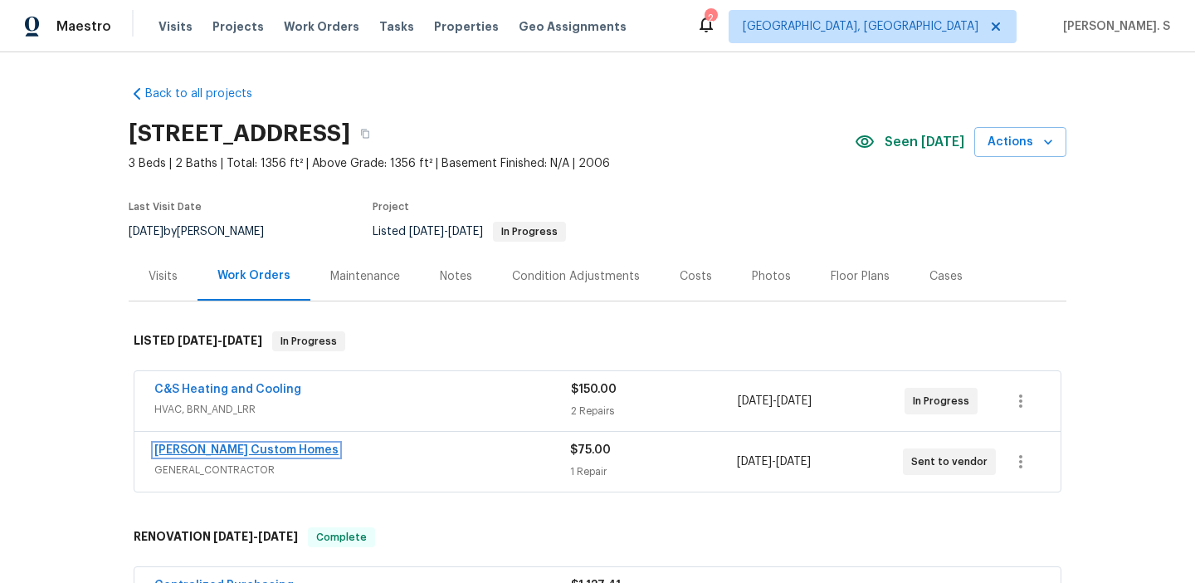
click at [186, 454] on link "Rappa Custom Homes" at bounding box center [246, 450] width 184 height 12
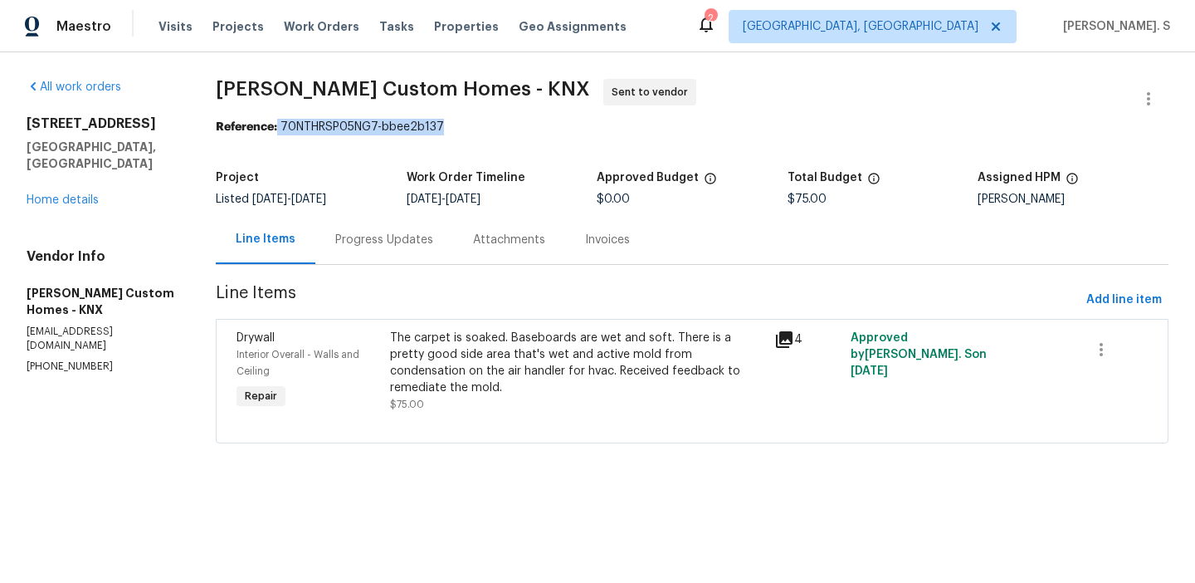
drag, startPoint x: 285, startPoint y: 126, endPoint x: 664, endPoint y: 126, distance: 379.2
click at [664, 126] on div "Reference: 70NTHRSP05NG7-bbee2b137" at bounding box center [692, 127] width 953 height 17
copy div "70NTHRSP05NG7-bbee2b137"
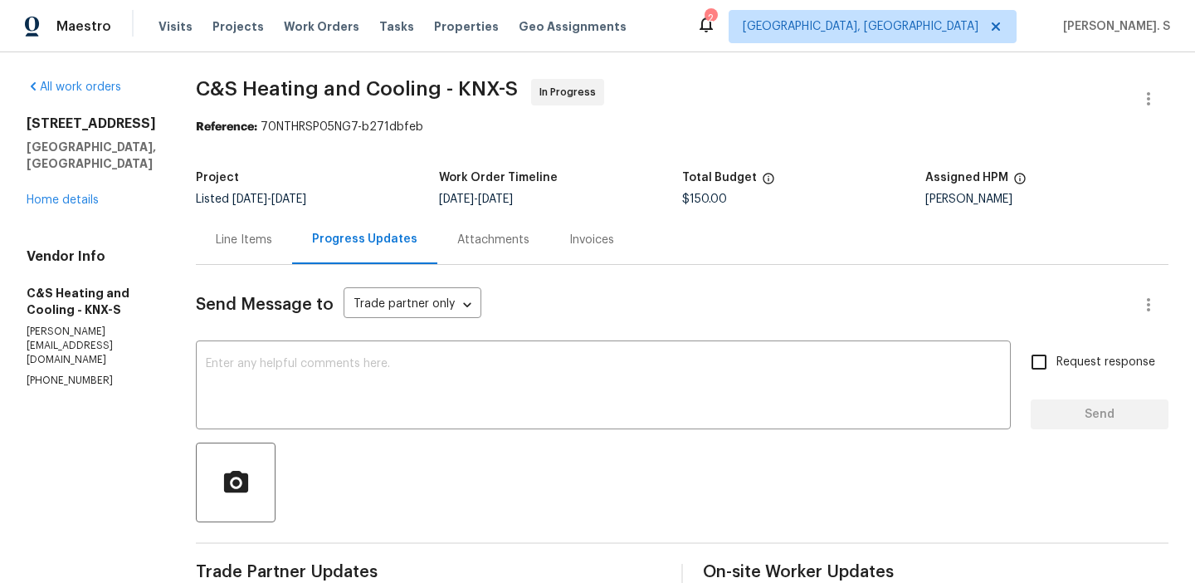
click at [365, 246] on div "Progress Updates" at bounding box center [364, 239] width 145 height 49
click at [278, 255] on div "Line Items" at bounding box center [244, 239] width 96 height 49
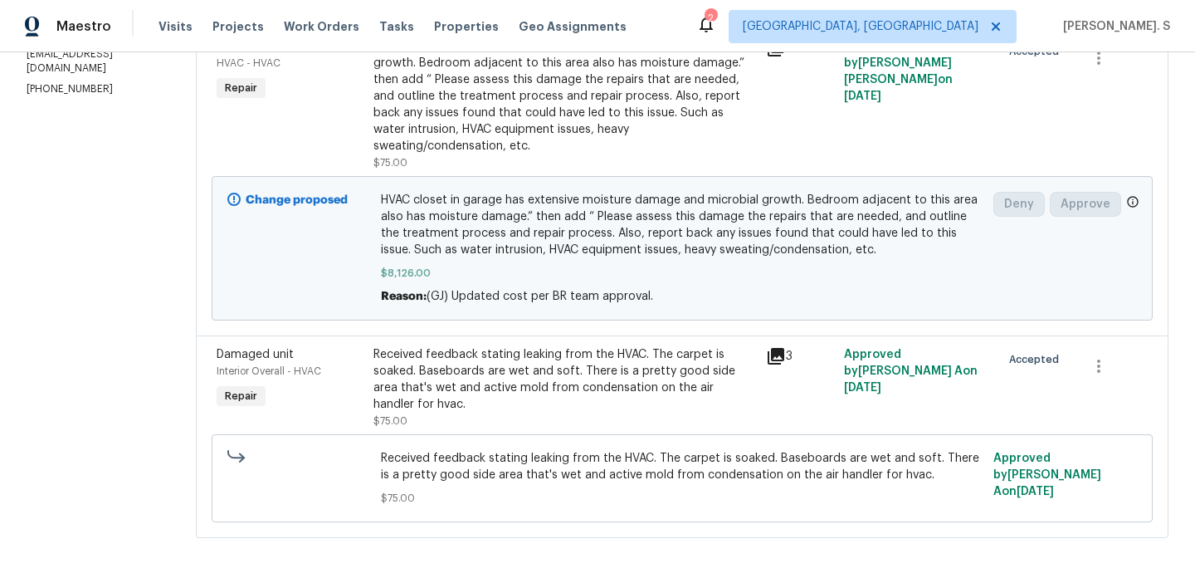
scroll to position [327, 0]
click at [583, 380] on div "Received feedback stating leaking from the HVAC. The carpet is soaked. Baseboar…" at bounding box center [564, 377] width 383 height 66
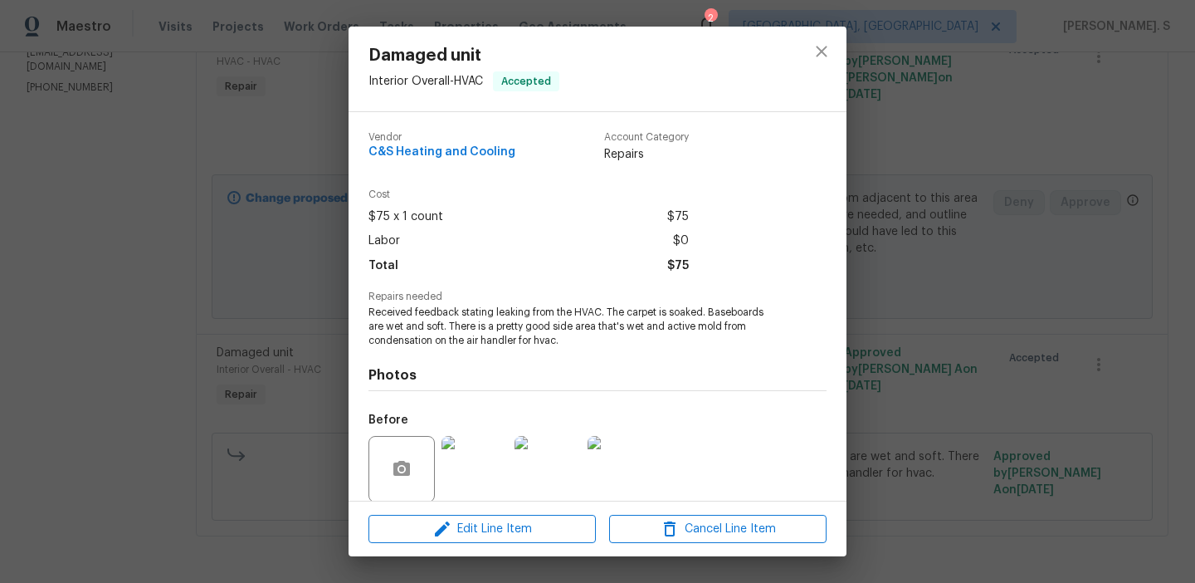
click at [929, 456] on div "Damaged unit Interior Overall - HVAC Accepted Vendor C&S Heating and Cooling Ac…" at bounding box center [597, 291] width 1195 height 583
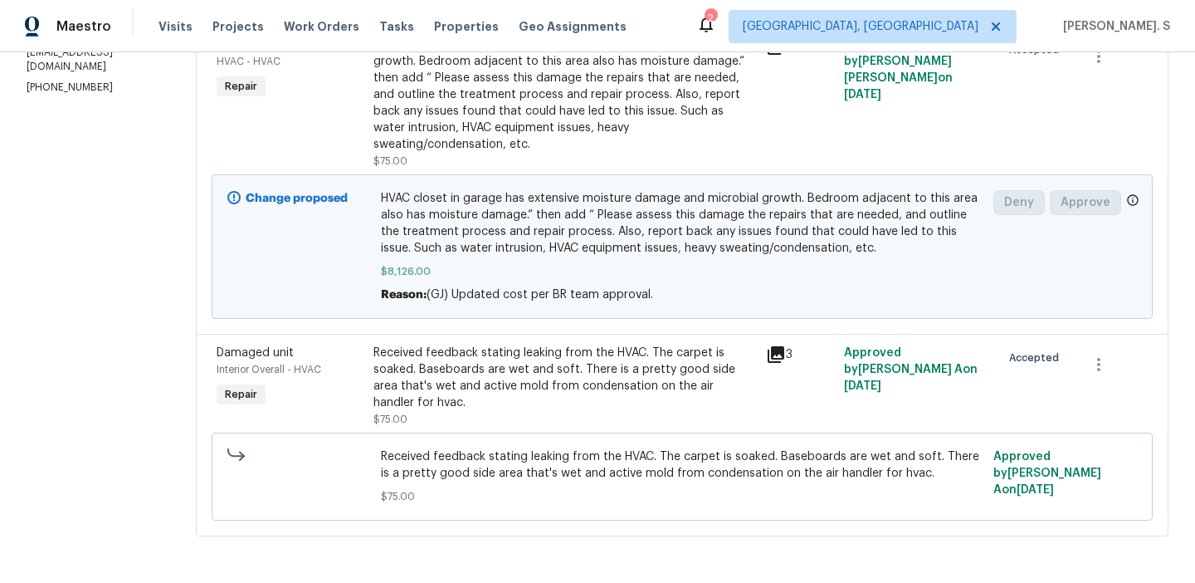
click at [929, 456] on span "Received feedback stating leaking from the HVAC. The carpet is soaked. Baseboar…" at bounding box center [682, 464] width 603 height 33
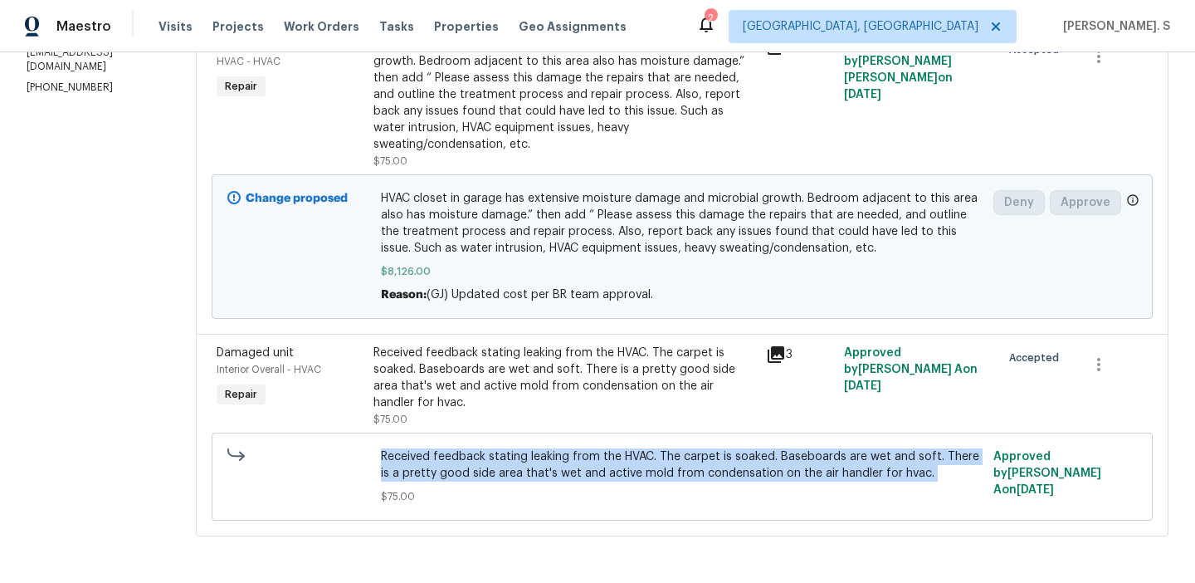
copy span "Received feedback stating leaking from the HVAC. The carpet is soaked. Baseboar…"
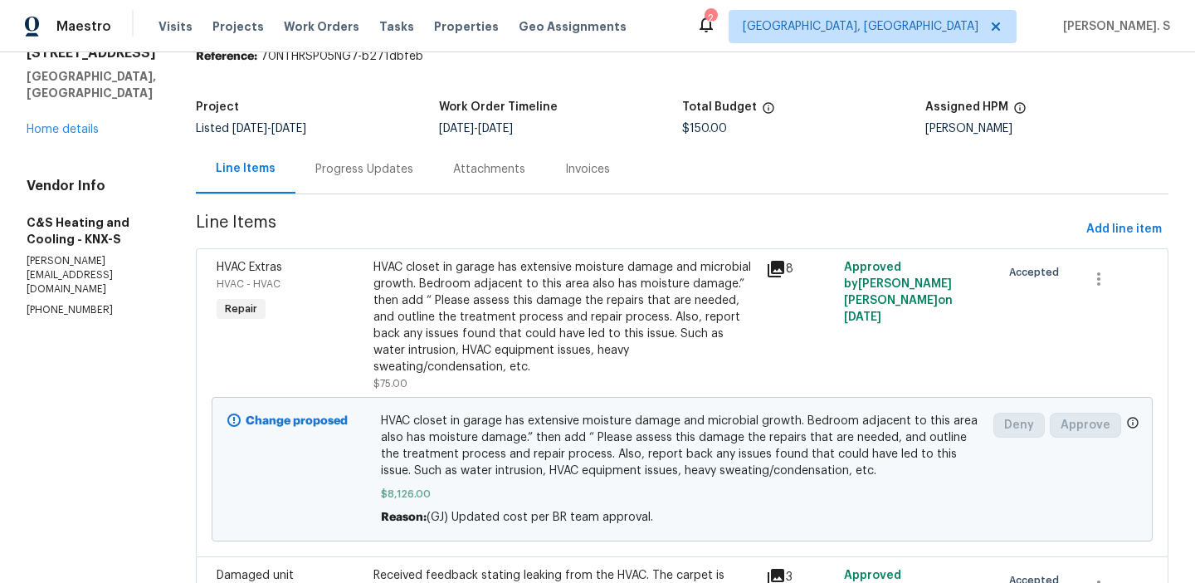
scroll to position [38, 0]
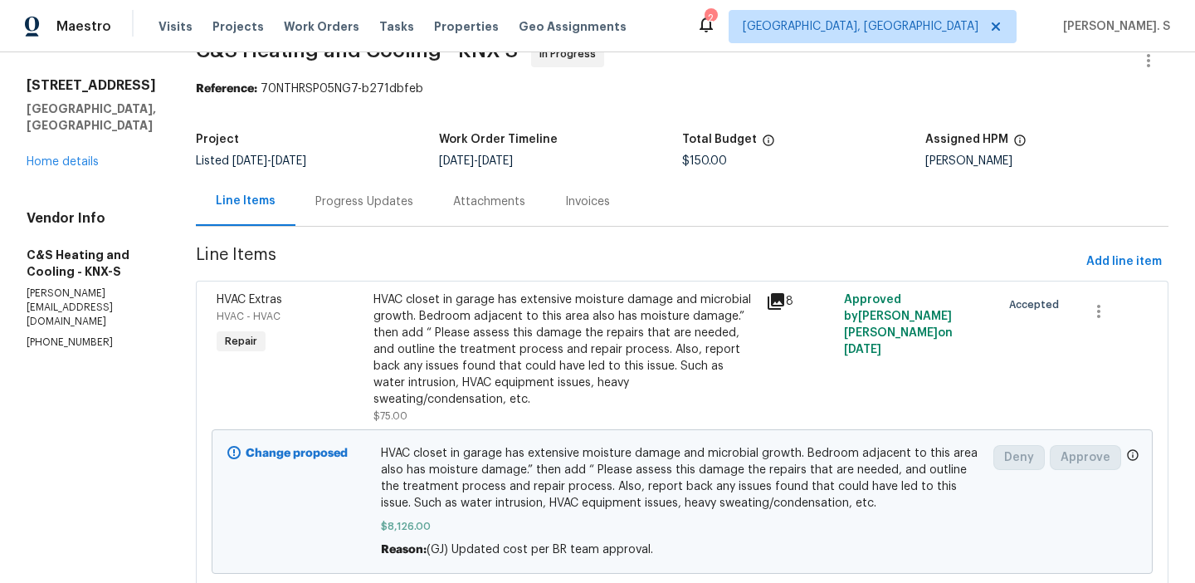
click at [567, 319] on div "HVAC closet in garage has extensive moisture damage and microbial growth. Bedro…" at bounding box center [564, 349] width 383 height 116
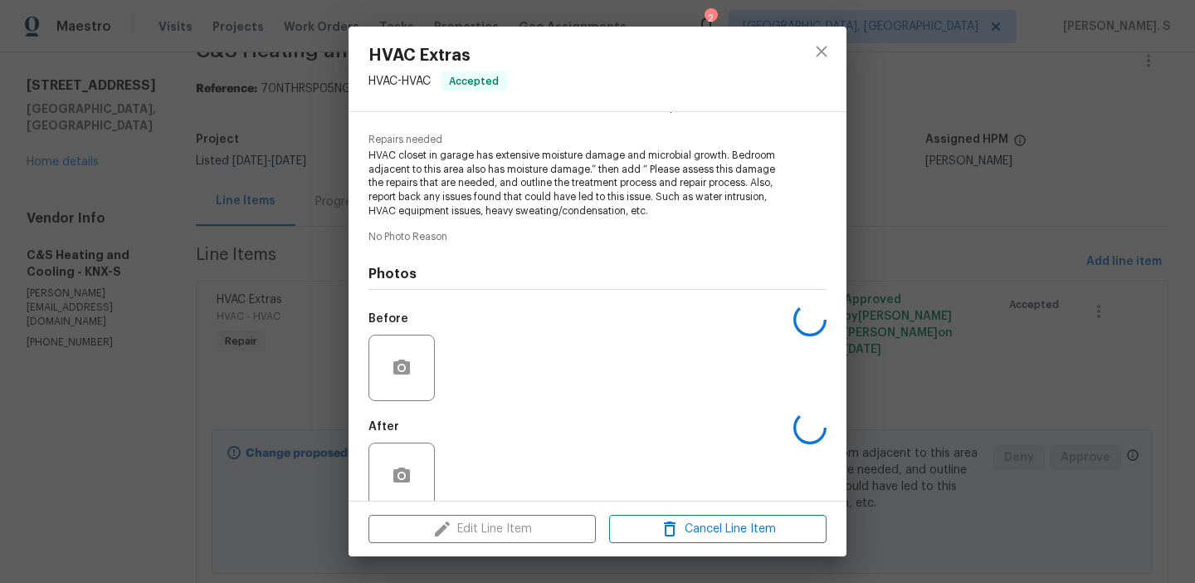
scroll to position [182, 0]
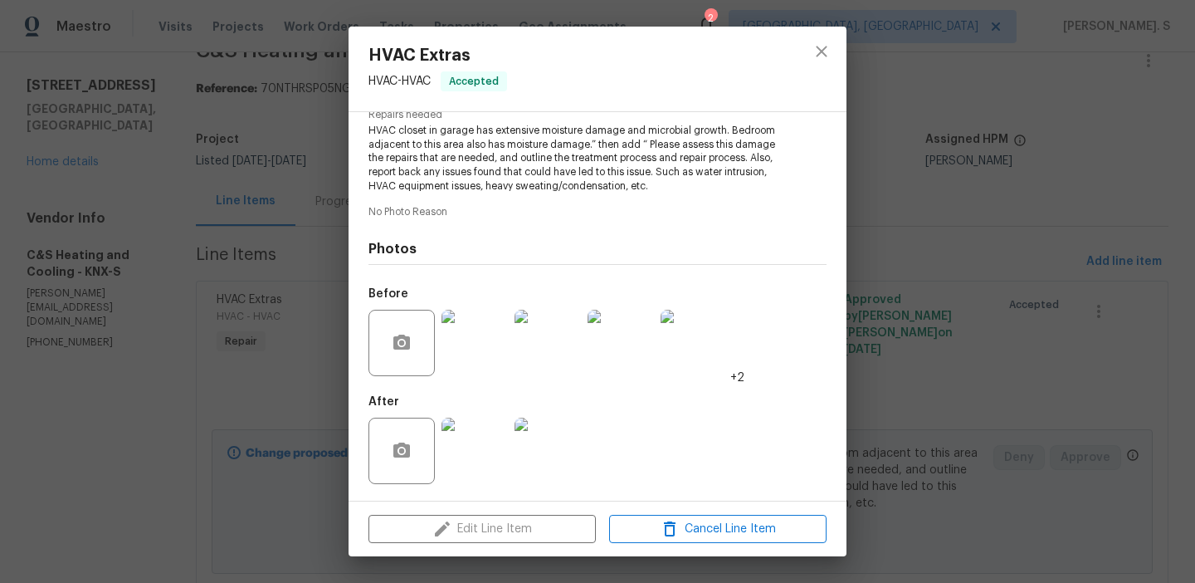
click at [491, 374] on img at bounding box center [474, 343] width 66 height 66
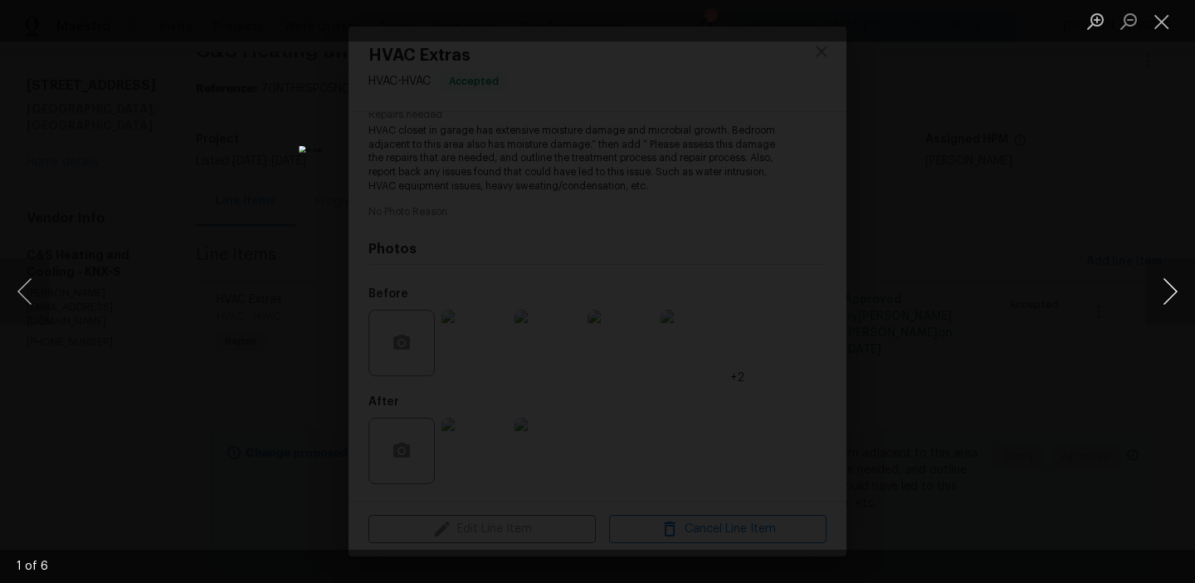
click at [1160, 285] on button "Next image" at bounding box center [1170, 291] width 50 height 66
click at [39, 314] on button "Previous image" at bounding box center [25, 291] width 50 height 66
click at [461, 259] on img "Lightbox" at bounding box center [597, 291] width 597 height 291
click at [1154, 298] on button "Next image" at bounding box center [1170, 291] width 50 height 66
click at [1170, 290] on button "Next image" at bounding box center [1170, 291] width 50 height 66
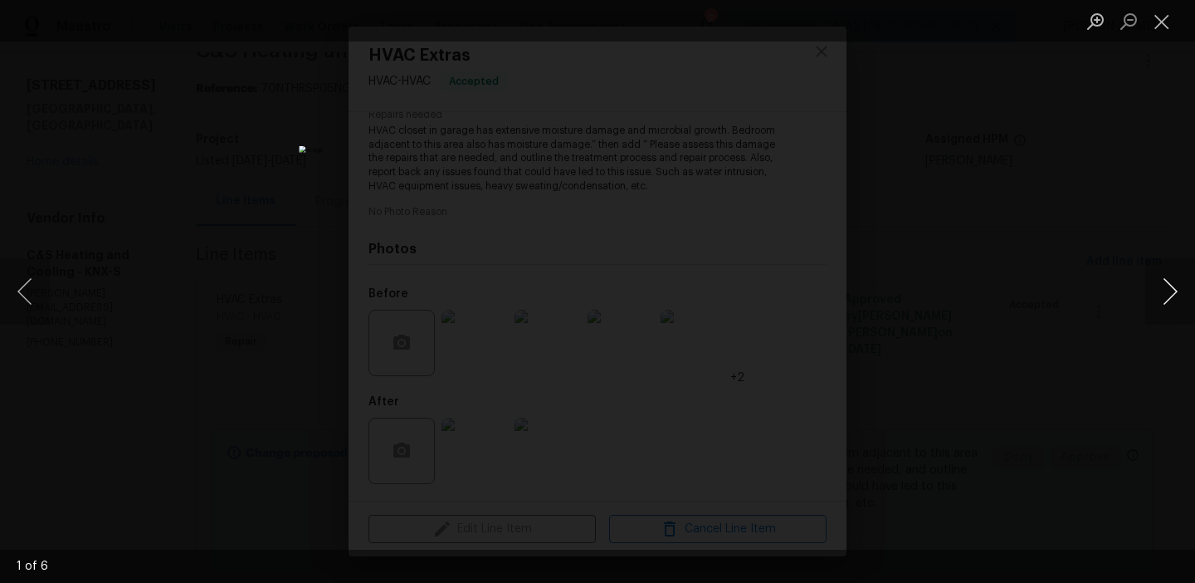
click at [1170, 290] on button "Next image" at bounding box center [1170, 291] width 50 height 66
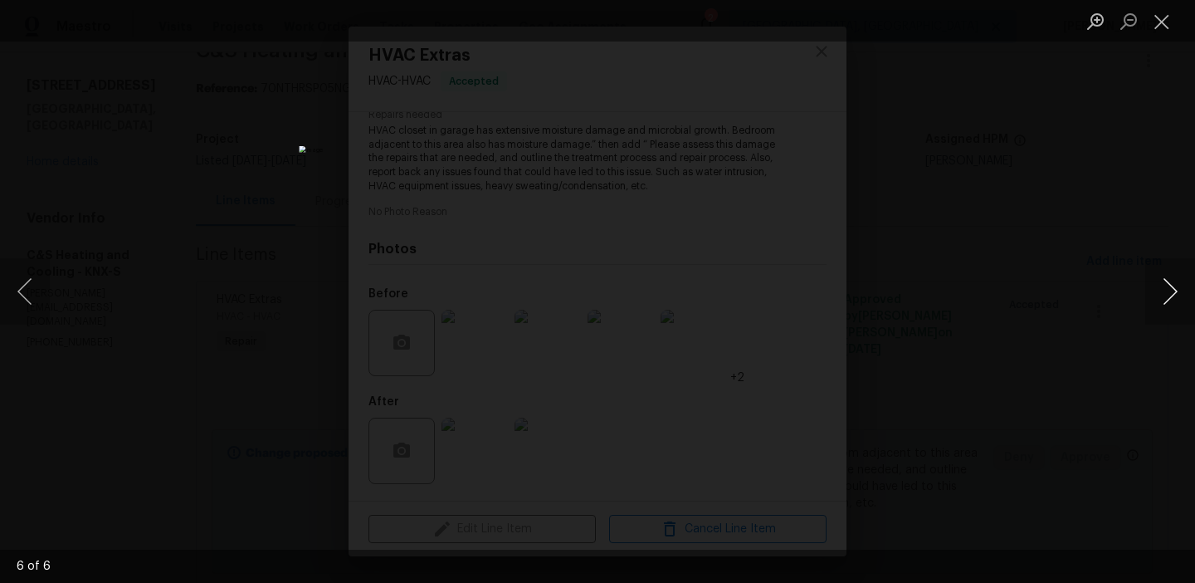
click at [1170, 290] on button "Next image" at bounding box center [1170, 291] width 50 height 66
click at [1147, 316] on button "Next image" at bounding box center [1170, 291] width 50 height 66
click at [1162, 31] on button "Close lightbox" at bounding box center [1161, 21] width 33 height 29
click at [1150, 12] on button "Close lightbox" at bounding box center [1161, 21] width 33 height 29
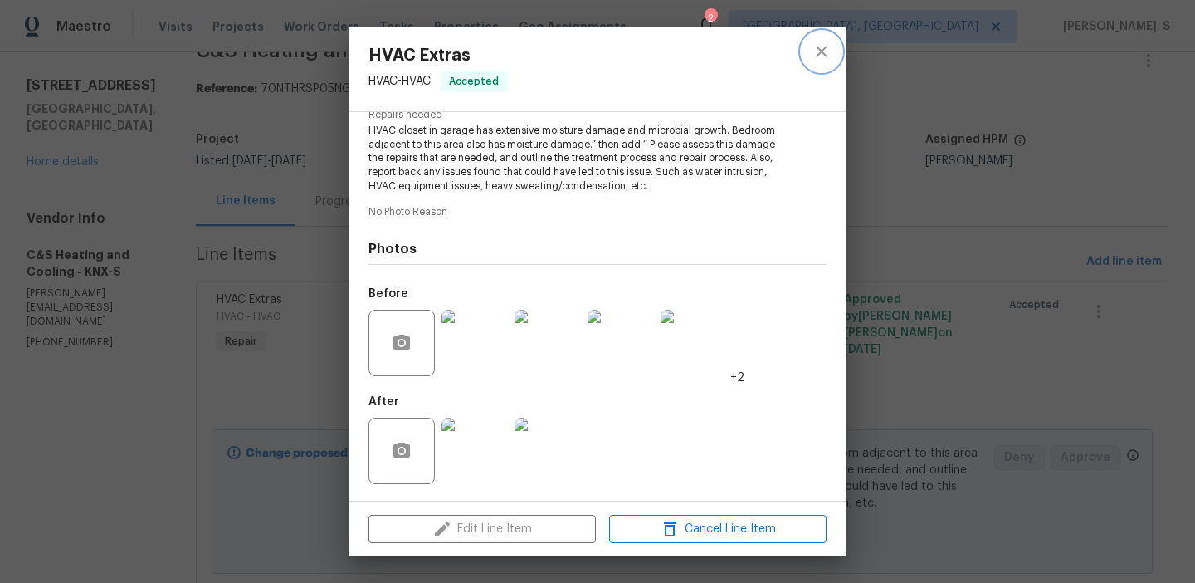
click at [815, 62] on button "close" at bounding box center [822, 52] width 40 height 40
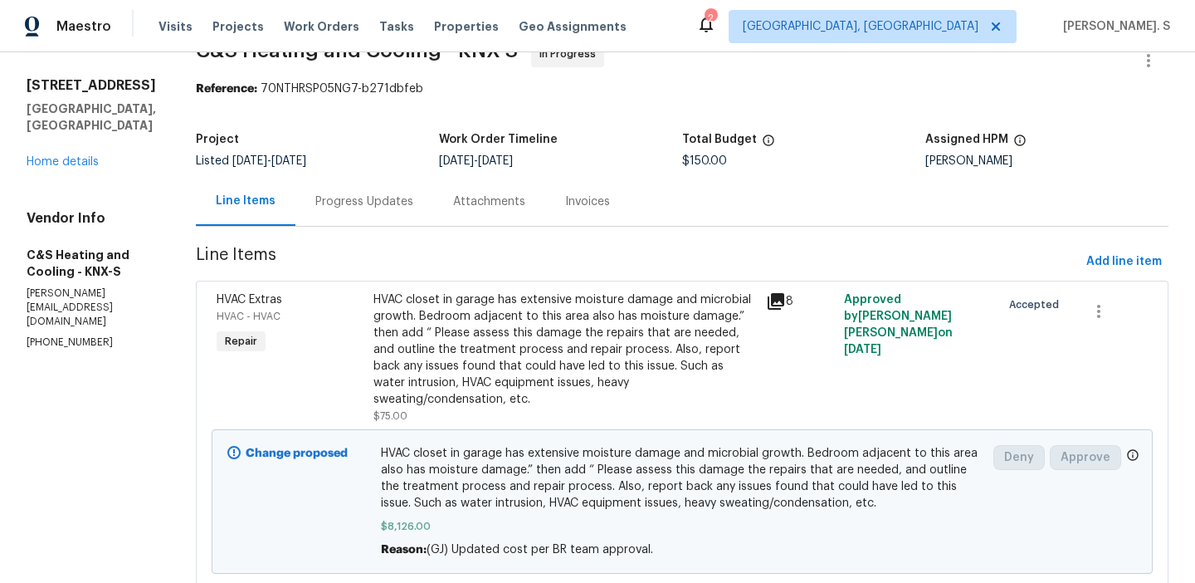
scroll to position [327, 0]
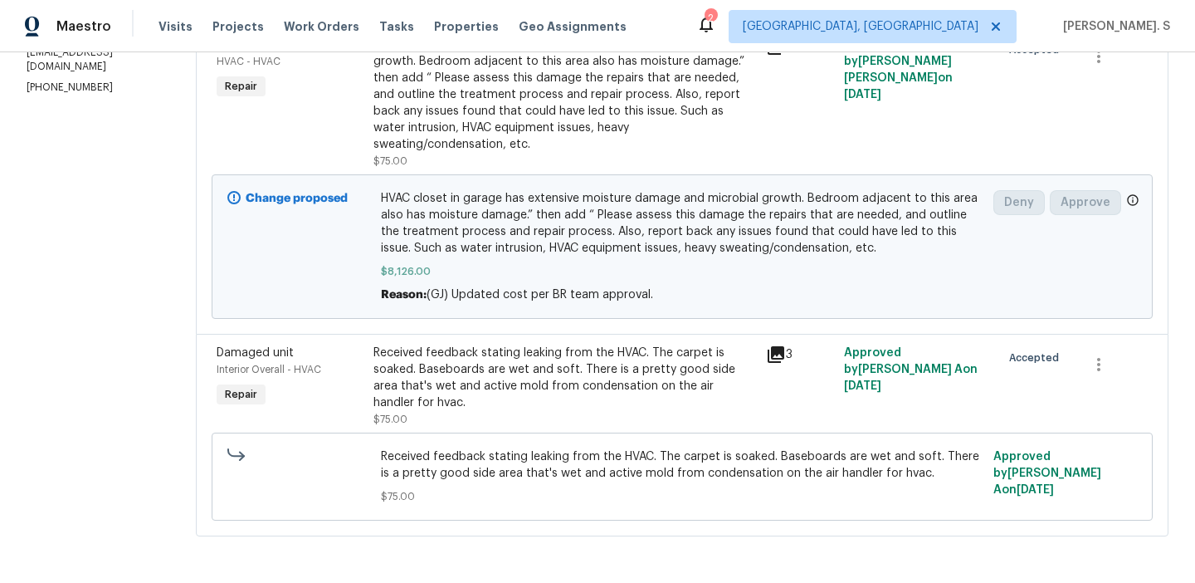
click at [666, 388] on div "Received feedback stating leaking from the HVAC. The carpet is soaked. Baseboar…" at bounding box center [564, 377] width 383 height 66
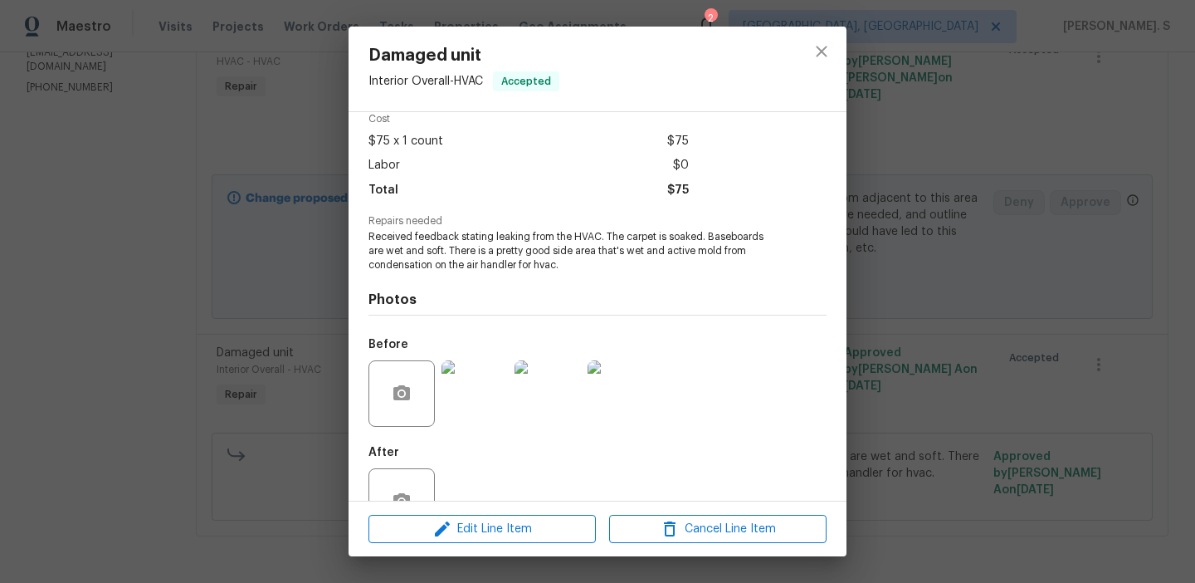
scroll to position [126, 0]
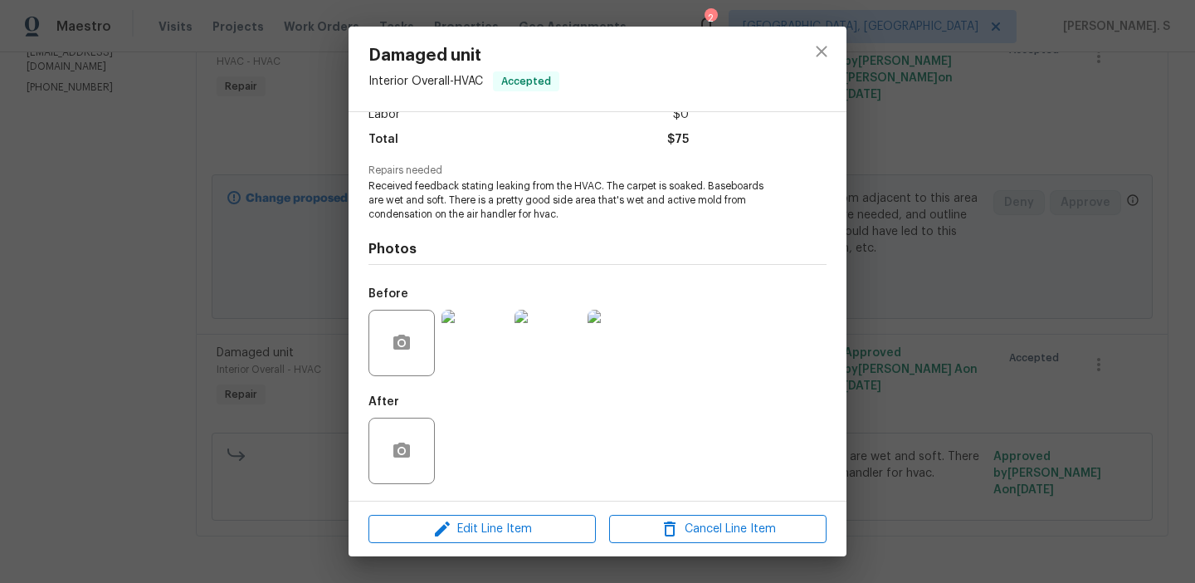
click at [515, 347] on img at bounding box center [548, 343] width 66 height 66
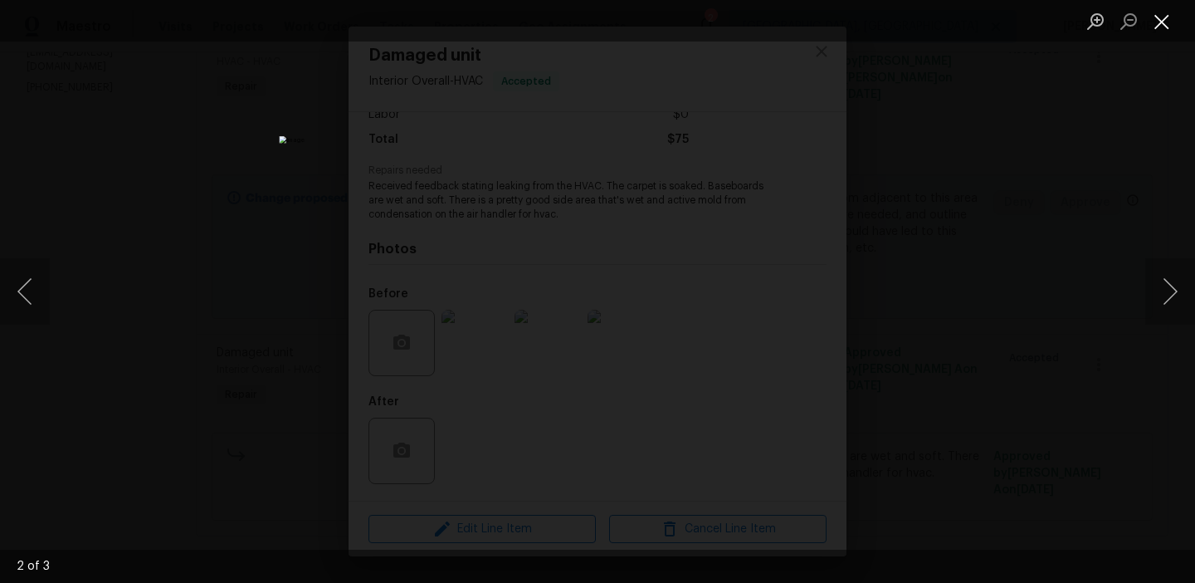
click at [1153, 19] on button "Close lightbox" at bounding box center [1161, 21] width 33 height 29
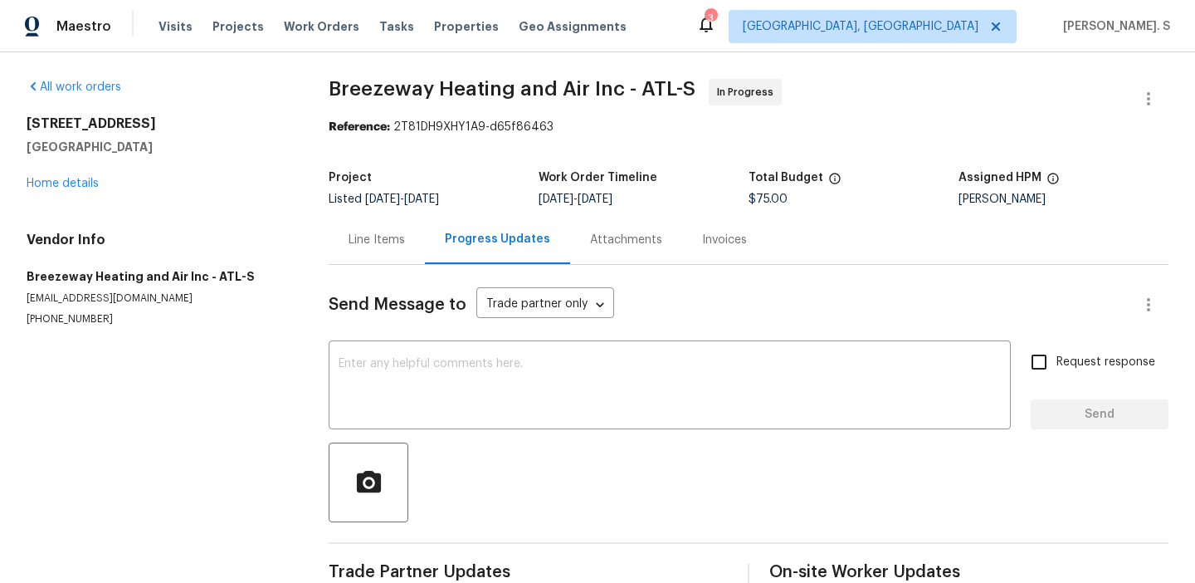
click at [368, 239] on div "Line Items" at bounding box center [377, 240] width 56 height 17
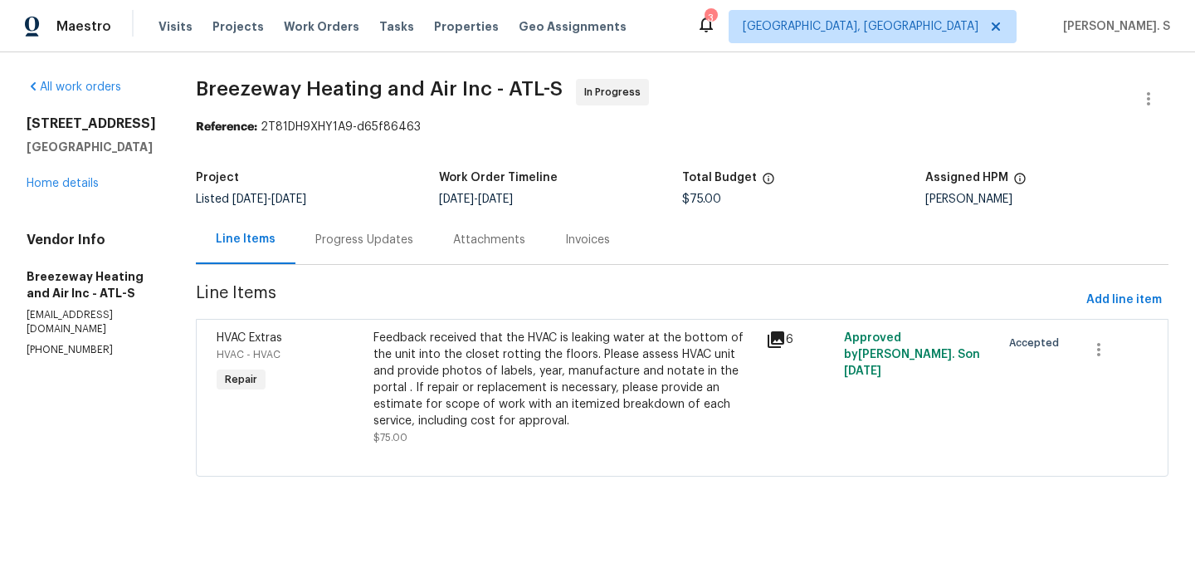
click at [522, 326] on div "Feedback received that the HVAC is leaking water at the bottom of the unit into…" at bounding box center [564, 387] width 393 height 126
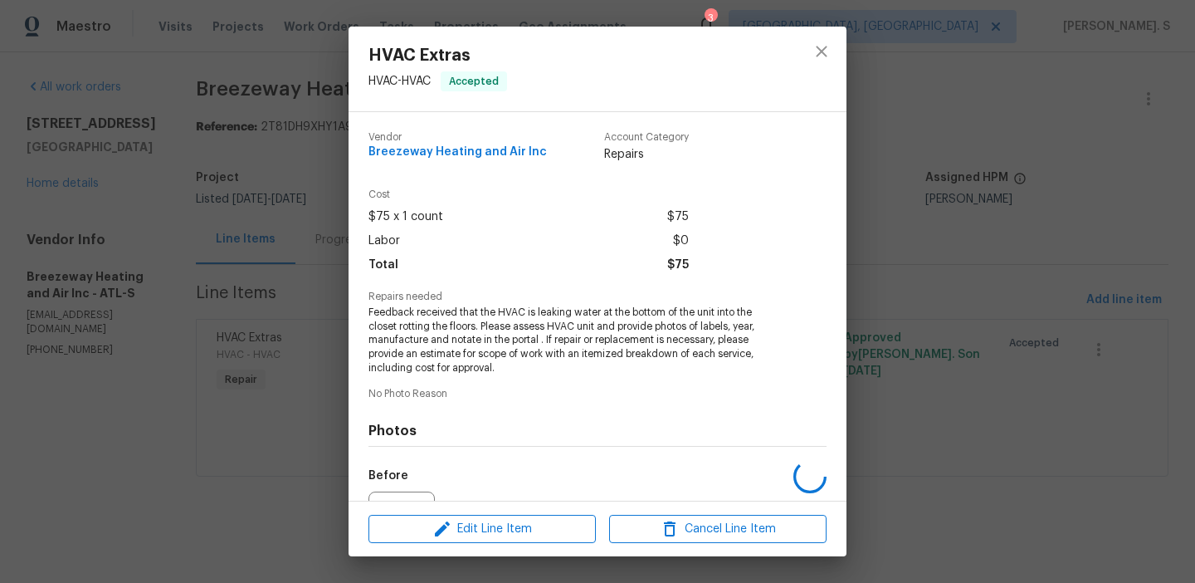
scroll to position [182, 0]
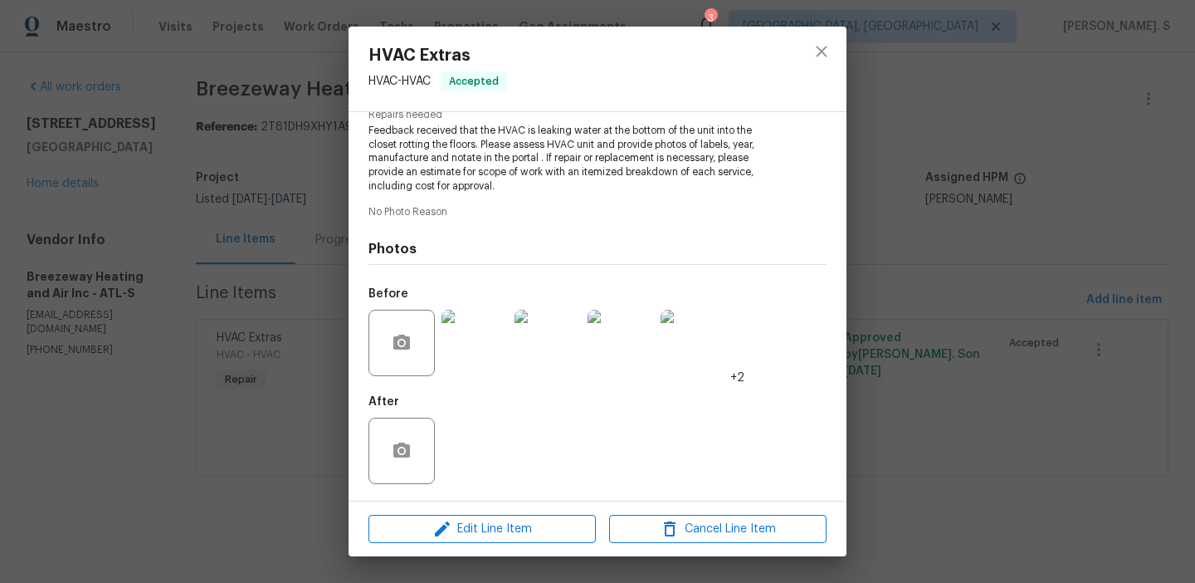
click at [475, 360] on img at bounding box center [474, 343] width 66 height 66
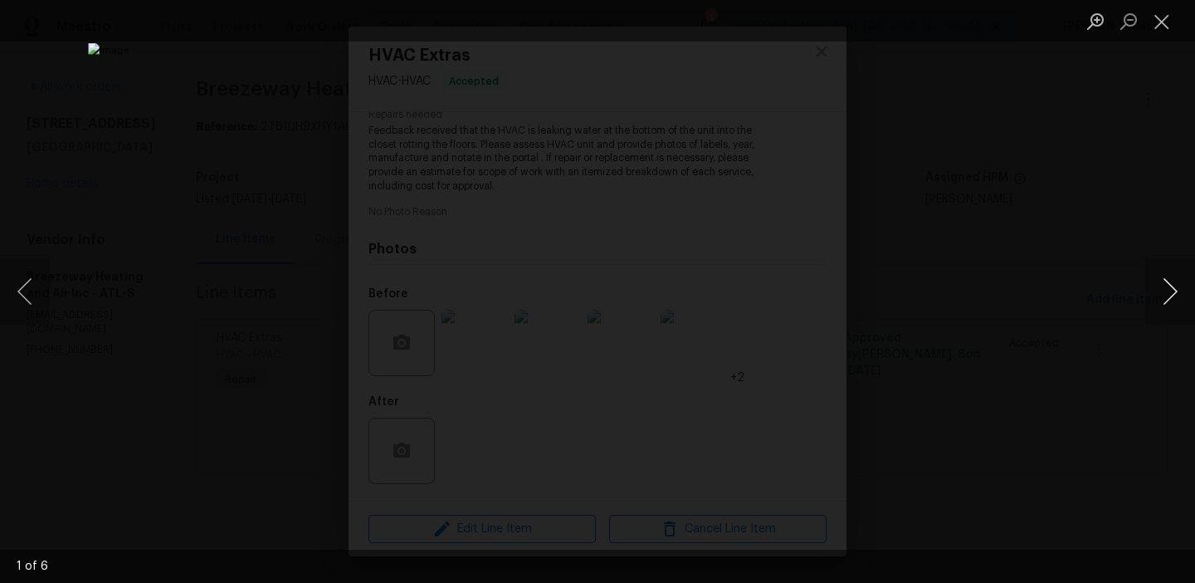
click at [1188, 268] on button "Next image" at bounding box center [1170, 291] width 50 height 66
drag, startPoint x: 603, startPoint y: 276, endPoint x: 708, endPoint y: 95, distance: 208.2
click at [1168, 283] on button "Next image" at bounding box center [1170, 291] width 50 height 66
click at [1182, 289] on button "Next image" at bounding box center [1170, 291] width 50 height 66
click at [1188, 304] on button "Next image" at bounding box center [1170, 291] width 50 height 66
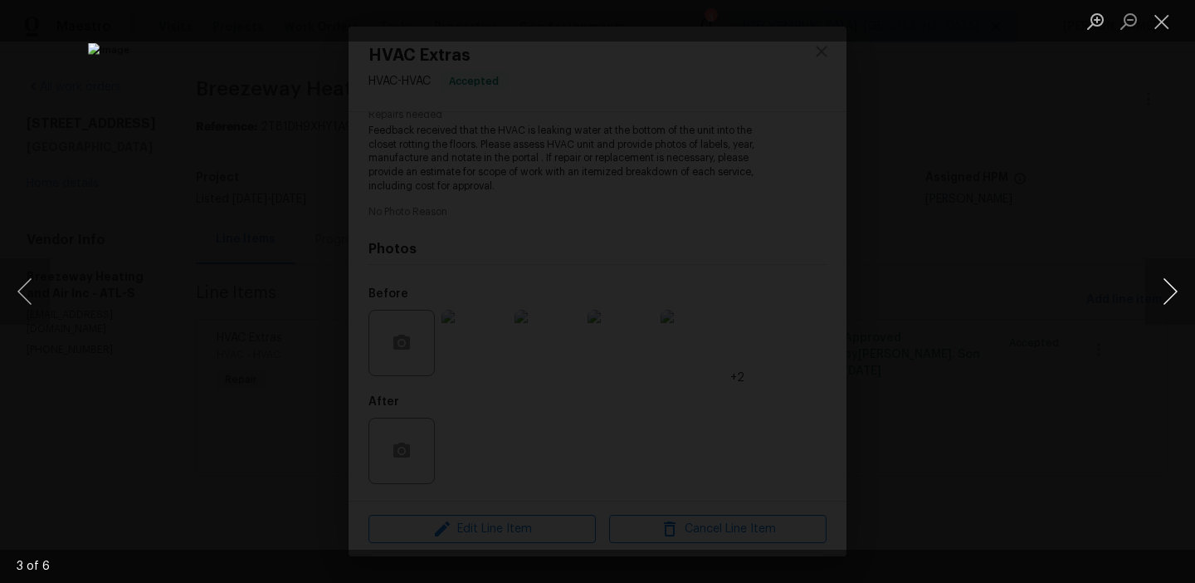
click at [1150, 289] on button "Next image" at bounding box center [1170, 291] width 50 height 66
click at [1162, 12] on button "Close lightbox" at bounding box center [1161, 21] width 33 height 29
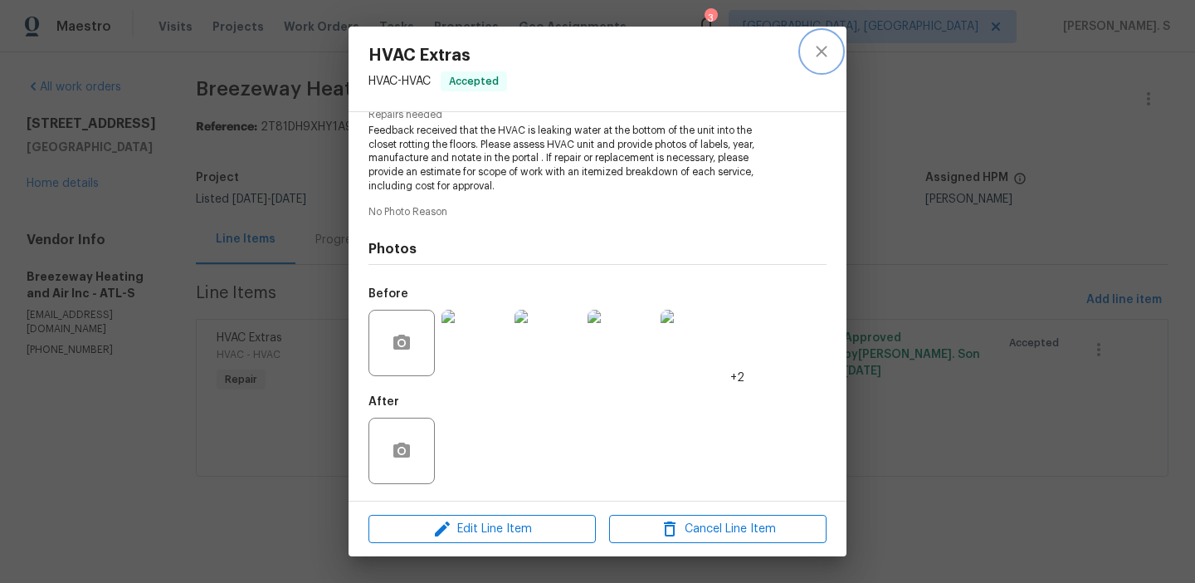
click at [826, 47] on icon "close" at bounding box center [821, 51] width 11 height 11
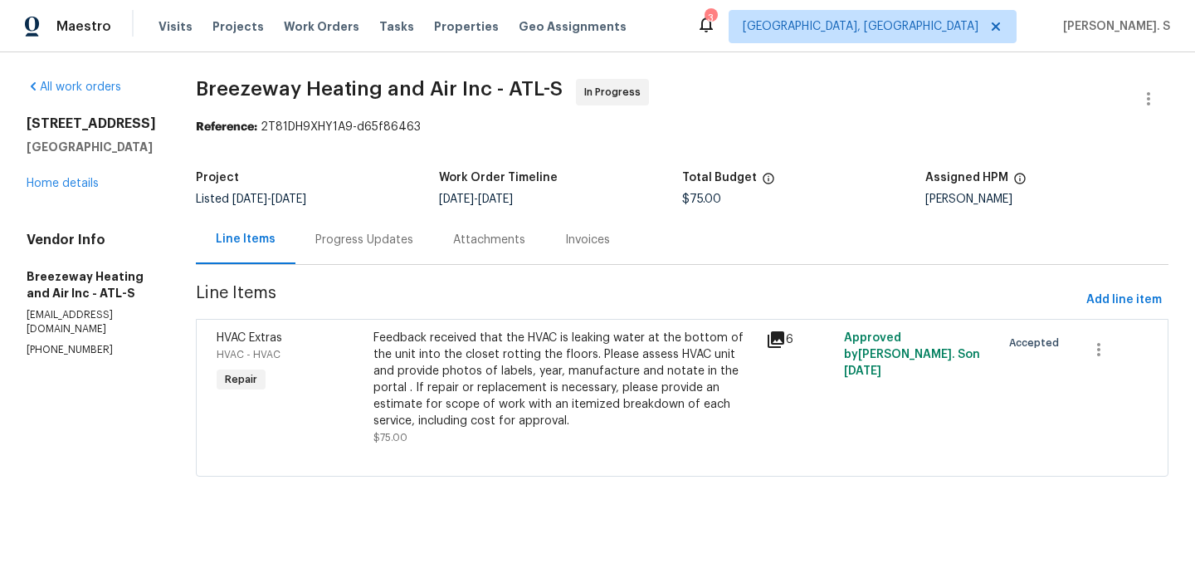
click at [371, 261] on div "Progress Updates" at bounding box center [364, 239] width 138 height 49
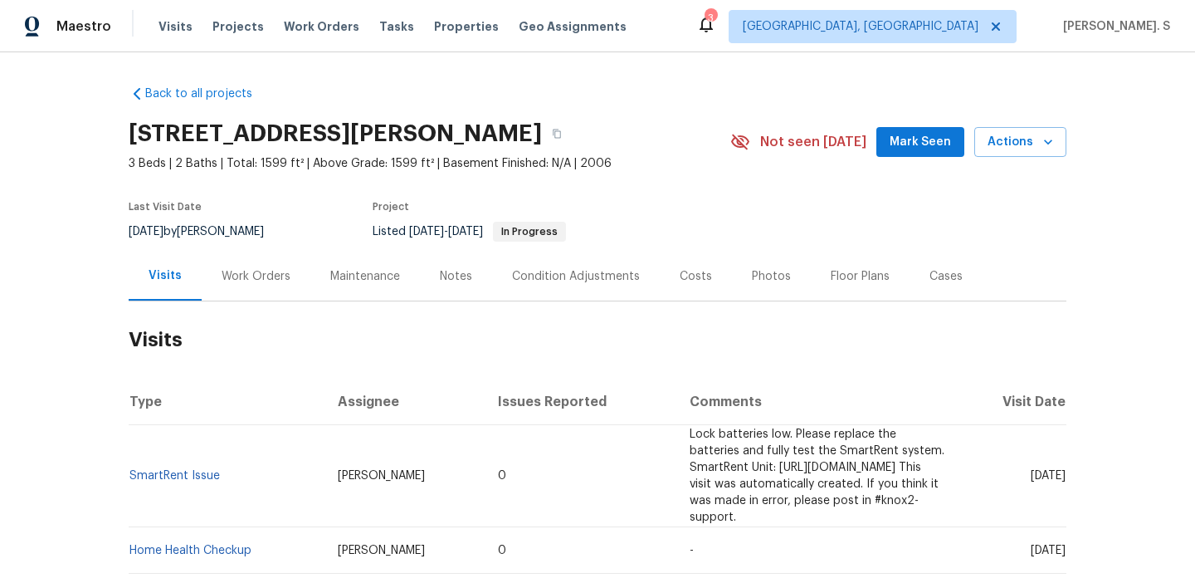
click at [250, 271] on div "Work Orders" at bounding box center [256, 276] width 69 height 17
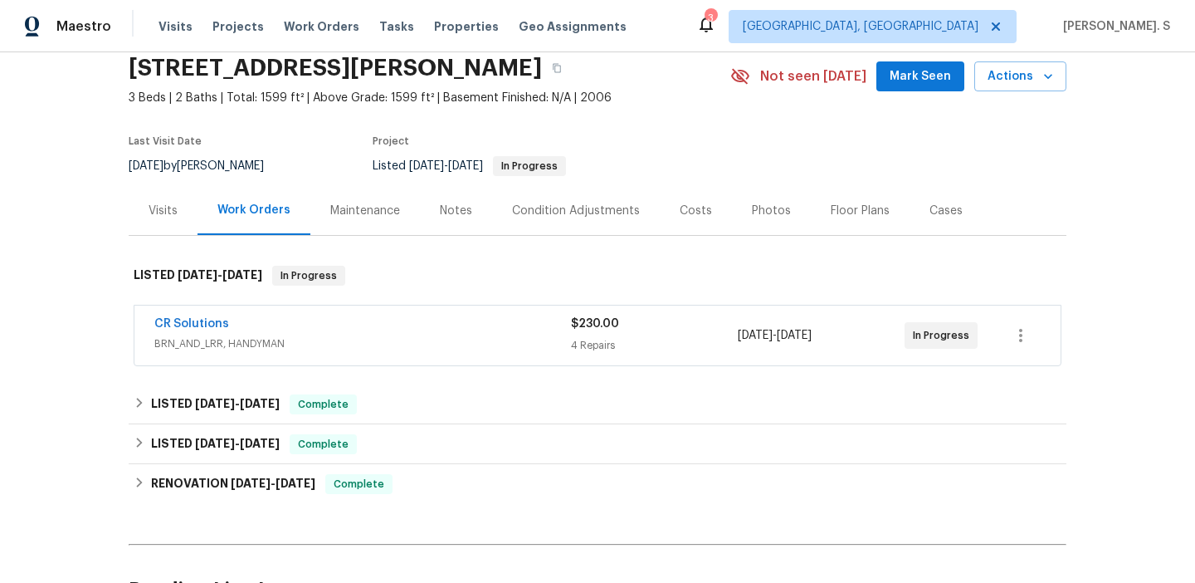
scroll to position [76, 0]
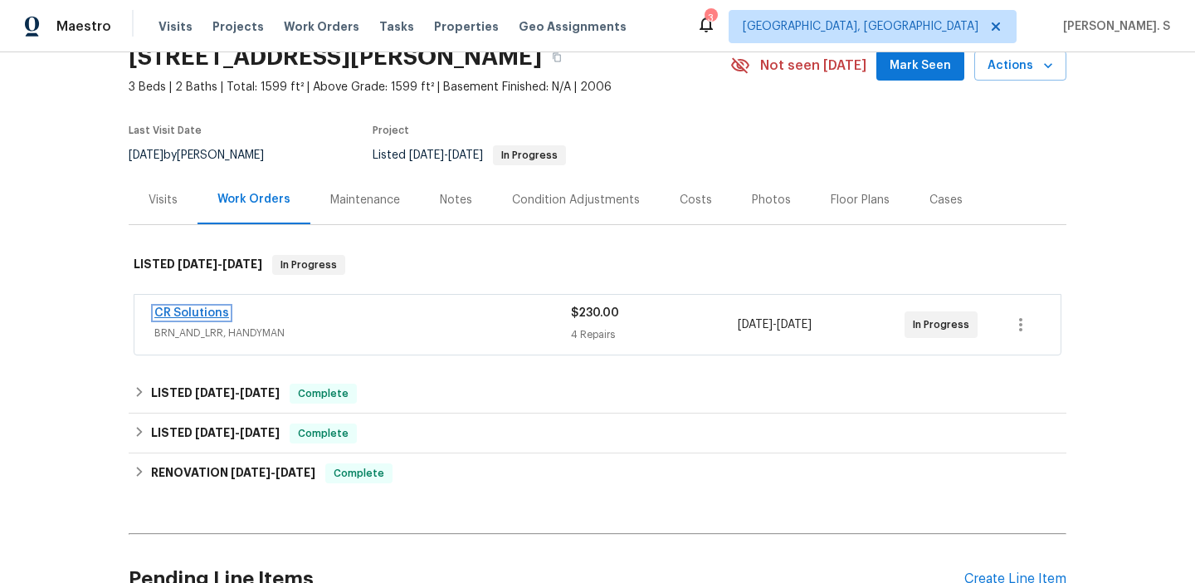
click at [207, 317] on link "CR Solutions" at bounding box center [191, 313] width 75 height 12
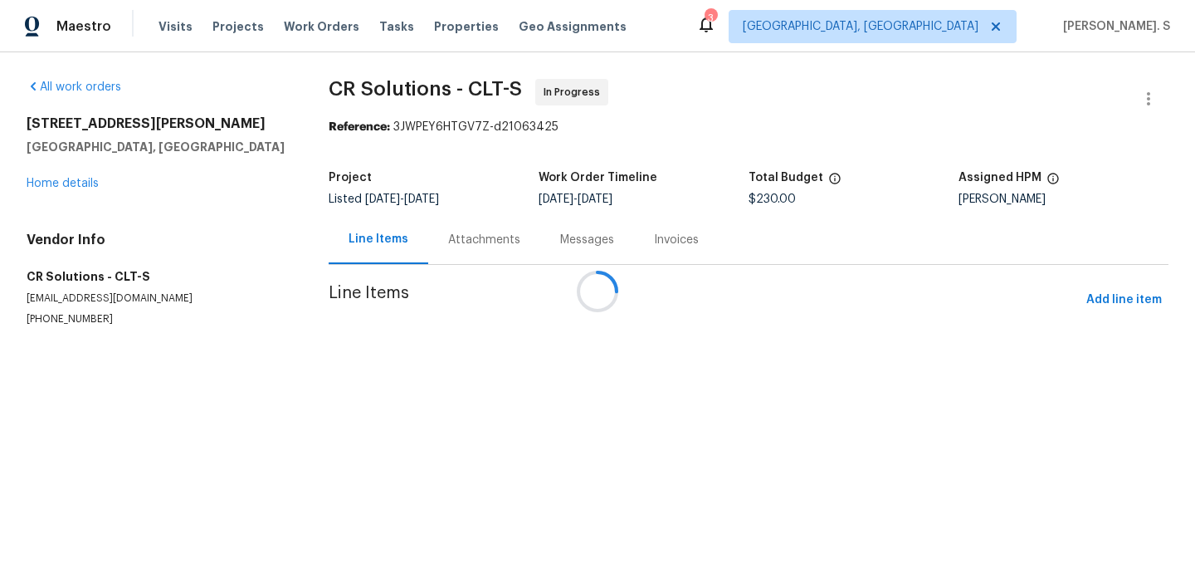
click at [466, 213] on div at bounding box center [597, 291] width 1195 height 583
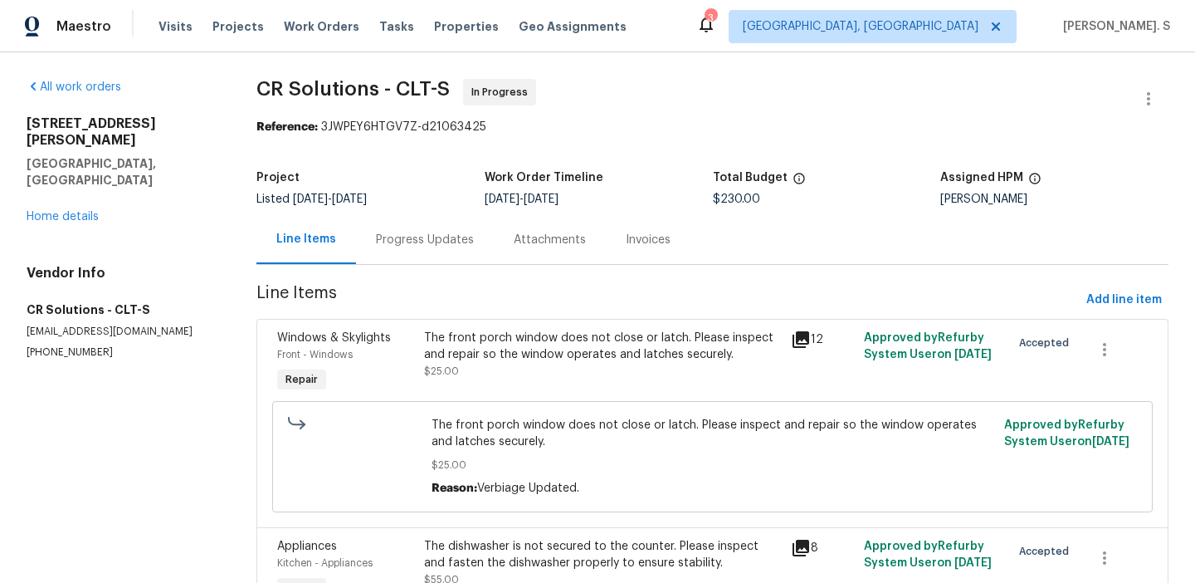
click at [483, 434] on span "The front porch window does not close or latch. Please inspect and repair so th…" at bounding box center [713, 433] width 563 height 33
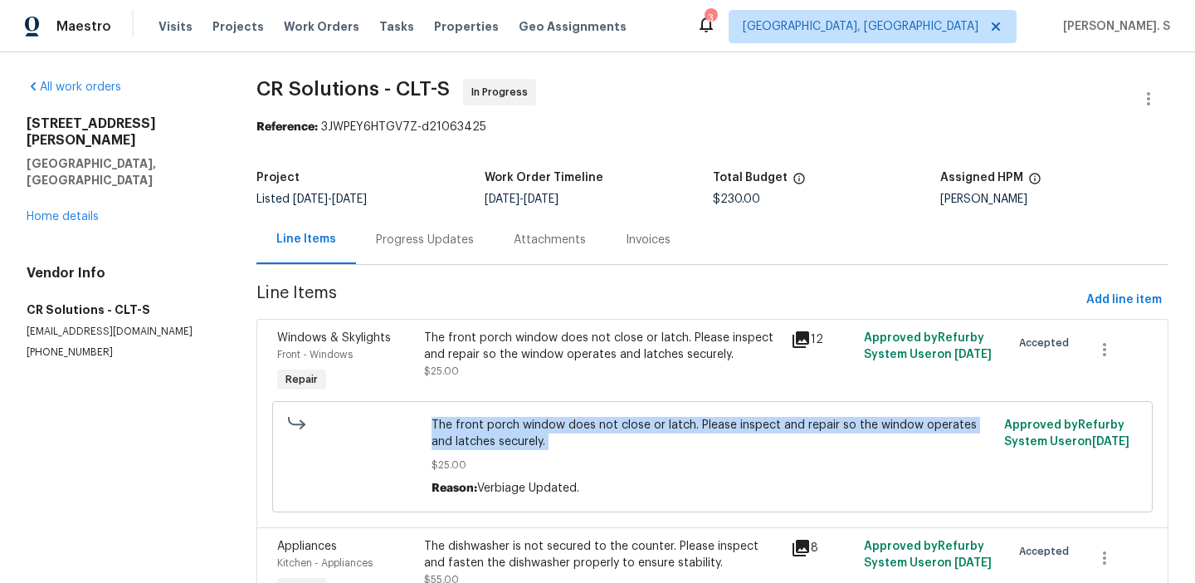
click at [483, 434] on span "The front porch window does not close or latch. Please inspect and repair so th…" at bounding box center [713, 433] width 563 height 33
copy span "The front porch window does not close or latch. Please inspect and repair so th…"
click at [77, 174] on div "16815 Spruell St Huntersville, NC 28078 Home details" at bounding box center [122, 170] width 190 height 110
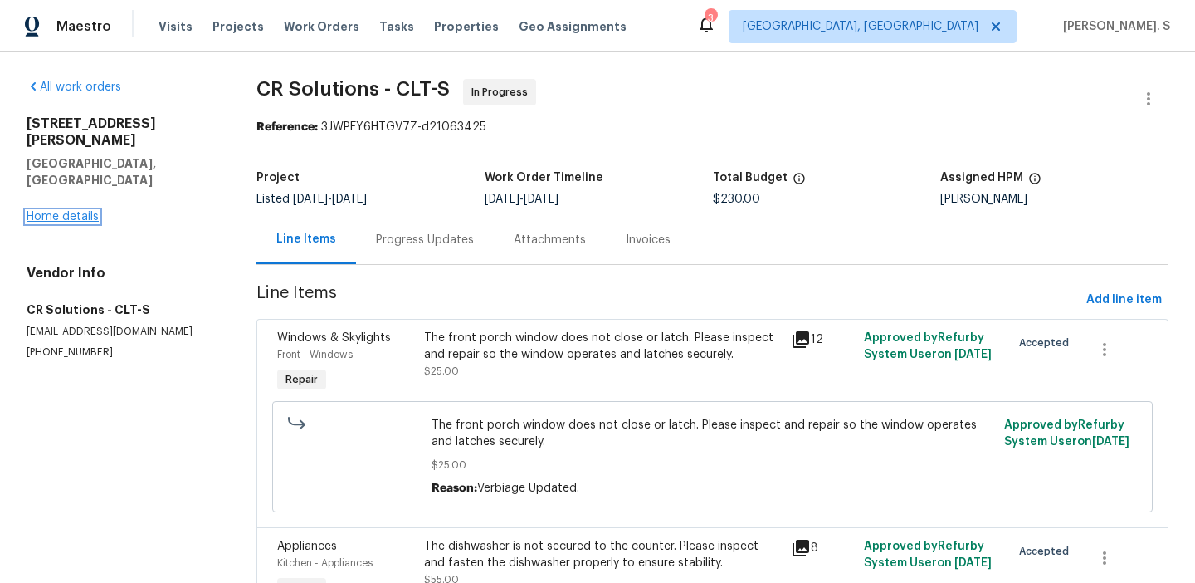
click at [74, 211] on link "Home details" at bounding box center [63, 217] width 72 height 12
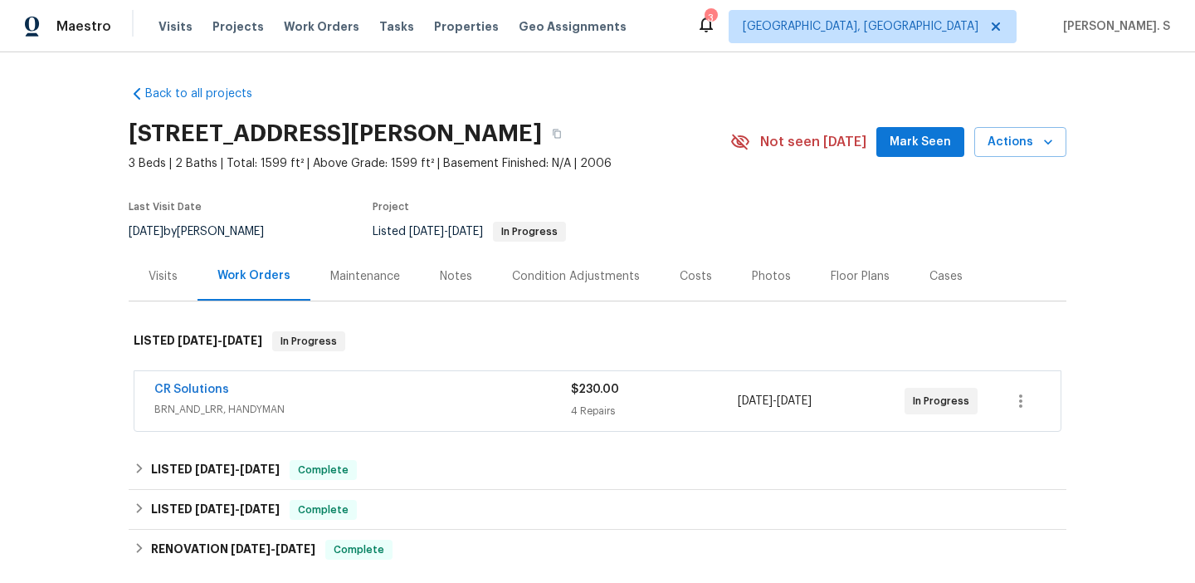
click at [687, 101] on div "Back to all projects 16815 Spruell St, Huntersville, NC 28078 3 Beds | 2 Baths …" at bounding box center [598, 397] width 938 height 651
click at [210, 409] on span "BRN_AND_LRR, HANDYMAN" at bounding box center [362, 409] width 417 height 17
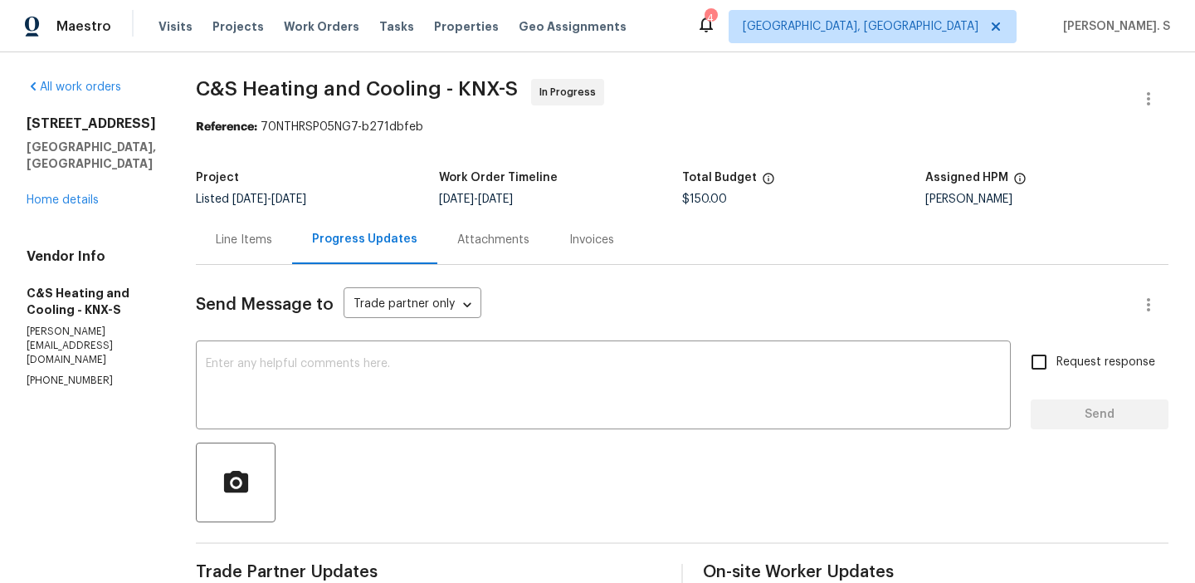
click at [272, 236] on div "Line Items" at bounding box center [244, 240] width 56 height 17
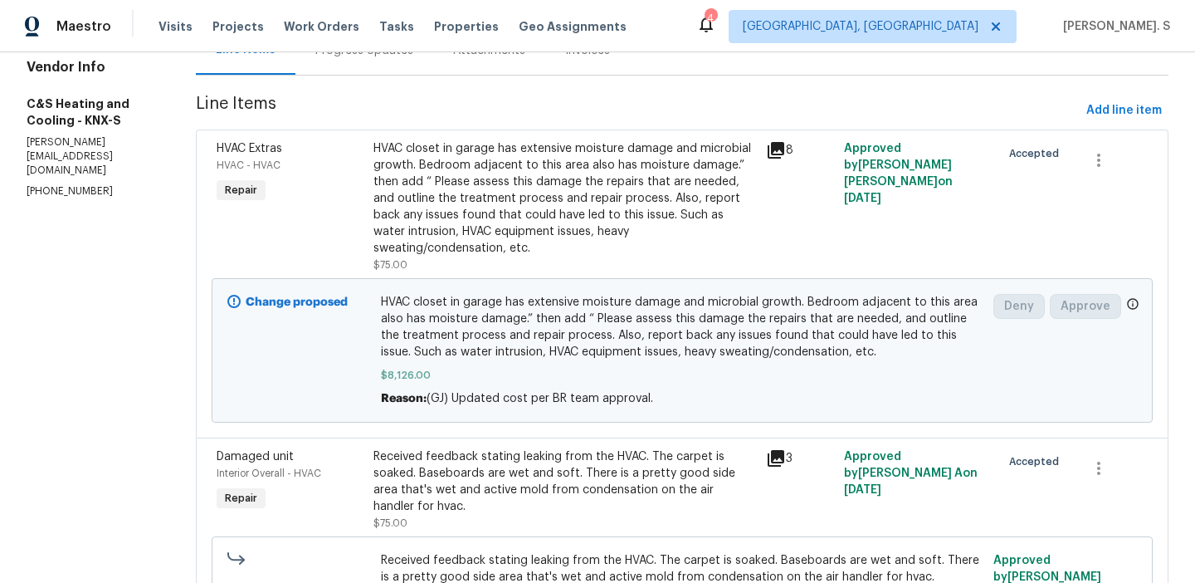
scroll to position [327, 0]
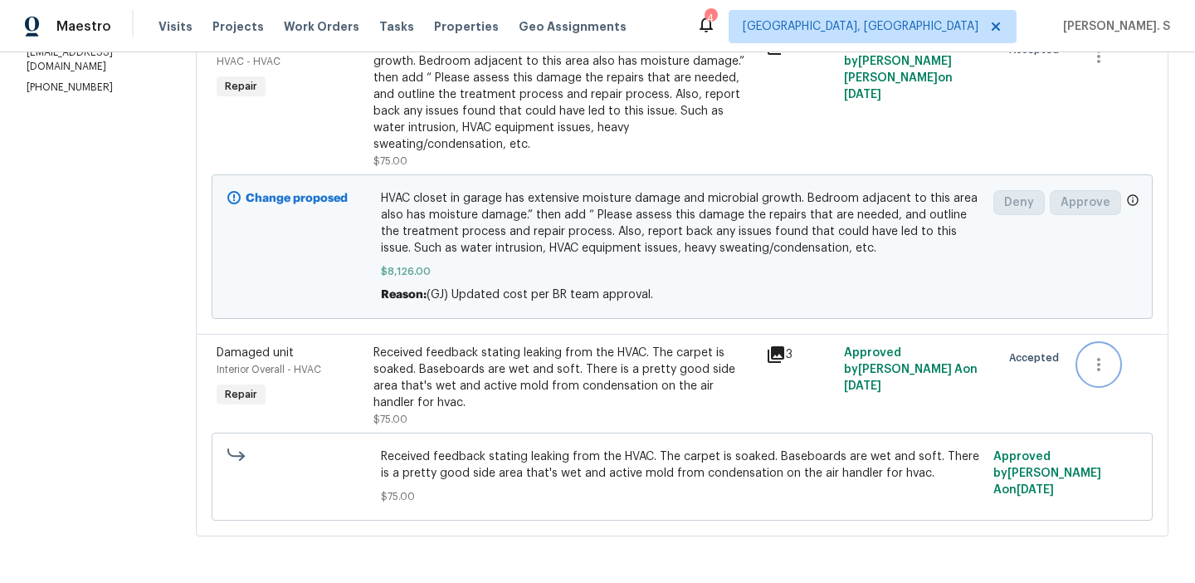
click at [1109, 354] on icon "button" at bounding box center [1099, 364] width 20 height 20
click at [754, 373] on div at bounding box center [597, 291] width 1195 height 583
click at [625, 448] on span "Received feedback stating leaking from the HVAC. The carpet is soaked. Baseboar…" at bounding box center [682, 464] width 603 height 33
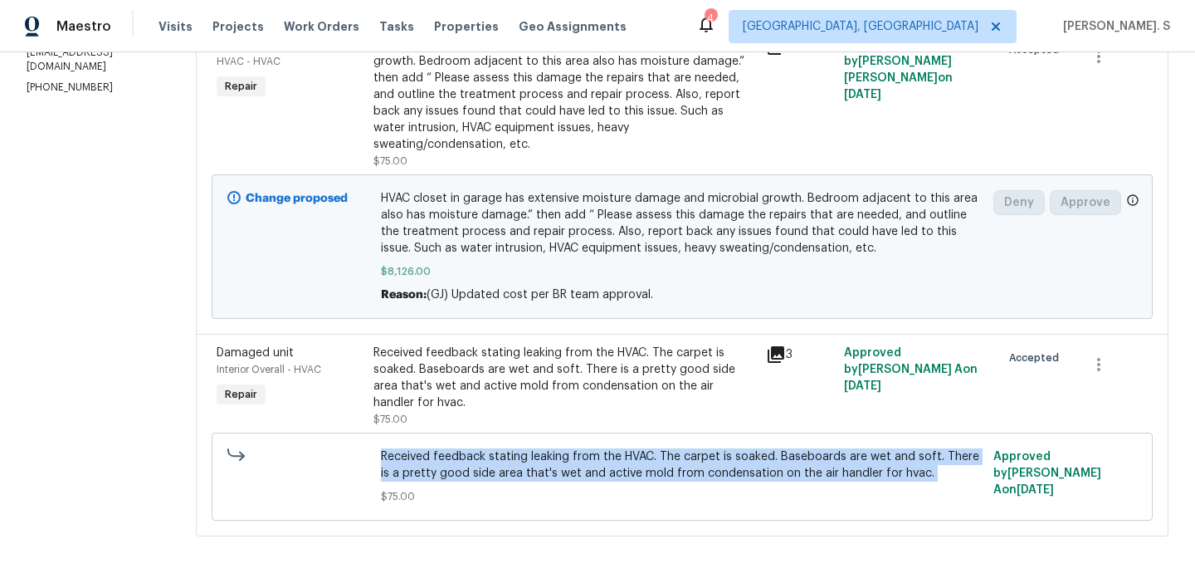
click at [625, 448] on span "Received feedback stating leaking from the HVAC. The carpet is soaked. Baseboar…" at bounding box center [682, 464] width 603 height 33
copy span "Received feedback stating leaking from the HVAC. The carpet is soaked. Baseboar…"
click at [593, 124] on div "HVAC closet in garage has extensive moisture damage and microbial growth. Bedro…" at bounding box center [564, 103] width 383 height 133
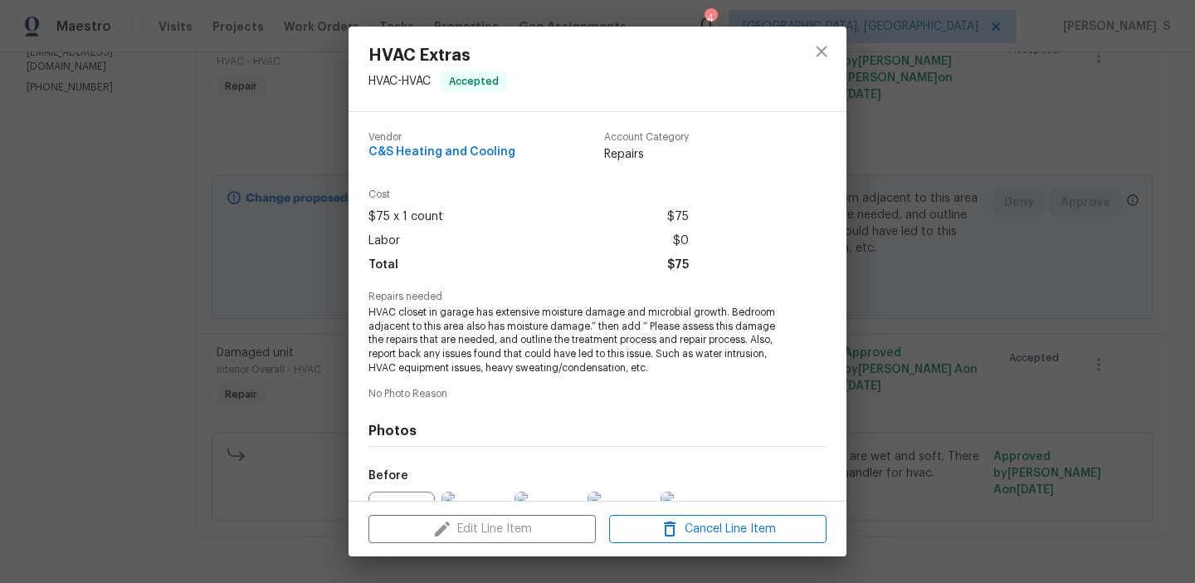
click at [1002, 244] on div "HVAC Extras HVAC - HVAC Accepted Vendor C&S Heating and Cooling Account Categor…" at bounding box center [597, 291] width 1195 height 583
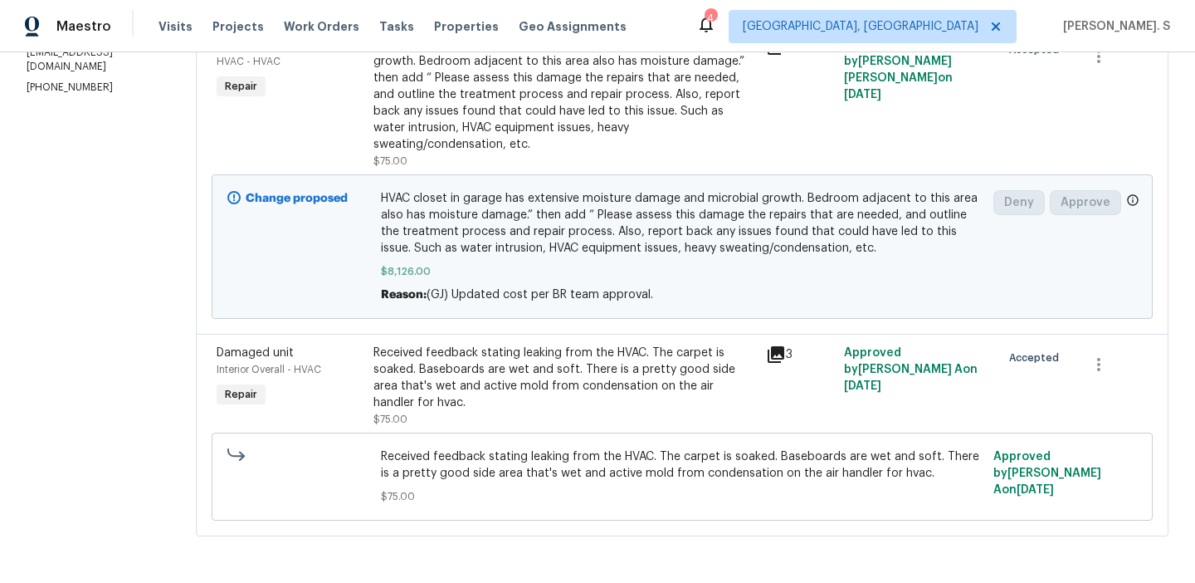
scroll to position [0, 0]
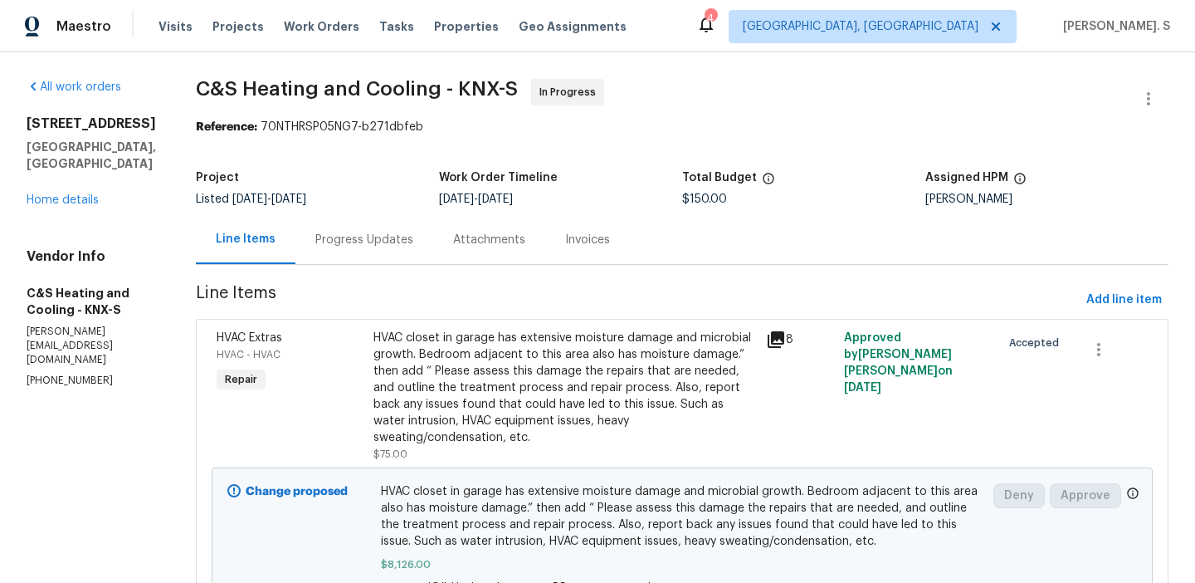
click at [366, 268] on section "C&S Heating and Cooling - KNX-S In Progress Reference: 70NTHRSP05NG7-b271dbfeb …" at bounding box center [682, 464] width 973 height 770
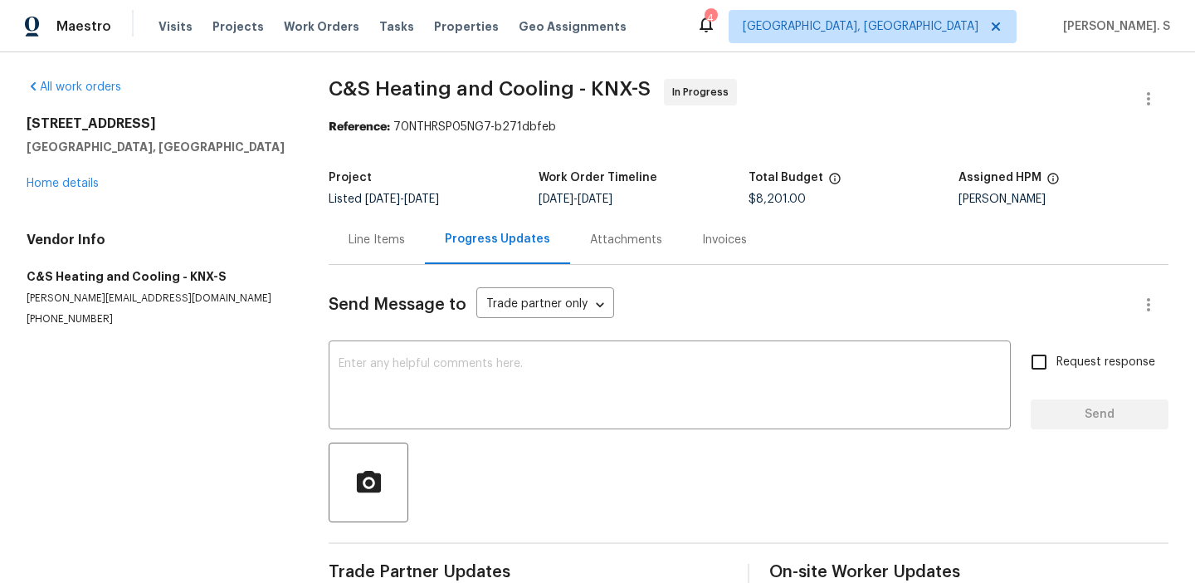
click at [322, 259] on div "All work orders [STREET_ADDRESS] Home details Vendor Info C&S Heating and Cooli…" at bounding box center [597, 336] width 1195 height 568
click at [369, 251] on div "Line Items" at bounding box center [377, 239] width 96 height 49
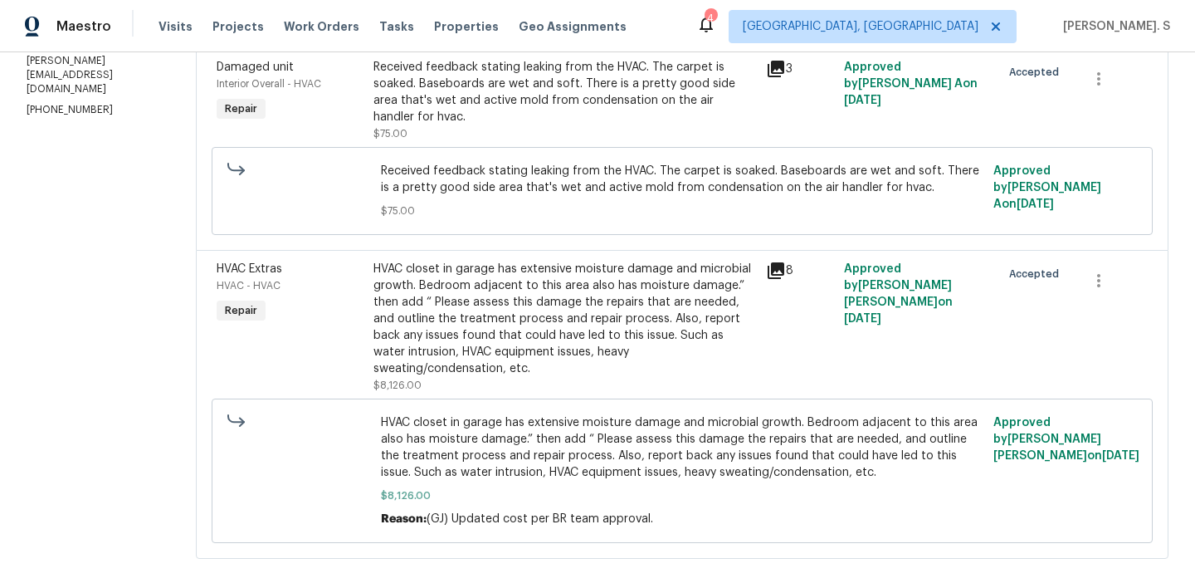
scroll to position [294, 0]
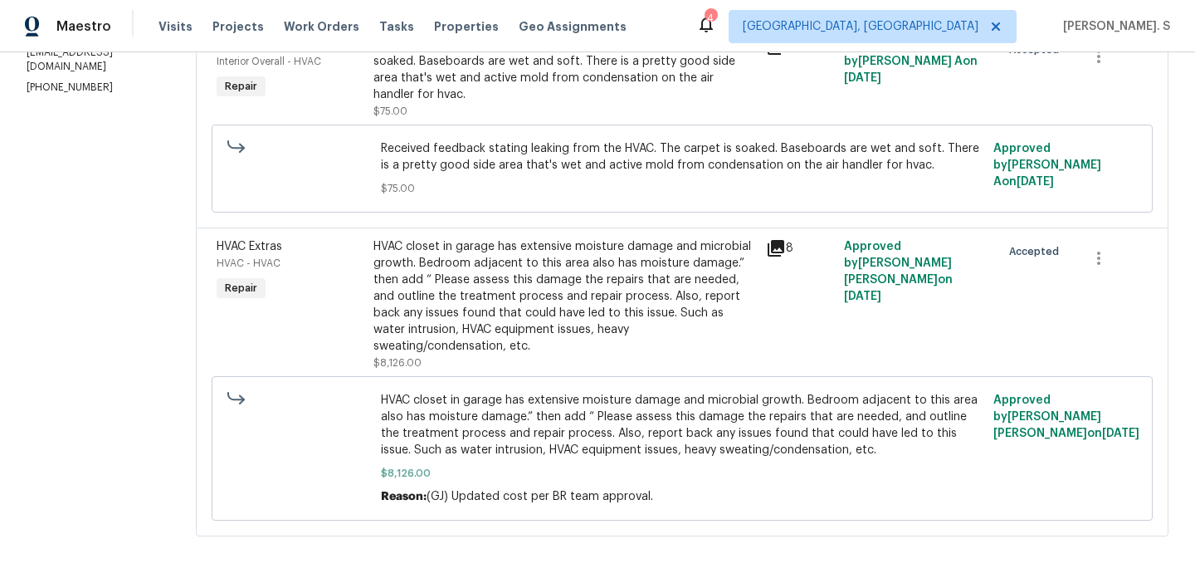
click at [515, 164] on span "Received feedback stating leaking from the HVAC. The carpet is soaked. Baseboar…" at bounding box center [682, 156] width 603 height 33
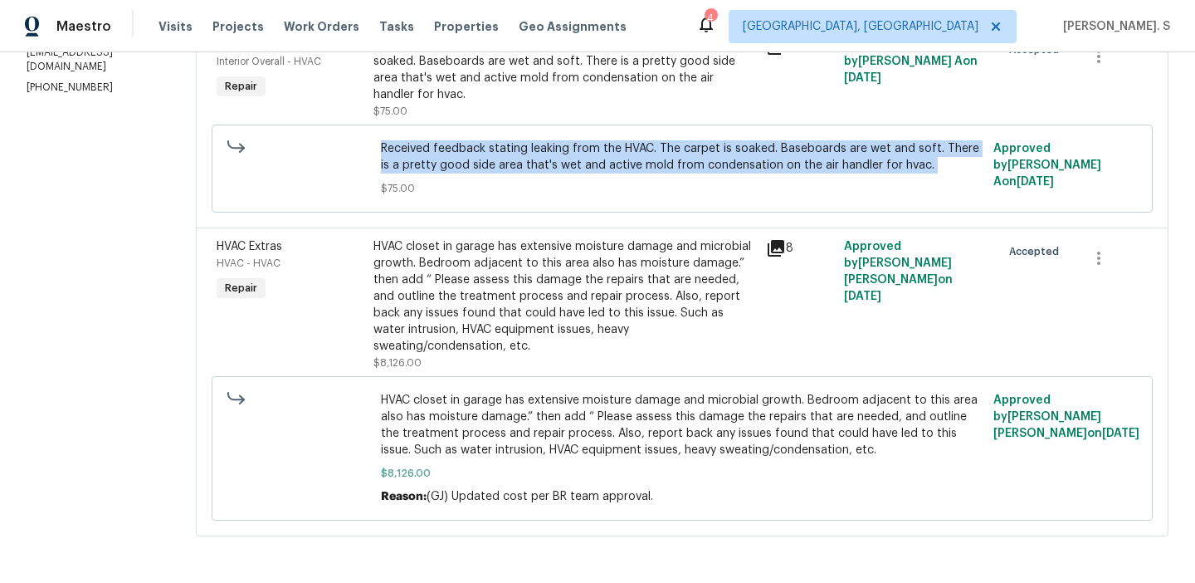
copy span "Received feedback stating leaking from the HVAC. The carpet is soaked. Baseboar…"
click at [536, 284] on div "HVAC closet in garage has extensive moisture damage and microbial growth. Bedro…" at bounding box center [564, 296] width 383 height 116
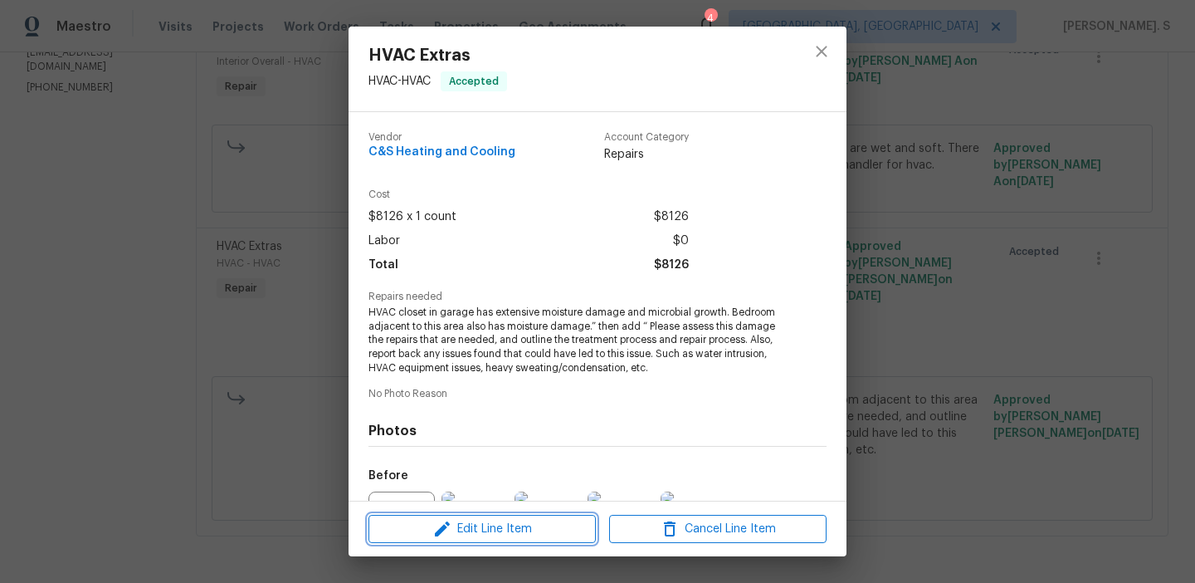
click at [455, 525] on span "Edit Line Item" at bounding box center [481, 529] width 217 height 21
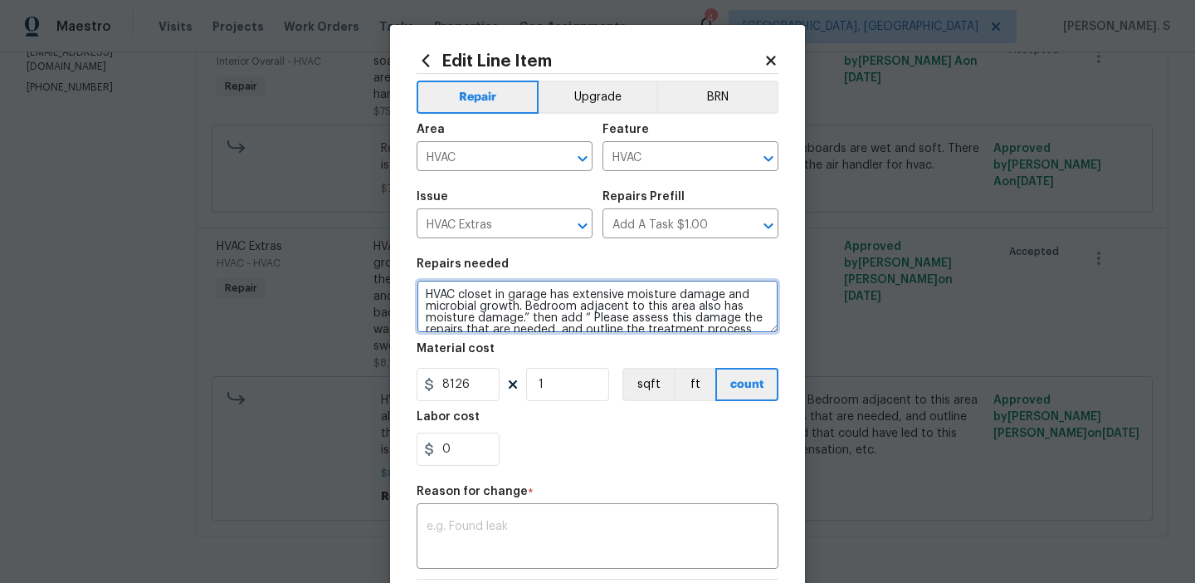
click at [612, 318] on textarea "HVAC closet in garage has extensive moisture damage and microbial growth. Bedro…" at bounding box center [598, 306] width 362 height 53
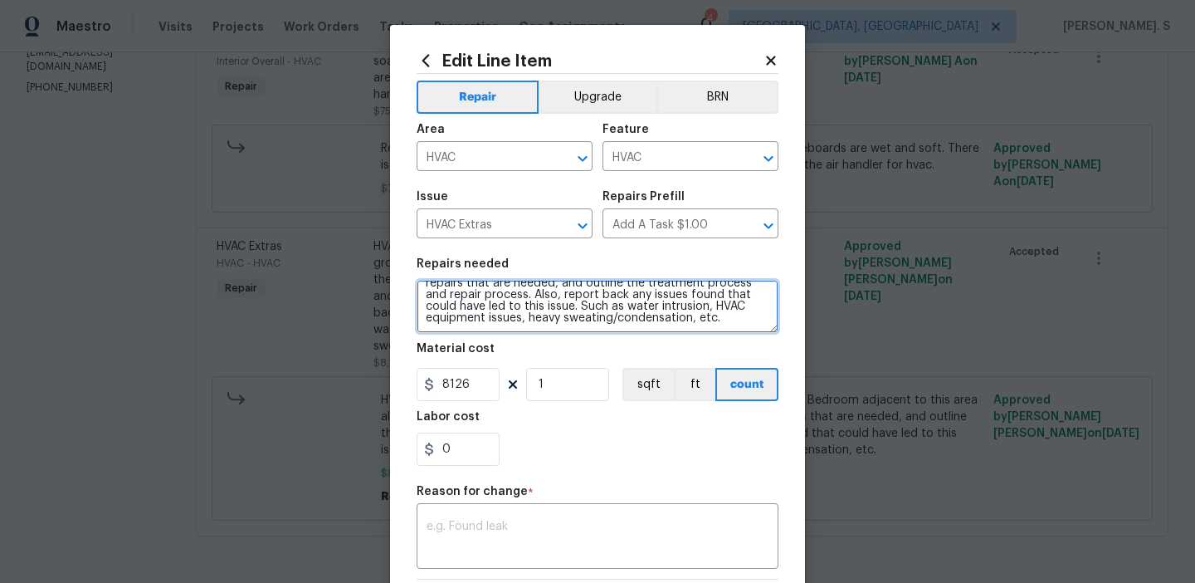
click at [719, 311] on textarea "HVAC closet in garage has extensive moisture damage and microbial growth. Bedro…" at bounding box center [598, 306] width 362 height 53
click at [720, 298] on textarea "HVAC closet in garage has extensive moisture damage and microbial growth. Bedro…" at bounding box center [598, 306] width 362 height 53
click at [693, 315] on textarea "HVAC closet in garage has extensive moisture damage and microbial growth. Bedro…" at bounding box center [598, 306] width 362 height 53
paste textarea "Received feedback stating leaking from the HVAC. The carpet is soaked. Baseboar…"
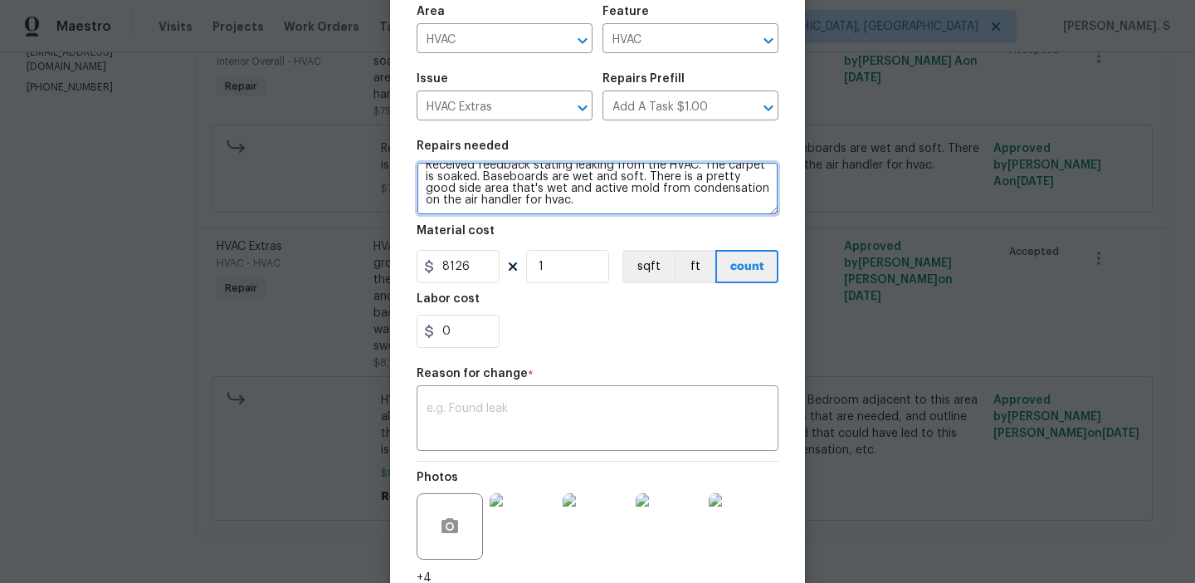
scroll to position [239, 0]
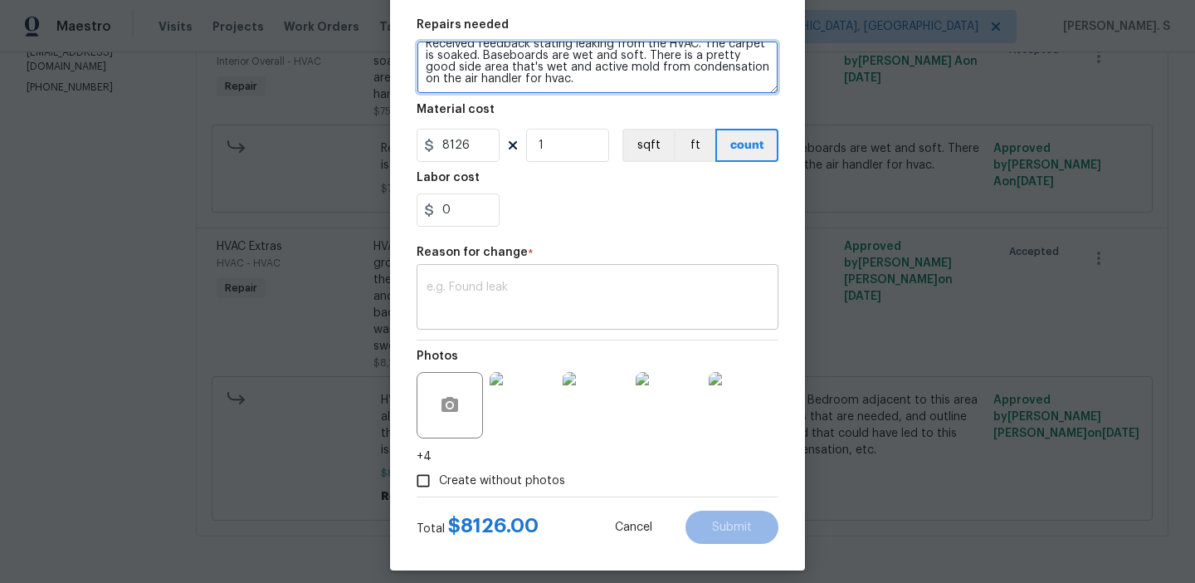
type textarea "HVAC closet in garage has extensive moisture damage and microbial growth. Bedro…"
click at [494, 275] on div "x ​" at bounding box center [598, 298] width 362 height 61
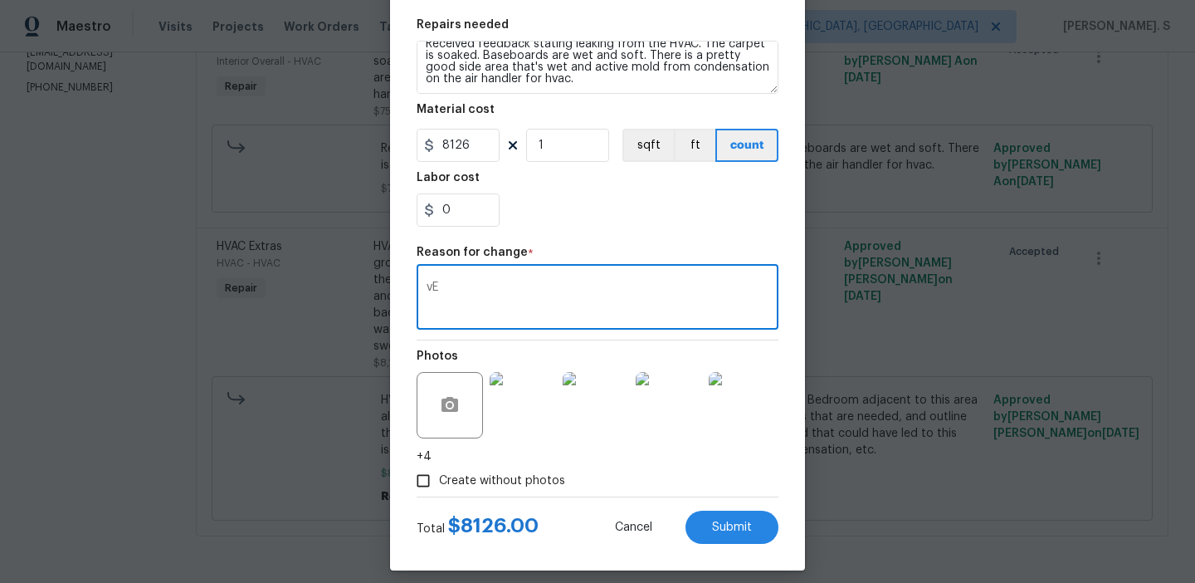
type textarea "v"
paste textarea "(GJ) Updated cost per BR team approval."
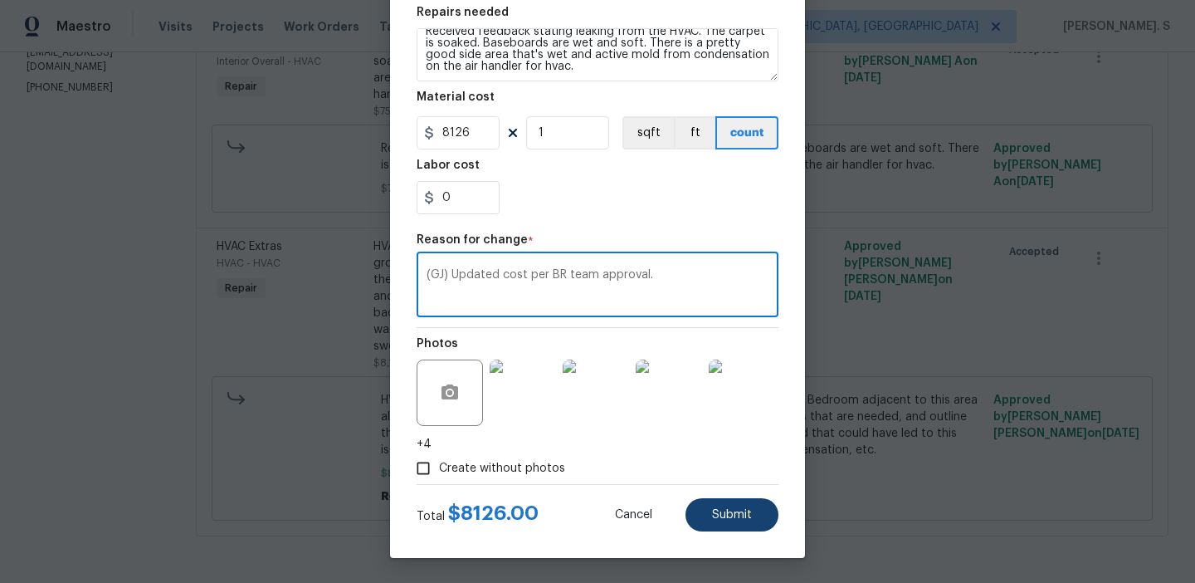
type textarea "(GJ) Updated cost per BR team approval."
click at [743, 519] on span "Submit" at bounding box center [732, 515] width 40 height 12
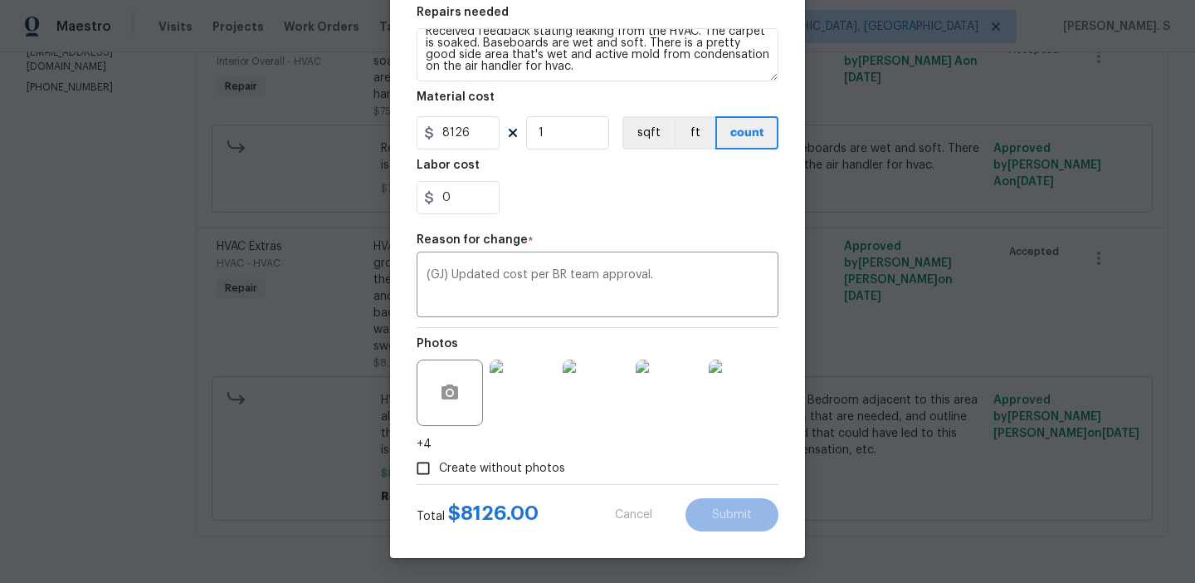
type textarea "HVAC closet in garage has extensive moisture damage and microbial growth. Bedro…"
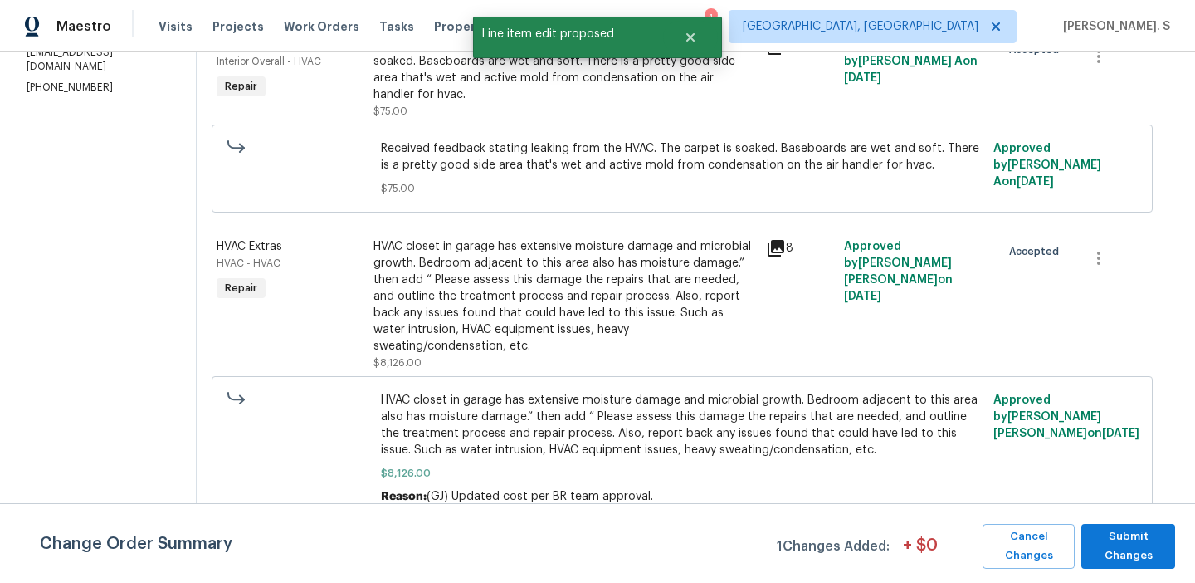
scroll to position [0, 0]
click at [1129, 562] on span "Submit Changes" at bounding box center [1128, 546] width 77 height 38
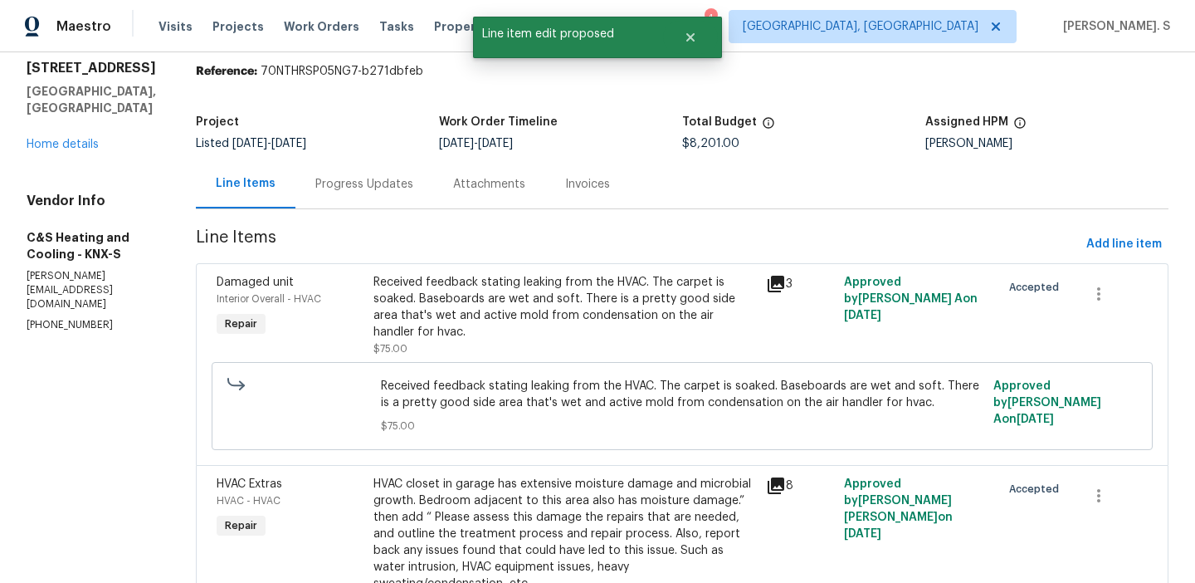
scroll to position [7, 0]
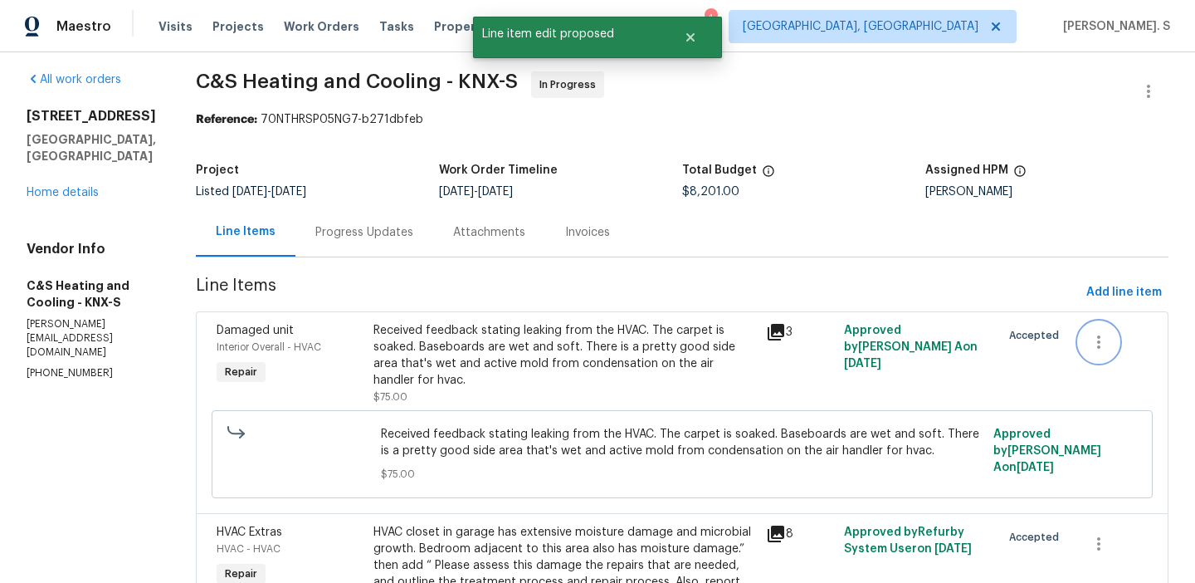
click at [1119, 337] on button "button" at bounding box center [1099, 342] width 40 height 40
click at [1090, 344] on li "Cancel" at bounding box center [1117, 342] width 64 height 27
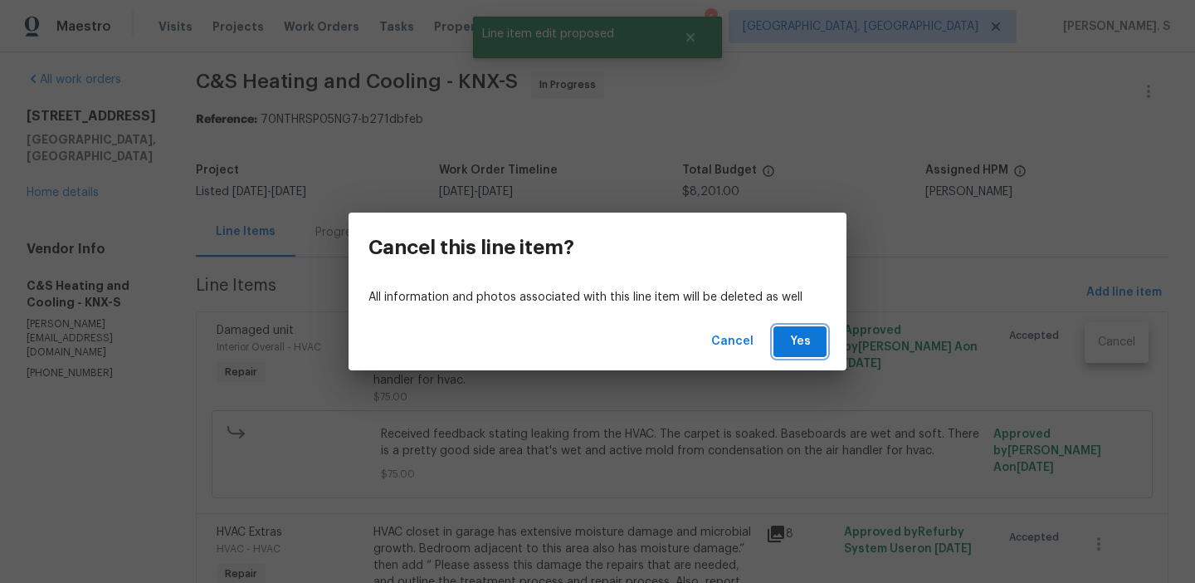
click at [789, 341] on span "Yes" at bounding box center [800, 341] width 27 height 21
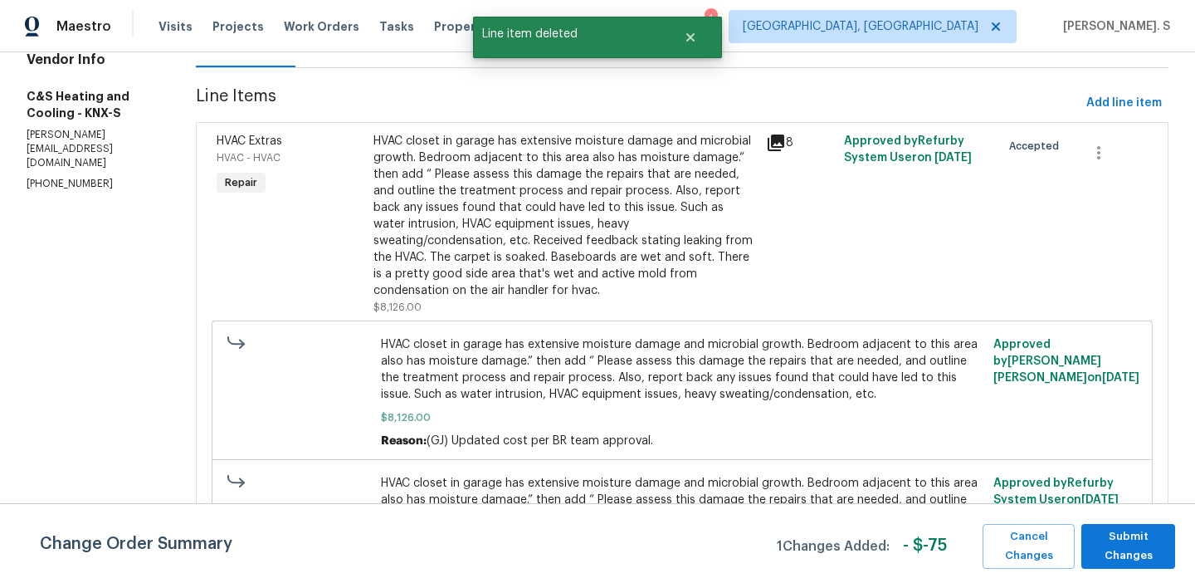
scroll to position [306, 0]
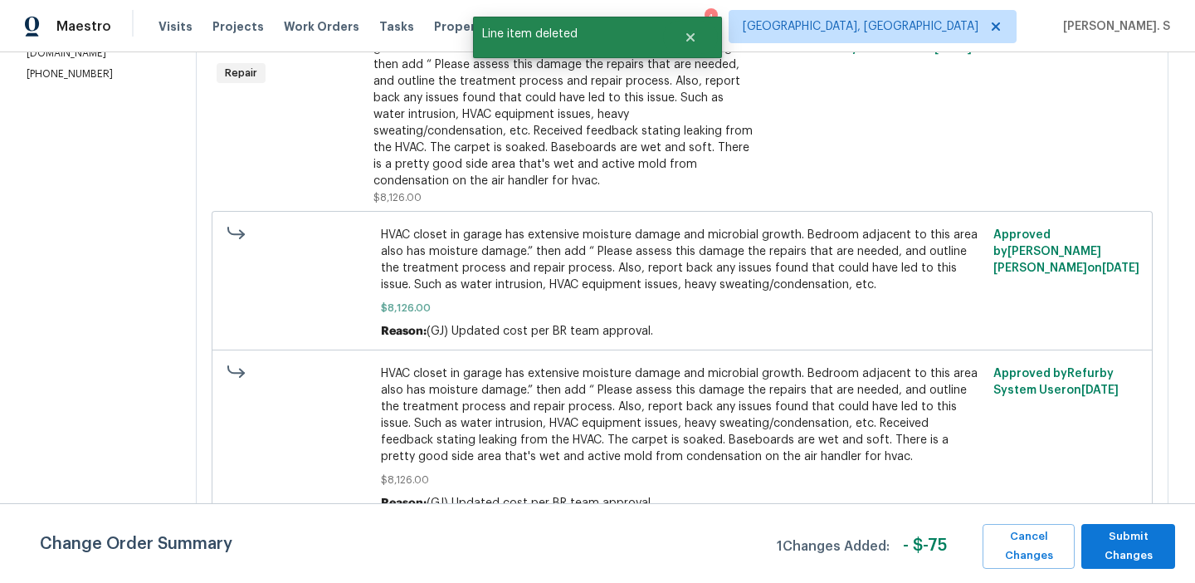
click at [1134, 514] on div "Change Order Summary 1 Changes Added: - $ -75 Cancel Changes Submit Changes" at bounding box center [597, 543] width 1195 height 80
click at [1134, 530] on span "Submit Changes" at bounding box center [1128, 546] width 77 height 38
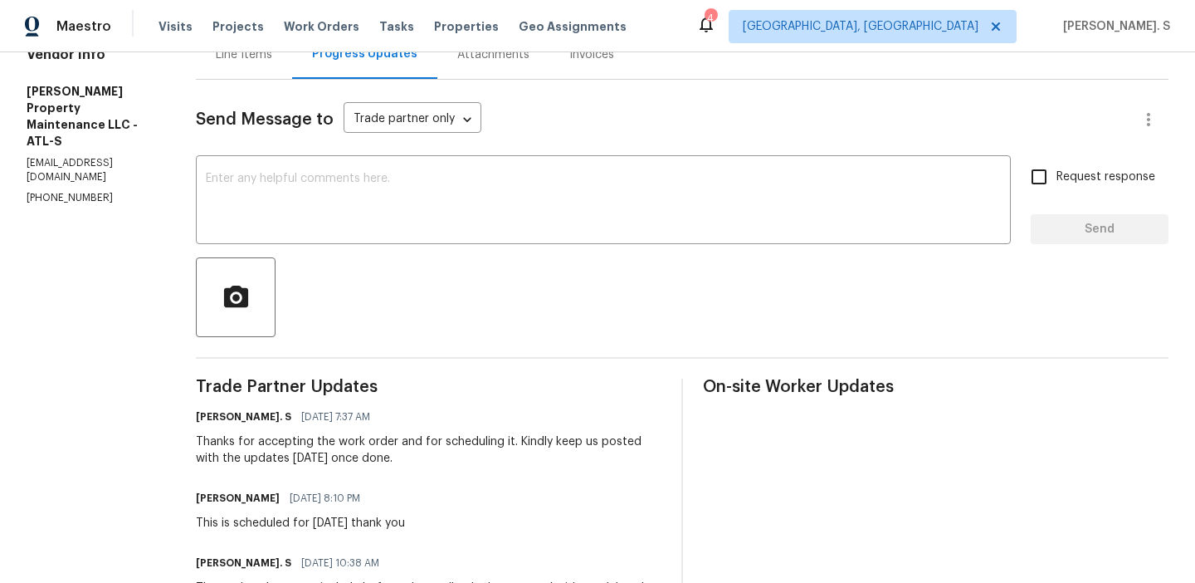
scroll to position [235, 0]
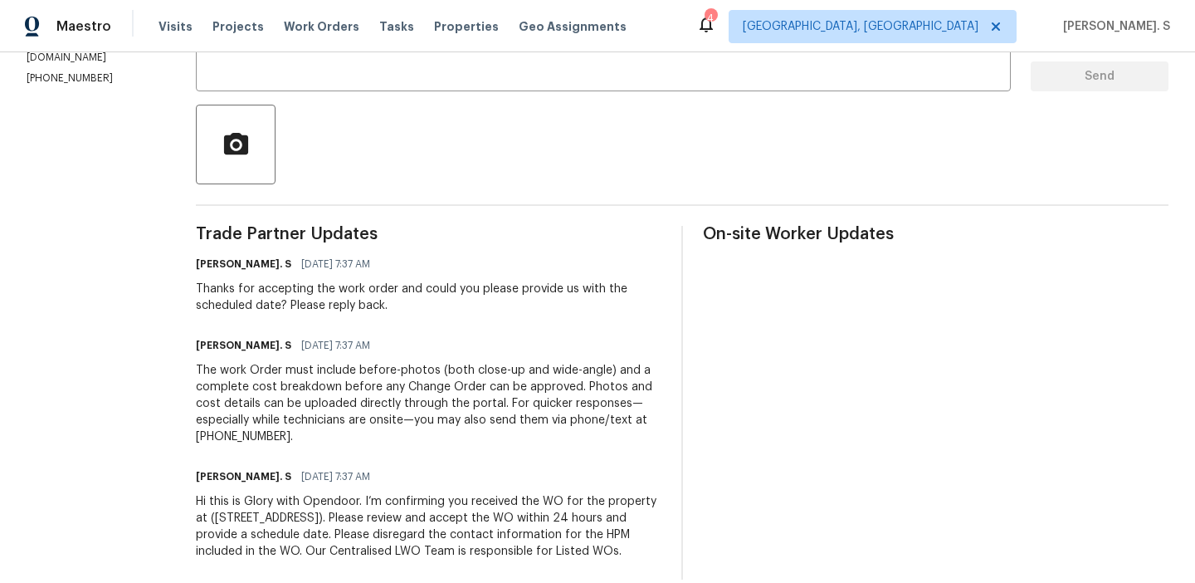
scroll to position [354, 0]
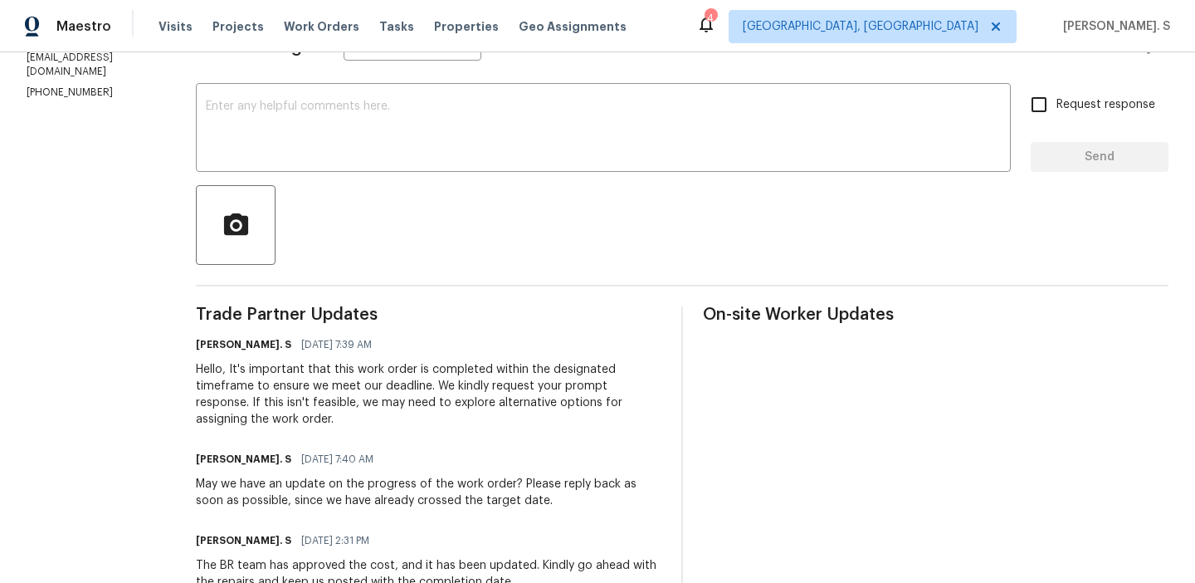
scroll to position [324, 0]
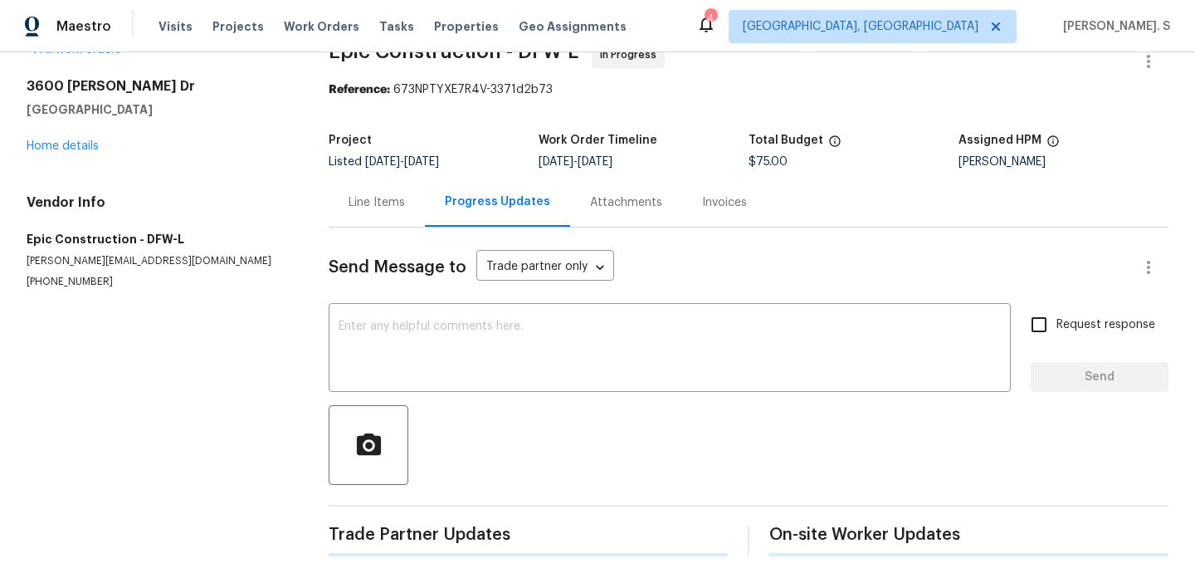
scroll to position [130, 0]
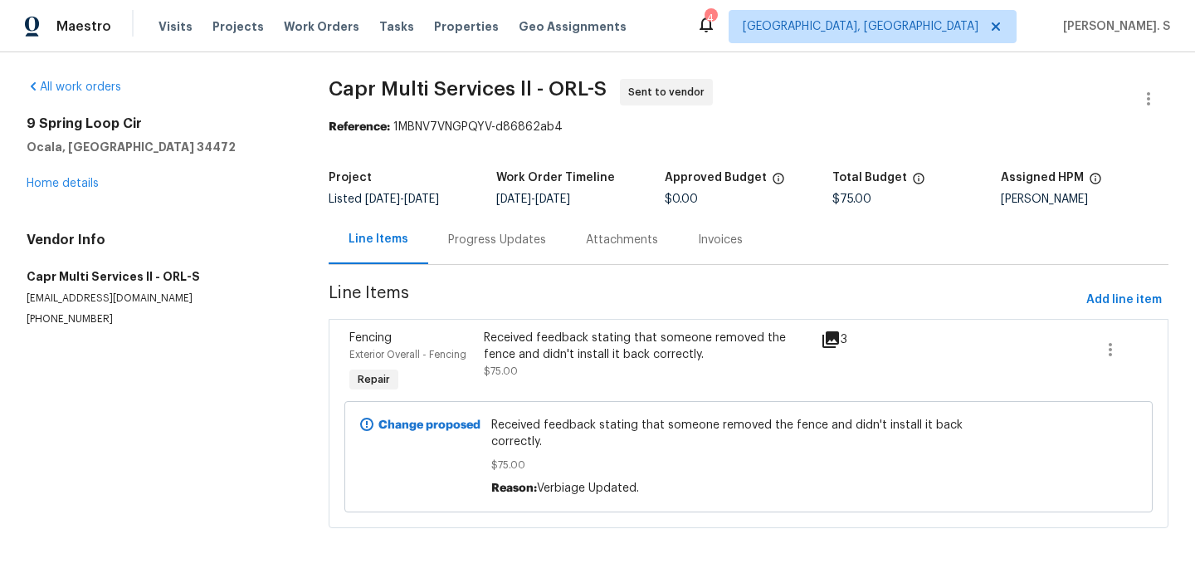
click at [471, 251] on div "Progress Updates" at bounding box center [497, 239] width 138 height 49
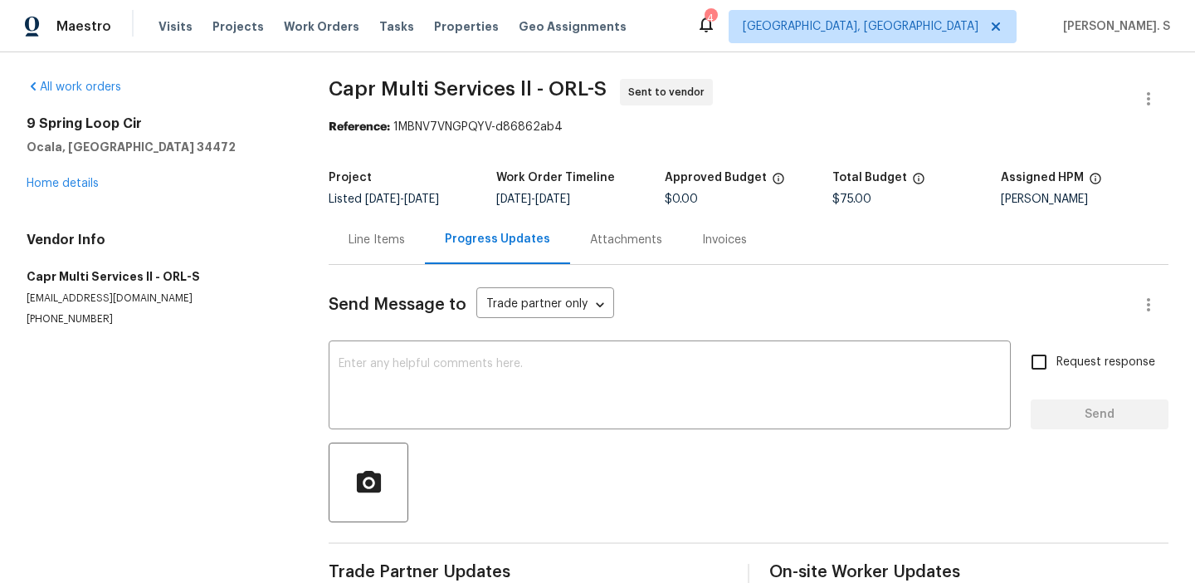
click at [510, 395] on textarea at bounding box center [670, 387] width 662 height 58
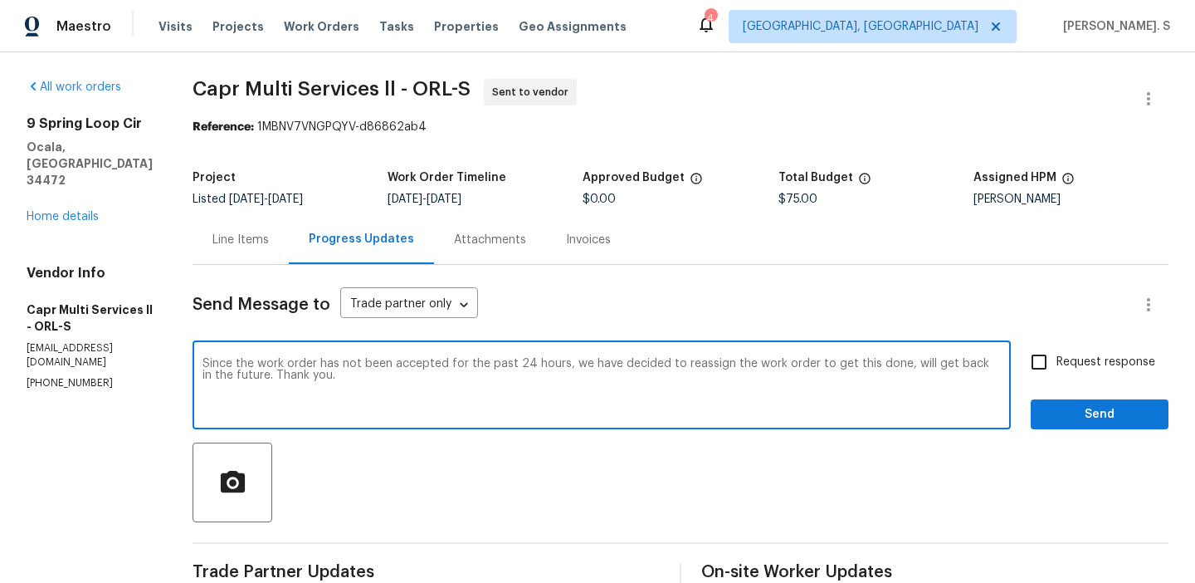
click at [510, 395] on textarea "Since the work order has not been accepted for the past 24 hours, we have decid…" at bounding box center [601, 387] width 798 height 58
type textarea "Since the work order has not been accepted for the past 24 hours, we have decid…"
click at [1084, 381] on div "Request response Send" at bounding box center [1100, 386] width 138 height 85
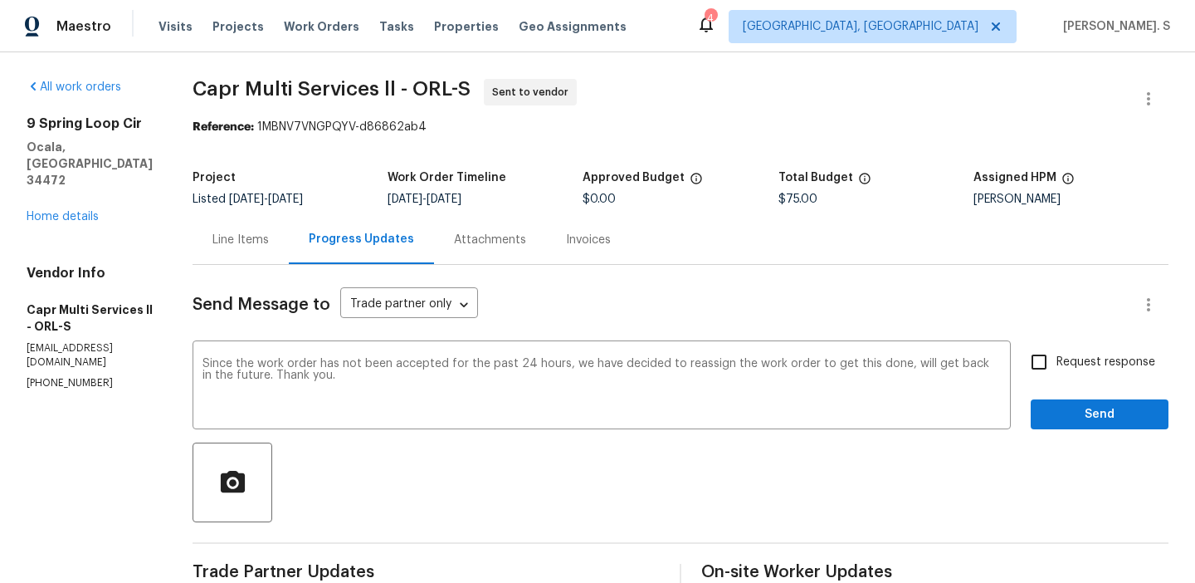
click at [1081, 371] on label "Request response" at bounding box center [1089, 361] width 134 height 35
click at [1056, 371] on input "Request response" at bounding box center [1039, 361] width 35 height 35
checkbox input "true"
click at [1059, 417] on span "Send" at bounding box center [1099, 414] width 111 height 21
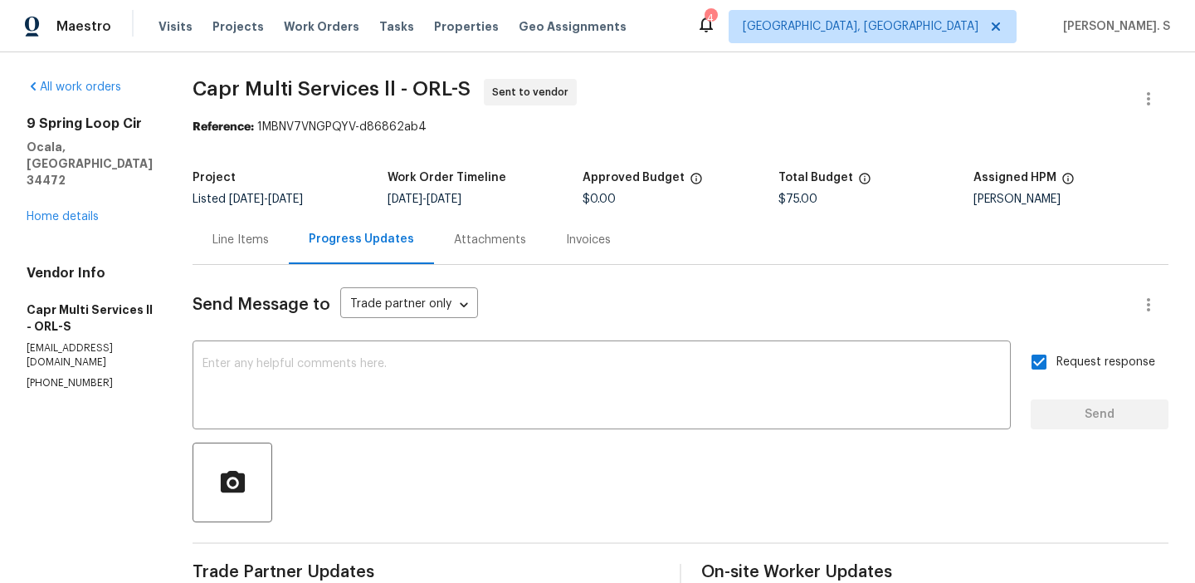
click at [222, 232] on div "Line Items" at bounding box center [240, 240] width 56 height 17
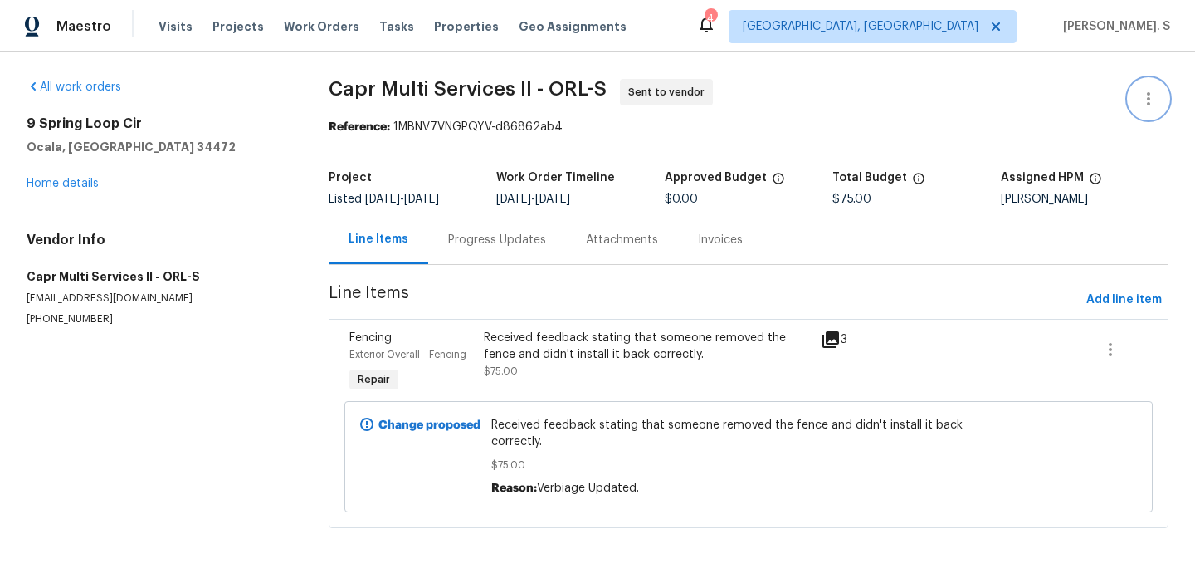
click at [1134, 93] on button "button" at bounding box center [1149, 99] width 40 height 40
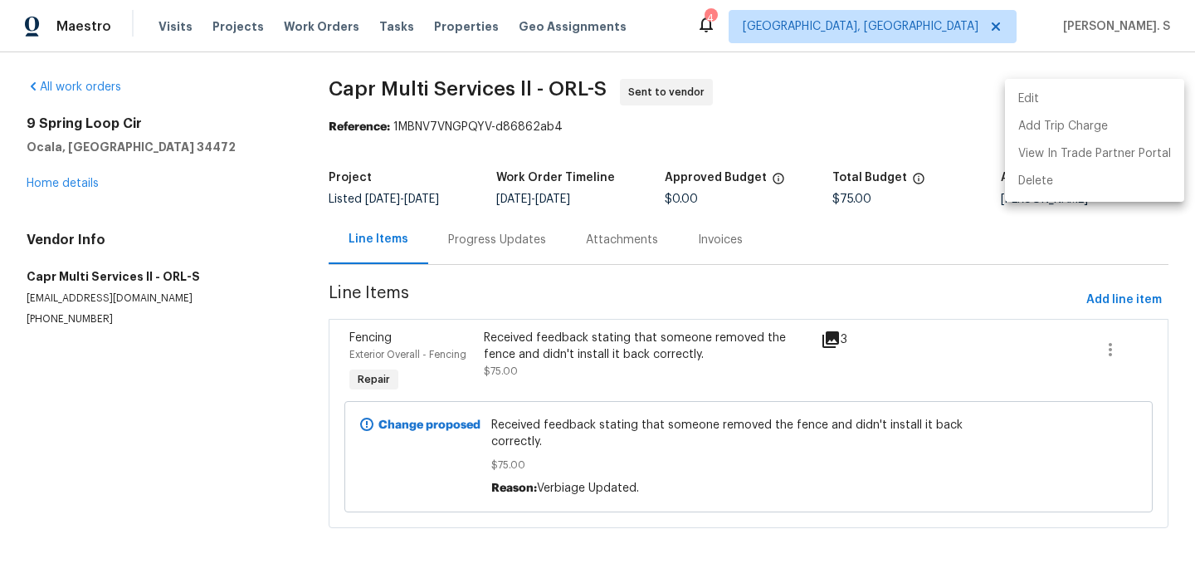
click at [1095, 91] on li "Edit" at bounding box center [1094, 98] width 179 height 27
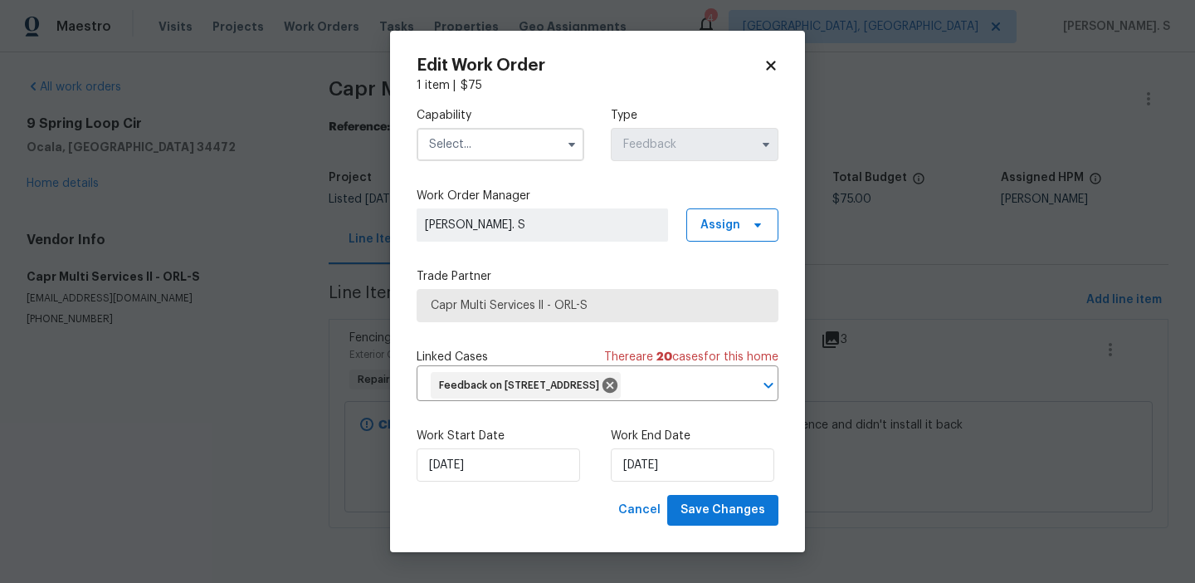
click at [549, 140] on input "text" at bounding box center [501, 144] width 168 height 33
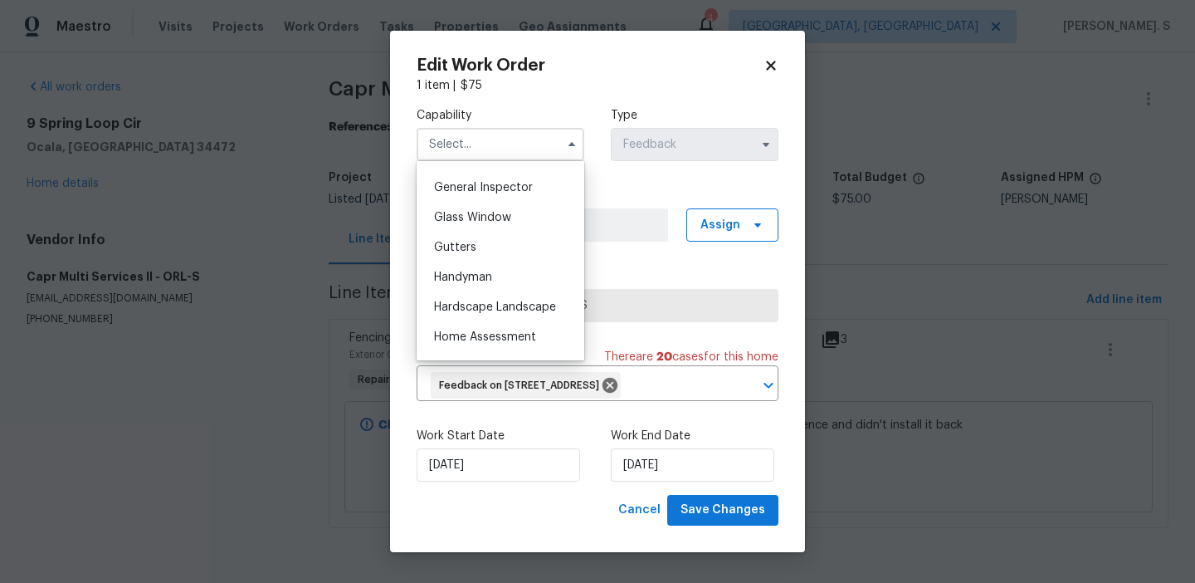
scroll to position [808, 0]
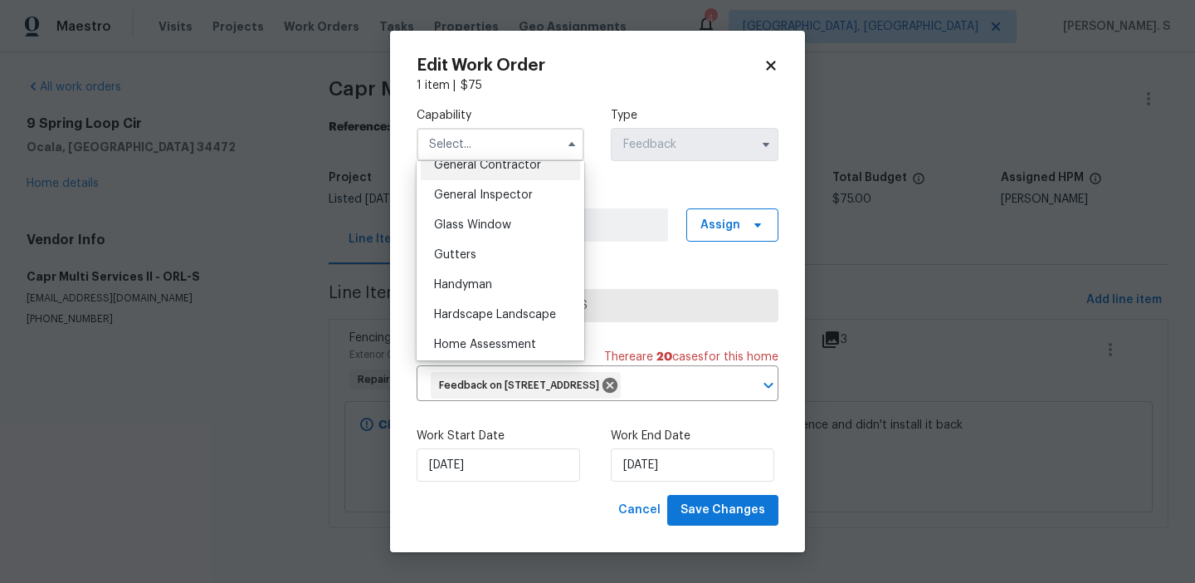
click at [501, 173] on div "General Contractor" at bounding box center [500, 165] width 159 height 30
type input "General Contractor"
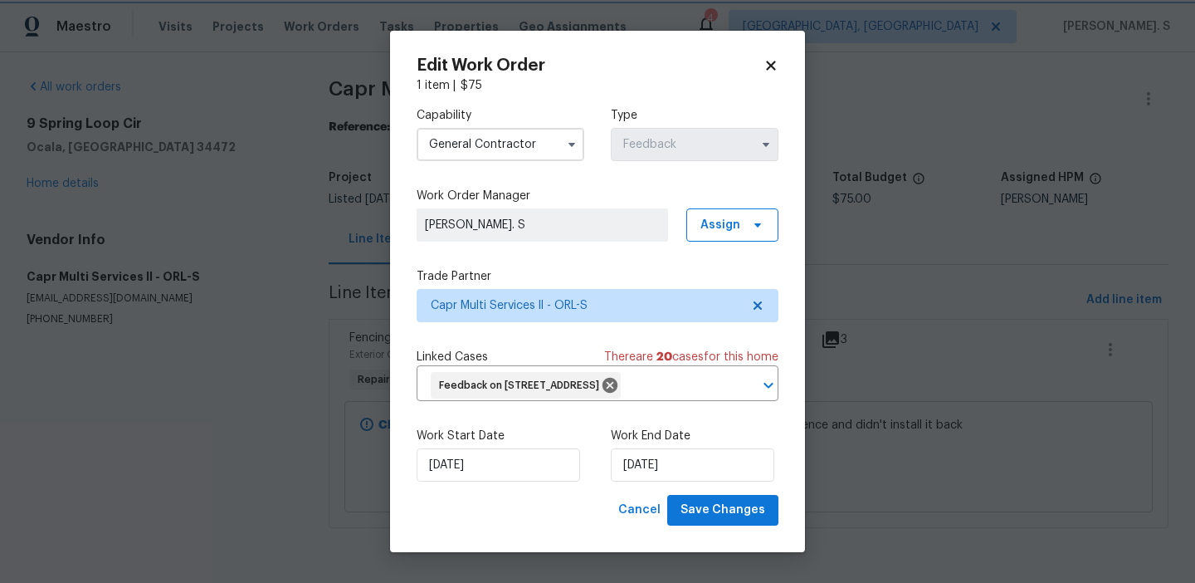
scroll to position [763, 0]
click at [759, 301] on icon at bounding box center [758, 305] width 8 height 8
click at [759, 301] on icon at bounding box center [757, 305] width 13 height 13
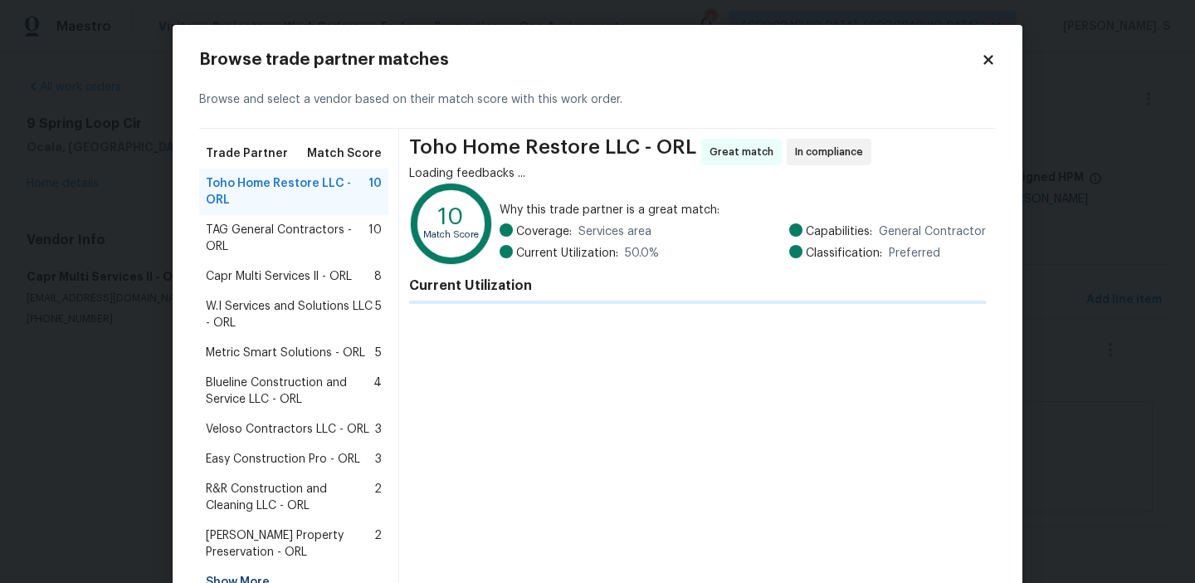
click at [638, 344] on div "Toho Home Restore LLC - ORL Great match In compliance Loading feedbacks ... 10 …" at bounding box center [697, 368] width 597 height 478
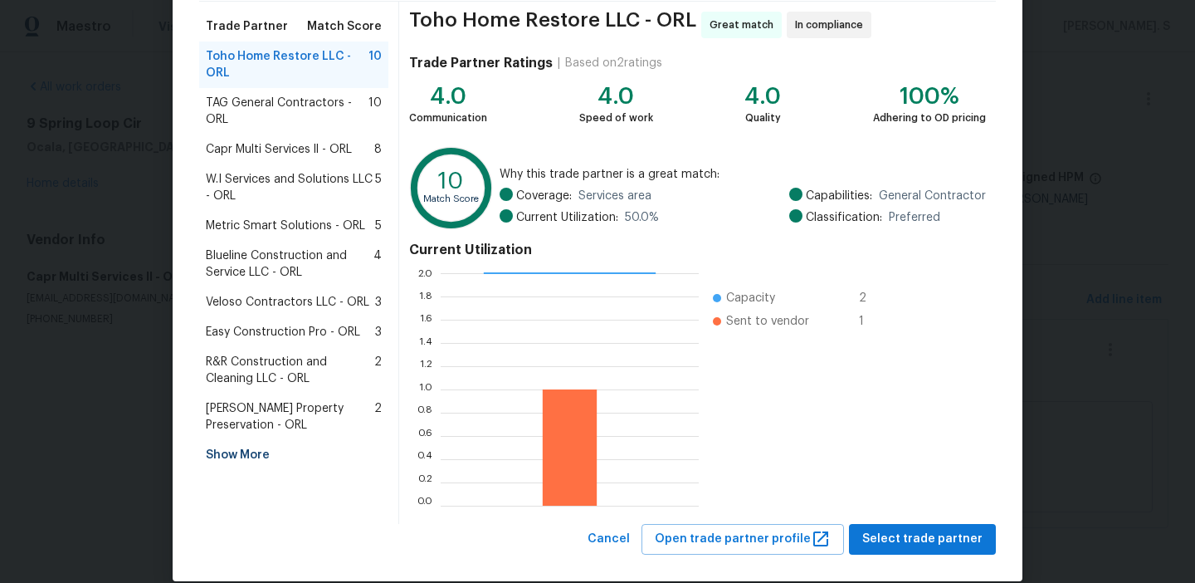
scroll to position [149, 0]
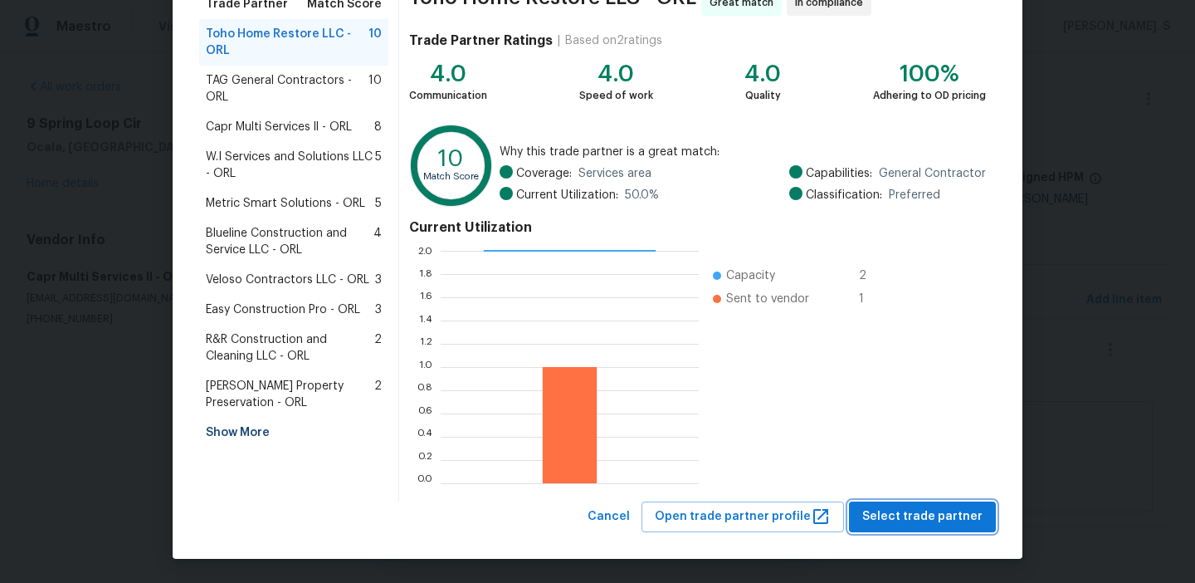
click at [920, 502] on button "Select trade partner" at bounding box center [922, 516] width 147 height 31
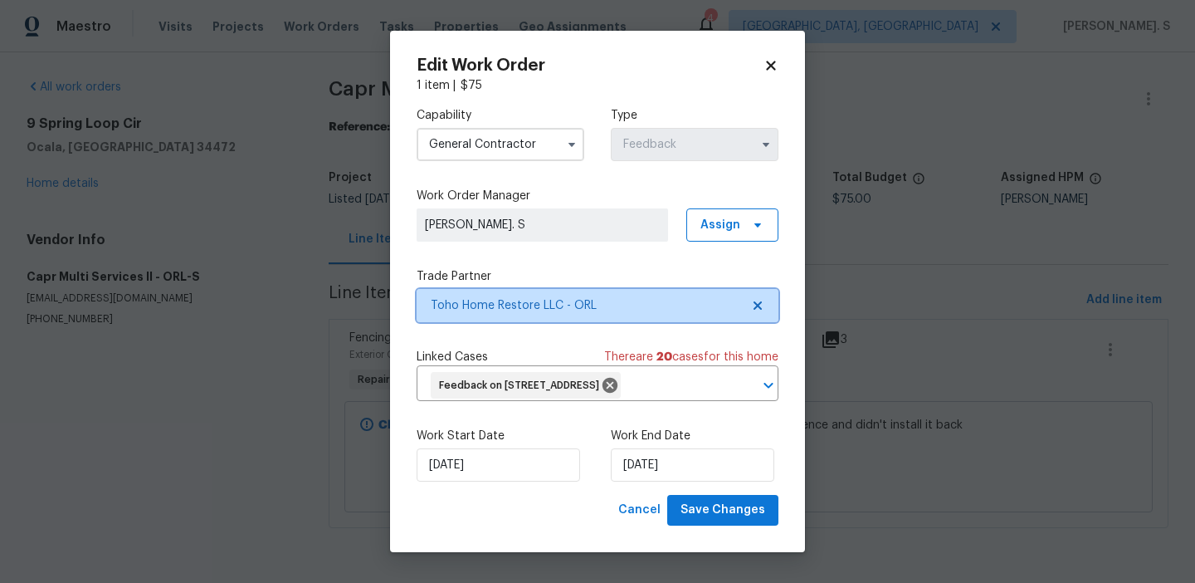
scroll to position [0, 0]
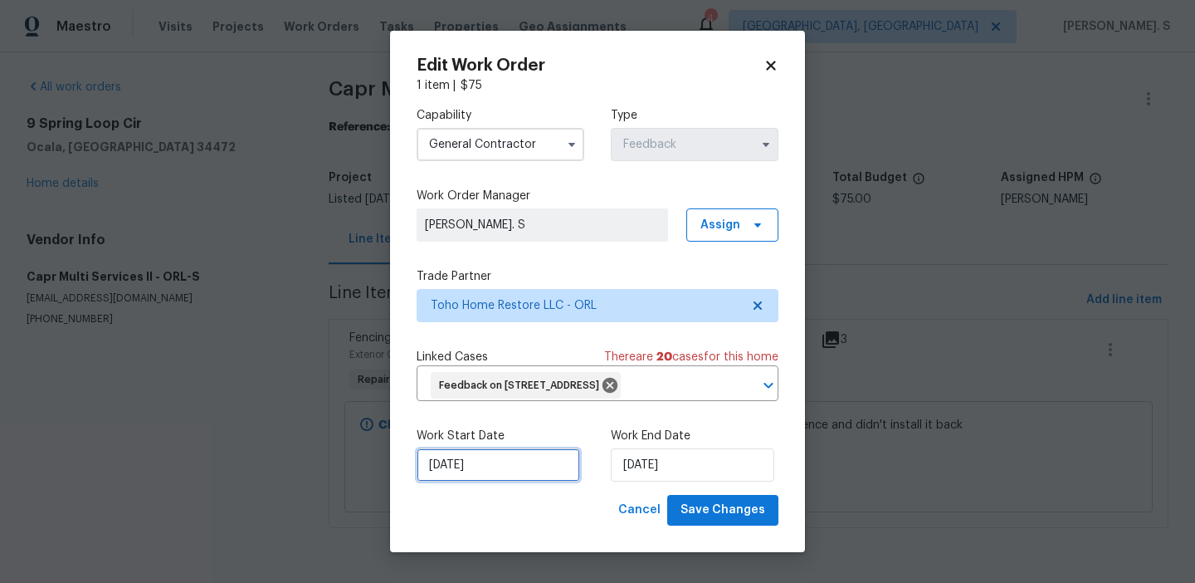
click at [507, 461] on input "[DATE]" at bounding box center [498, 464] width 163 height 33
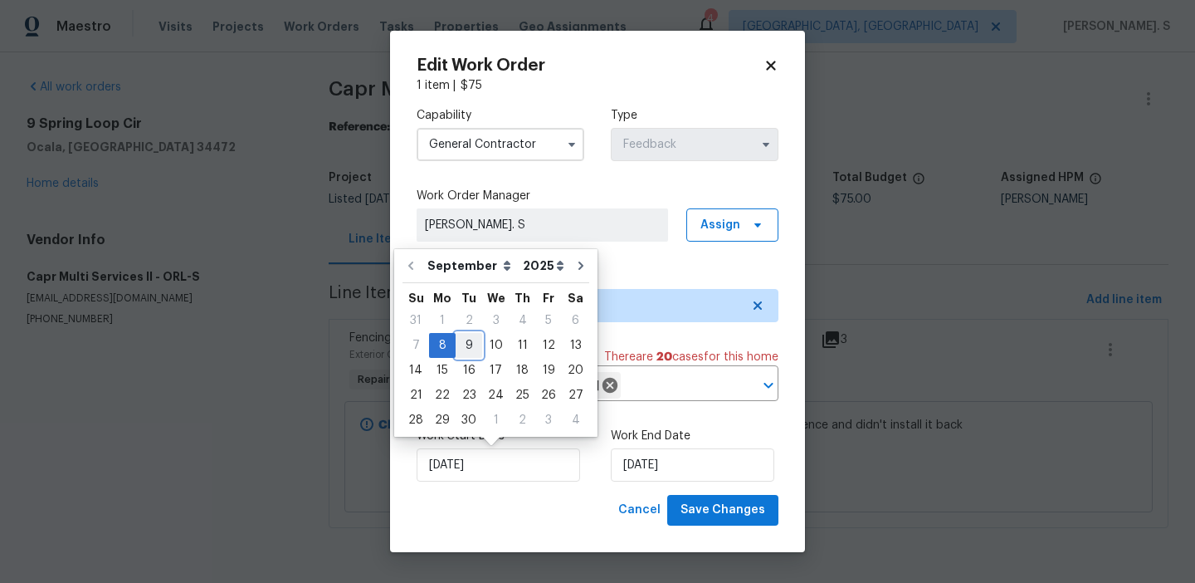
click at [471, 340] on div "9" at bounding box center [469, 345] width 27 height 23
type input "9/9/2025"
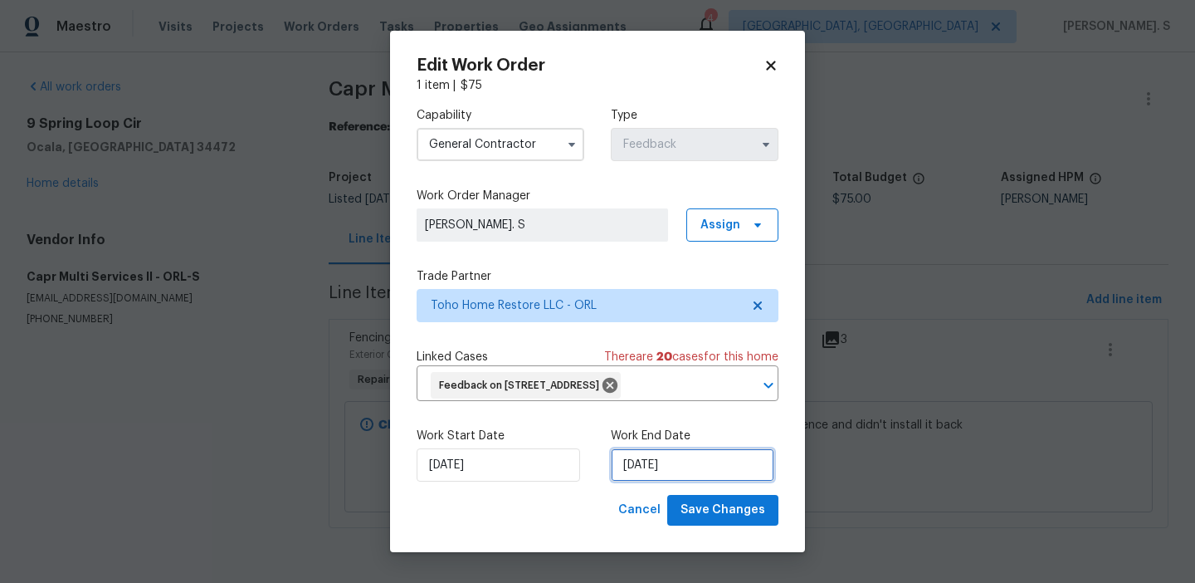
click at [661, 465] on input "[DATE]" at bounding box center [692, 464] width 163 height 33
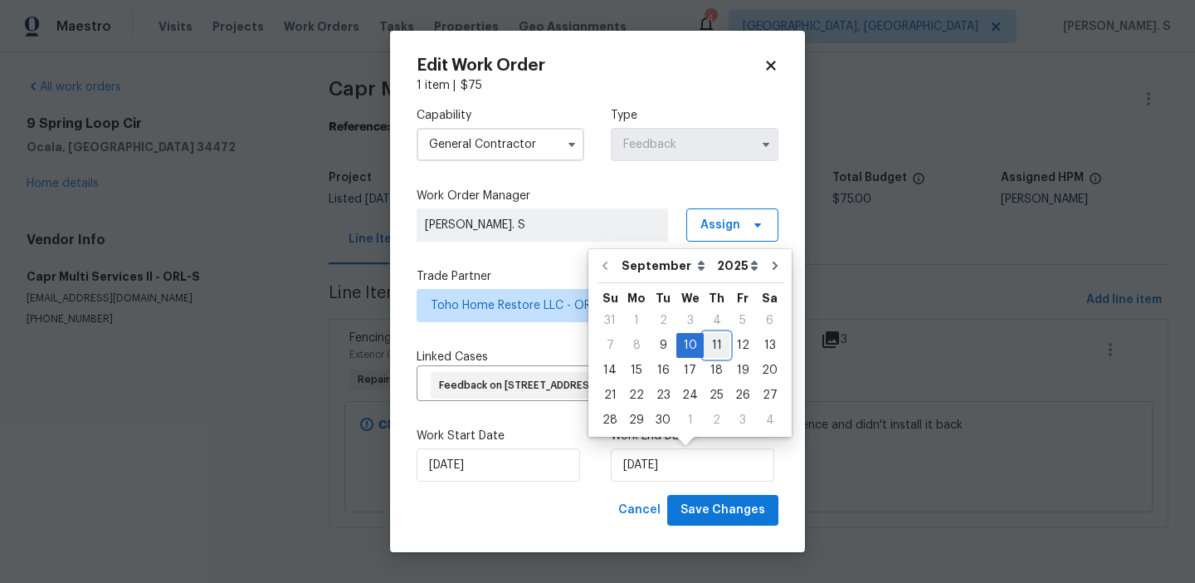
click at [714, 352] on div "11" at bounding box center [717, 345] width 26 height 23
type input "9/11/2025"
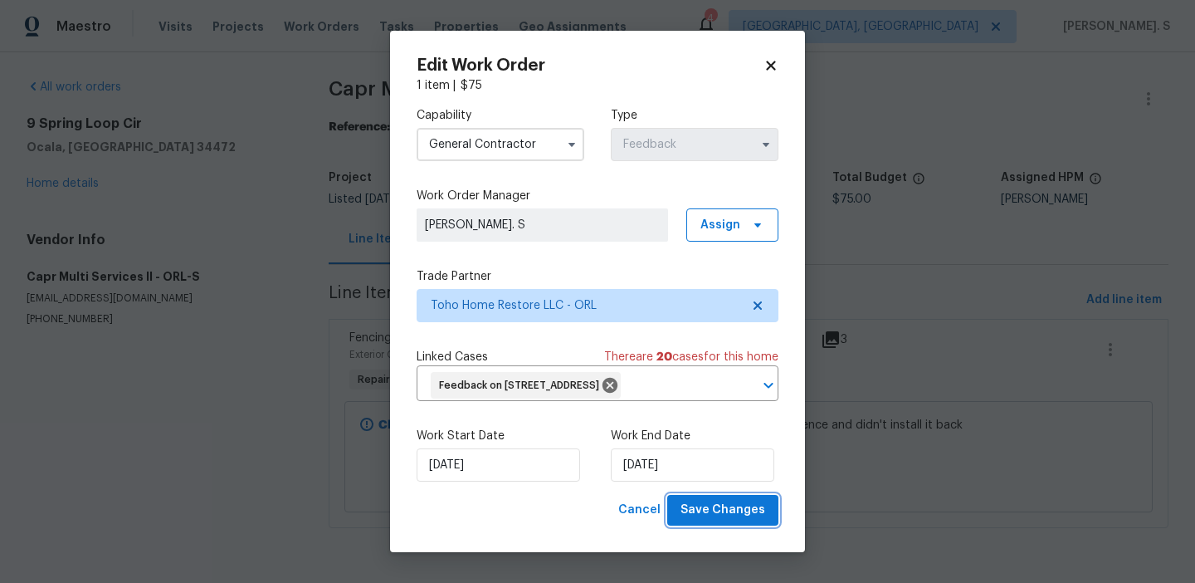
click at [729, 501] on span "Save Changes" at bounding box center [722, 510] width 85 height 21
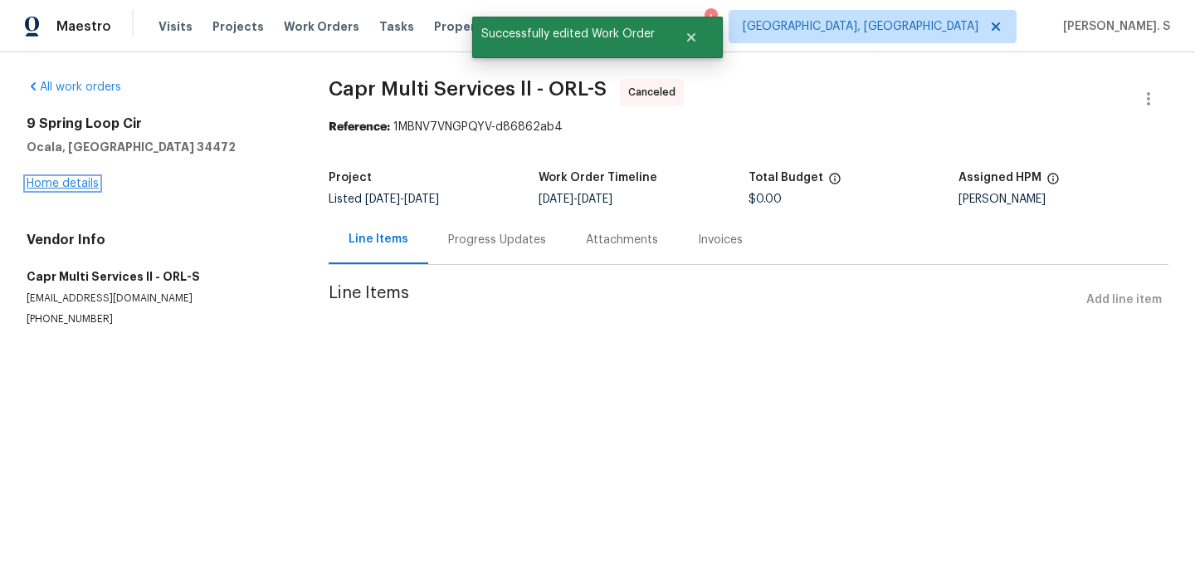
click at [93, 183] on link "Home details" at bounding box center [63, 184] width 72 height 12
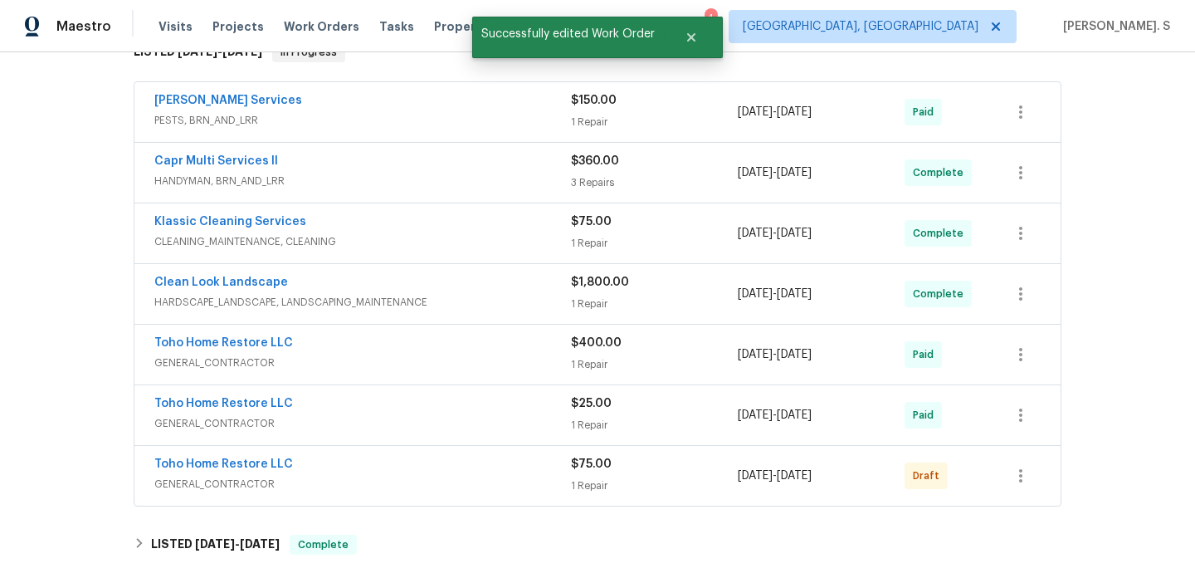
scroll to position [664, 0]
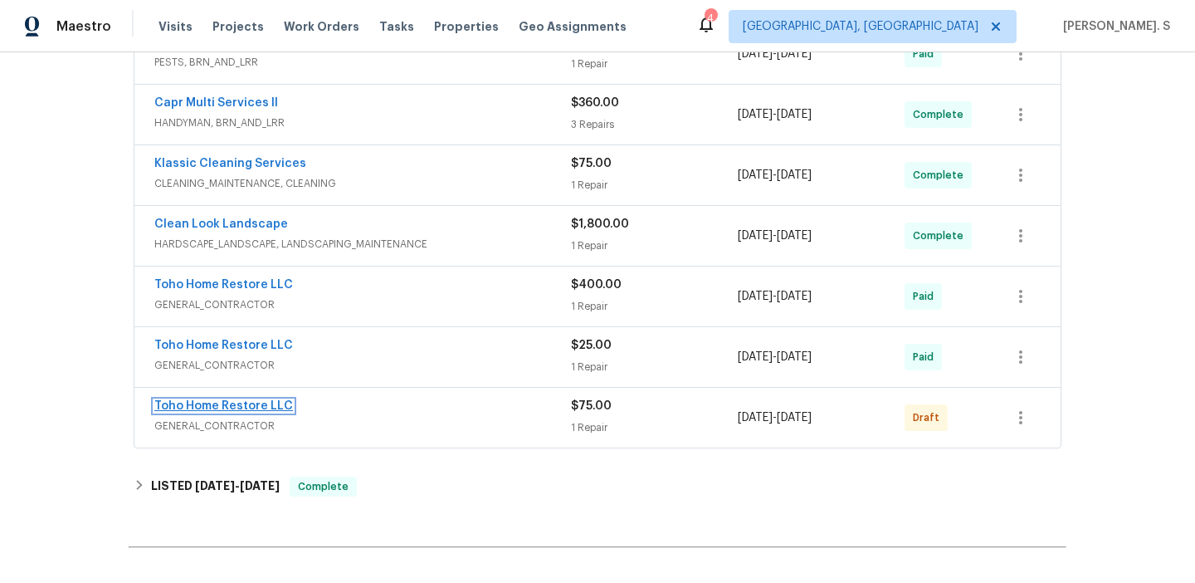
click at [207, 407] on link "Toho Home Restore LLC" at bounding box center [223, 406] width 139 height 12
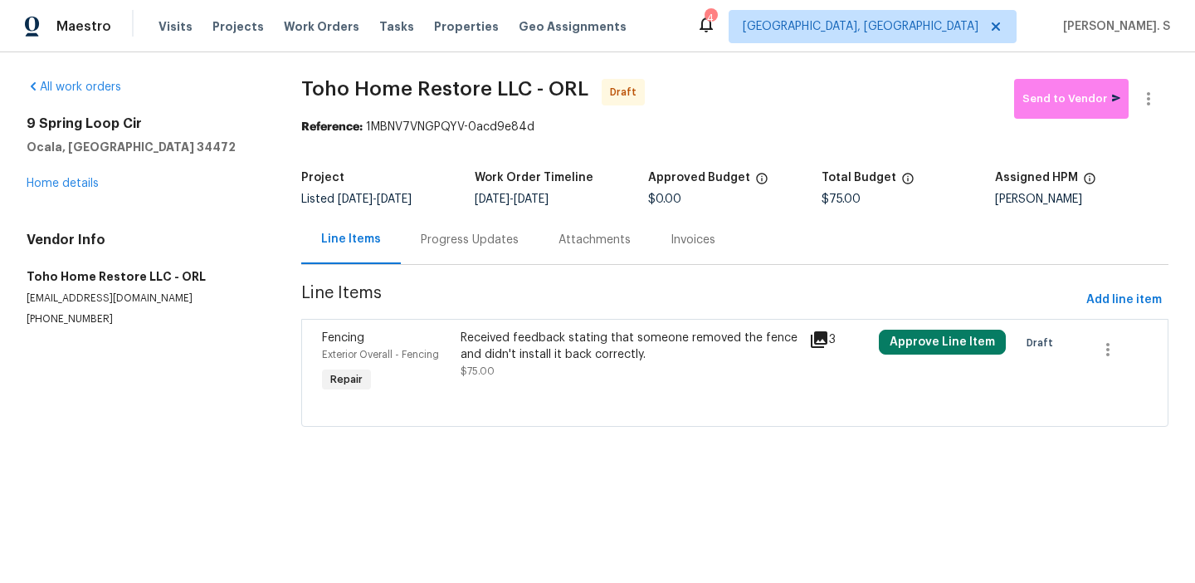
click at [544, 377] on div "Received feedback stating that someone removed the fence and didn't install it …" at bounding box center [630, 354] width 339 height 50
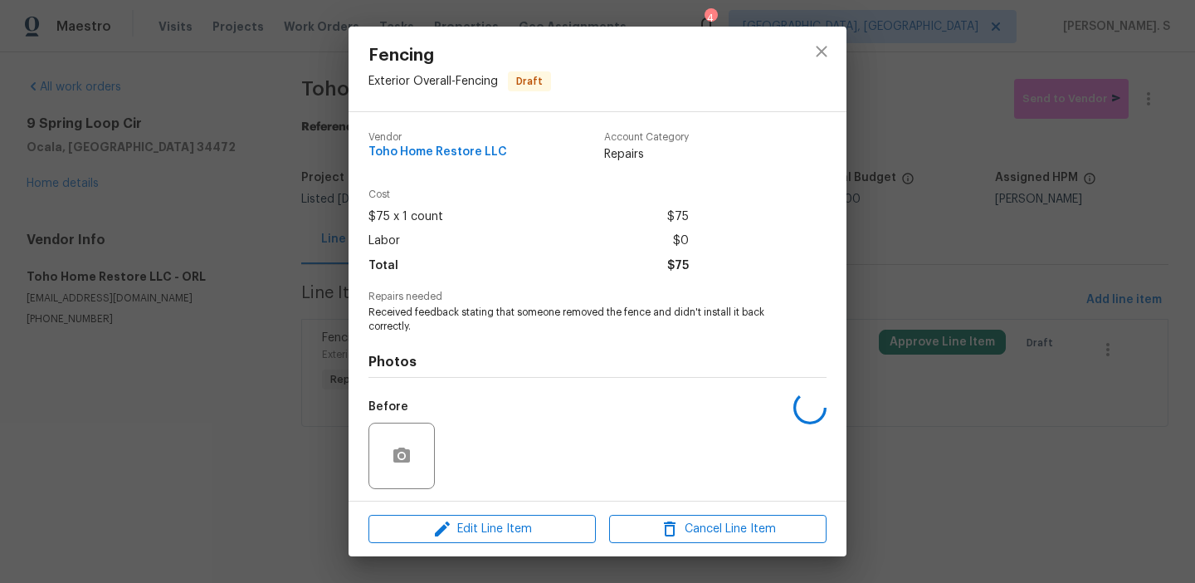
scroll to position [113, 0]
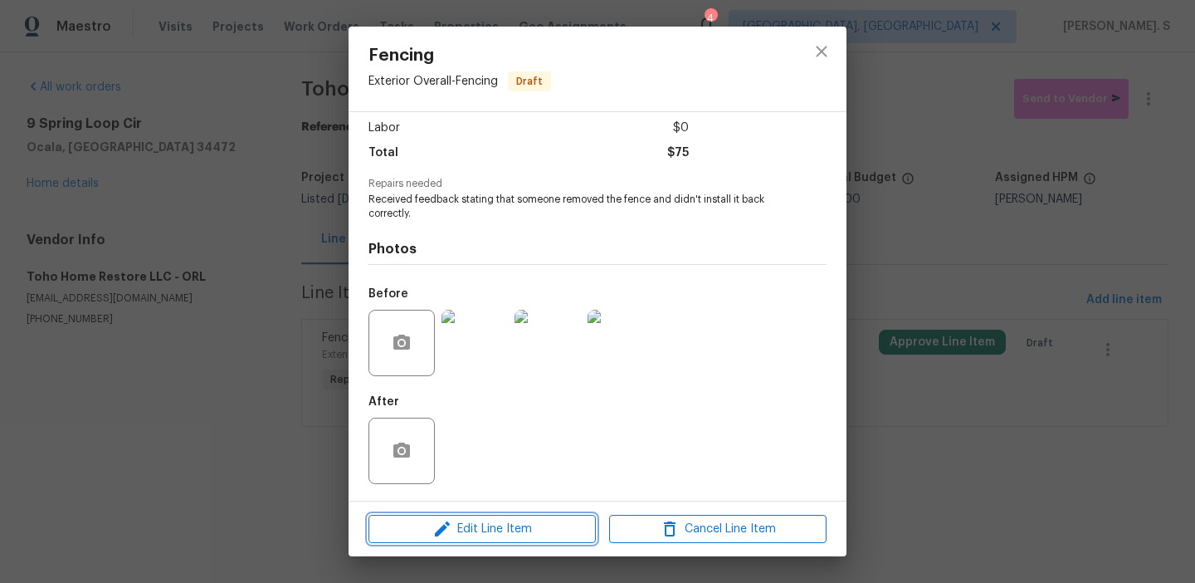
click at [519, 530] on span "Edit Line Item" at bounding box center [481, 529] width 217 height 21
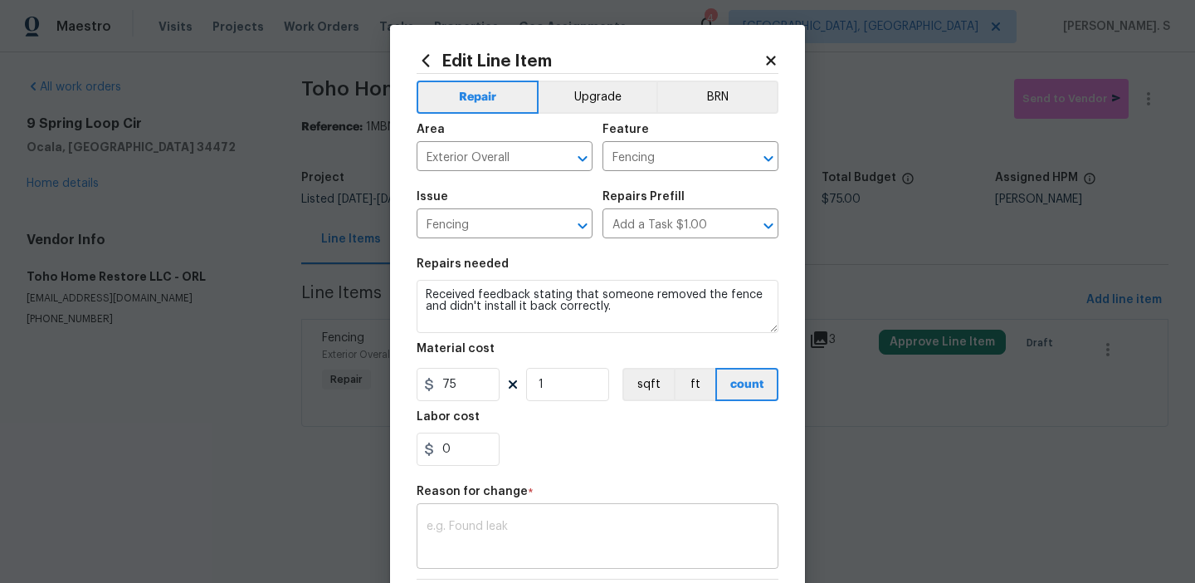
click at [505, 511] on div "x ​" at bounding box center [598, 537] width 362 height 61
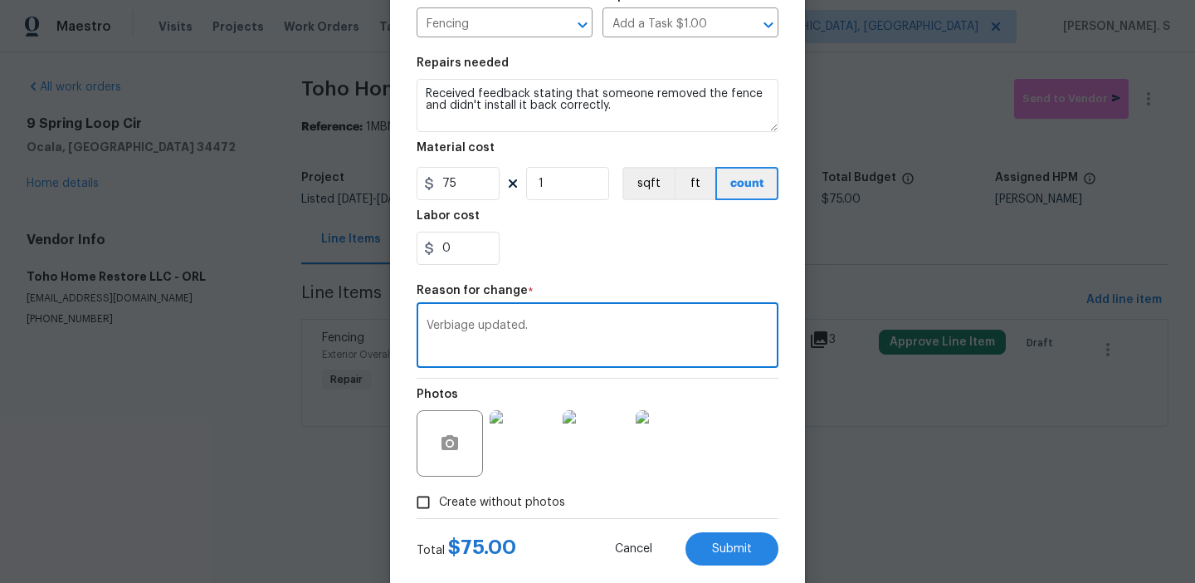
scroll to position [236, 0]
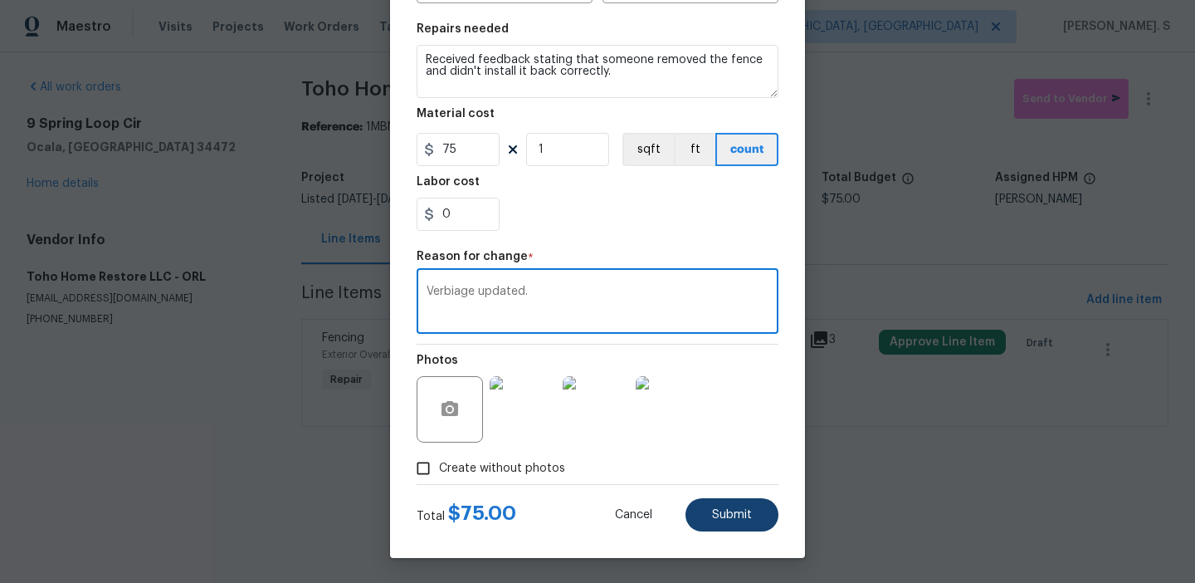
type textarea "Verbiage updated."
click at [756, 521] on button "Submit" at bounding box center [731, 514] width 93 height 33
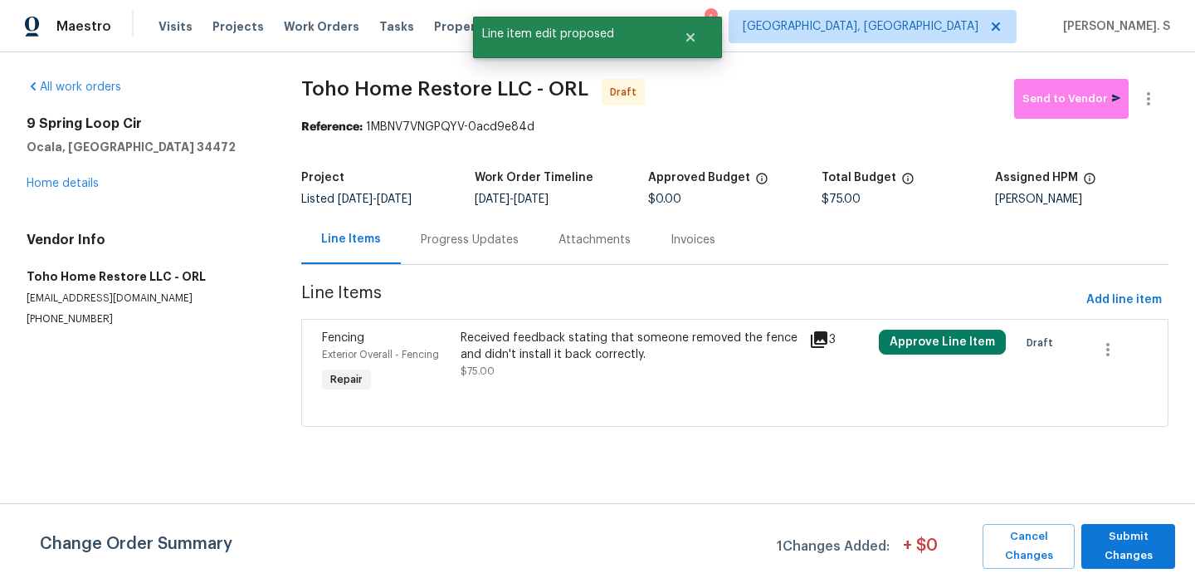
scroll to position [0, 0]
click at [1158, 548] on span "Submit Changes" at bounding box center [1128, 546] width 77 height 38
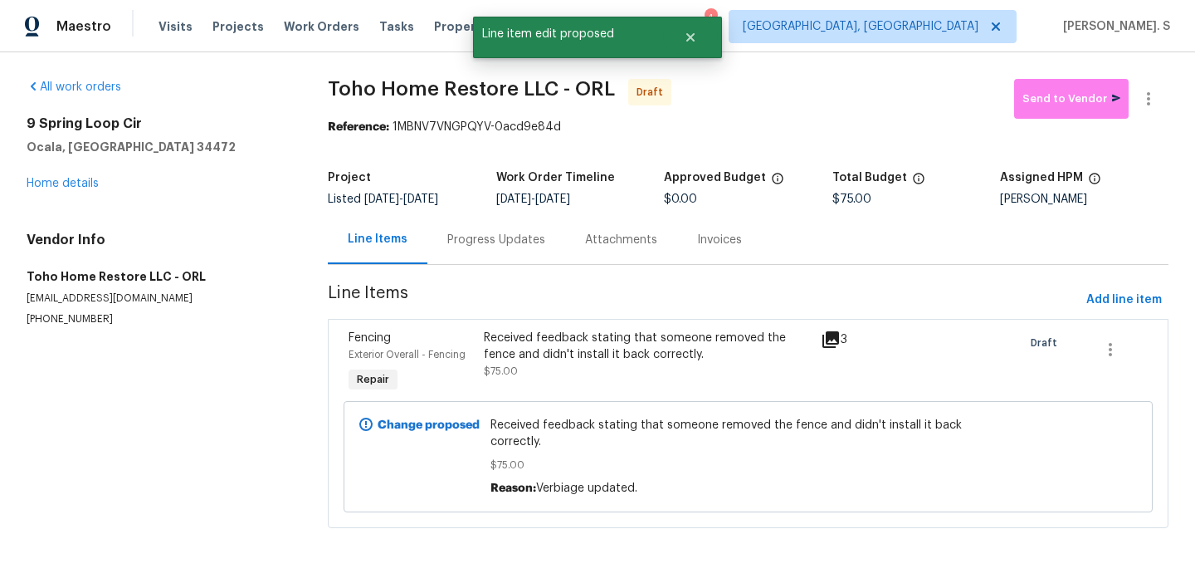
click at [456, 221] on div "Progress Updates" at bounding box center [496, 239] width 138 height 49
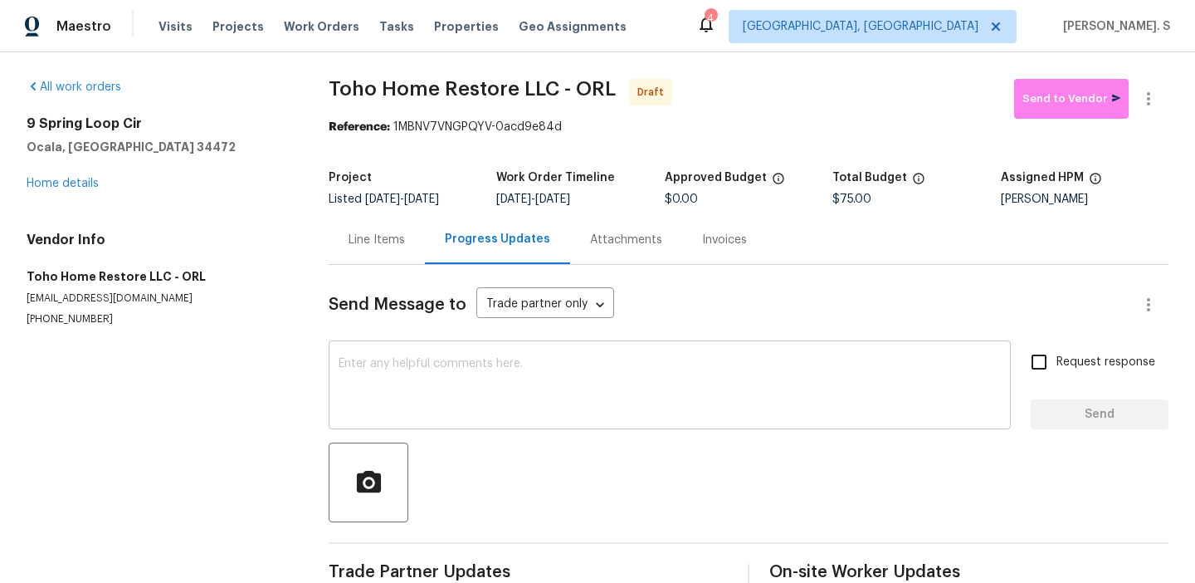
click at [484, 387] on textarea at bounding box center [670, 387] width 662 height 58
paste textarea "Hi this is Glory with Opendoor. I’m confirming you received the WO for the prop…"
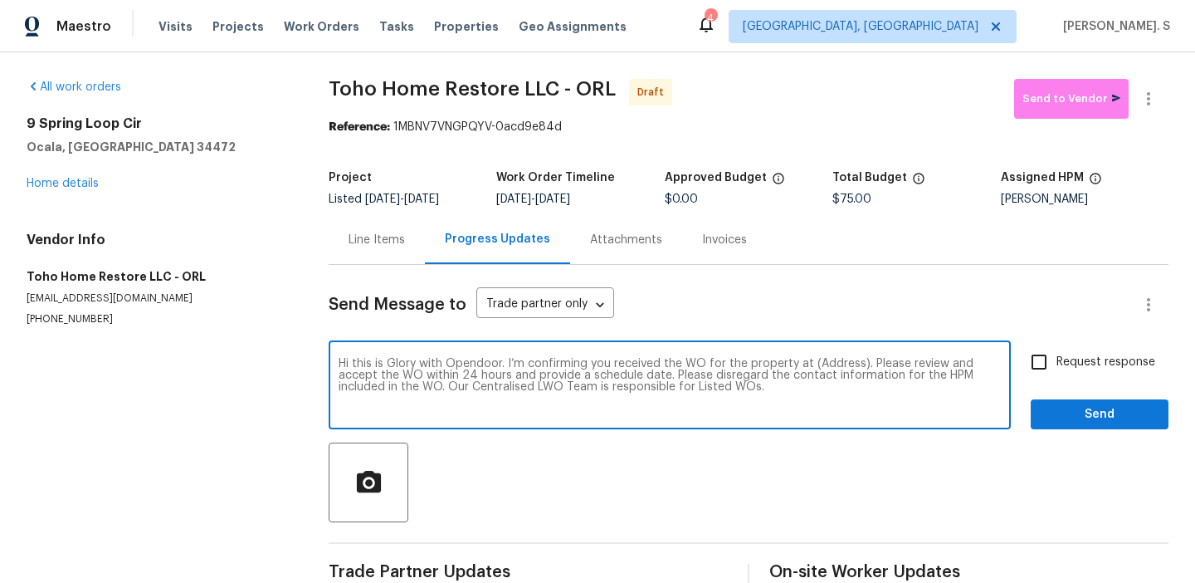
click at [827, 359] on textarea "Hi this is Glory with Opendoor. I’m confirming you received the WO for the prop…" at bounding box center [670, 387] width 662 height 58
paste textarea "9 Spring Loop Cir, Ocala, FL 34472"
type textarea "Hi this is Glory with Opendoor. I’m confirming you received the WO for the prop…"
click at [1141, 95] on icon "button" at bounding box center [1149, 99] width 20 height 20
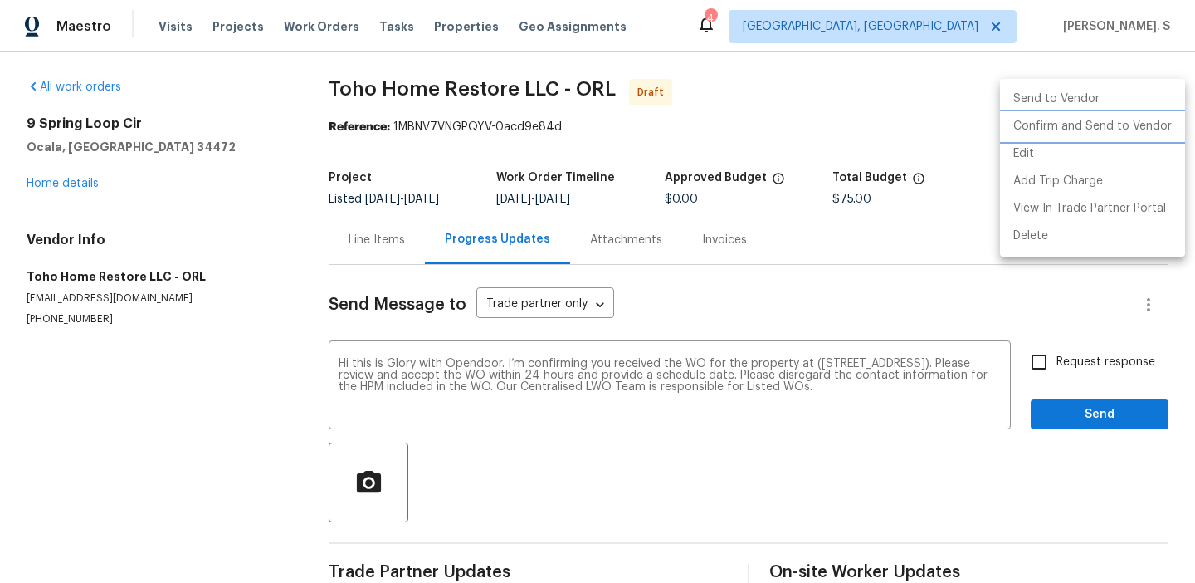
click at [1028, 139] on li "Confirm and Send to Vendor" at bounding box center [1092, 126] width 185 height 27
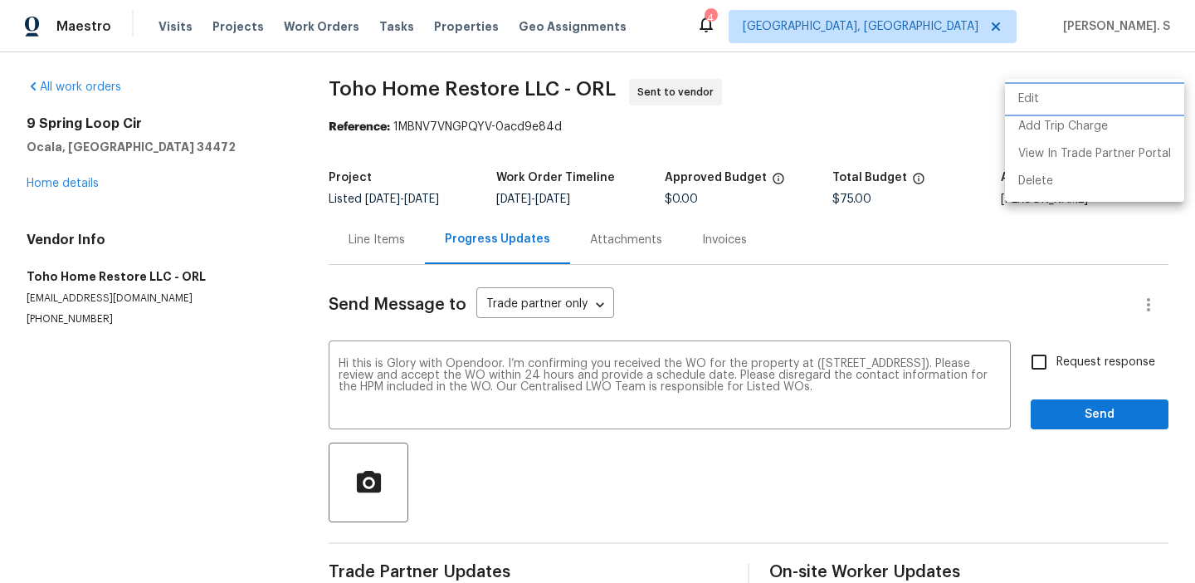
click at [1097, 100] on li "Edit" at bounding box center [1094, 98] width 179 height 27
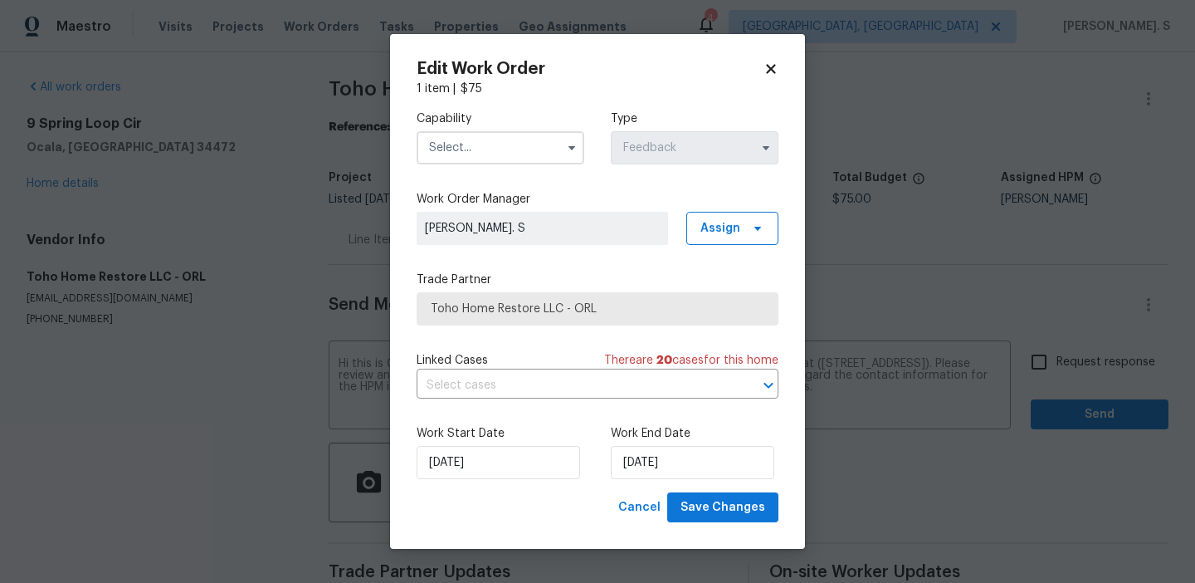
click at [543, 159] on input "text" at bounding box center [501, 147] width 168 height 33
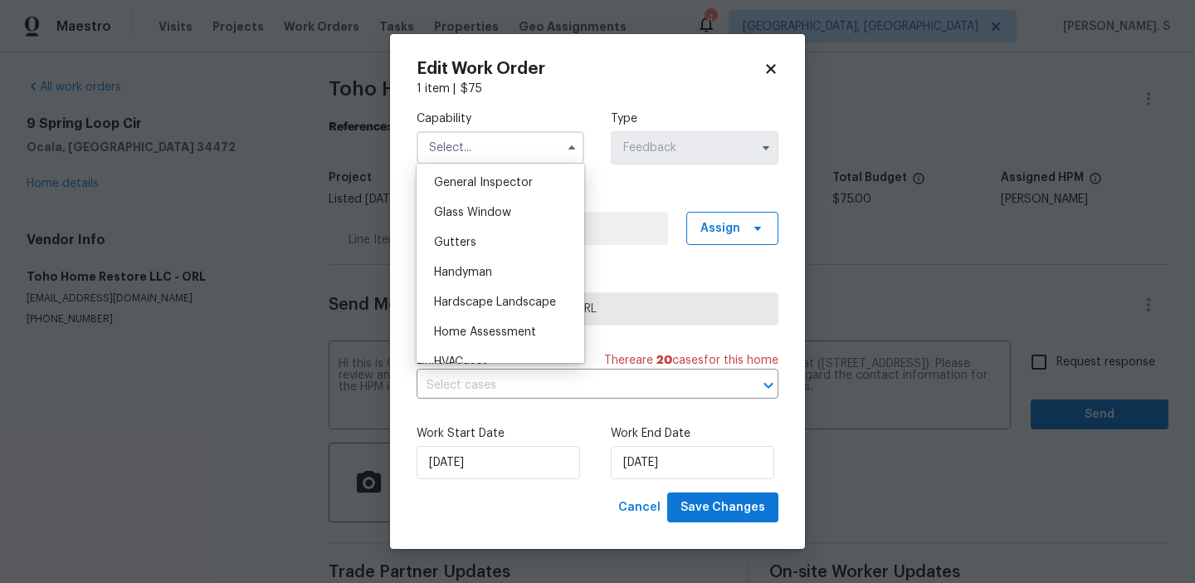
scroll to position [865, 0]
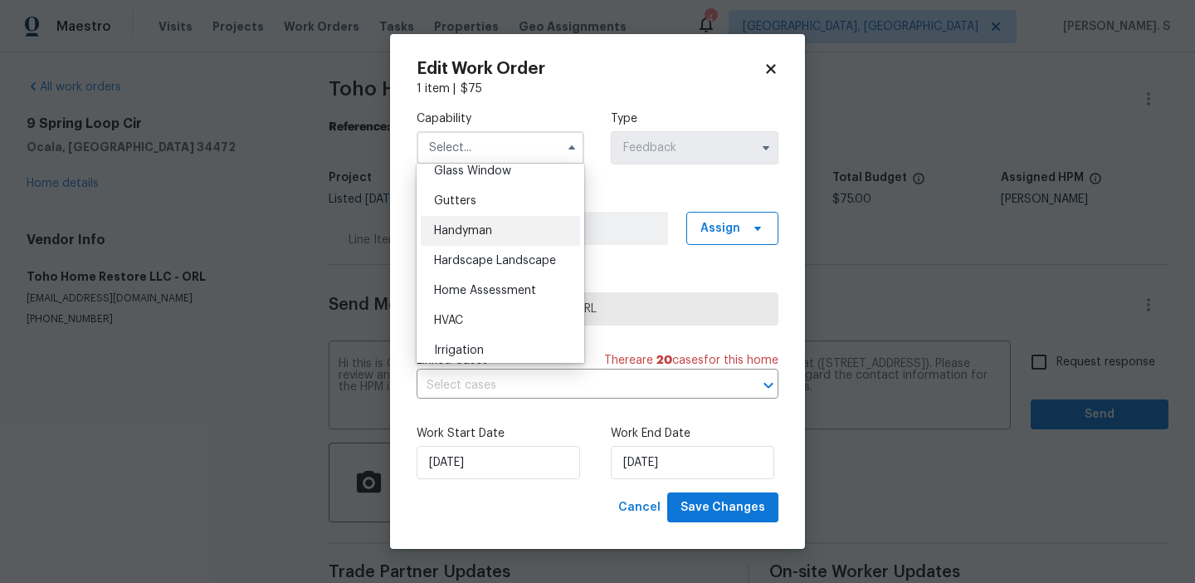
click at [504, 238] on div "Handyman" at bounding box center [500, 231] width 159 height 30
type input "Handyman"
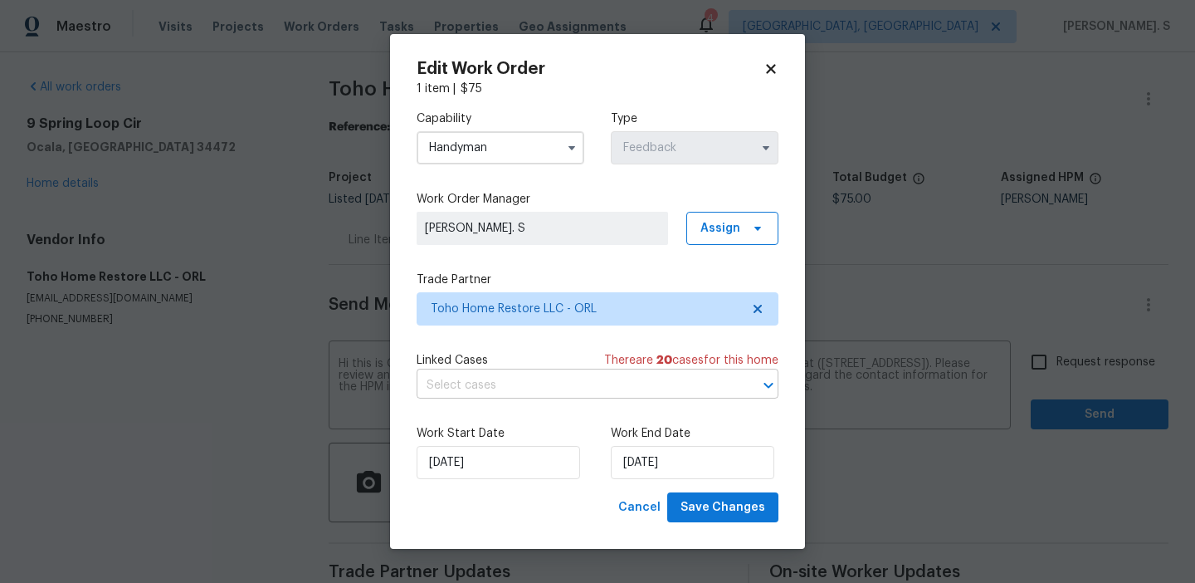
click at [529, 388] on input "text" at bounding box center [574, 386] width 315 height 26
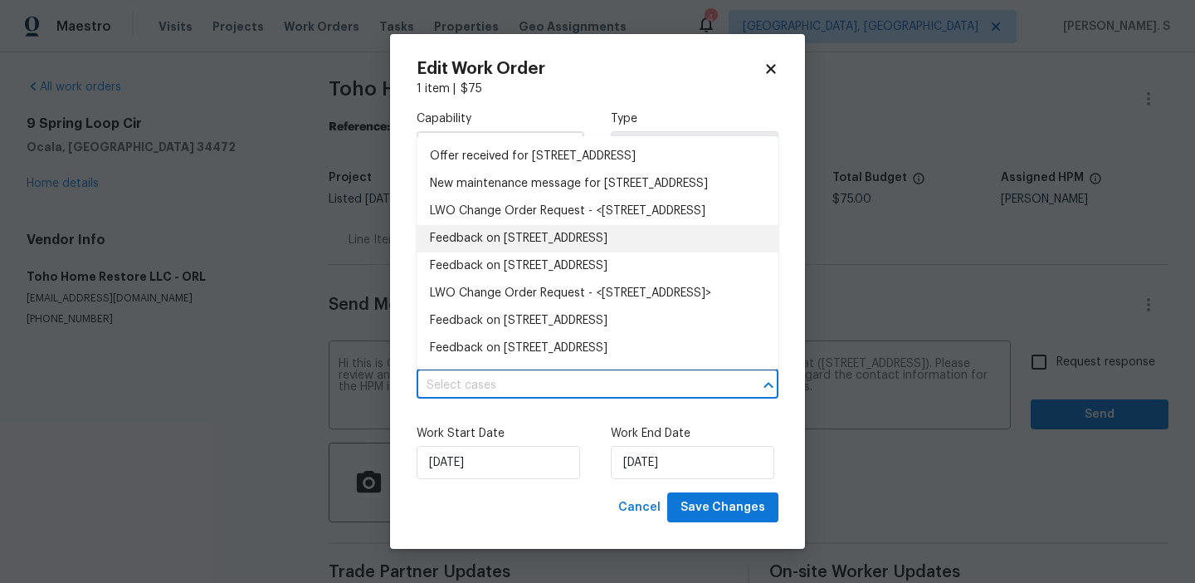
click at [516, 252] on li "Feedback on 9 Spring Loop Cir, Ocala, FL 34472" at bounding box center [598, 238] width 362 height 27
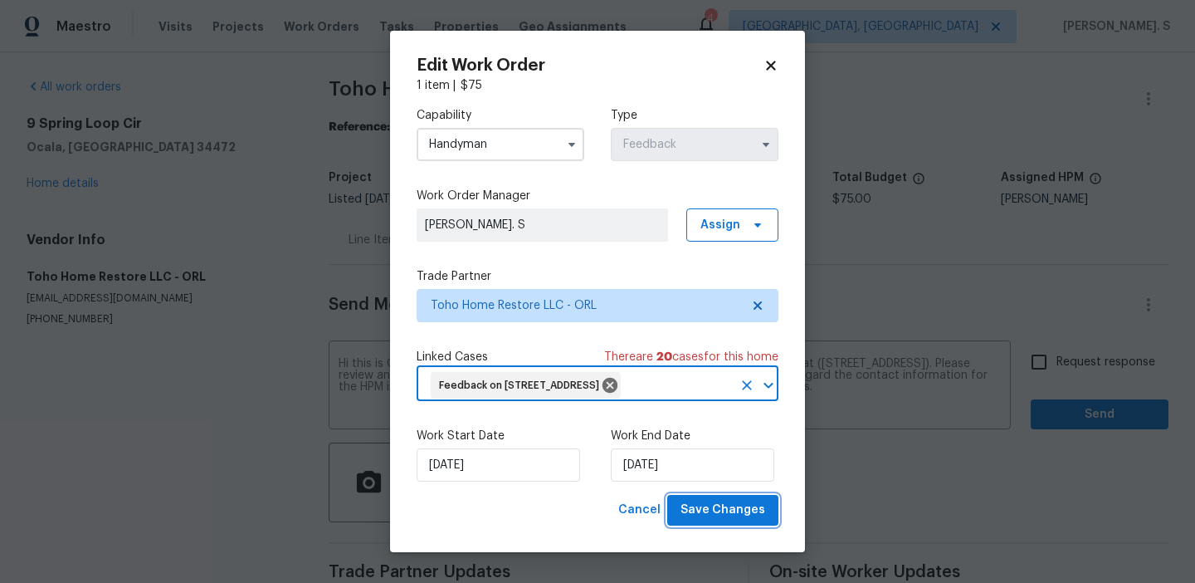
click at [719, 515] on span "Save Changes" at bounding box center [722, 510] width 85 height 21
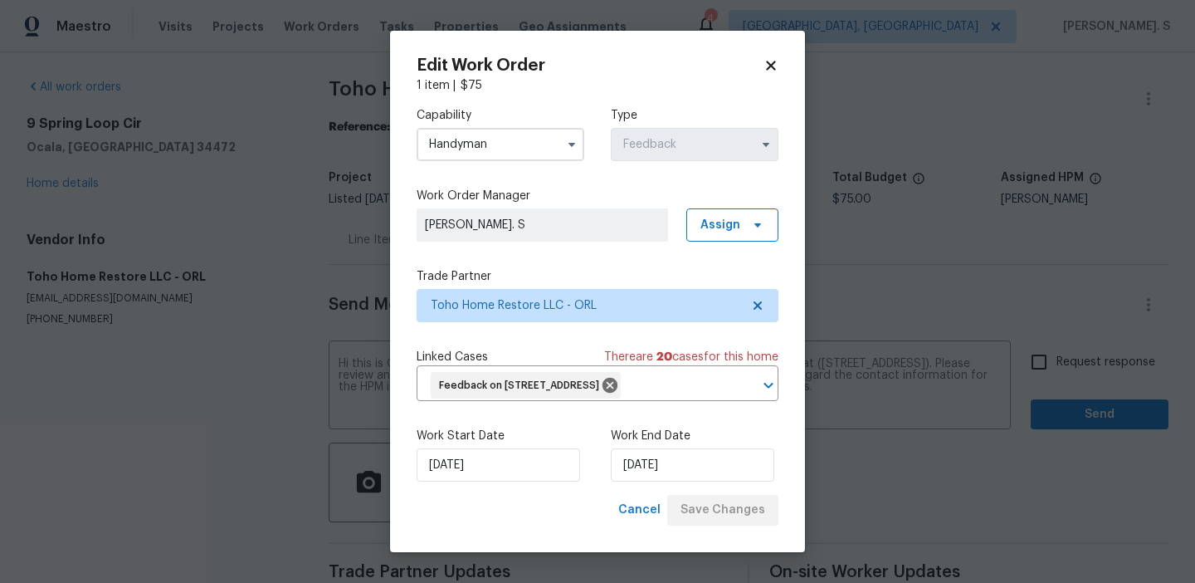
click at [1072, 376] on body "Maestro Visits Projects Work Orders Tasks Properties Geo Assignments 4 Albuquer…" at bounding box center [597, 291] width 1195 height 583
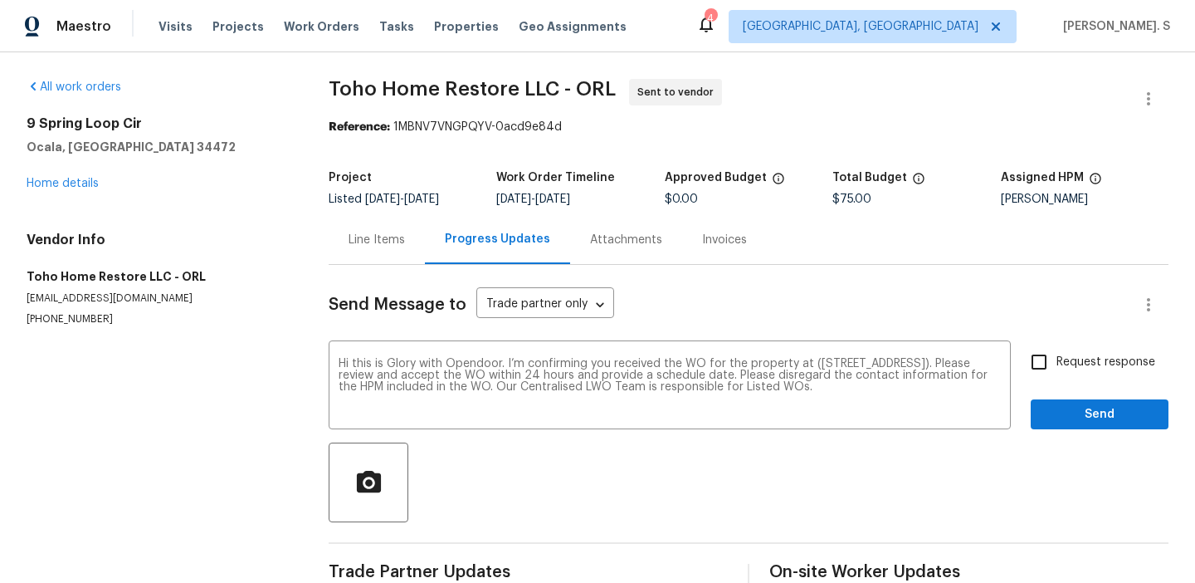
click at [1072, 376] on label "Request response" at bounding box center [1089, 361] width 134 height 35
click at [1056, 376] on input "Request response" at bounding box center [1039, 361] width 35 height 35
checkbox input "true"
click at [1071, 411] on span "Send" at bounding box center [1099, 414] width 111 height 21
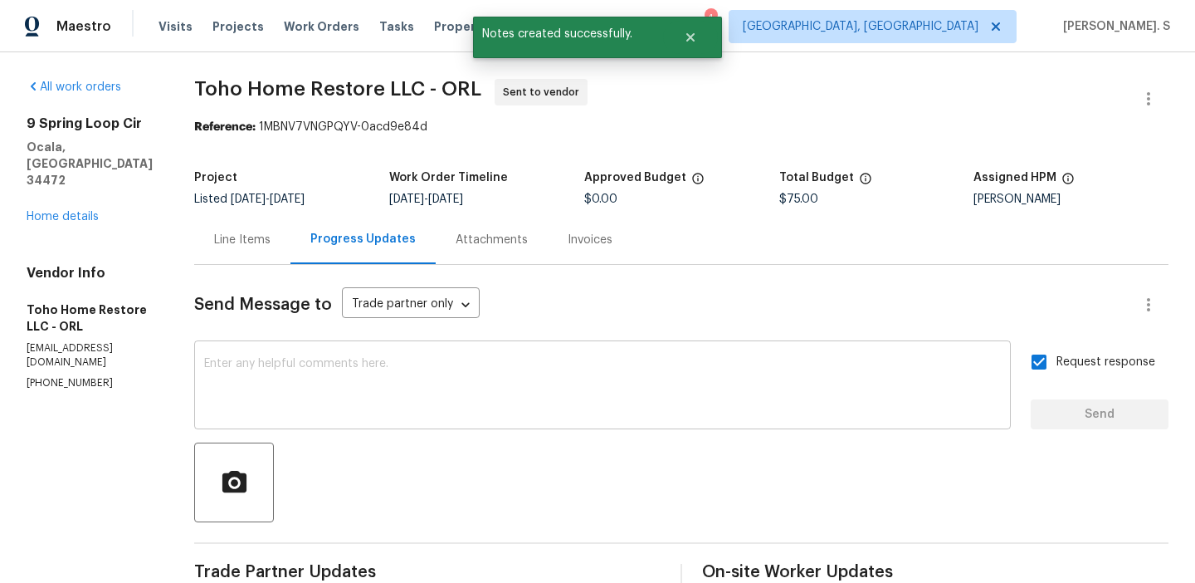
click at [490, 394] on textarea at bounding box center [602, 387] width 797 height 58
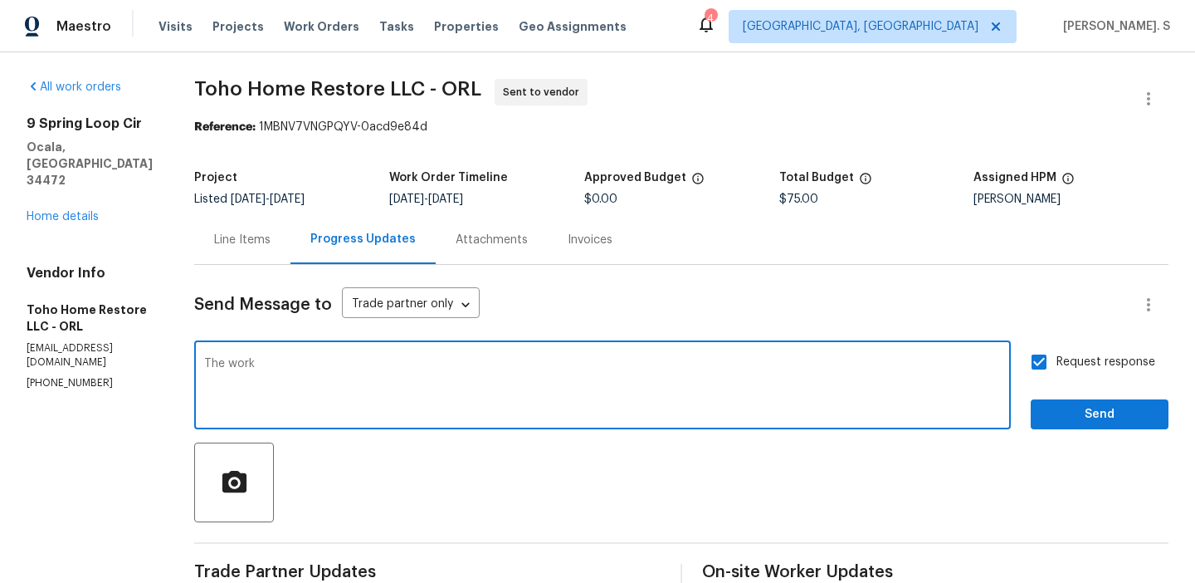
paste textarea "rders must include before-photos (both close-up and wide-angle) and a complete …"
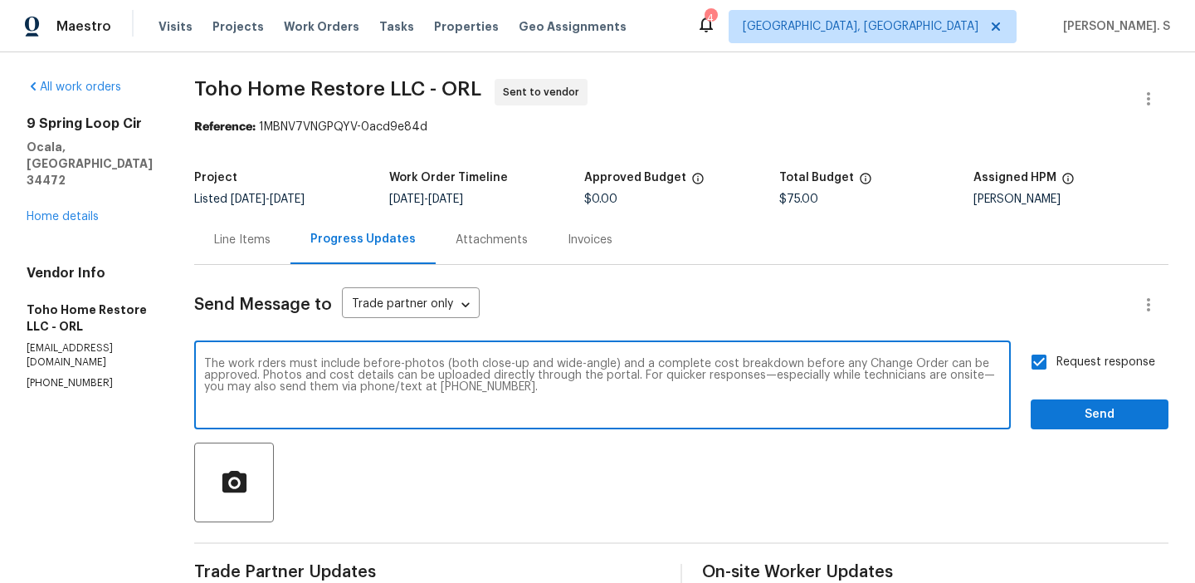
click at [255, 366] on textarea "The work rders must include before-photos (both close-up and wide-angle) and a …" at bounding box center [602, 387] width 797 height 58
click at [244, 402] on textarea "The work orders must include before-photos (both close-up and wide-angle) and a…" at bounding box center [602, 387] width 797 height 58
type textarea "The work orders must include before-photos (both close-up and wide-angle) and a…"
click at [1075, 411] on span "Send" at bounding box center [1099, 414] width 111 height 21
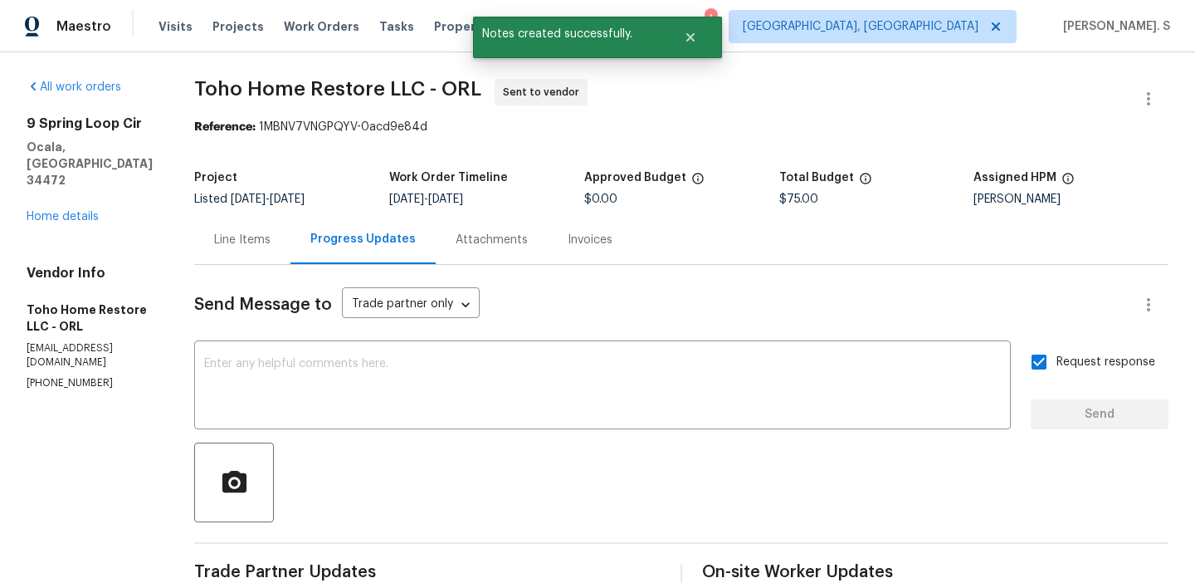
click at [397, 60] on div "All work orders 9 Spring Loop Cir Ocala, FL 34472 Home details Vendor Info Toho…" at bounding box center [597, 391] width 1195 height 679
click at [397, 60] on div "All work orders 9 Spring Loop Cir Ocala, FL 34472 Home details Vendor Info Toho…" at bounding box center [597, 457] width 1195 height 810
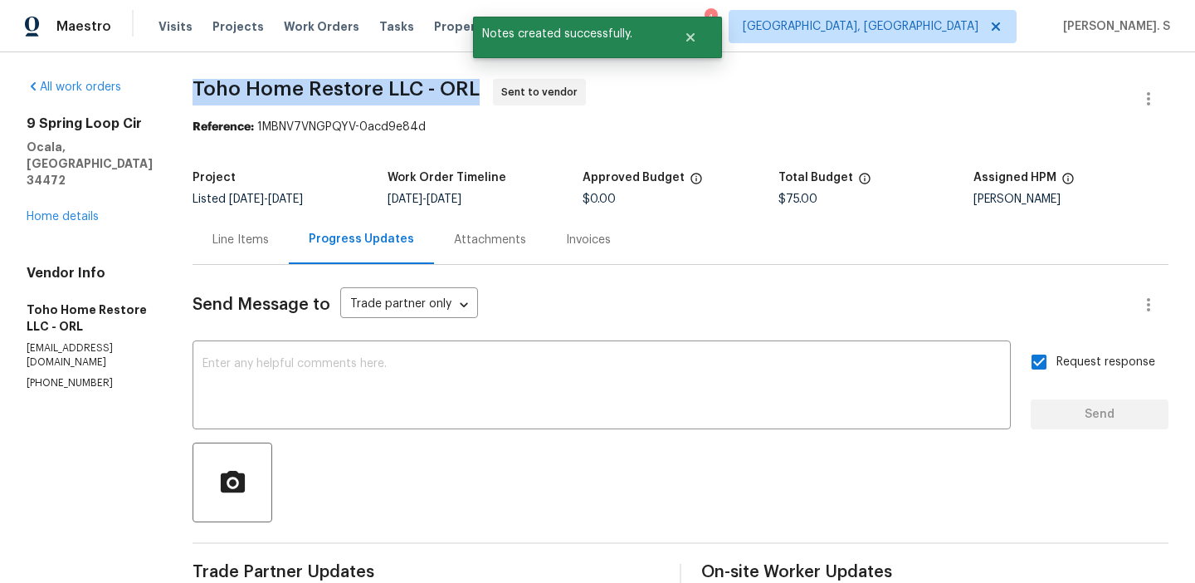
copy span "Toho Home Restore LLC - ORL"
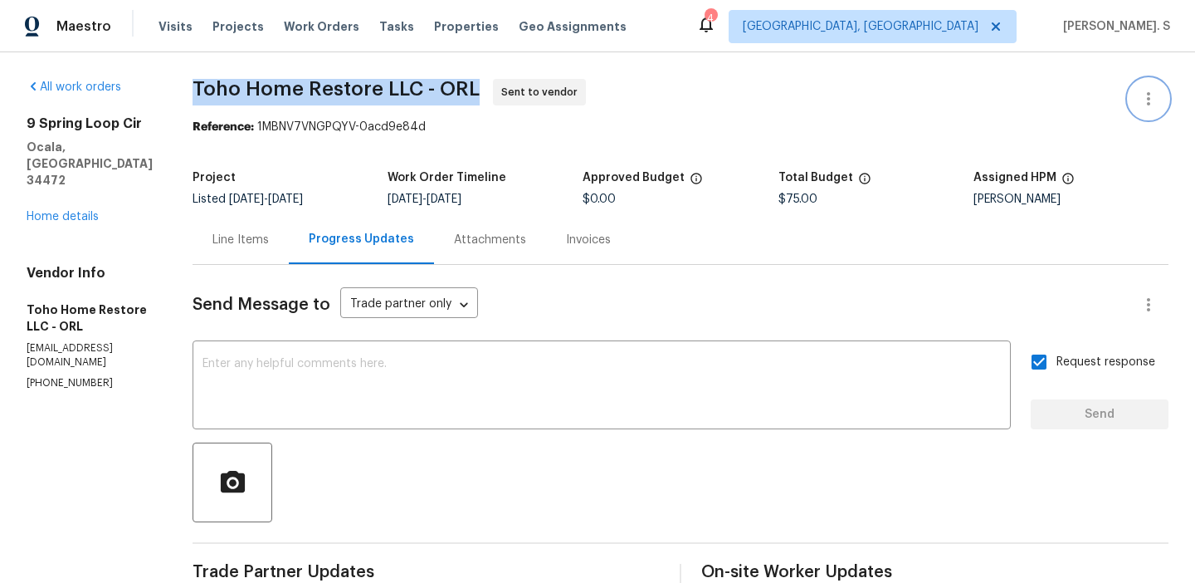
click at [1145, 106] on icon "button" at bounding box center [1149, 99] width 20 height 20
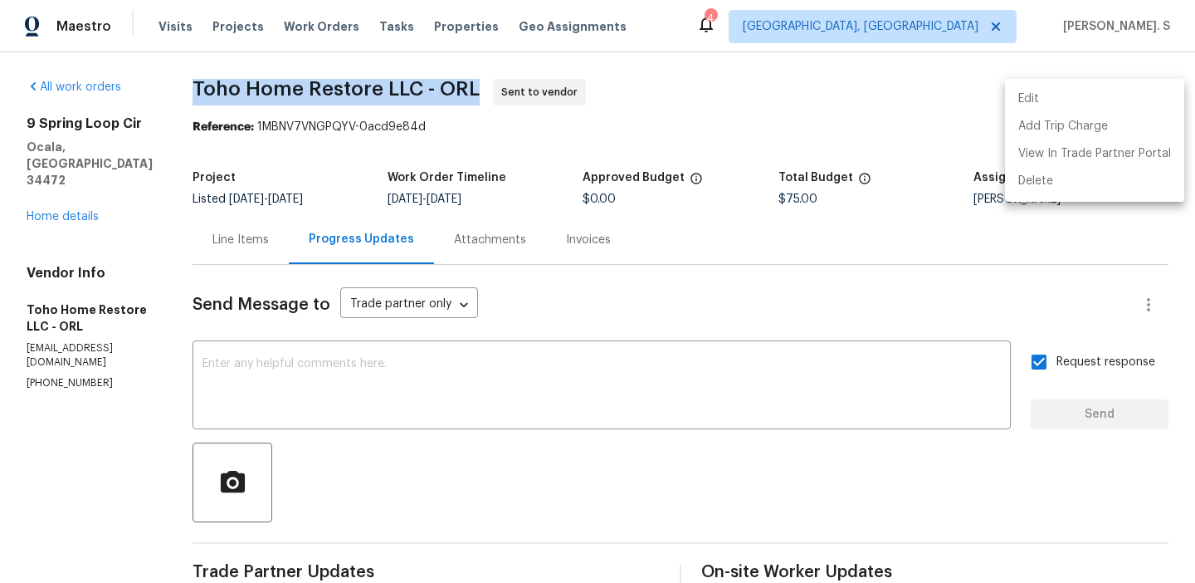
click at [1061, 103] on li "Edit" at bounding box center [1094, 98] width 179 height 27
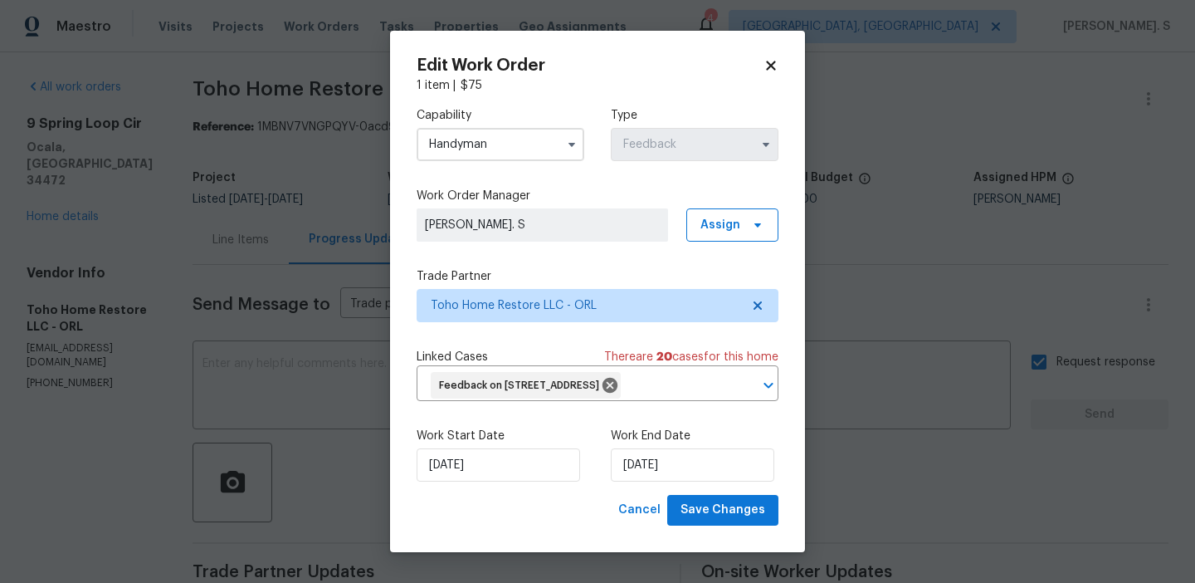
click at [505, 142] on input "Handyman" at bounding box center [501, 144] width 168 height 33
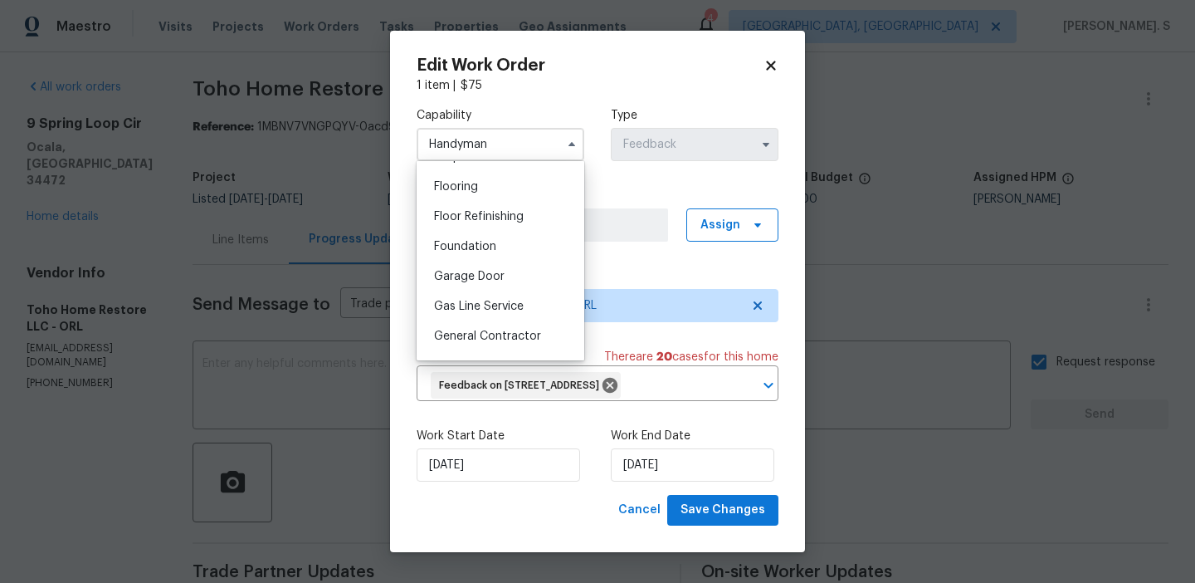
scroll to position [690, 0]
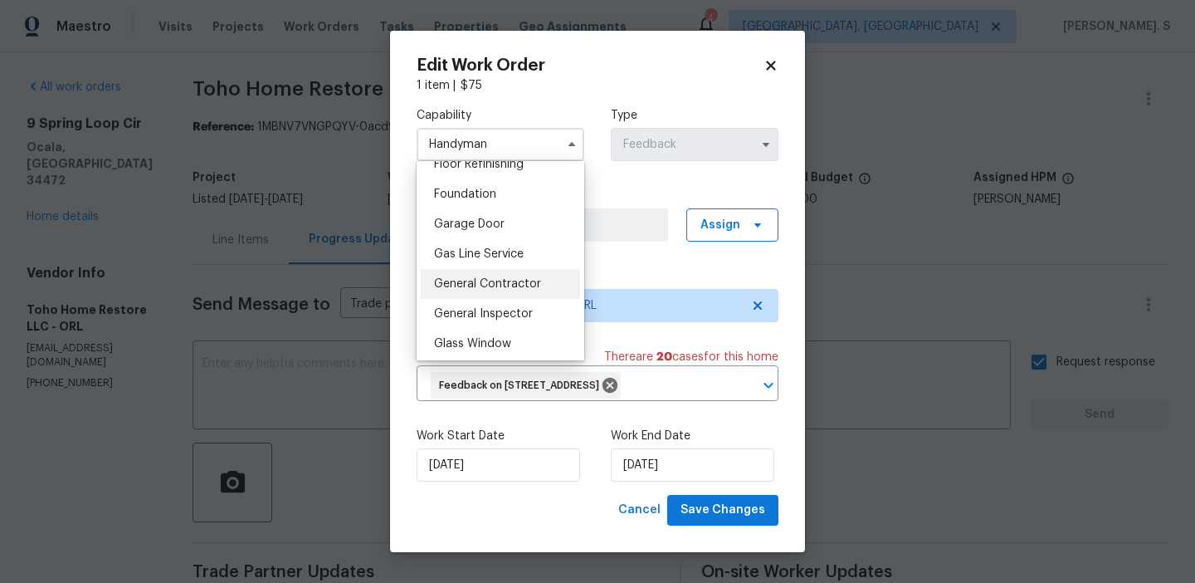
click at [485, 280] on span "General Contractor" at bounding box center [487, 284] width 107 height 12
type input "General Contractor"
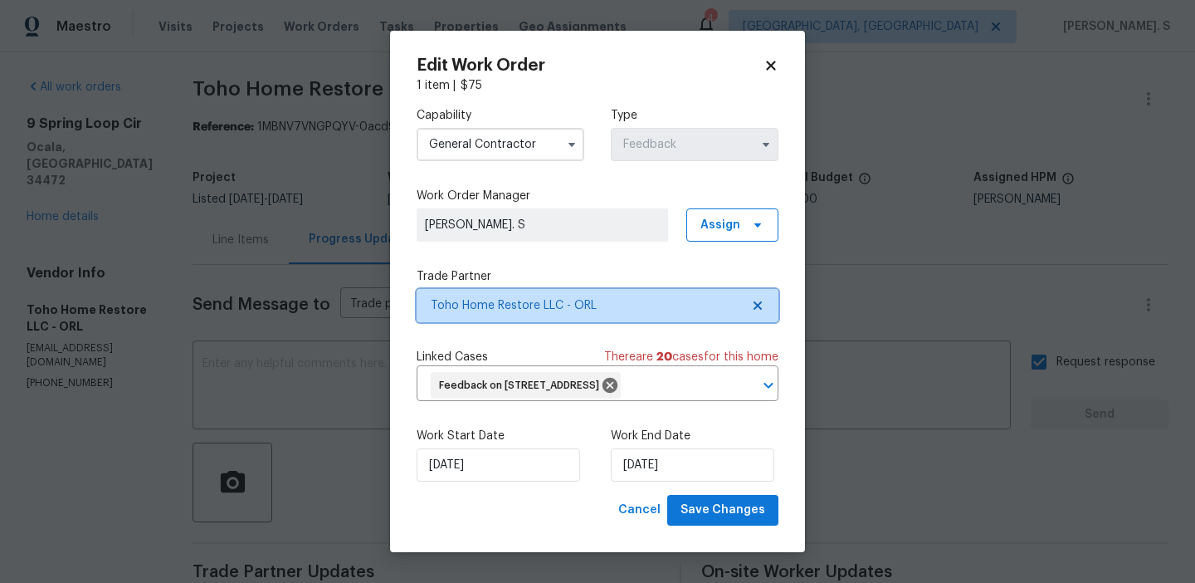
click at [754, 304] on icon at bounding box center [757, 305] width 13 height 13
click at [754, 304] on icon at bounding box center [758, 305] width 8 height 8
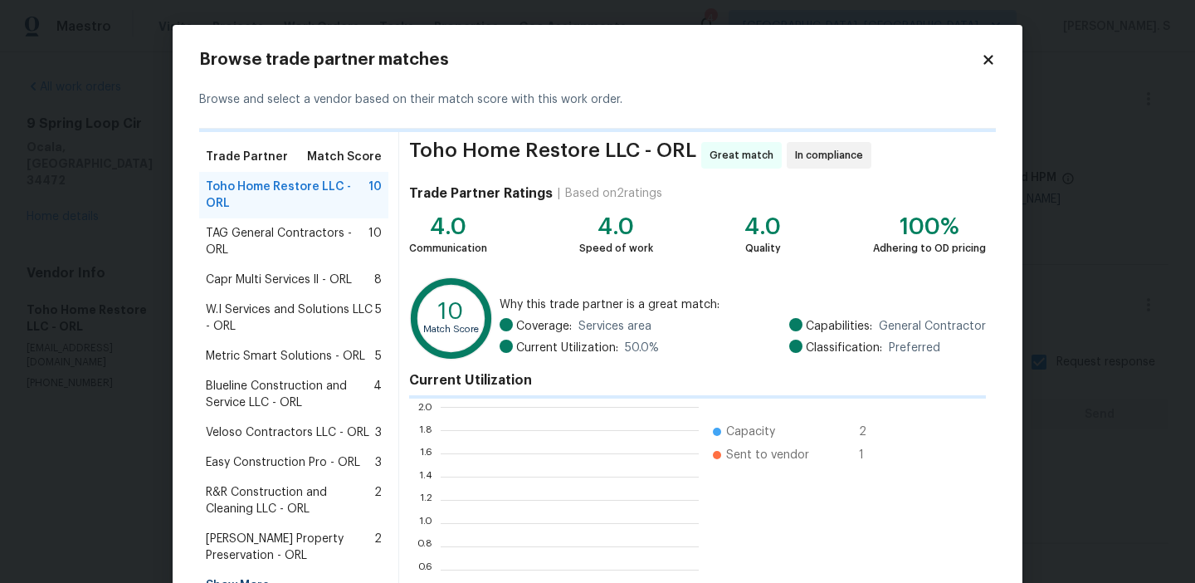
scroll to position [232, 258]
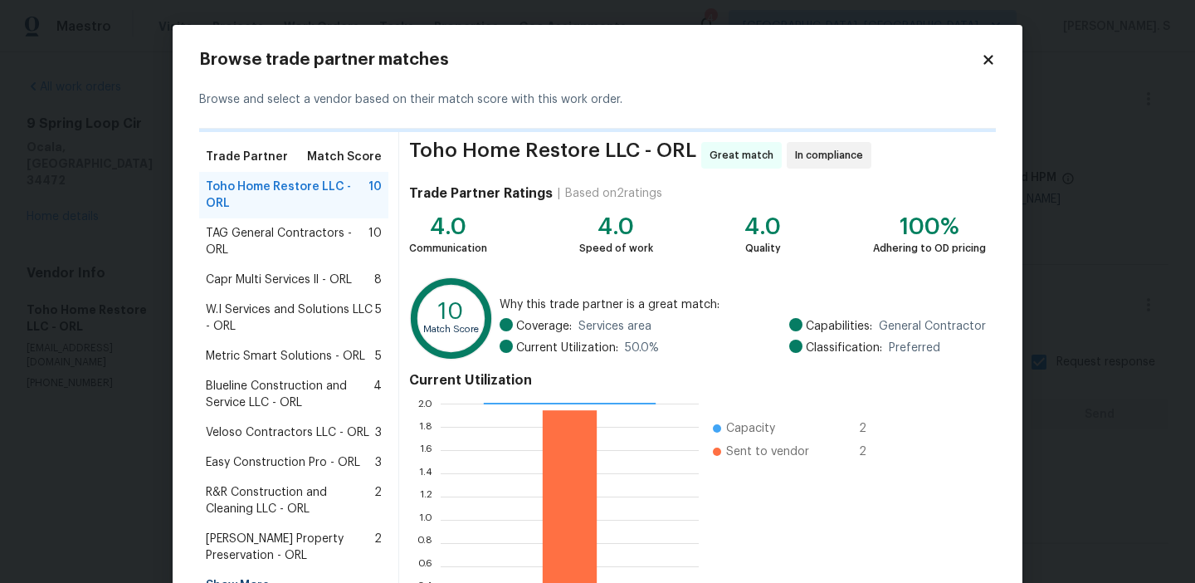
click at [246, 243] on span "TAG General Contractors - ORL" at bounding box center [287, 241] width 163 height 33
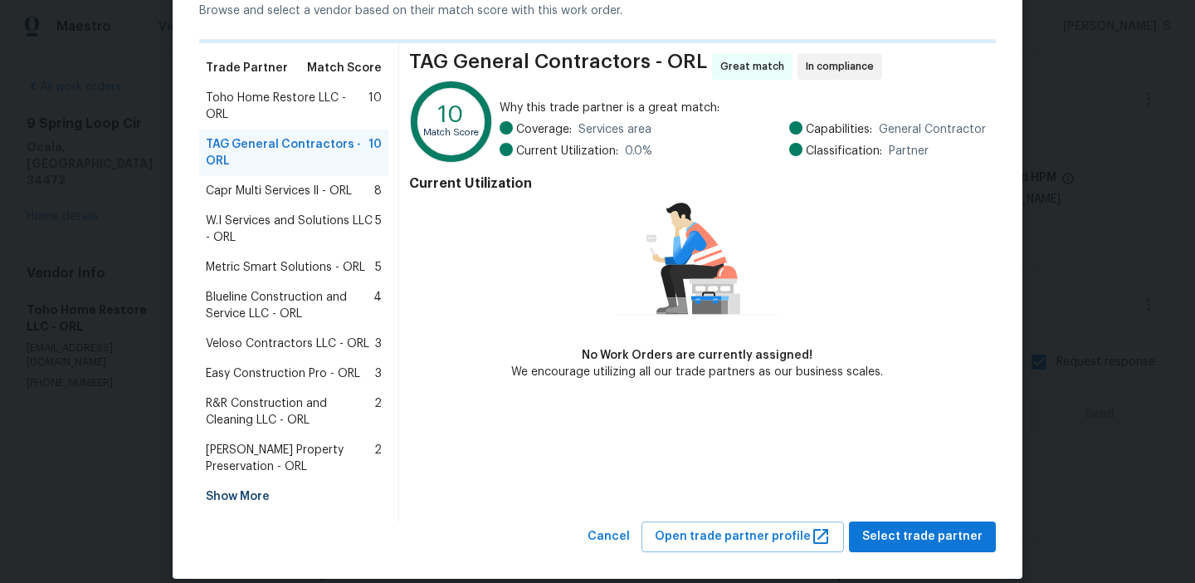
scroll to position [109, 0]
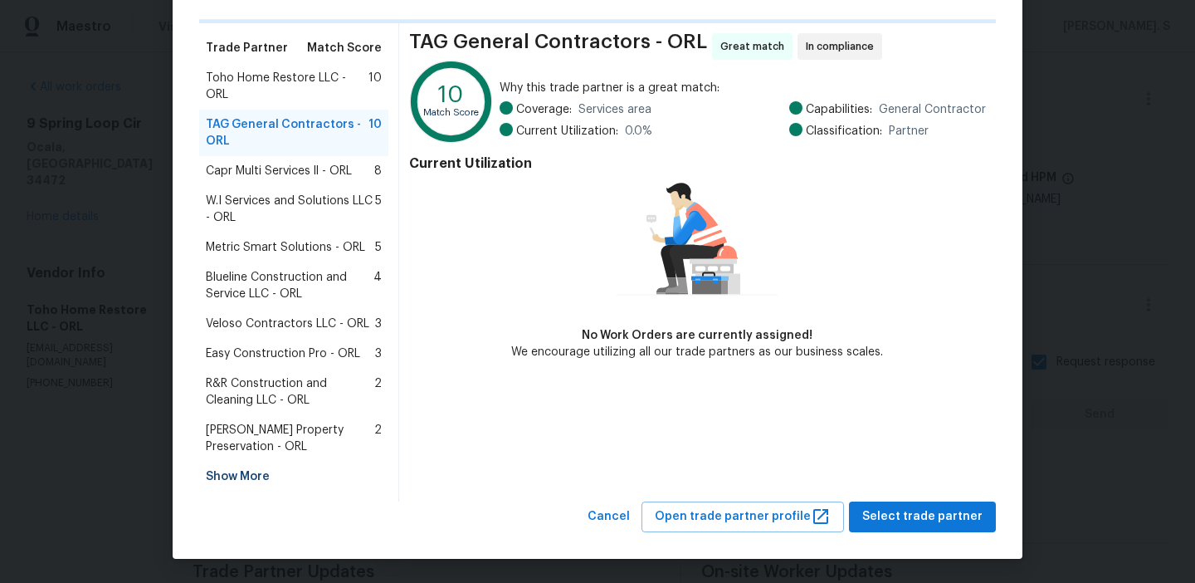
click at [325, 198] on span "W.I Services and Solutions LLC - ORL" at bounding box center [290, 209] width 169 height 33
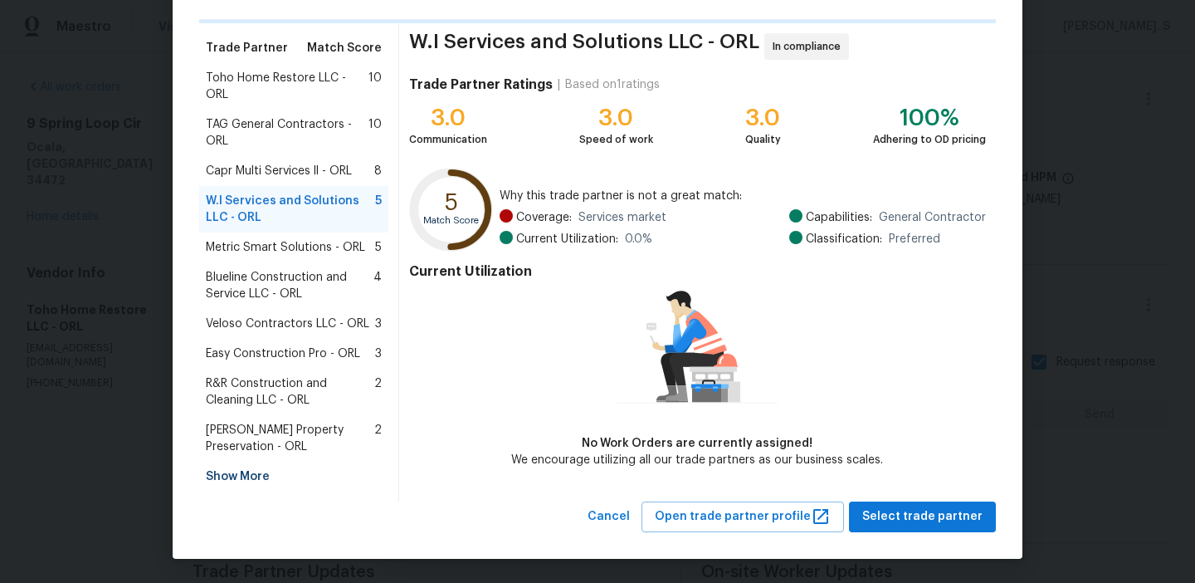
click at [318, 157] on div "Capr Multi Services ll - ORL 8" at bounding box center [293, 171] width 189 height 30
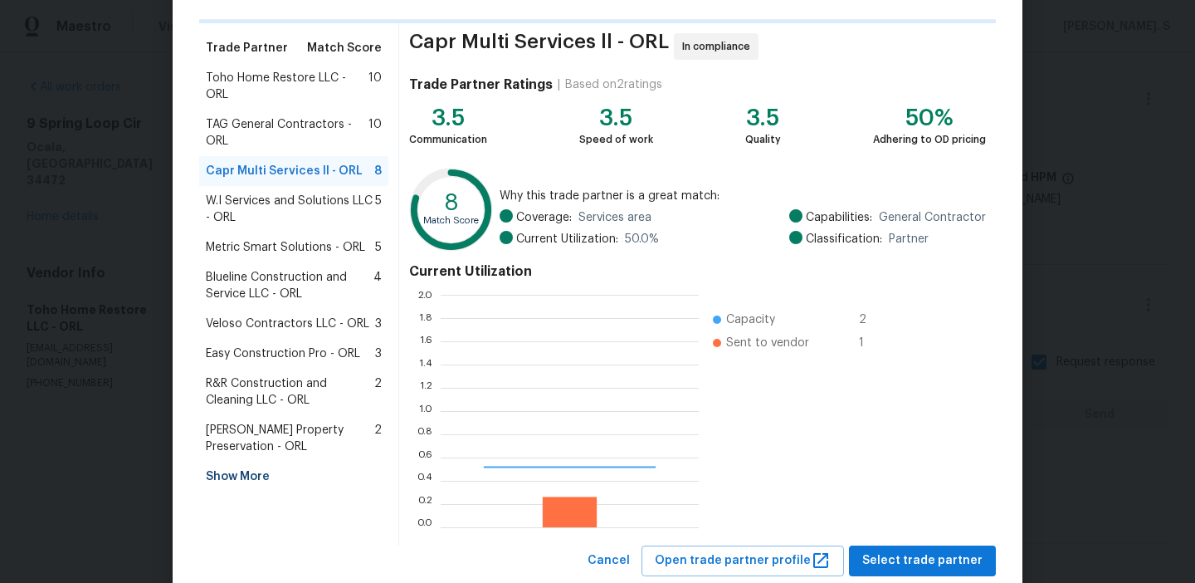
scroll to position [232, 258]
click at [319, 211] on span "W.I Services and Solutions LLC - ORL" at bounding box center [290, 209] width 169 height 33
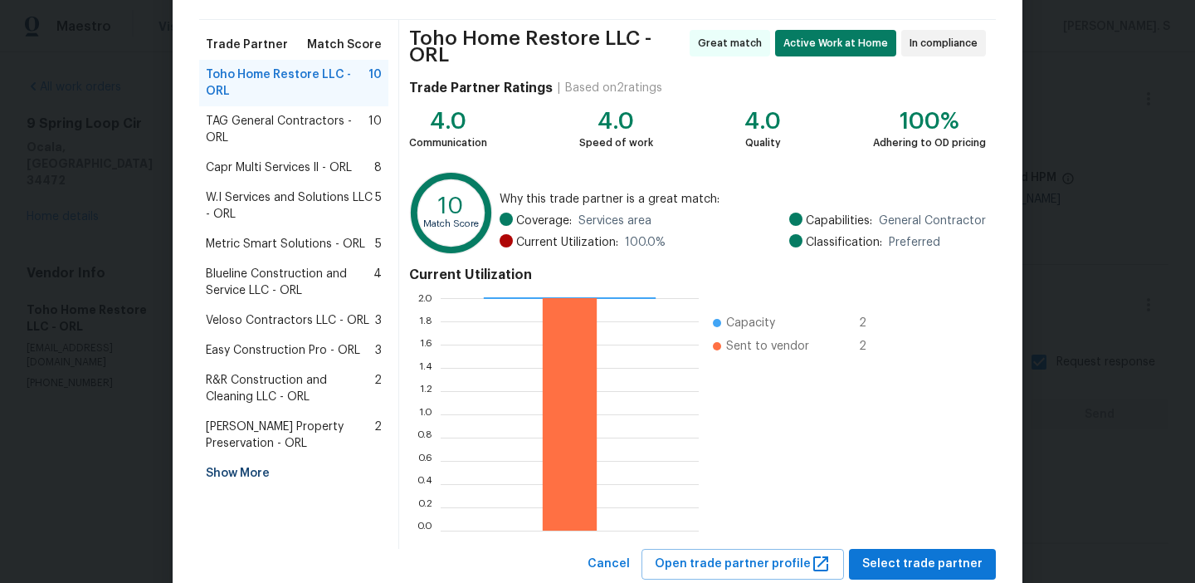
click at [329, 261] on div "Blueline Construction and Service LLC - ORL 4" at bounding box center [293, 282] width 189 height 46
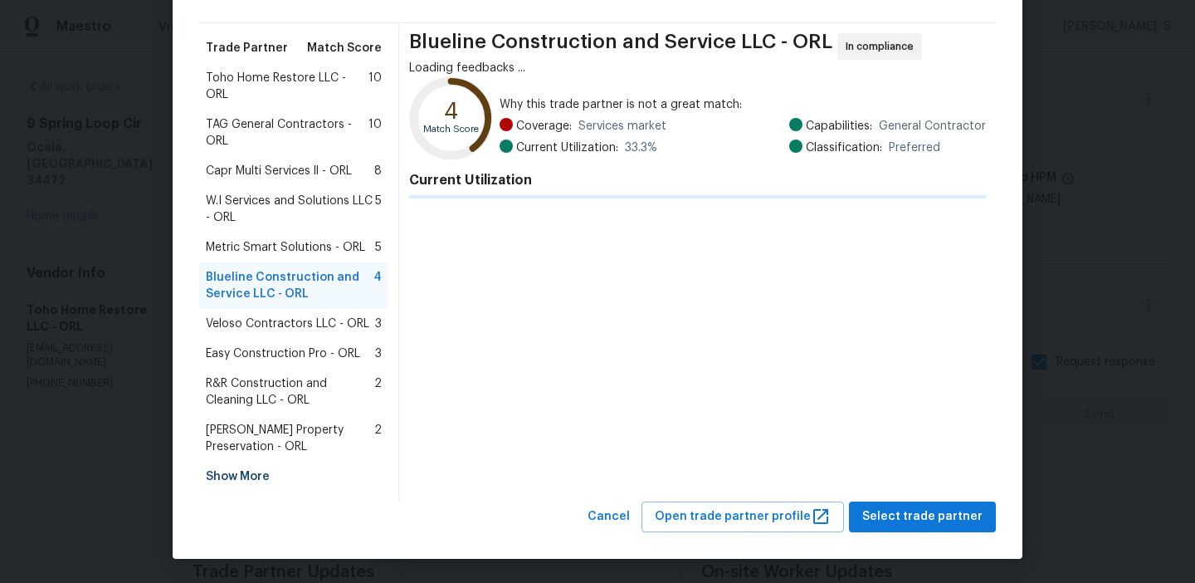
scroll to position [109, 0]
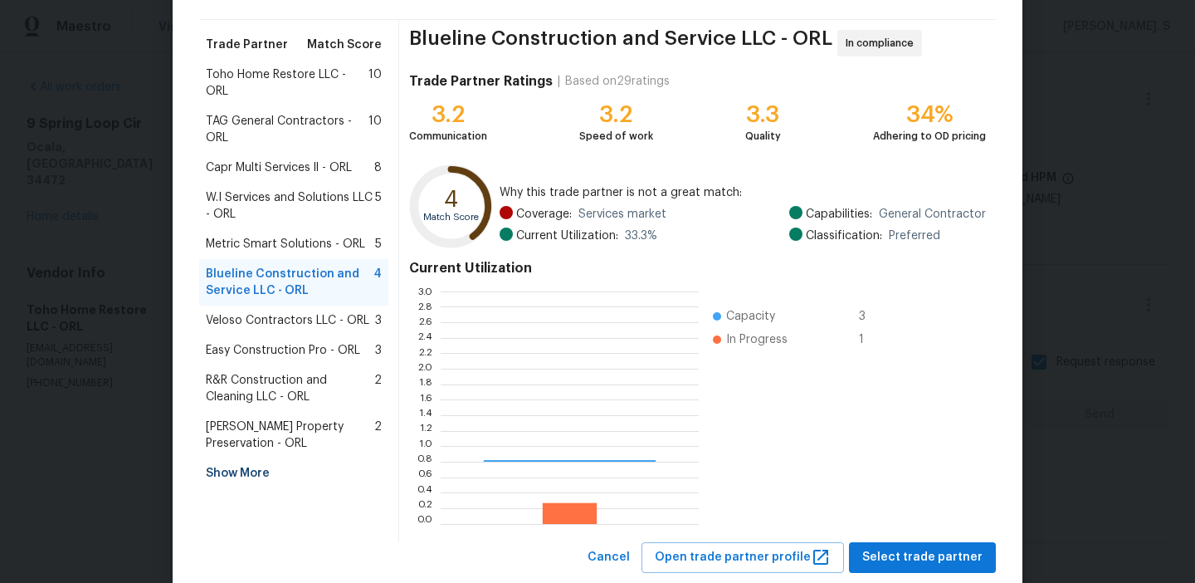
click at [329, 248] on span "Metric Smart Solutions - ORL" at bounding box center [285, 244] width 159 height 17
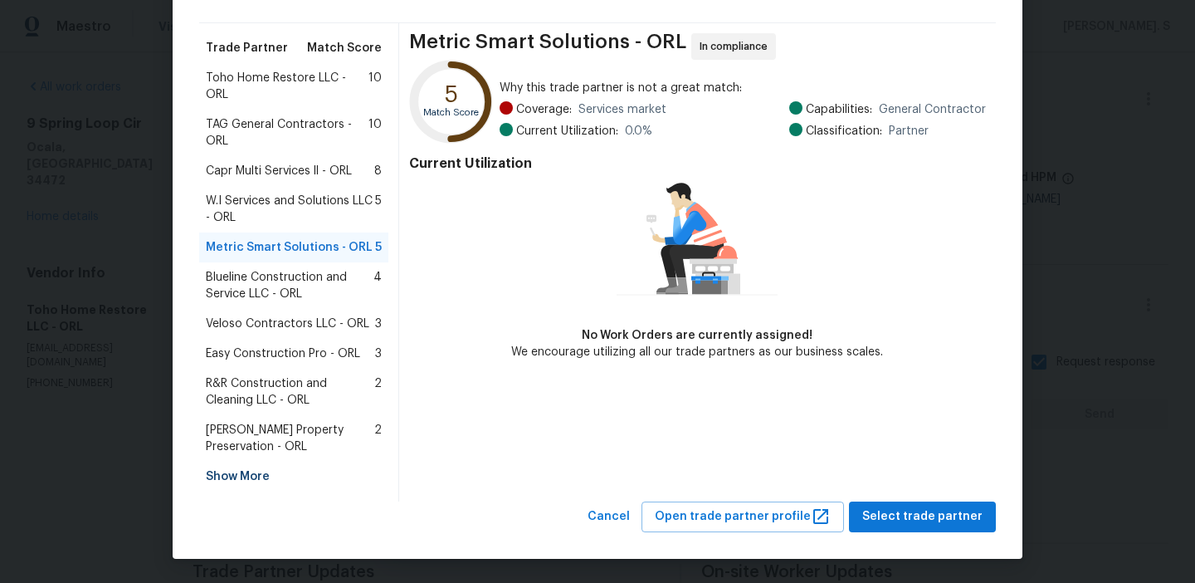
click at [329, 208] on span "W.I Services and Solutions LLC - ORL" at bounding box center [290, 209] width 169 height 33
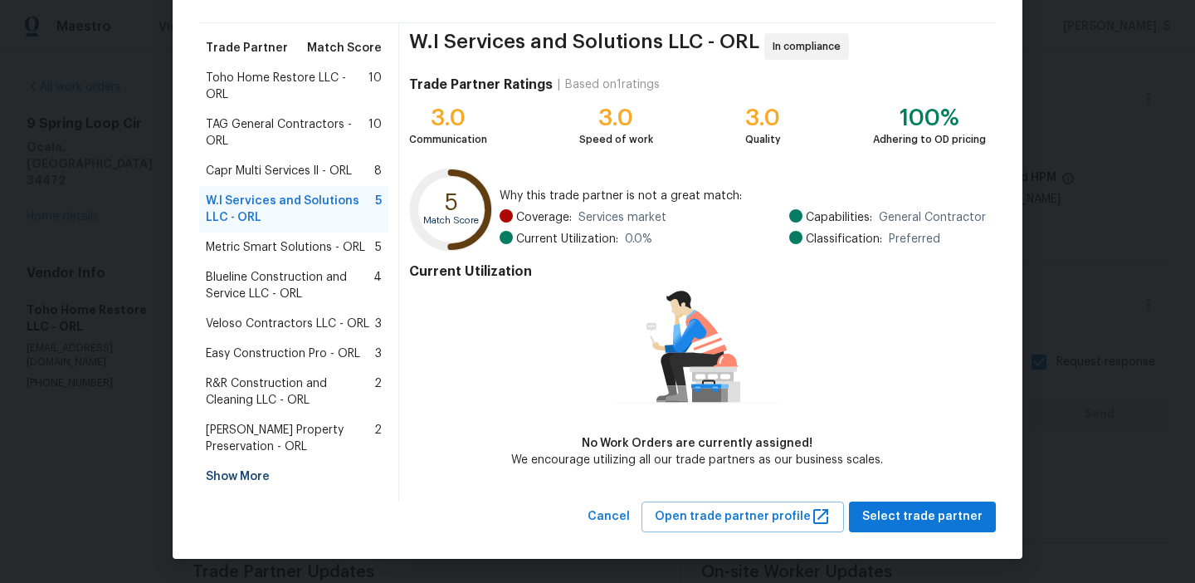
click at [328, 239] on span "Metric Smart Solutions - ORL" at bounding box center [285, 247] width 159 height 17
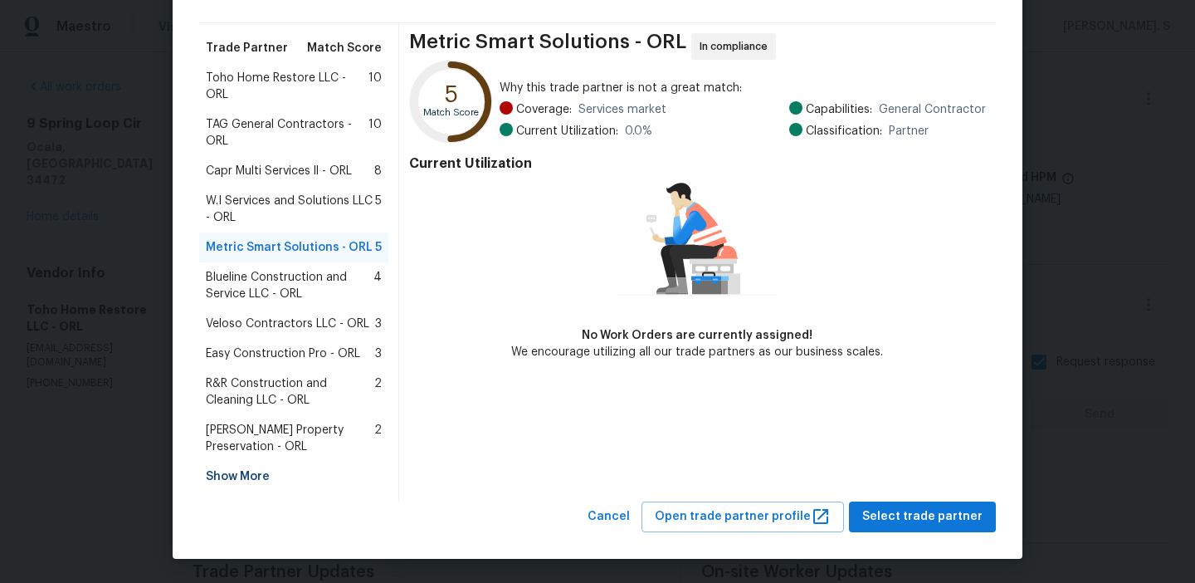
click at [328, 217] on span "W.I Services and Solutions LLC - ORL" at bounding box center [290, 209] width 169 height 33
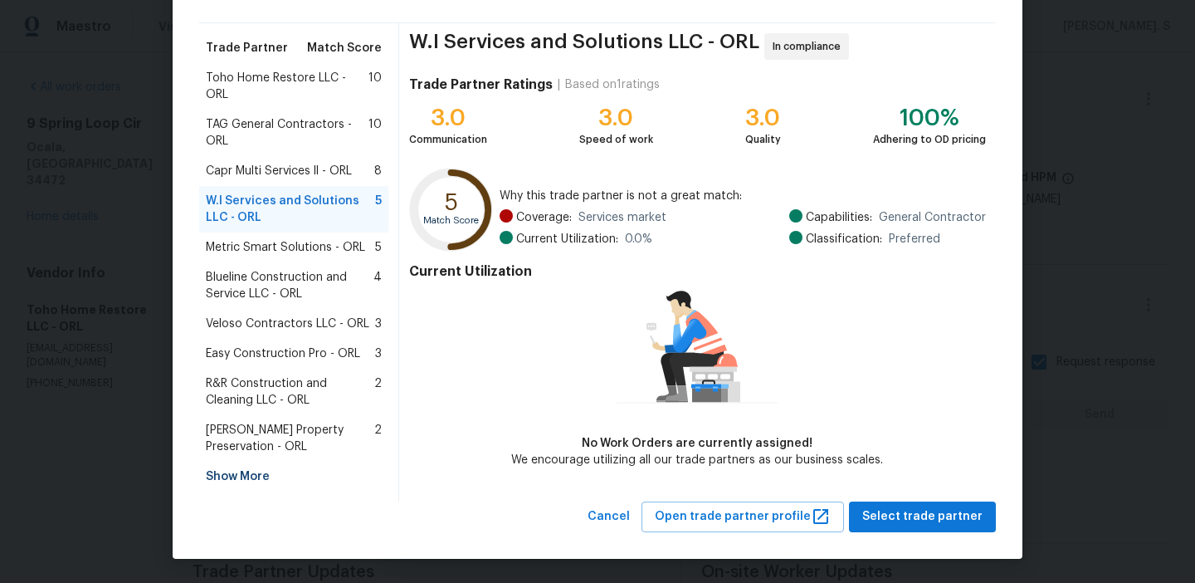
click at [246, 188] on div "W.I Services and Solutions LLC - ORL 5" at bounding box center [293, 209] width 189 height 46
click at [948, 510] on span "Select trade partner" at bounding box center [922, 516] width 120 height 21
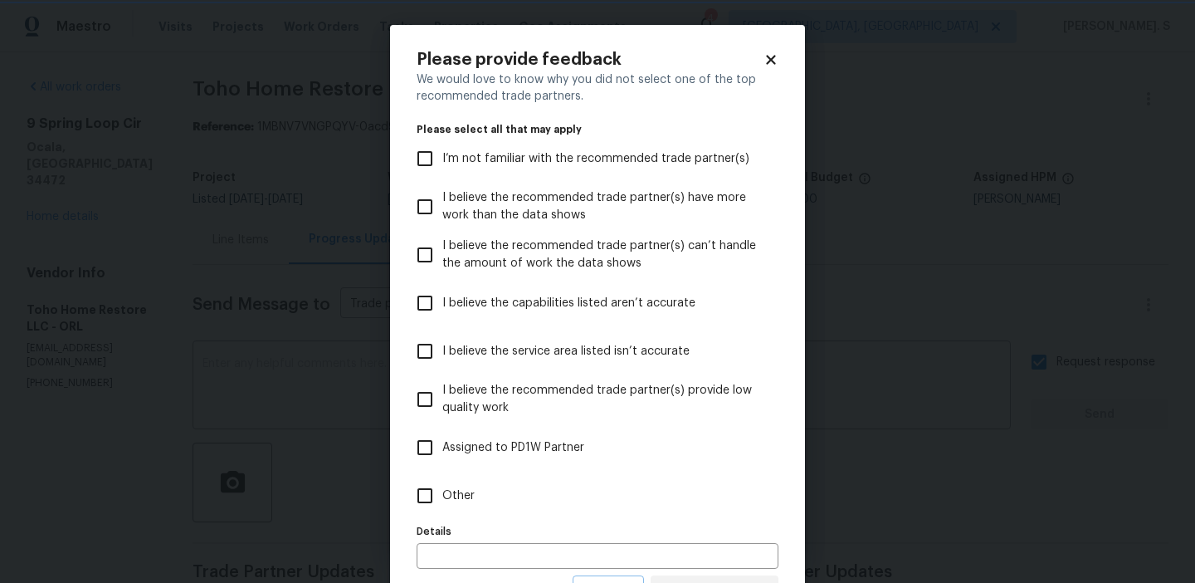
scroll to position [0, 0]
click at [500, 485] on label "Other" at bounding box center [586, 495] width 358 height 48
click at [442, 485] on input "Other" at bounding box center [424, 495] width 35 height 35
checkbox input "true"
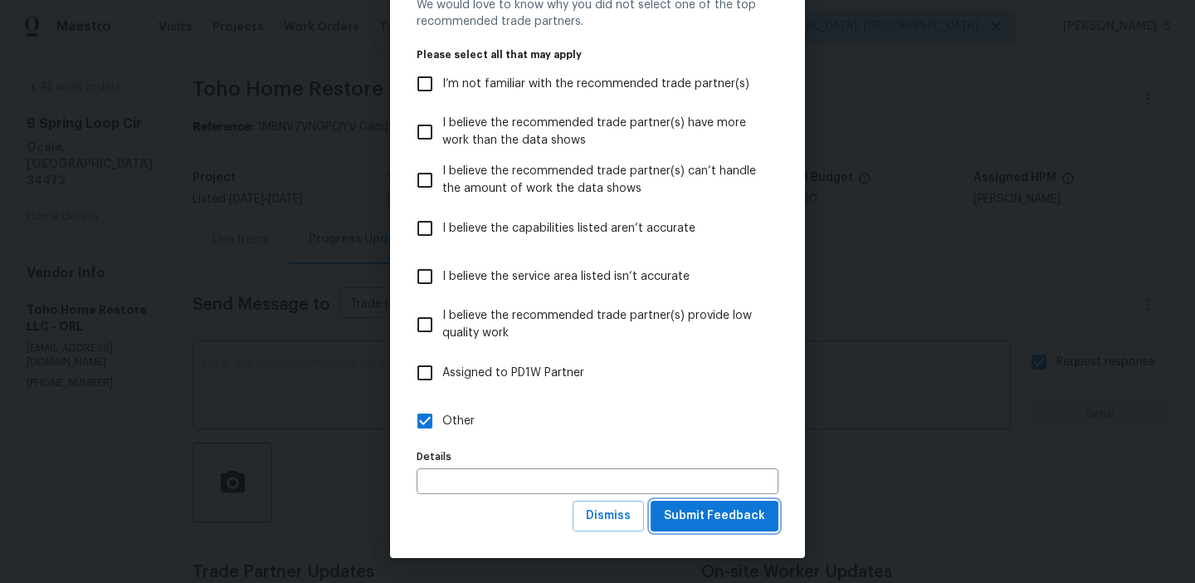
click at [712, 510] on span "Submit Feedback" at bounding box center [714, 515] width 101 height 21
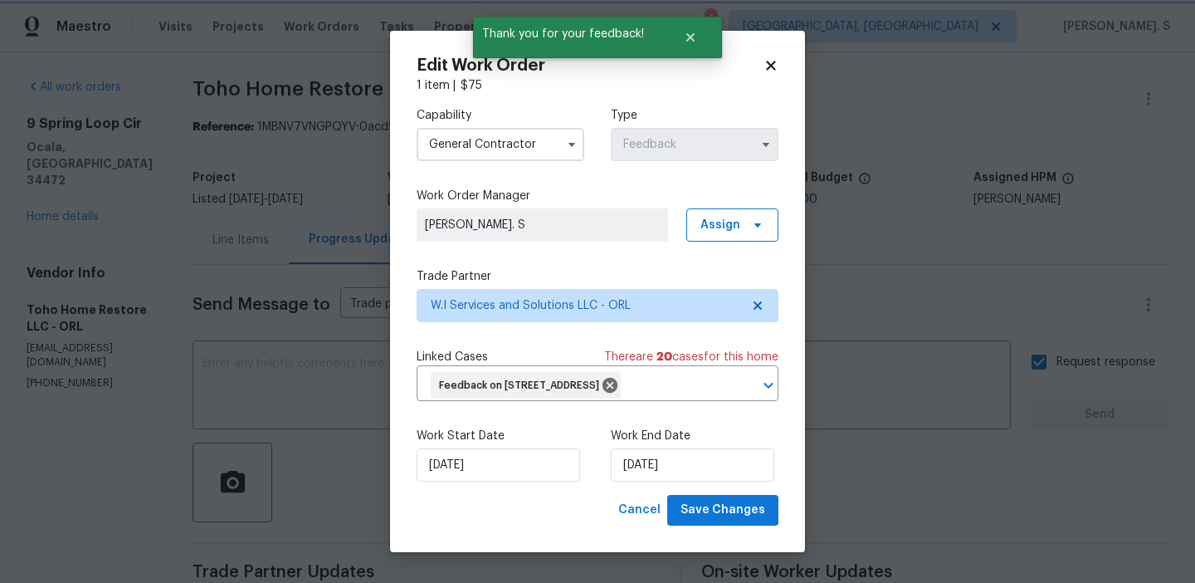
scroll to position [0, 0]
click at [746, 510] on span "Save Changes" at bounding box center [722, 510] width 85 height 21
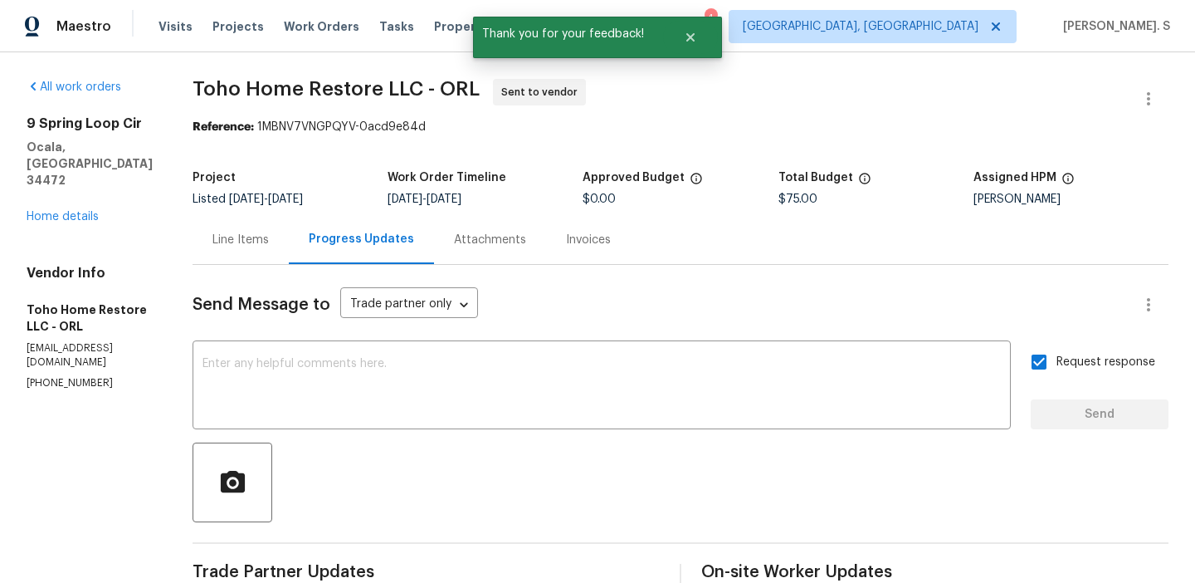
click at [7, 198] on body "Maestro Visits Projects Work Orders Tasks Properties Geo Assignments 4 Albuquer…" at bounding box center [597, 291] width 1195 height 583
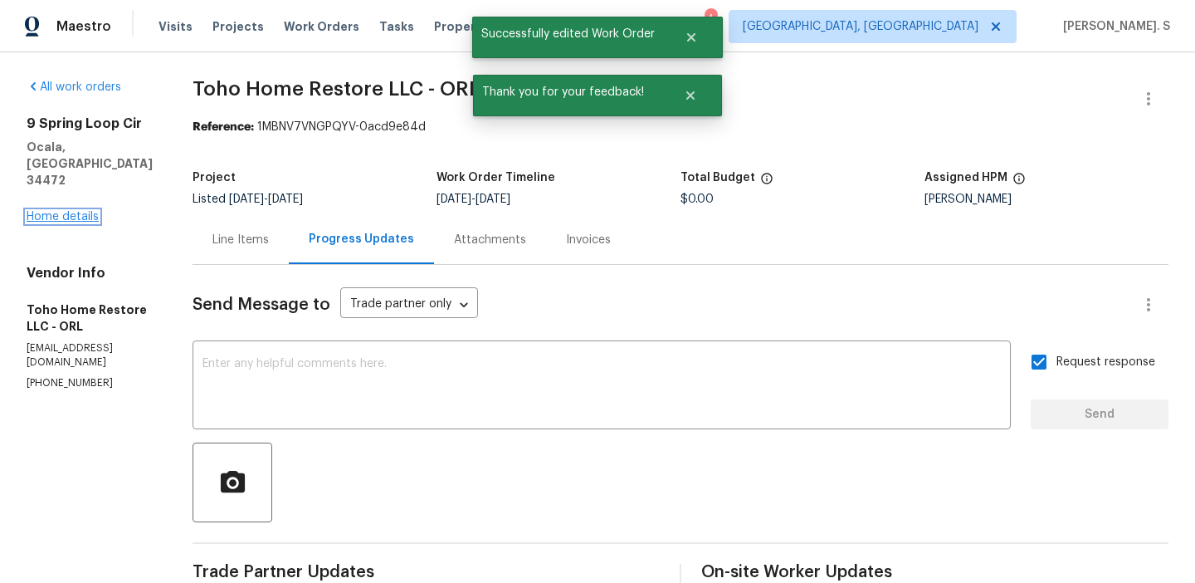
click at [66, 211] on link "Home details" at bounding box center [63, 217] width 72 height 12
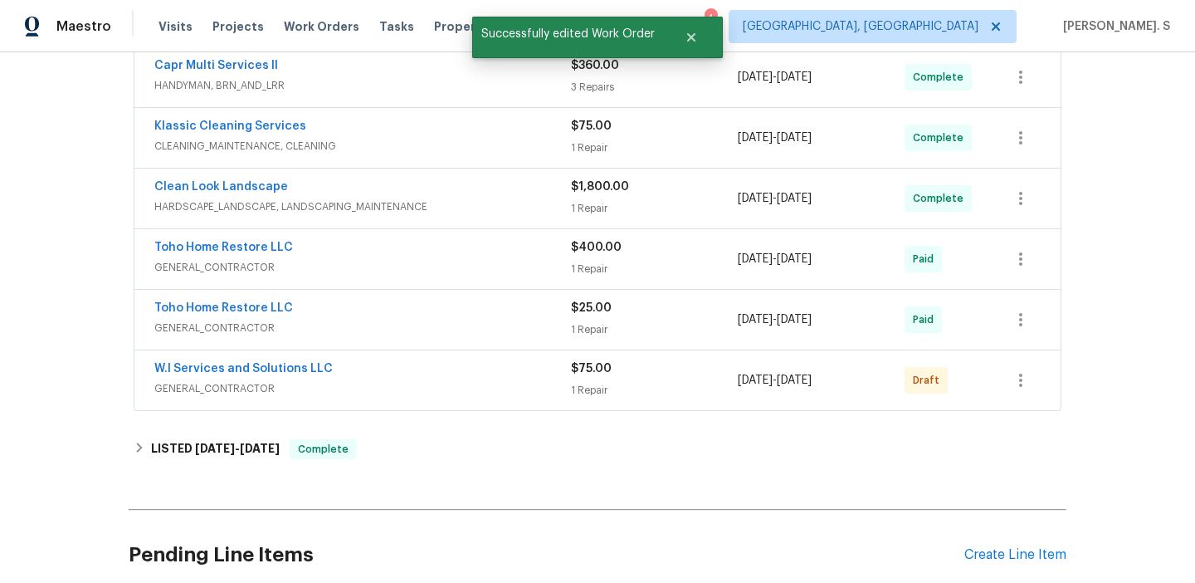
scroll to position [710, 0]
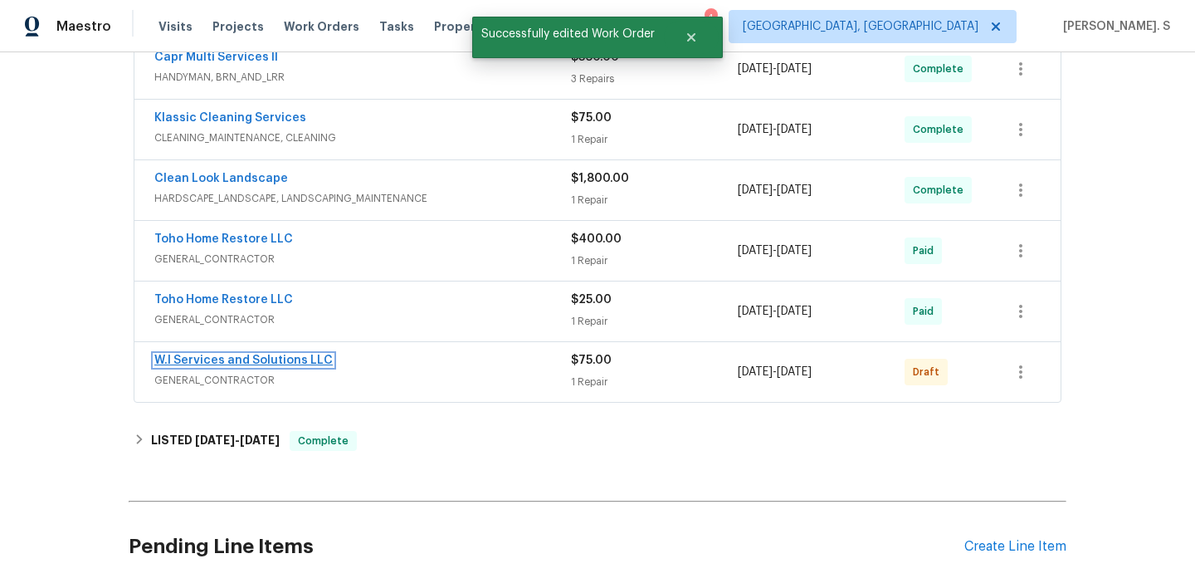
click at [218, 359] on link "W.I Services and Solutions LLC" at bounding box center [243, 360] width 178 height 12
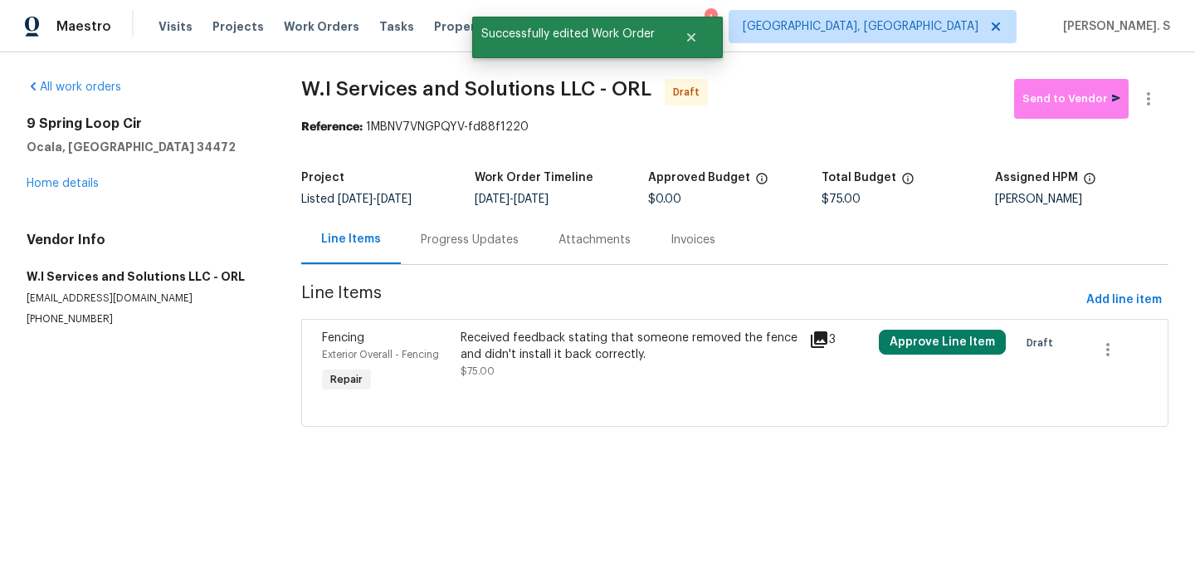
click at [460, 358] on div "Received feedback stating that someone removed the fence and didn't install it …" at bounding box center [630, 362] width 349 height 76
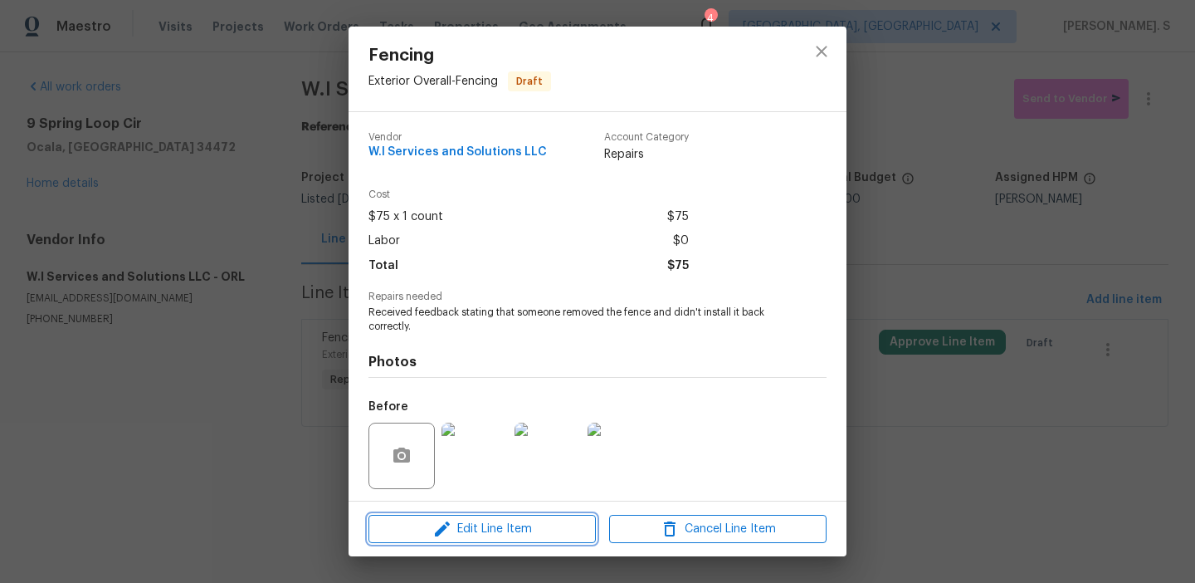
click at [476, 541] on button "Edit Line Item" at bounding box center [481, 529] width 227 height 29
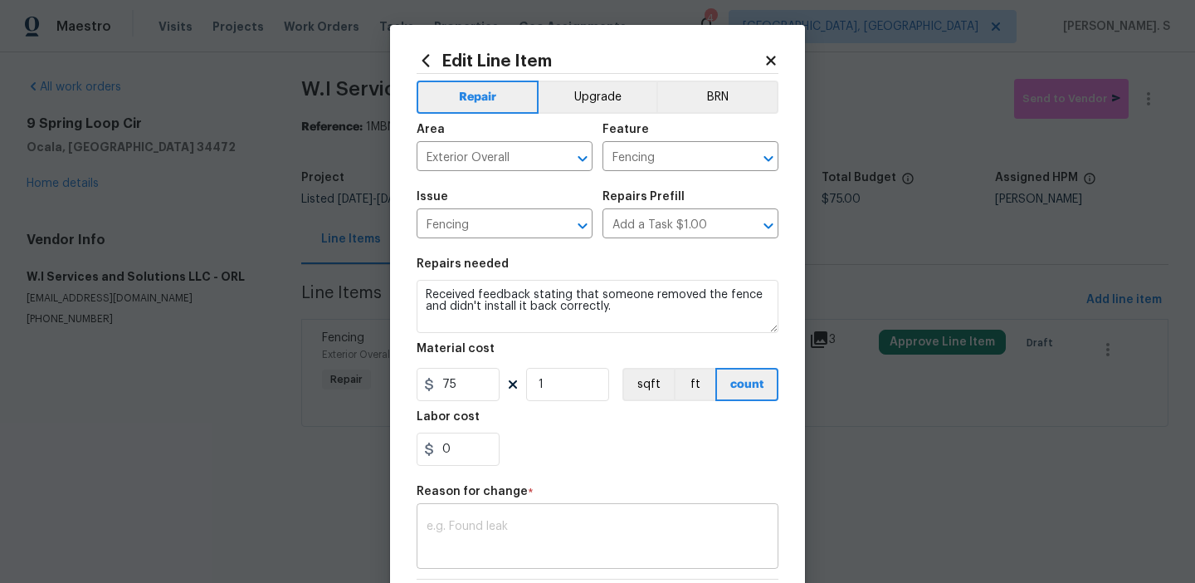
click at [471, 529] on textarea at bounding box center [598, 537] width 342 height 35
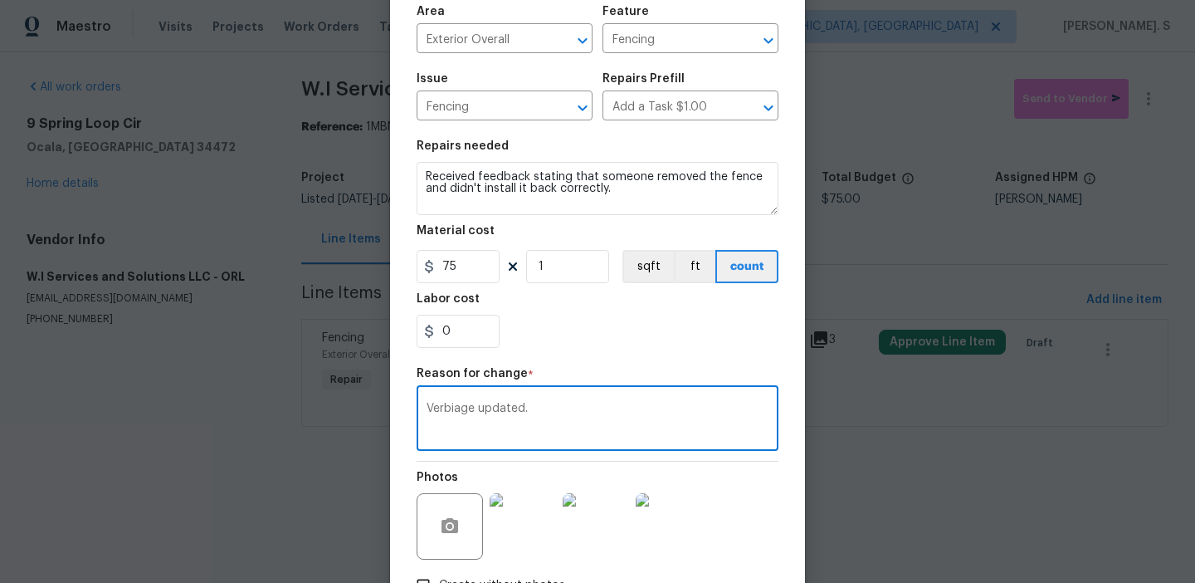
scroll to position [236, 0]
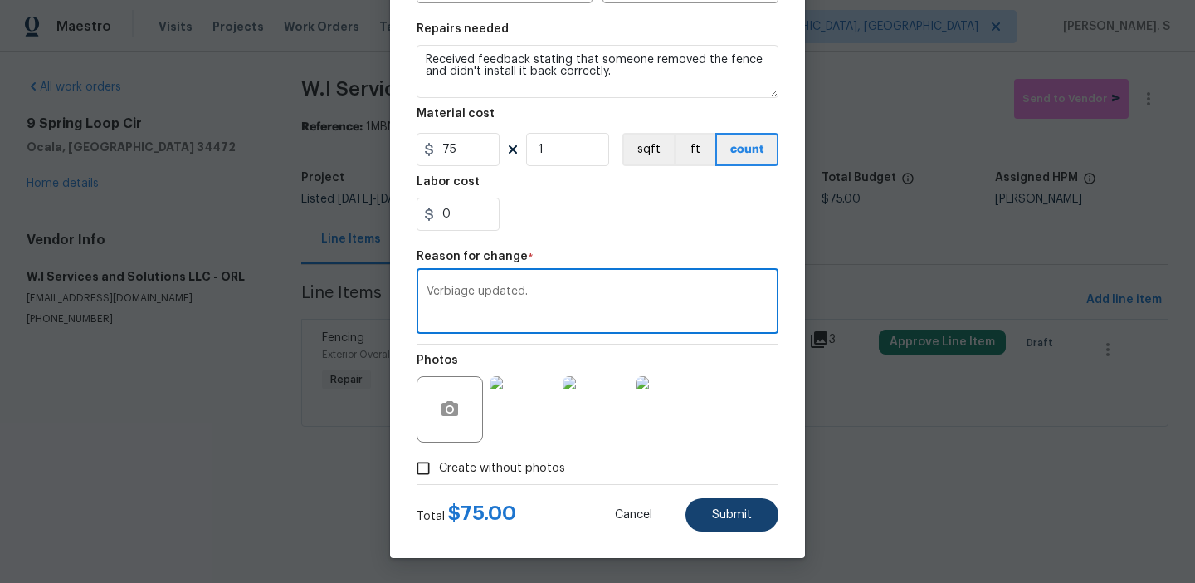
type textarea "Verbiage updated."
click at [722, 505] on button "Submit" at bounding box center [731, 514] width 93 height 33
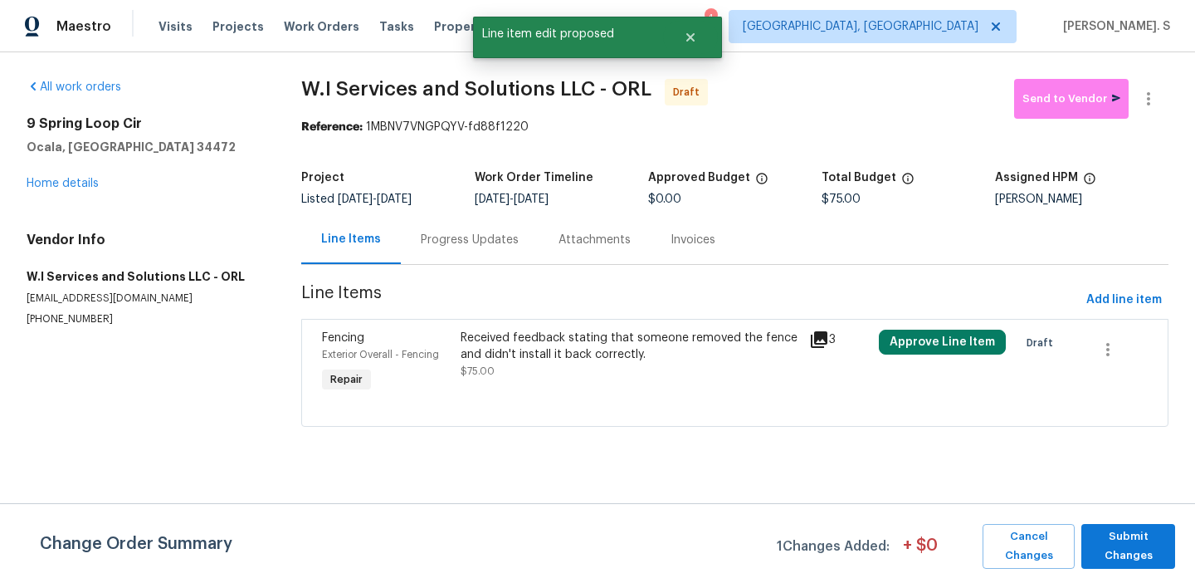
scroll to position [0, 0]
click at [1140, 544] on span "Submit Changes" at bounding box center [1128, 546] width 77 height 38
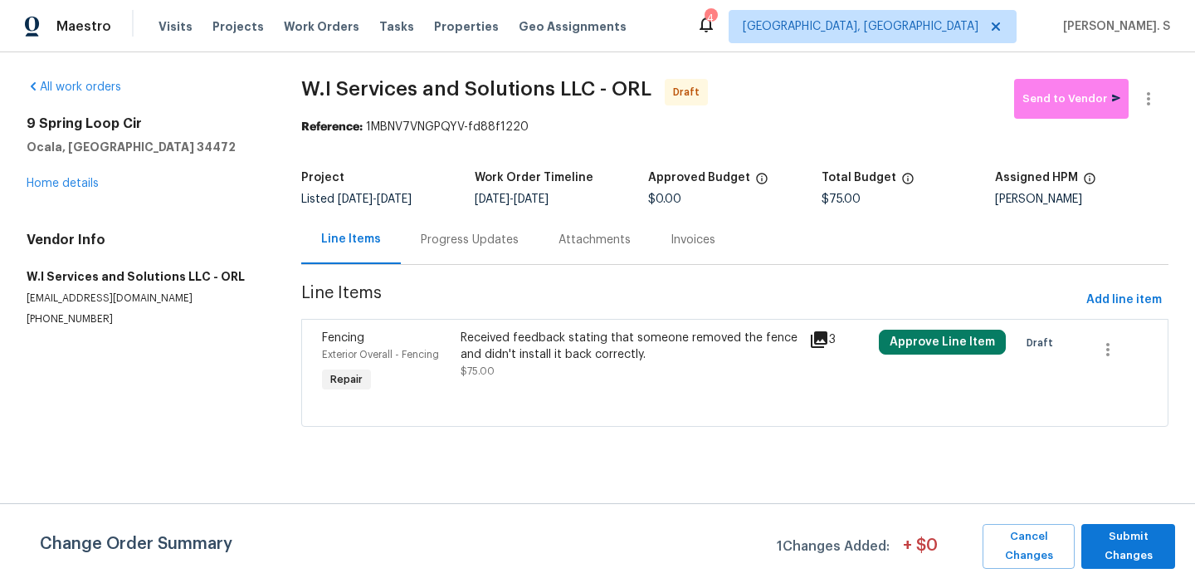
click at [412, 194] on span "9/11/2025" at bounding box center [394, 199] width 35 height 12
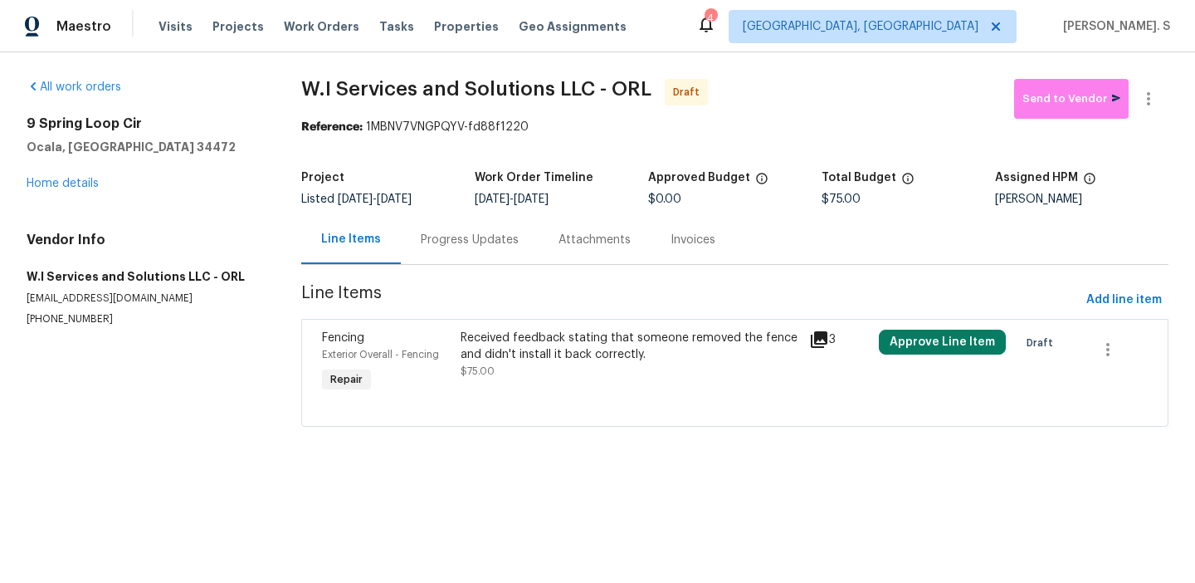
click at [445, 251] on div "Progress Updates" at bounding box center [470, 239] width 138 height 49
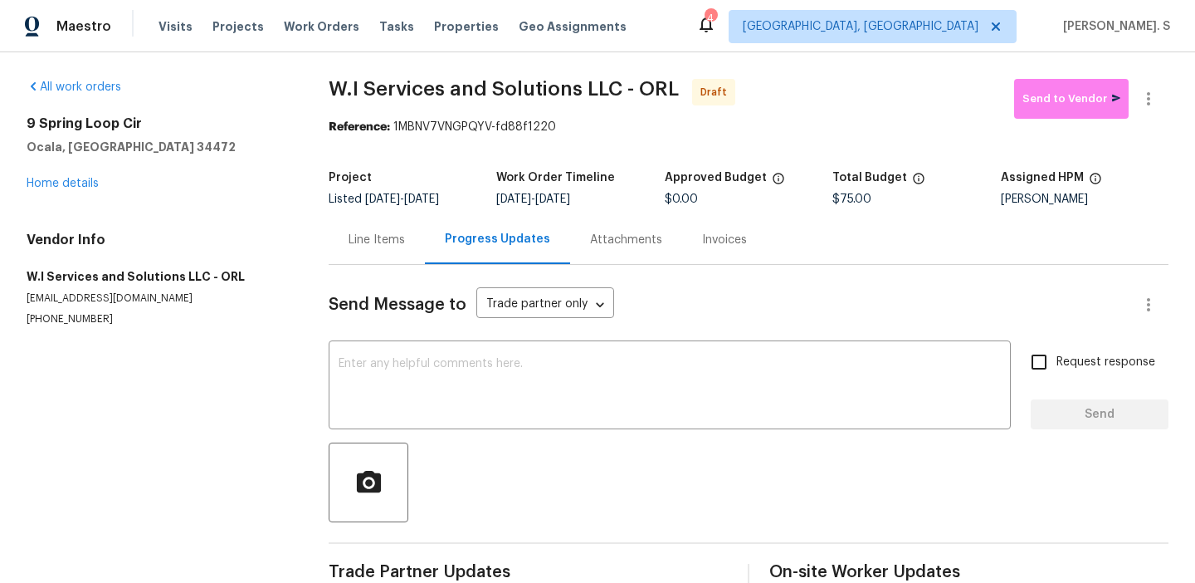
click at [461, 451] on div at bounding box center [749, 482] width 840 height 80
click at [466, 409] on textarea at bounding box center [670, 387] width 662 height 58
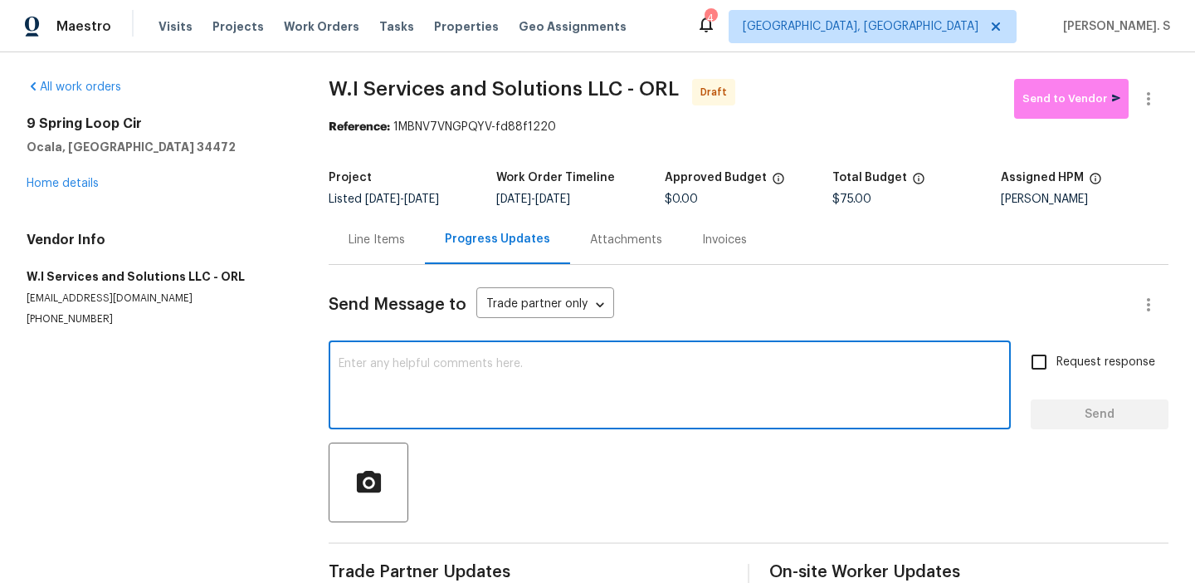
paste textarea "Hi this is Glory with Opendoor. I’m confirming you received the WO for the prop…"
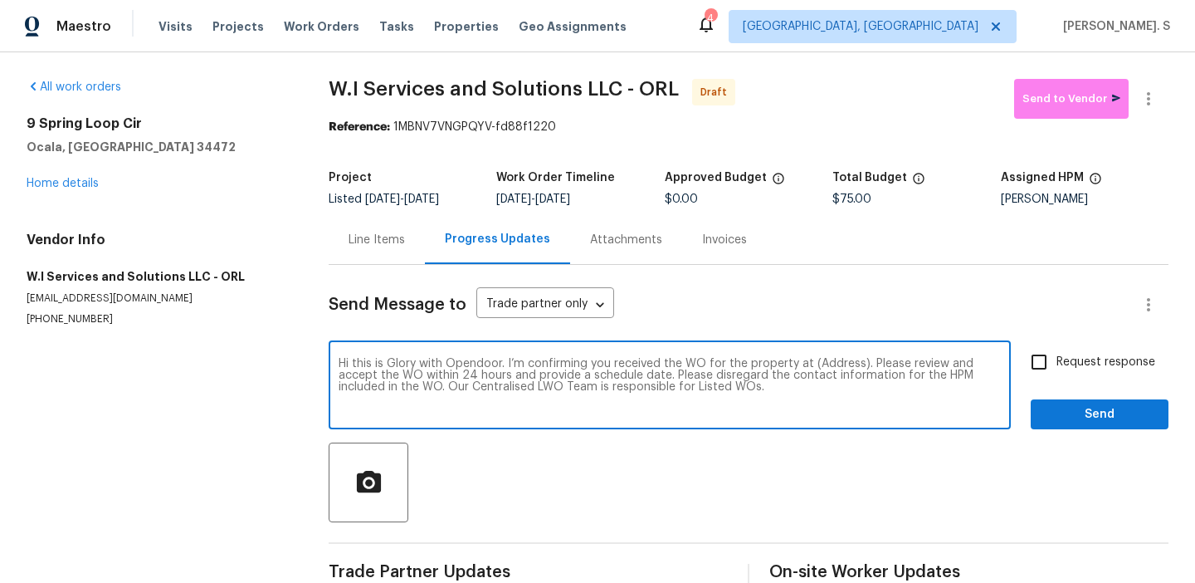
click at [833, 364] on textarea "Hi this is Glory with Opendoor. I’m confirming you received the WO for the prop…" at bounding box center [670, 387] width 662 height 58
paste textarea "9 Spring Loop Cir, Ocala, FL 34472"
type textarea "Hi this is Glory with Opendoor. I’m confirming you received the WO for the prop…"
click at [1144, 109] on button "button" at bounding box center [1149, 99] width 40 height 40
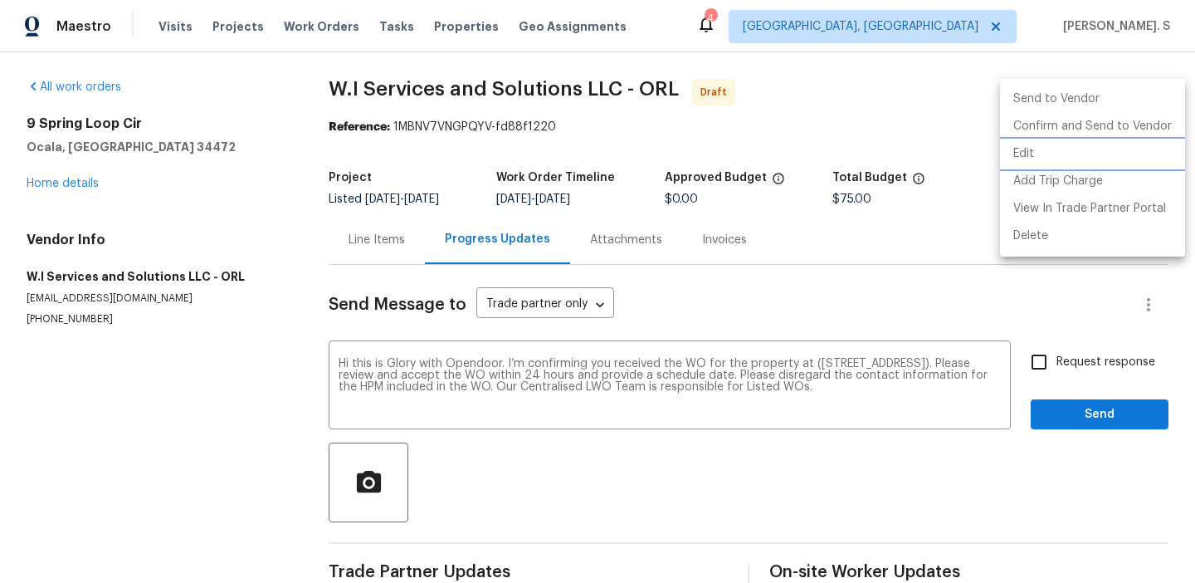
click at [1034, 166] on li "Edit" at bounding box center [1092, 153] width 185 height 27
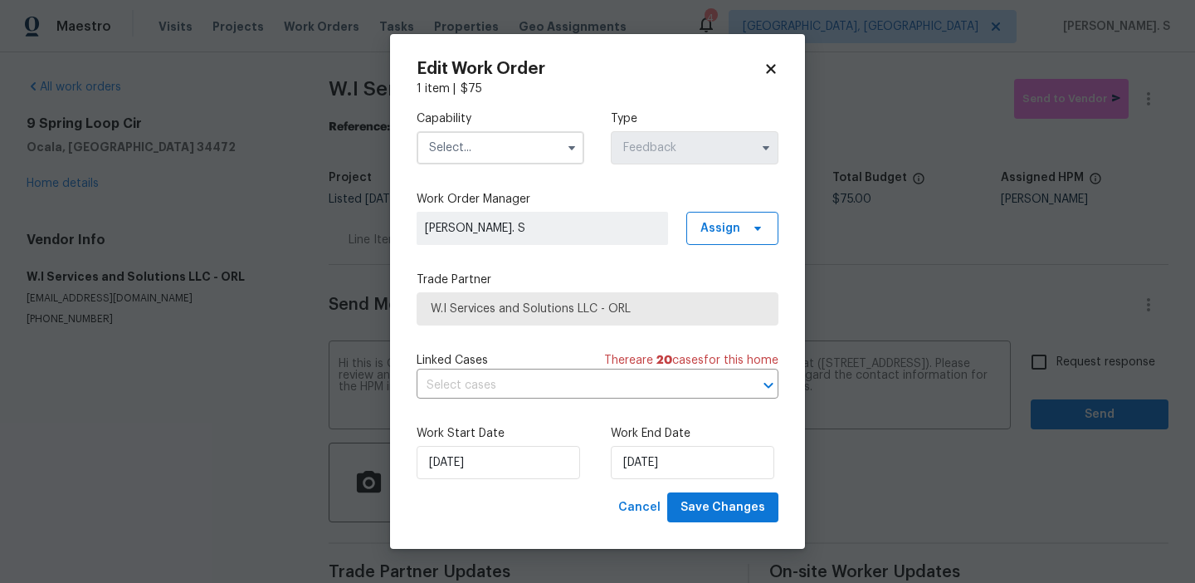
click at [524, 136] on input "text" at bounding box center [501, 147] width 168 height 33
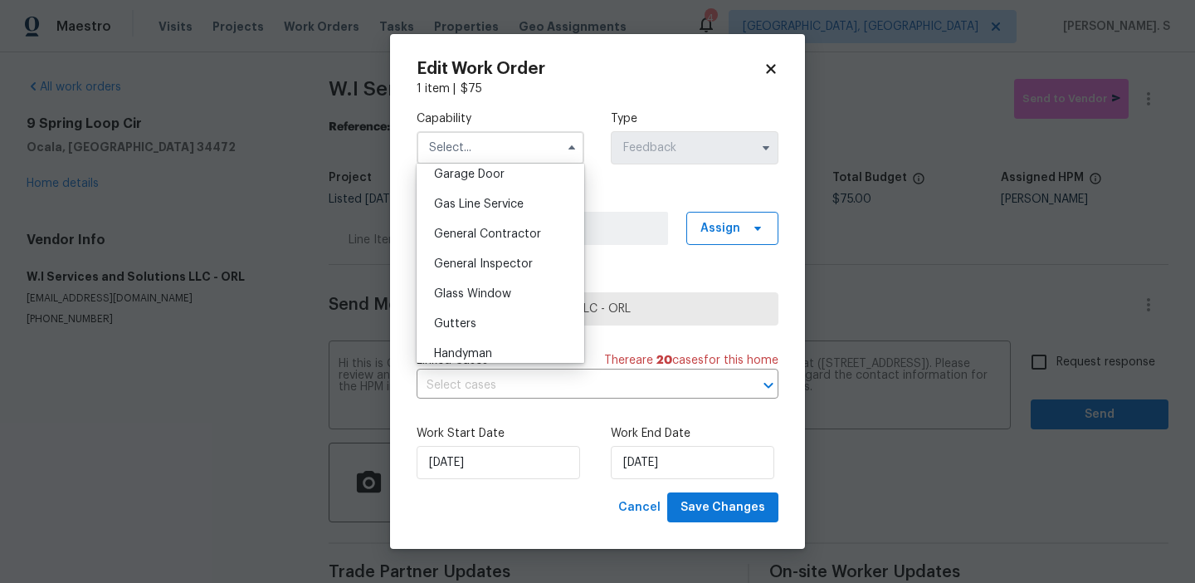
scroll to position [750, 0]
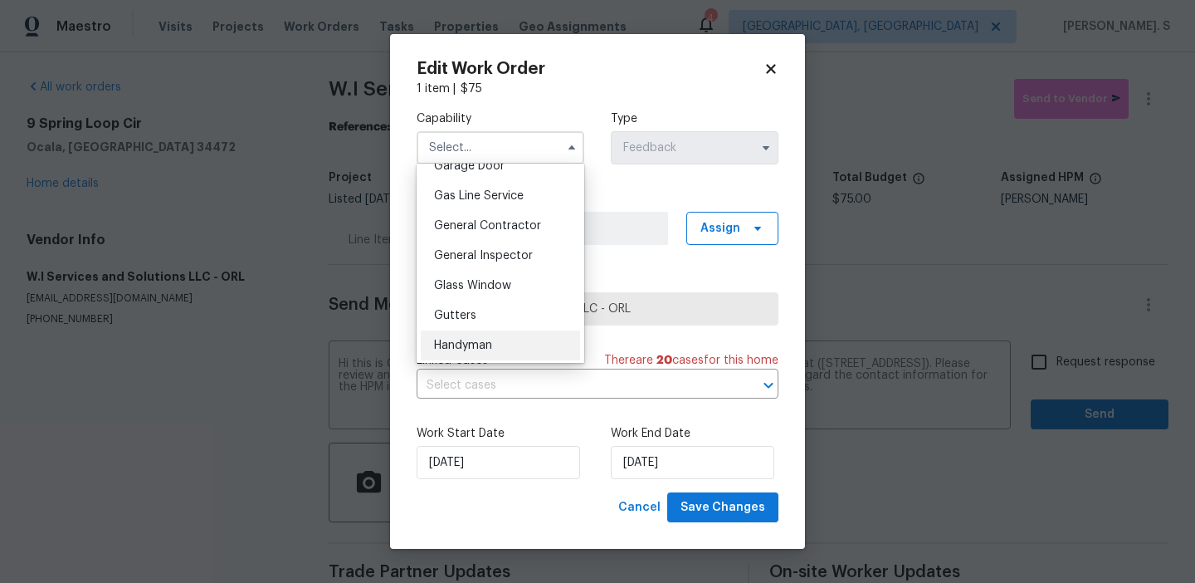
click at [490, 340] on span "Handyman" at bounding box center [463, 345] width 58 height 12
type input "Handyman"
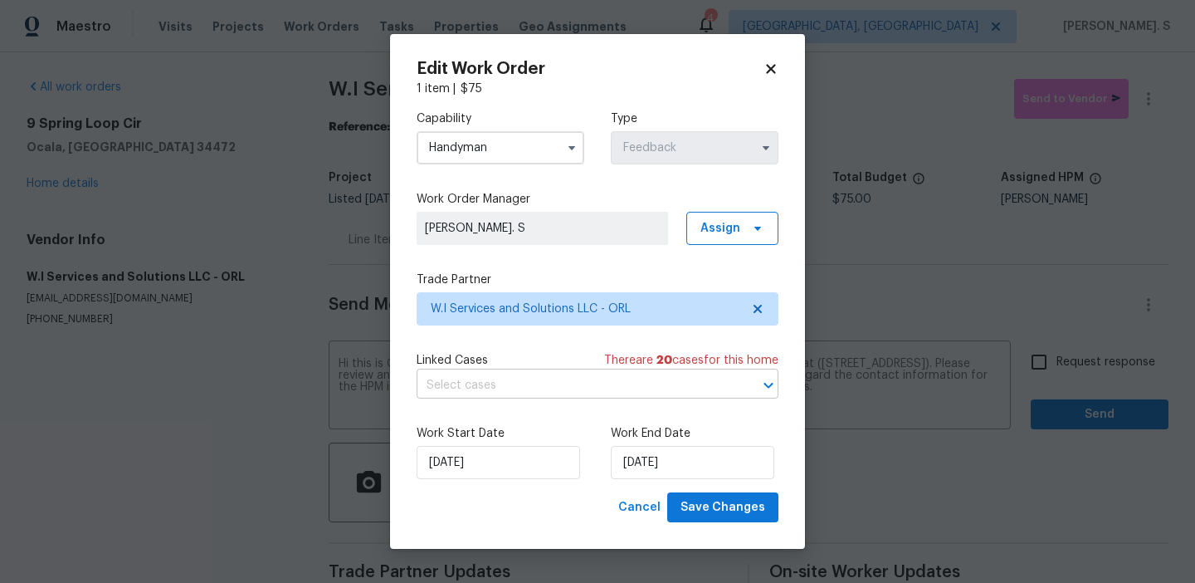
click at [539, 392] on input "text" at bounding box center [574, 386] width 315 height 26
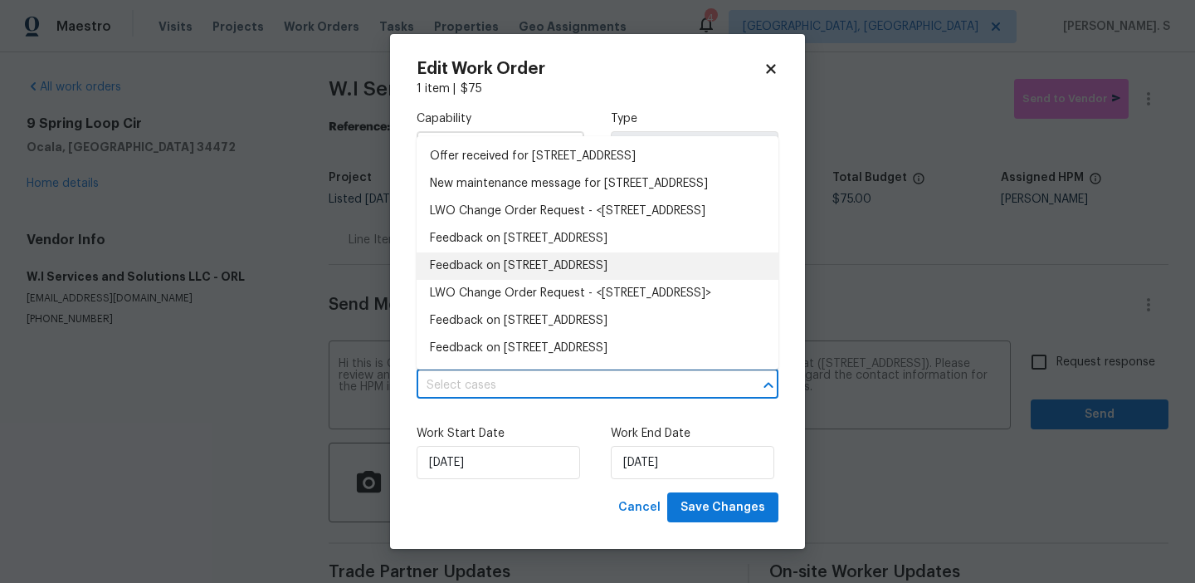
click at [547, 280] on li "Feedback on 9 Spring Loop Cir, Ocala, FL 34472" at bounding box center [598, 265] width 362 height 27
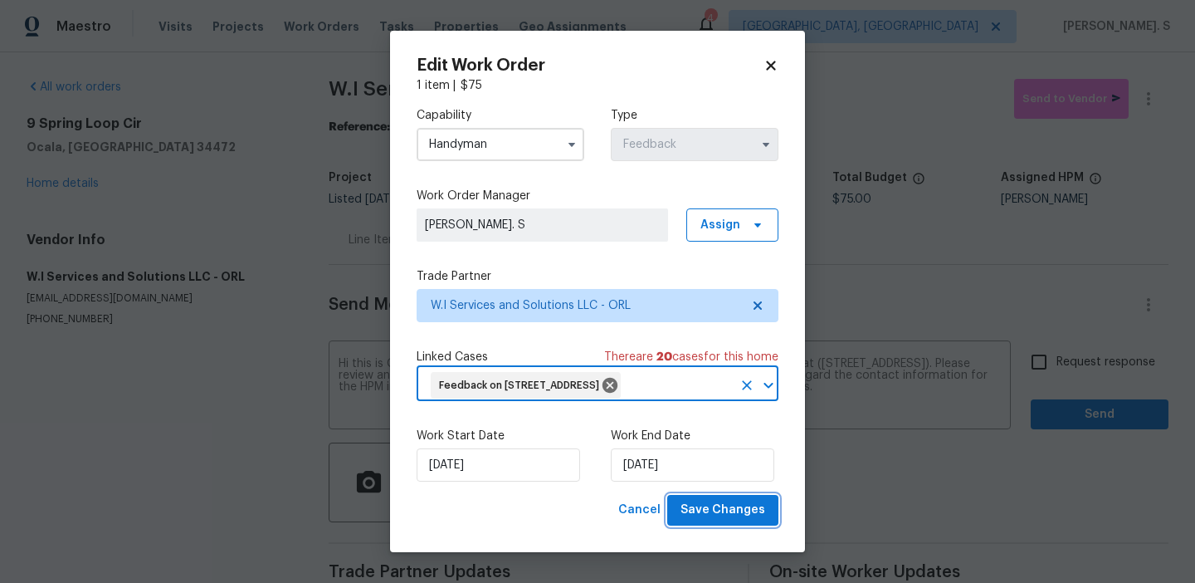
click at [710, 512] on span "Save Changes" at bounding box center [722, 510] width 85 height 21
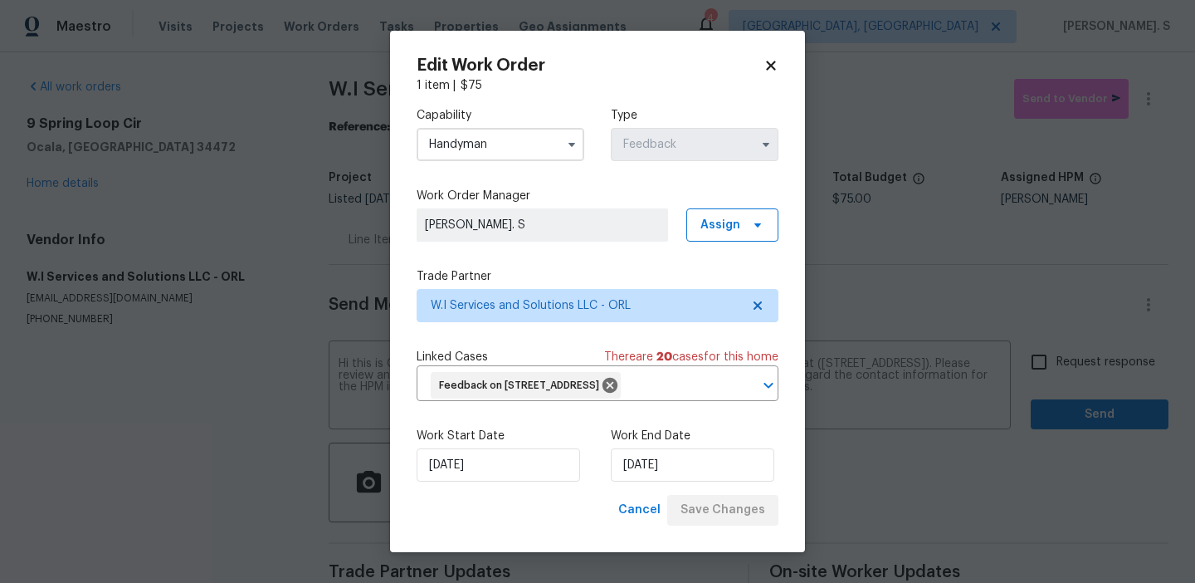
click at [1051, 354] on body "Maestro Visits Projects Work Orders Tasks Properties Geo Assignments 4 Albuquer…" at bounding box center [597, 291] width 1195 height 583
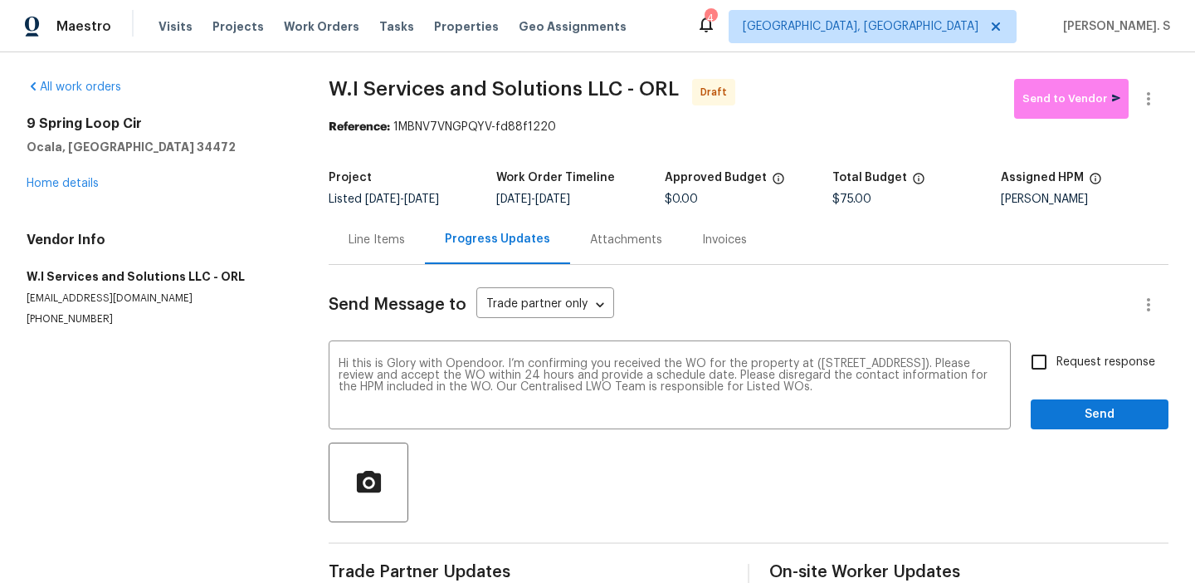
click at [1051, 354] on input "Request response" at bounding box center [1039, 361] width 35 height 35
checkbox input "true"
click at [1051, 414] on span "Send" at bounding box center [1099, 414] width 111 height 21
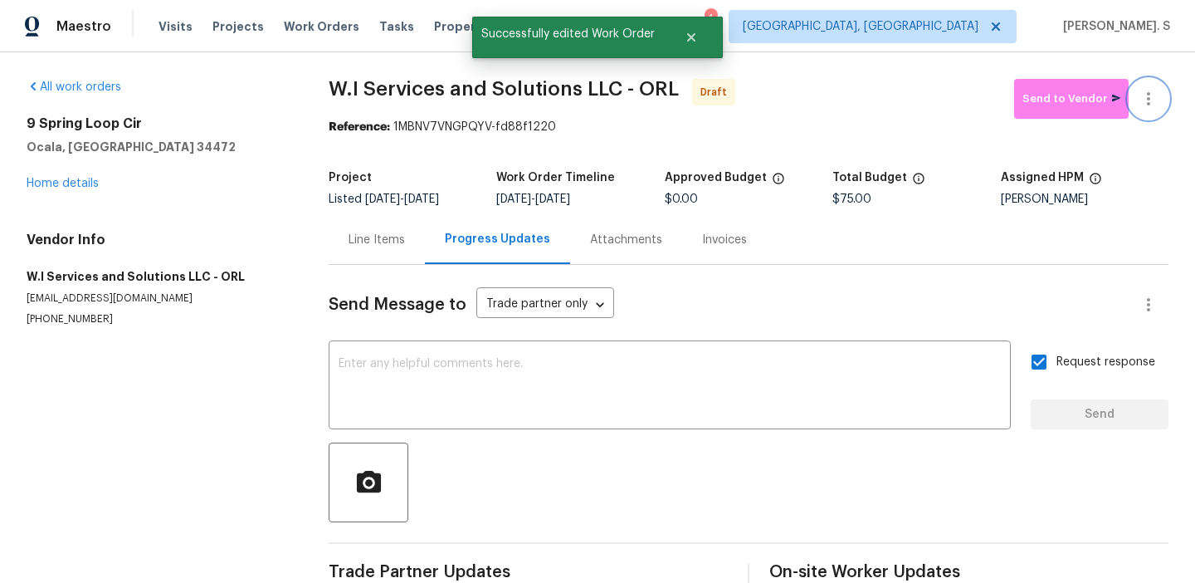
click at [1146, 99] on icon "button" at bounding box center [1149, 99] width 20 height 20
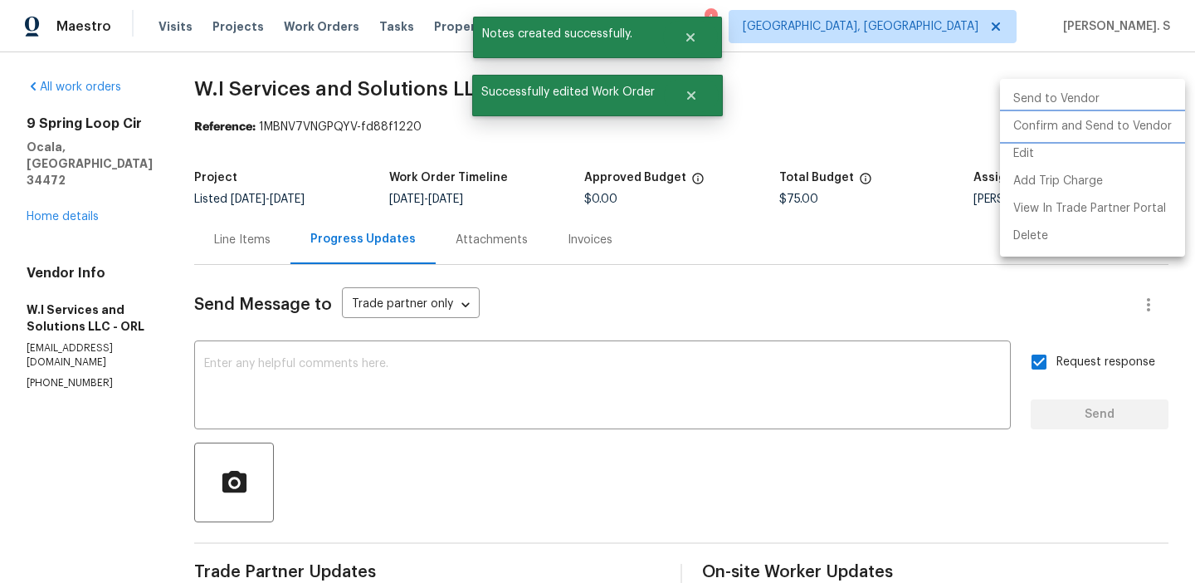
click at [1091, 136] on li "Confirm and Send to Vendor" at bounding box center [1092, 126] width 185 height 27
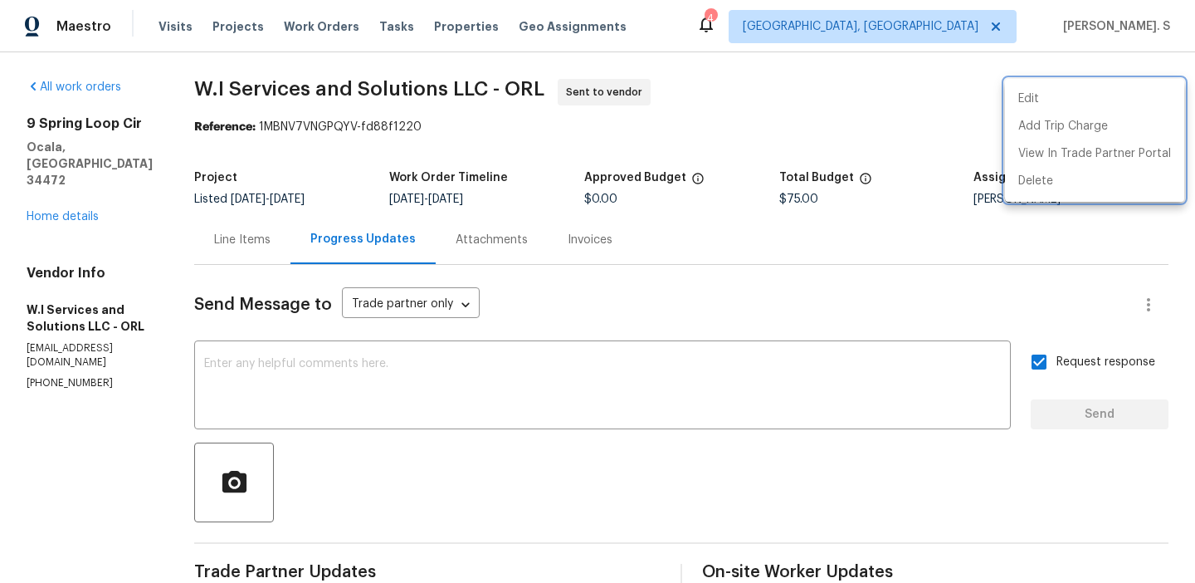
click at [492, 372] on div at bounding box center [597, 291] width 1195 height 583
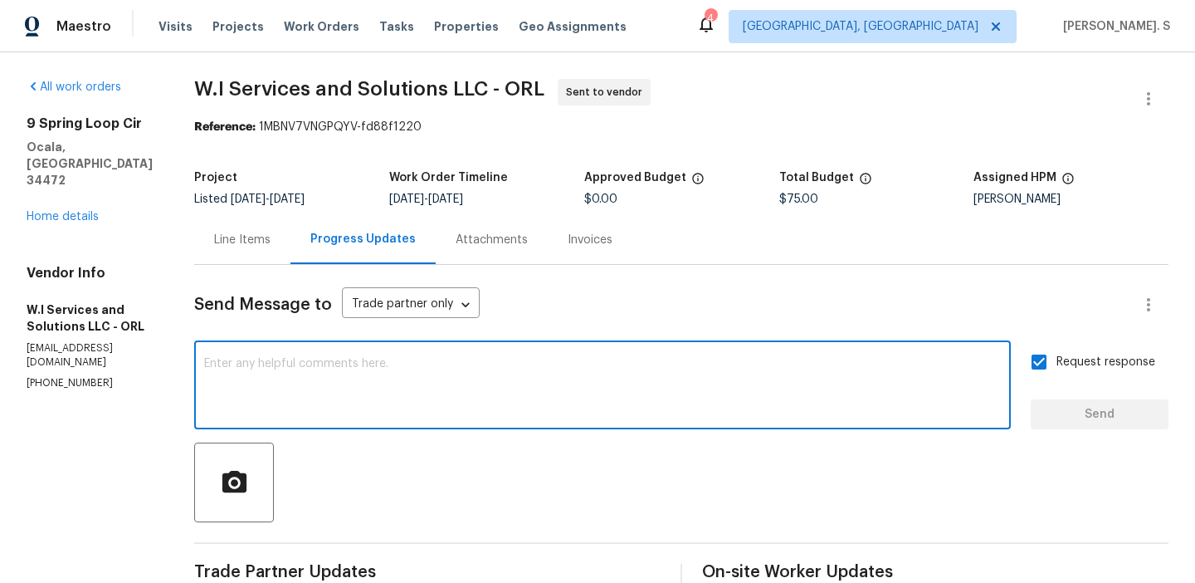
click at [492, 372] on textarea at bounding box center [602, 387] width 797 height 58
paste textarea "rders must include before-photos (both close-up and wide-angle) and a complete …"
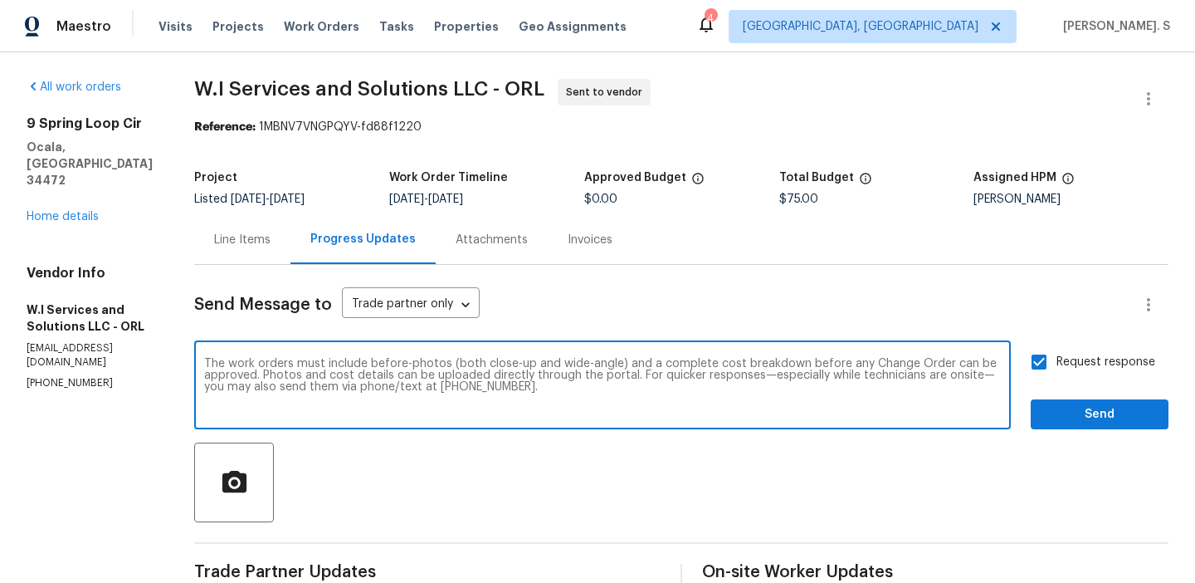
type textarea "The work orders must include before-photos (both close-up and wide-angle) and a…"
click at [1064, 415] on span "Send" at bounding box center [1099, 414] width 111 height 21
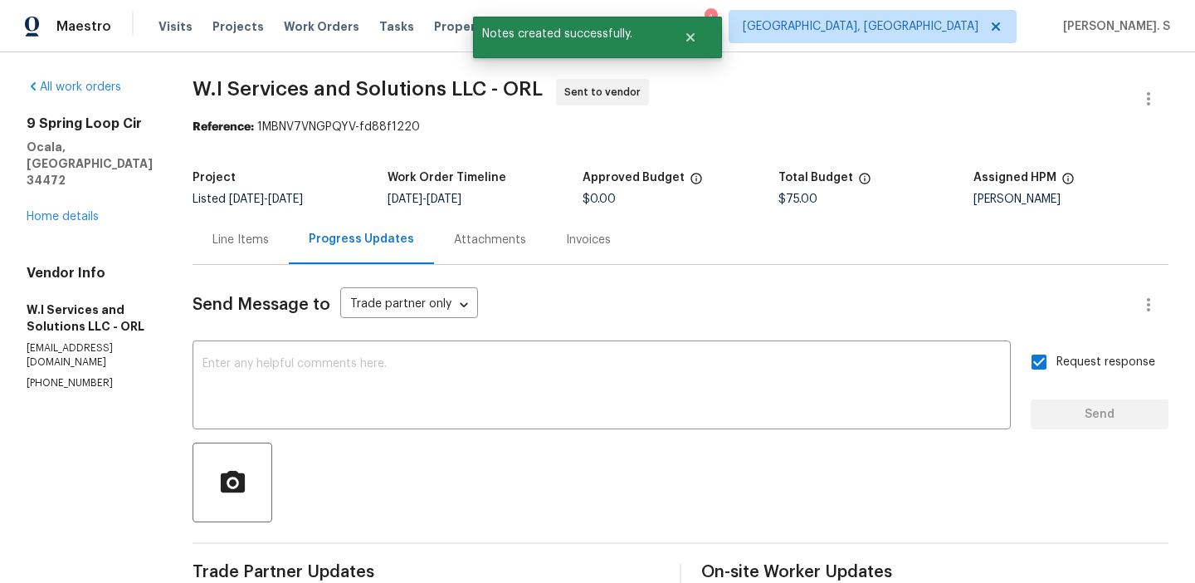
click at [467, 100] on span "W.I Services and Solutions LLC - ORL Sent to vendor" at bounding box center [661, 99] width 936 height 40
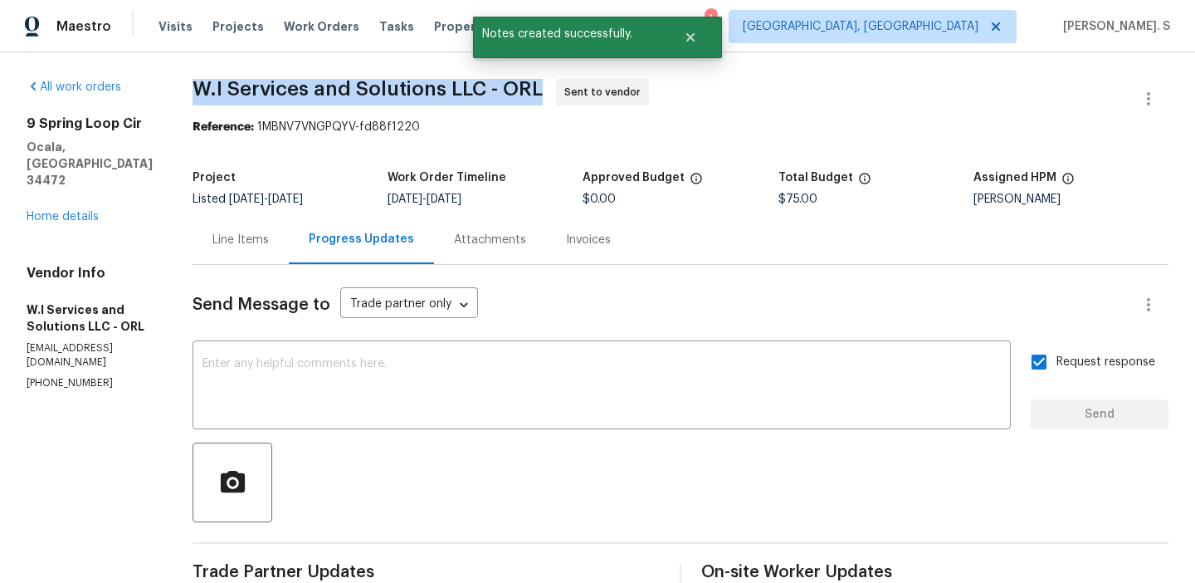
click at [467, 100] on span "W.I Services and Solutions LLC - ORL Sent to vendor" at bounding box center [661, 99] width 936 height 40
copy span "W.I Services and Solutions LLC - ORL"
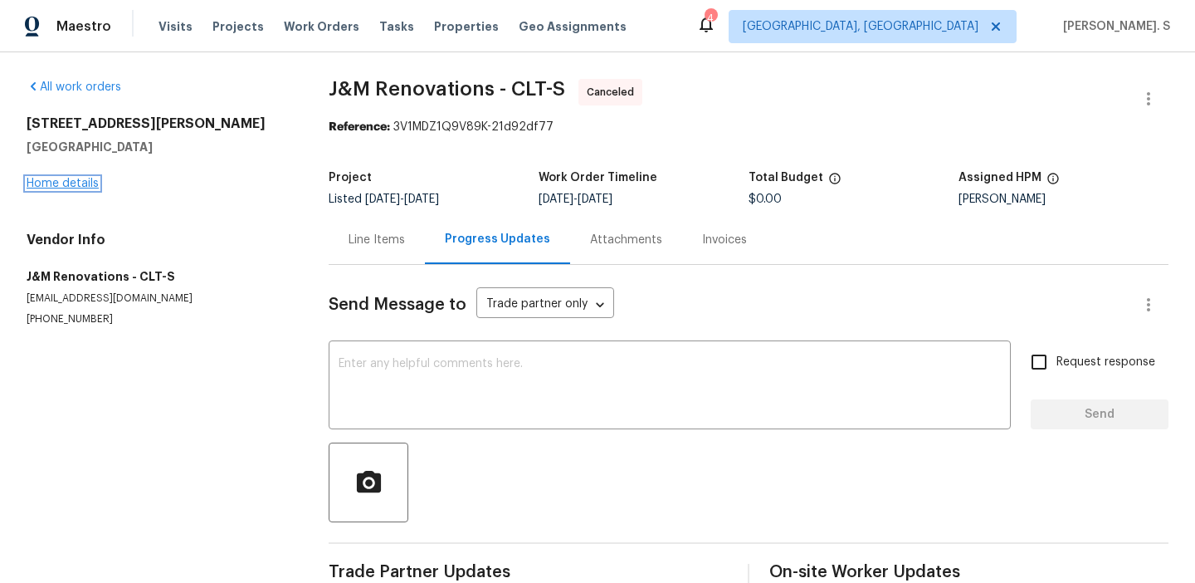
click at [56, 186] on link "Home details" at bounding box center [63, 184] width 72 height 12
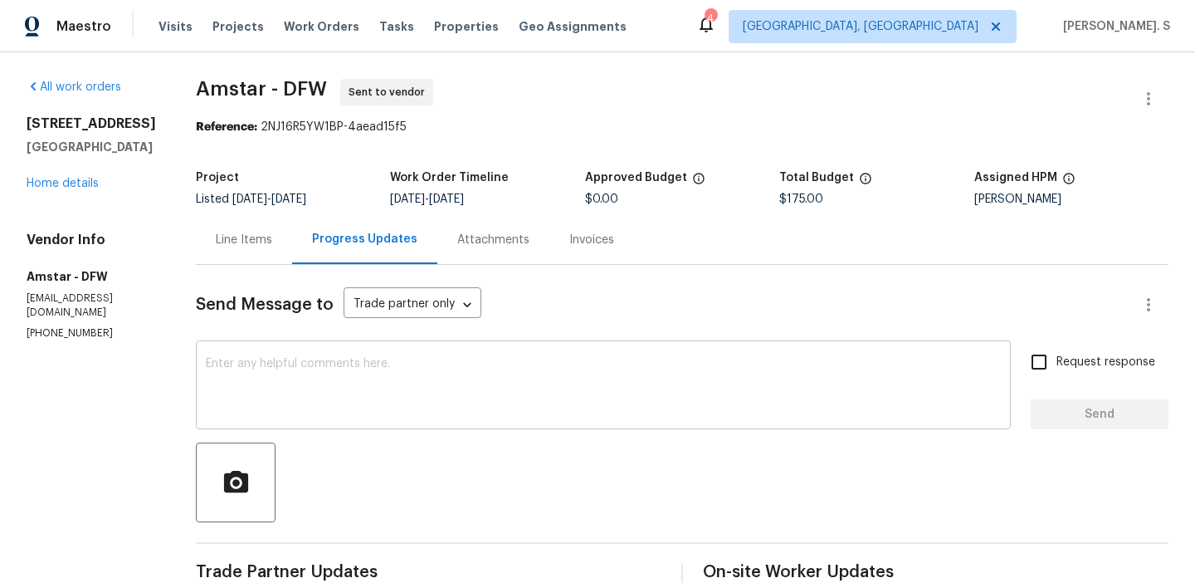
click at [357, 386] on textarea at bounding box center [603, 387] width 795 height 58
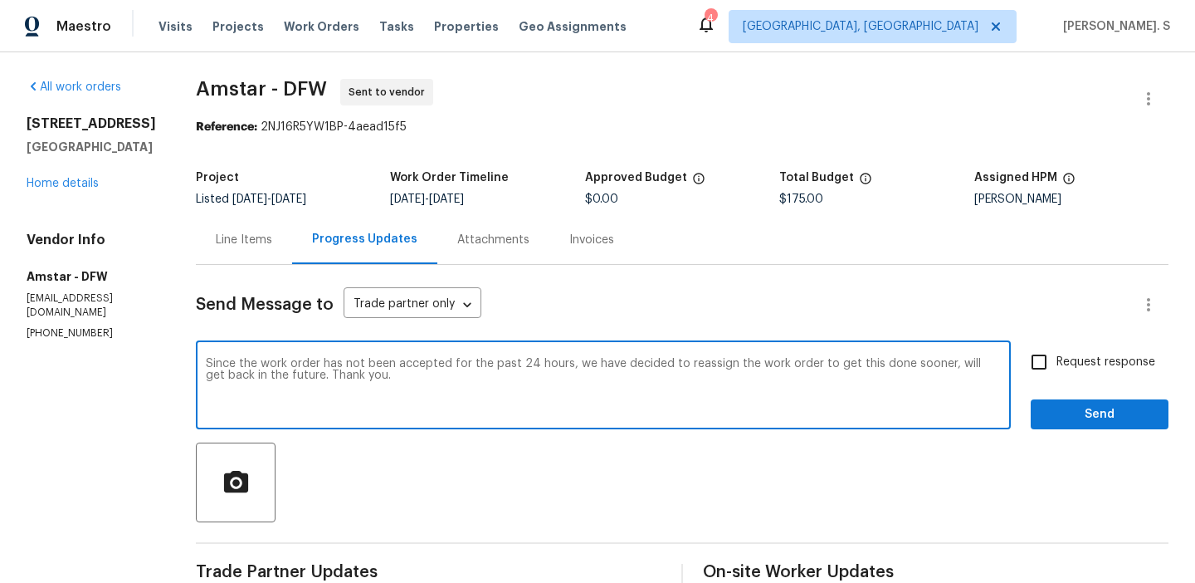
type textarea "Since the work order has not been accepted for the past 24 hours, we have decid…"
click at [1093, 353] on label "Request response" at bounding box center [1089, 361] width 134 height 35
click at [1056, 353] on input "Request response" at bounding box center [1039, 361] width 35 height 35
checkbox input "true"
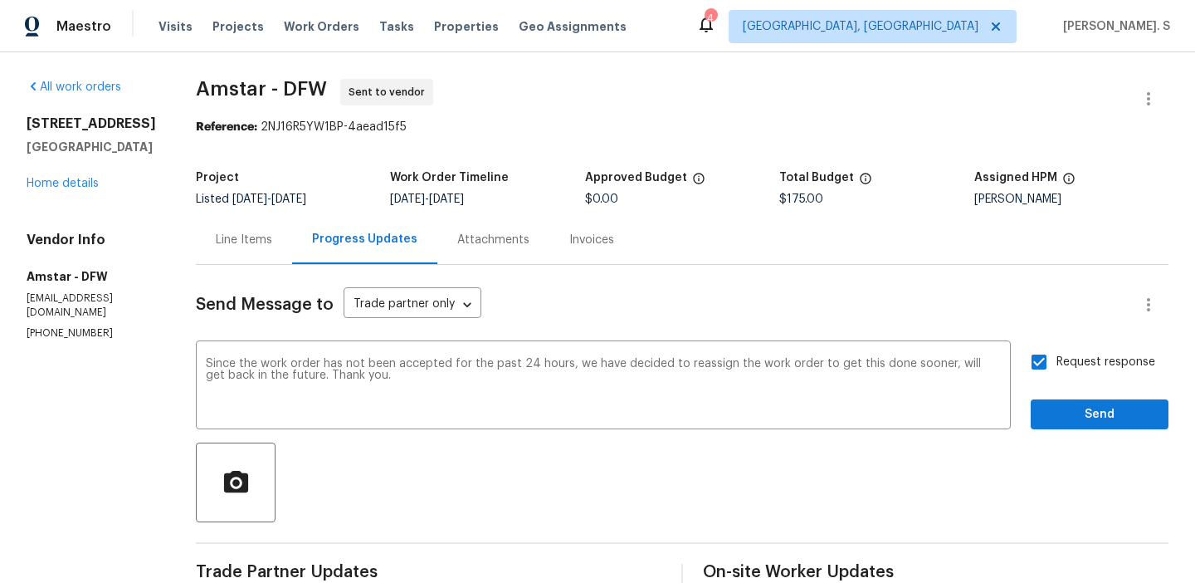
click at [1074, 398] on div "Request response Send" at bounding box center [1100, 386] width 138 height 85
click at [1117, 410] on span "Send" at bounding box center [1099, 414] width 111 height 21
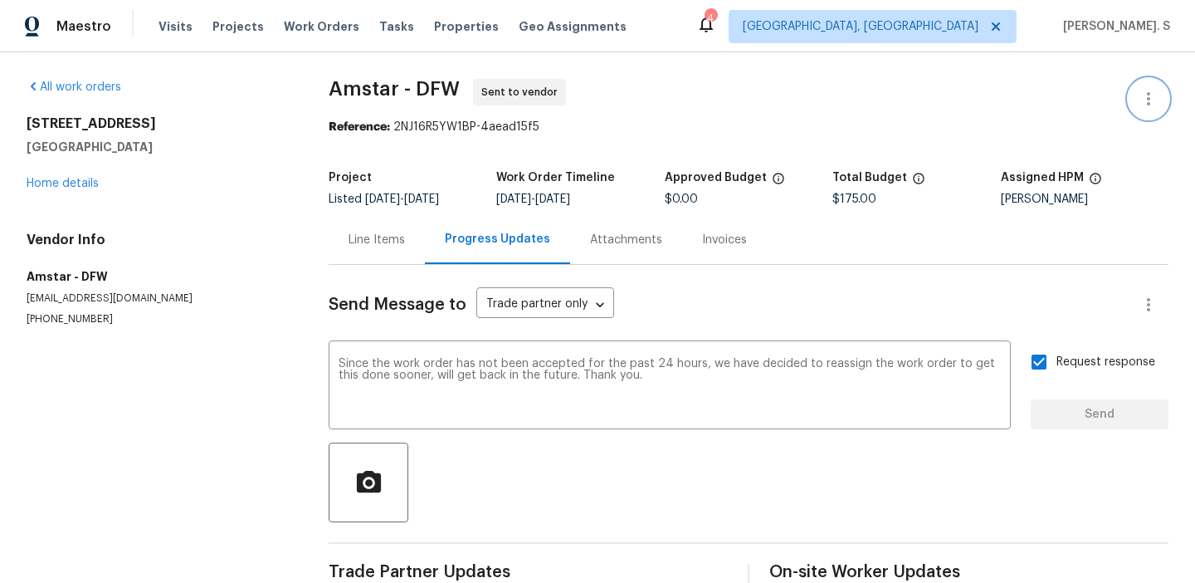
click at [1141, 95] on icon "button" at bounding box center [1149, 99] width 20 height 20
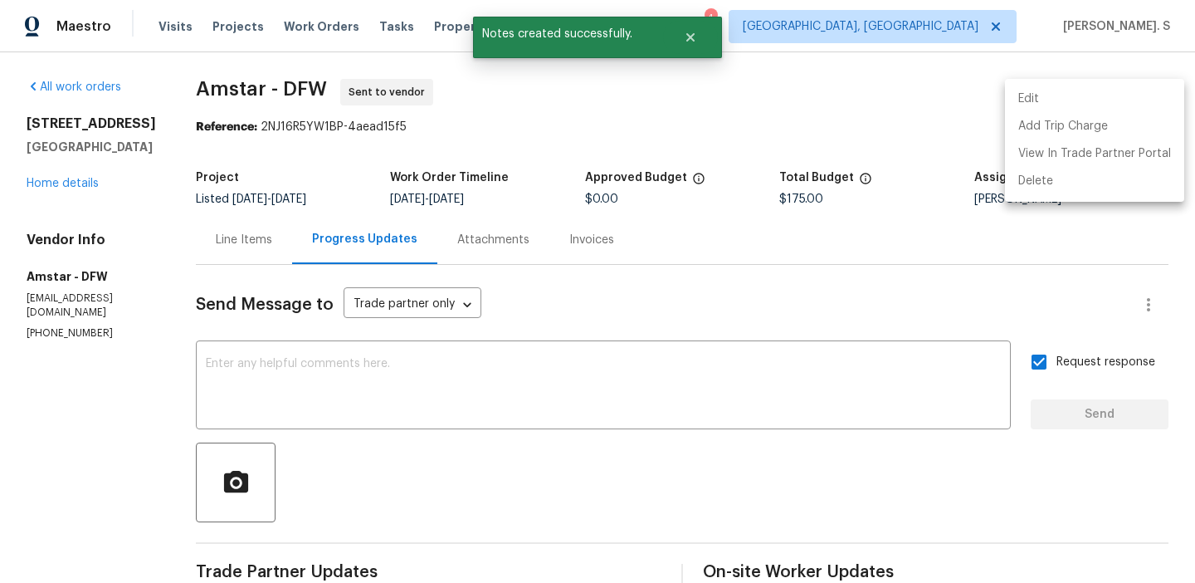
click at [1031, 102] on li "Edit" at bounding box center [1094, 98] width 179 height 27
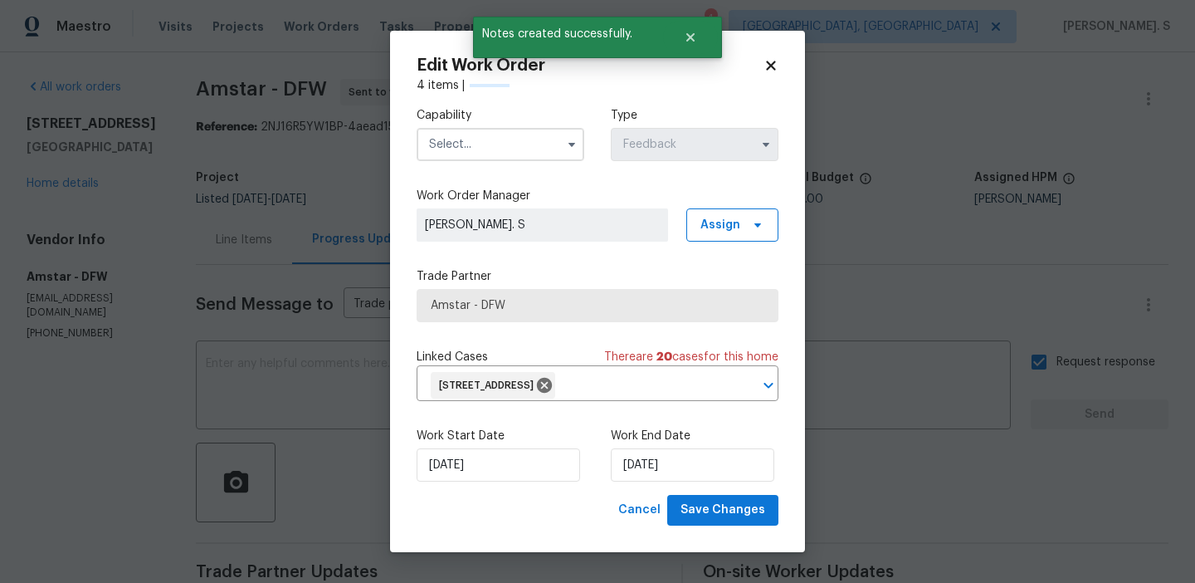
click at [502, 167] on div "Capability Type Feedback" at bounding box center [598, 134] width 362 height 80
click at [515, 150] on input "text" at bounding box center [501, 144] width 168 height 33
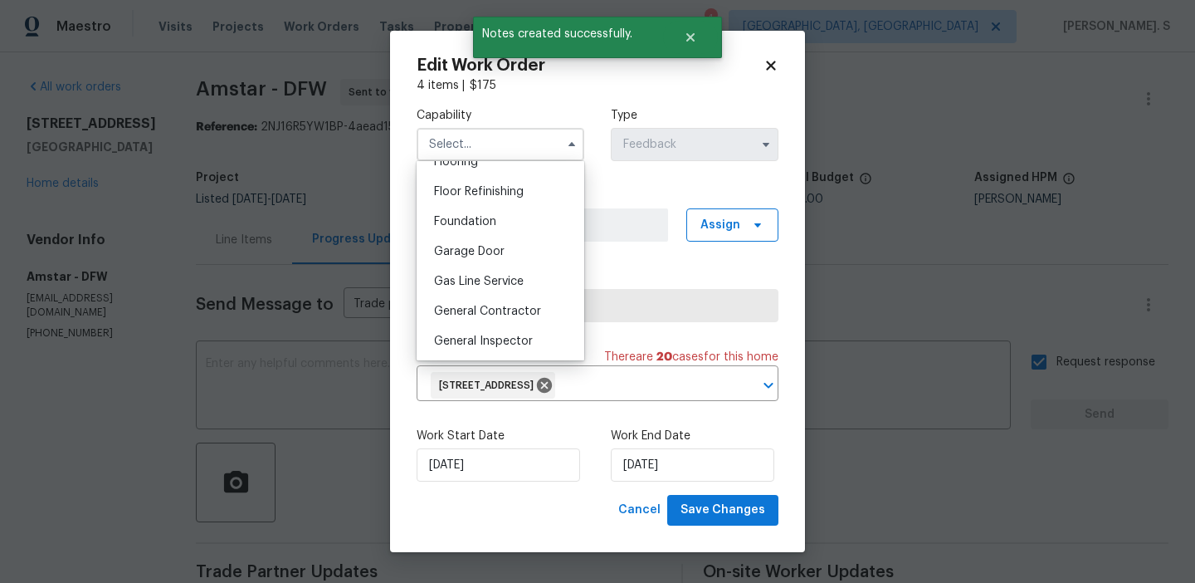
scroll to position [720, 0]
click at [503, 251] on span "General Contractor" at bounding box center [487, 253] width 107 height 12
type input "General Contractor"
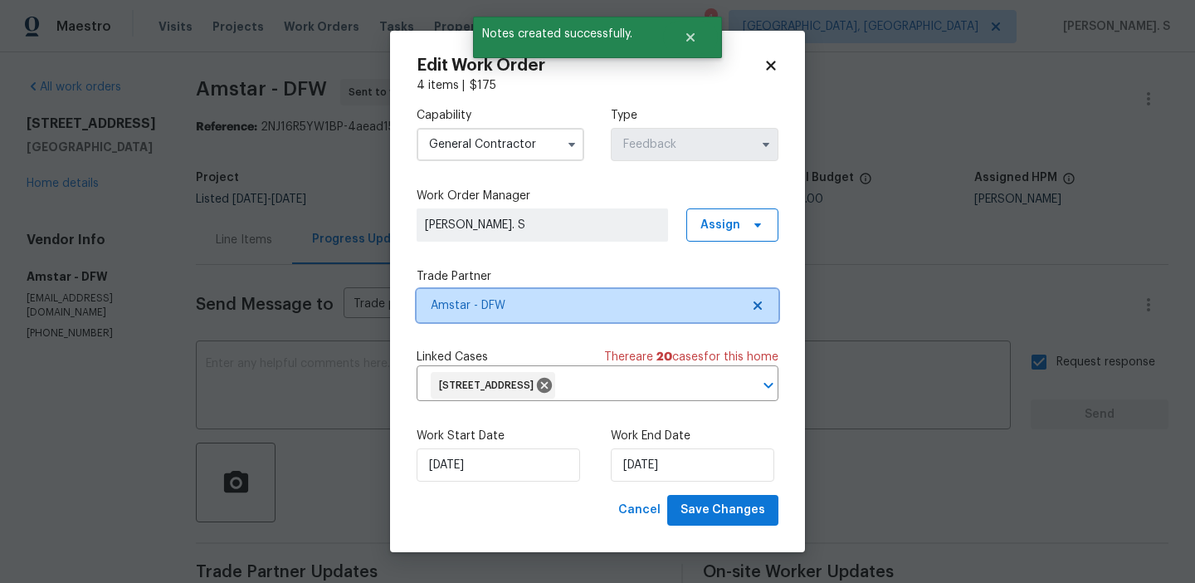
click at [758, 305] on icon at bounding box center [758, 305] width 8 height 8
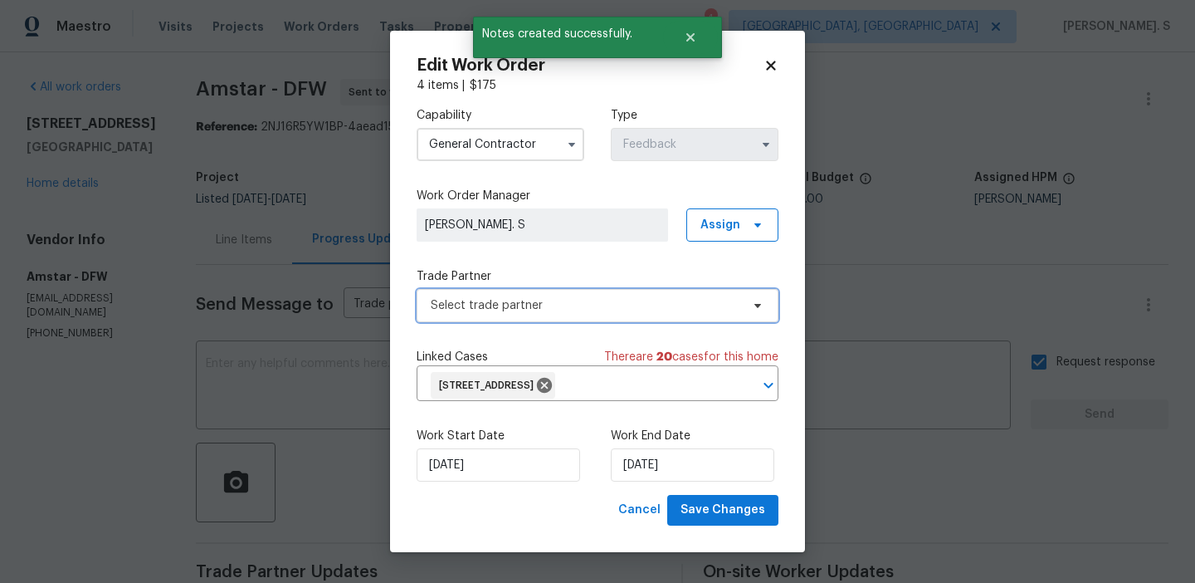
click at [758, 305] on icon at bounding box center [757, 306] width 7 height 4
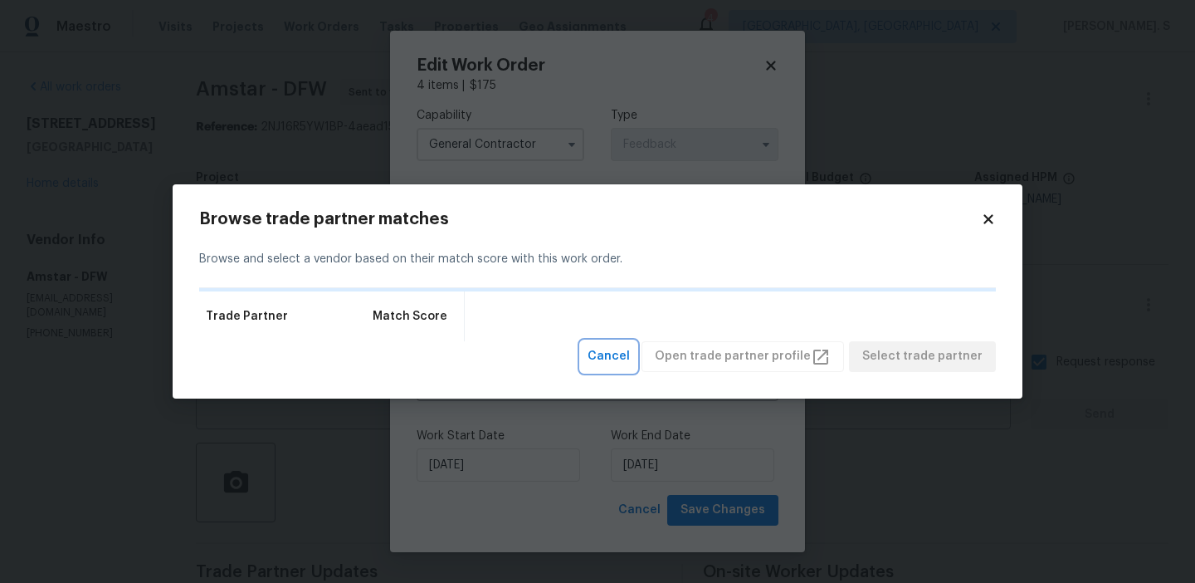
click at [630, 350] on span "Cancel" at bounding box center [609, 356] width 42 height 21
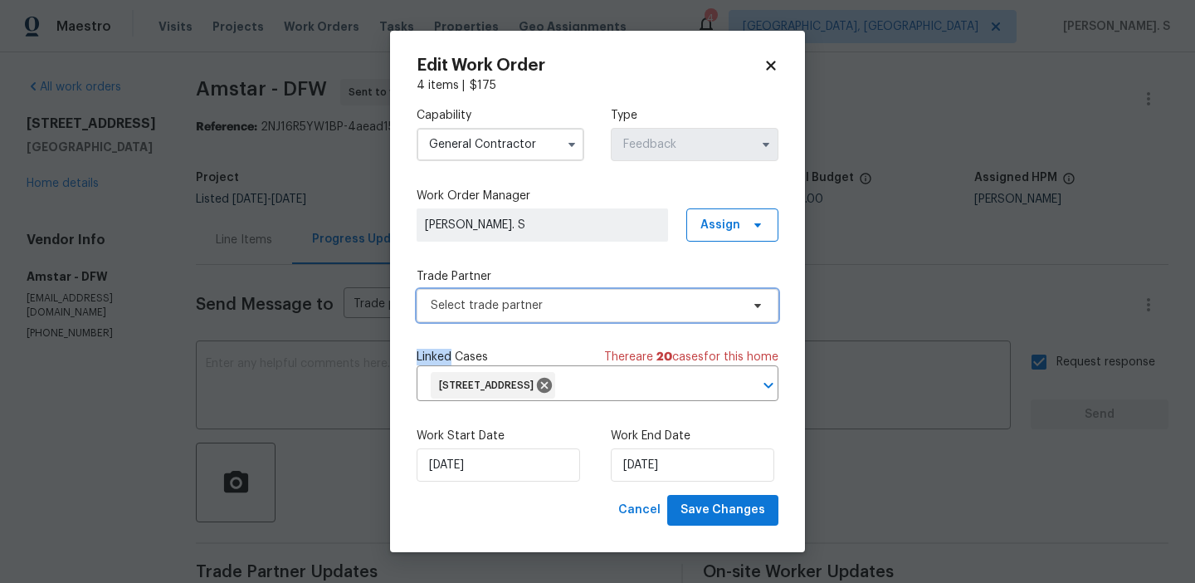
click at [647, 308] on span "Select trade partner" at bounding box center [586, 305] width 310 height 17
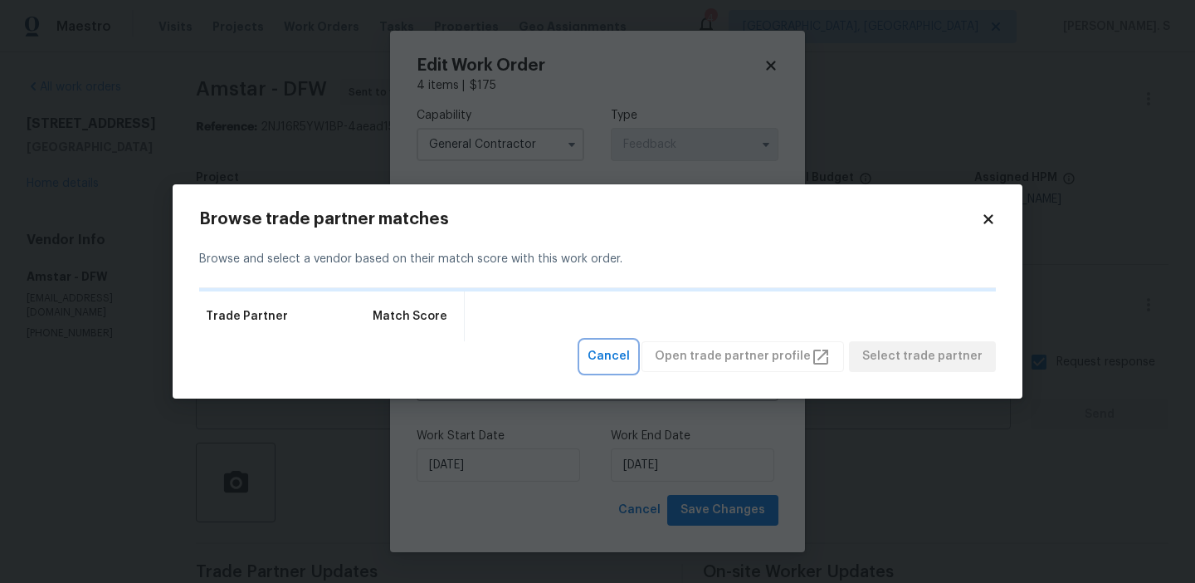
click at [635, 343] on button "Cancel" at bounding box center [609, 356] width 56 height 31
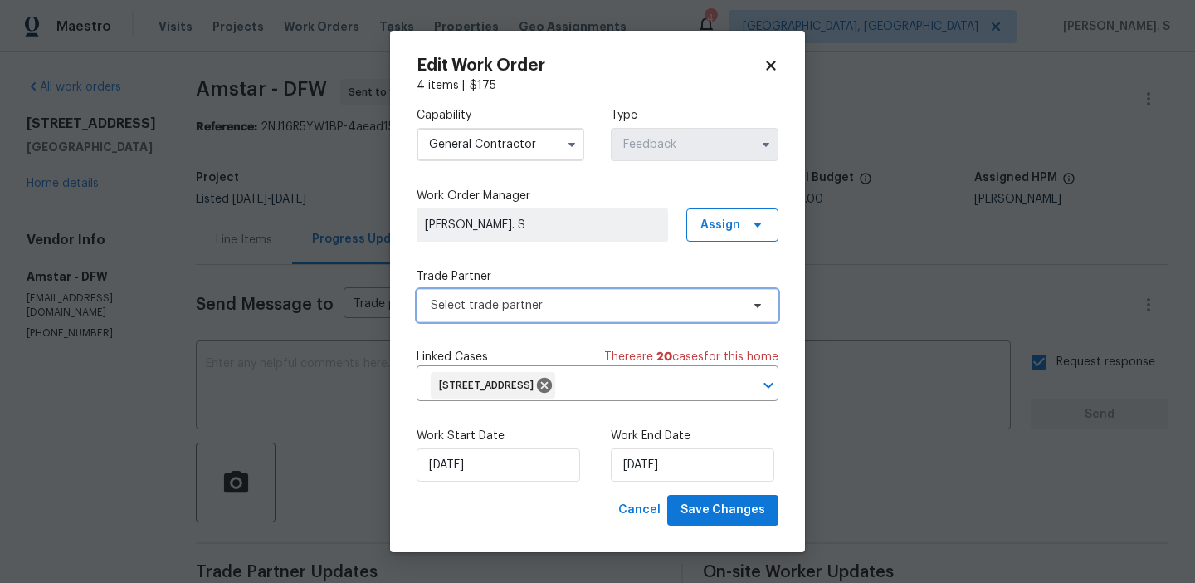
click at [627, 299] on span "Select trade partner" at bounding box center [586, 305] width 310 height 17
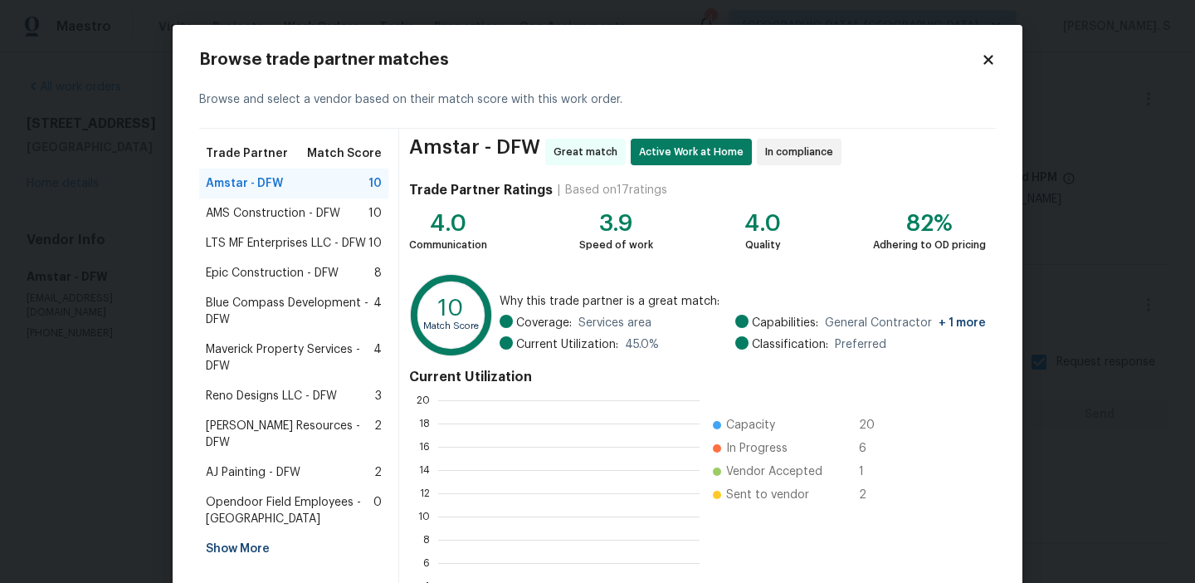
scroll to position [232, 261]
